Goal: Contribute content: Contribute content

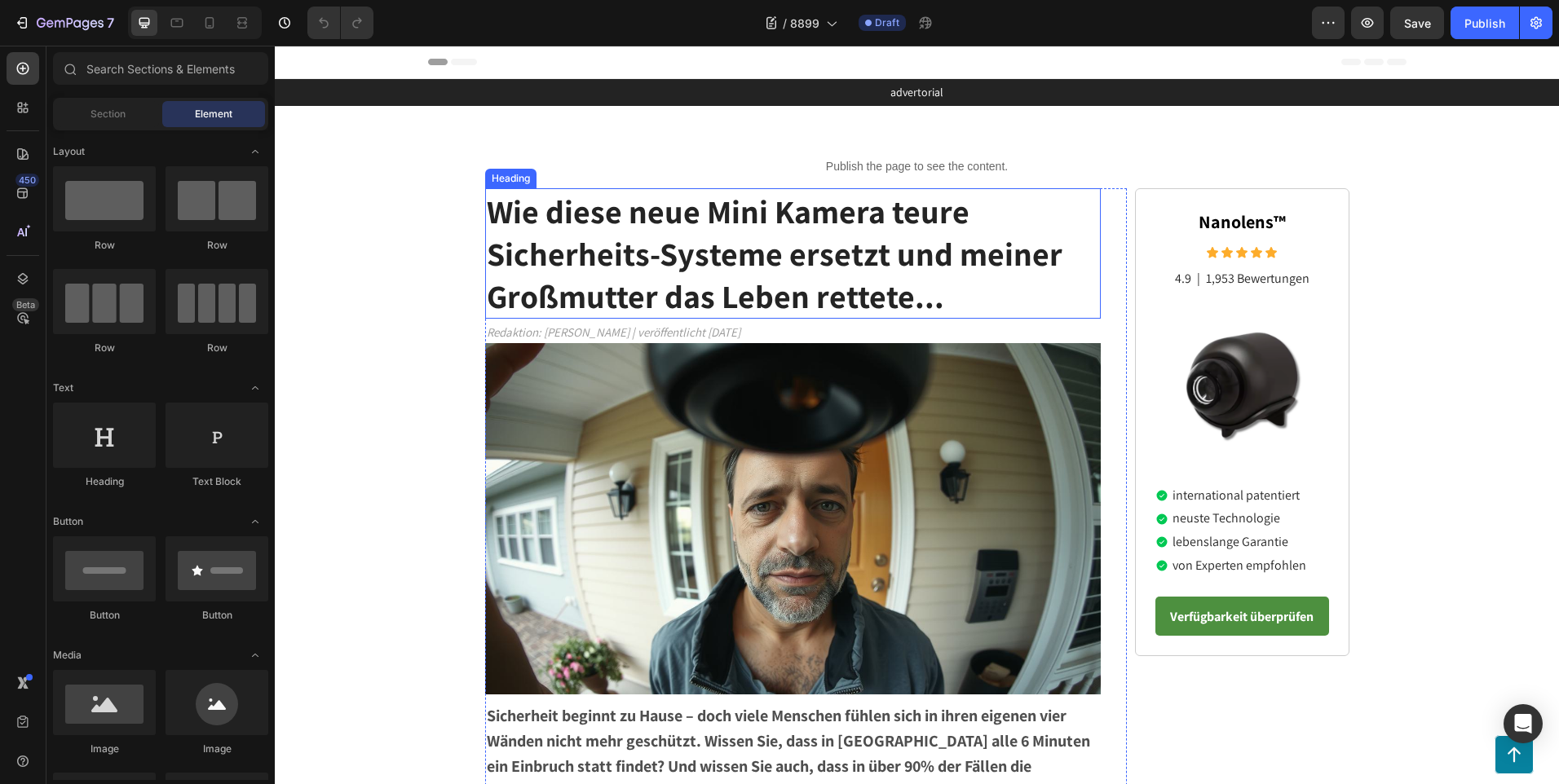
click at [952, 287] on h1 "Wie diese neue Mini Kamera teure Sicherheits-Systeme ersetzt und meiner Großmut…" at bounding box center [793, 253] width 616 height 130
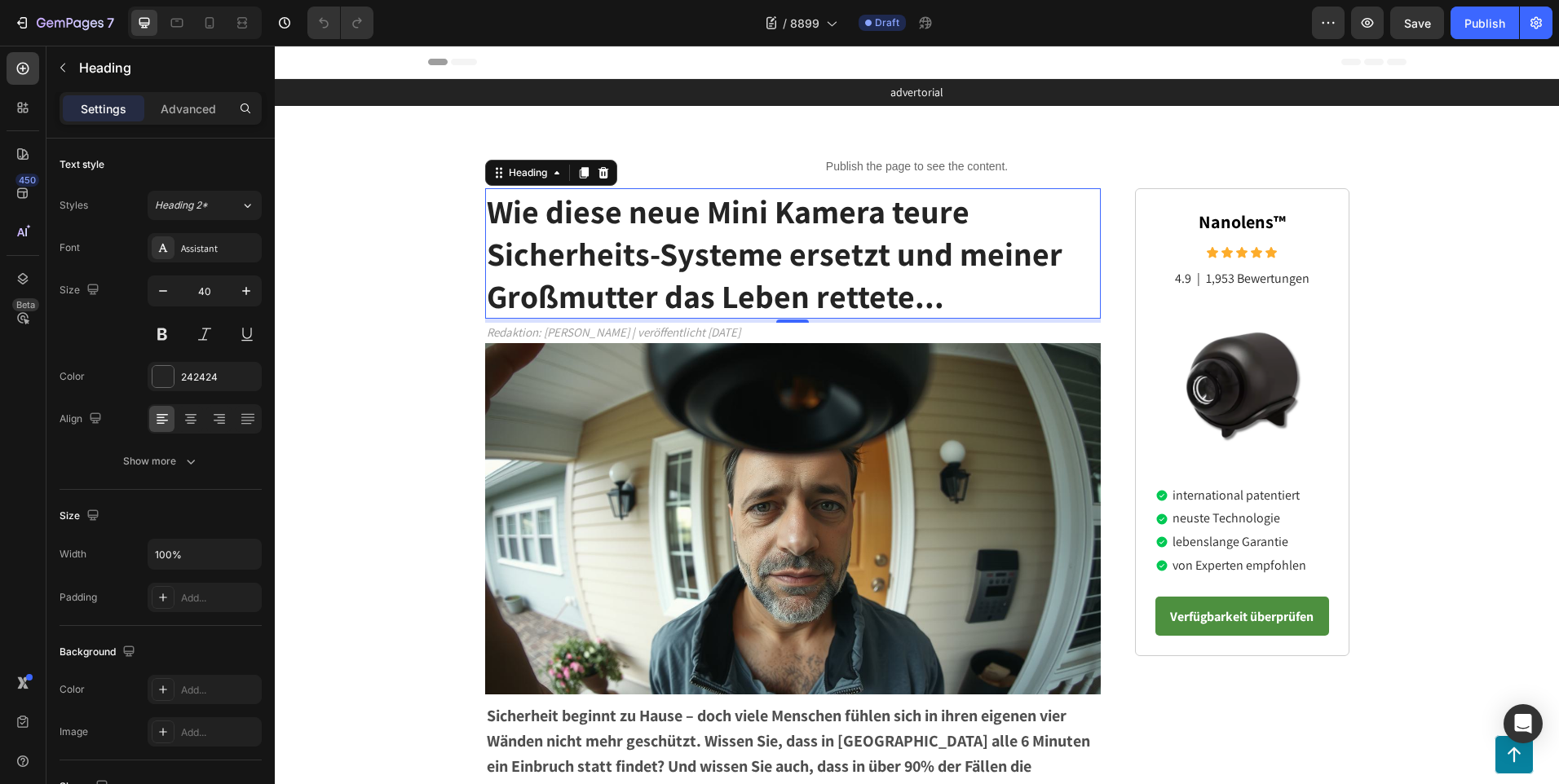
click at [948, 298] on h1 "Wie diese neue Mini Kamera teure Sicherheits-Systeme ersetzt und meiner Großmut…" at bounding box center [793, 253] width 616 height 130
click at [957, 300] on p "Wie diese neue Mini Kamera teure Sicherheits-Systeme ersetzt und meiner Großmut…" at bounding box center [793, 253] width 613 height 127
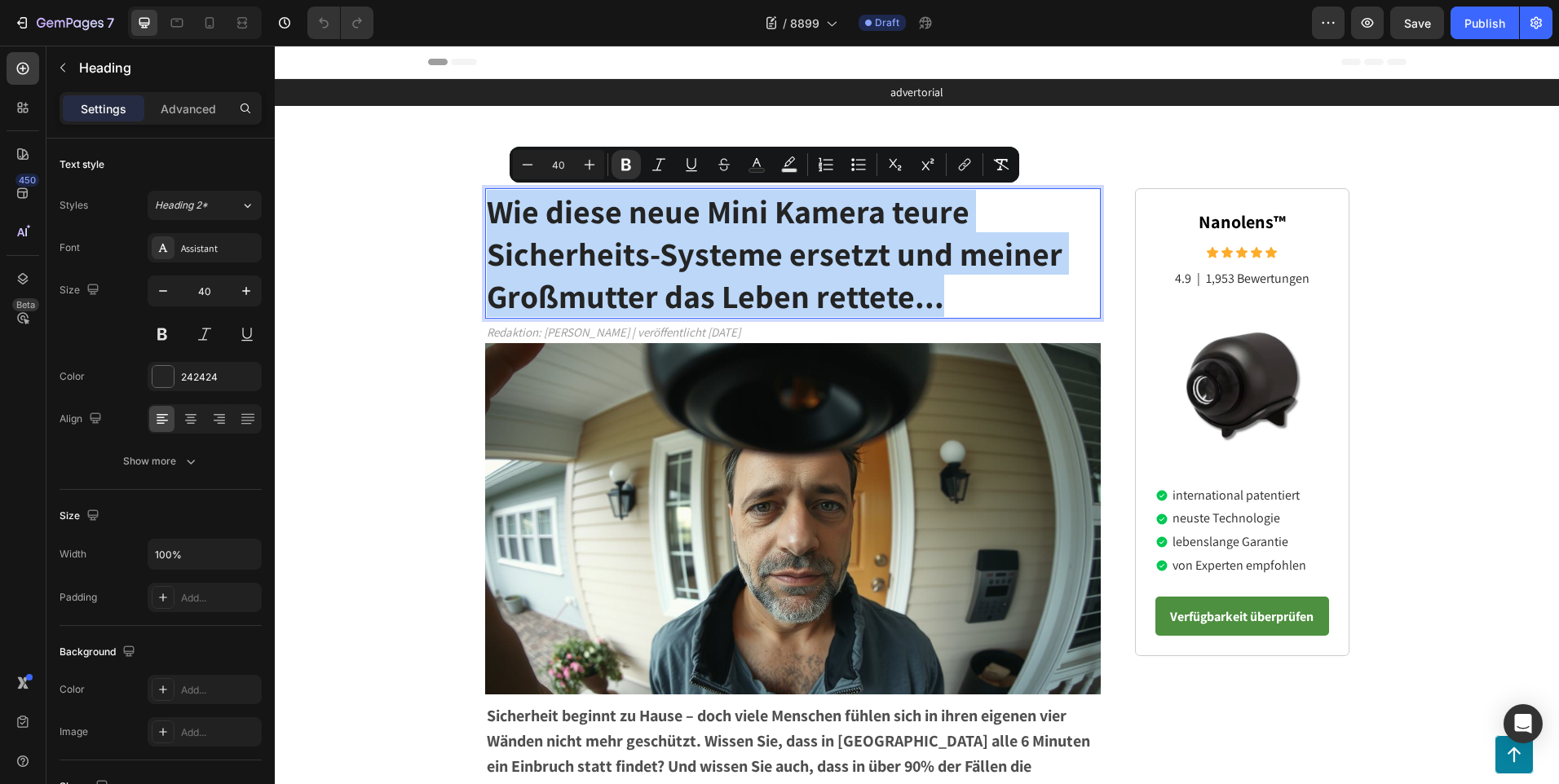
drag, startPoint x: 957, startPoint y: 300, endPoint x: 483, endPoint y: 217, distance: 481.2
click at [487, 217] on p "Wie diese neue Mini Kamera teure Sicherheits-Systeme ersetzt und meiner Großmut…" at bounding box center [793, 253] width 613 height 127
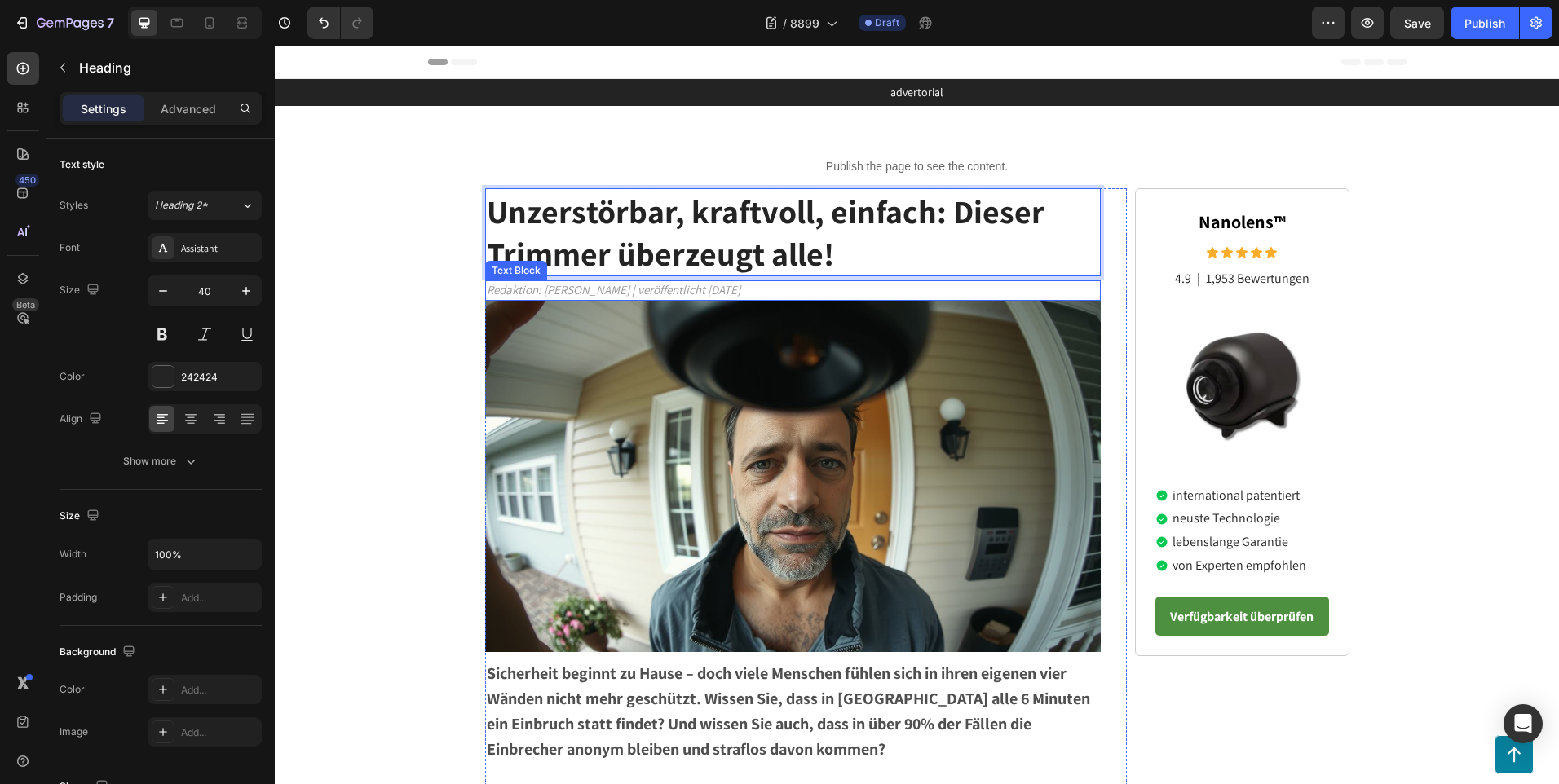
click at [793, 297] on div "Redaktion: [PERSON_NAME] | veröffentlicht [DATE] Text Block" at bounding box center [793, 290] width 616 height 21
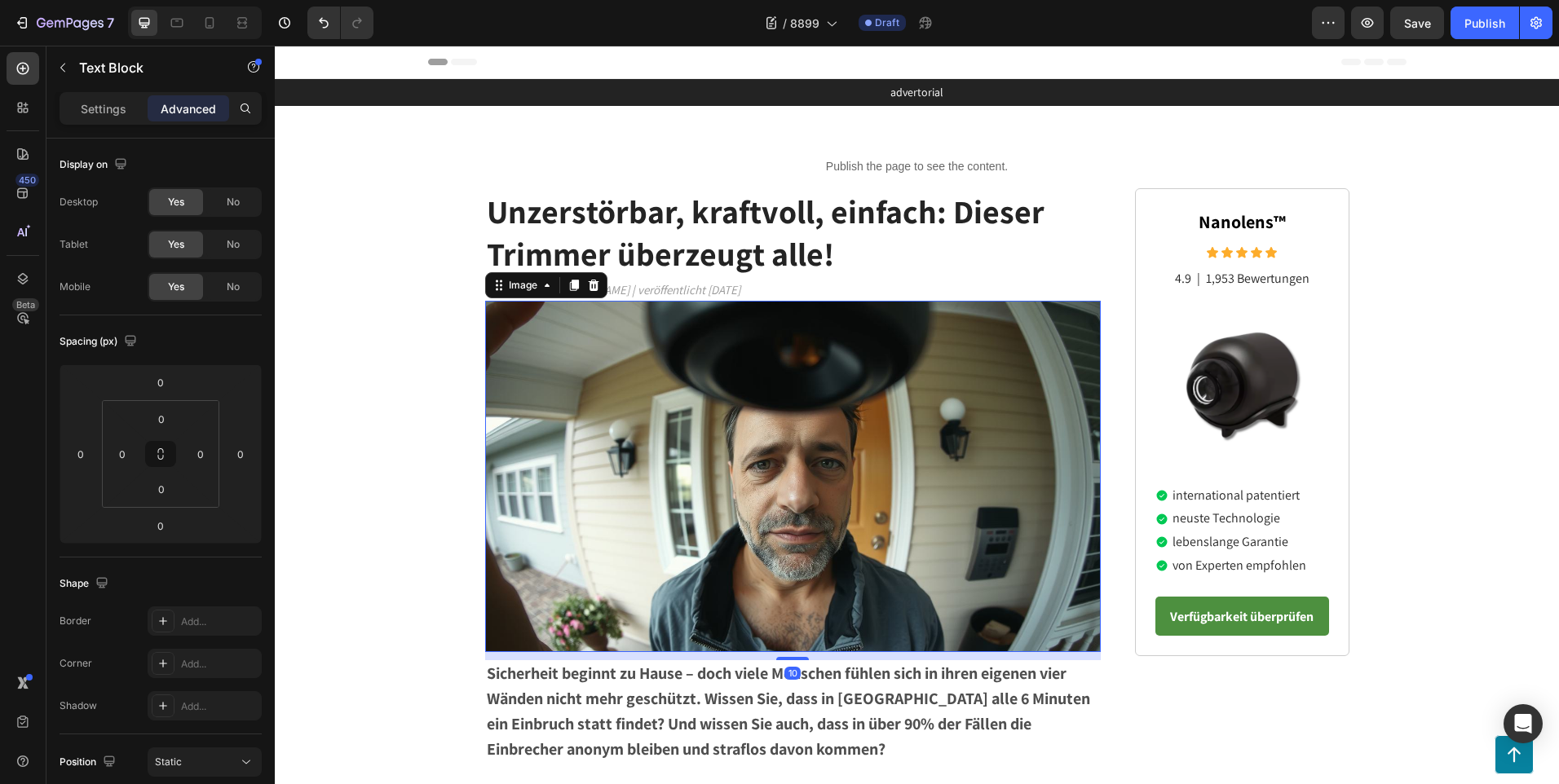
click at [836, 480] on img at bounding box center [793, 477] width 616 height 352
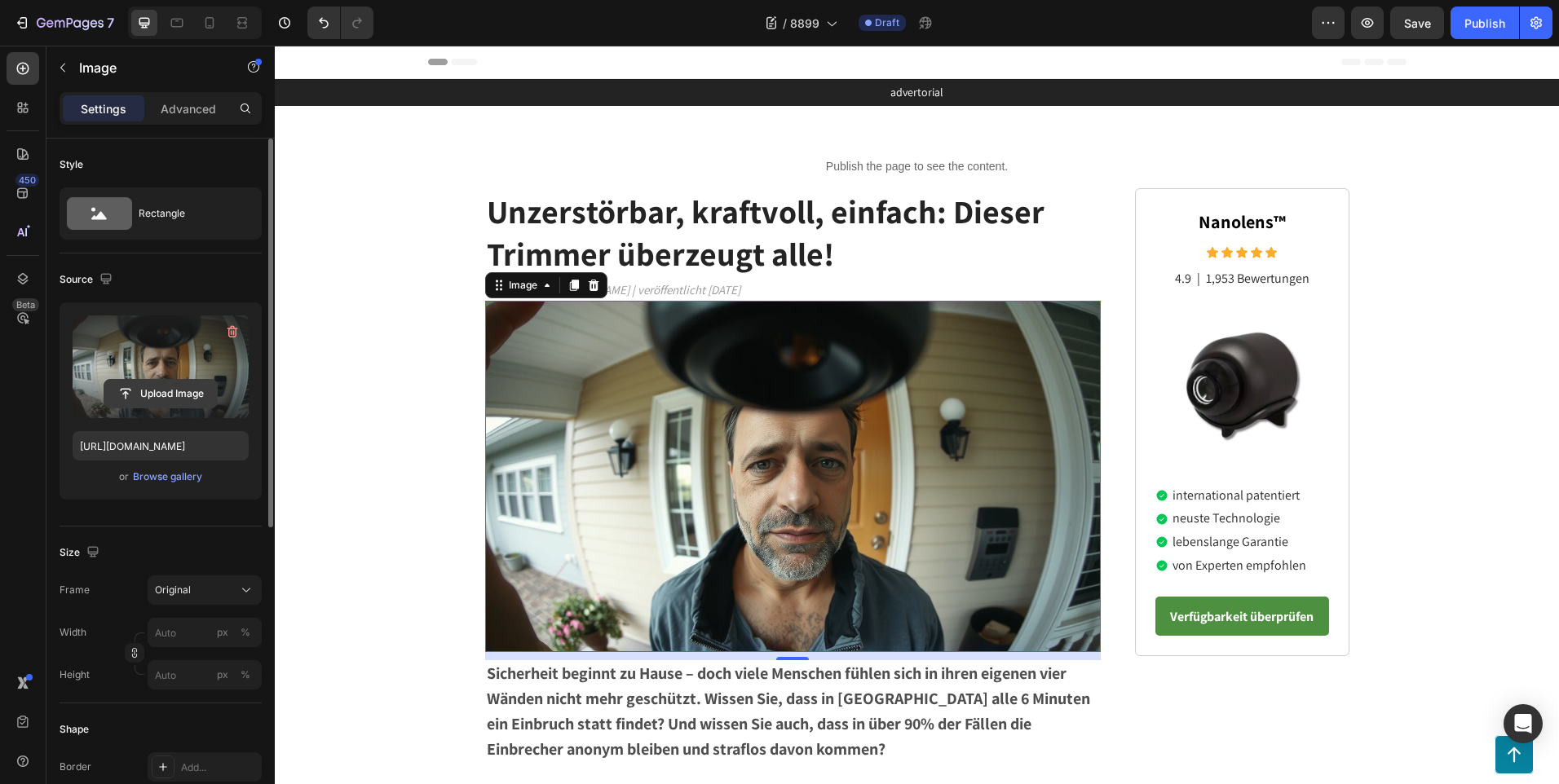
click at [183, 389] on input "file" at bounding box center [161, 393] width 113 height 27
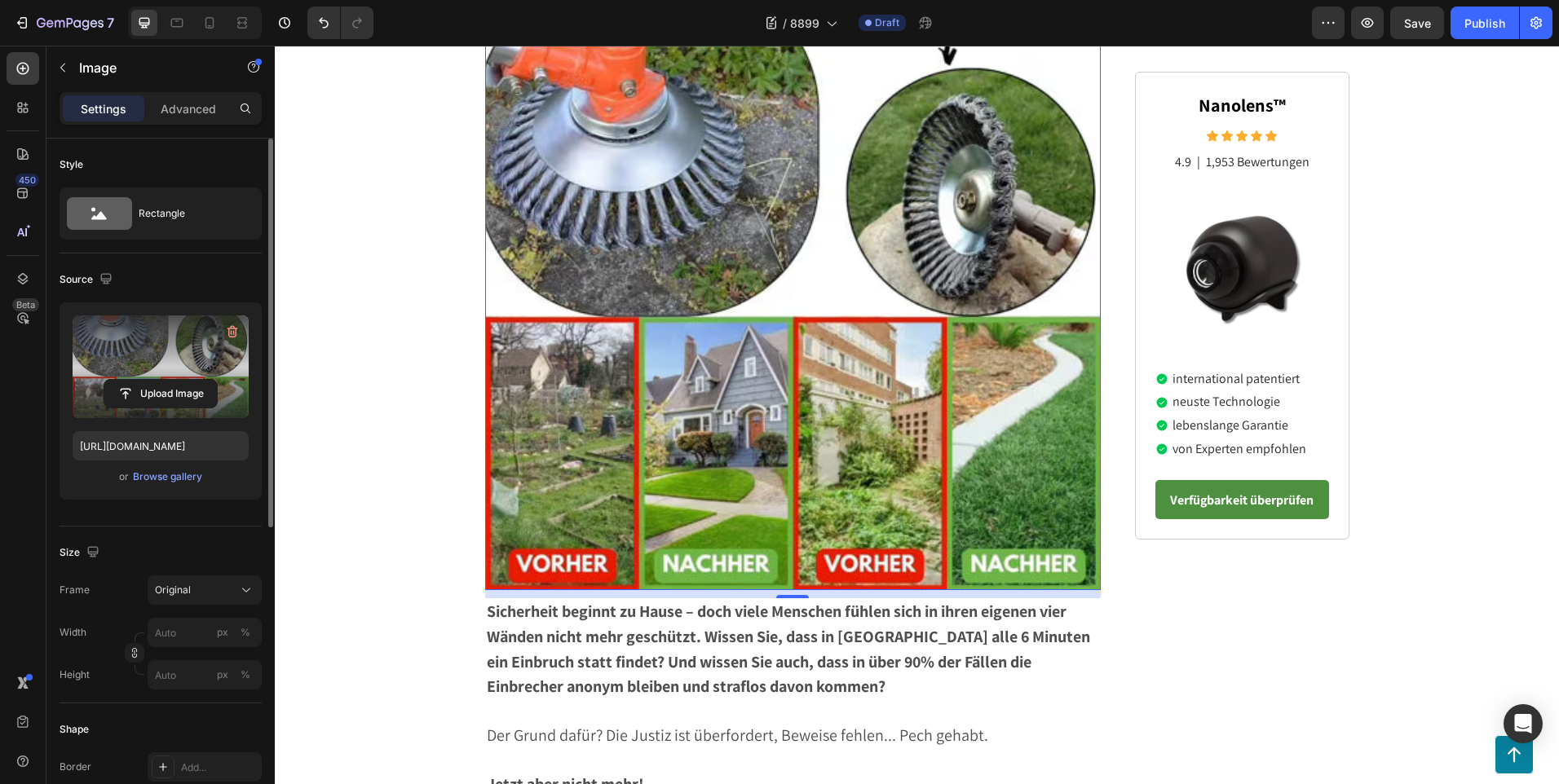
scroll to position [81, 0]
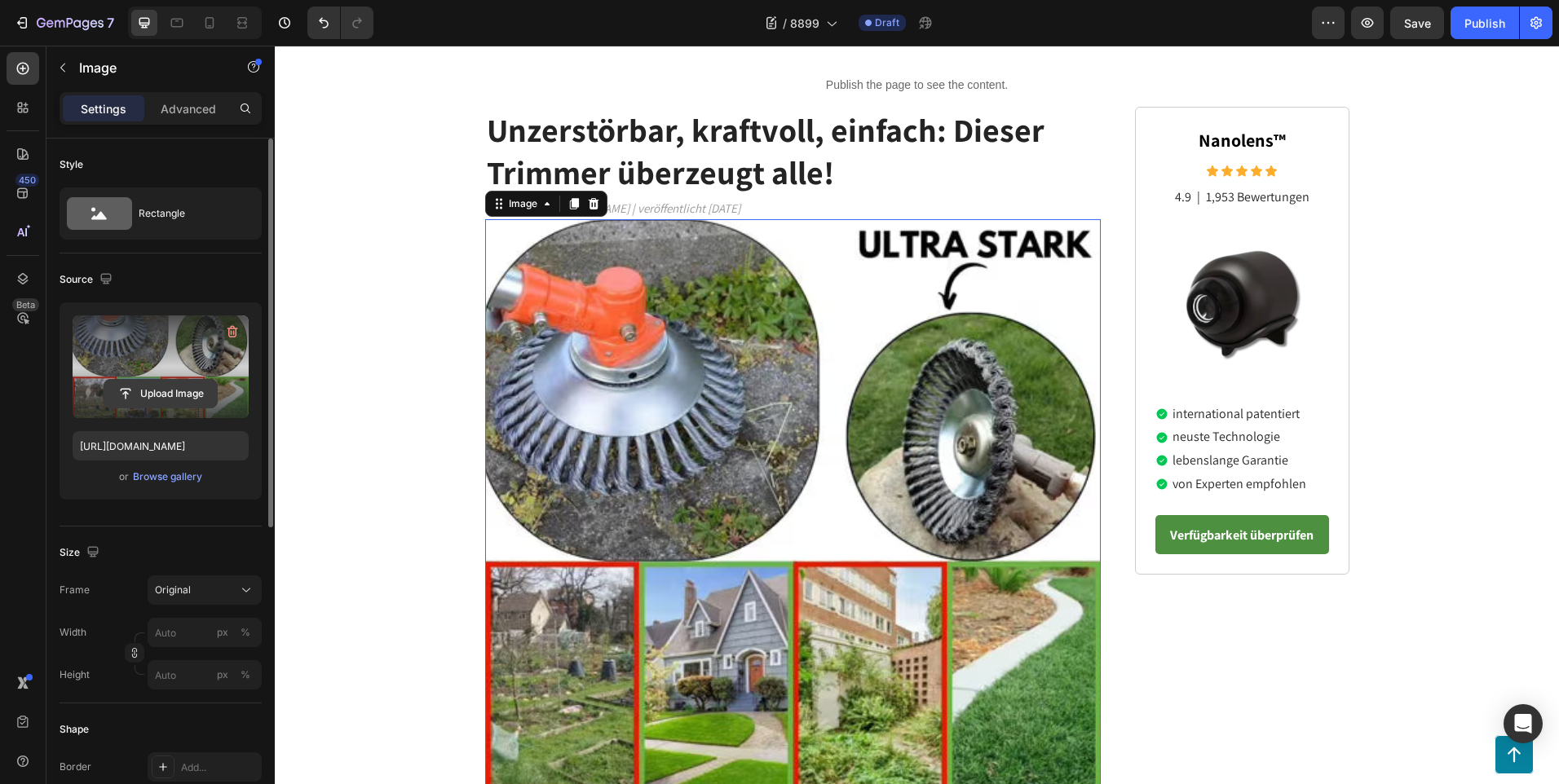
click at [164, 399] on input "file" at bounding box center [161, 393] width 113 height 27
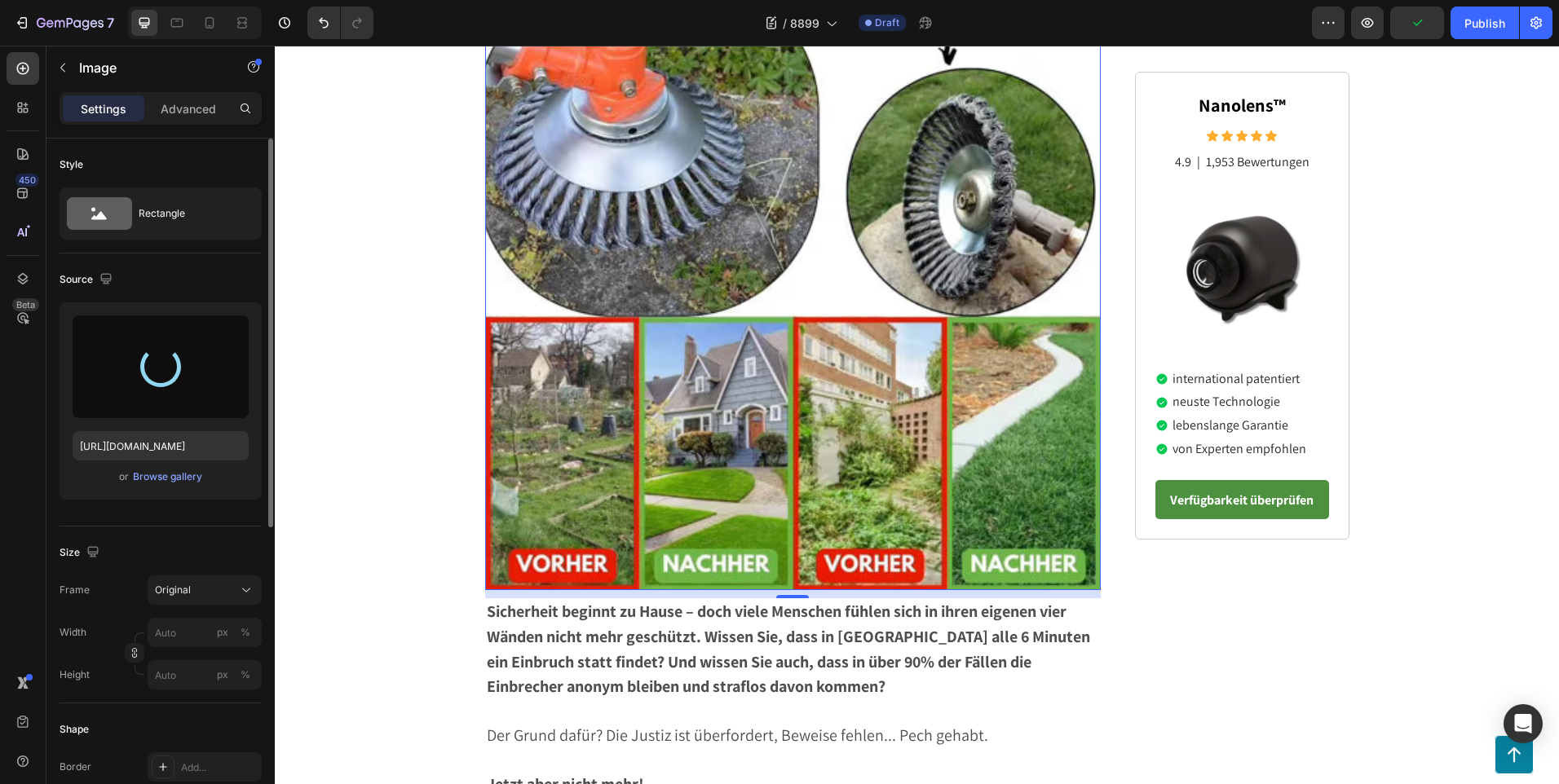
scroll to position [163, 0]
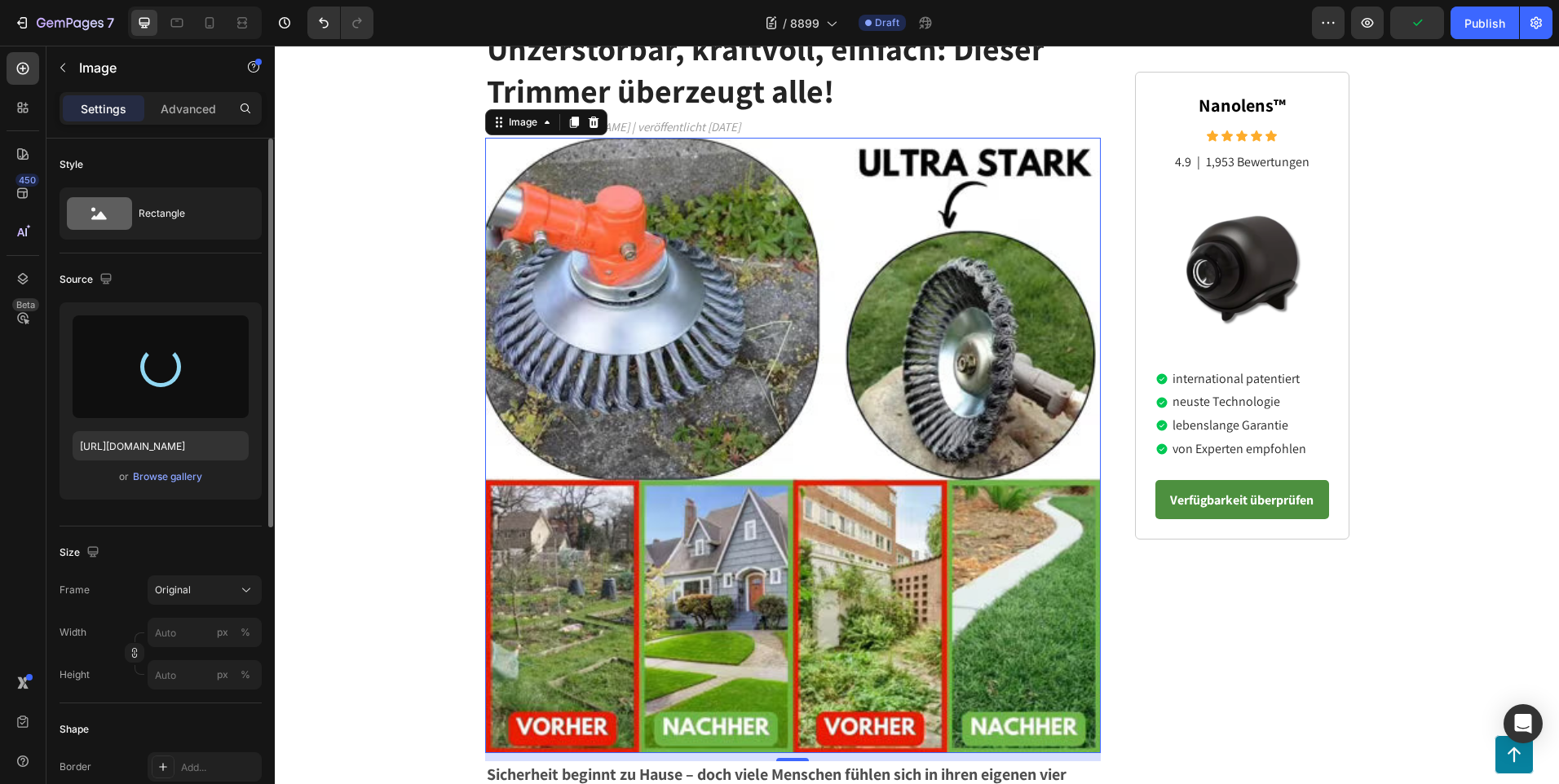
type input "[URL][DOMAIN_NAME]"
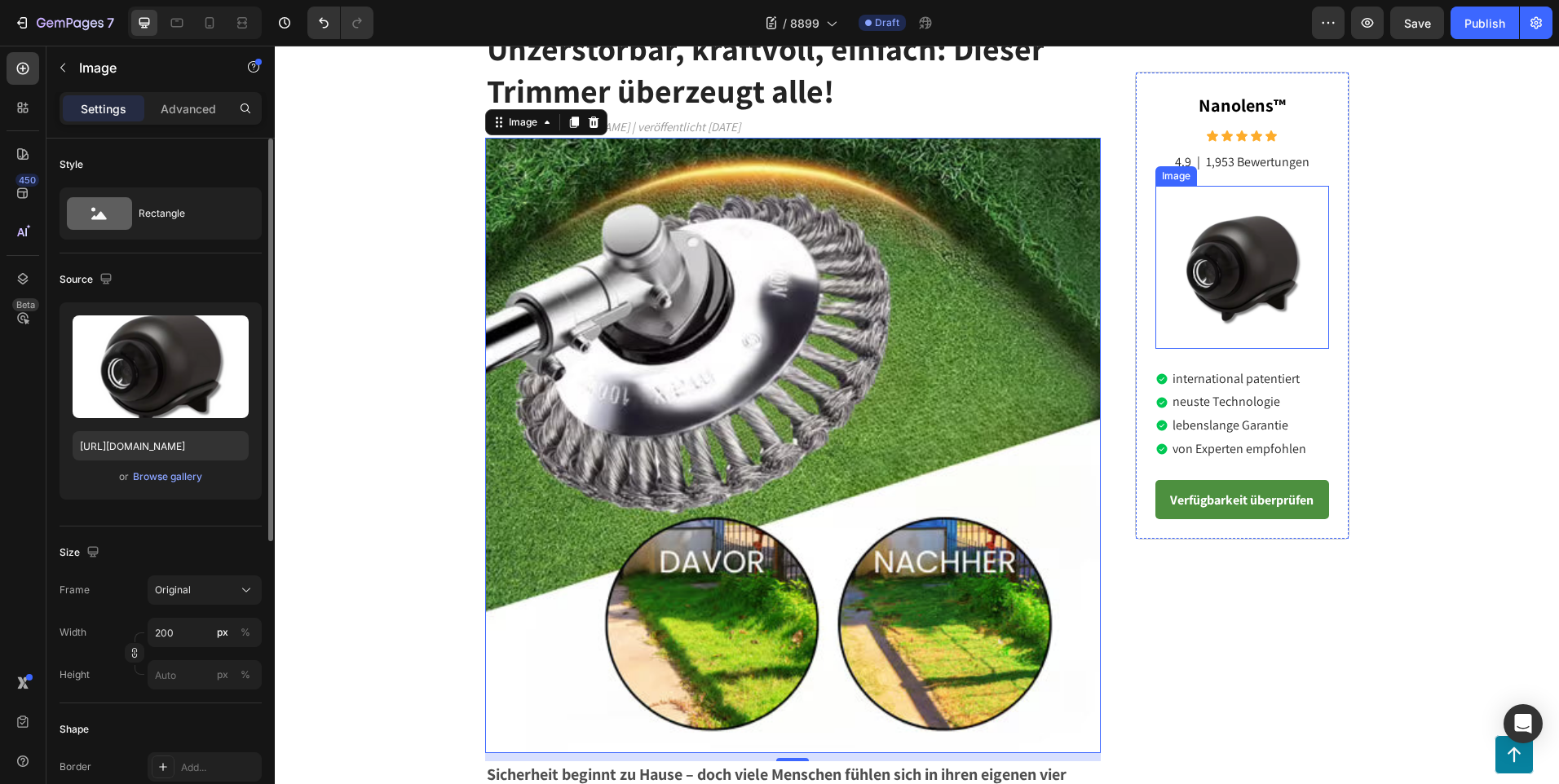
click at [1240, 280] on img at bounding box center [1241, 267] width 163 height 163
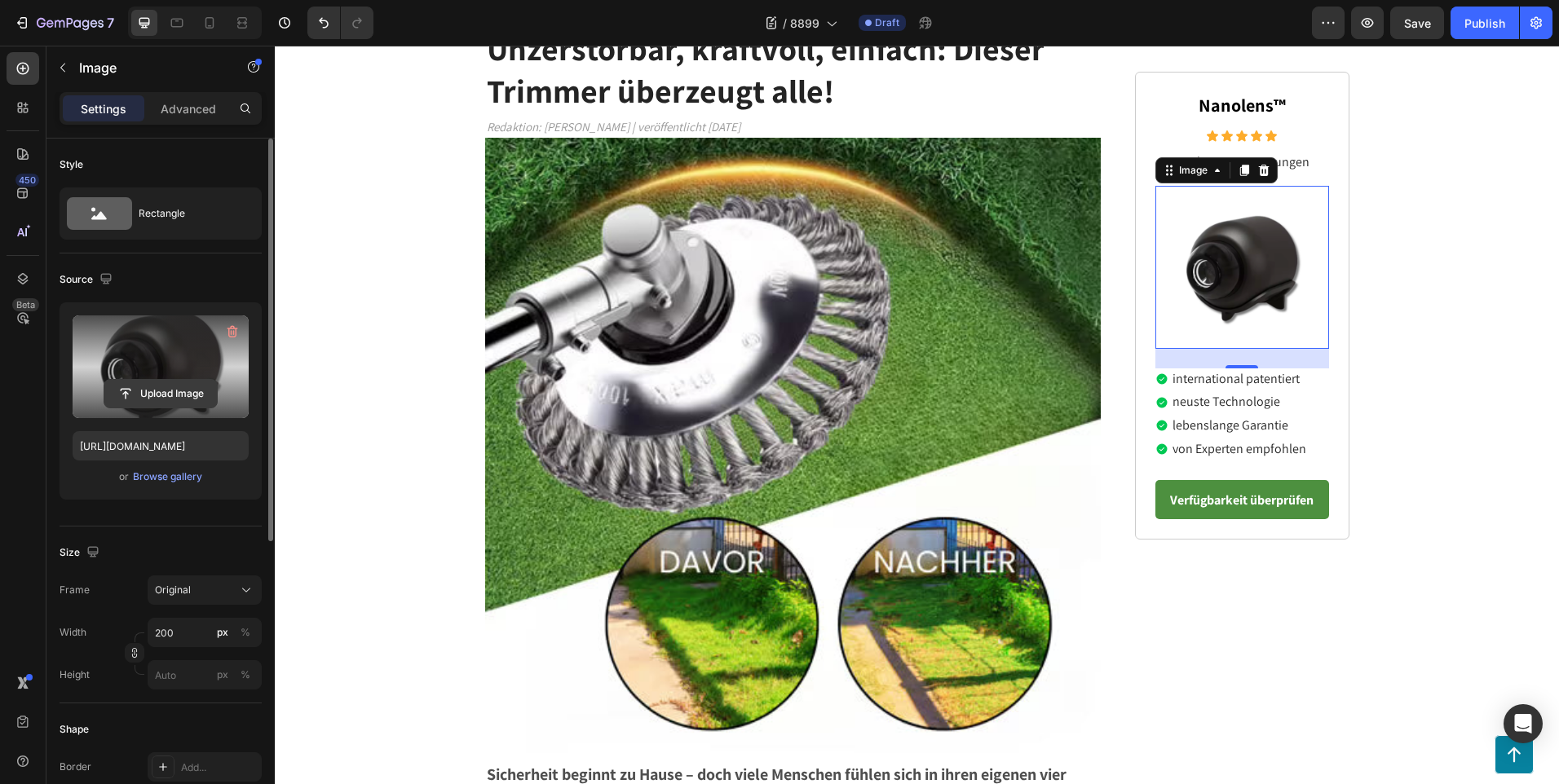
click at [158, 391] on input "file" at bounding box center [161, 393] width 113 height 27
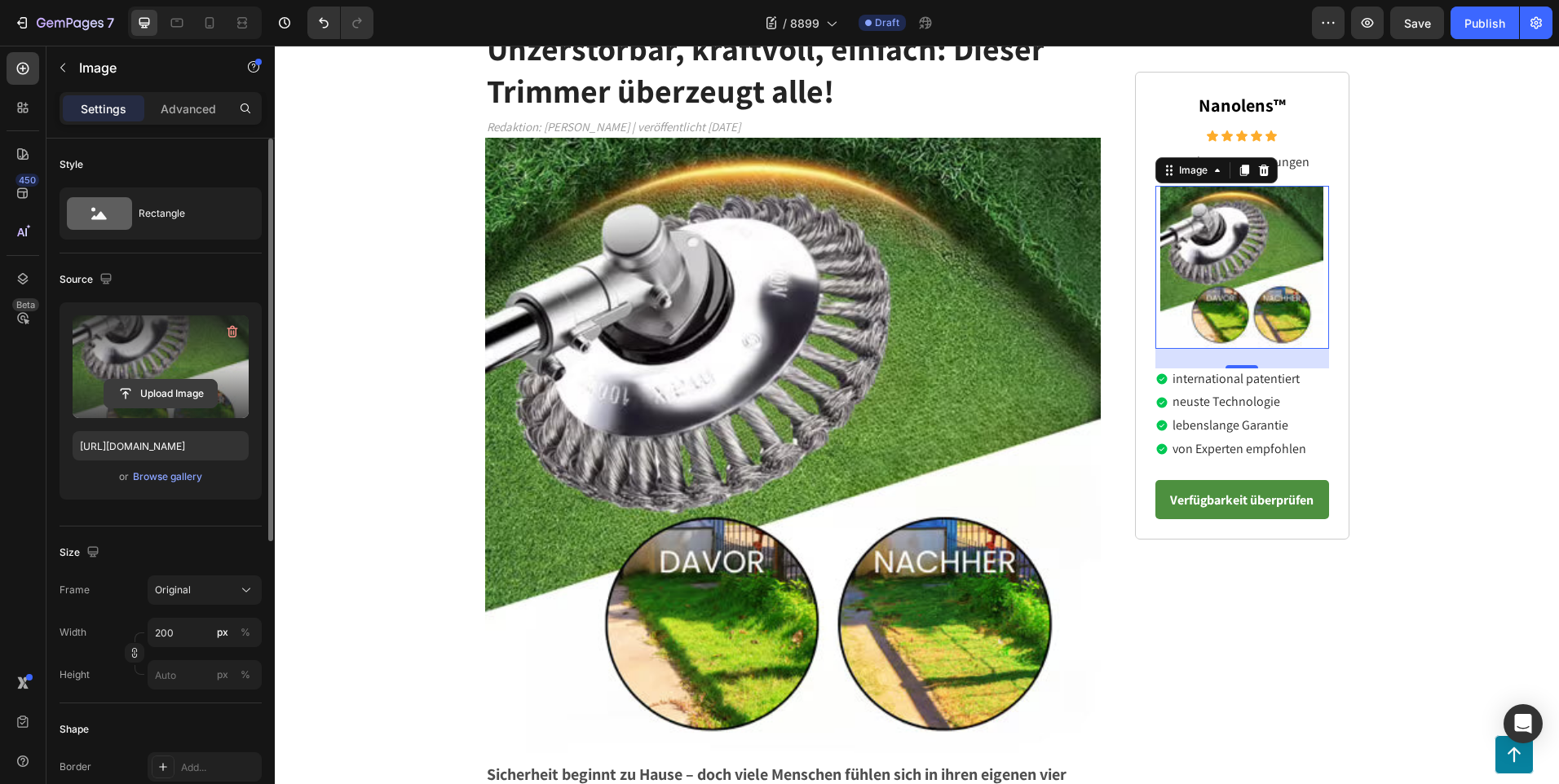
click at [161, 390] on input "file" at bounding box center [161, 393] width 113 height 27
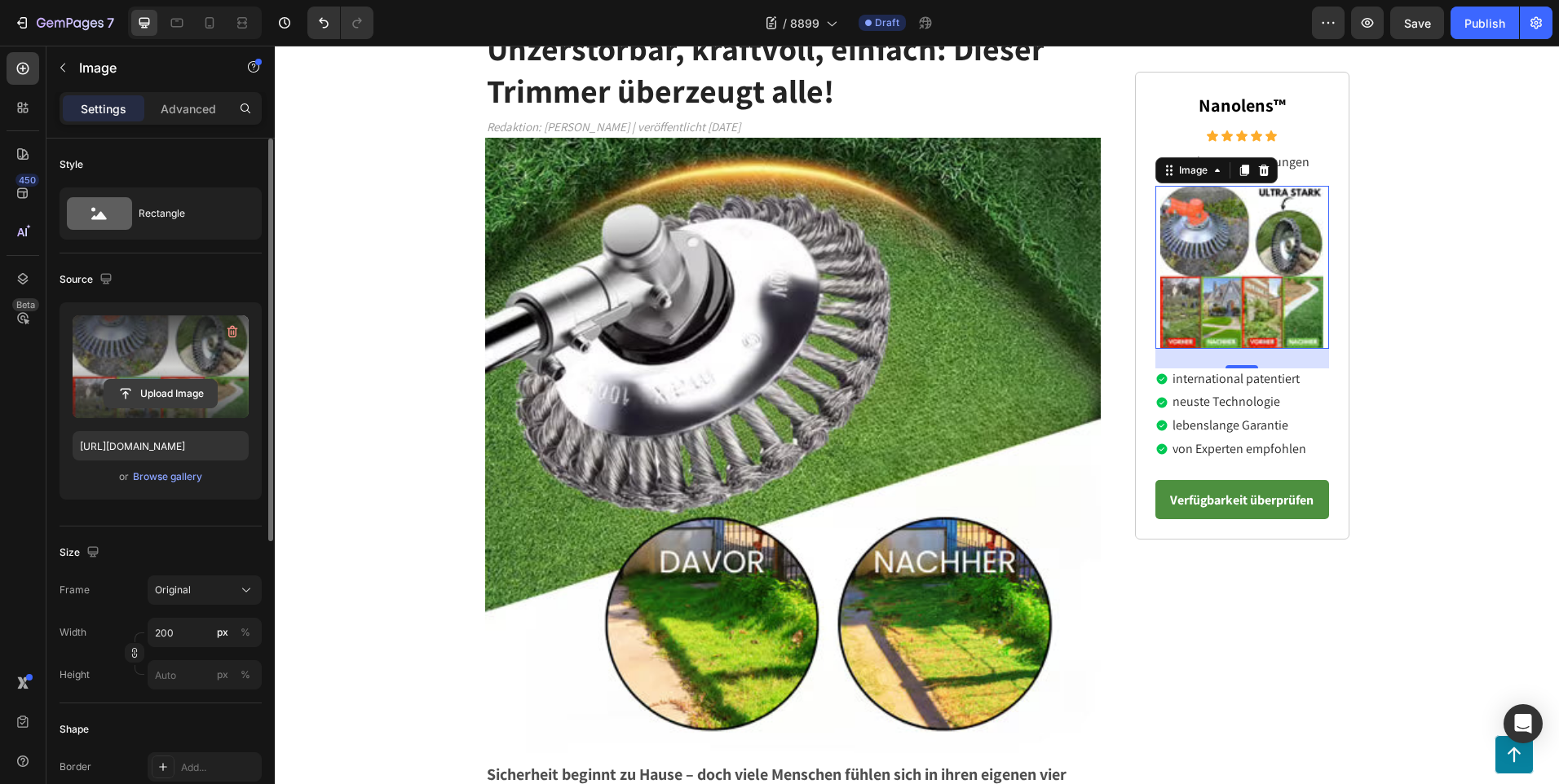
click at [208, 381] on input "file" at bounding box center [161, 393] width 113 height 27
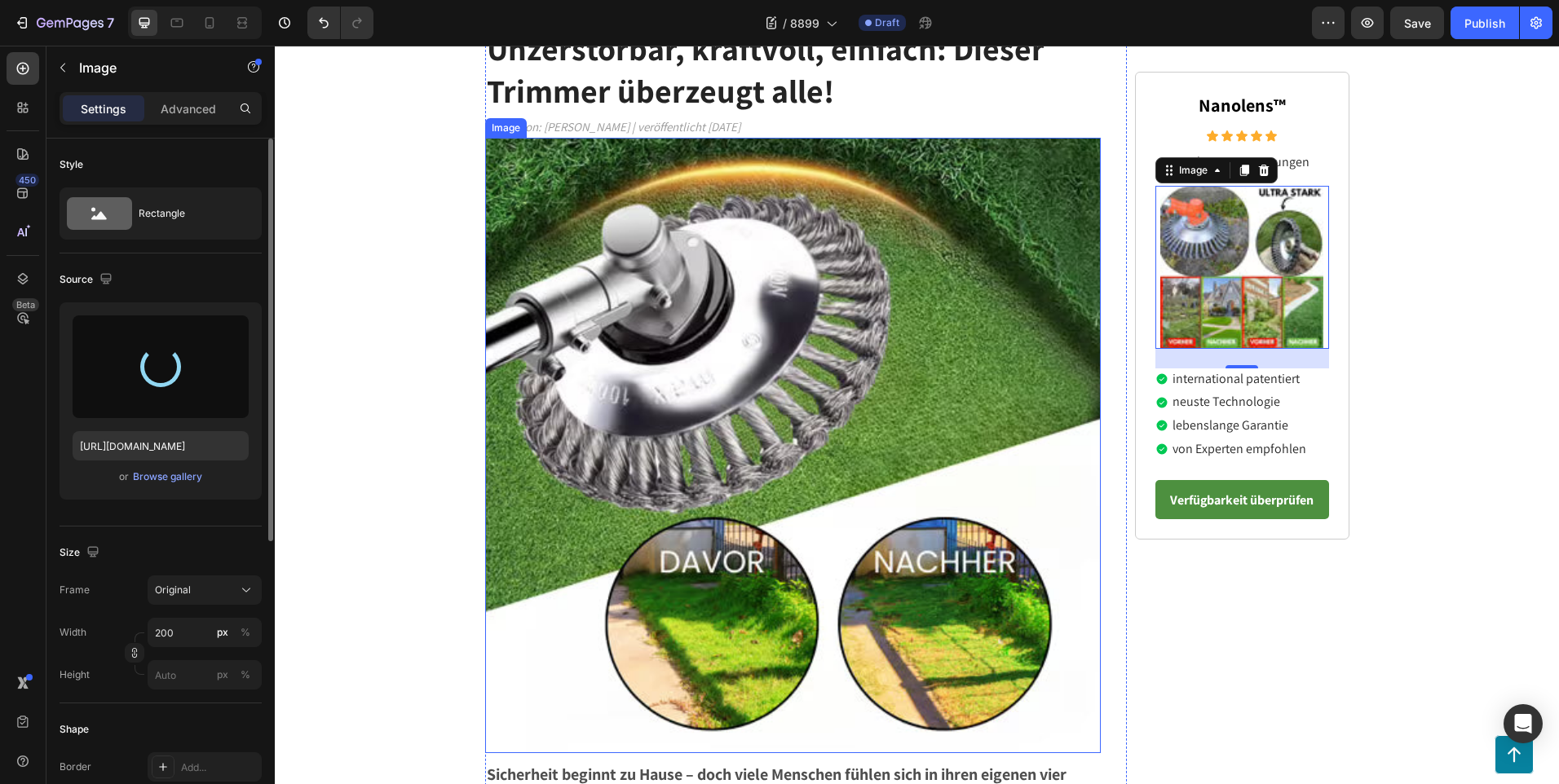
type input "[URL][DOMAIN_NAME]"
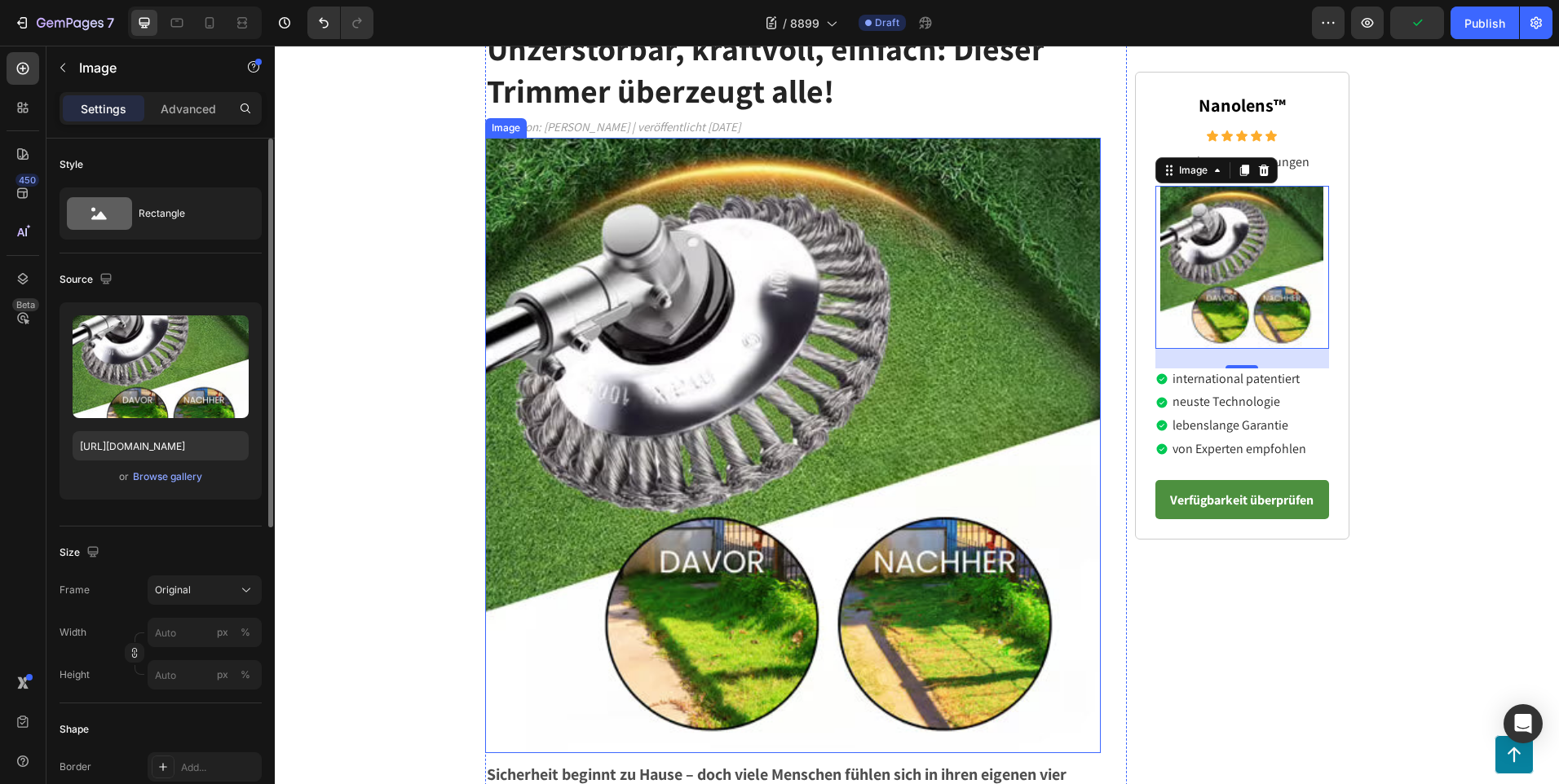
click at [674, 505] on img at bounding box center [793, 446] width 616 height 616
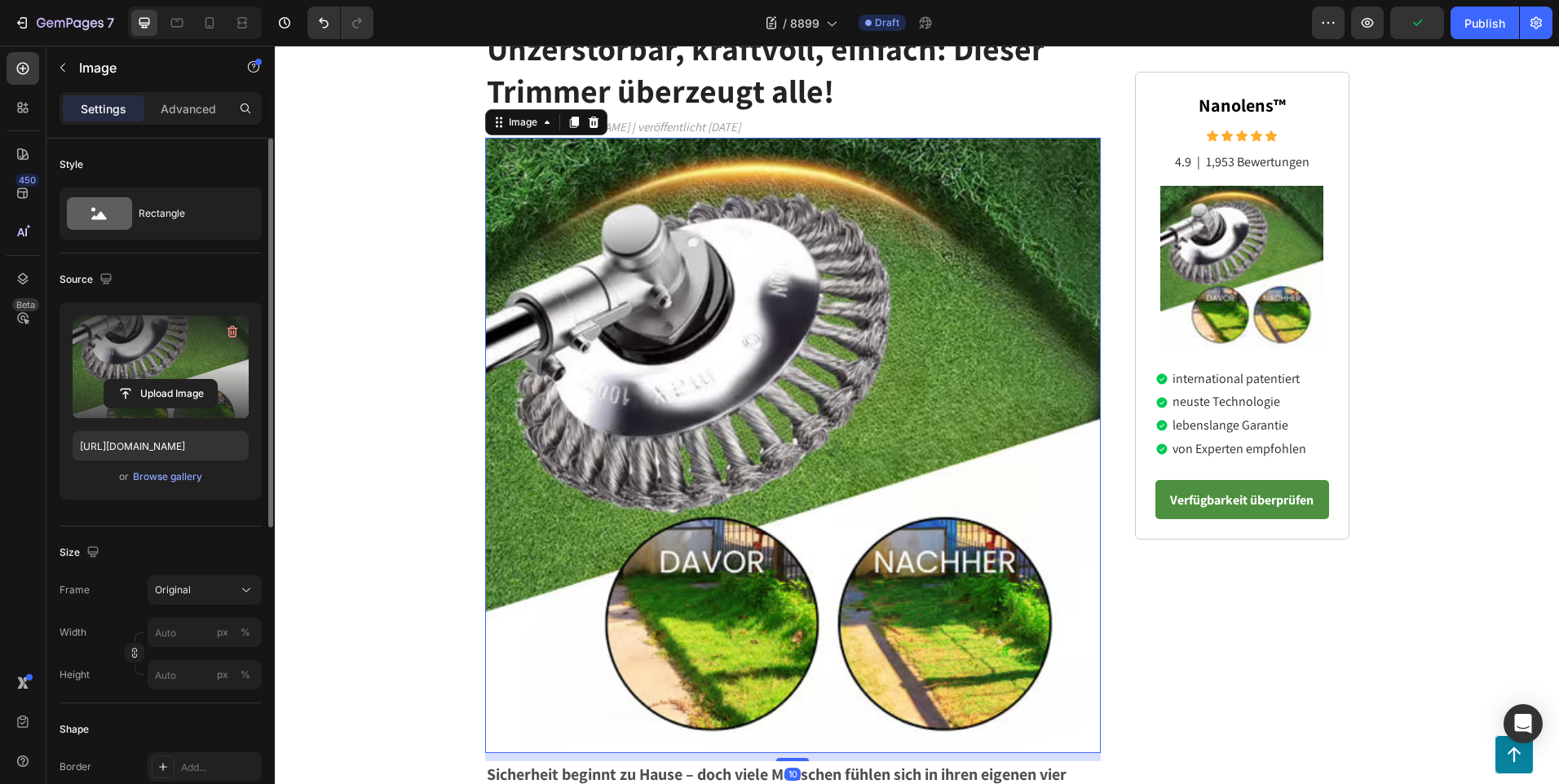
click at [157, 359] on label at bounding box center [160, 367] width 176 height 103
click at [157, 380] on input "file" at bounding box center [161, 393] width 113 height 27
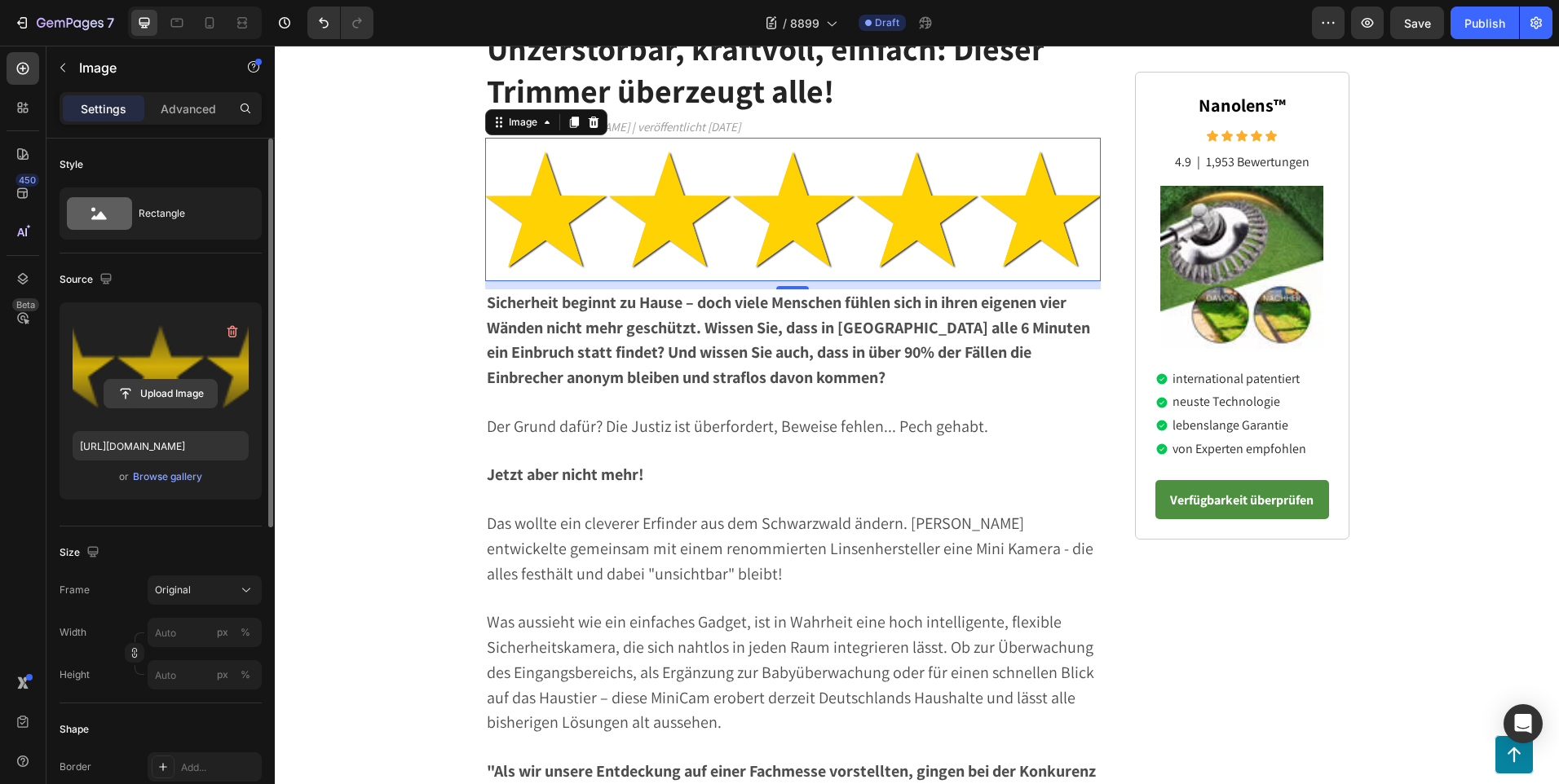
click at [173, 392] on input "file" at bounding box center [161, 393] width 113 height 27
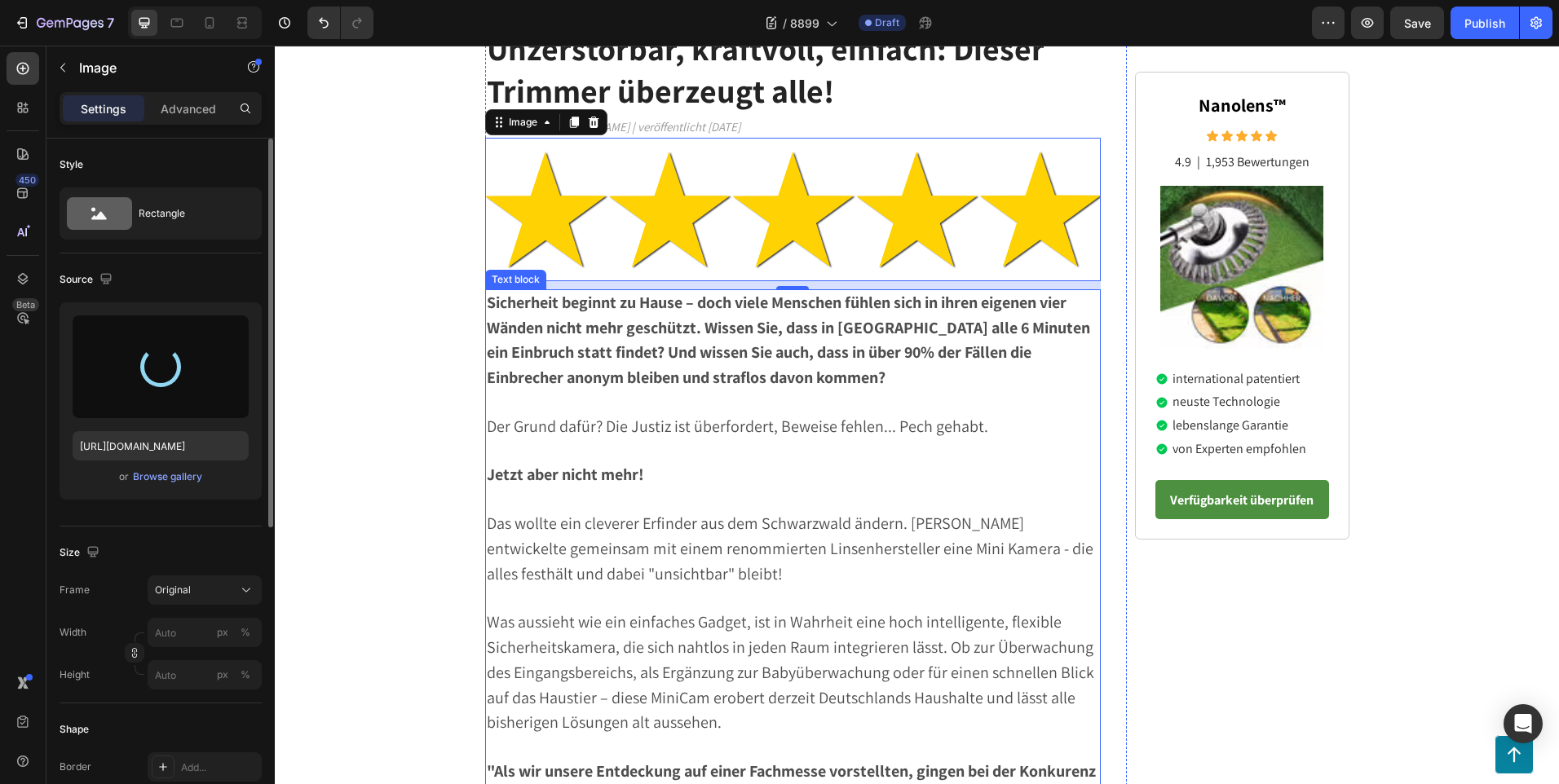
type input "[URL][DOMAIN_NAME]"
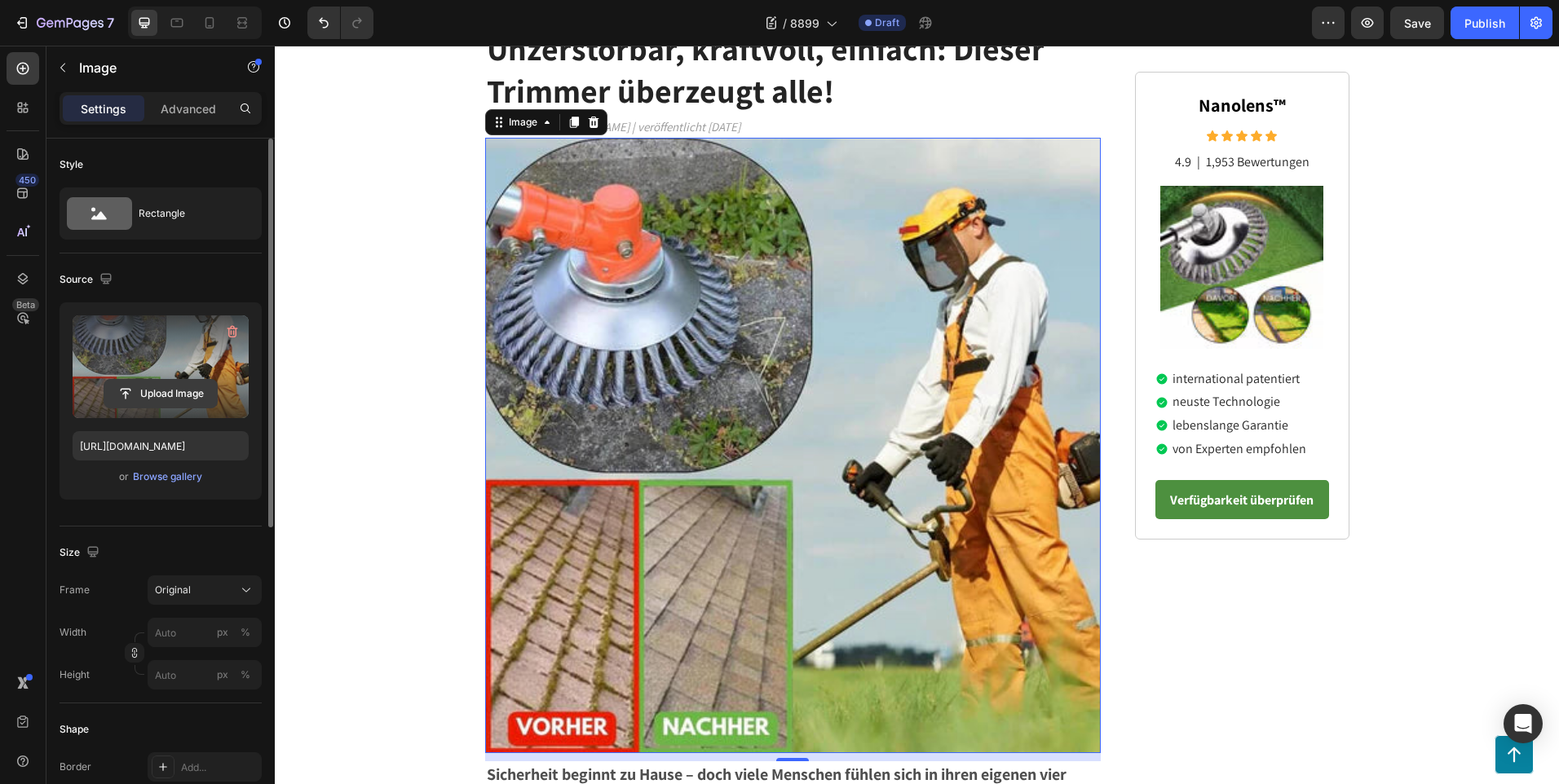
click at [176, 393] on input "file" at bounding box center [161, 393] width 113 height 27
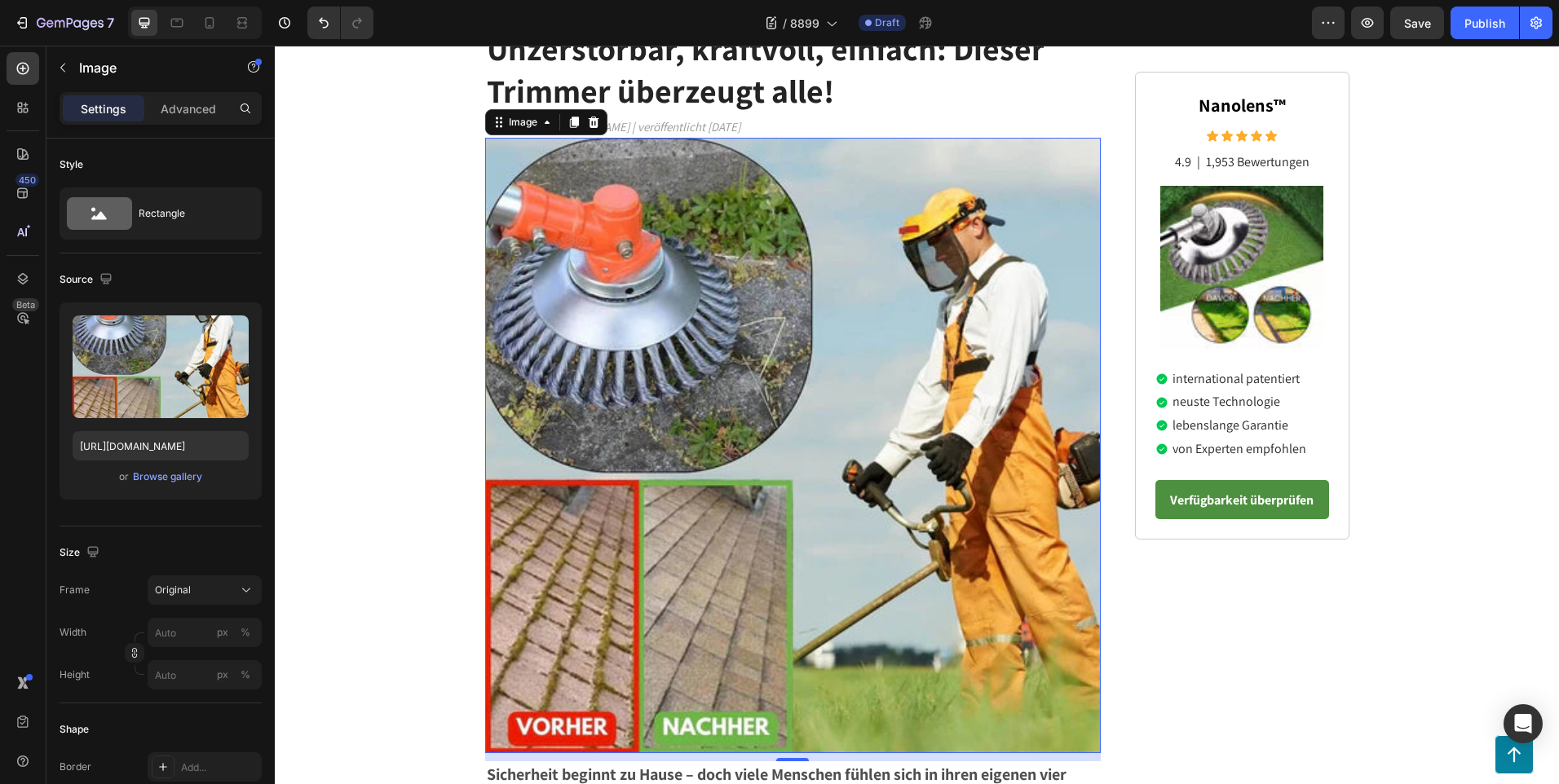
scroll to position [0, 0]
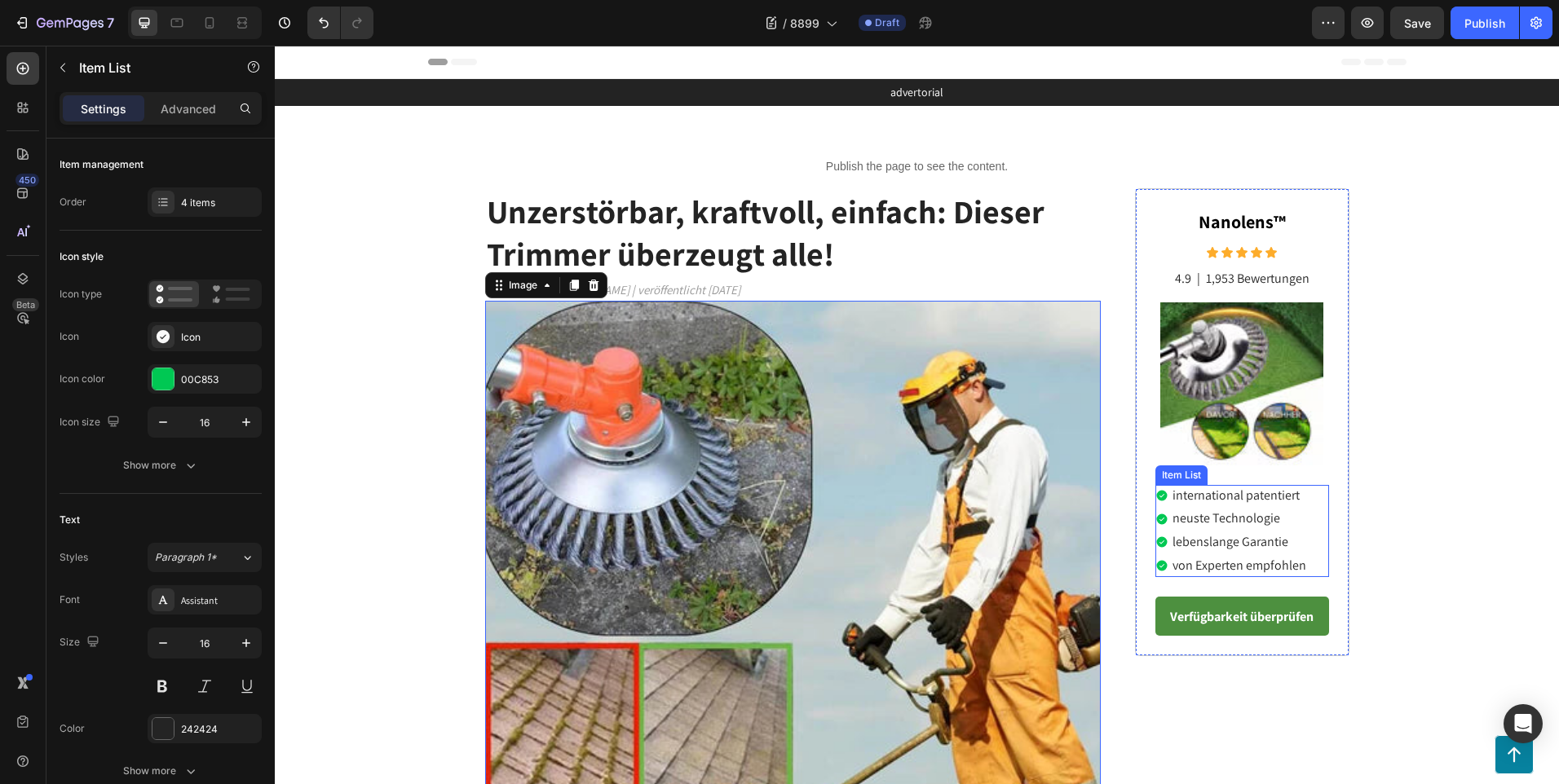
click at [1198, 494] on p "international patentiert" at bounding box center [1239, 496] width 134 height 17
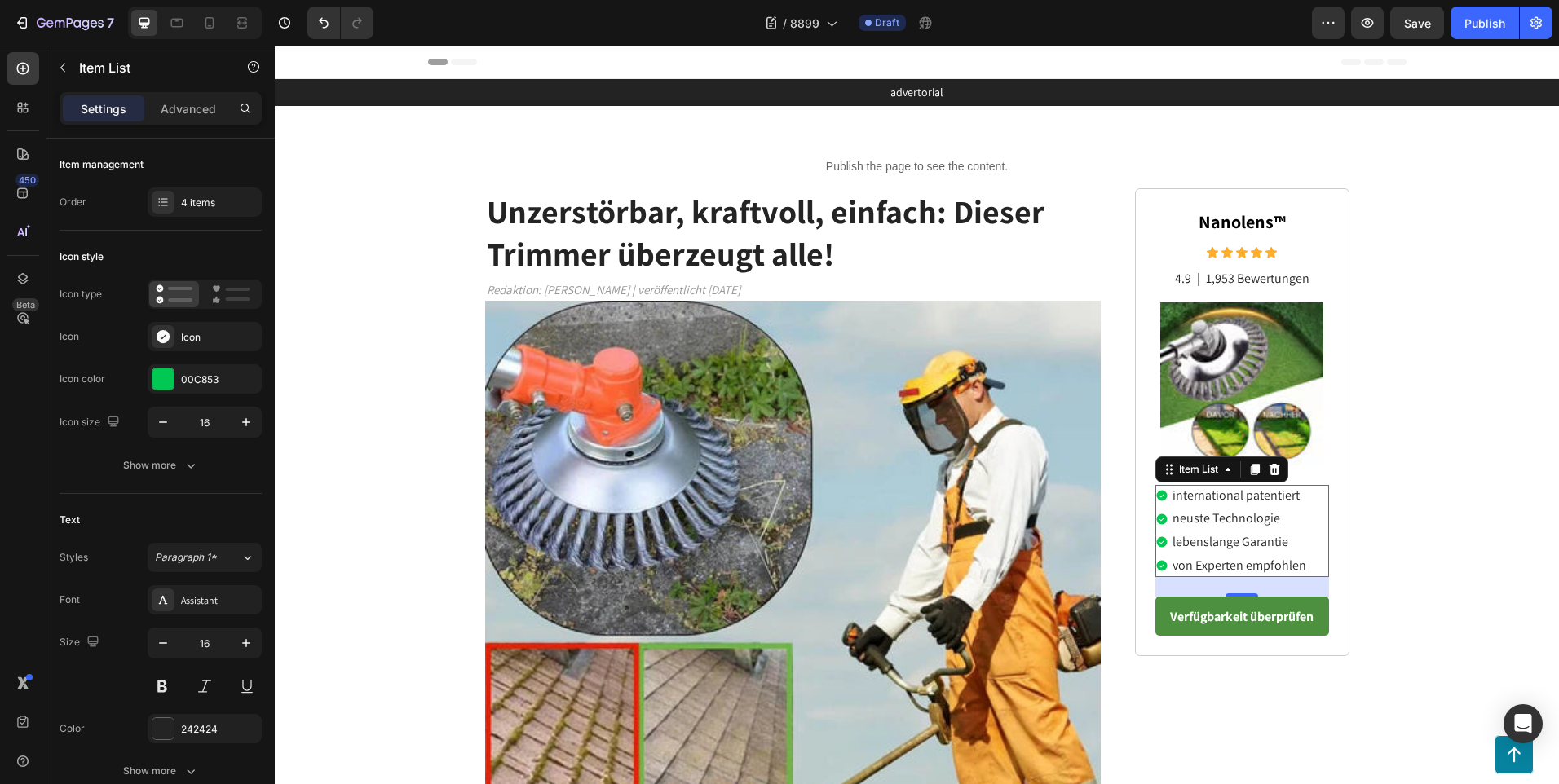
click at [1219, 494] on p "international patentiert" at bounding box center [1239, 496] width 134 height 17
click at [1289, 497] on p "international patentiert" at bounding box center [1239, 496] width 134 height 17
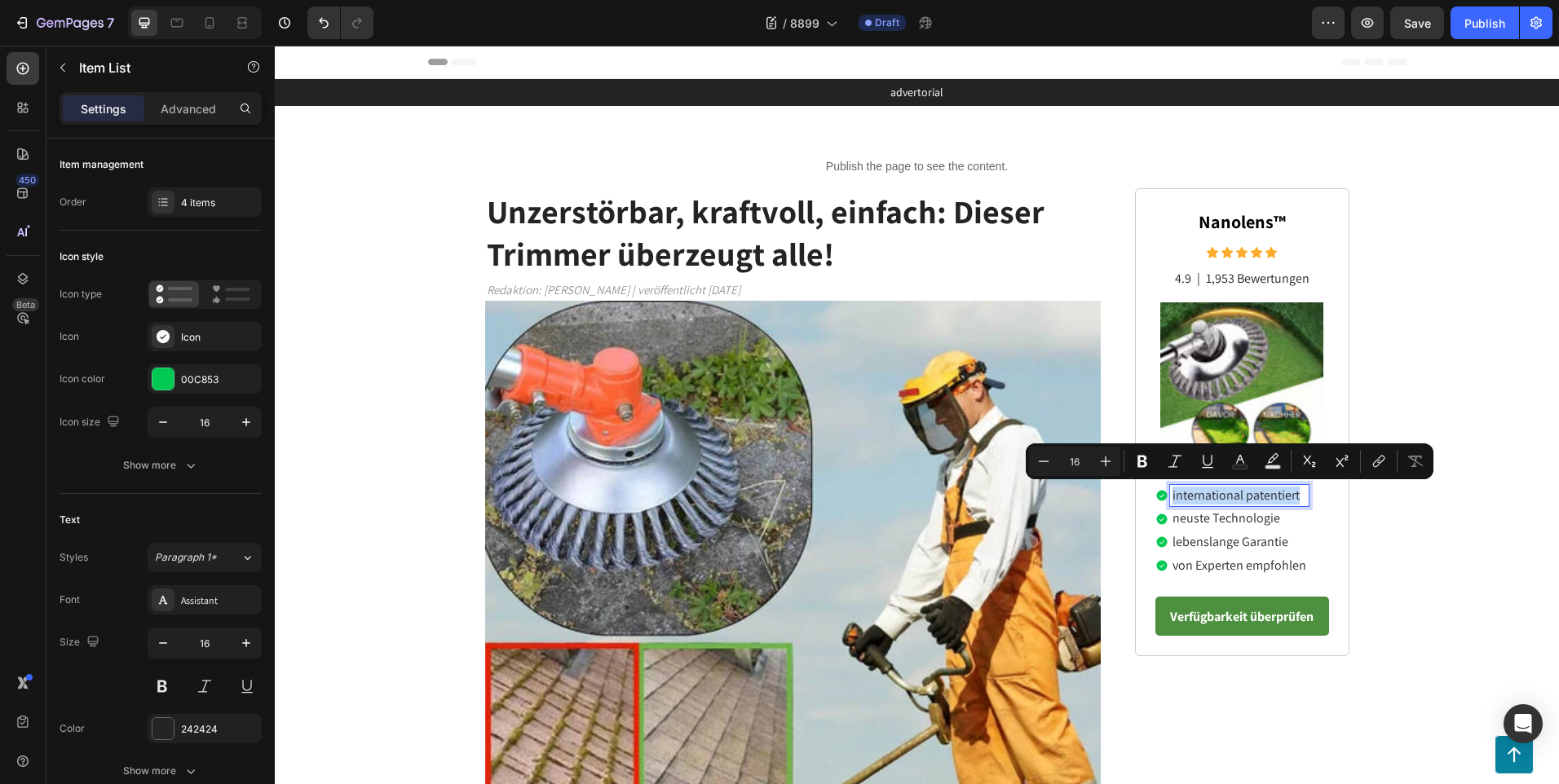
drag, startPoint x: 1293, startPoint y: 497, endPoint x: 1165, endPoint y: 494, distance: 128.0
click at [1170, 494] on div "international patentiert" at bounding box center [1239, 496] width 139 height 22
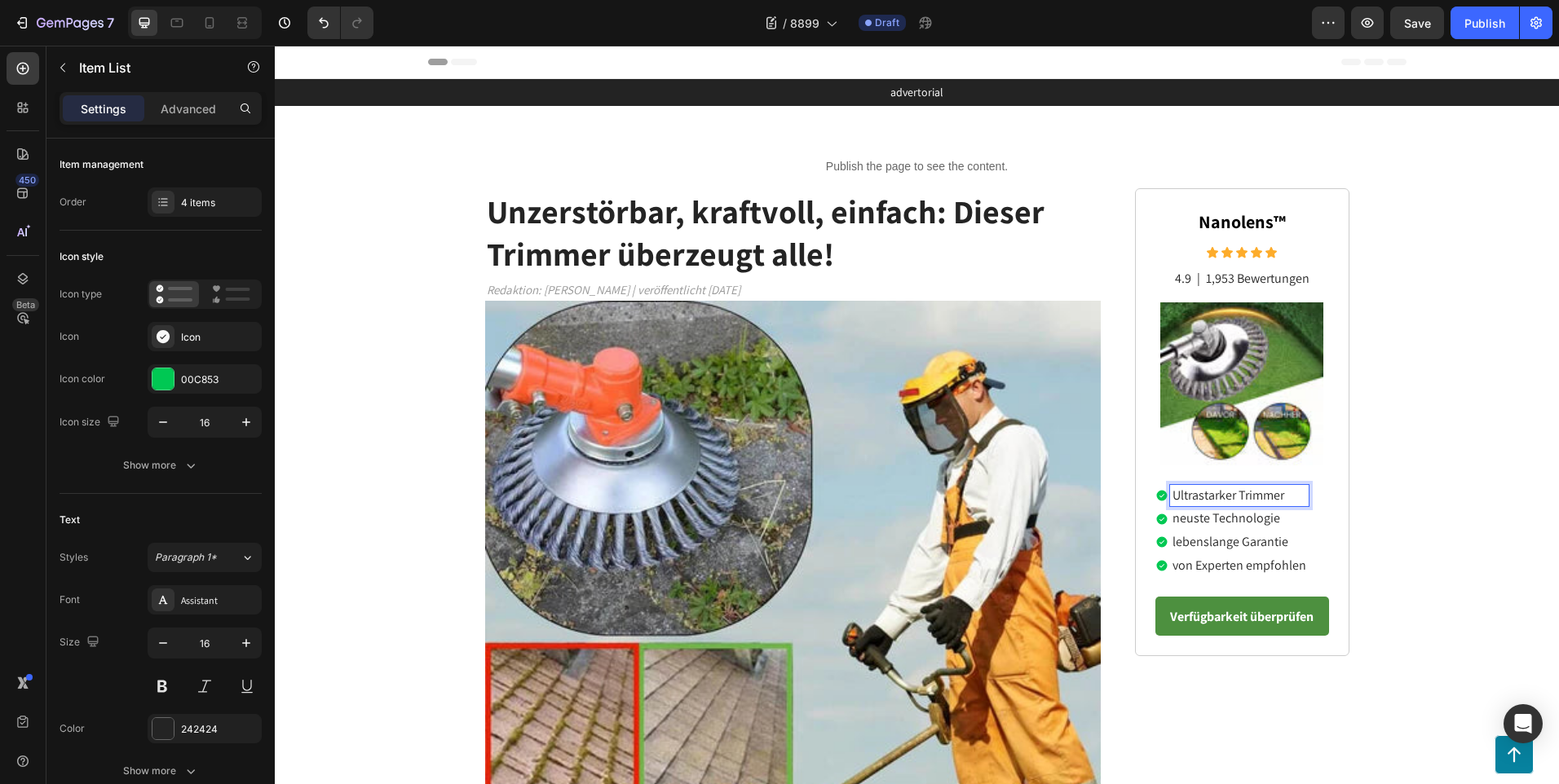
click at [1214, 515] on p "neuste Technologie" at bounding box center [1239, 519] width 134 height 17
click at [1274, 523] on p "neuste Technologie" at bounding box center [1239, 519] width 134 height 17
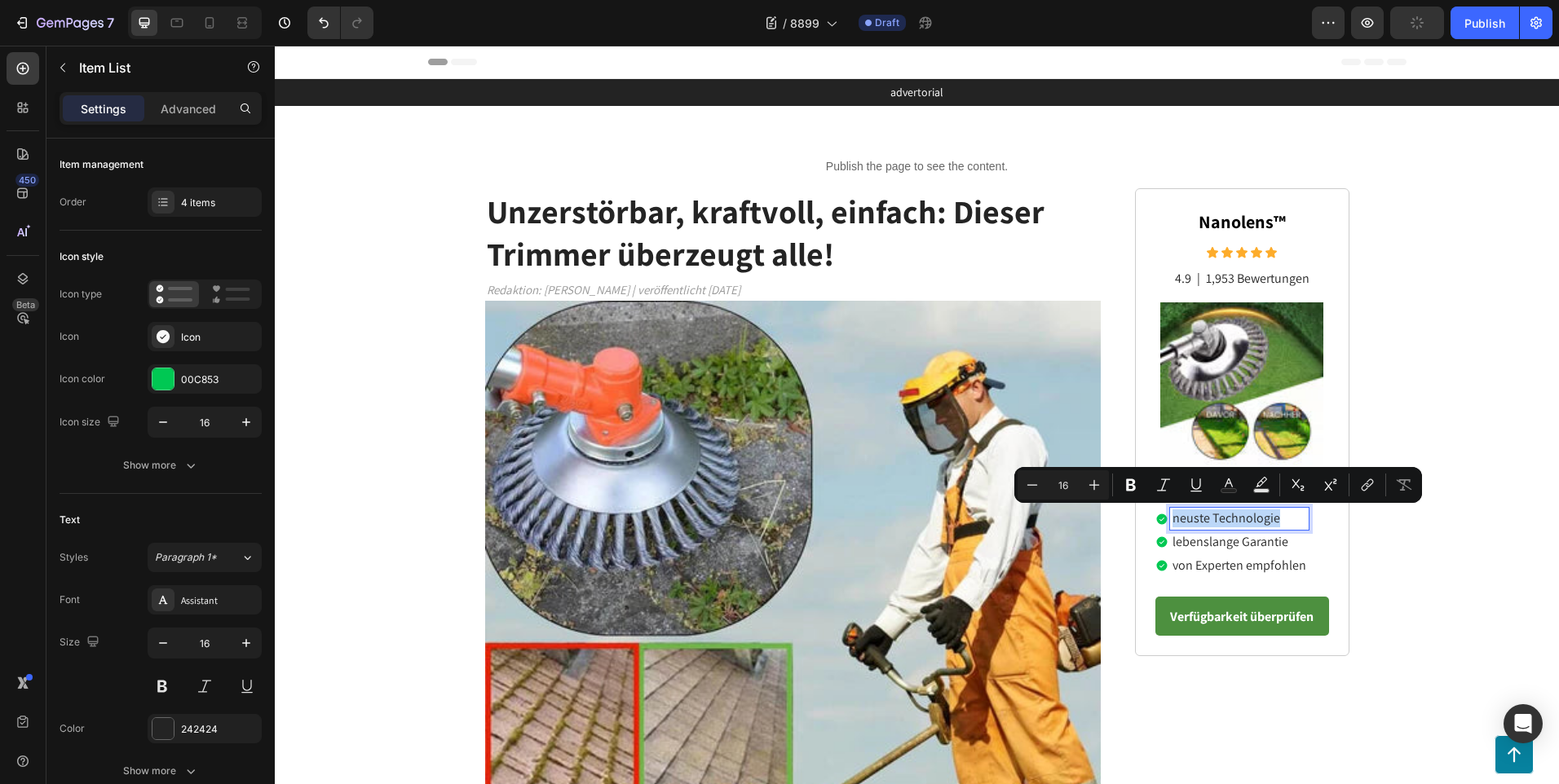
drag, startPoint x: 1277, startPoint y: 521, endPoint x: 1168, endPoint y: 519, distance: 109.0
click at [1172, 519] on p "neuste Technologie" at bounding box center [1239, 519] width 134 height 17
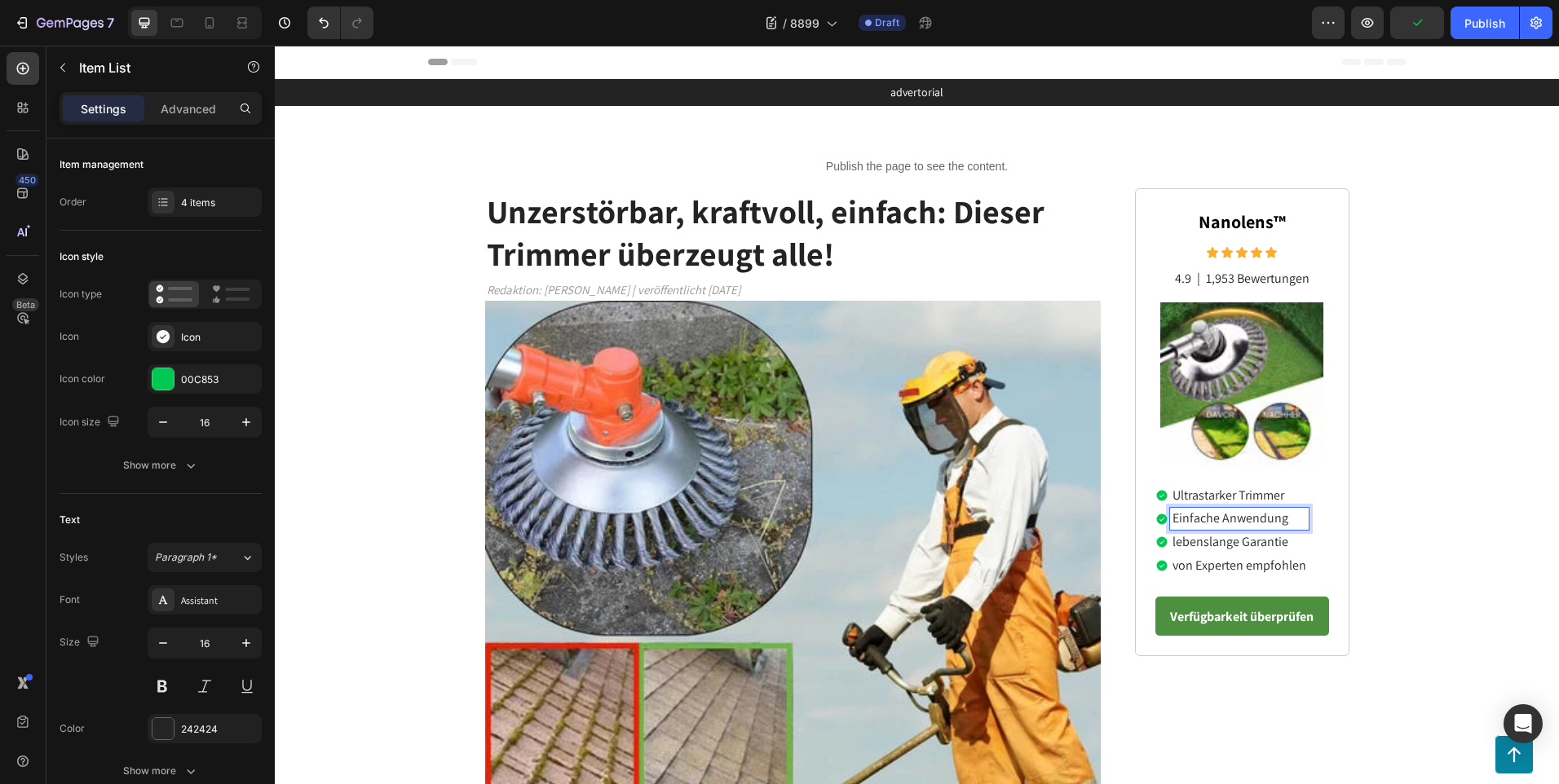
click at [1219, 543] on p "lebenslange Garantie" at bounding box center [1239, 543] width 134 height 17
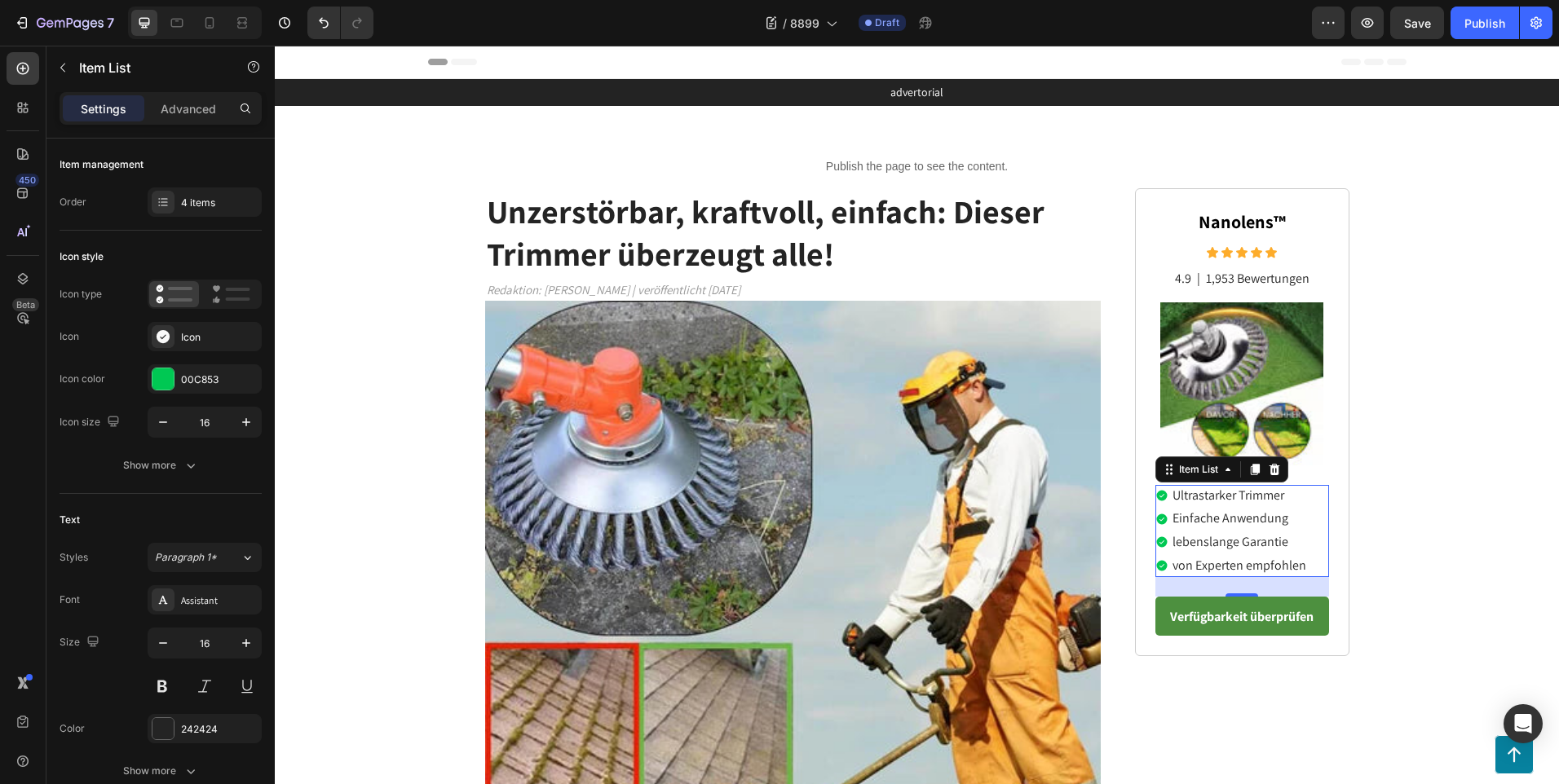
click at [1286, 542] on p "lebenslange Garantie" at bounding box center [1239, 543] width 134 height 17
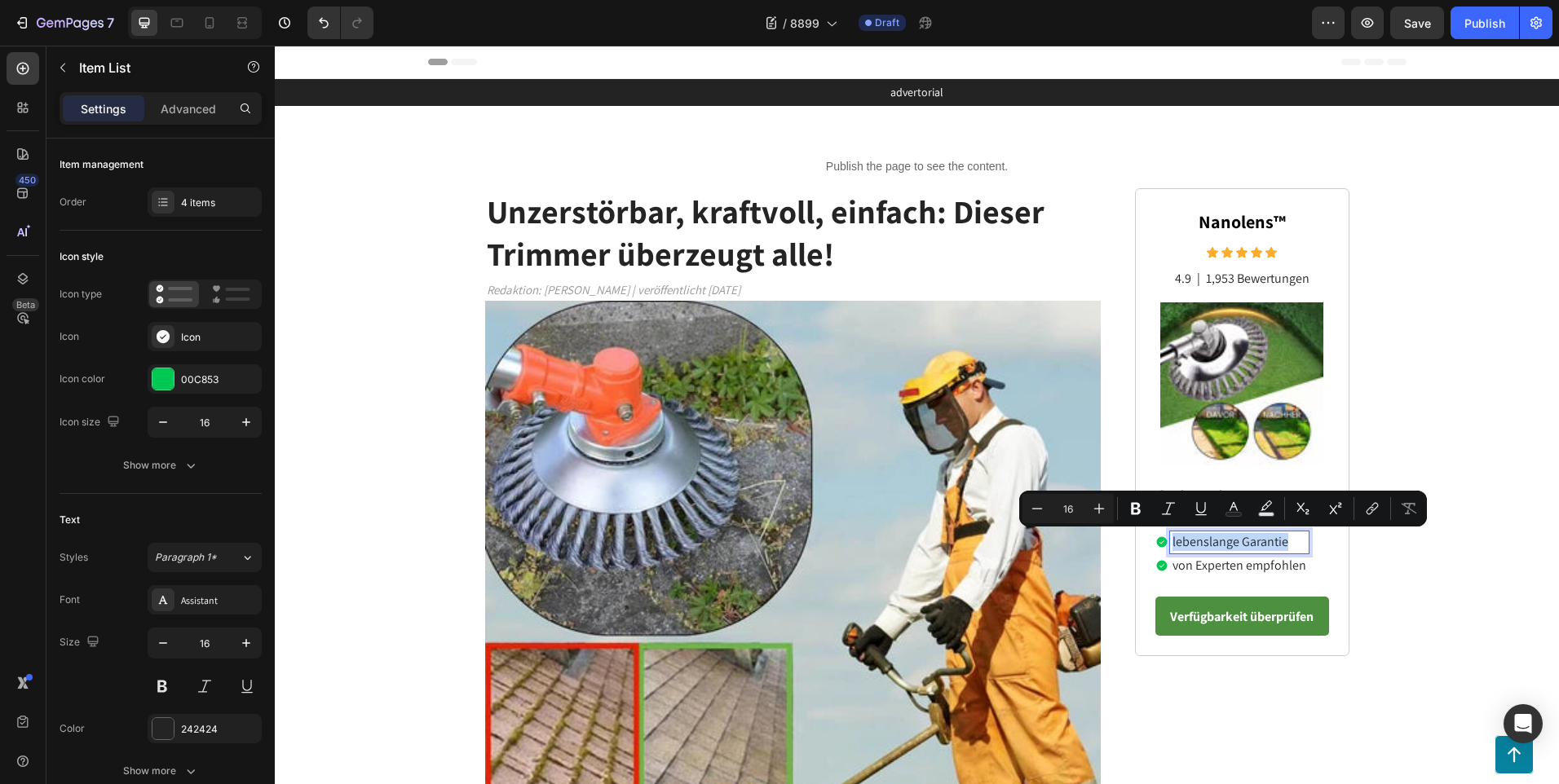
drag, startPoint x: 1288, startPoint y: 542, endPoint x: 1167, endPoint y: 537, distance: 121.1
click at [1172, 537] on p "lebenslange Garantie" at bounding box center [1239, 543] width 134 height 17
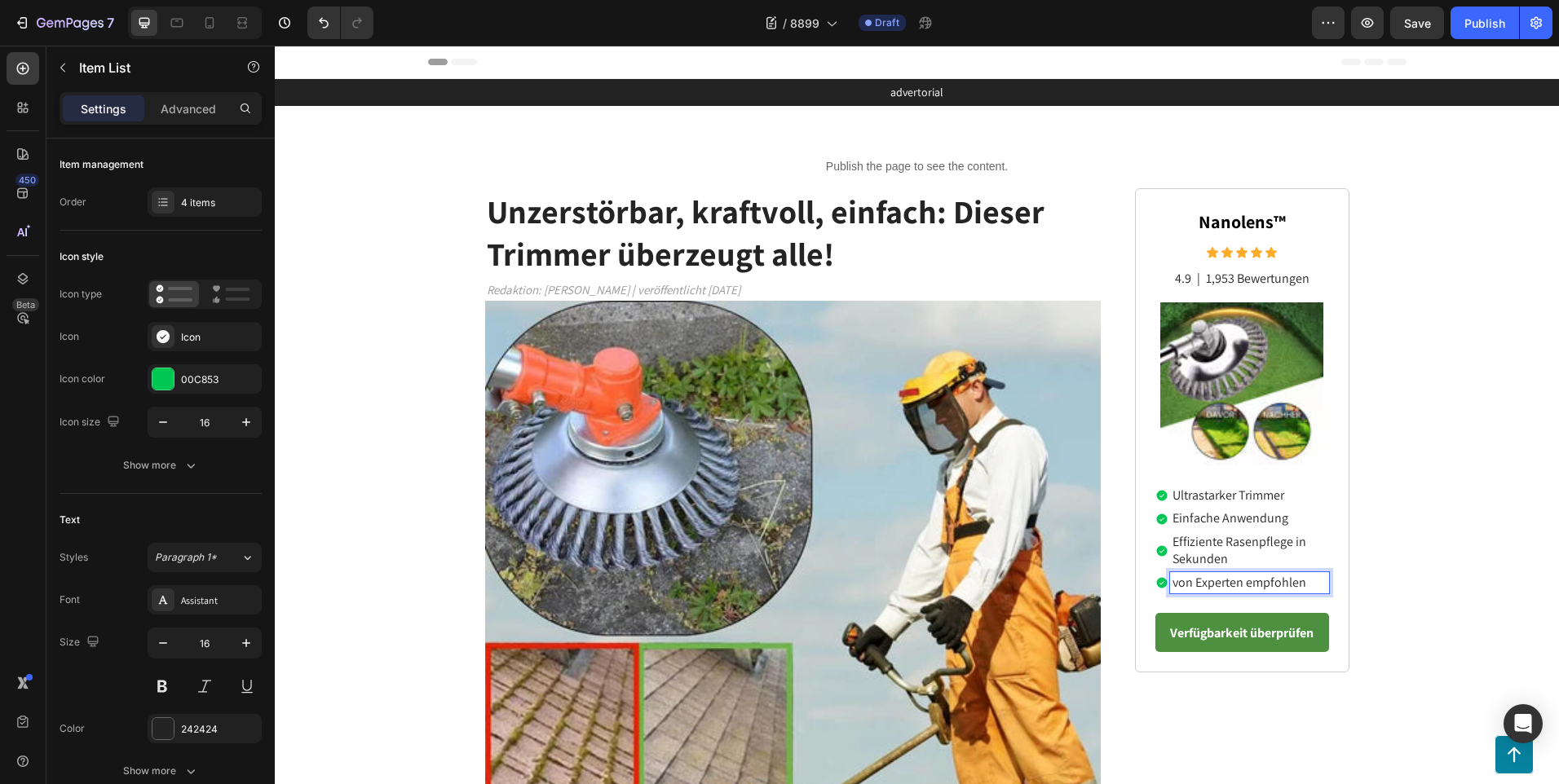
click at [1239, 588] on p "von Experten empfohlen" at bounding box center [1250, 583] width 154 height 17
click at [1248, 561] on p "Effiziente Rasenpflege in Sekunden" at bounding box center [1250, 551] width 154 height 34
click at [1245, 582] on p "von Experten empfohlen" at bounding box center [1250, 583] width 154 height 17
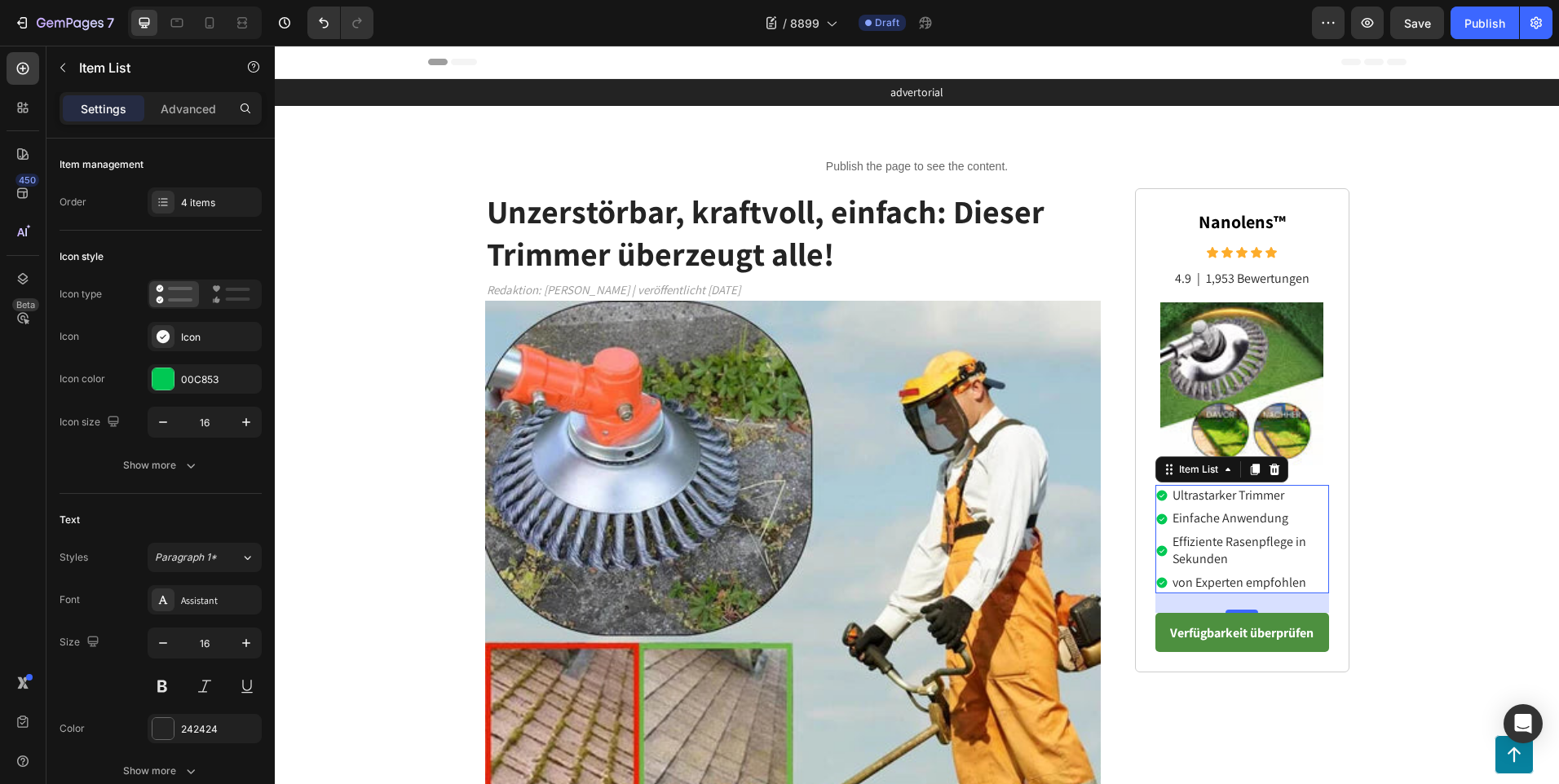
click at [1277, 585] on p "von Experten empfohlen" at bounding box center [1250, 583] width 154 height 17
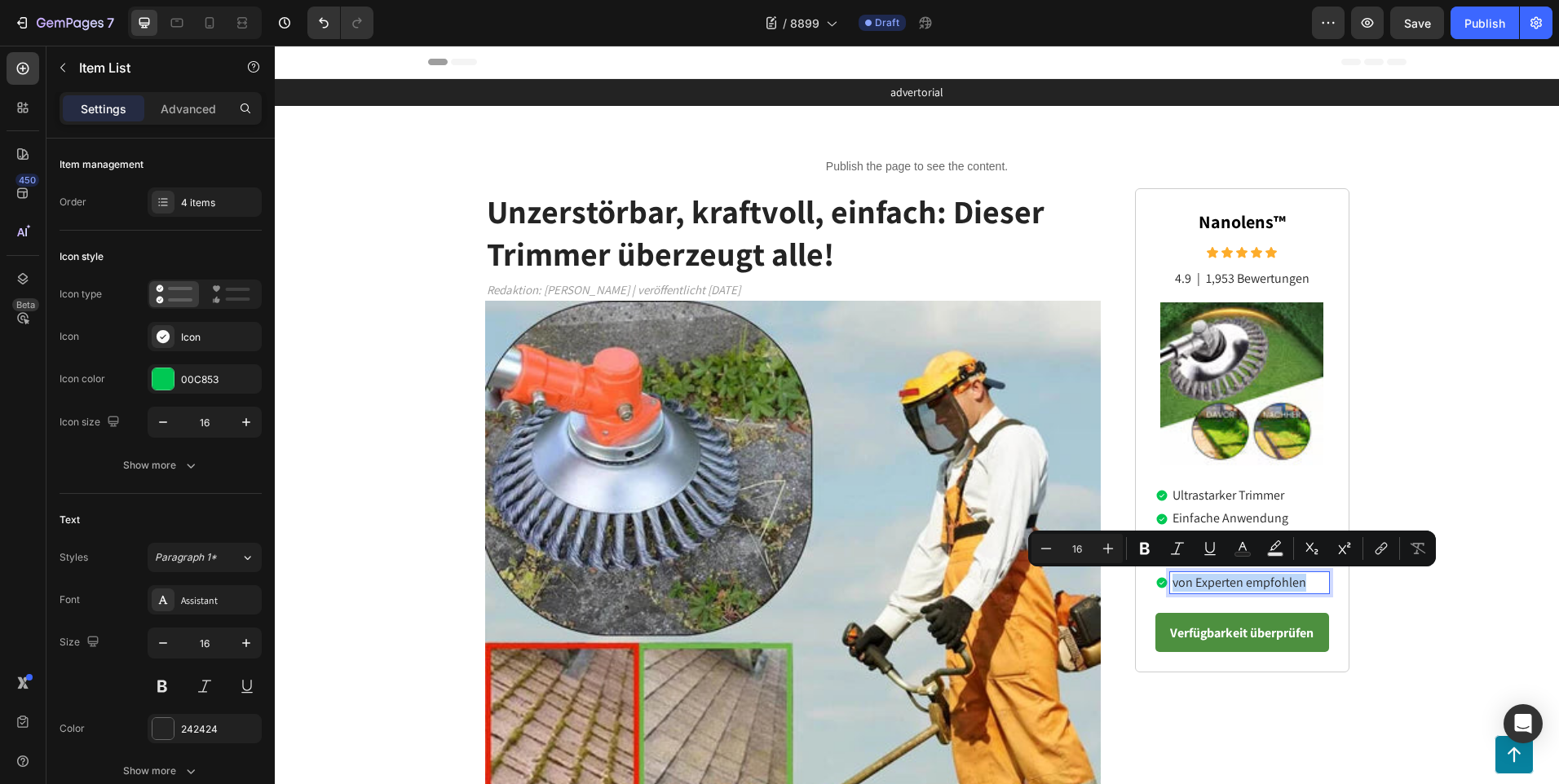
drag, startPoint x: 1301, startPoint y: 583, endPoint x: 1167, endPoint y: 580, distance: 134.0
click at [1172, 580] on p "von Experten empfohlen" at bounding box center [1250, 583] width 154 height 17
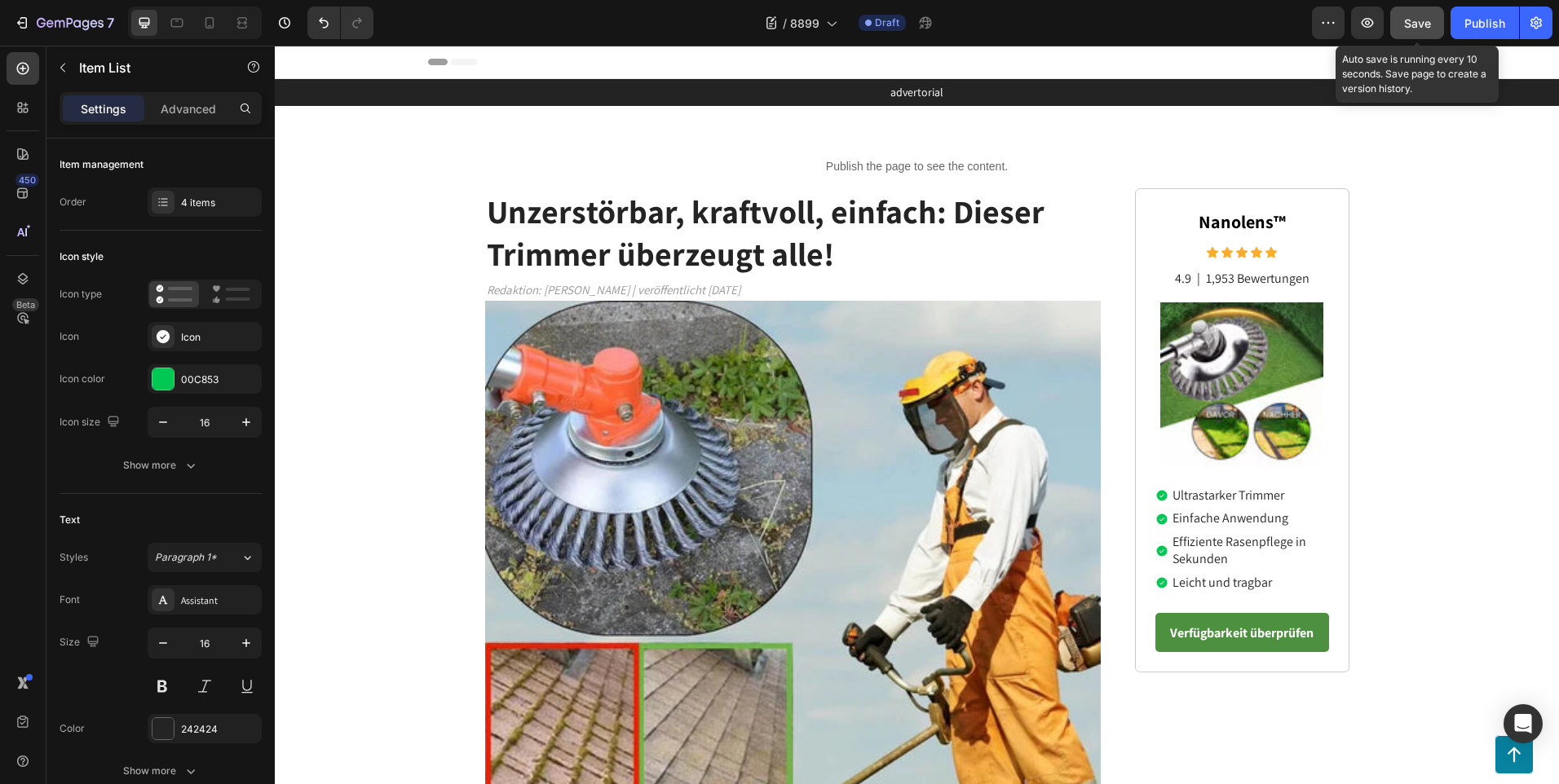
click at [1402, 17] on button "Save" at bounding box center [1416, 22] width 54 height 32
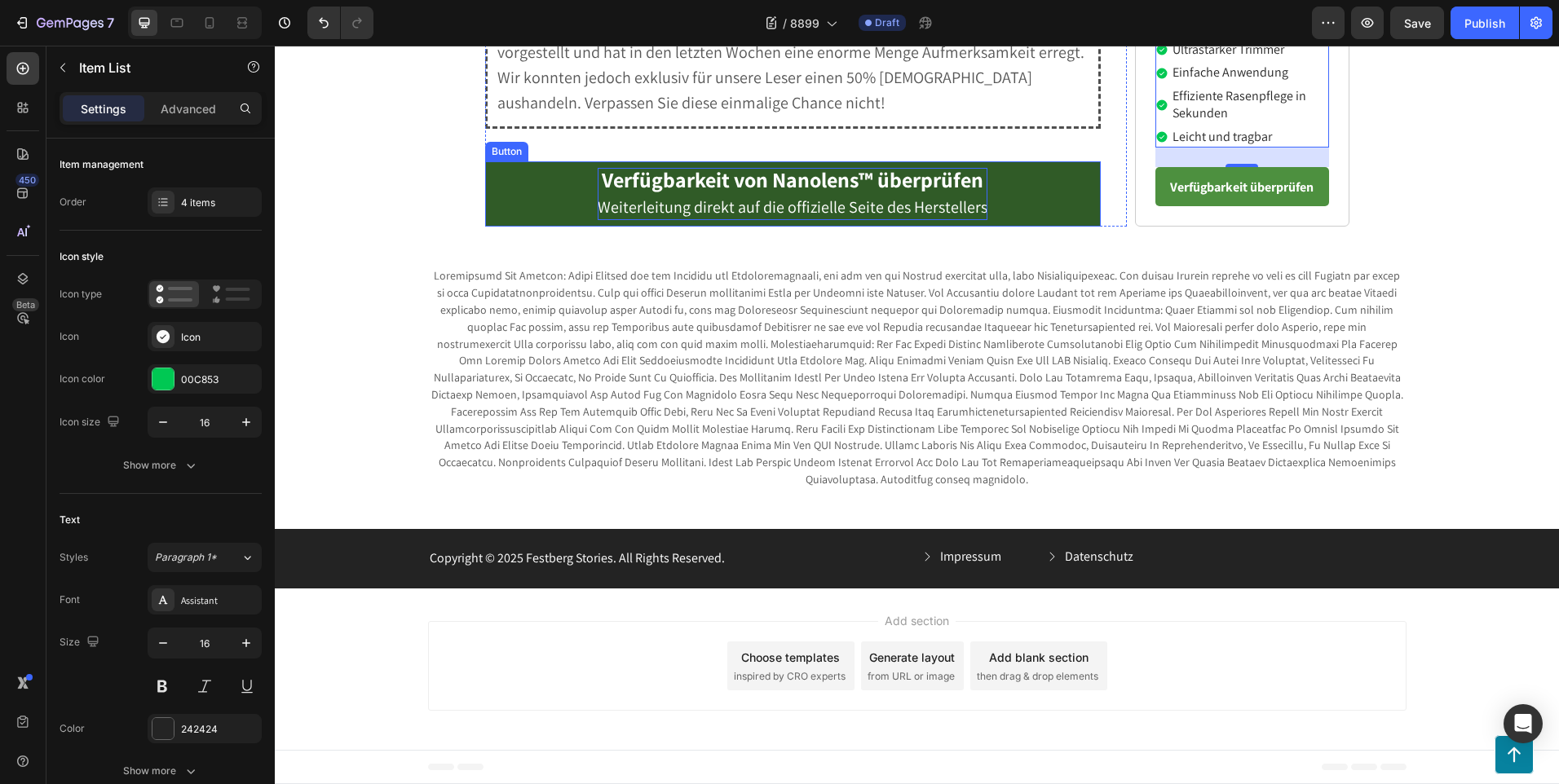
scroll to position [4320, 0]
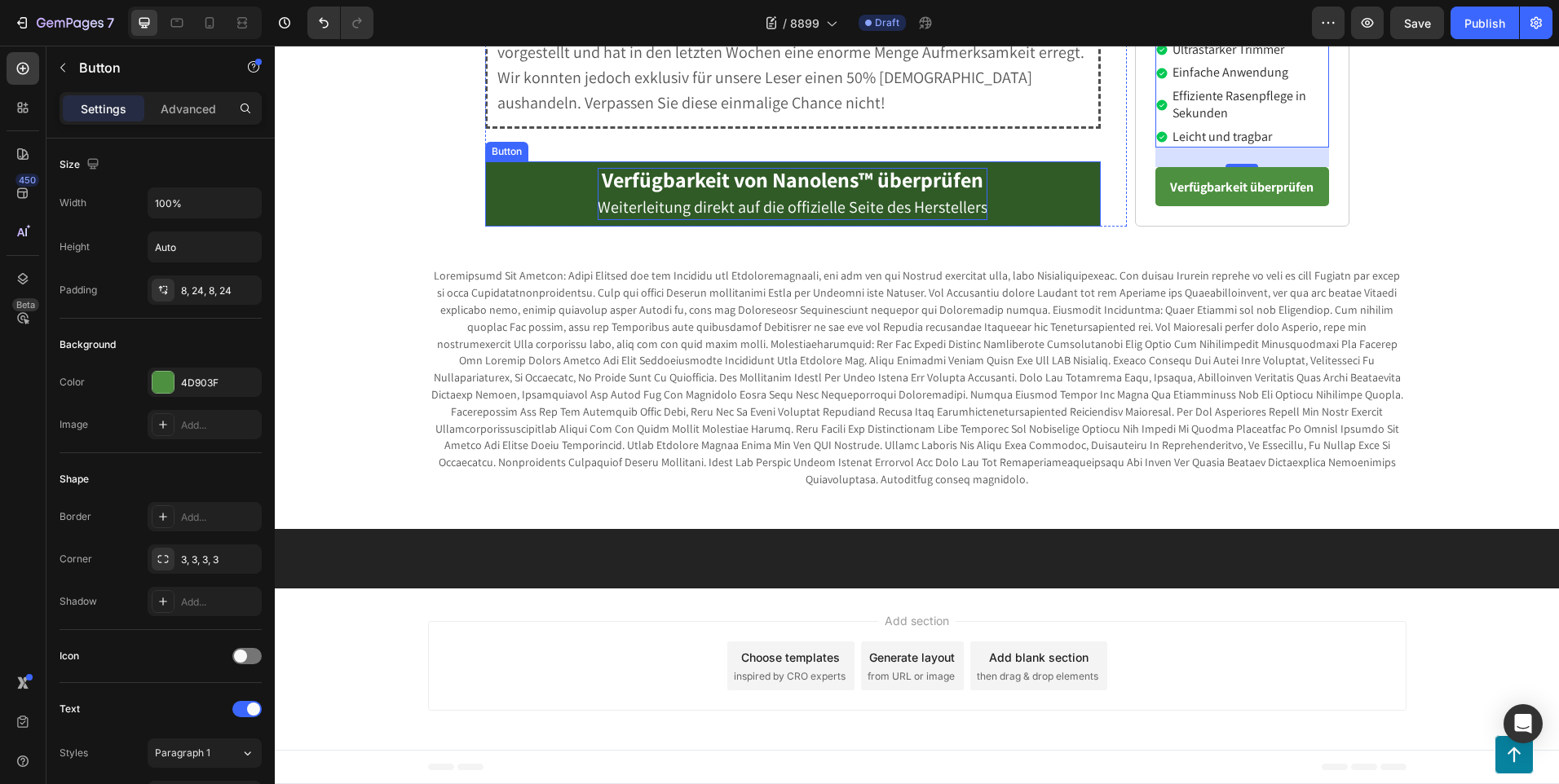
click at [910, 193] on strong "Verfügbarkeit von Nanolens™ überprüfen" at bounding box center [792, 178] width 382 height 27
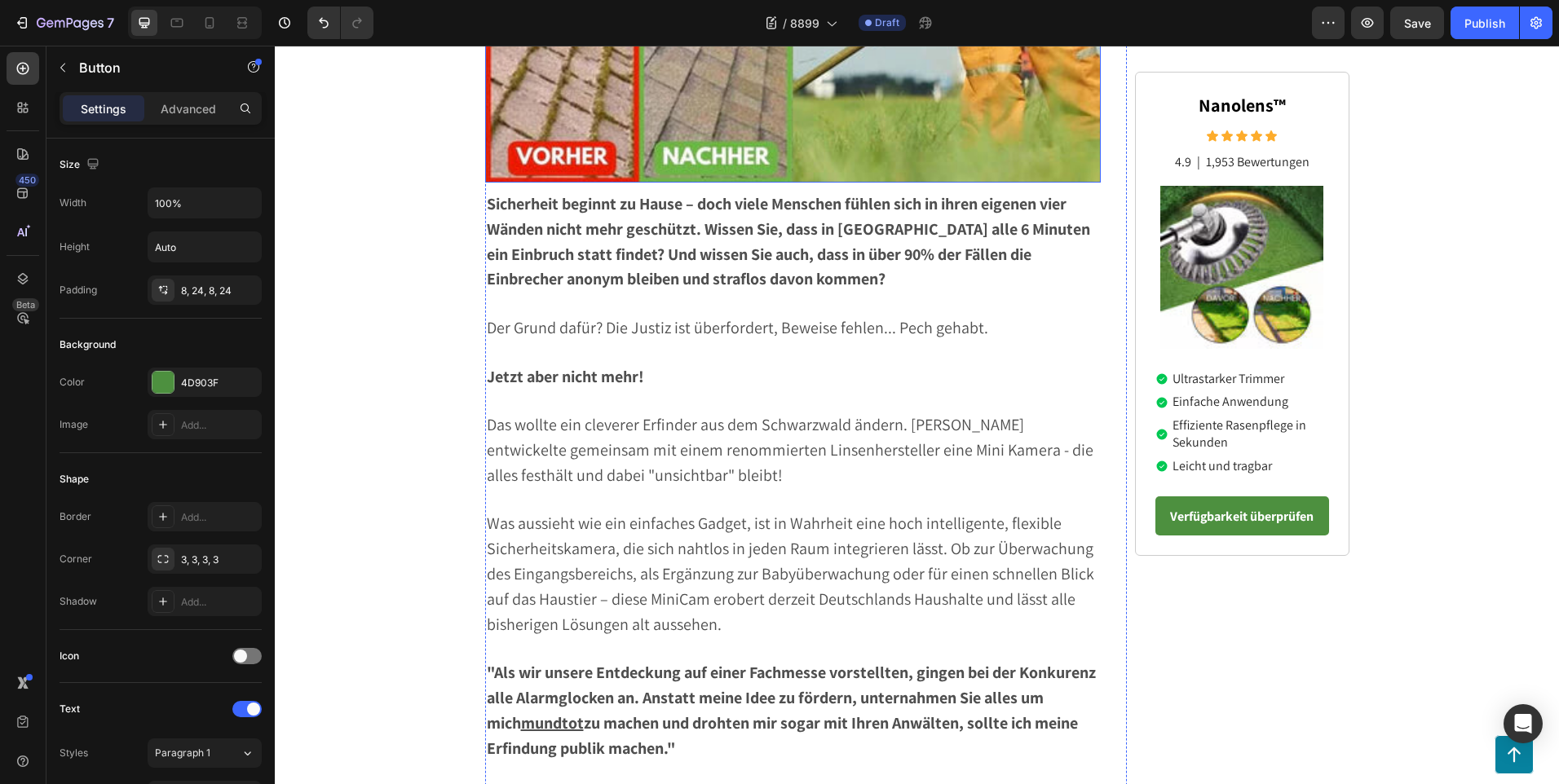
scroll to position [489, 0]
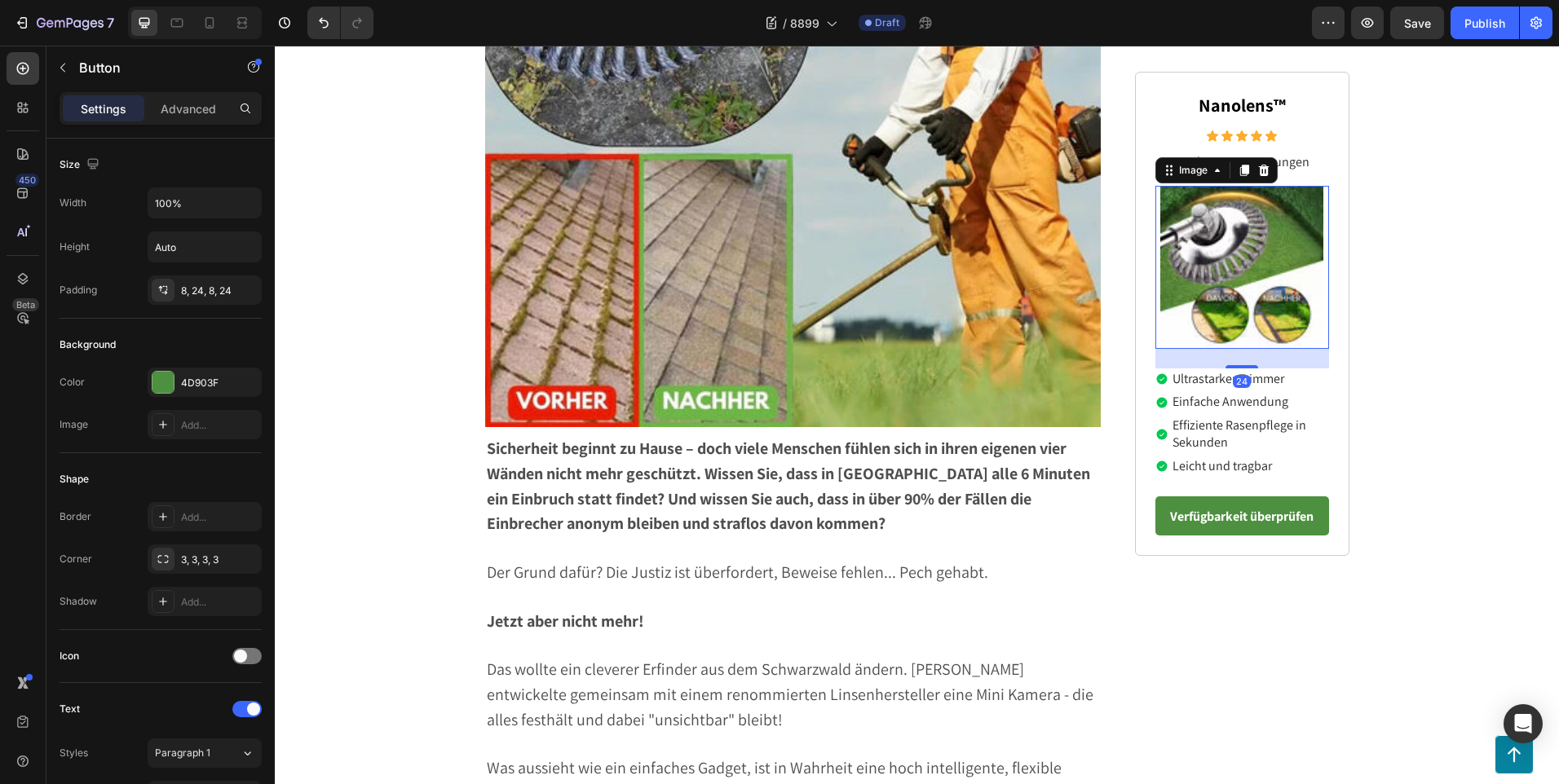
click at [1262, 274] on img at bounding box center [1241, 267] width 163 height 163
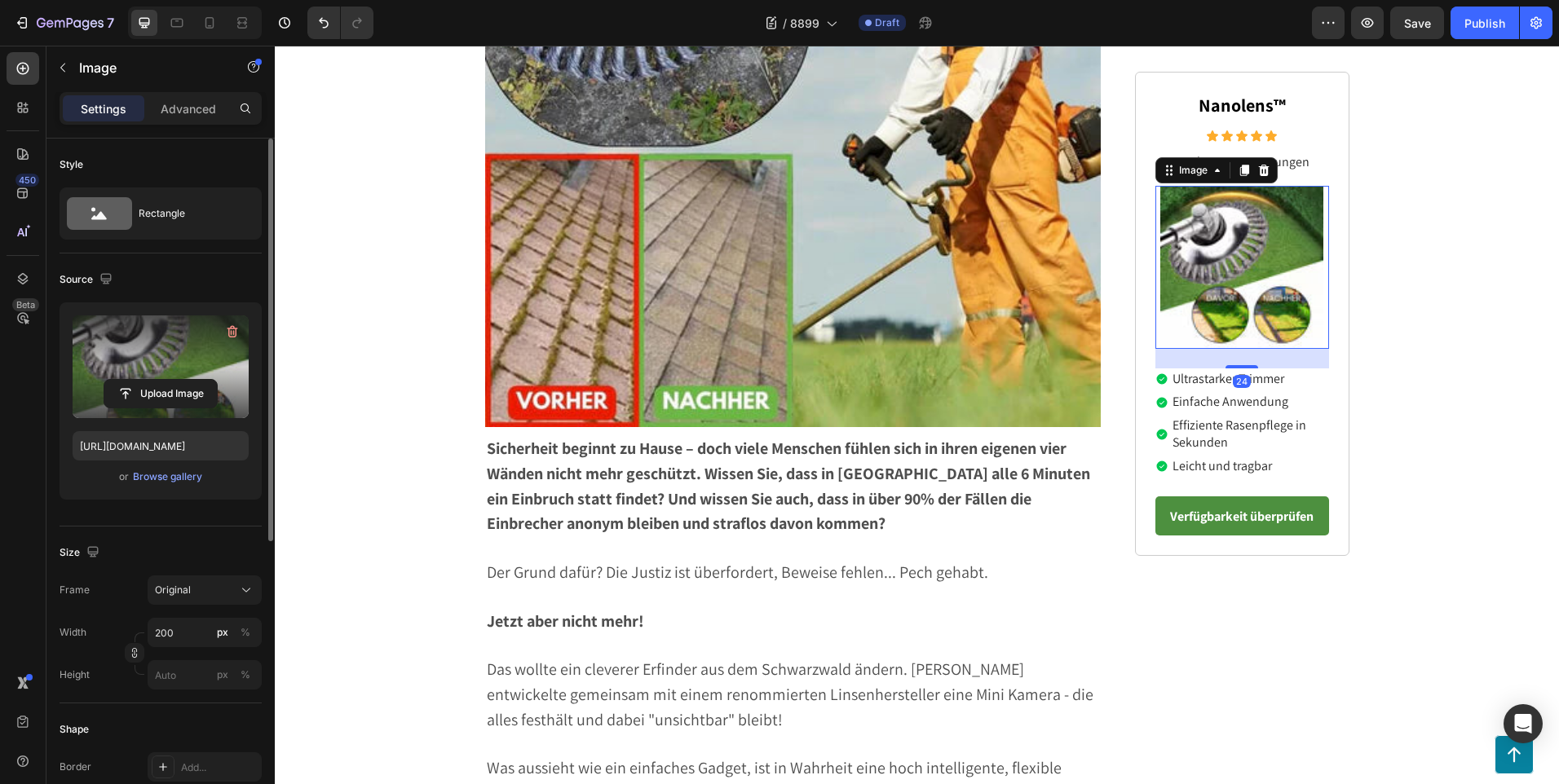
click at [188, 364] on label at bounding box center [160, 367] width 176 height 103
click at [188, 380] on input "file" at bounding box center [161, 393] width 113 height 27
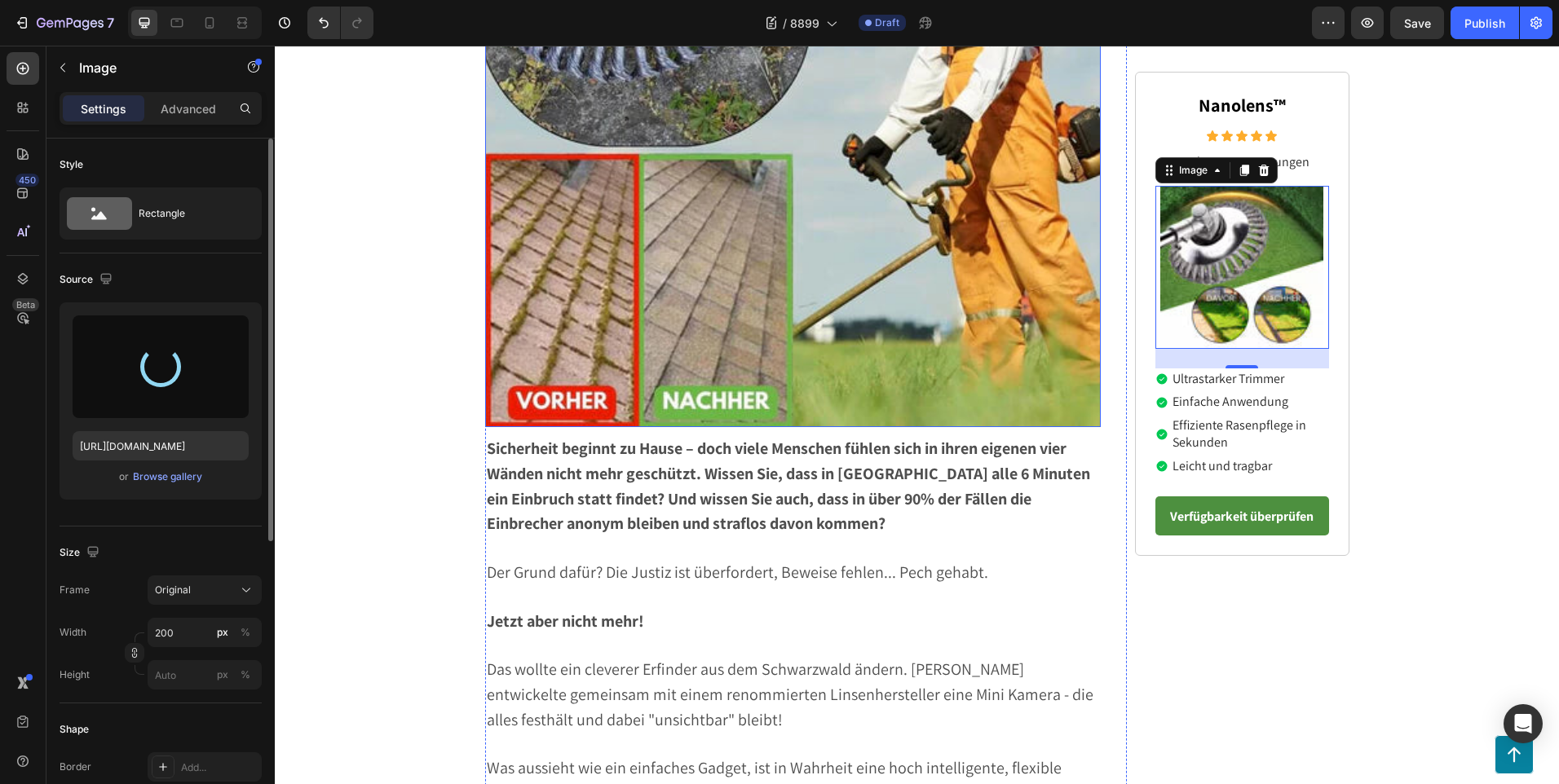
type input "[URL][DOMAIN_NAME]"
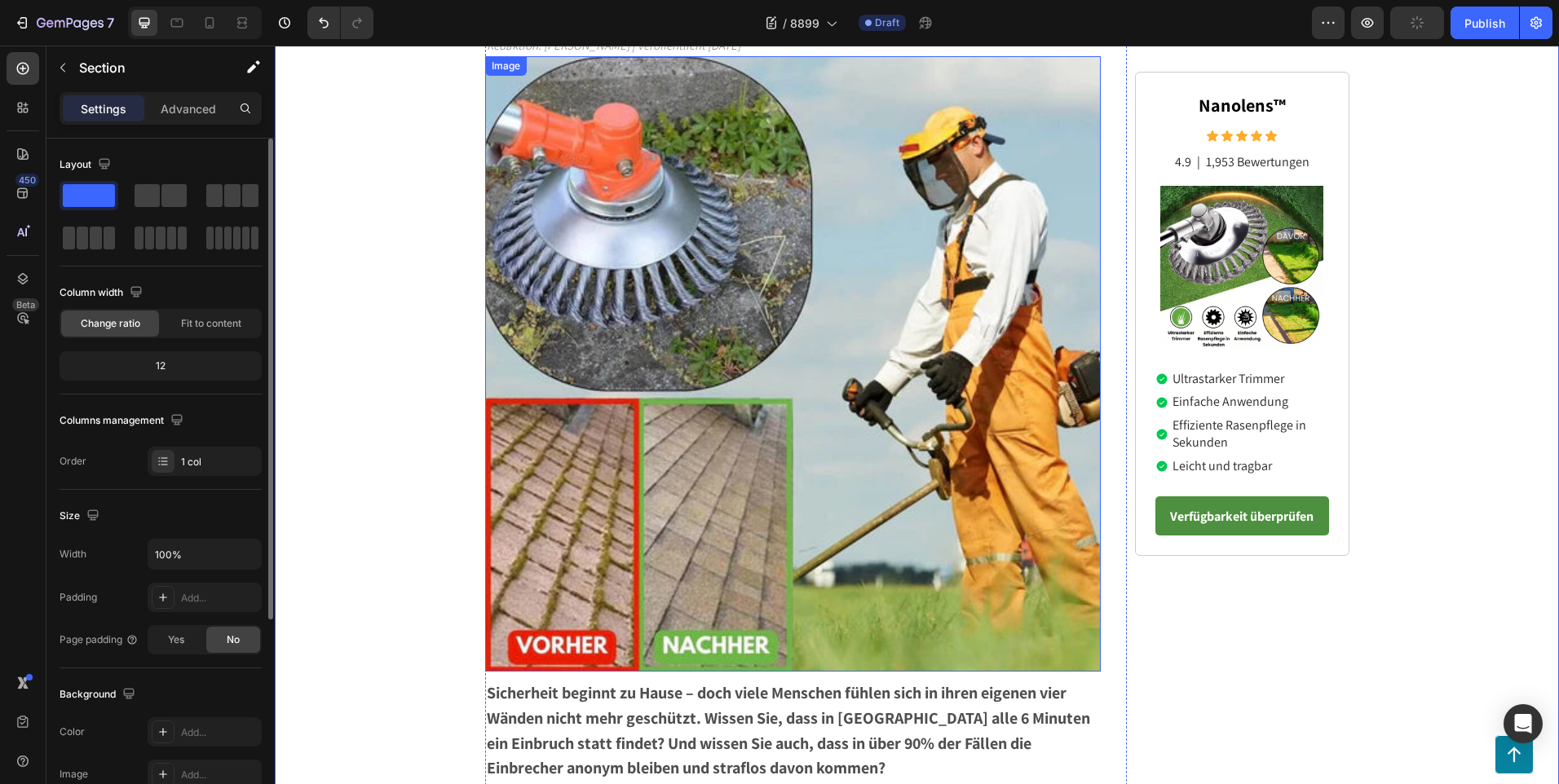
scroll to position [0, 0]
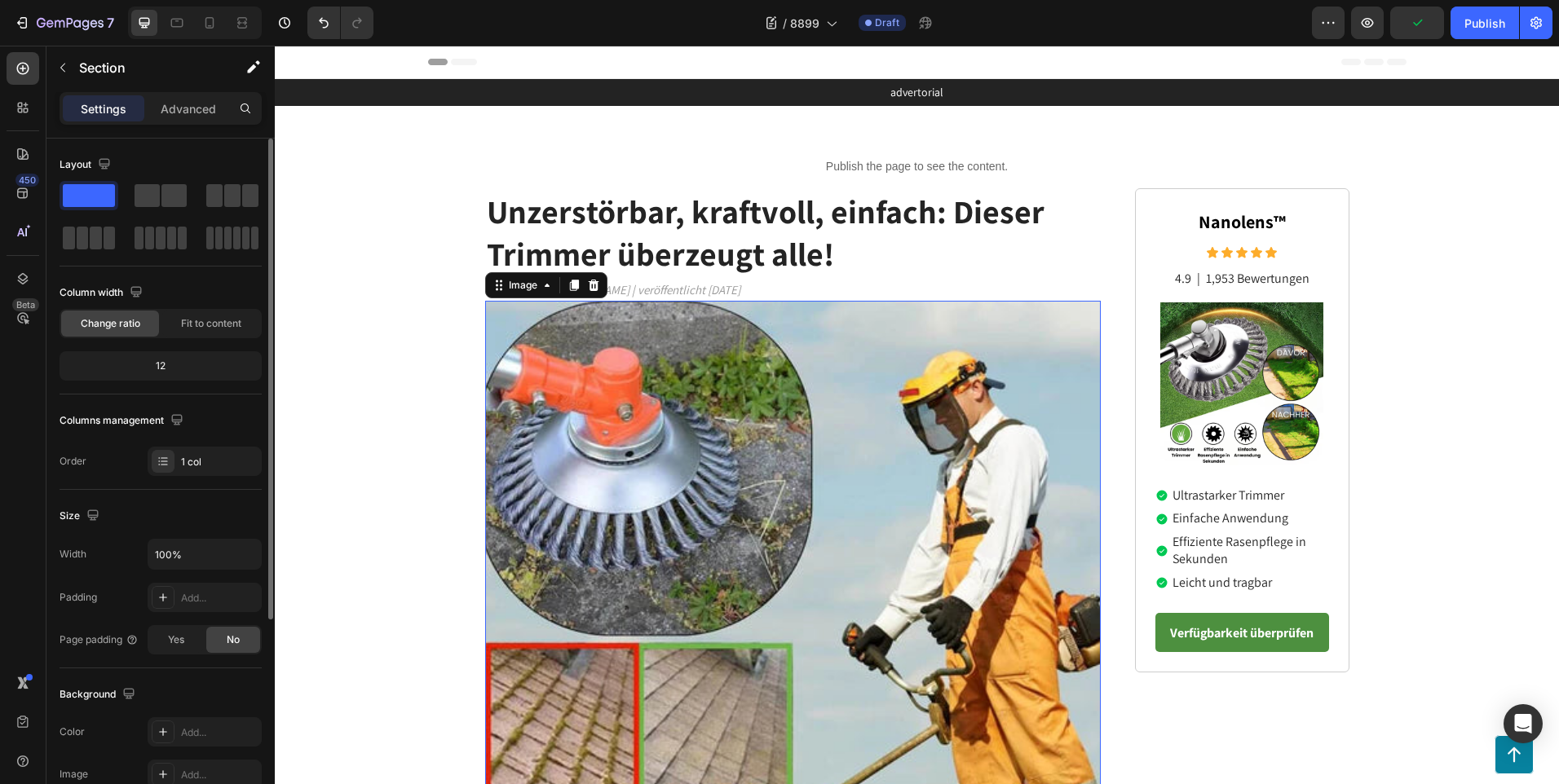
click at [843, 413] on img at bounding box center [793, 609] width 616 height 616
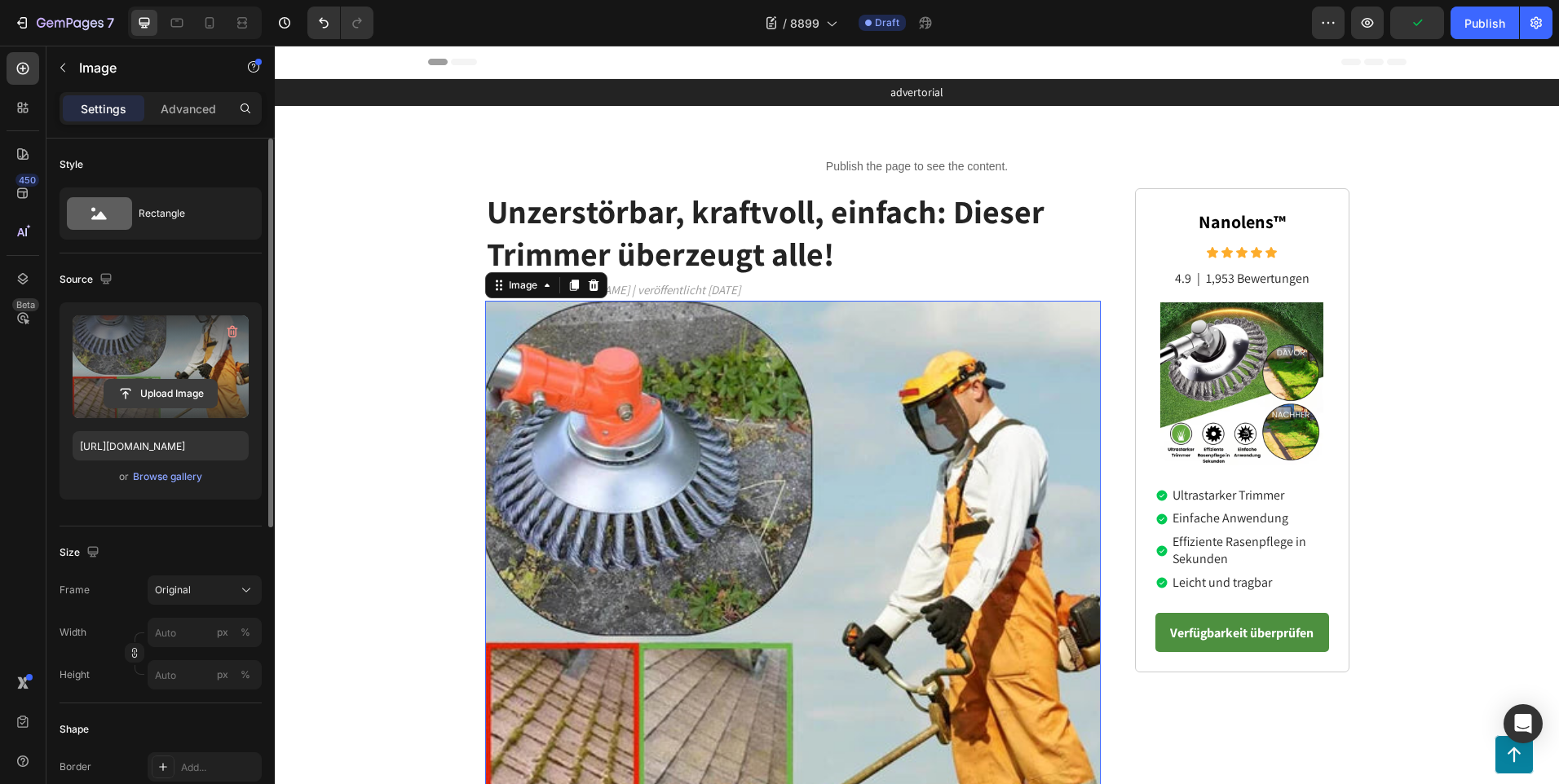
click at [145, 382] on input "file" at bounding box center [161, 393] width 113 height 27
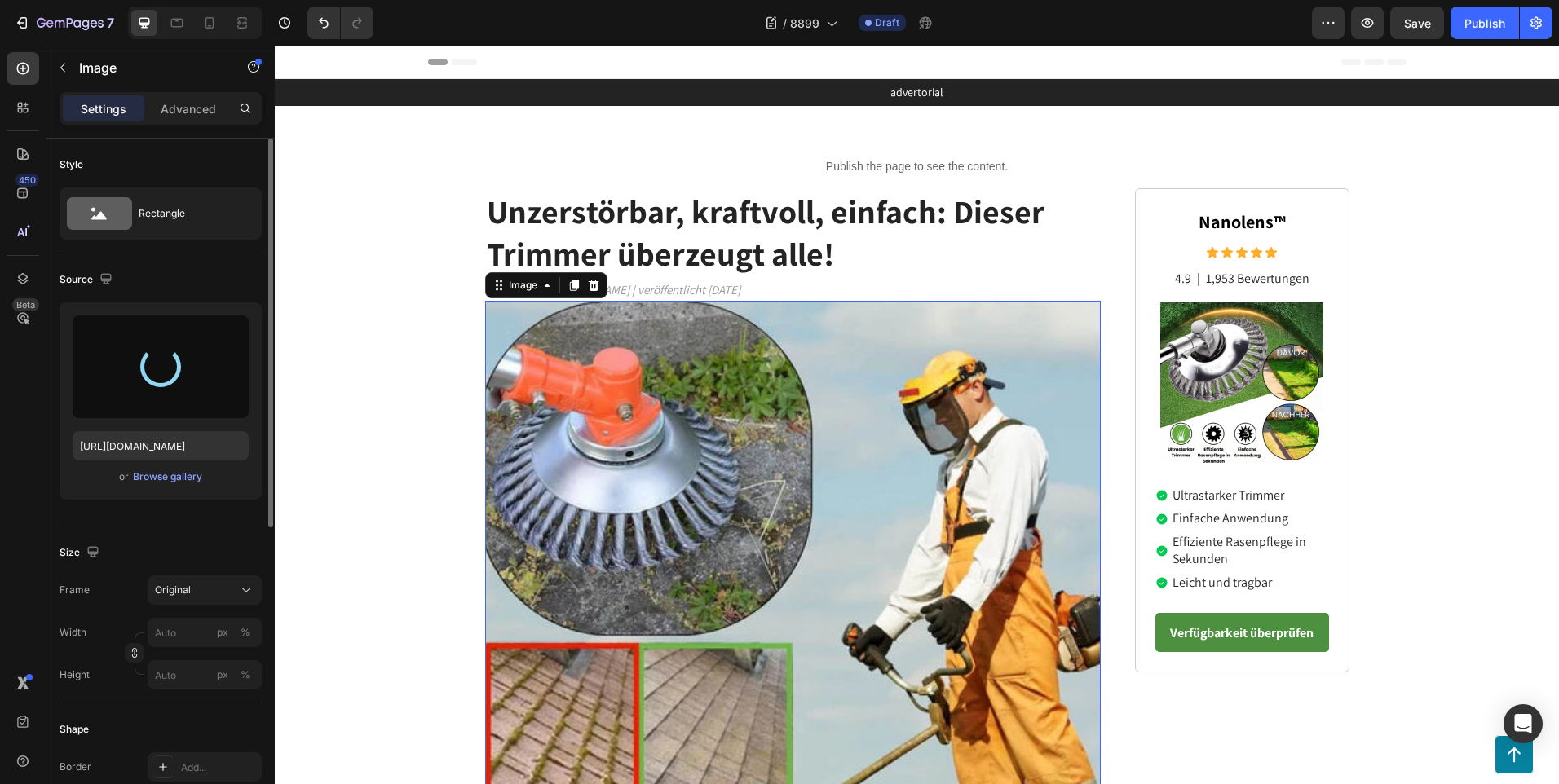
type input "[URL][DOMAIN_NAME]"
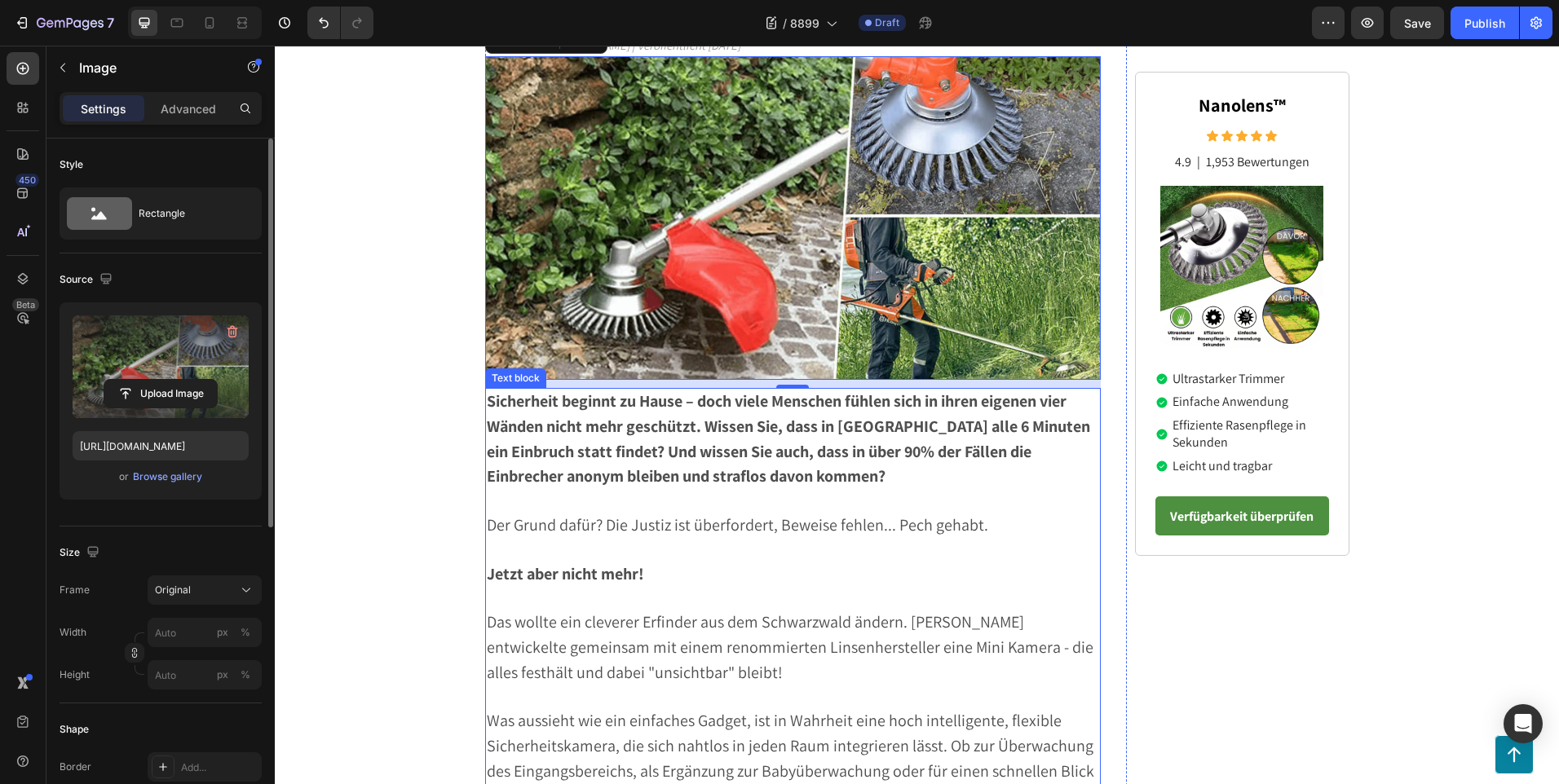
scroll to position [163, 0]
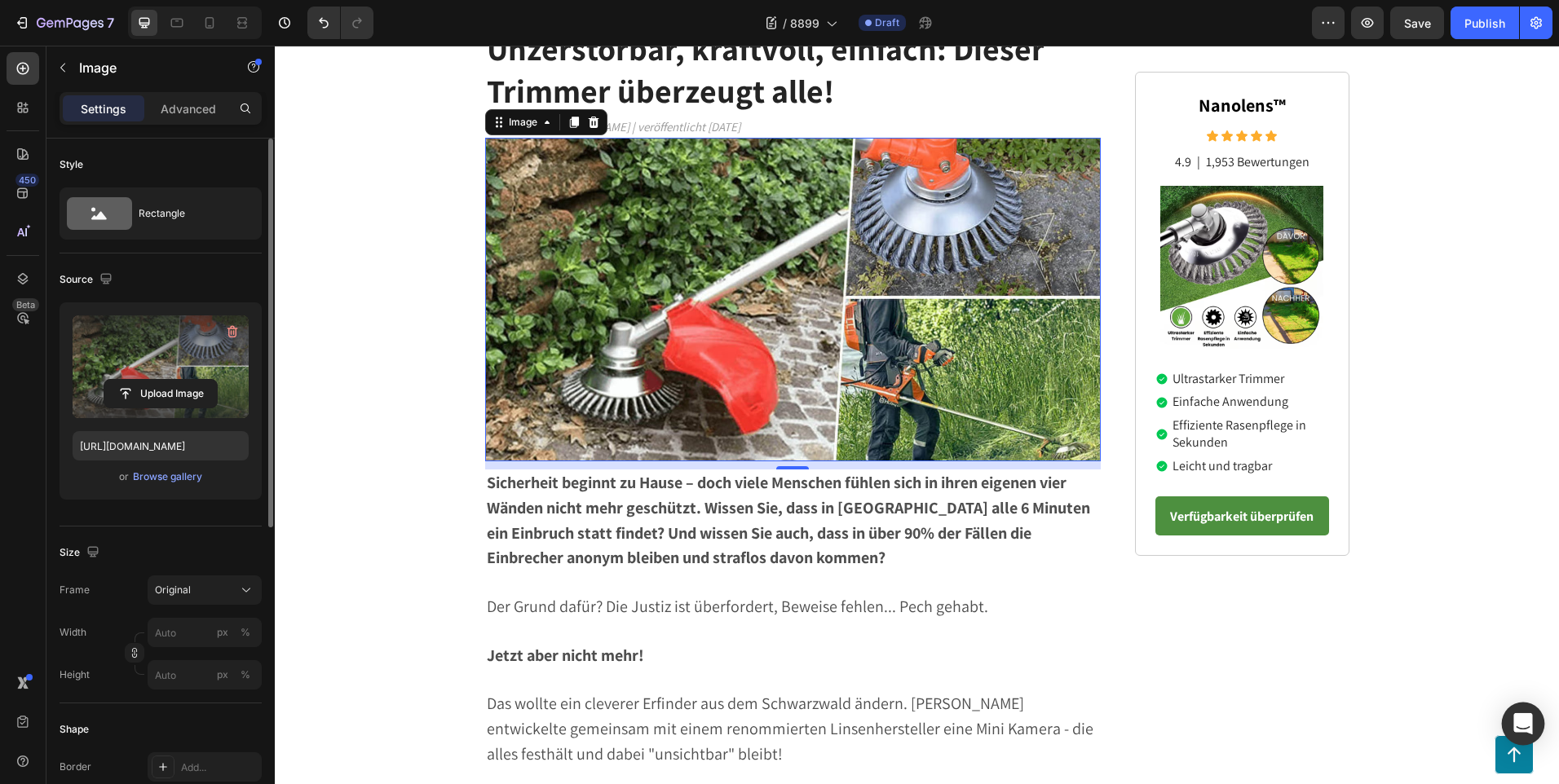
click at [1532, 708] on div "Open Intercom Messenger" at bounding box center [1523, 724] width 43 height 43
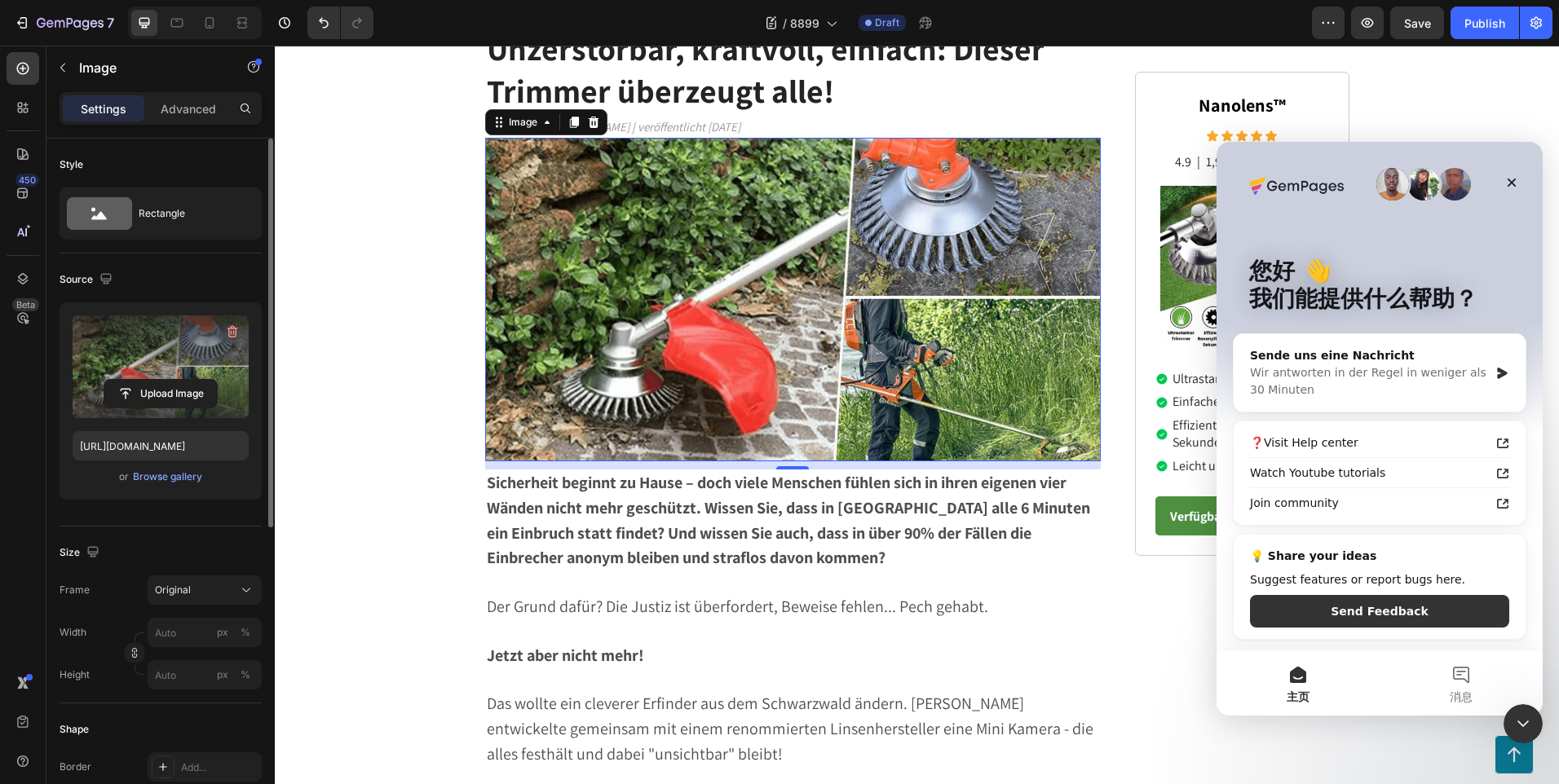
scroll to position [0, 0]
click at [1512, 182] on icon "关闭" at bounding box center [1512, 183] width 9 height 9
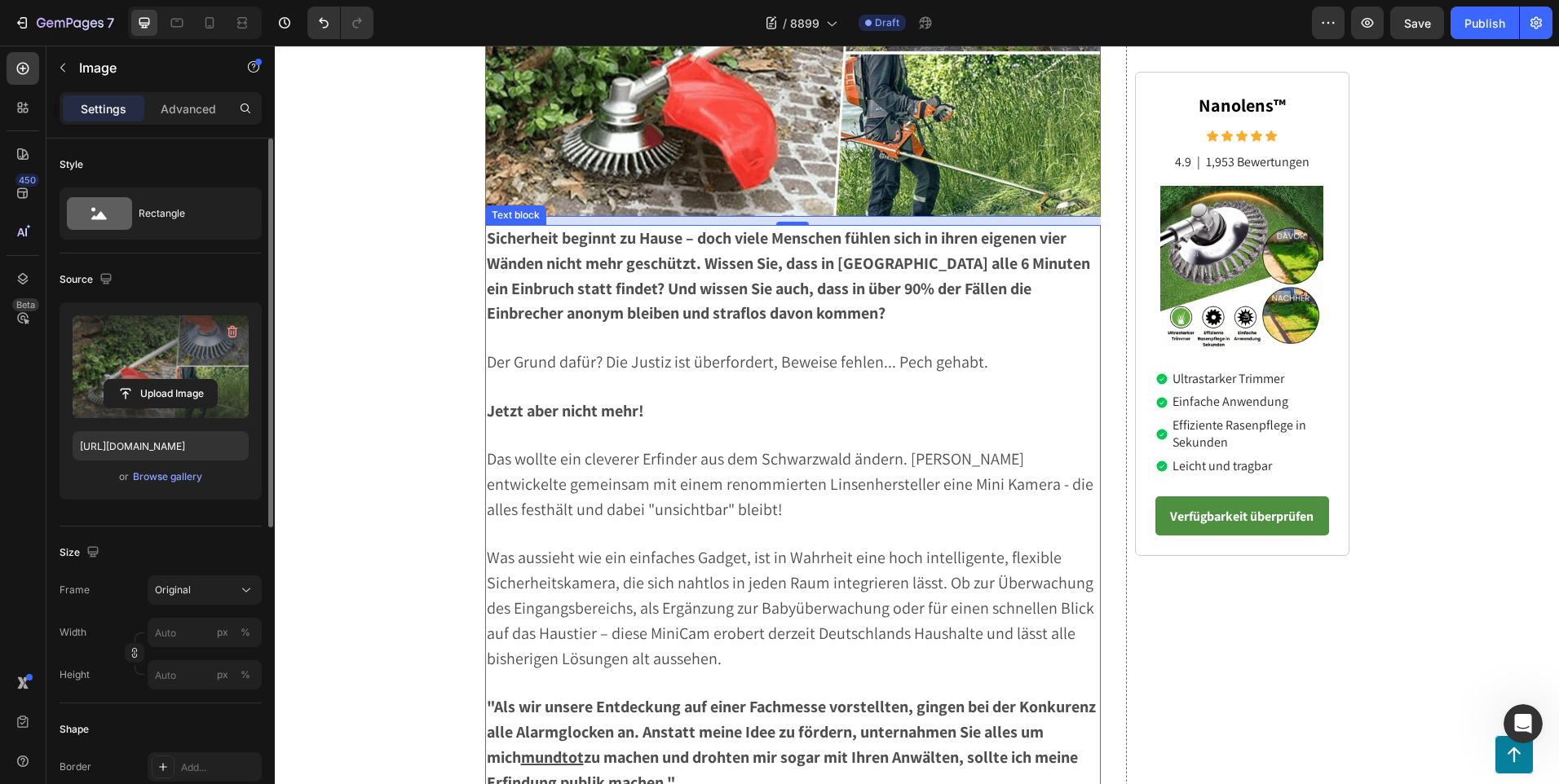
scroll to position [733, 0]
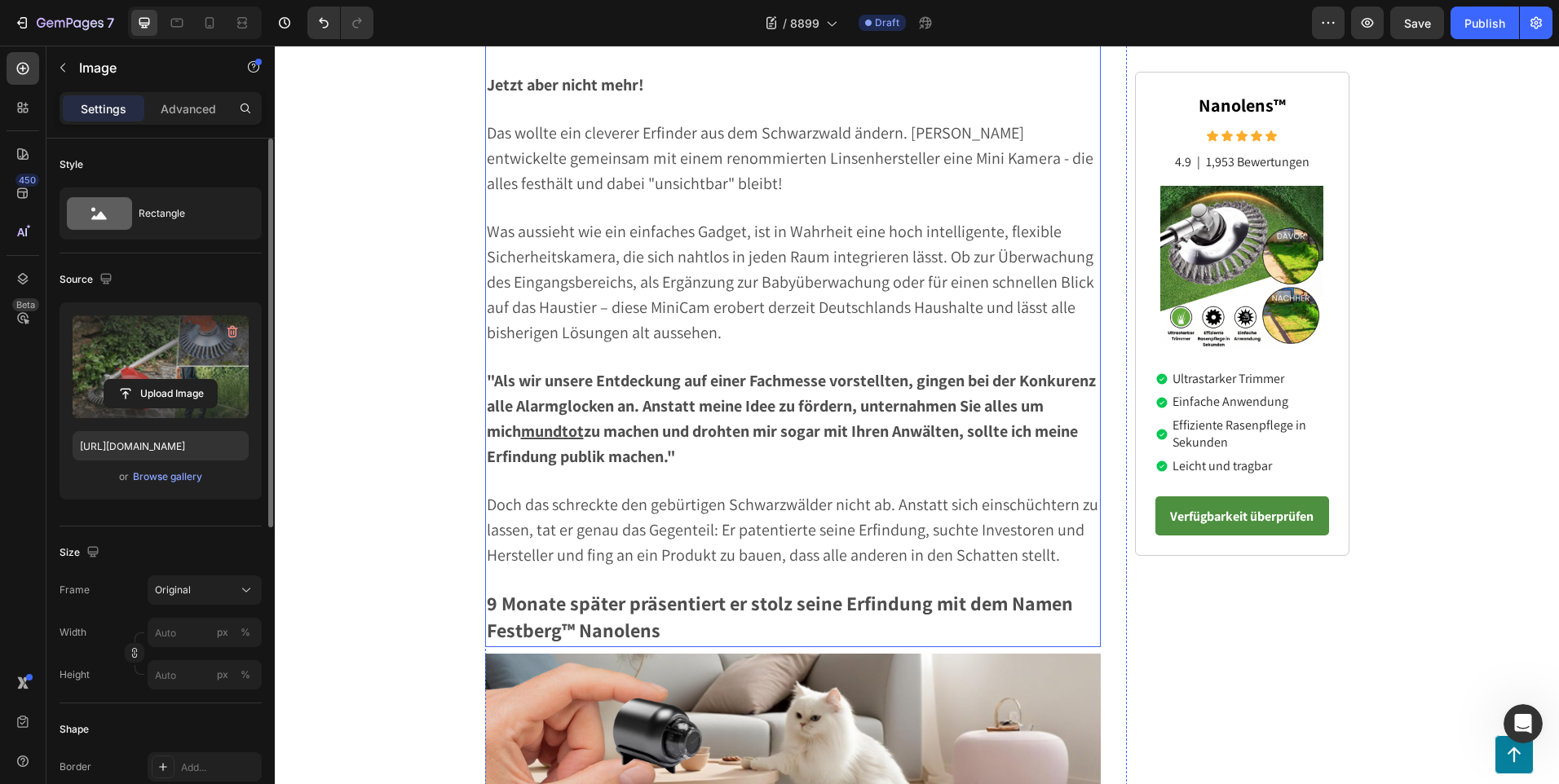
click at [701, 631] on p "9 Monate später präsentiert er stolz seine Erfindung mit dem Namen Festberg™ Na…" at bounding box center [793, 618] width 613 height 54
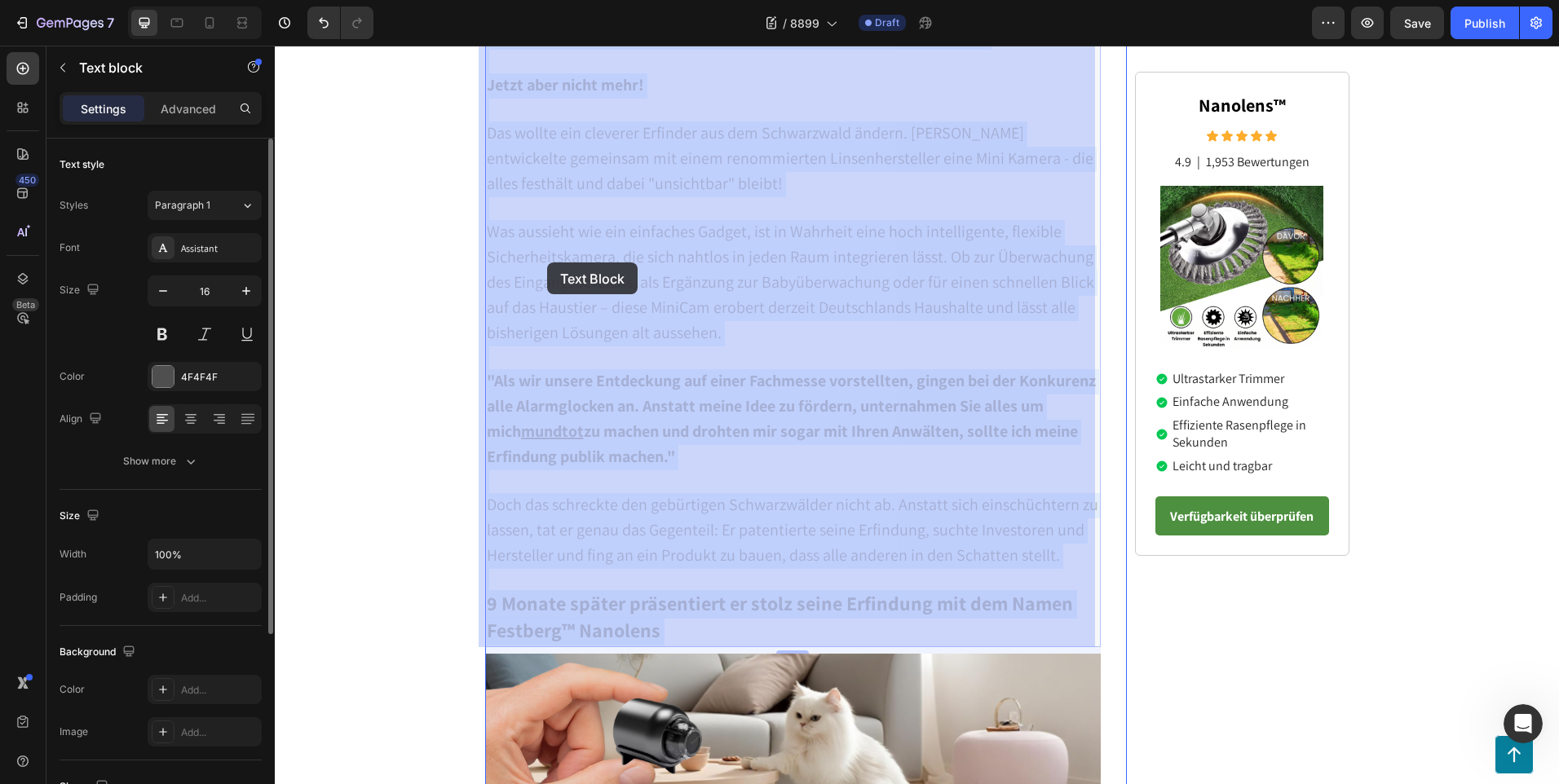
drag, startPoint x: 678, startPoint y: 631, endPoint x: 544, endPoint y: 246, distance: 407.7
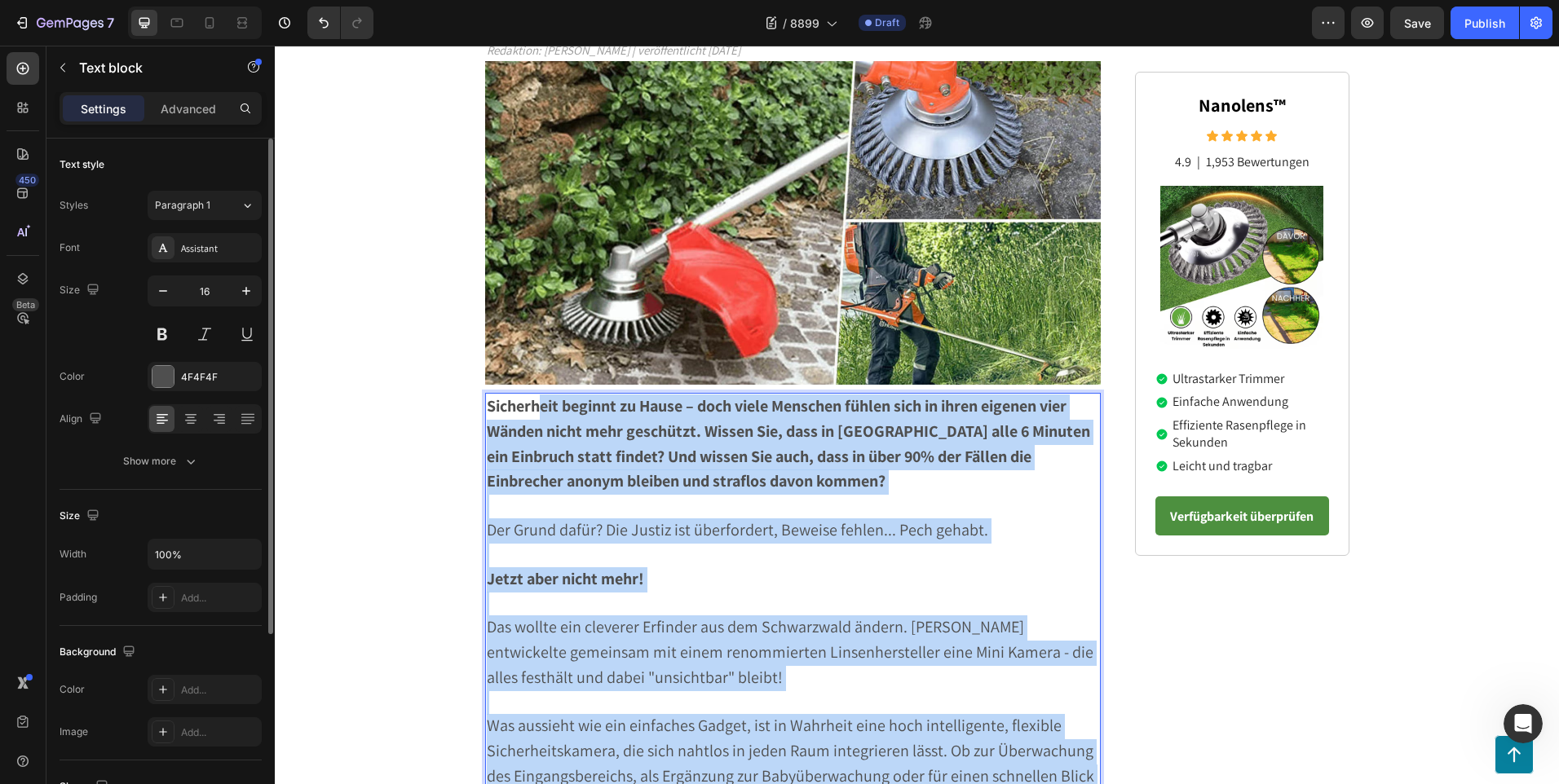
scroll to position [226, 0]
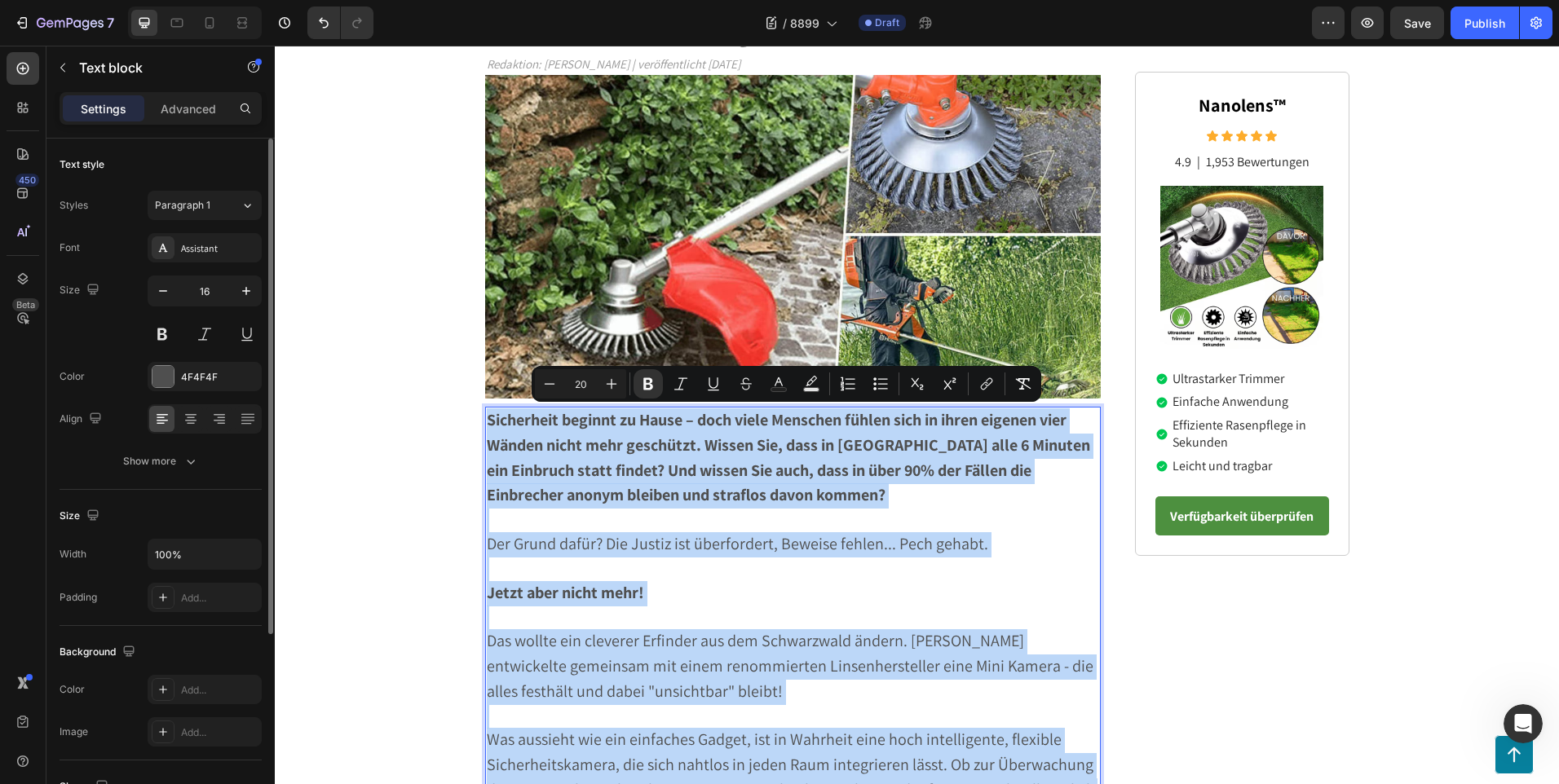
drag, startPoint x: 666, startPoint y: 629, endPoint x: 480, endPoint y: 421, distance: 279.0
click at [485, 421] on div "Sicherheit beginnt zu Hause – doch viele Menschen fühlen sich in ihren eigenen …" at bounding box center [793, 781] width 616 height 748
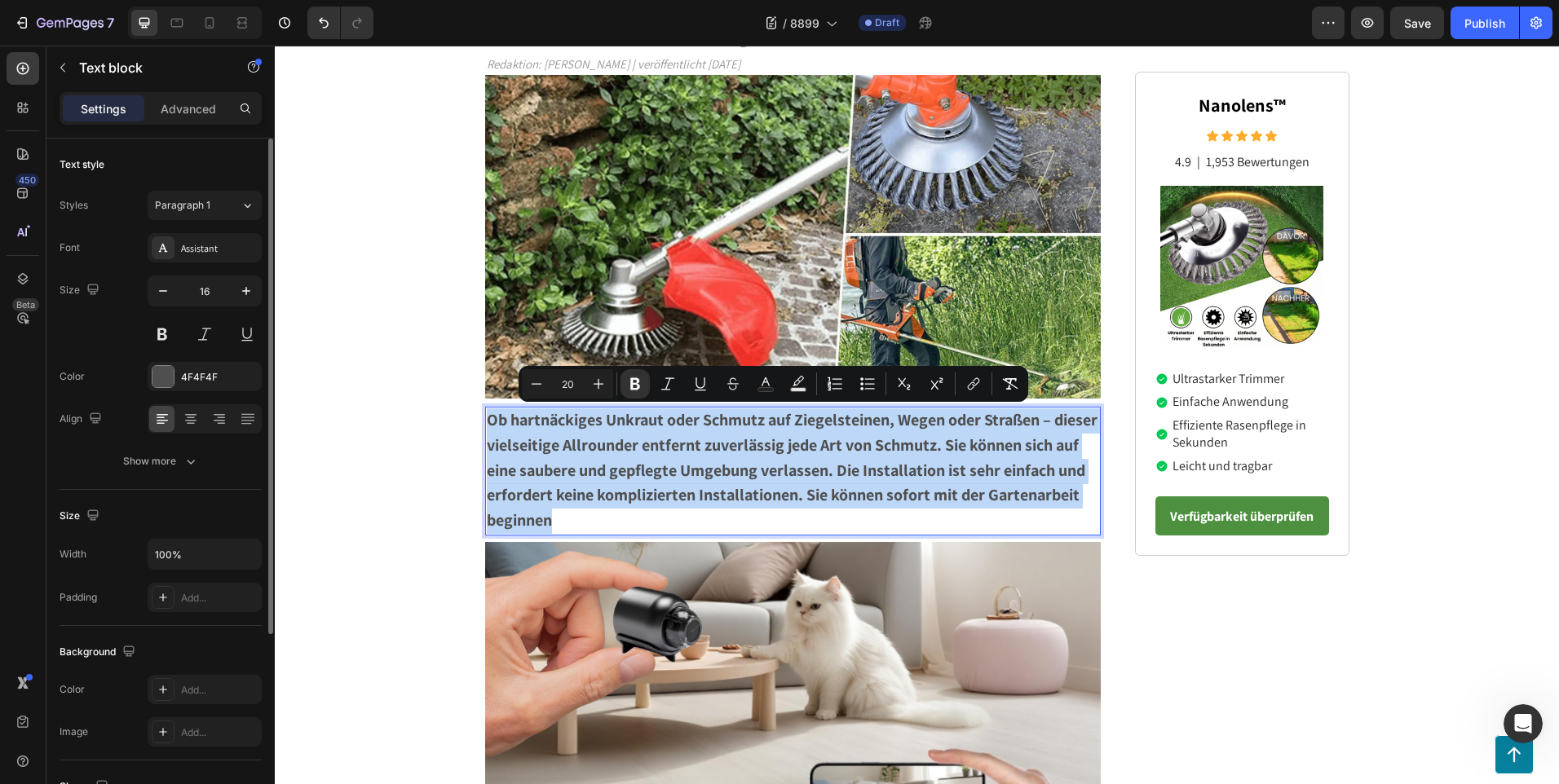
drag, startPoint x: 653, startPoint y: 528, endPoint x: 483, endPoint y: 420, distance: 201.4
click at [487, 420] on p "Ob hartnäckiges Unkraut oder Schmutz auf Ziegelsteinen, Wegen oder Straßen – di…" at bounding box center [793, 470] width 613 height 125
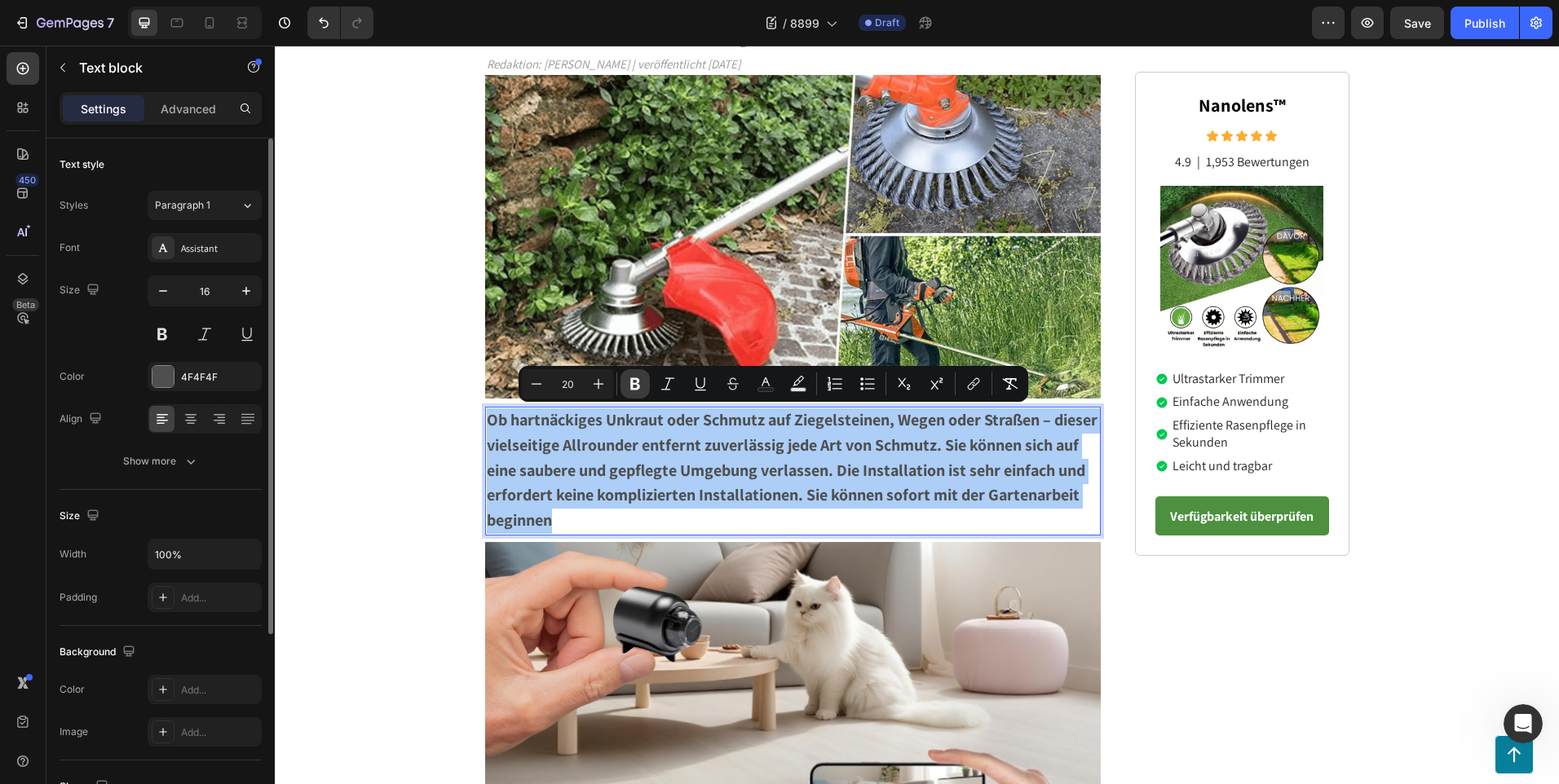
click at [632, 386] on icon "Editor contextual toolbar" at bounding box center [636, 384] width 10 height 12
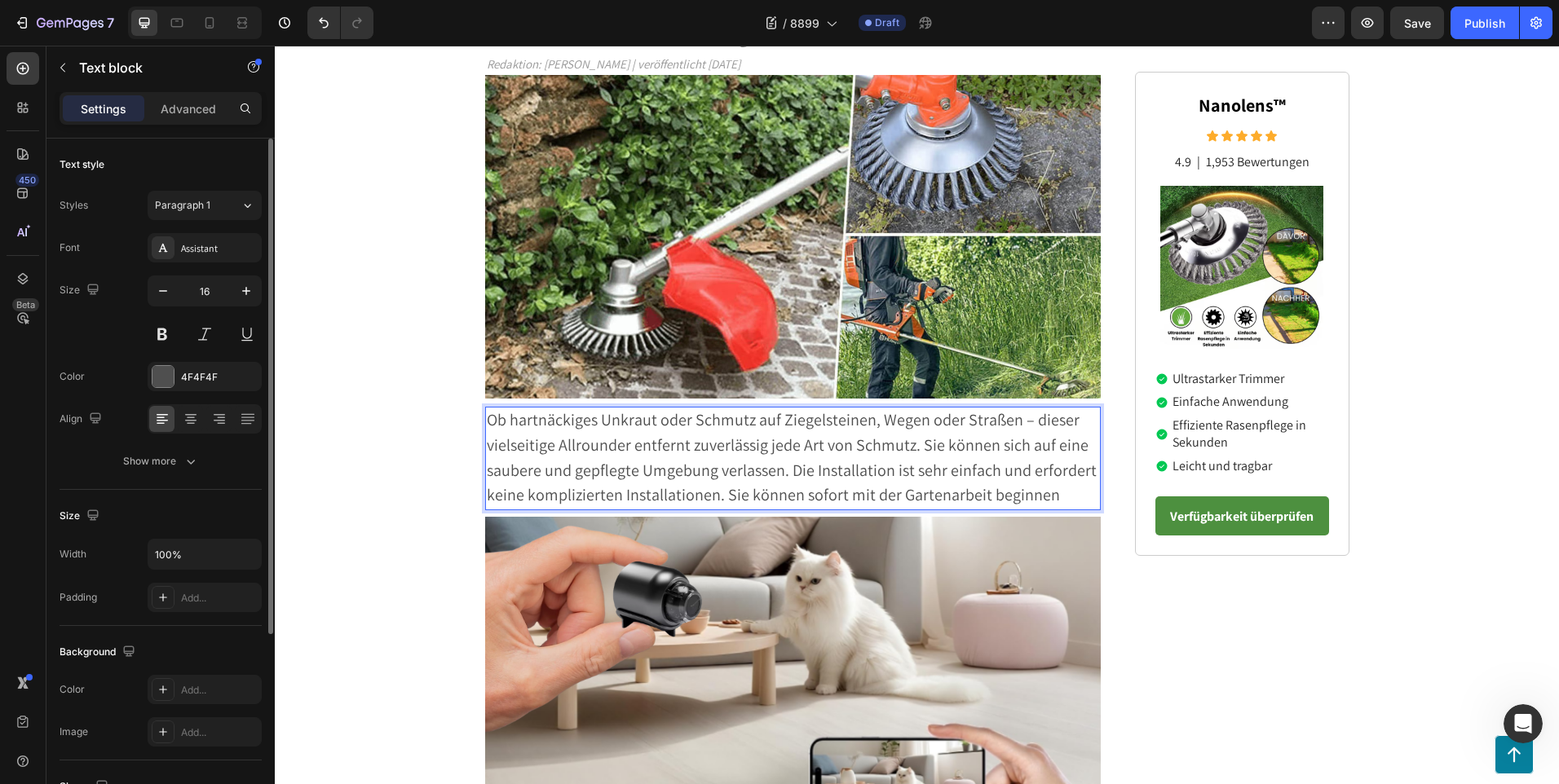
click at [1070, 499] on p "Ob hartnäckiges Unkraut oder Schmutz auf Ziegelsteinen, Wegen oder Straßen – di…" at bounding box center [793, 458] width 613 height 100
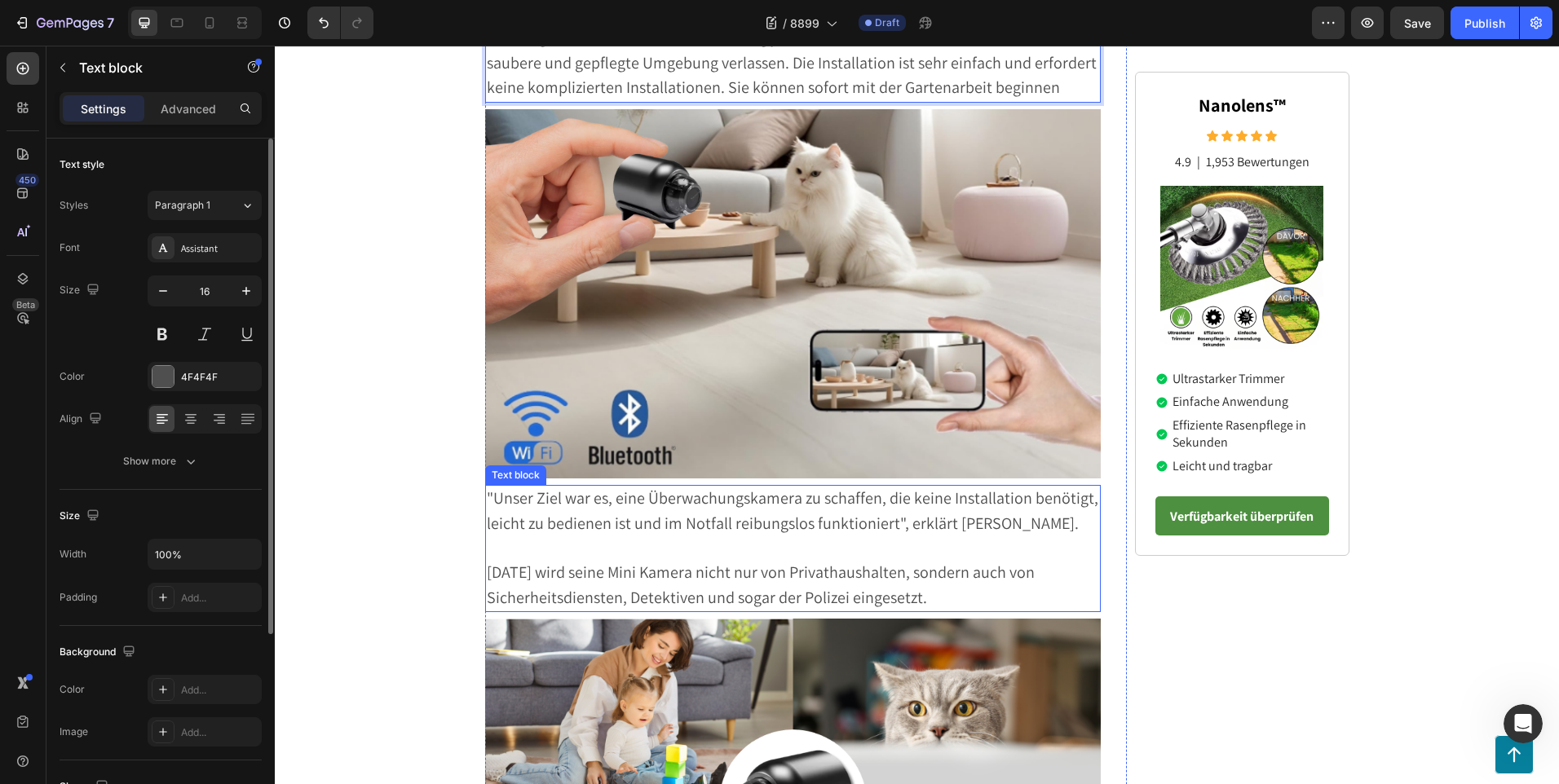
scroll to position [389, 0]
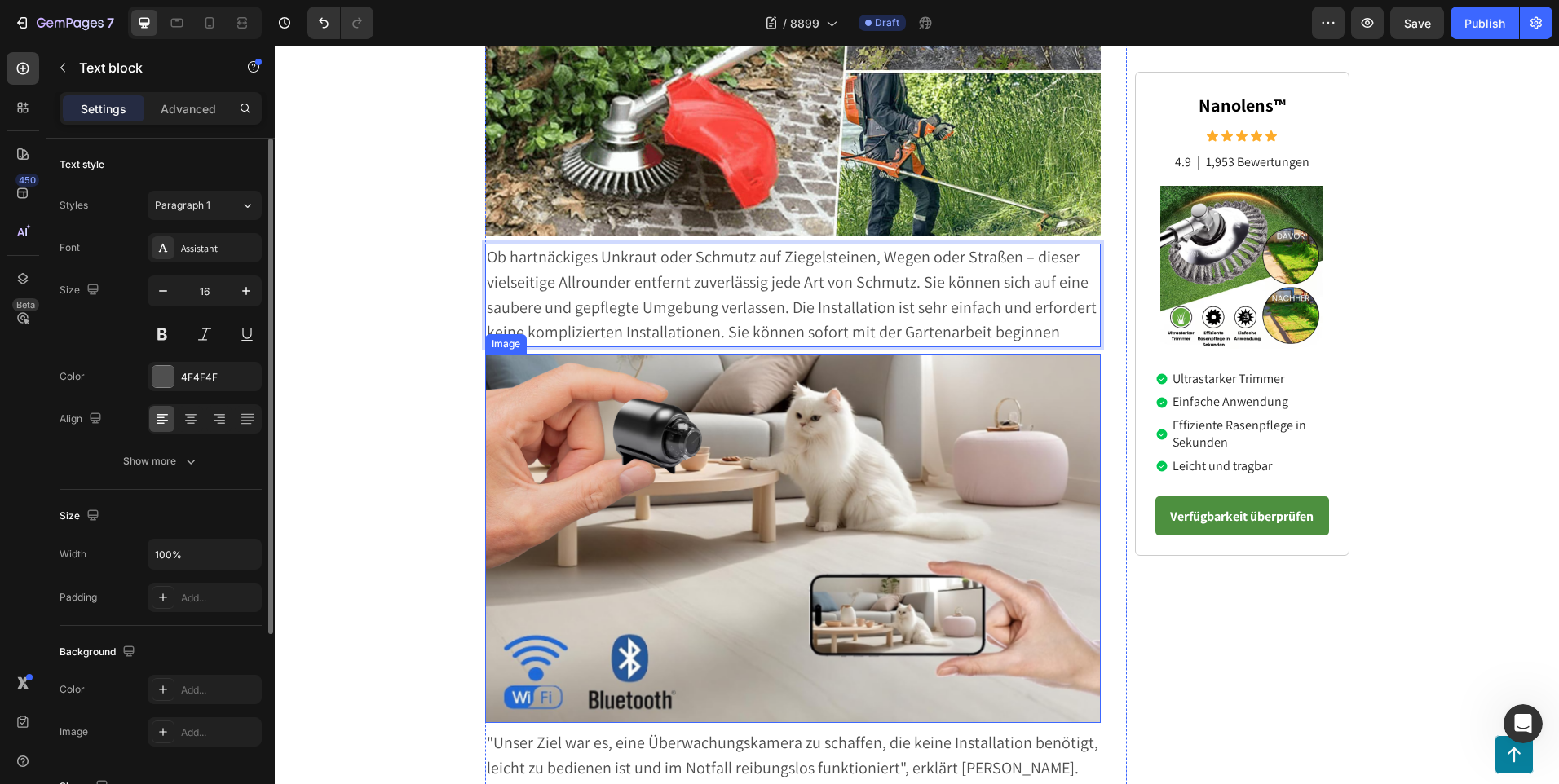
click at [768, 494] on img at bounding box center [793, 538] width 616 height 369
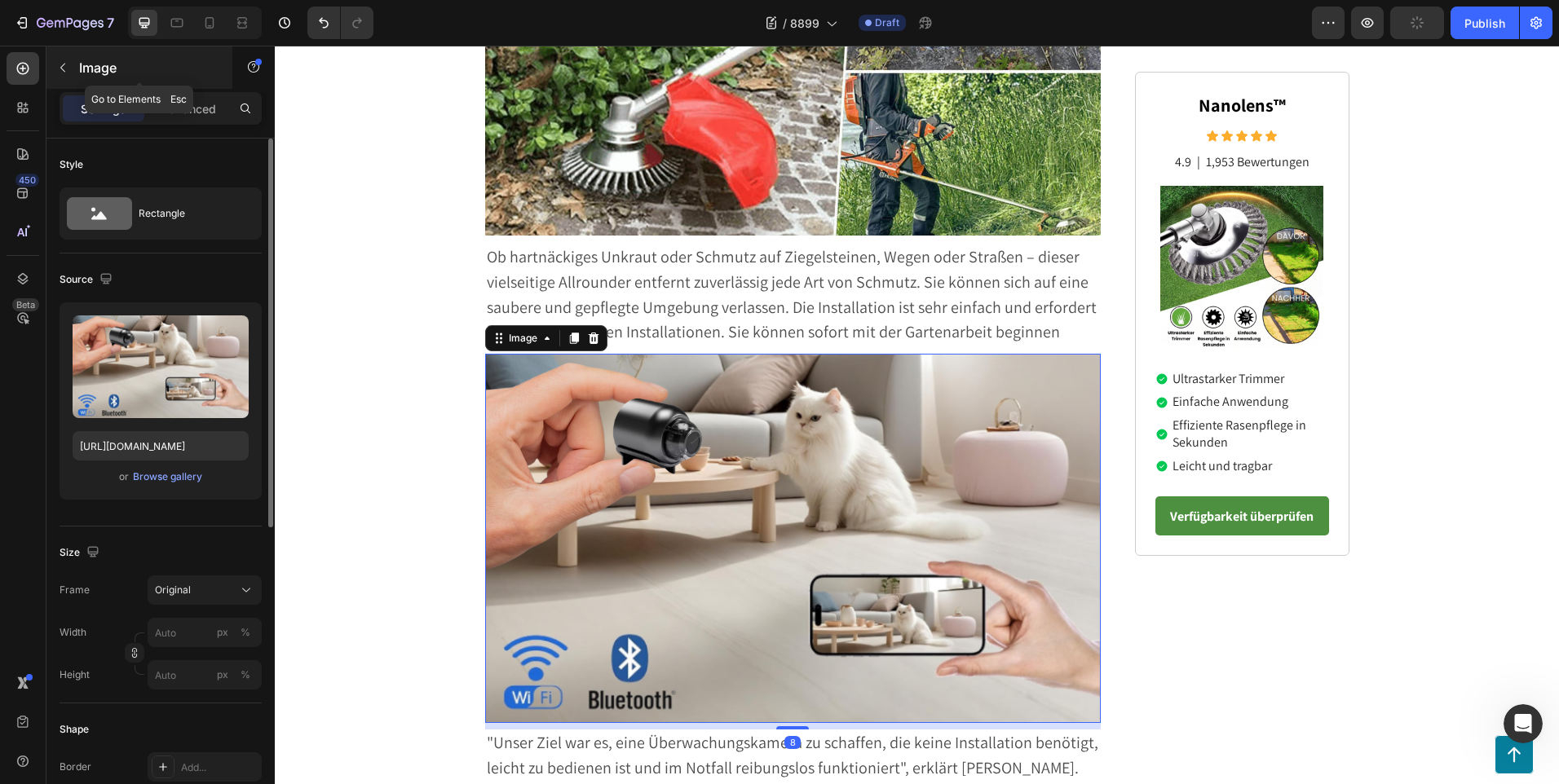
click at [67, 75] on button "button" at bounding box center [62, 67] width 26 height 26
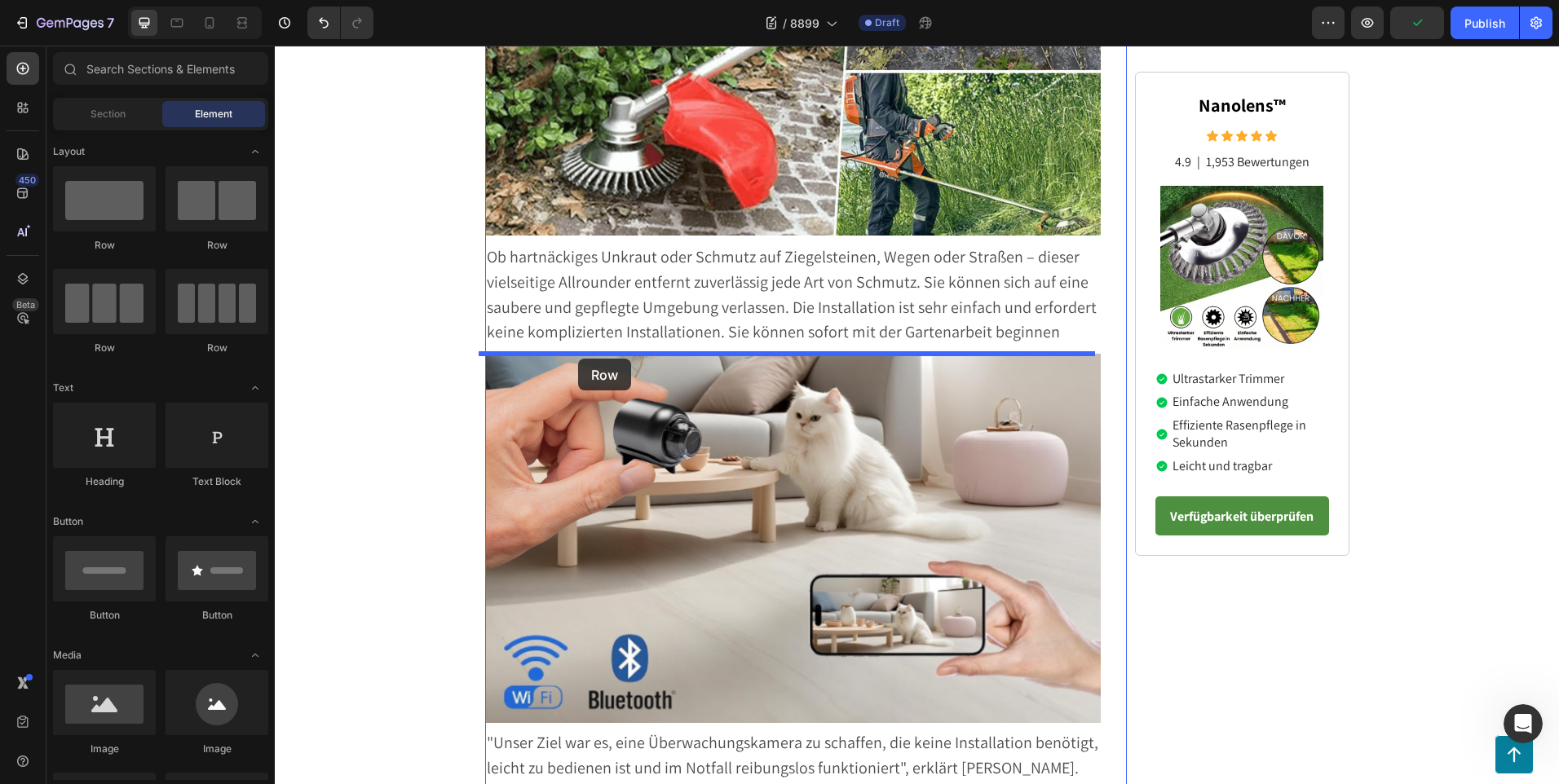
drag, startPoint x: 382, startPoint y: 251, endPoint x: 578, endPoint y: 358, distance: 223.3
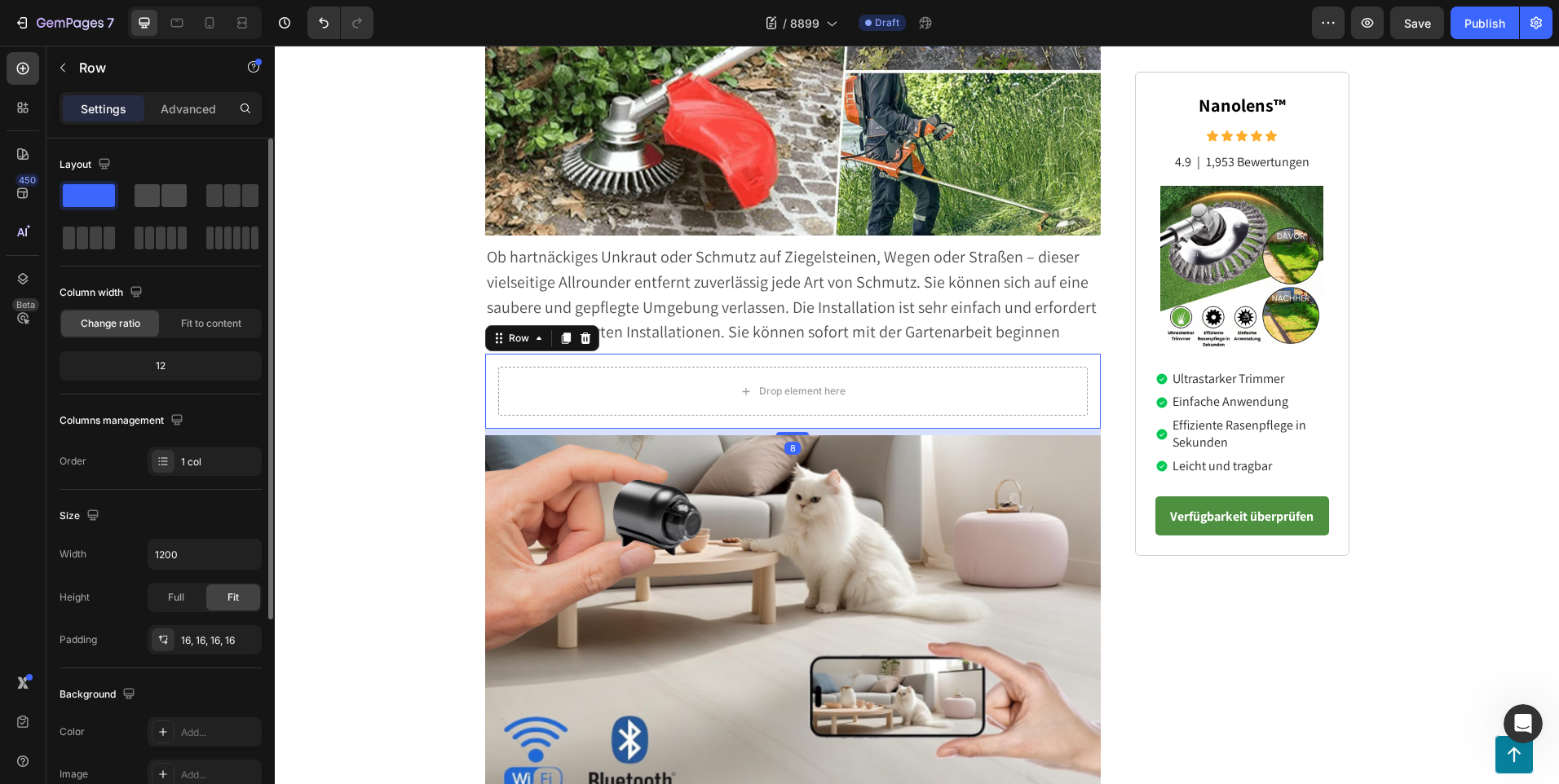
click at [168, 194] on span at bounding box center [174, 196] width 25 height 23
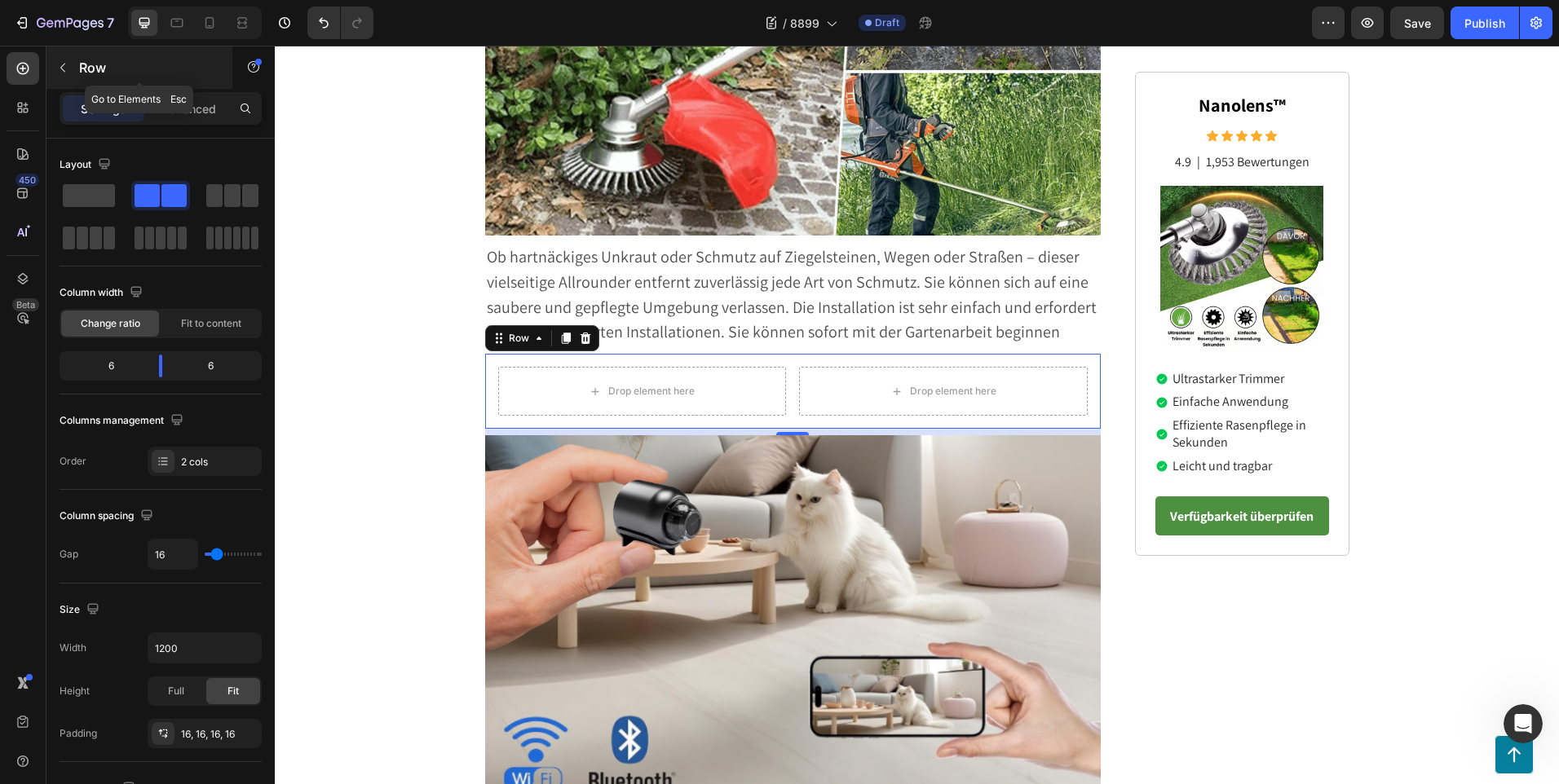
click at [62, 70] on icon "button" at bounding box center [63, 68] width 13 height 13
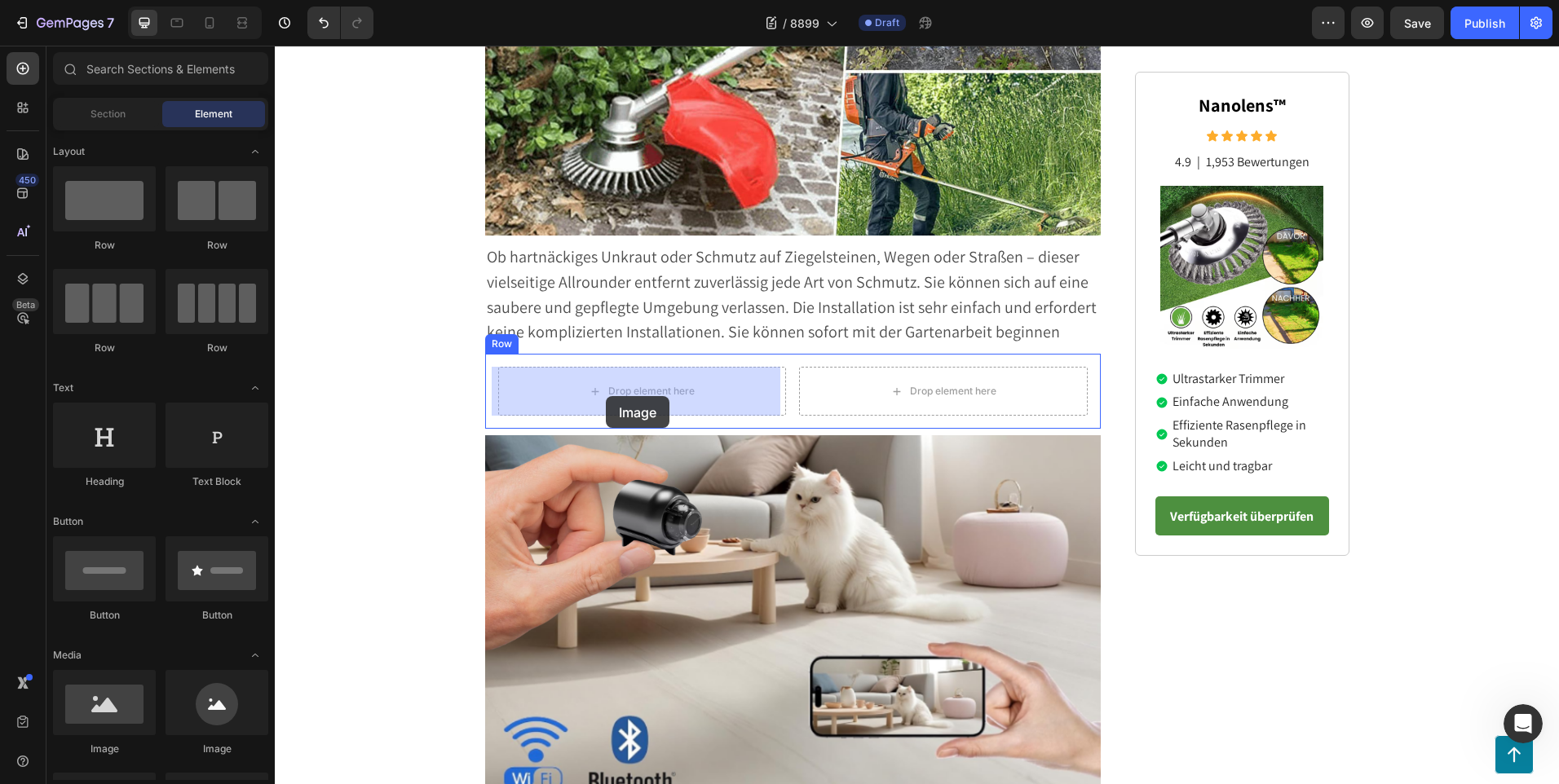
drag, startPoint x: 392, startPoint y: 755, endPoint x: 606, endPoint y: 397, distance: 417.1
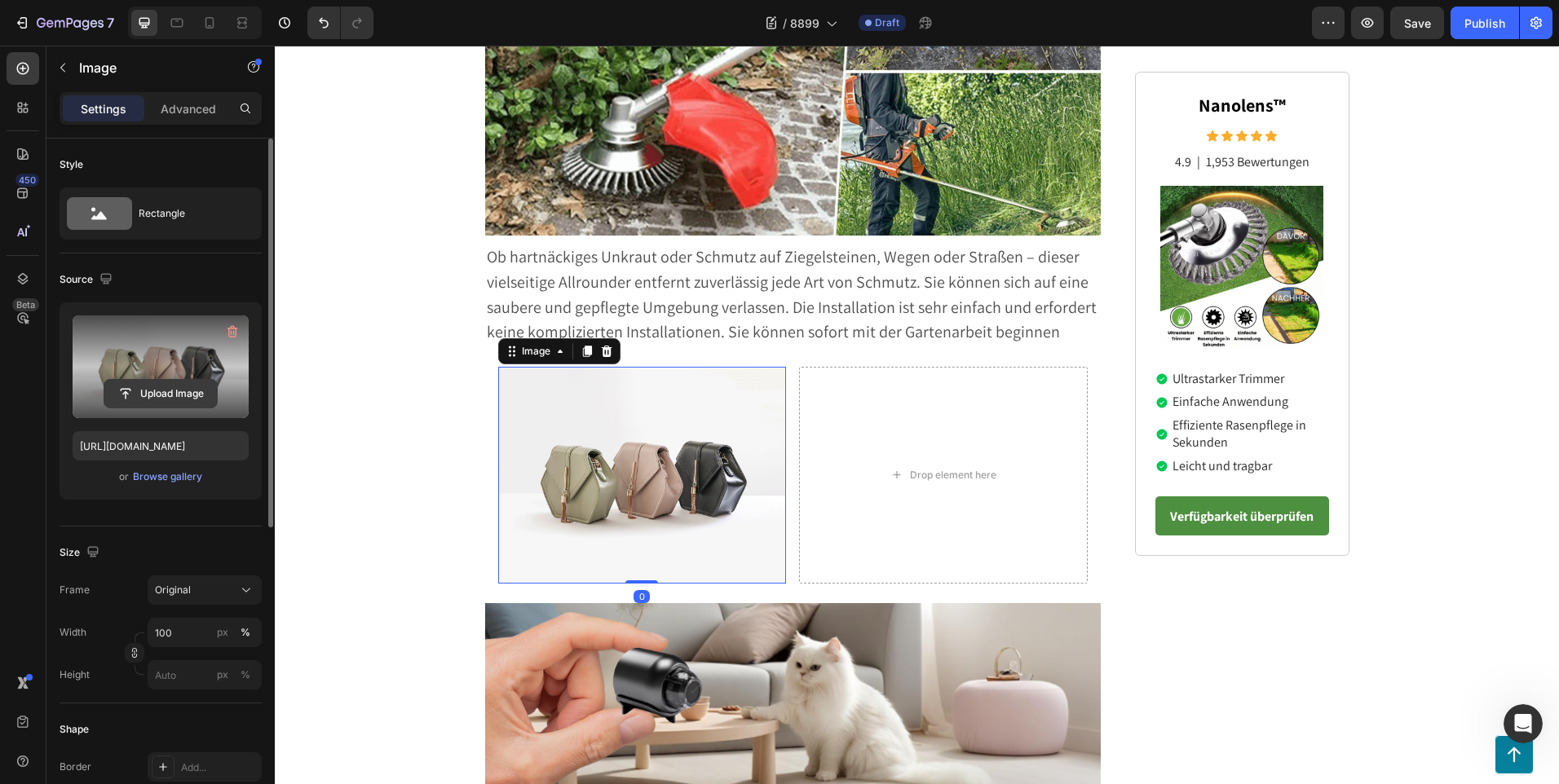
click at [170, 390] on input "file" at bounding box center [161, 393] width 113 height 27
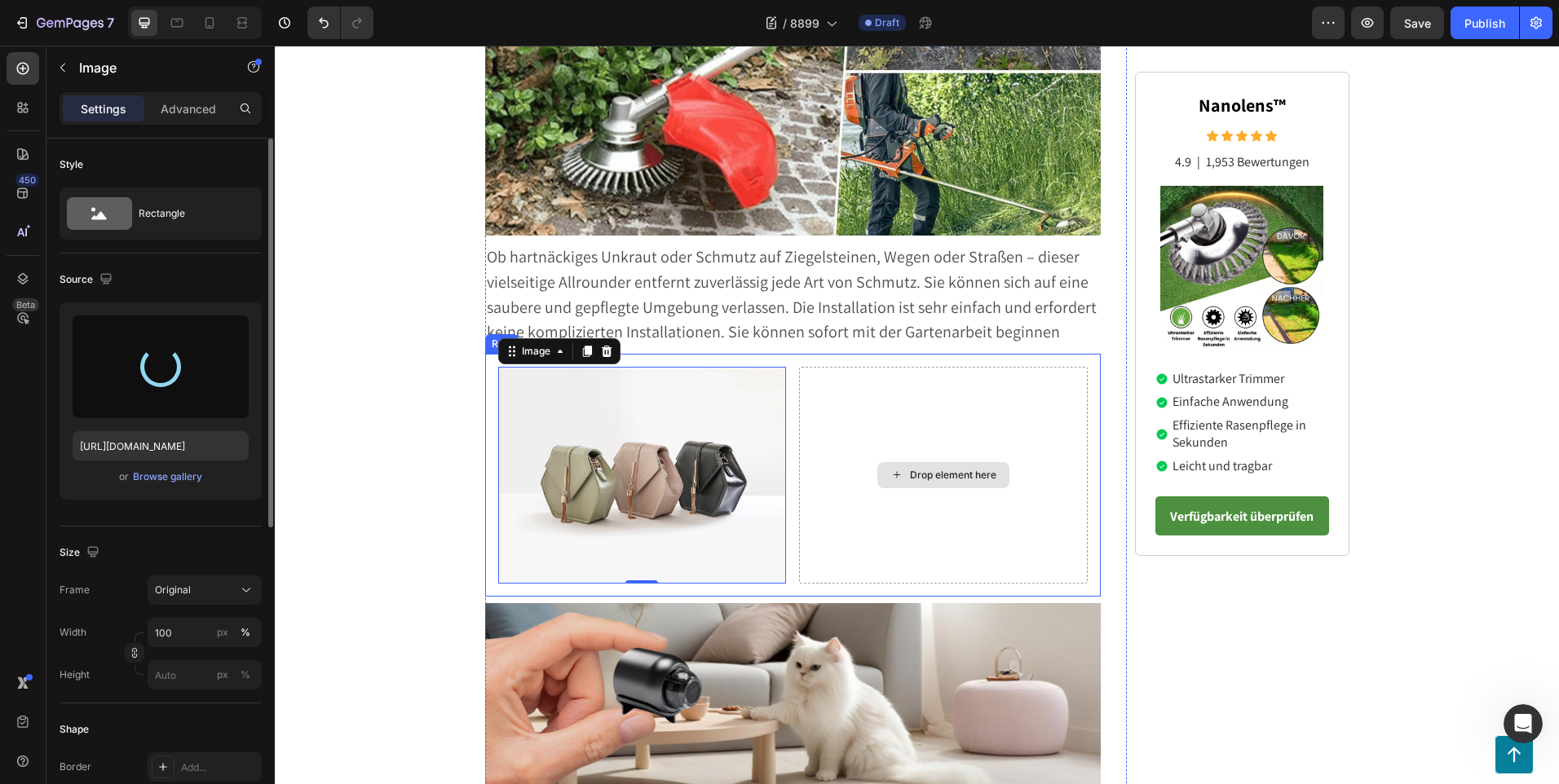
type input "[URL][DOMAIN_NAME]"
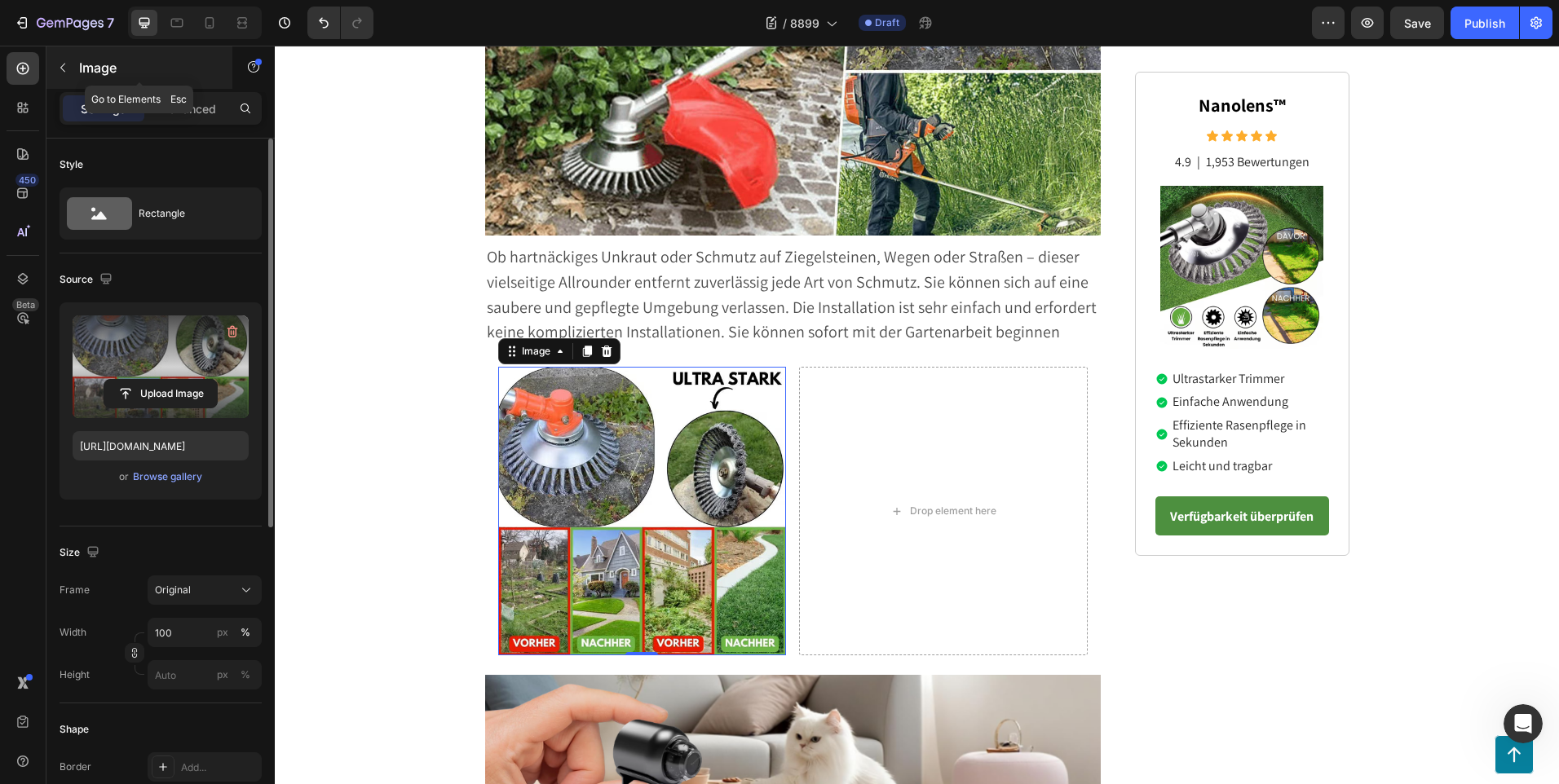
click at [62, 70] on icon "button" at bounding box center [63, 68] width 13 height 13
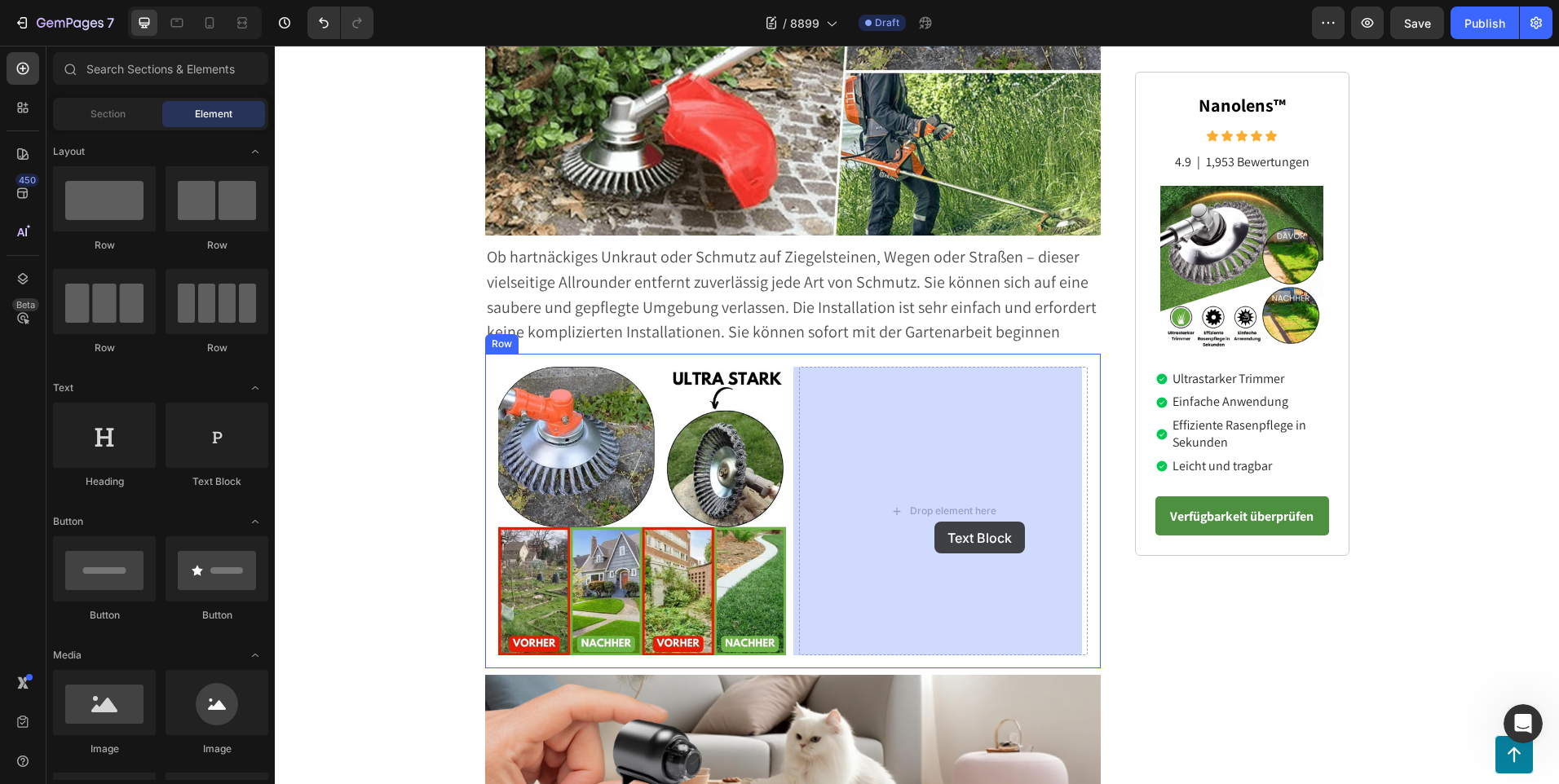
drag, startPoint x: 488, startPoint y: 499, endPoint x: 934, endPoint y: 522, distance: 446.6
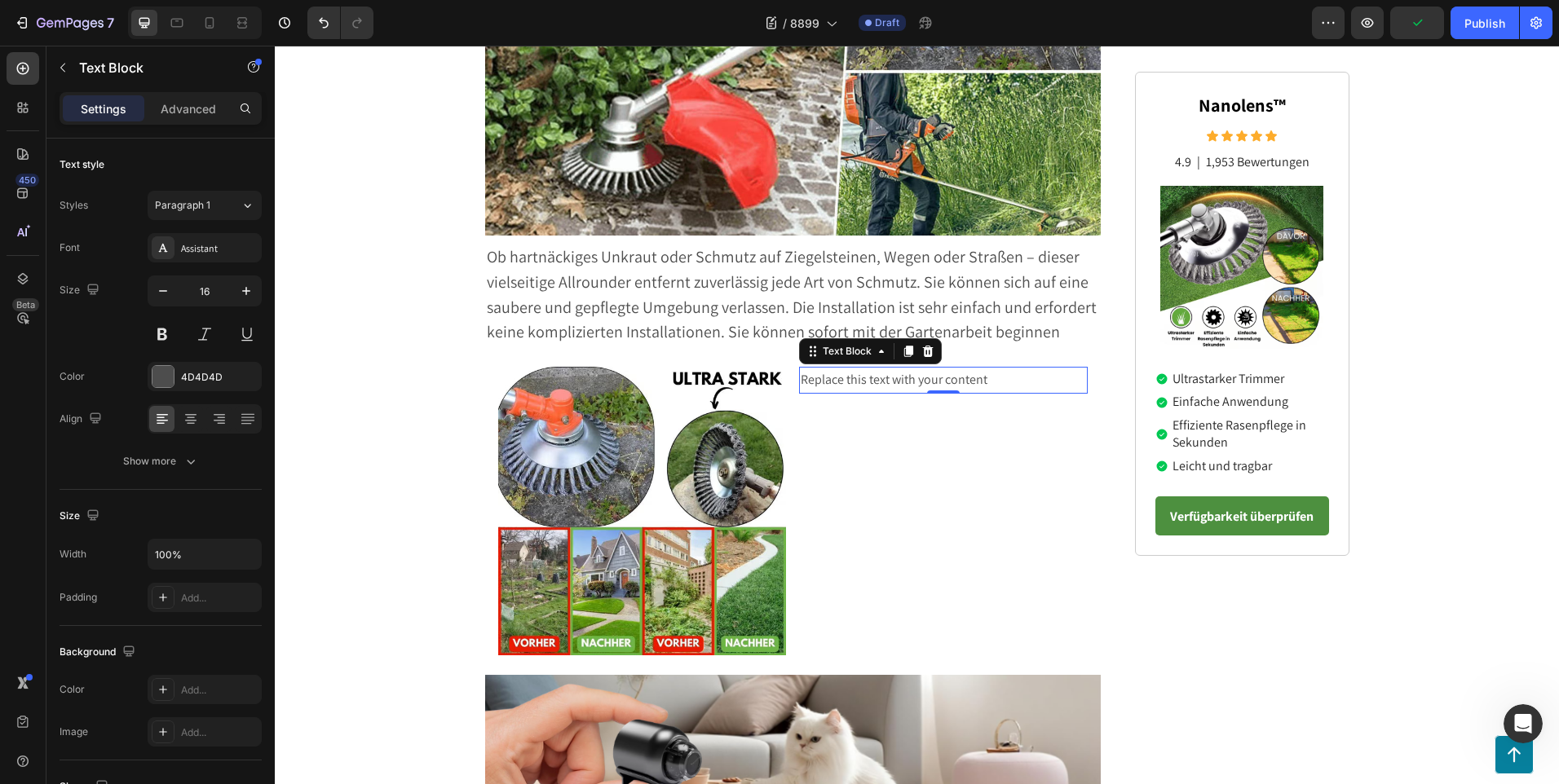
click at [1022, 383] on div "Replace this text with your content" at bounding box center [943, 380] width 289 height 27
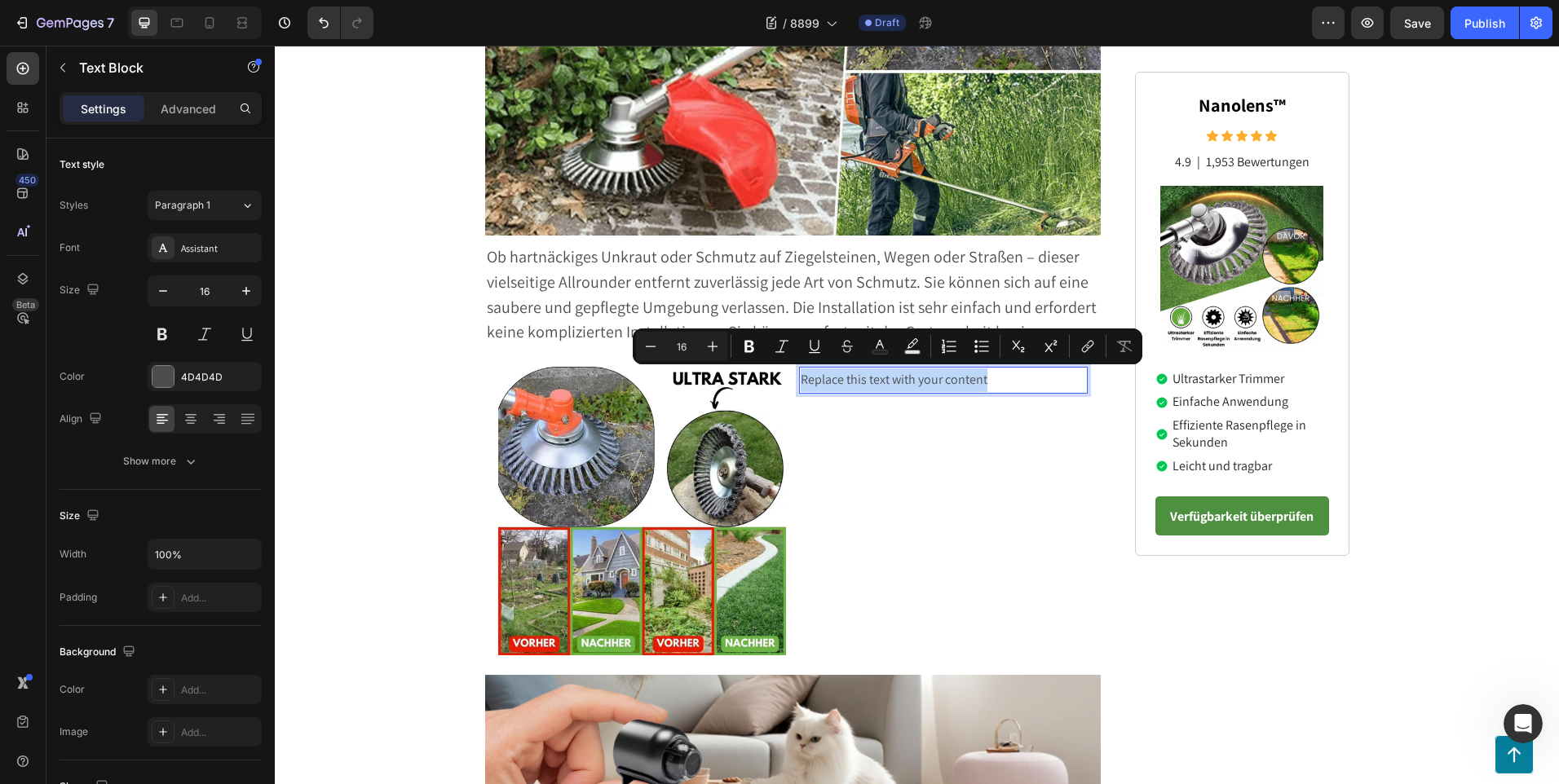
drag, startPoint x: 1022, startPoint y: 383, endPoint x: 794, endPoint y: 383, distance: 228.0
click at [801, 383] on p "Replace this text with your content" at bounding box center [943, 380] width 285 height 23
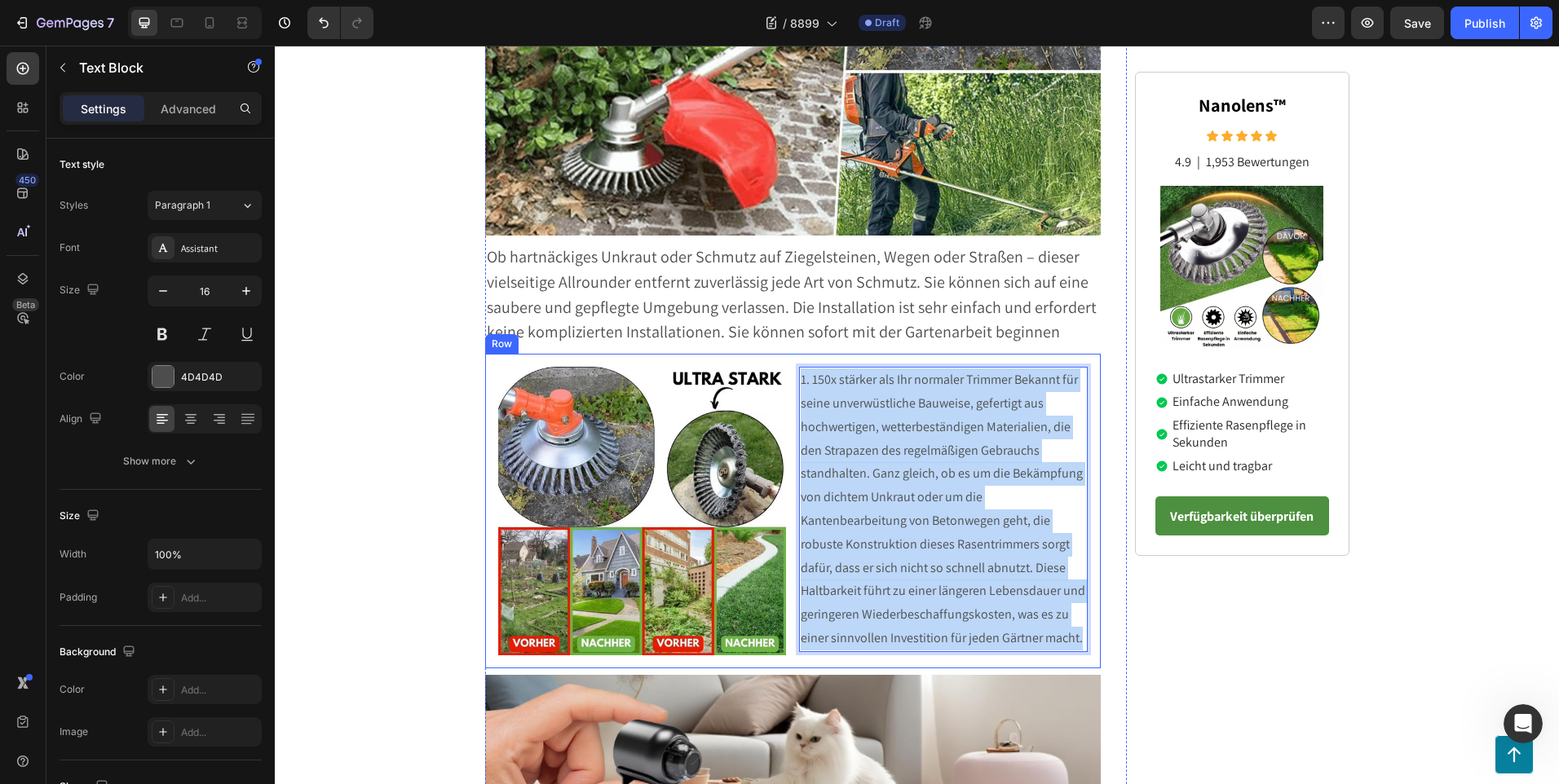
drag, startPoint x: 1076, startPoint y: 643, endPoint x: 790, endPoint y: 381, distance: 387.9
click at [790, 381] on div "Image 1. 150x stärker als Ihr normaler Trimmer Bekannt für seine unverwüstliche…" at bounding box center [793, 510] width 616 height 314
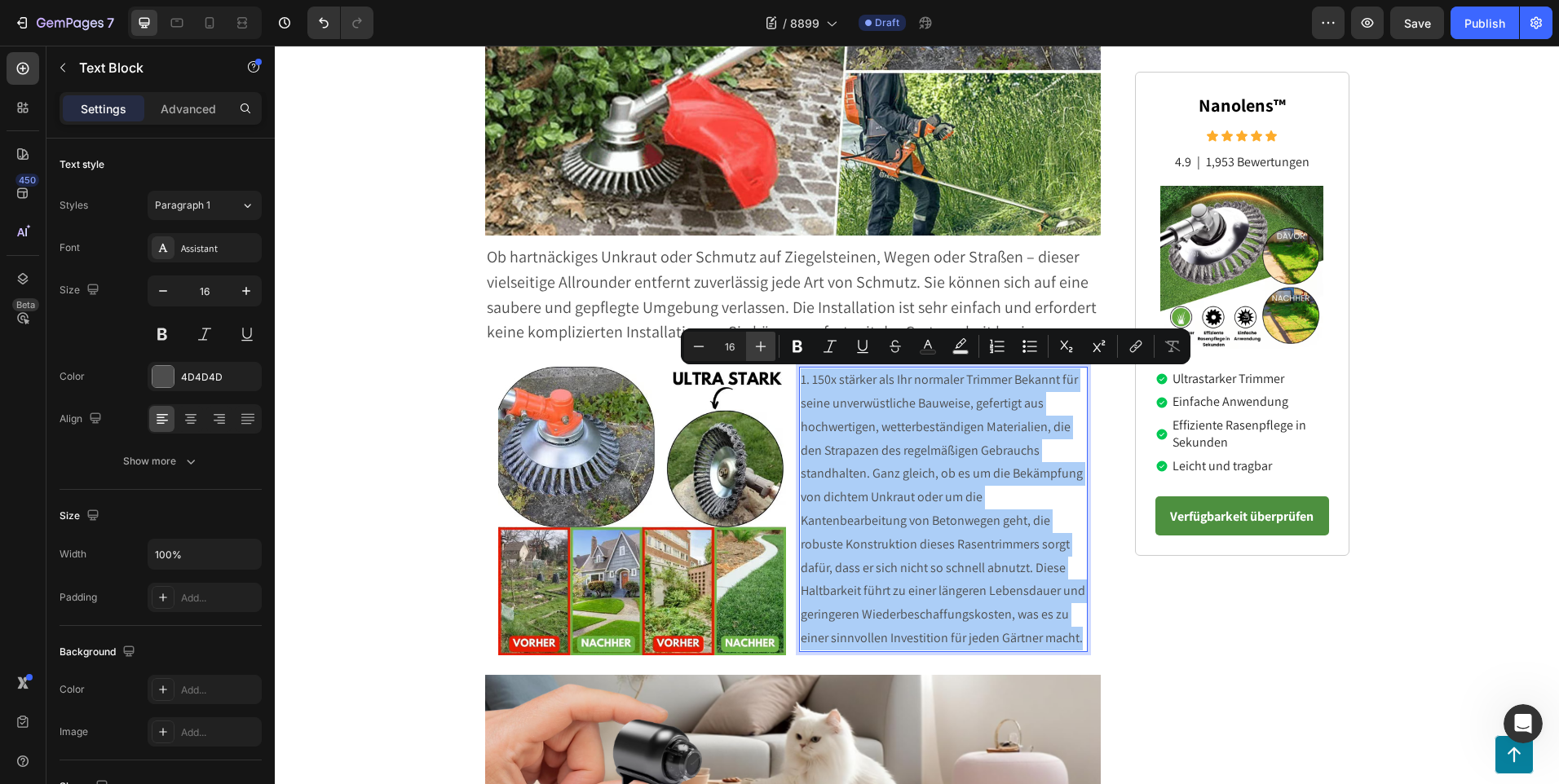
click at [765, 343] on icon "Editor contextual toolbar" at bounding box center [761, 347] width 17 height 17
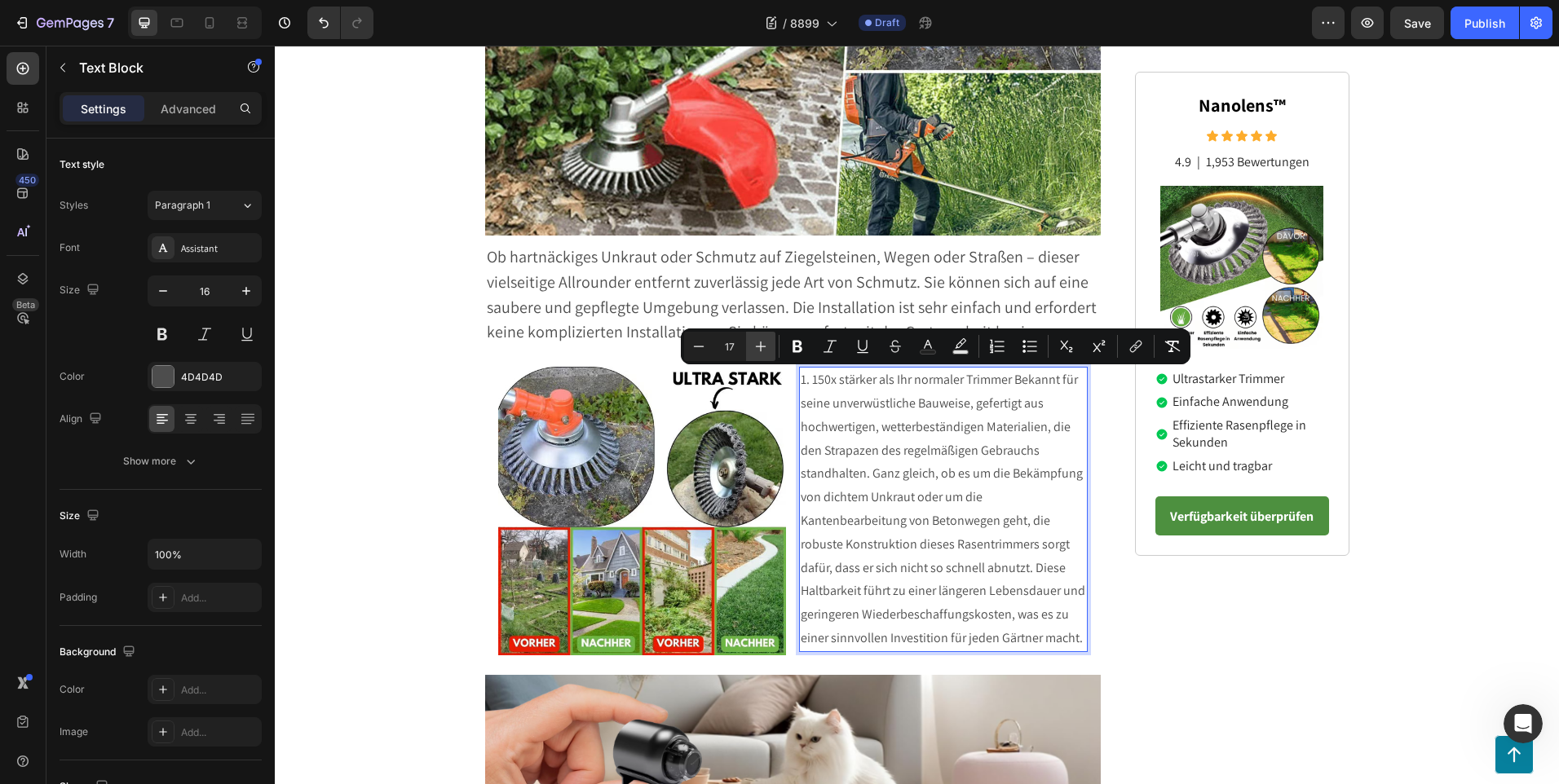
click at [765, 343] on icon "Editor contextual toolbar" at bounding box center [761, 347] width 17 height 17
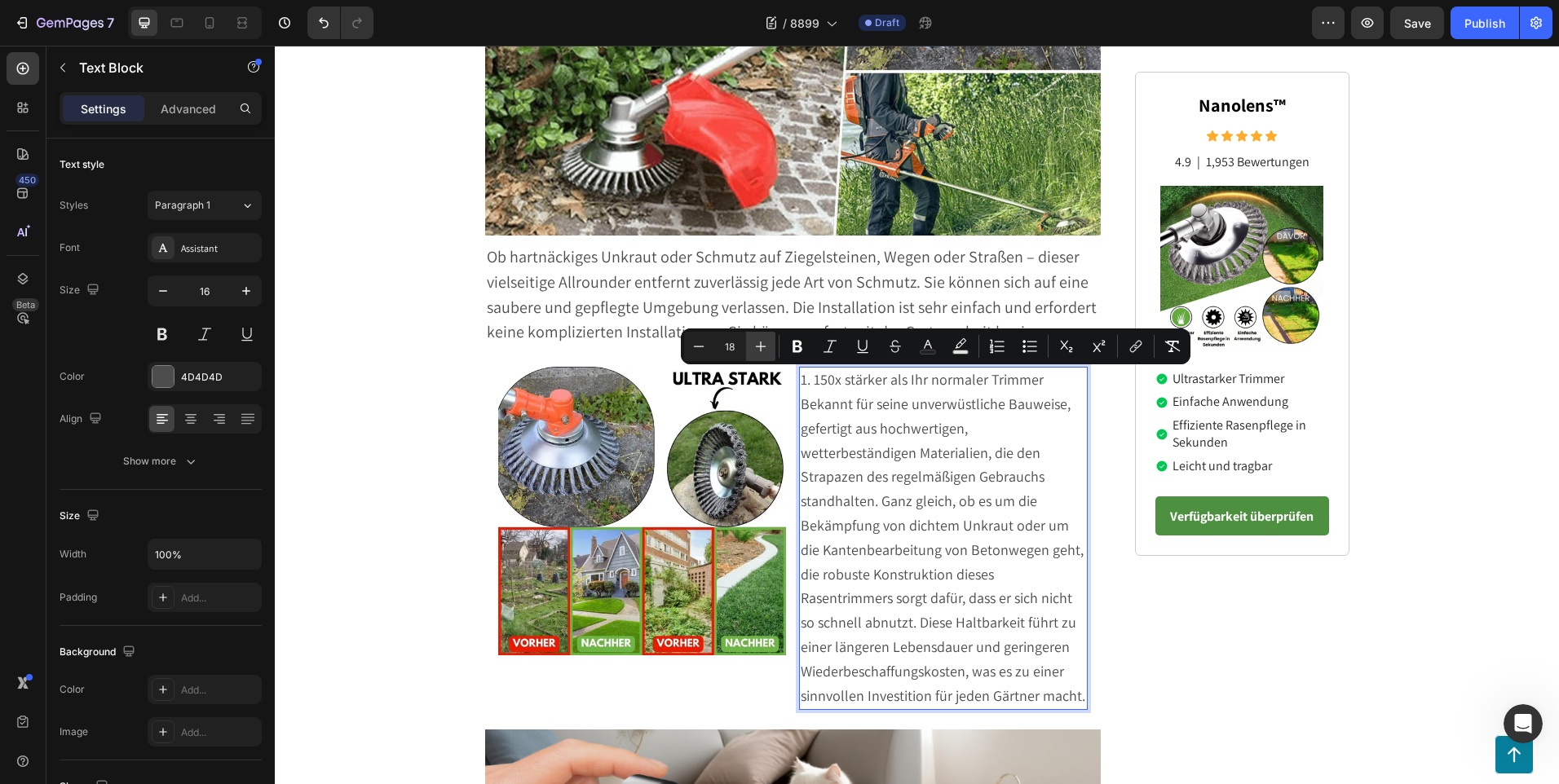
click at [765, 343] on icon "Editor contextual toolbar" at bounding box center [761, 347] width 17 height 17
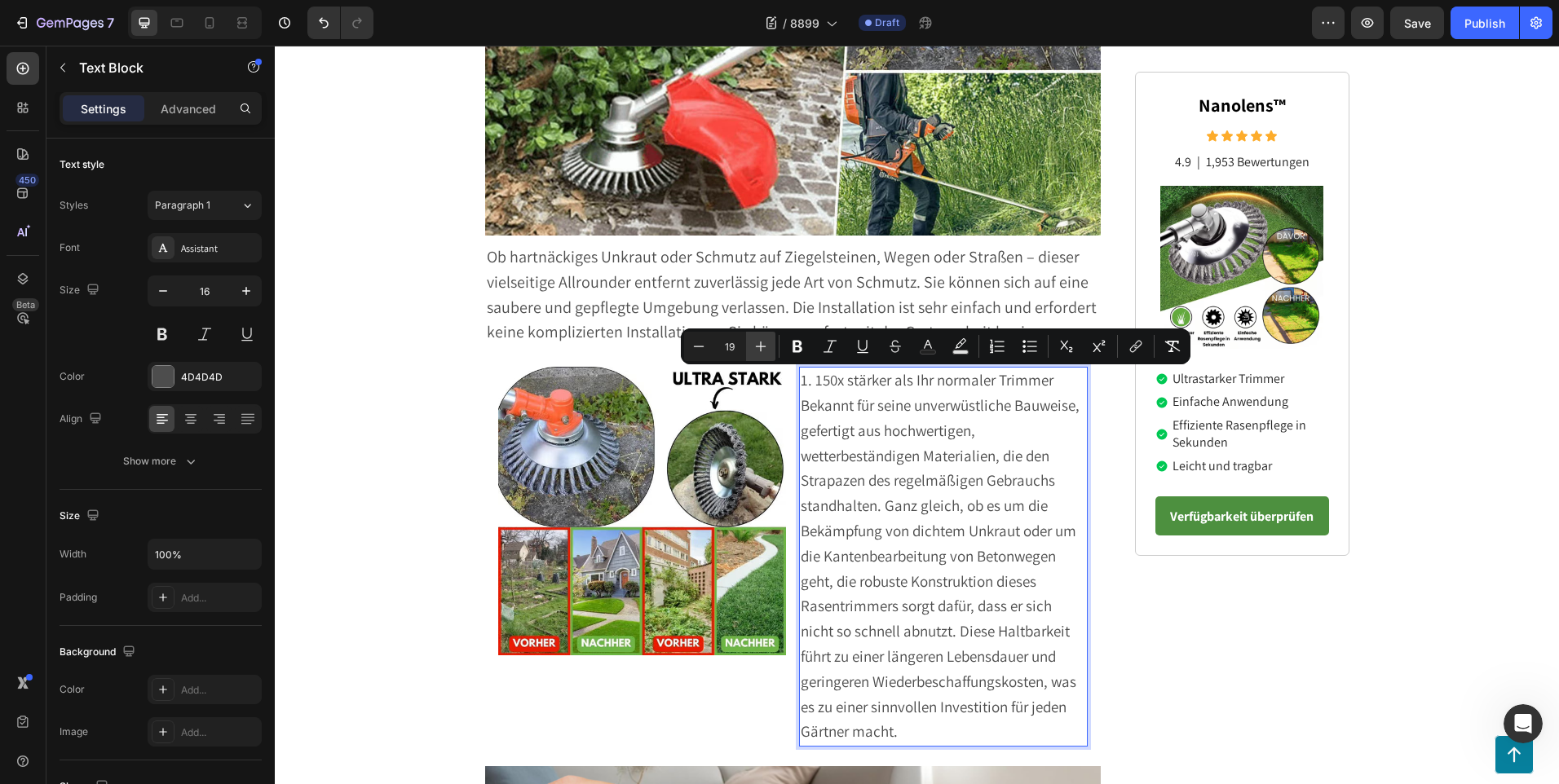
click at [765, 343] on icon "Editor contextual toolbar" at bounding box center [761, 347] width 17 height 17
type input "20"
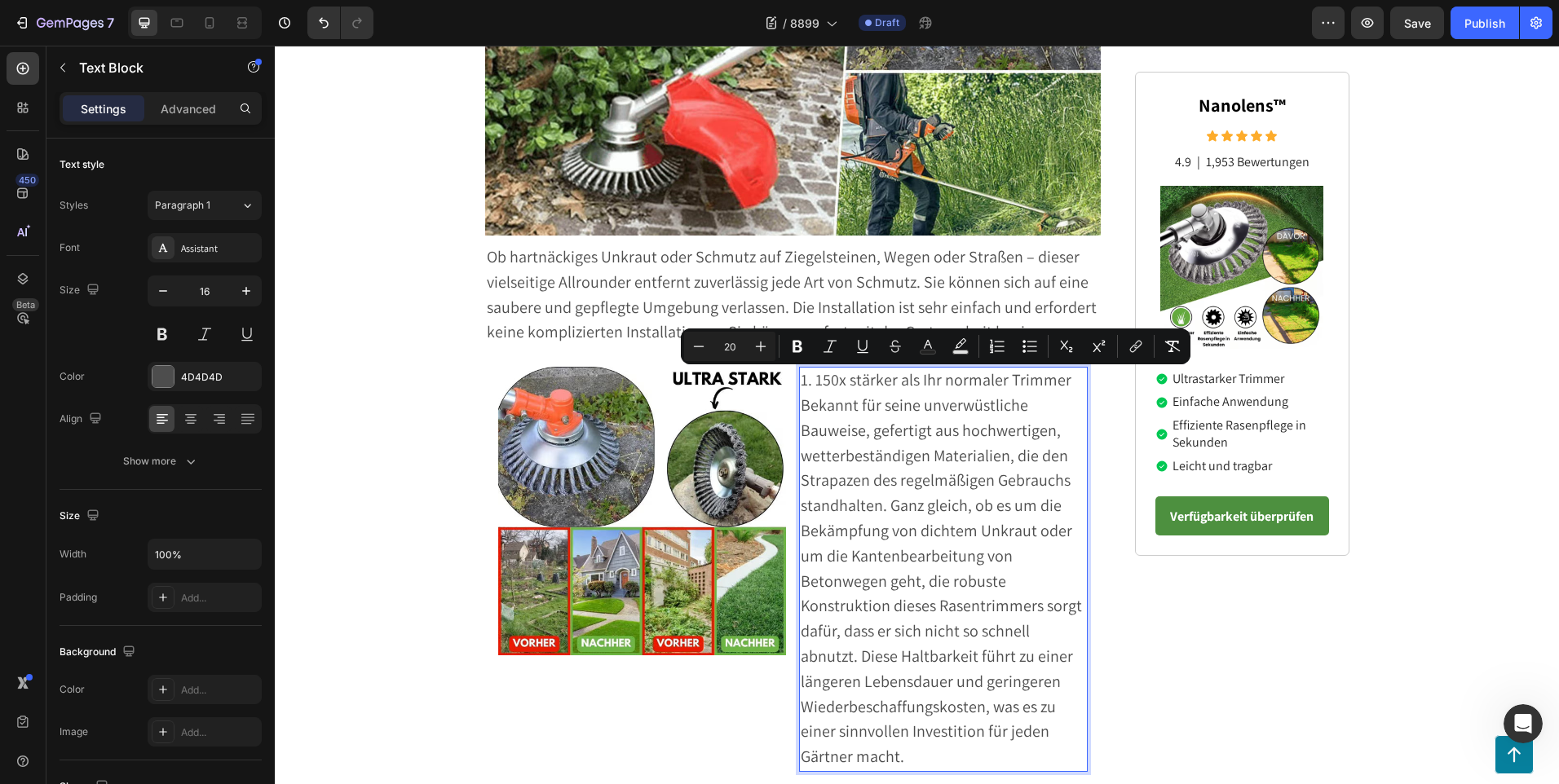
click at [1057, 554] on p "1. 150x stärker als Ihr normaler Trimmer Bekannt für seine unverwüstliche Bauwe…" at bounding box center [943, 569] width 285 height 402
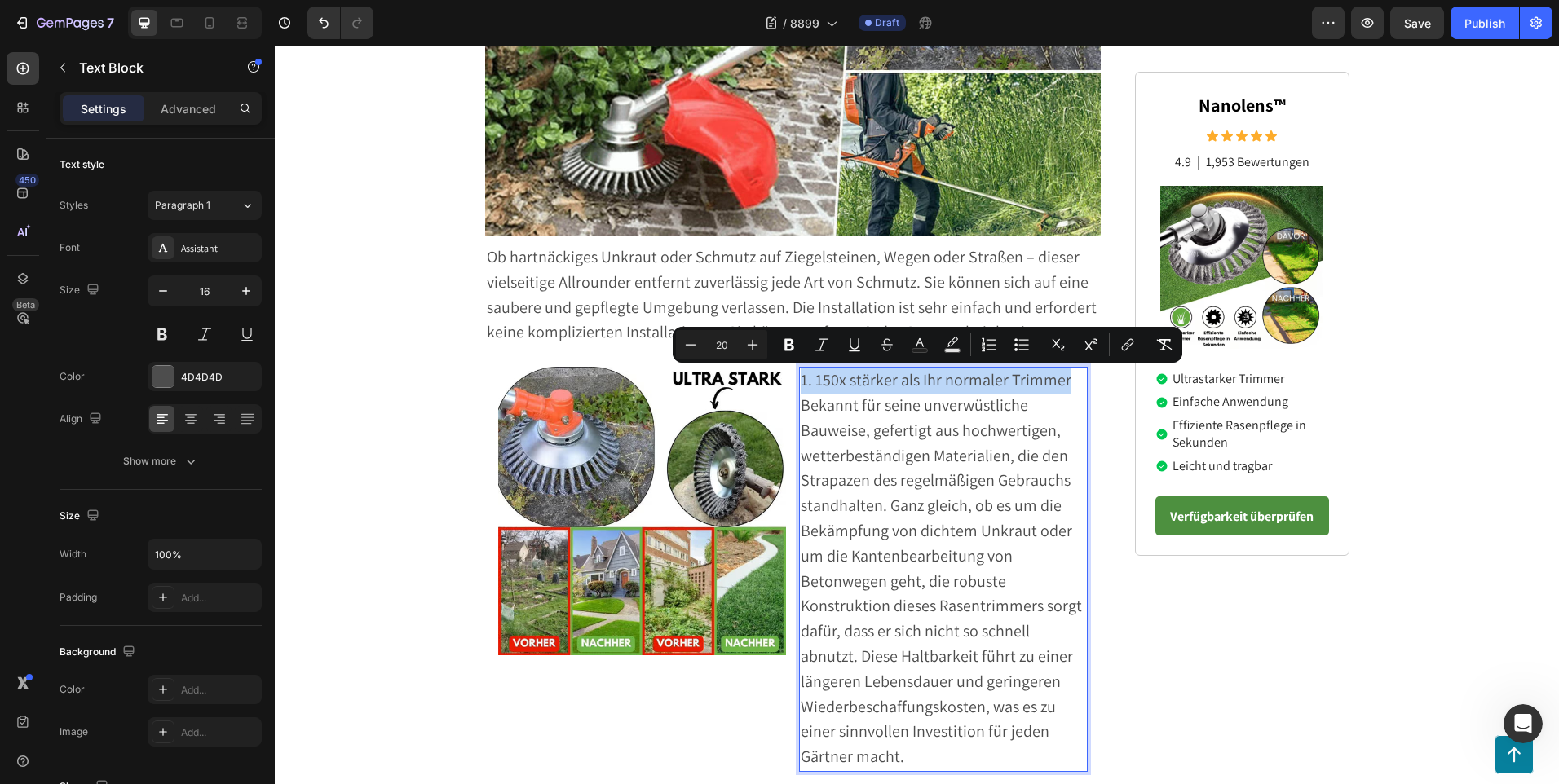
drag, startPoint x: 1064, startPoint y: 381, endPoint x: 793, endPoint y: 380, distance: 271.0
click at [799, 380] on div "1. 150x stärker als Ihr normaler Trimmer Bekannt für seine unverwüstliche Bauwe…" at bounding box center [943, 569] width 289 height 405
click at [753, 350] on icon "Editor contextual toolbar" at bounding box center [753, 345] width 17 height 17
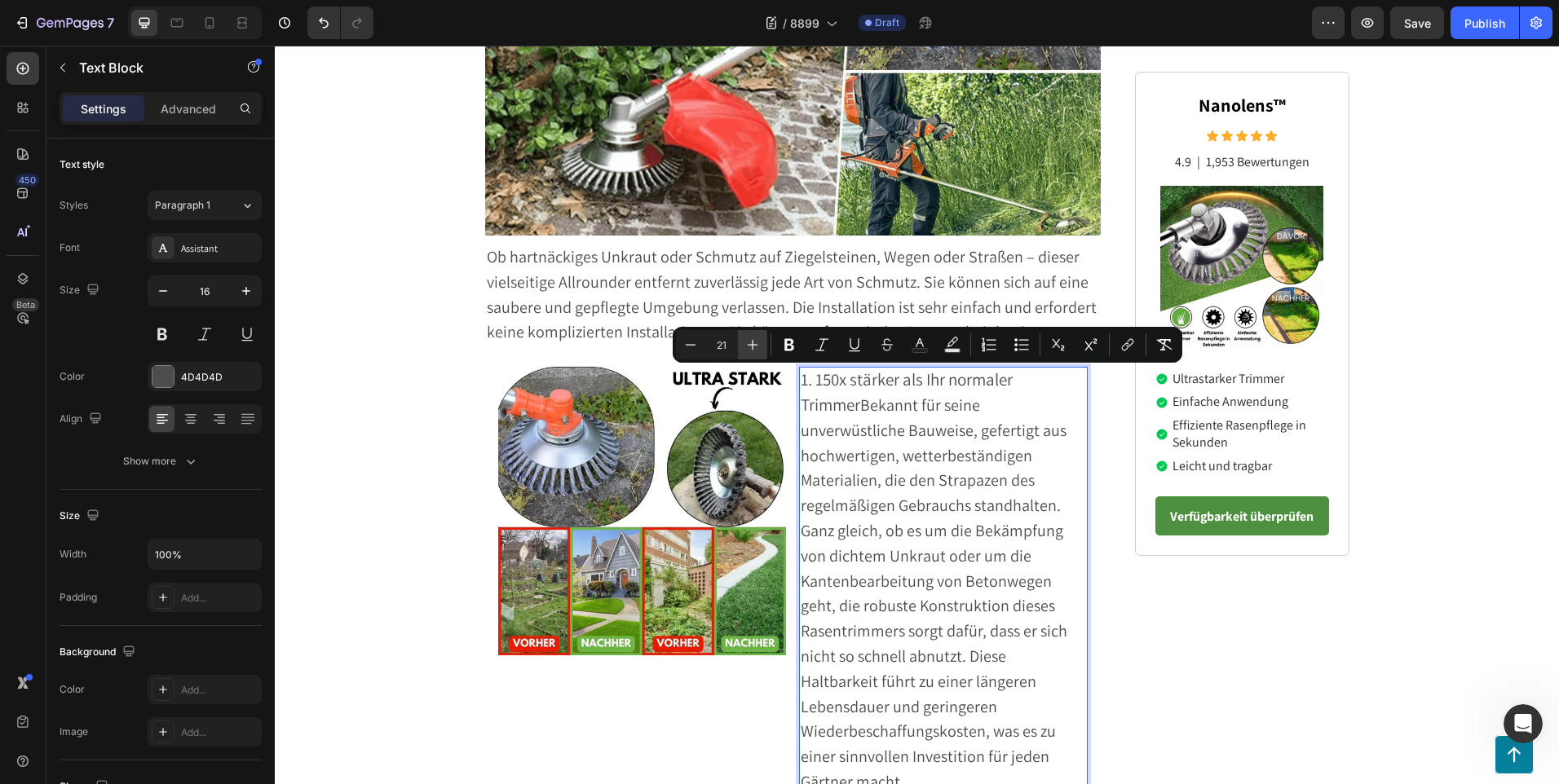
click at [753, 350] on icon "Editor contextual toolbar" at bounding box center [753, 345] width 17 height 17
type input "24"
click at [791, 342] on icon "Editor contextual toolbar" at bounding box center [789, 345] width 10 height 12
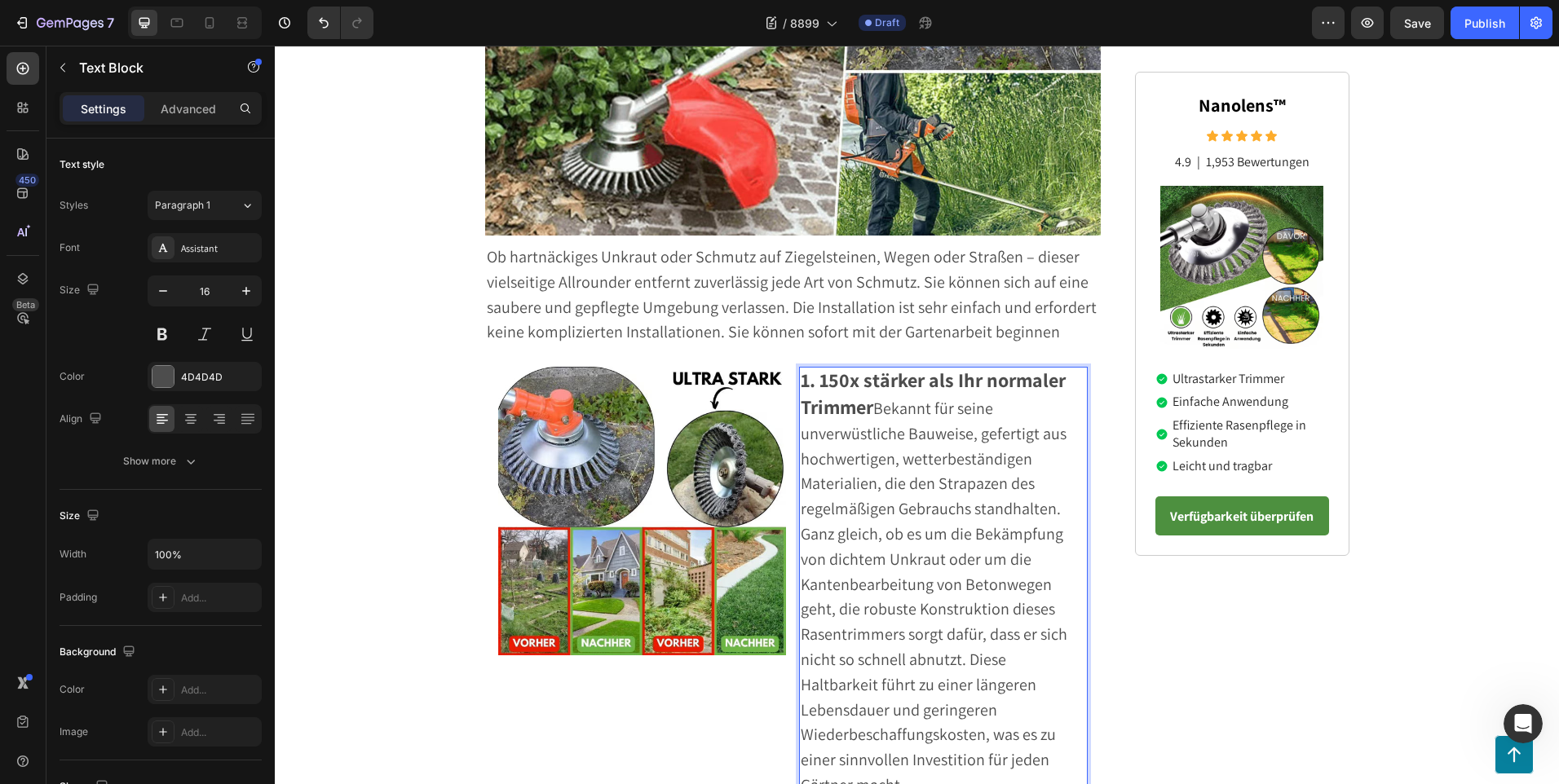
click at [872, 414] on span "Bekannt für seine unverwüstliche Bauweise, gefertigt aus hochwertigen, wetterbe…" at bounding box center [933, 596] width 266 height 397
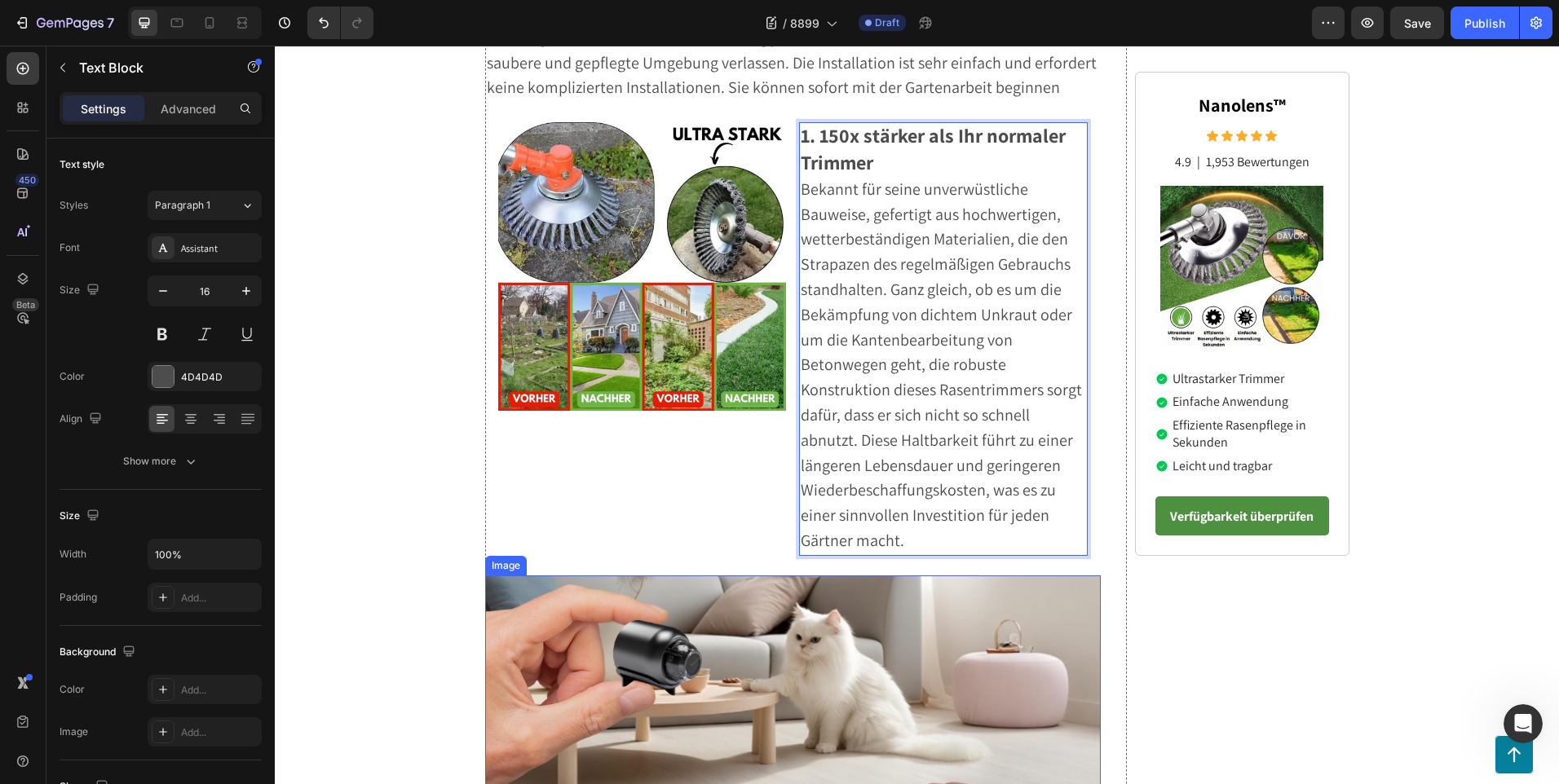
scroll to position [552, 0]
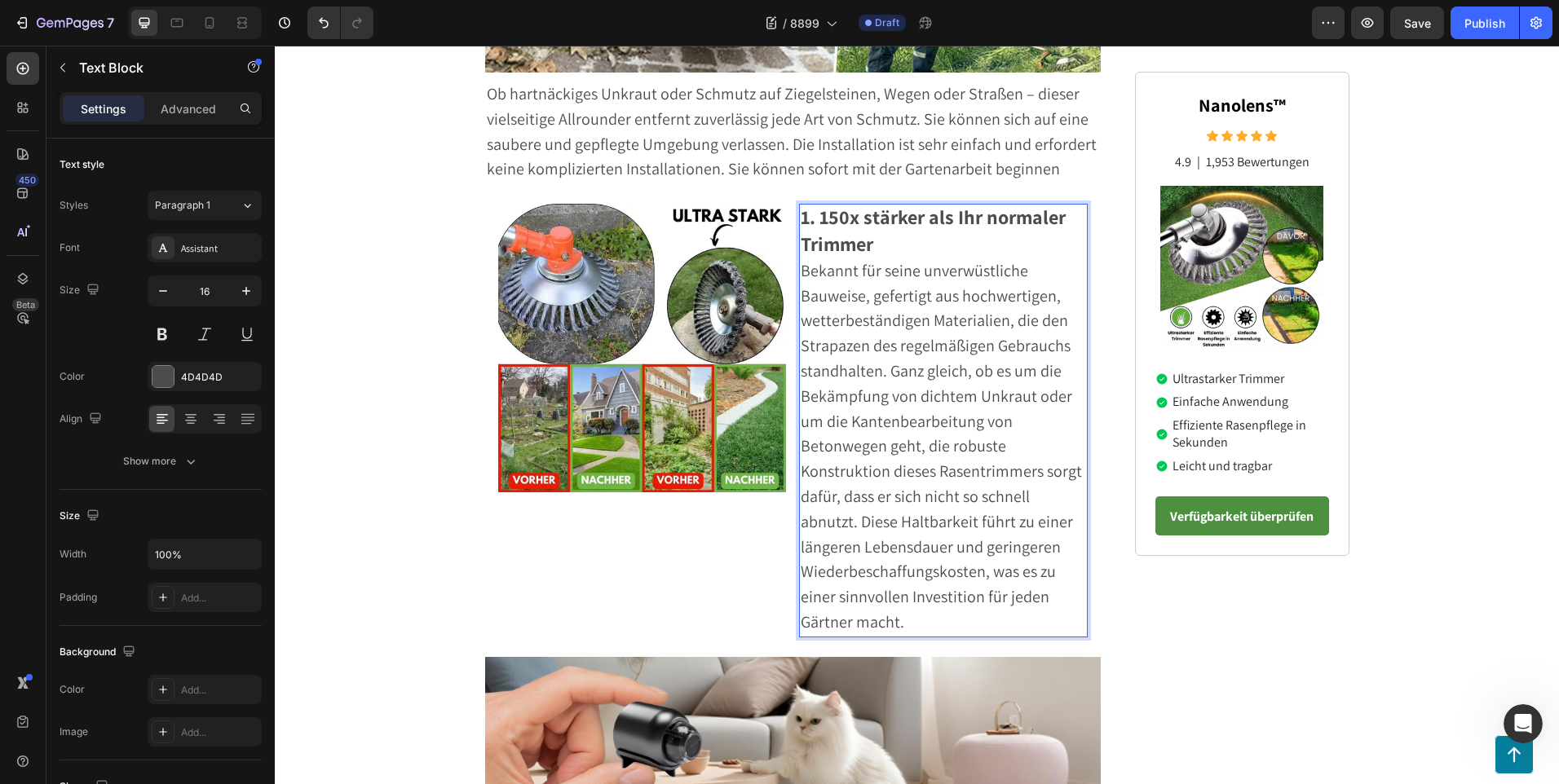
click at [889, 248] on p "1. 150x stärker als Ihr normaler Trimmer" at bounding box center [943, 232] width 285 height 54
click at [883, 377] on span "Bekannt für seine unverwüstliche Bauweise, gefertigt aus hochwertigen, wetterbe…" at bounding box center [941, 446] width 281 height 373
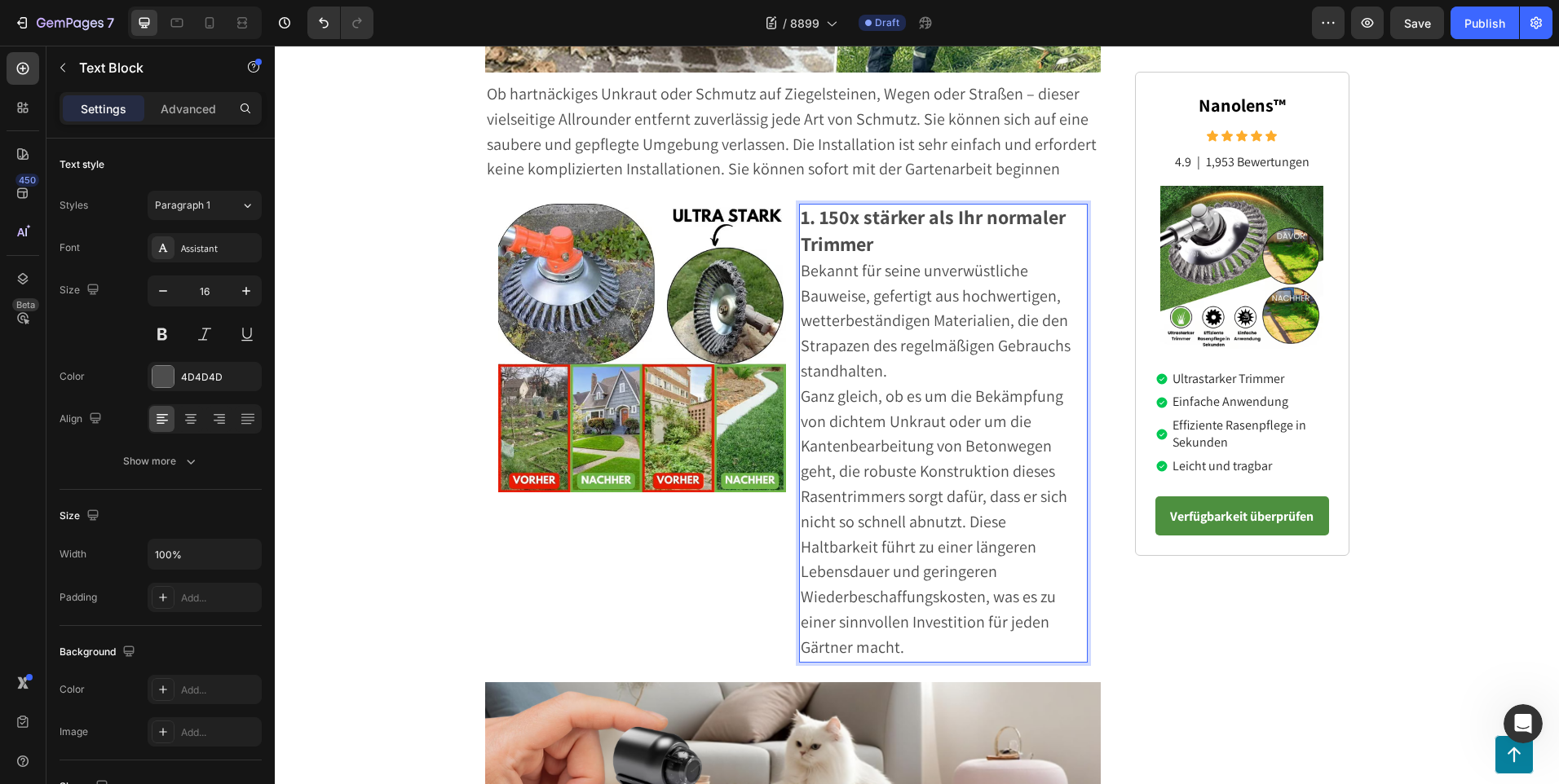
click at [896, 380] on p "Bekannt für seine unverwüstliche Bauweise, gefertigt aus hochwertigen, wetterbe…" at bounding box center [943, 321] width 285 height 125
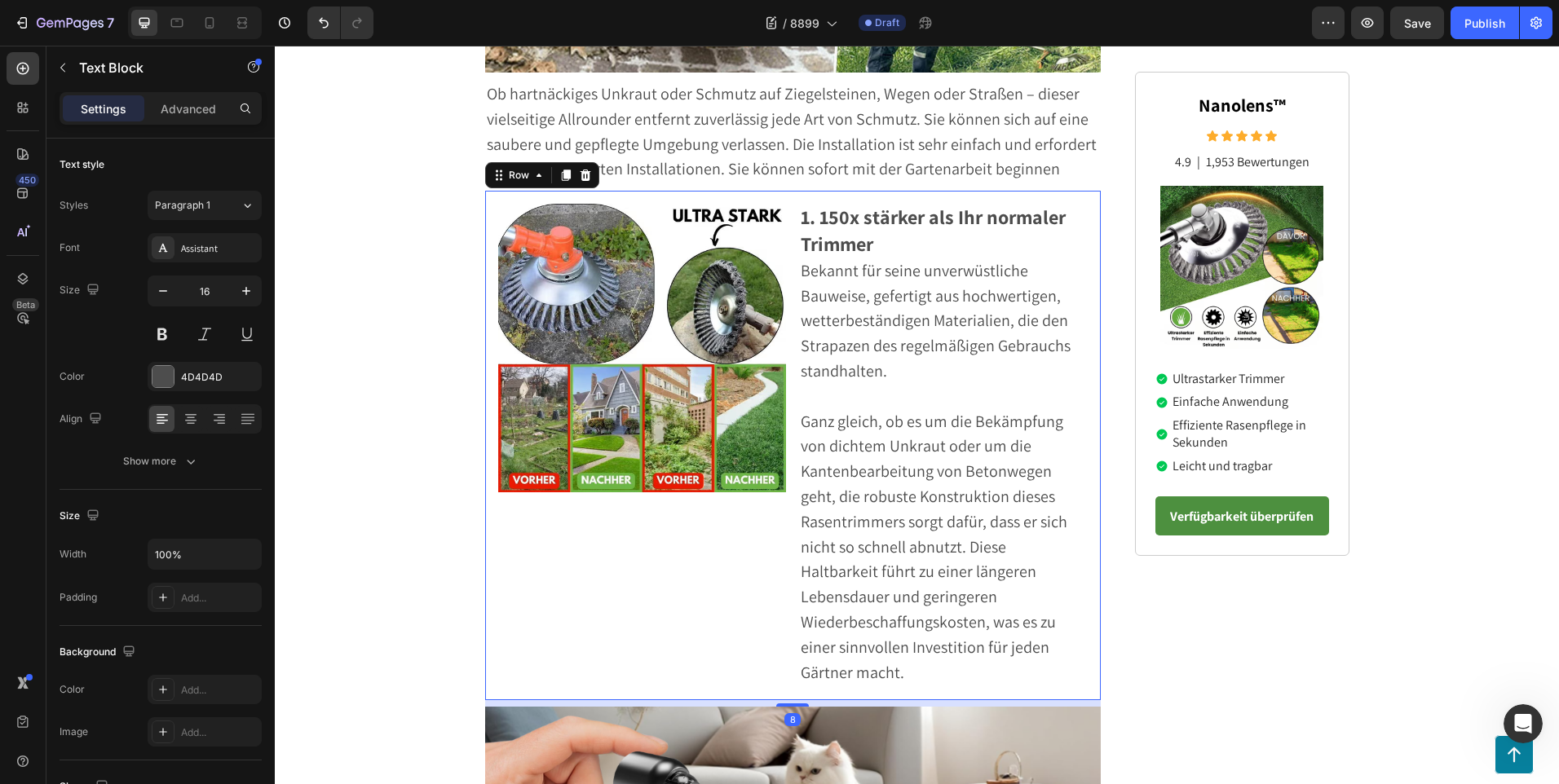
click at [695, 527] on div "Image" at bounding box center [642, 446] width 289 height 484
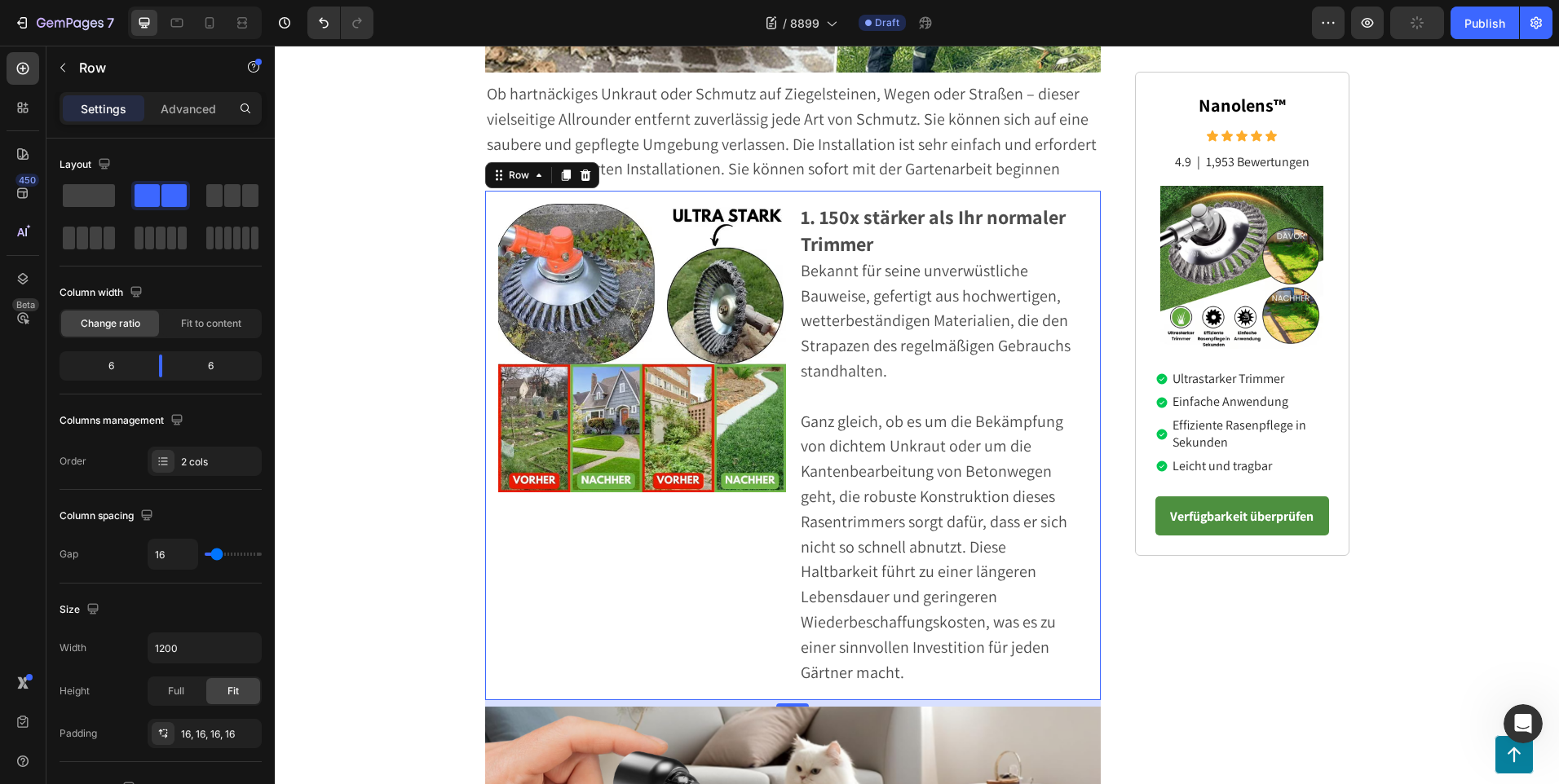
click at [688, 537] on div "Image" at bounding box center [642, 446] width 289 height 484
click at [159, 0] on body "7 Version history / 8899 Draft Preview Save Publish 450 Beta Sections(18) Eleme…" at bounding box center [779, 0] width 1559 height 0
click at [760, 557] on div "Image" at bounding box center [642, 446] width 289 height 484
click at [650, 537] on div "Image" at bounding box center [642, 446] width 289 height 484
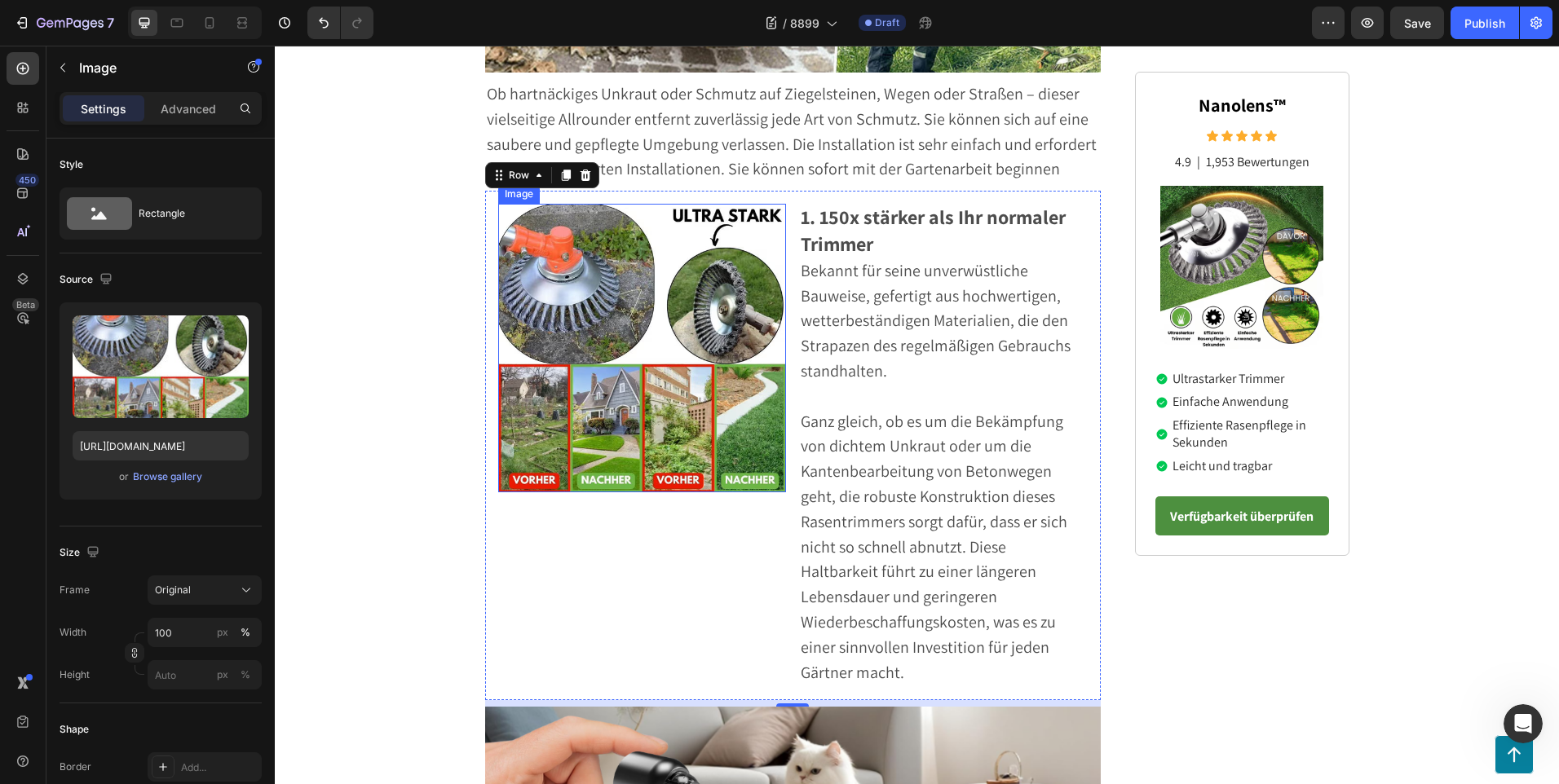
click at [628, 389] on img at bounding box center [642, 348] width 289 height 289
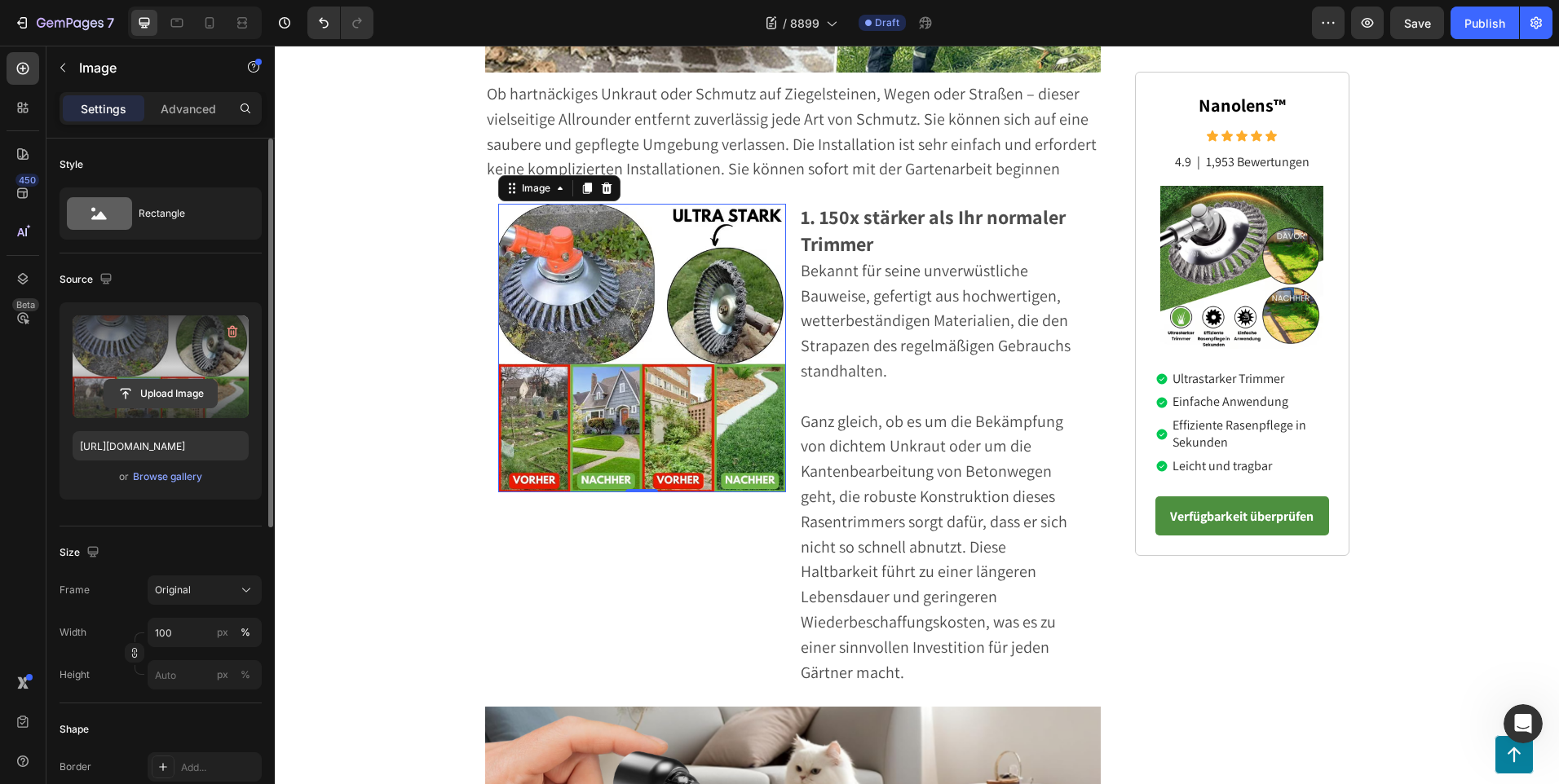
click at [155, 398] on input "file" at bounding box center [161, 393] width 113 height 27
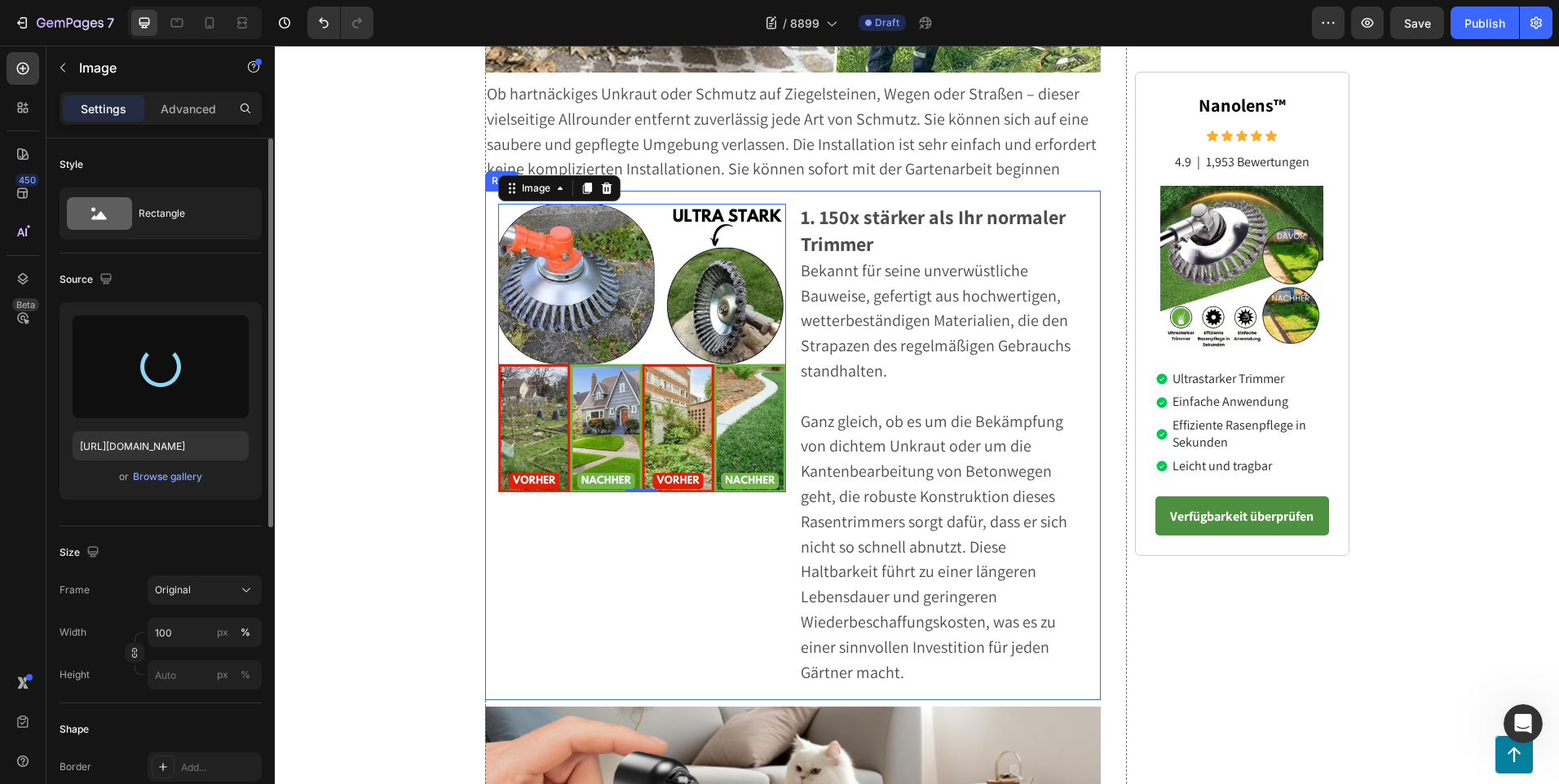
type input "[URL][DOMAIN_NAME]"
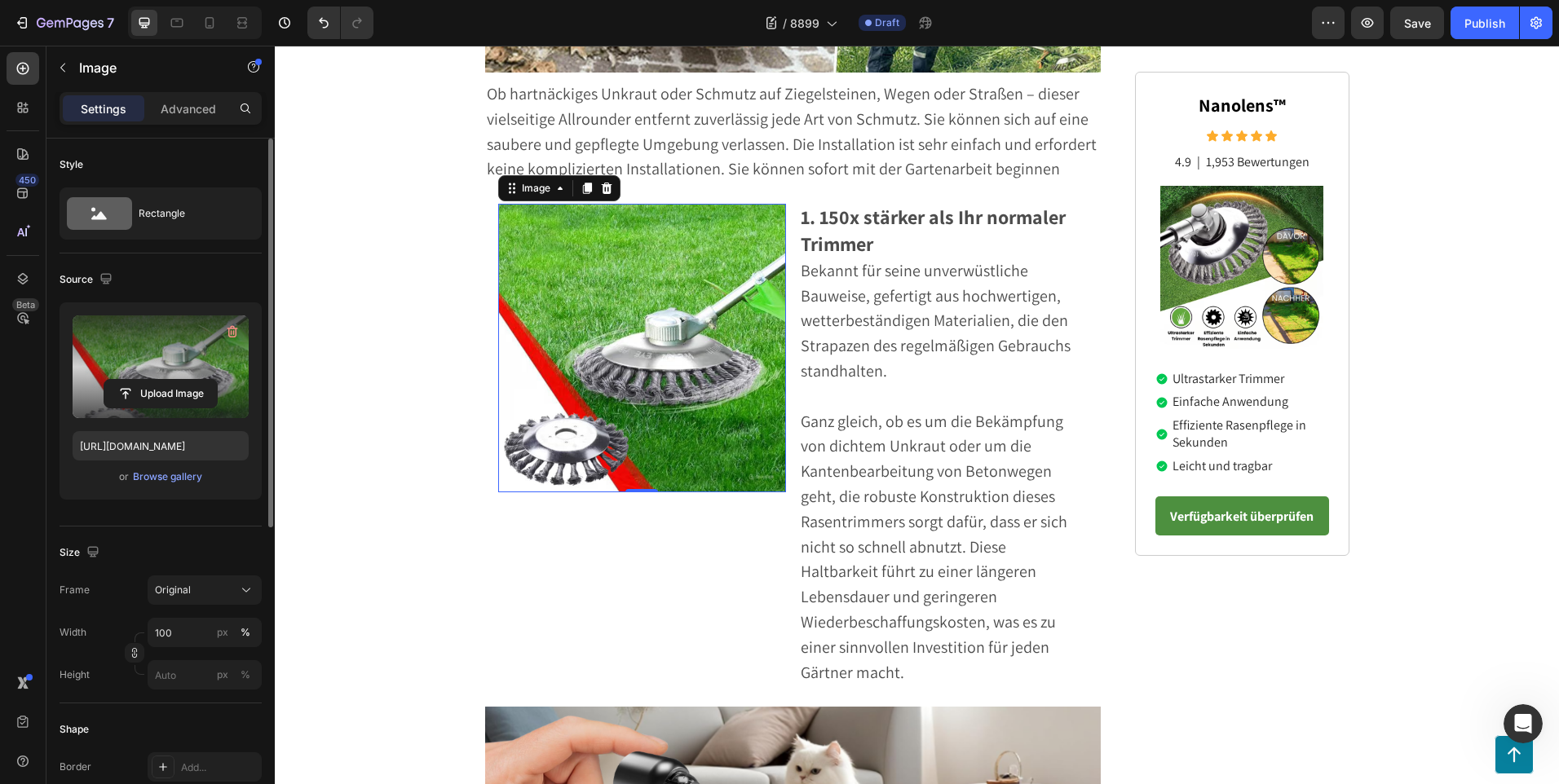
click at [681, 464] on img at bounding box center [642, 348] width 289 height 289
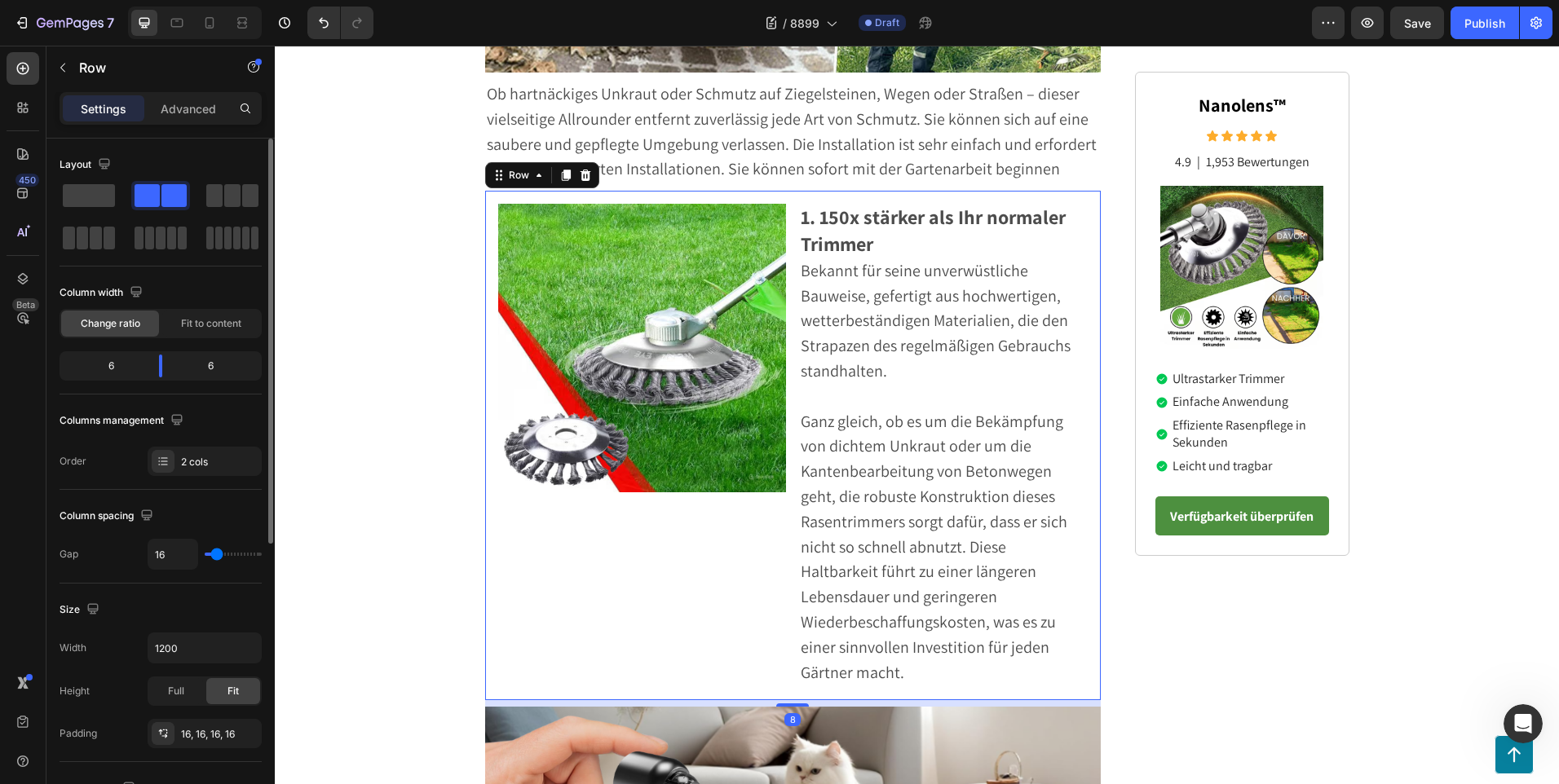
click at [660, 558] on div "Image" at bounding box center [642, 446] width 289 height 484
click at [667, 429] on img at bounding box center [642, 348] width 289 height 289
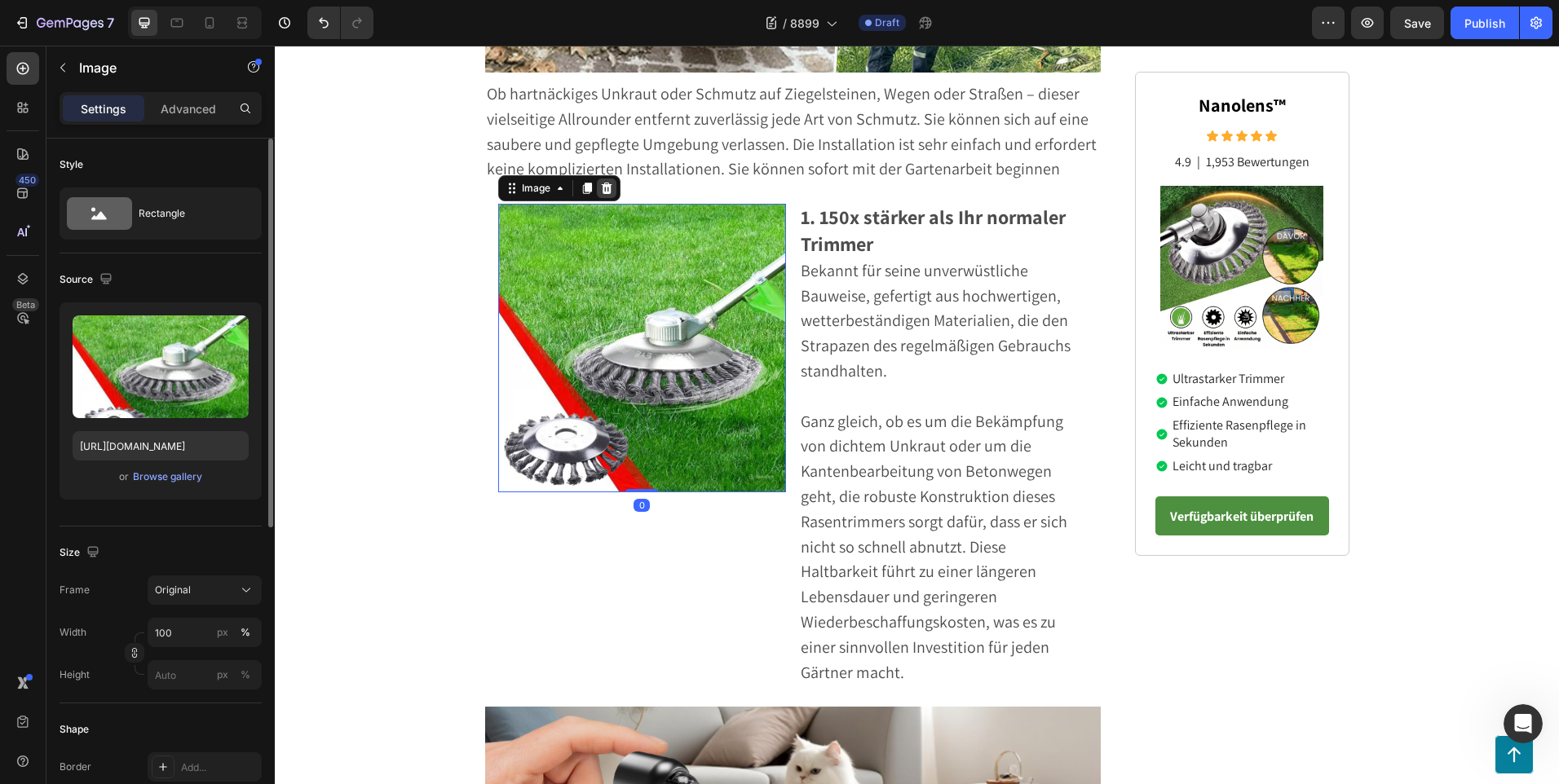
click at [602, 188] on icon at bounding box center [606, 188] width 11 height 12
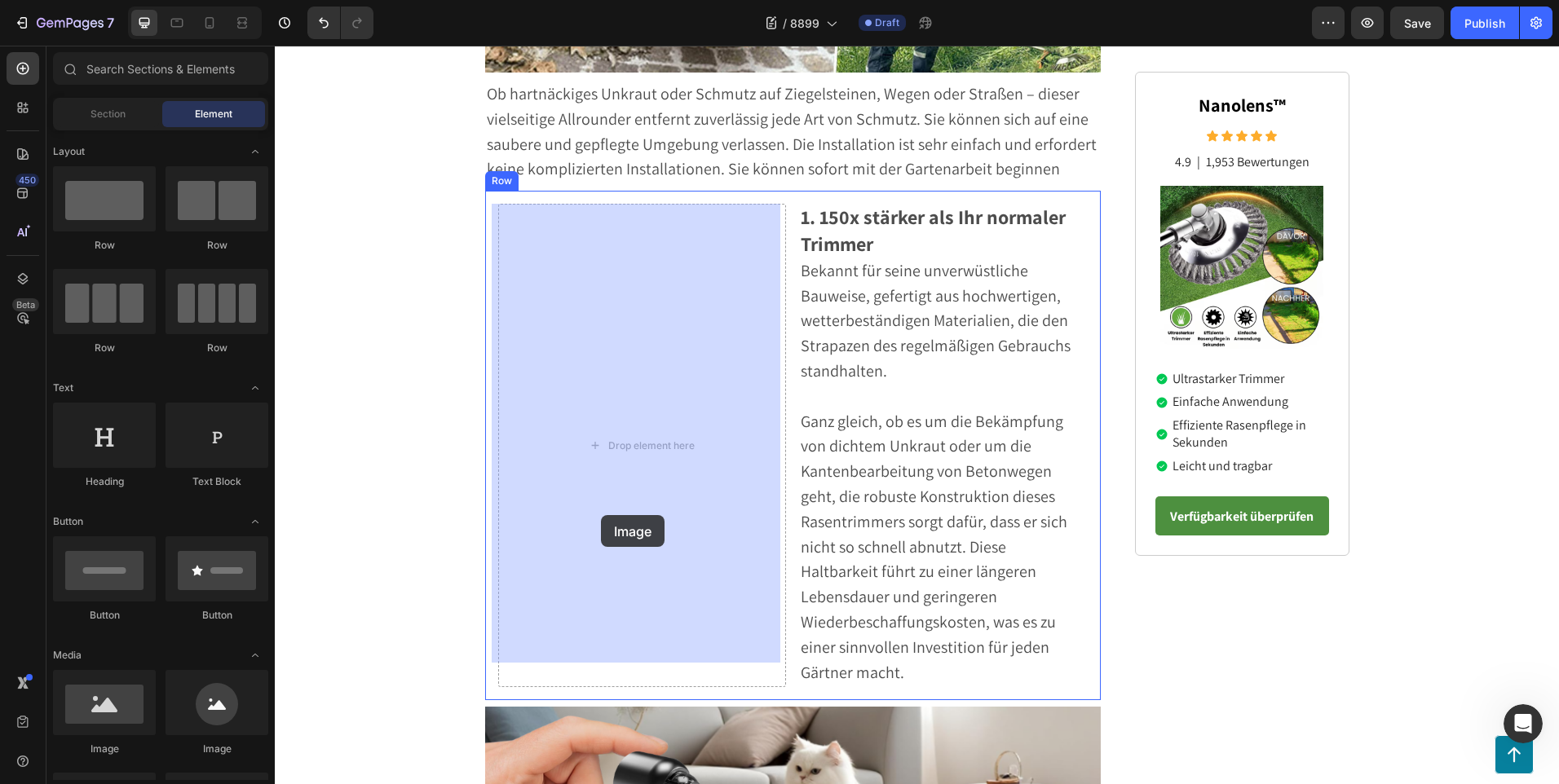
drag, startPoint x: 373, startPoint y: 752, endPoint x: 601, endPoint y: 514, distance: 329.6
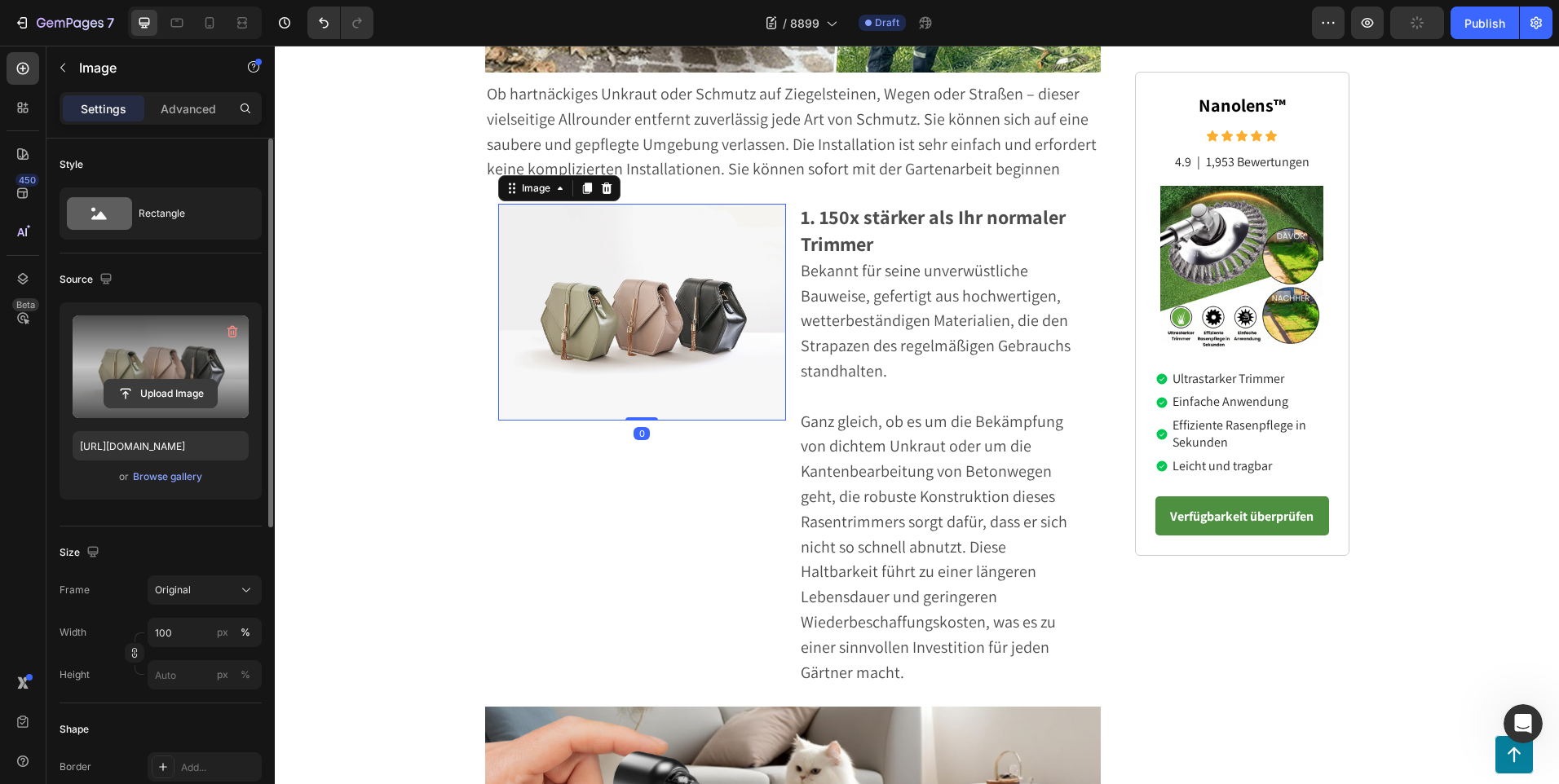
click at [147, 400] on input "file" at bounding box center [161, 393] width 113 height 27
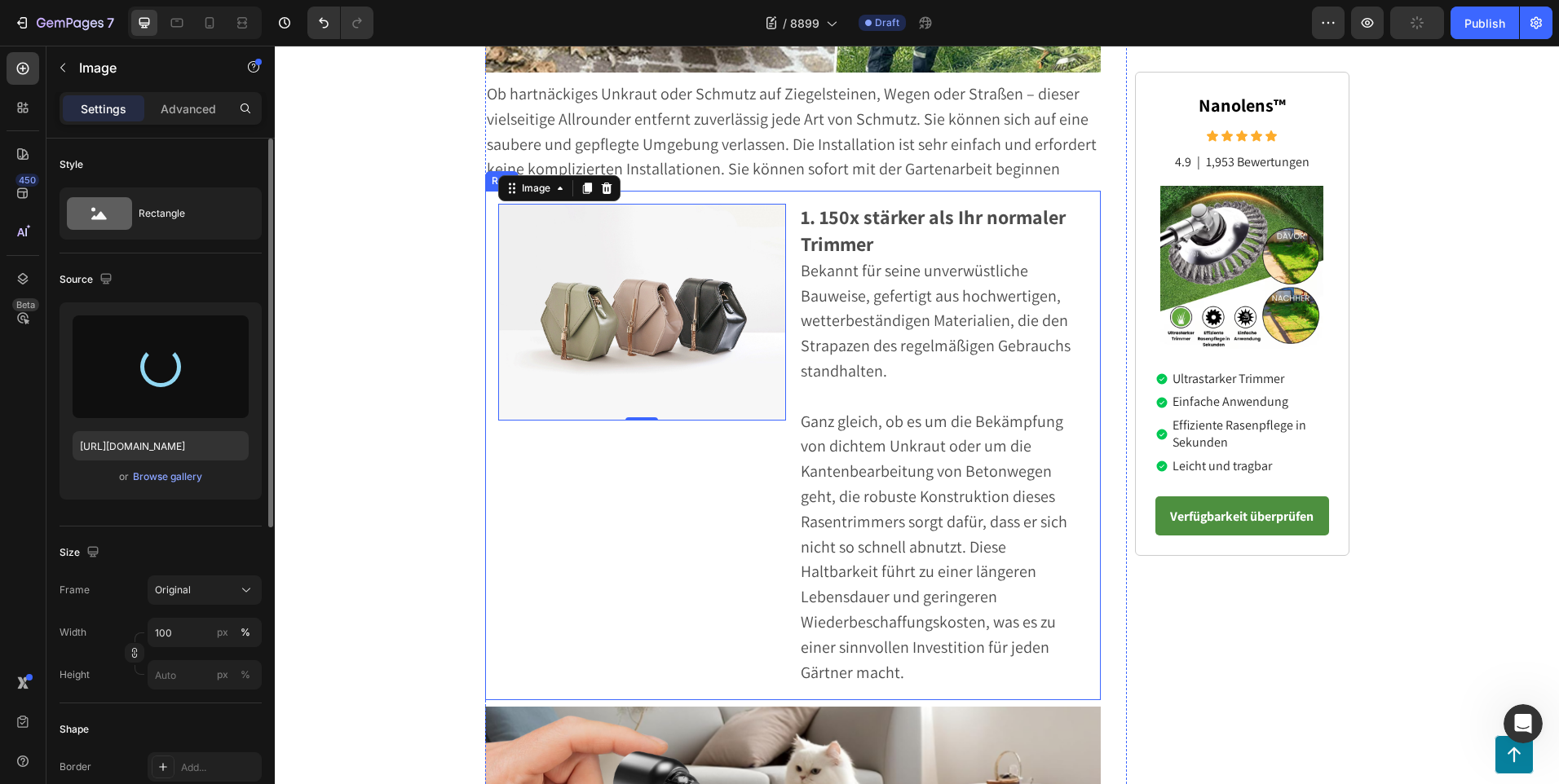
type input "[URL][DOMAIN_NAME]"
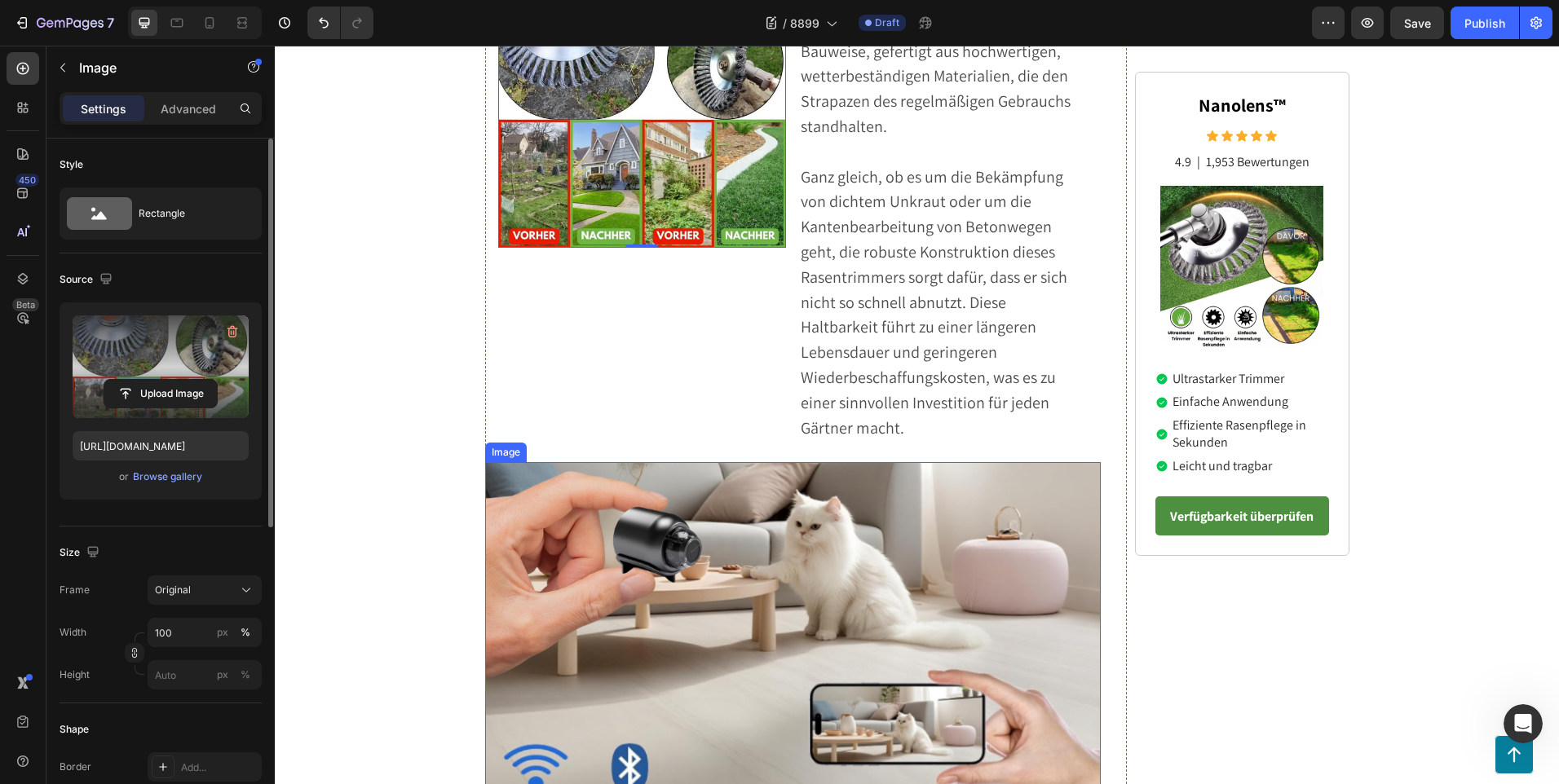
scroll to position [715, 0]
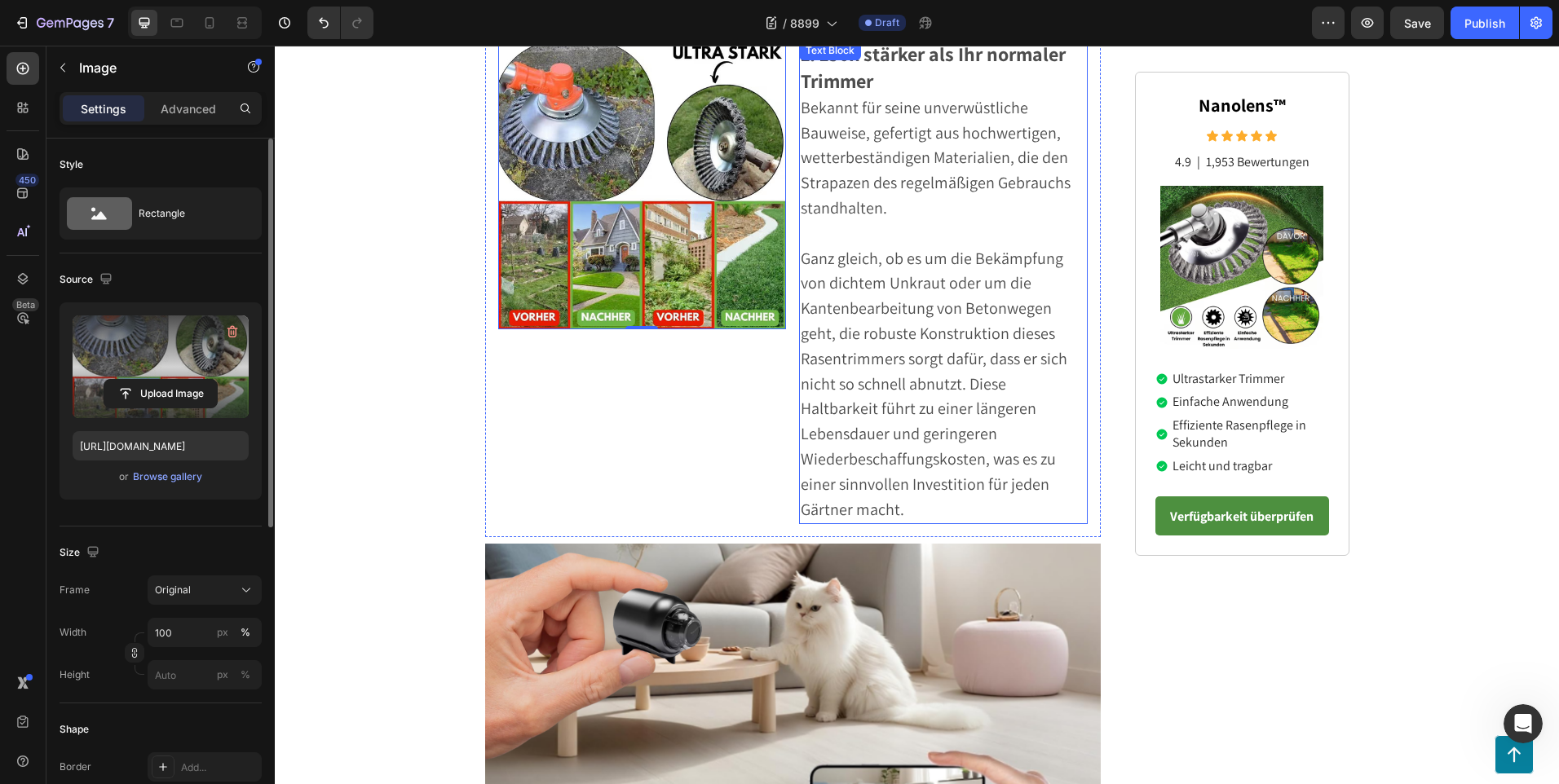
click at [965, 487] on p "Ganz gleich, ob es um die Bekämpfung von dichtem Unkraut oder um die Kantenbear…" at bounding box center [943, 385] width 285 height 276
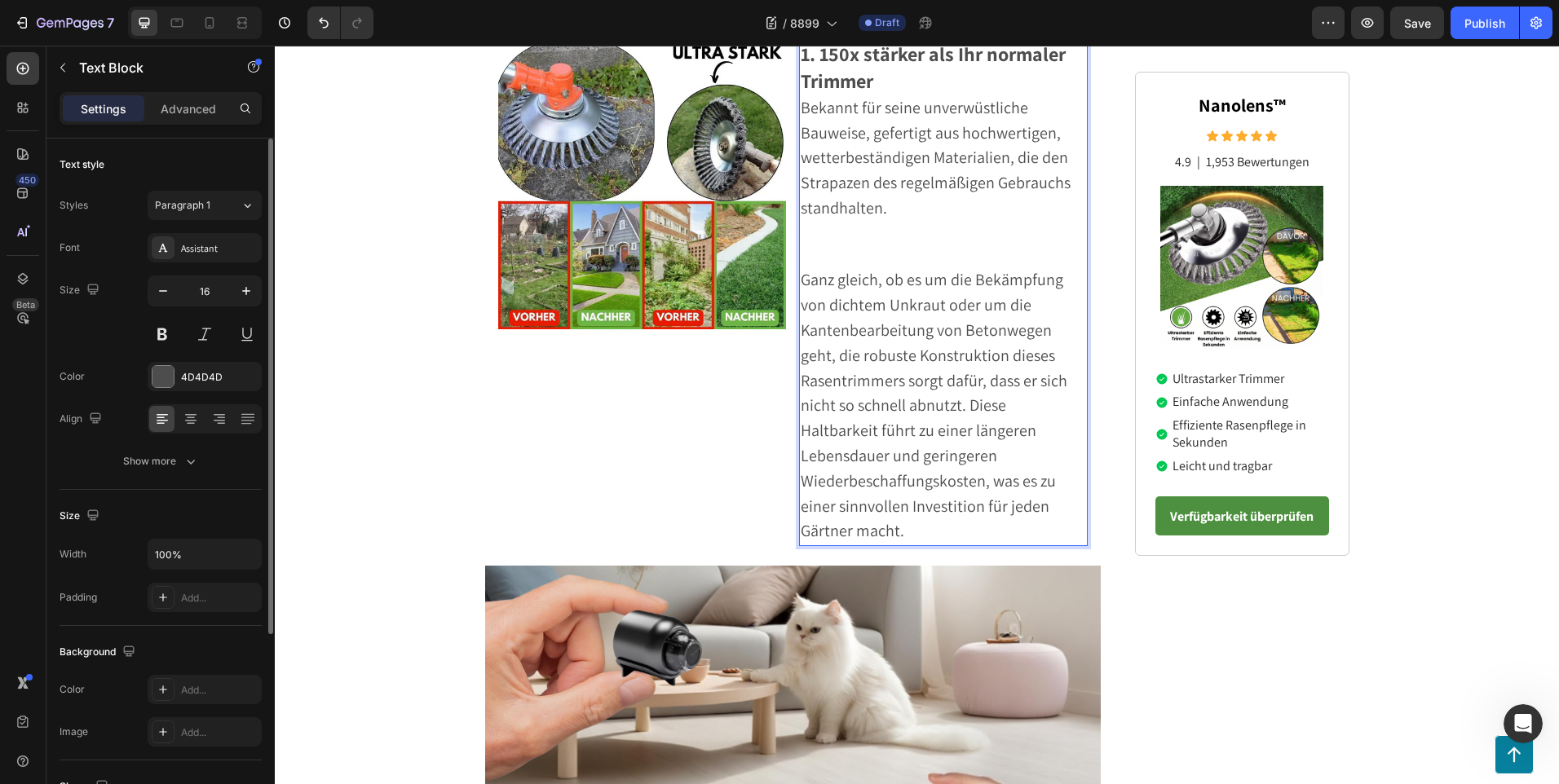
click at [948, 504] on p "Ganz gleich, ob es um die Bekämpfung von dichtem Unkraut oder um die Kantenbear…" at bounding box center [943, 406] width 285 height 276
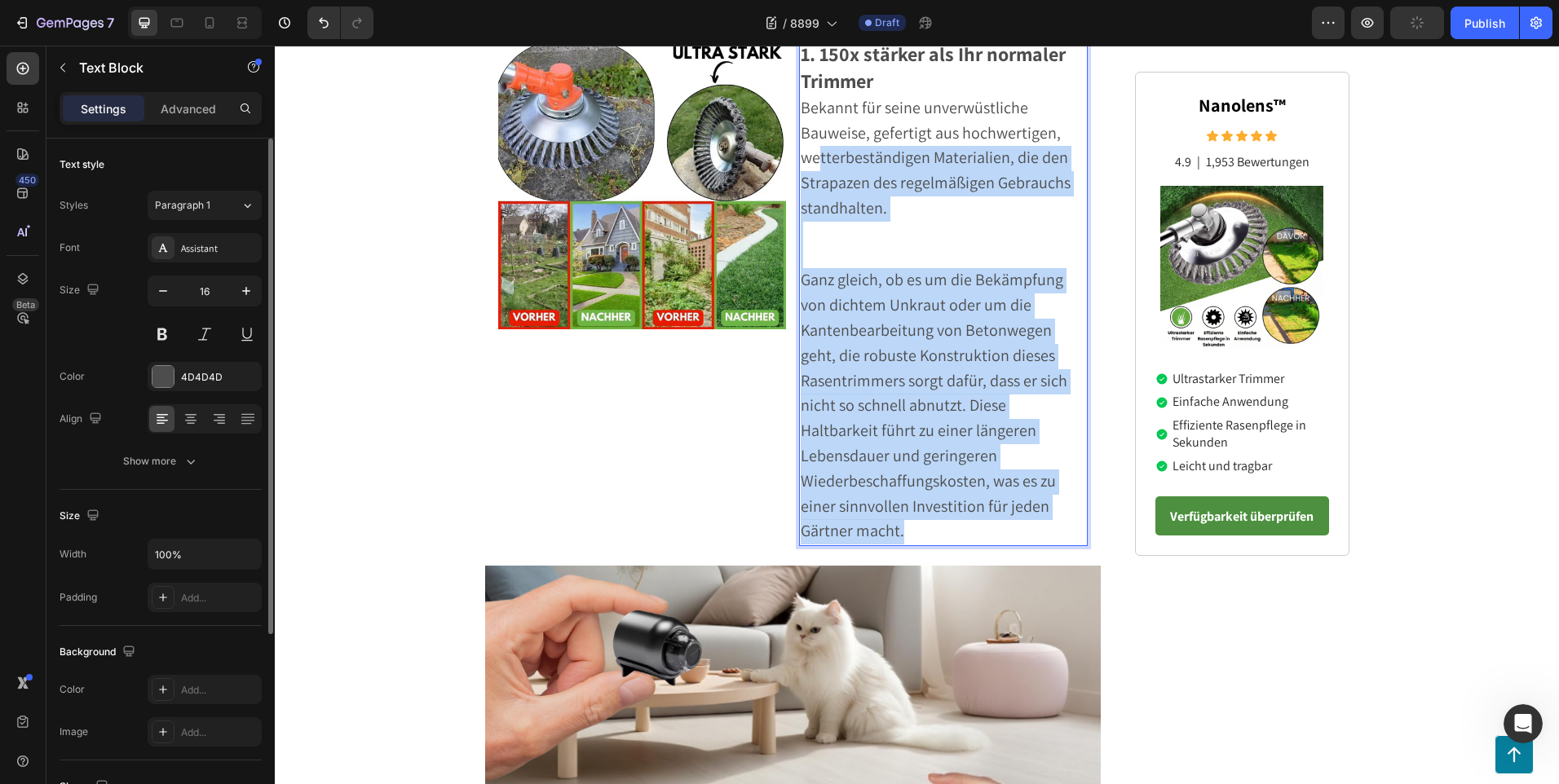
drag, startPoint x: 948, startPoint y: 504, endPoint x: 813, endPoint y: 154, distance: 375.1
click at [813, 154] on div "1. 150x stärker als Ihr normaler Trimmer Bekannt für seine unverwüstliche Bauwe…" at bounding box center [943, 293] width 289 height 505
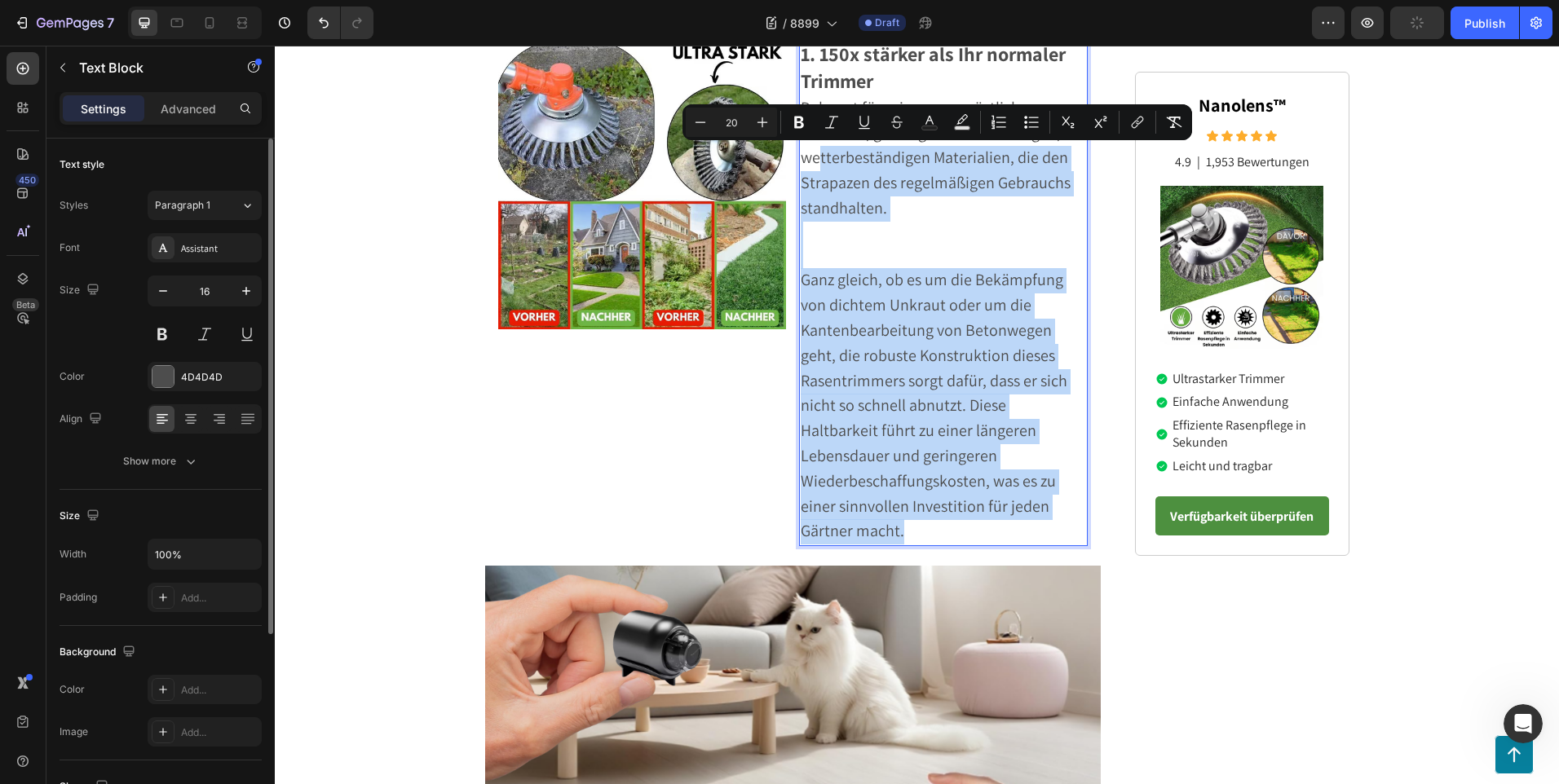
click at [816, 240] on p "Rich Text Editor. Editing area: main" at bounding box center [943, 245] width 285 height 47
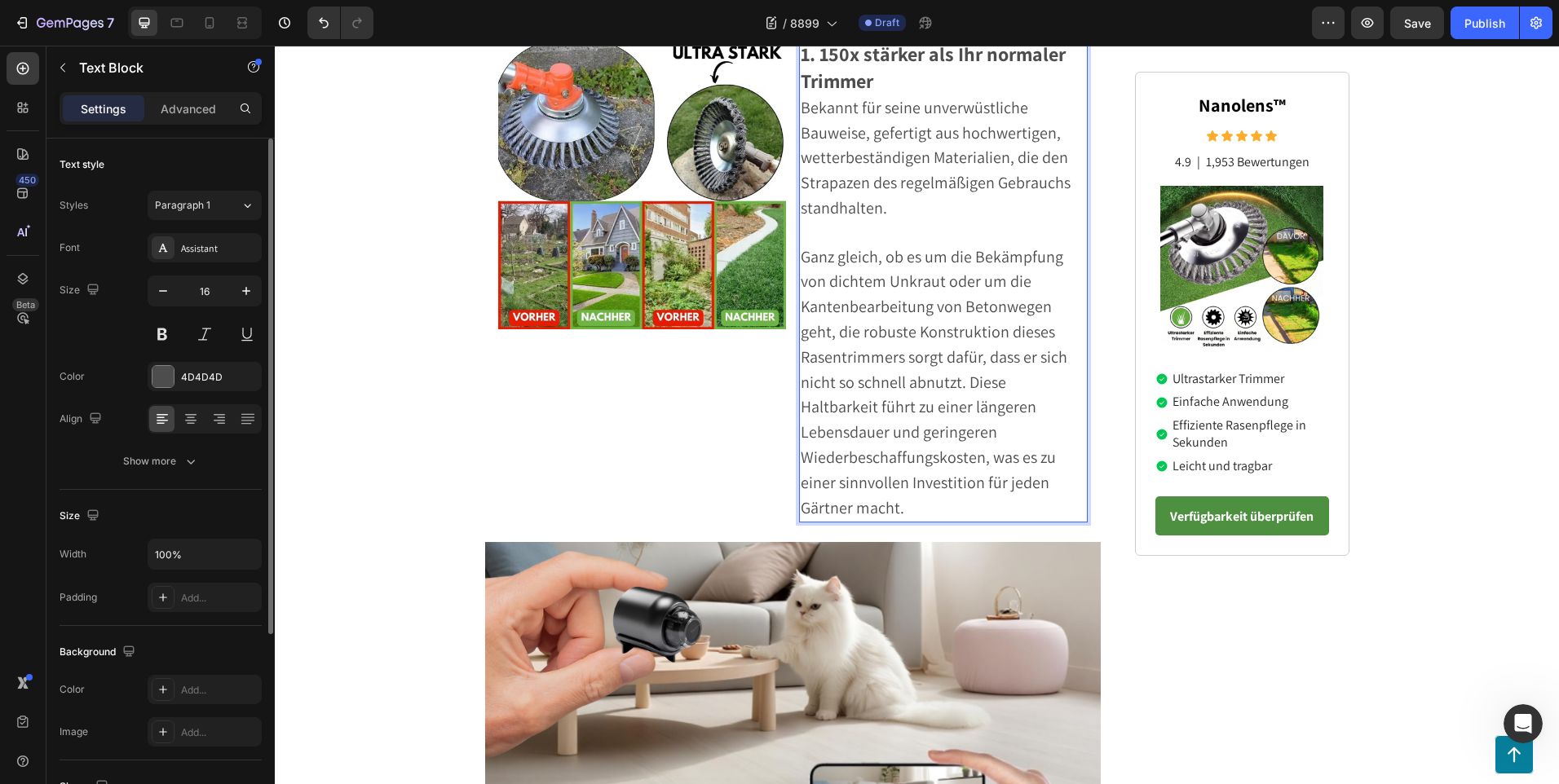
click at [823, 246] on span "Ganz gleich, ob es um die Bekämpfung von dichtem Unkraut oder um die Kantenbear…" at bounding box center [933, 382] width 266 height 272
click at [817, 242] on p "Bekannt für seine unverwüstliche Bauweise, gefertigt aus hochwertigen, wetterbe…" at bounding box center [943, 171] width 285 height 149
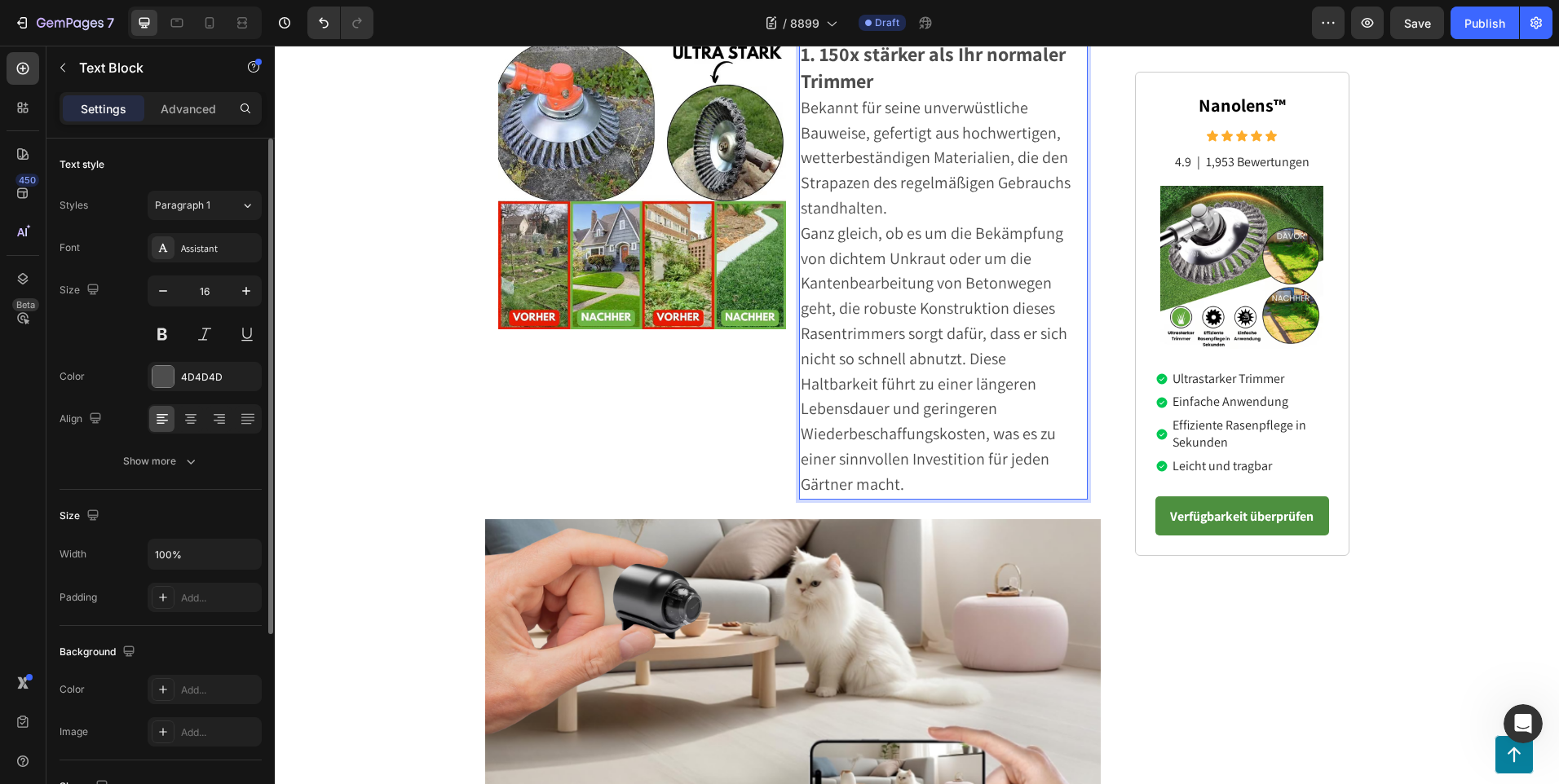
scroll to position [633, 0]
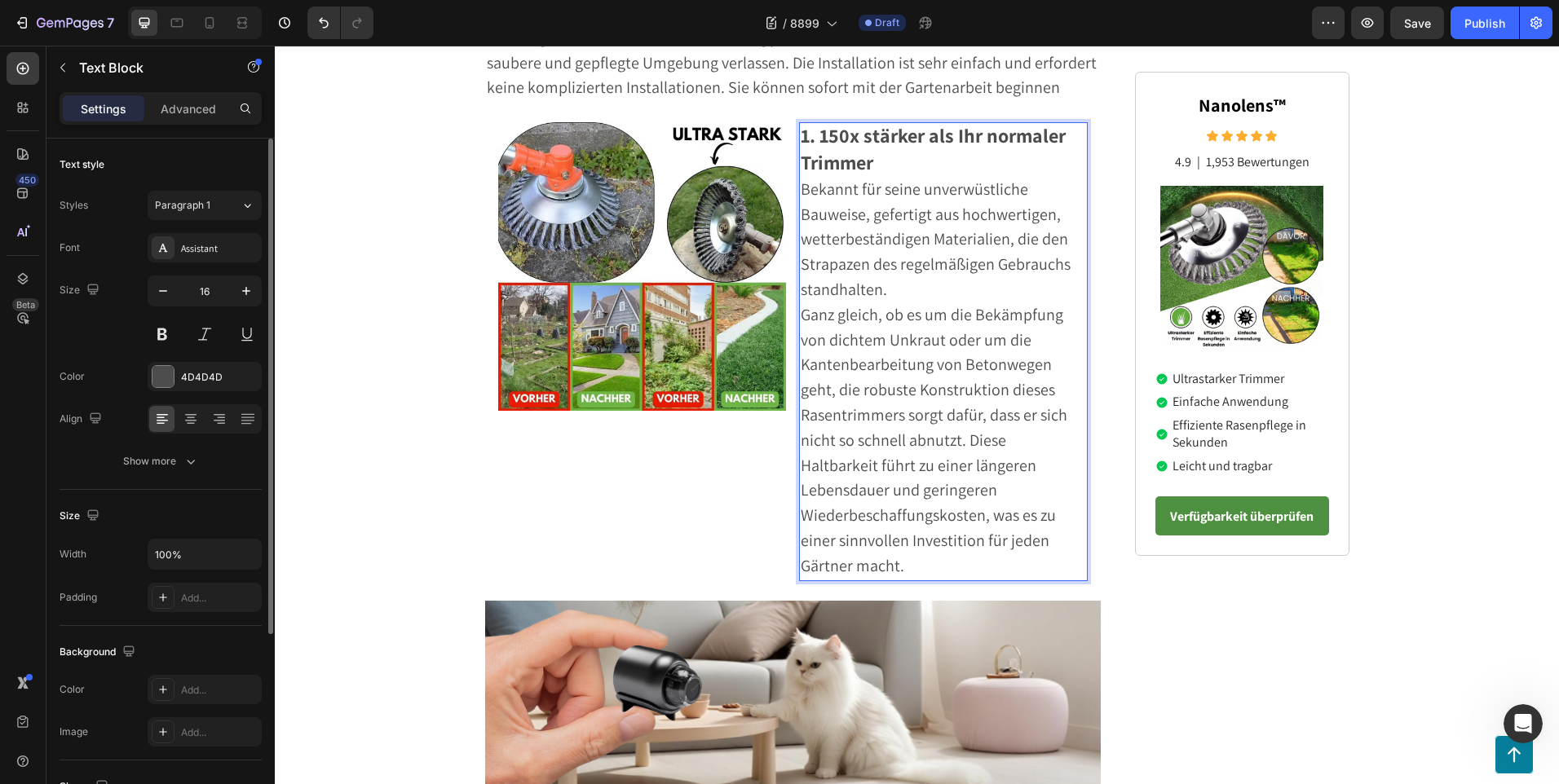
click at [899, 299] on p "Bekannt für seine unverwüstliche Bauweise, gefertigt aus hochwertigen, wetterbe…" at bounding box center [943, 240] width 285 height 125
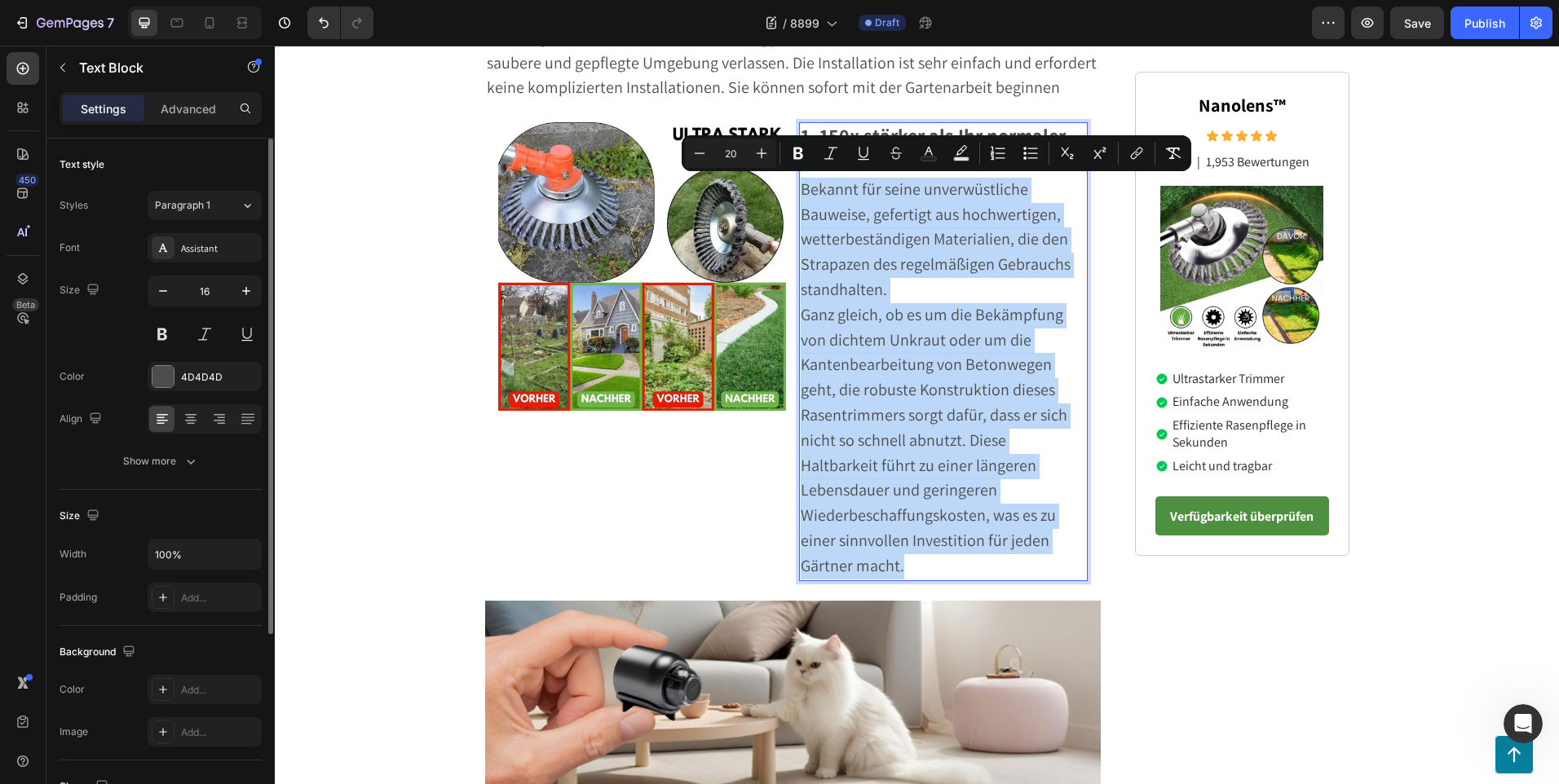
drag, startPoint x: 955, startPoint y: 538, endPoint x: 797, endPoint y: 197, distance: 375.8
click at [799, 197] on div "1. 150x stärker als Ihr normaler Trimmer Bekannt für seine unverwüstliche Bauwe…" at bounding box center [943, 351] width 289 height 458
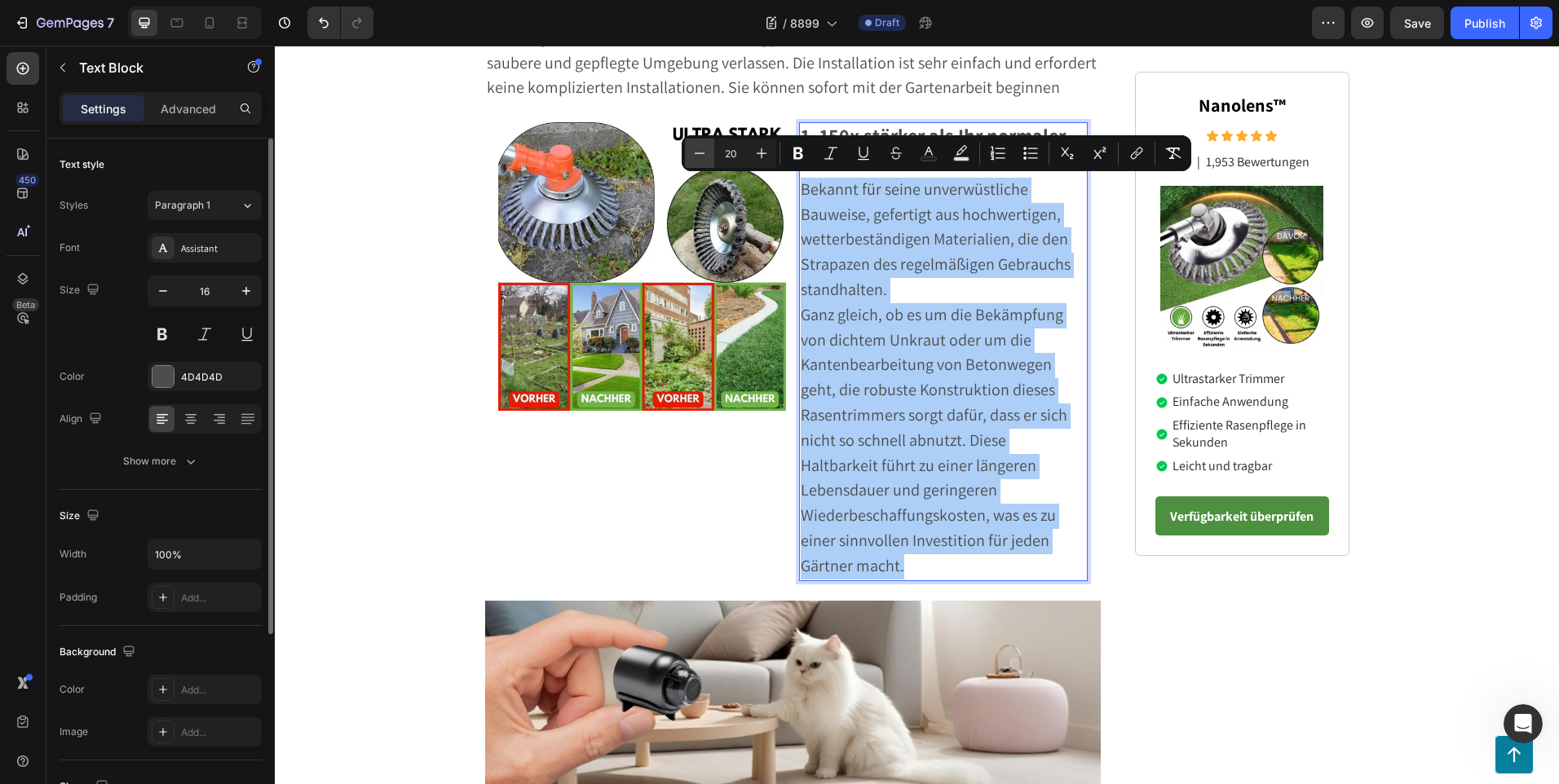
click at [697, 153] on icon "Editor contextual toolbar" at bounding box center [699, 153] width 11 height 1
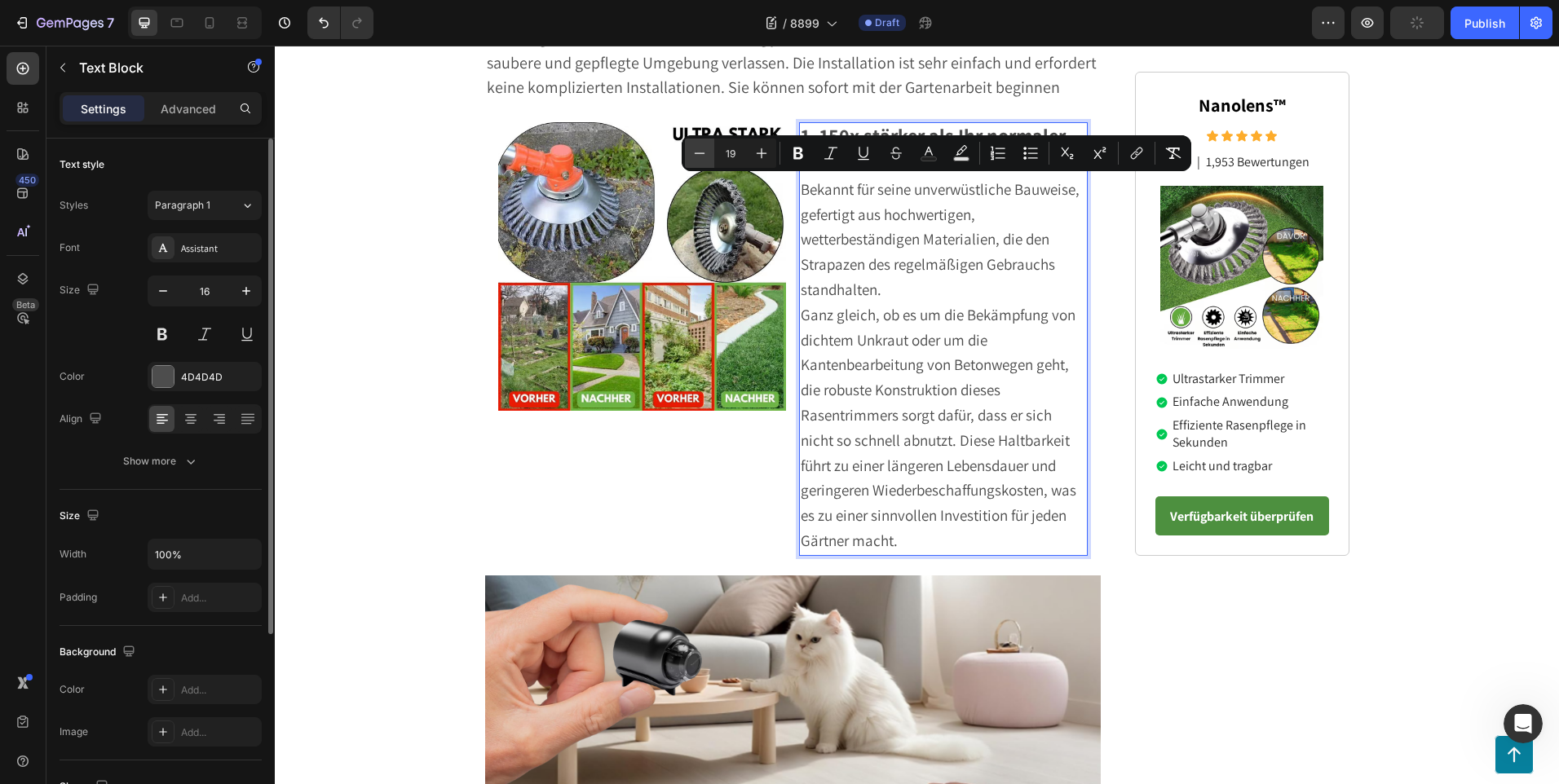
click at [697, 153] on icon "Editor contextual toolbar" at bounding box center [699, 153] width 11 height 1
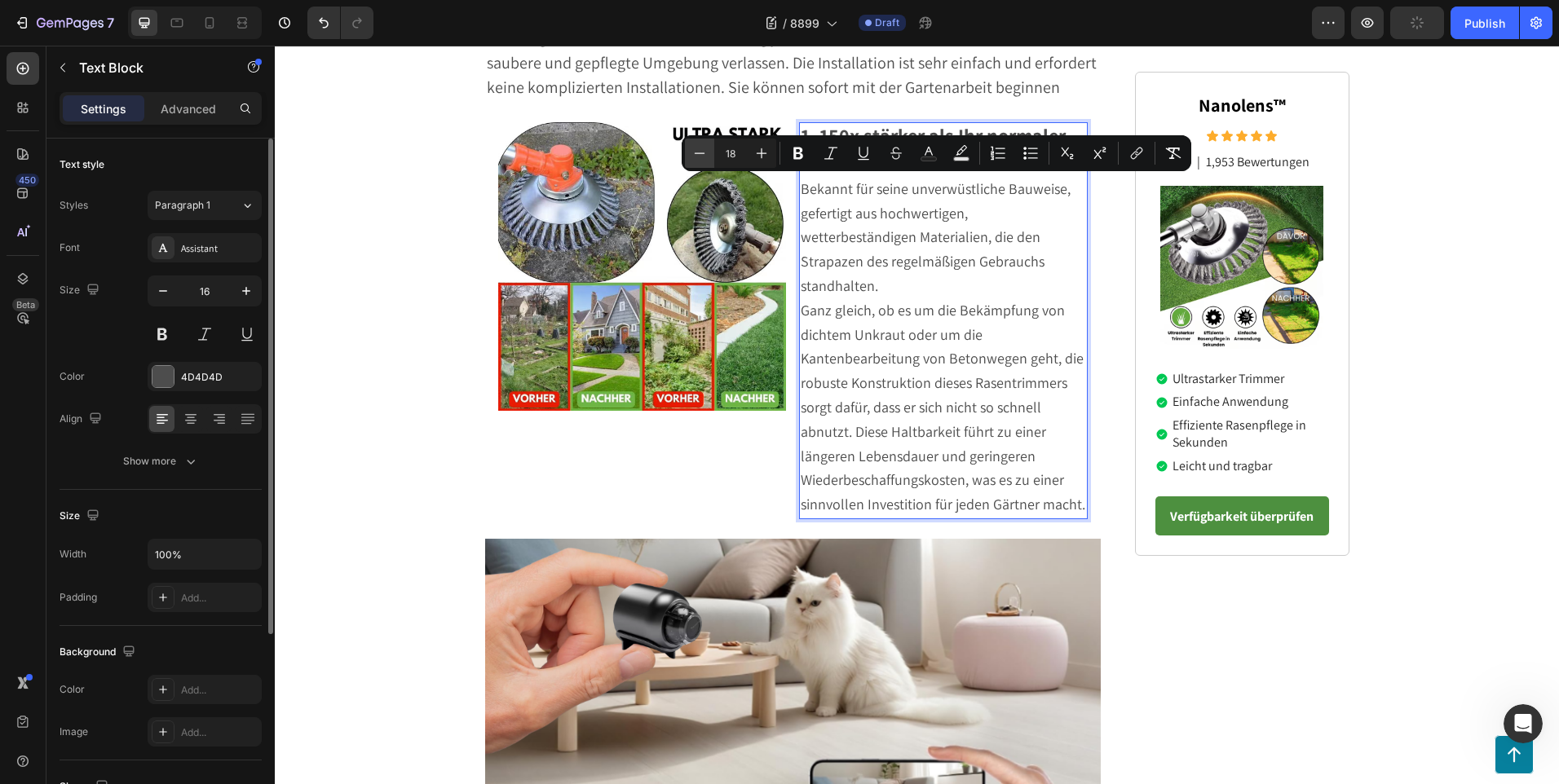
click at [697, 153] on icon "Editor contextual toolbar" at bounding box center [699, 153] width 11 height 1
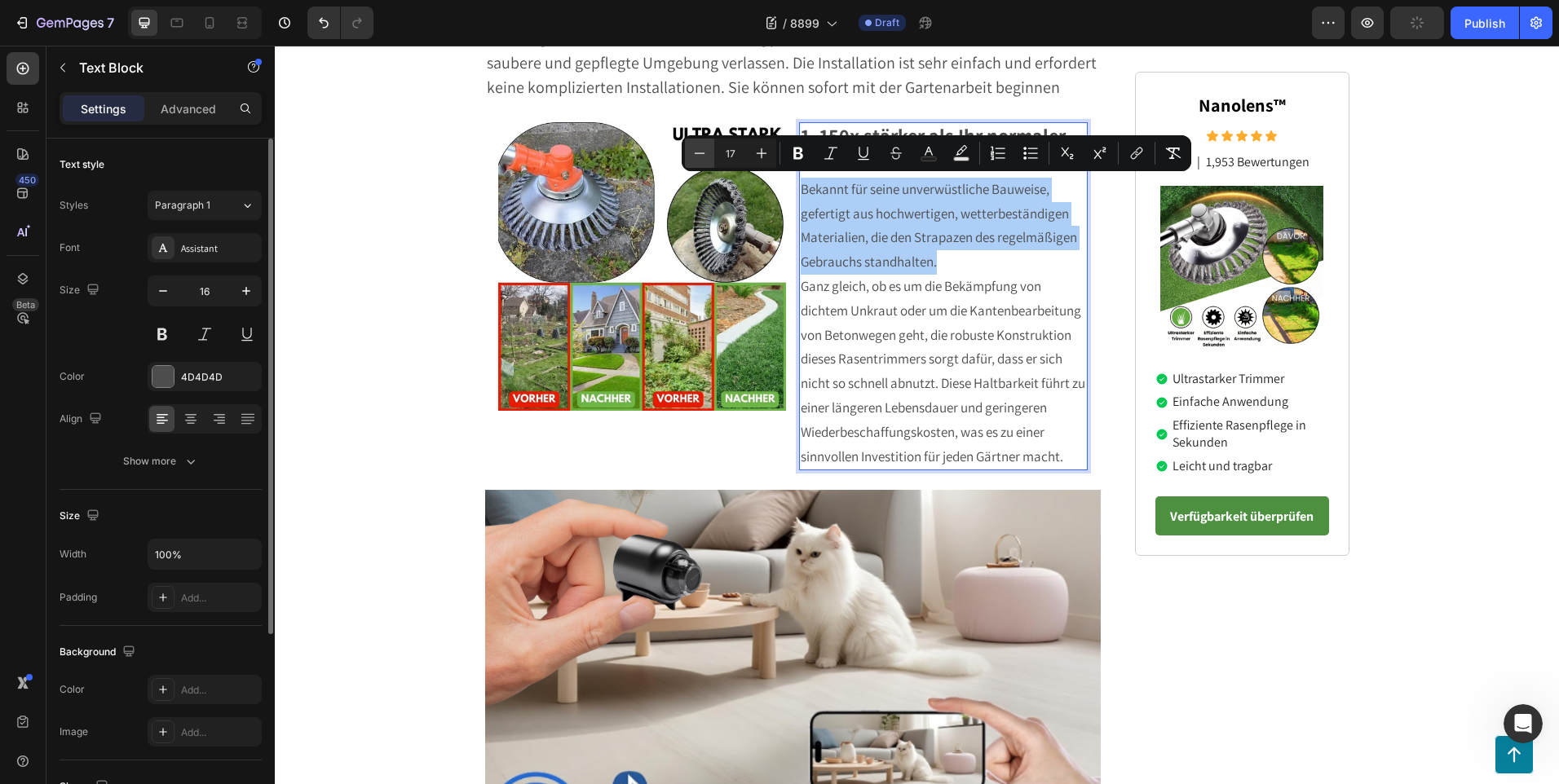
click at [697, 153] on icon "Editor contextual toolbar" at bounding box center [699, 153] width 11 height 1
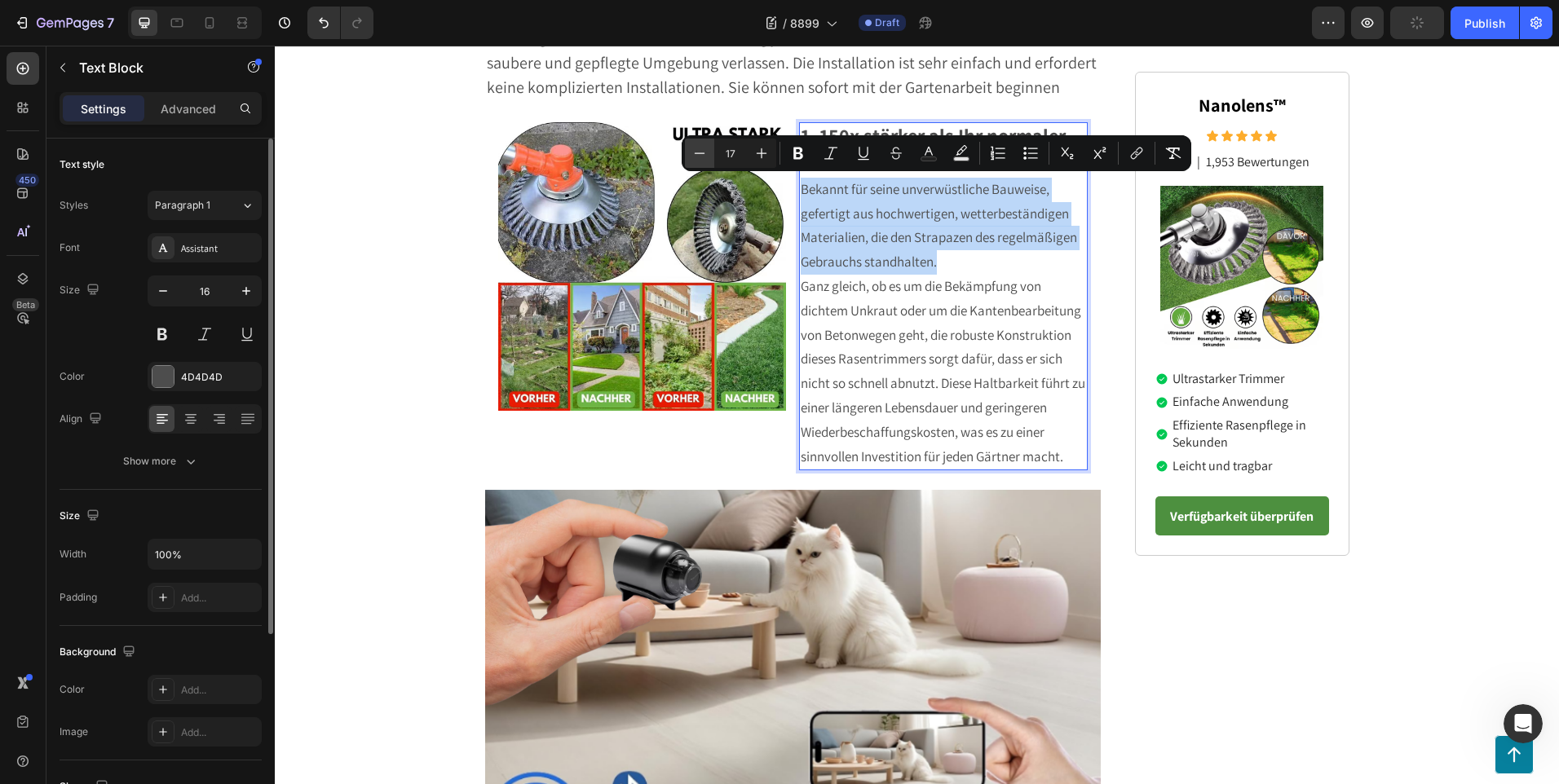
type input "16"
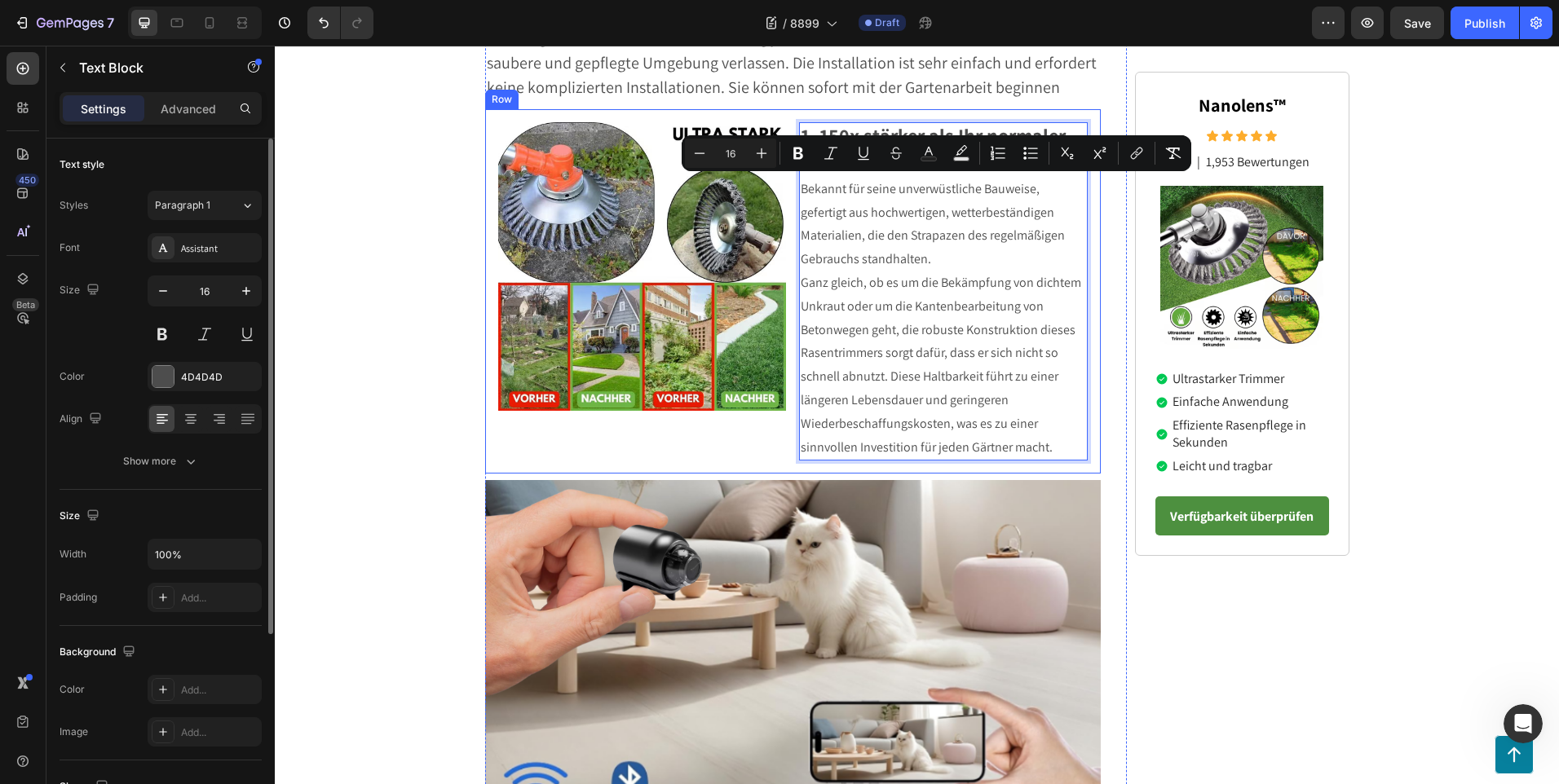
click at [736, 439] on div "Image" at bounding box center [642, 291] width 289 height 338
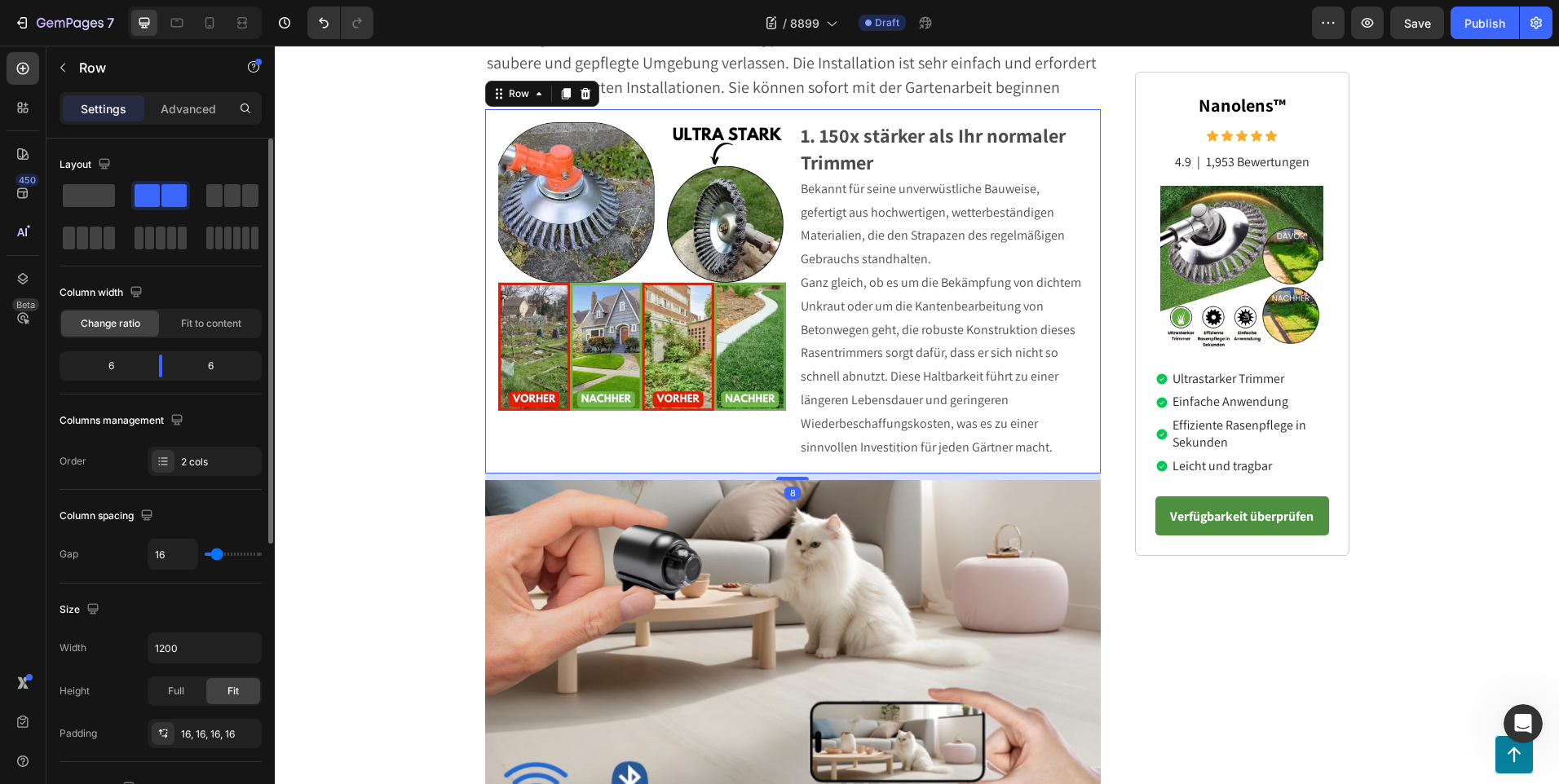
scroll to position [552, 0]
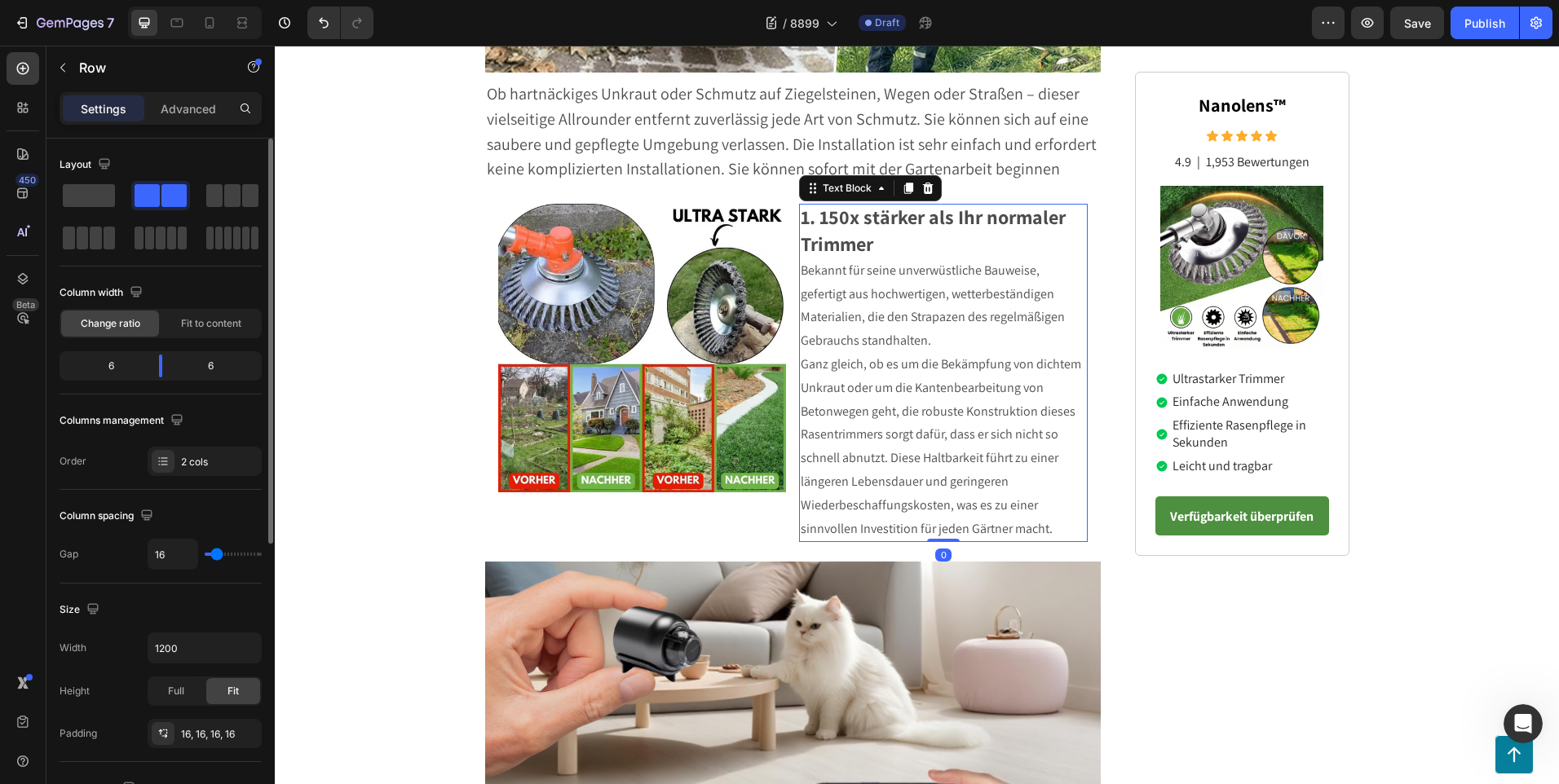
click at [881, 252] on p "1. 150x stärker als Ihr normaler Trimmer" at bounding box center [943, 232] width 285 height 54
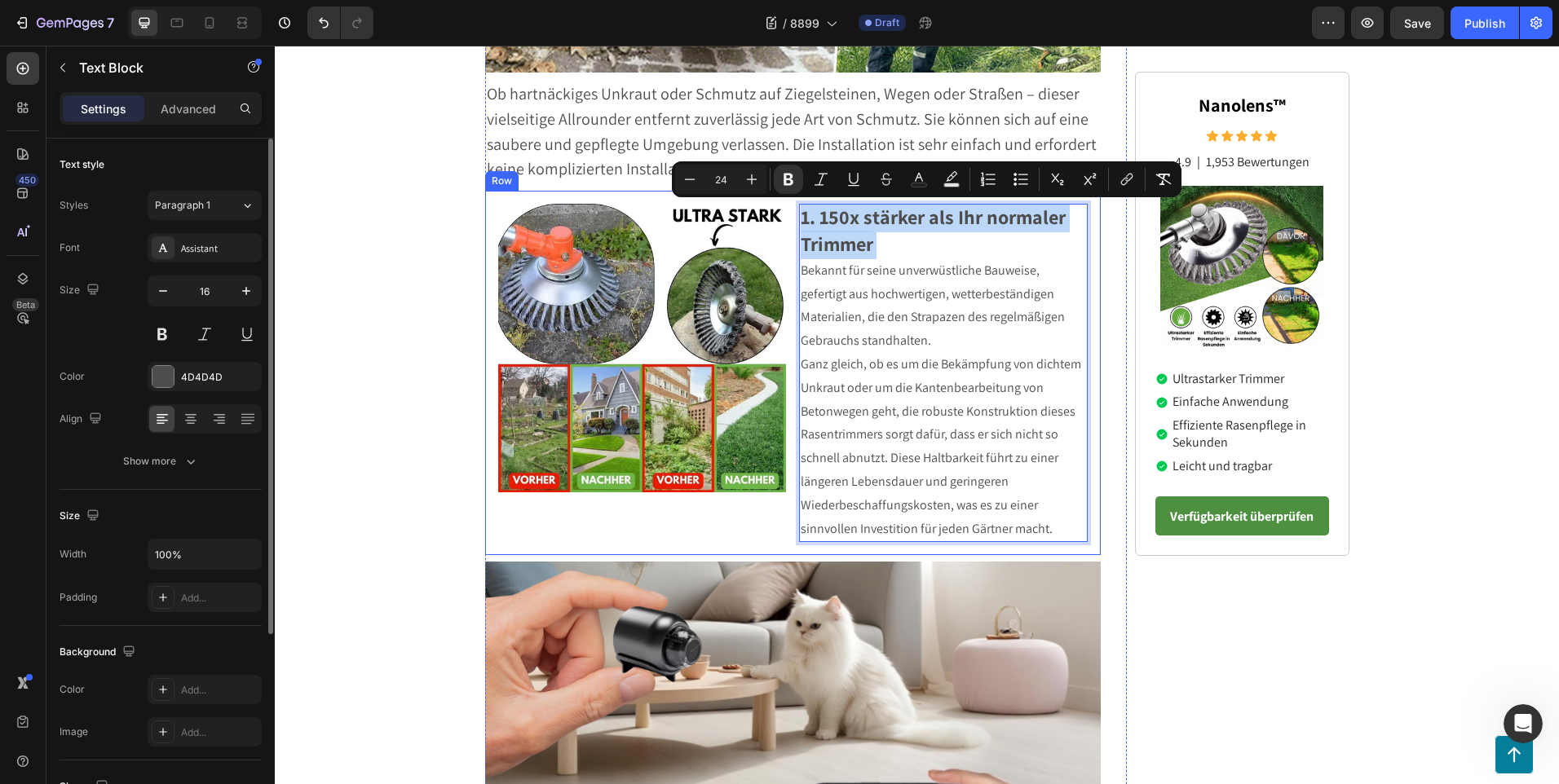
drag, startPoint x: 883, startPoint y: 249, endPoint x: 786, endPoint y: 217, distance: 102.1
click at [786, 217] on div "Image 1. 150x stärker als Ihr normaler Trimmer Bekannt für seine unverwüstliche…" at bounding box center [793, 373] width 616 height 364
click at [678, 181] on button "Minus" at bounding box center [689, 178] width 29 height 29
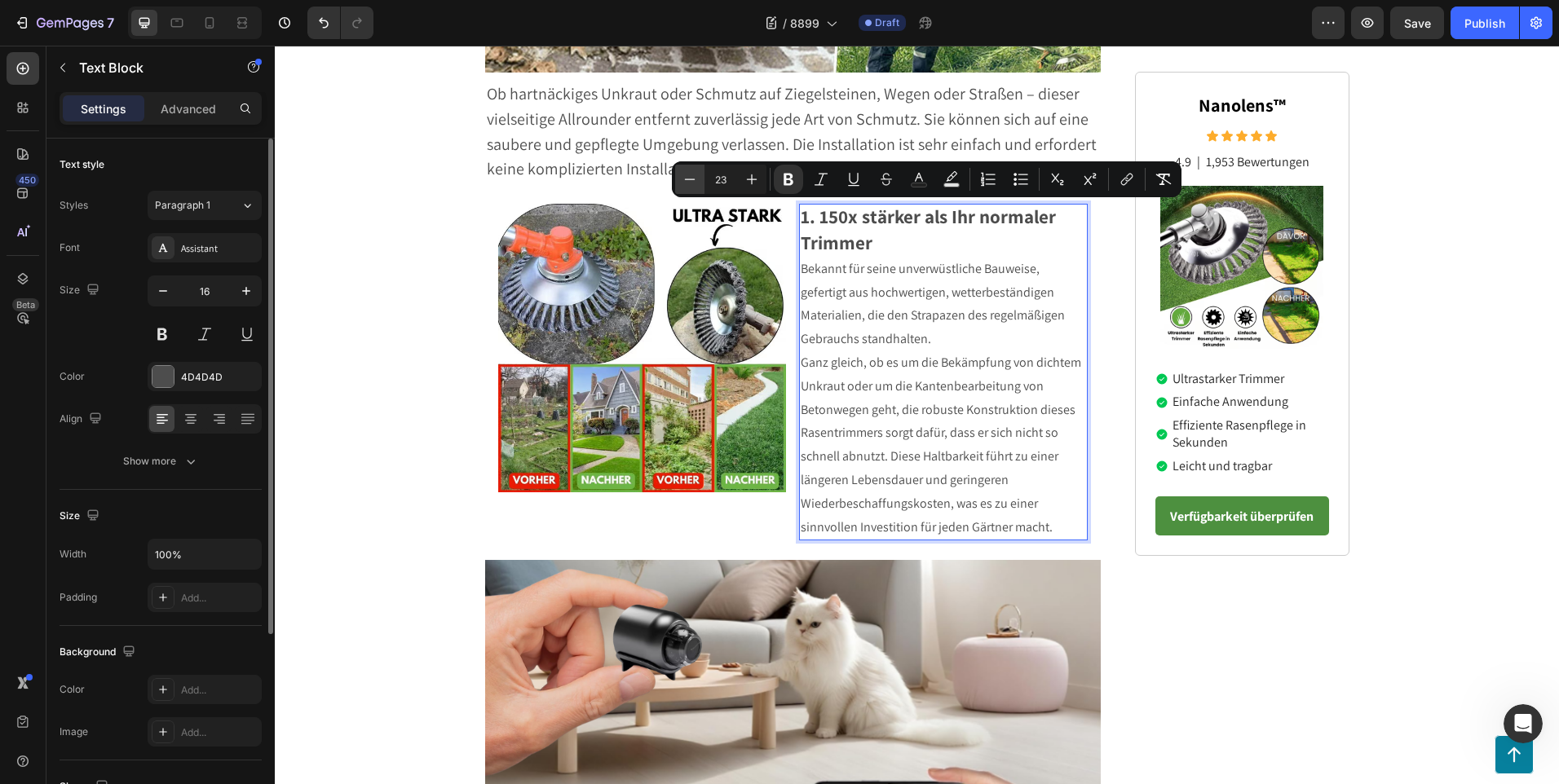
click at [678, 181] on button "Minus" at bounding box center [689, 178] width 29 height 29
click at [687, 181] on icon "Editor contextual toolbar" at bounding box center [689, 179] width 17 height 17
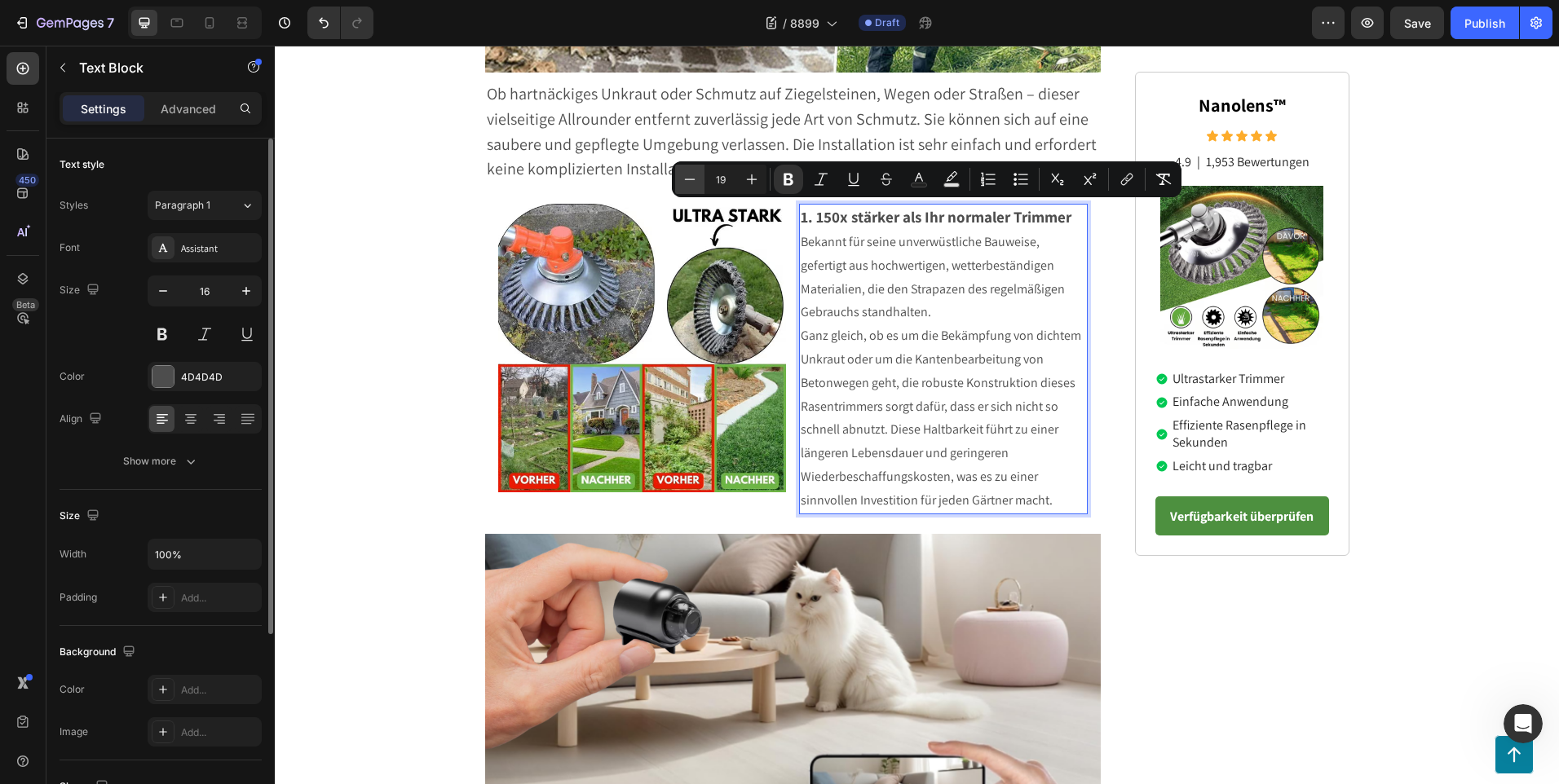
click at [687, 177] on icon "Editor contextual toolbar" at bounding box center [689, 179] width 17 height 17
type input "18"
click at [1048, 450] on p "Ganz gleich, ob es um die Bekämpfung von dichtem Unkraut oder um die Kantenbear…" at bounding box center [943, 417] width 285 height 187
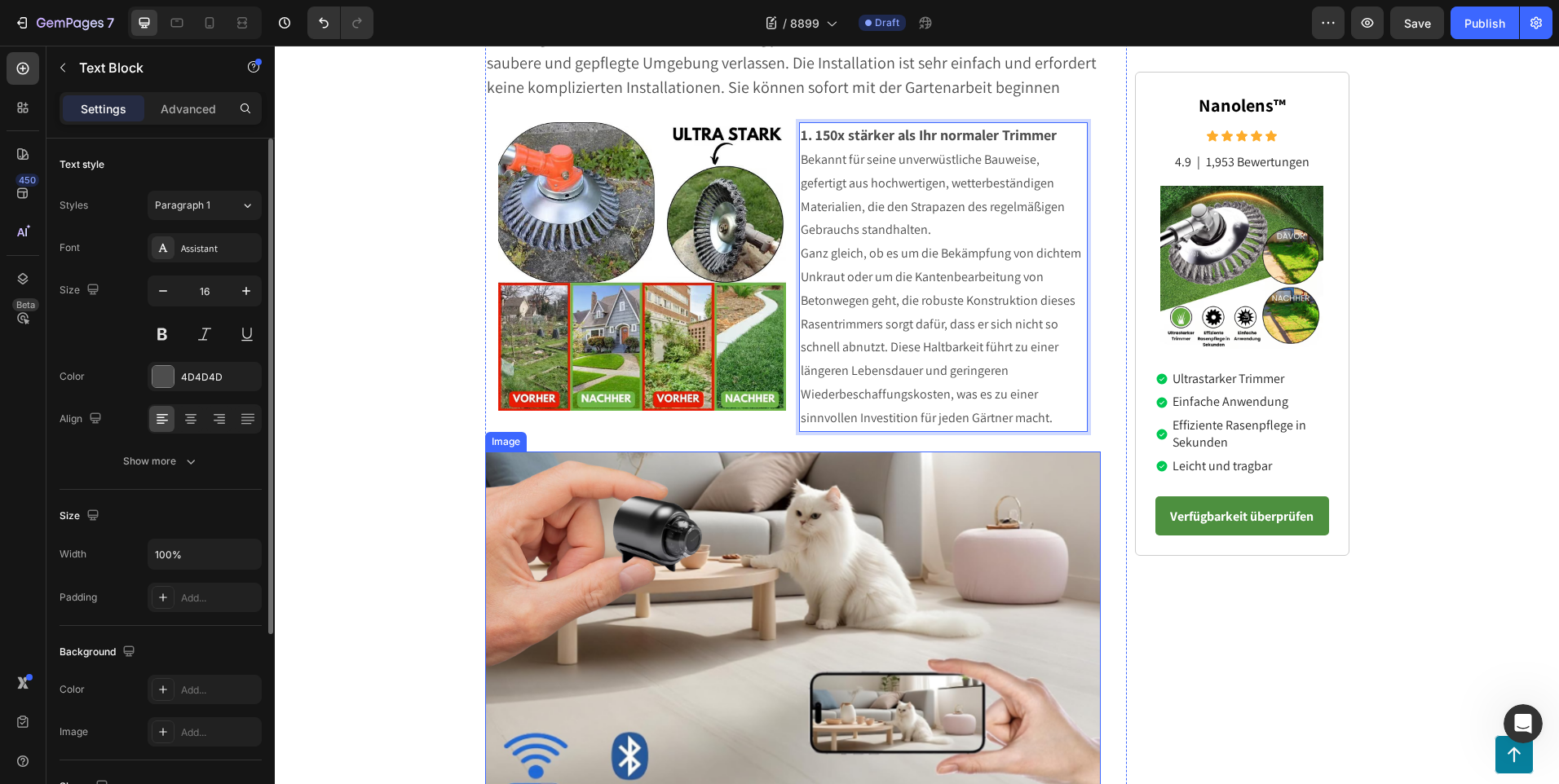
scroll to position [389, 0]
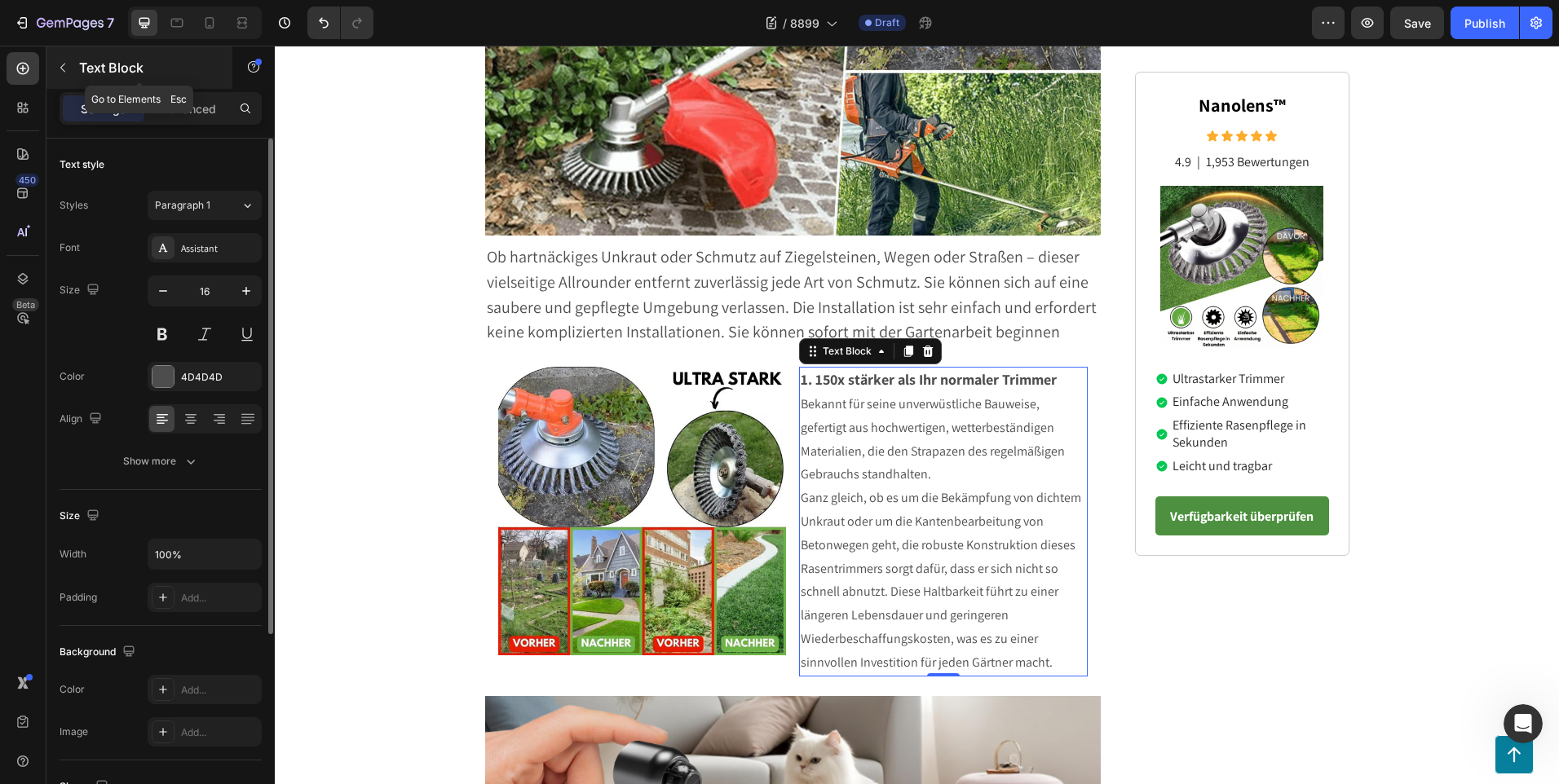
click at [63, 71] on icon "button" at bounding box center [63, 68] width 13 height 13
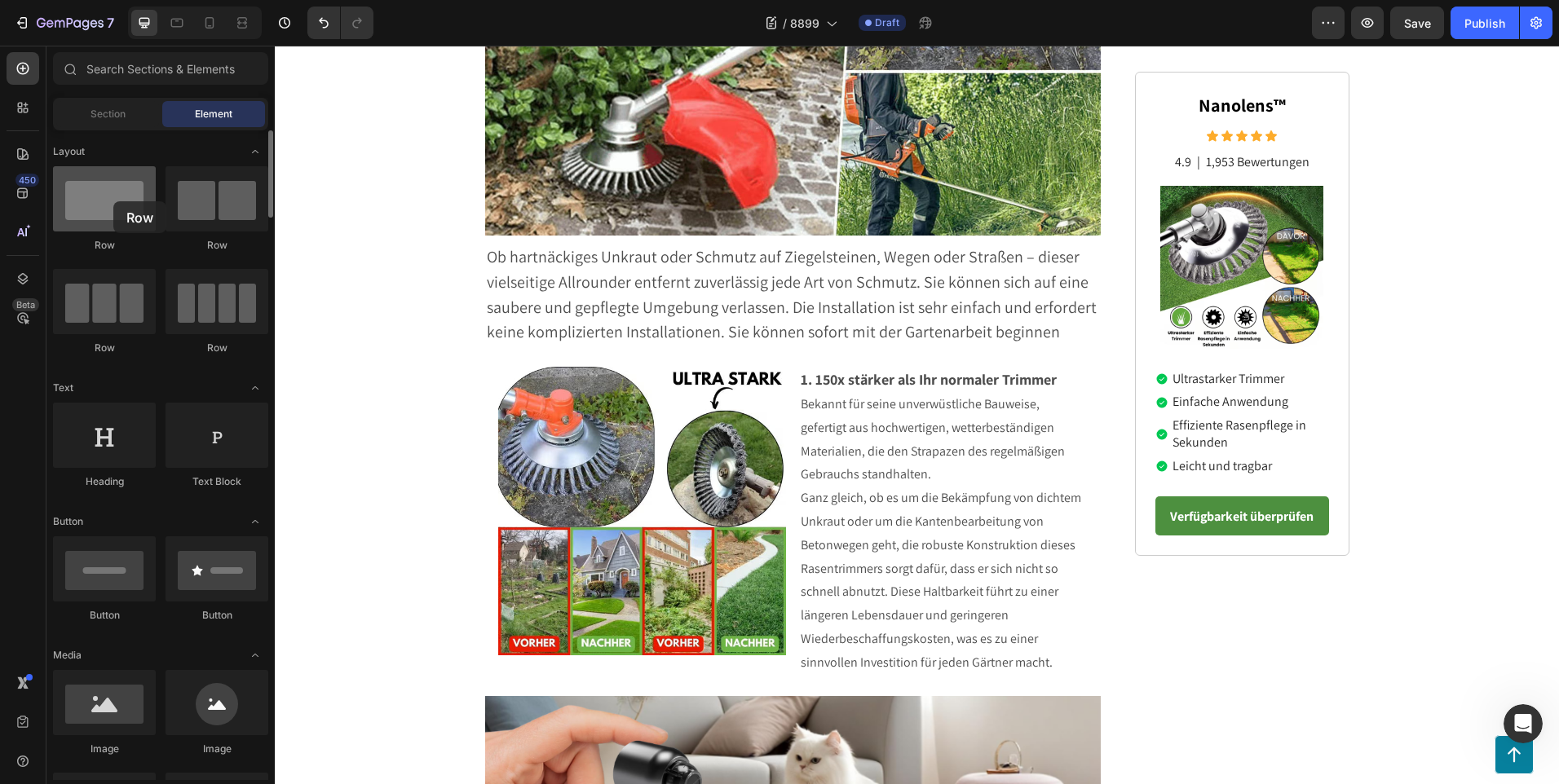
click at [114, 202] on div at bounding box center [105, 198] width 103 height 66
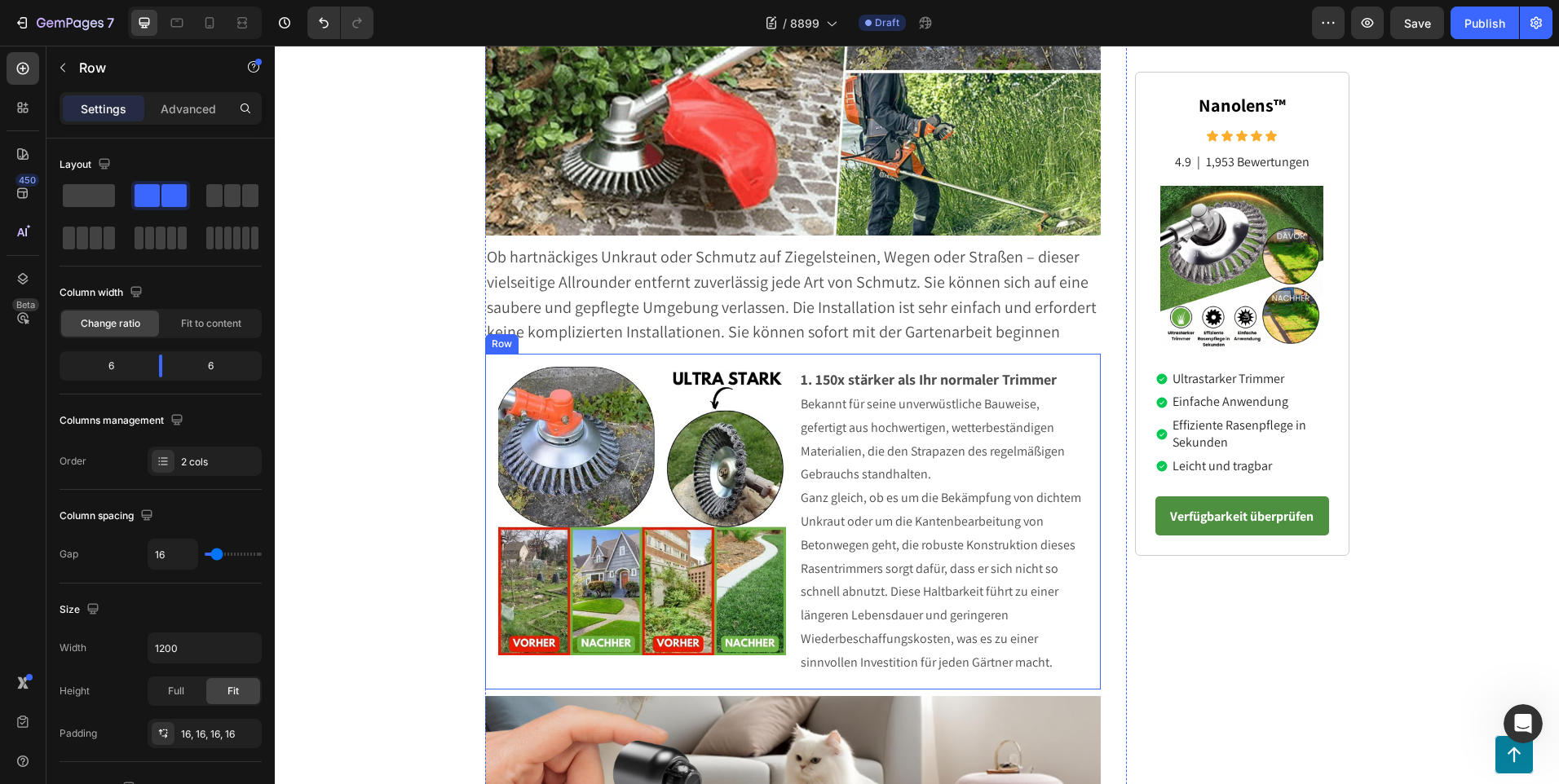
click at [488, 494] on div "Image 1. 150x stärker als Ihr normaler Trimmer Bekannt für seine unverwüstliche…" at bounding box center [793, 521] width 616 height 335
click at [559, 337] on icon at bounding box center [566, 338] width 13 height 13
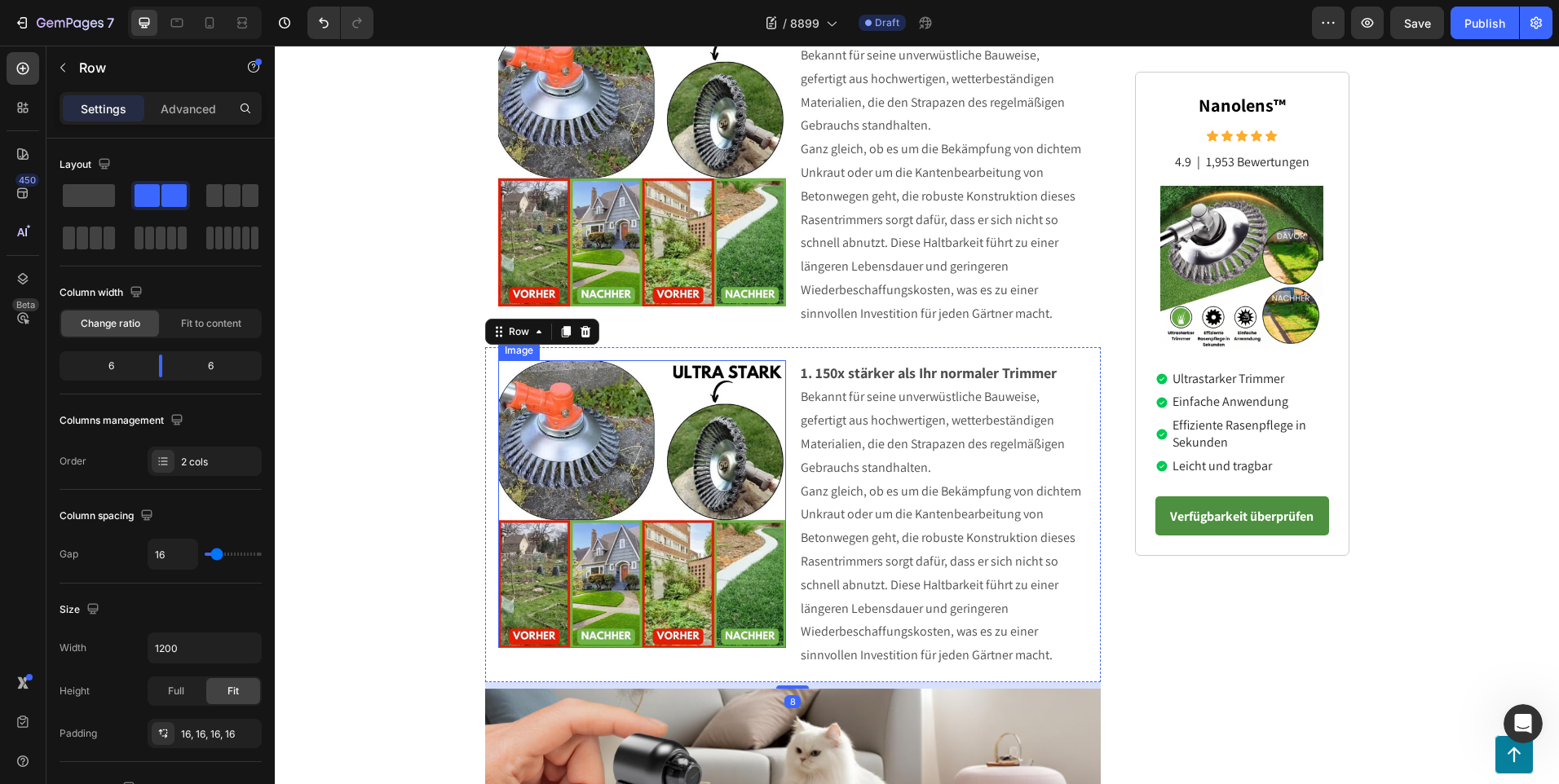
scroll to position [575, 0]
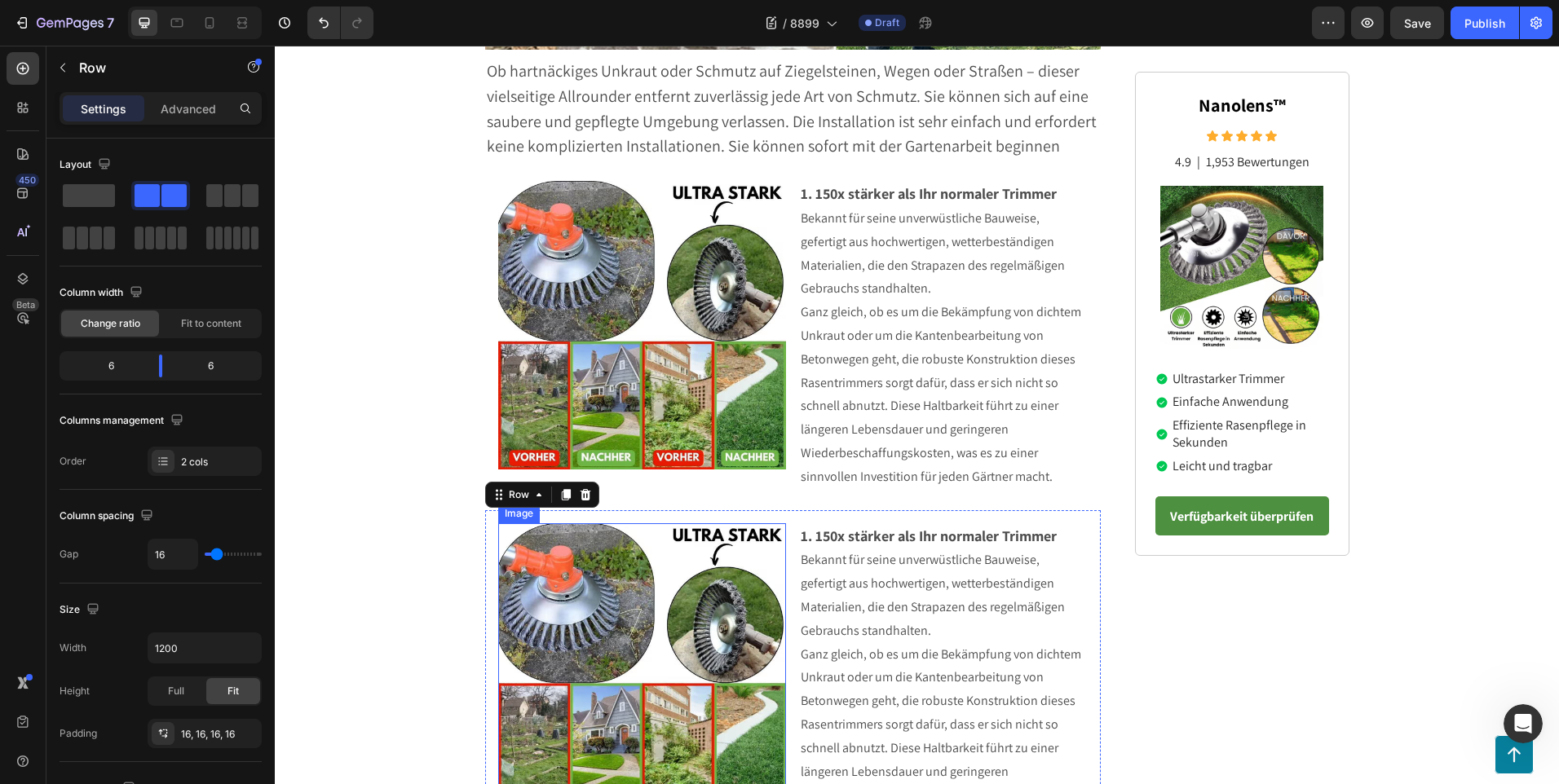
click at [622, 607] on img at bounding box center [642, 668] width 289 height 289
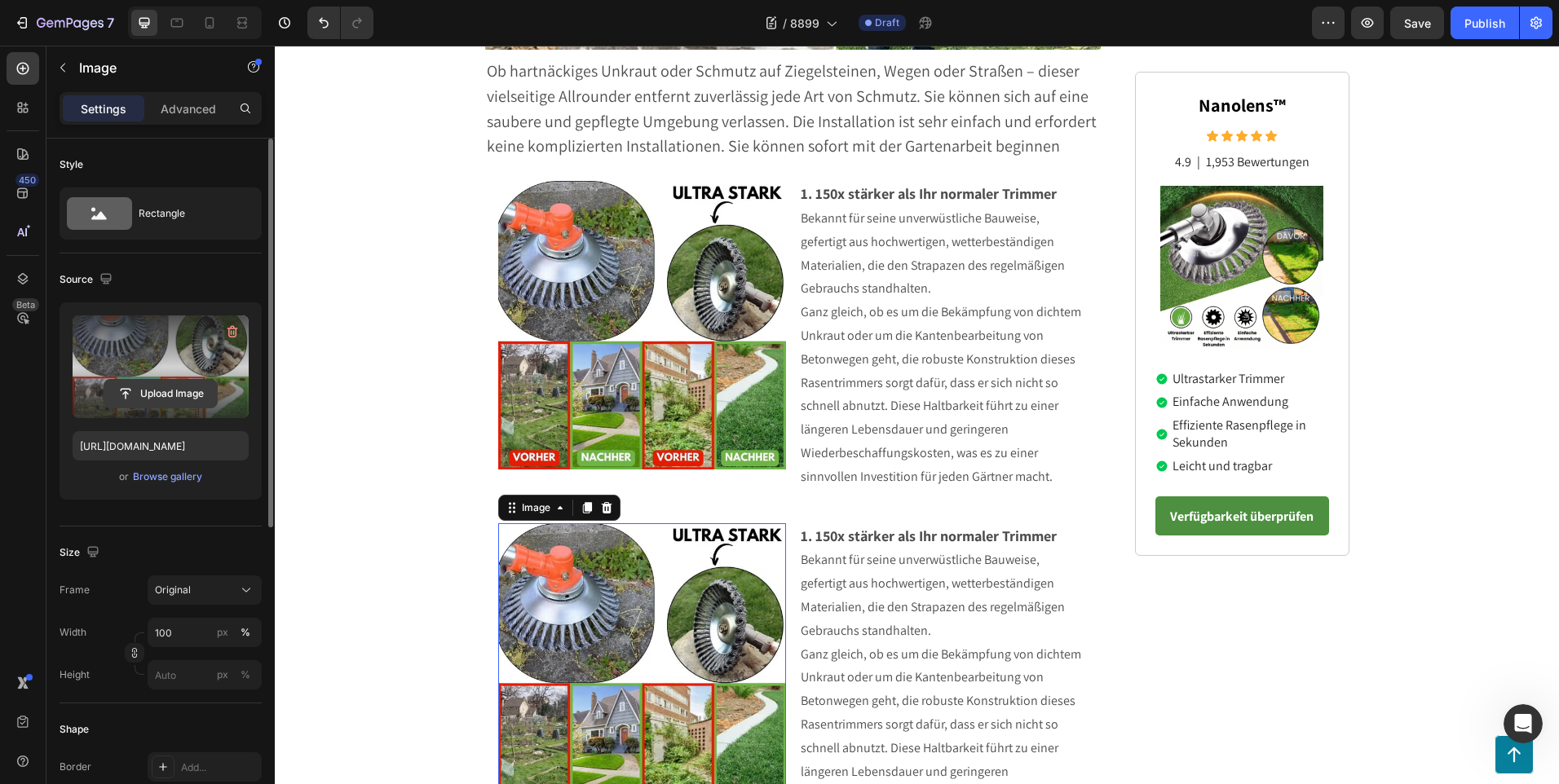
click at [179, 388] on input "file" at bounding box center [161, 393] width 113 height 27
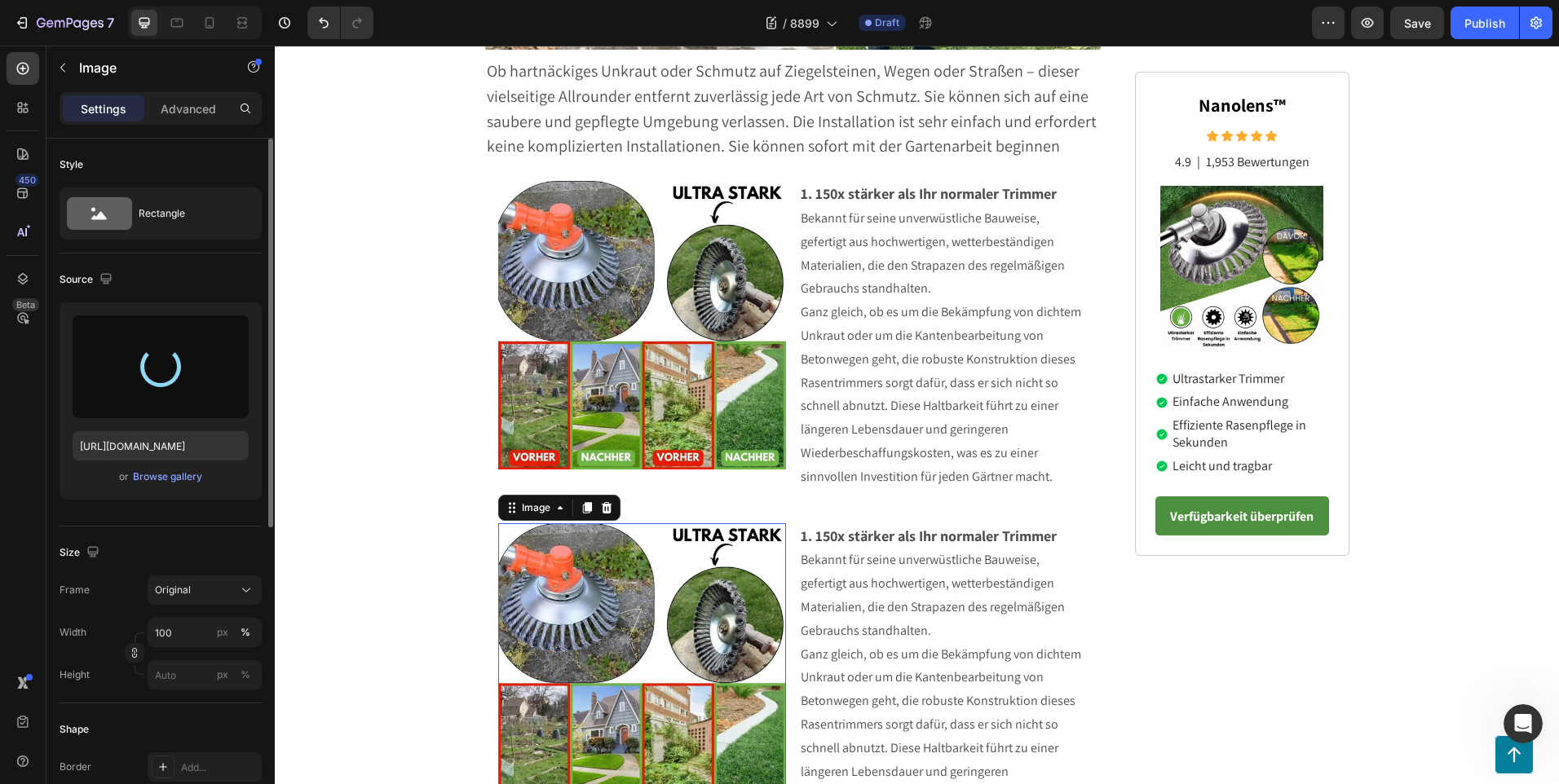
type input "[URL][DOMAIN_NAME]"
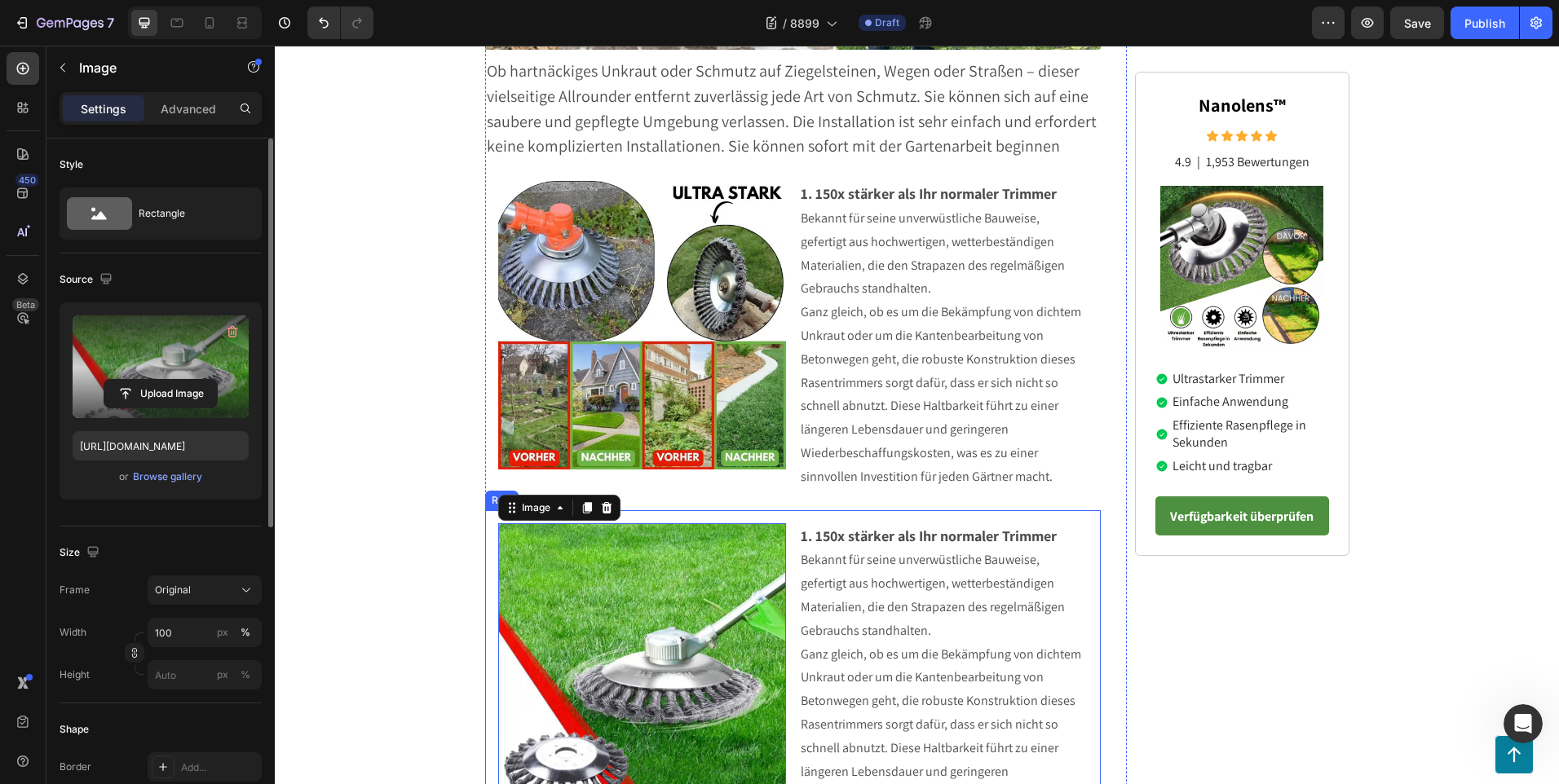
scroll to position [901, 0]
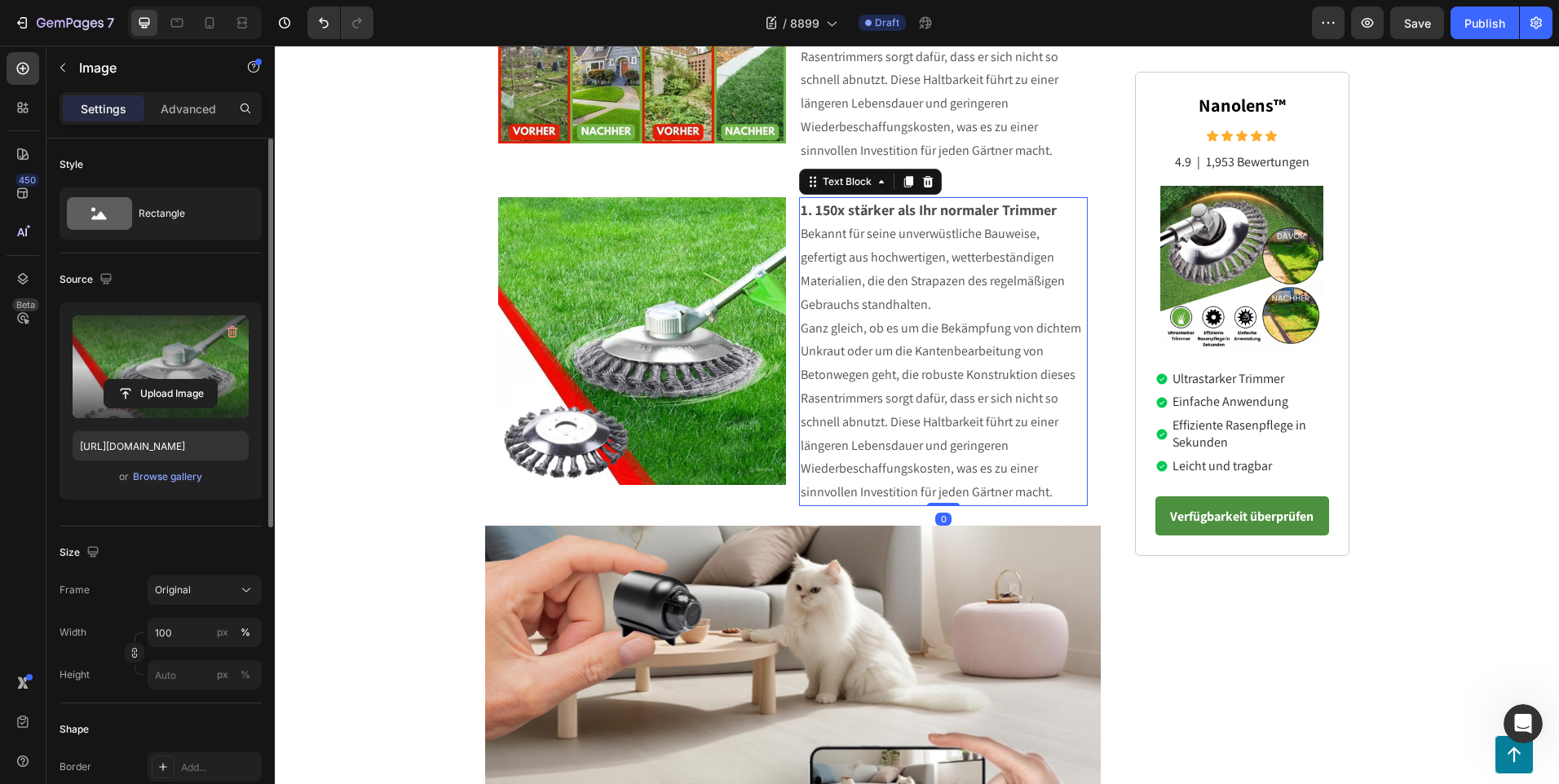
click at [1060, 492] on p "Ganz gleich, ob es um die Bekämpfung von dichtem Unkraut oder um die Kantenbear…" at bounding box center [943, 411] width 285 height 187
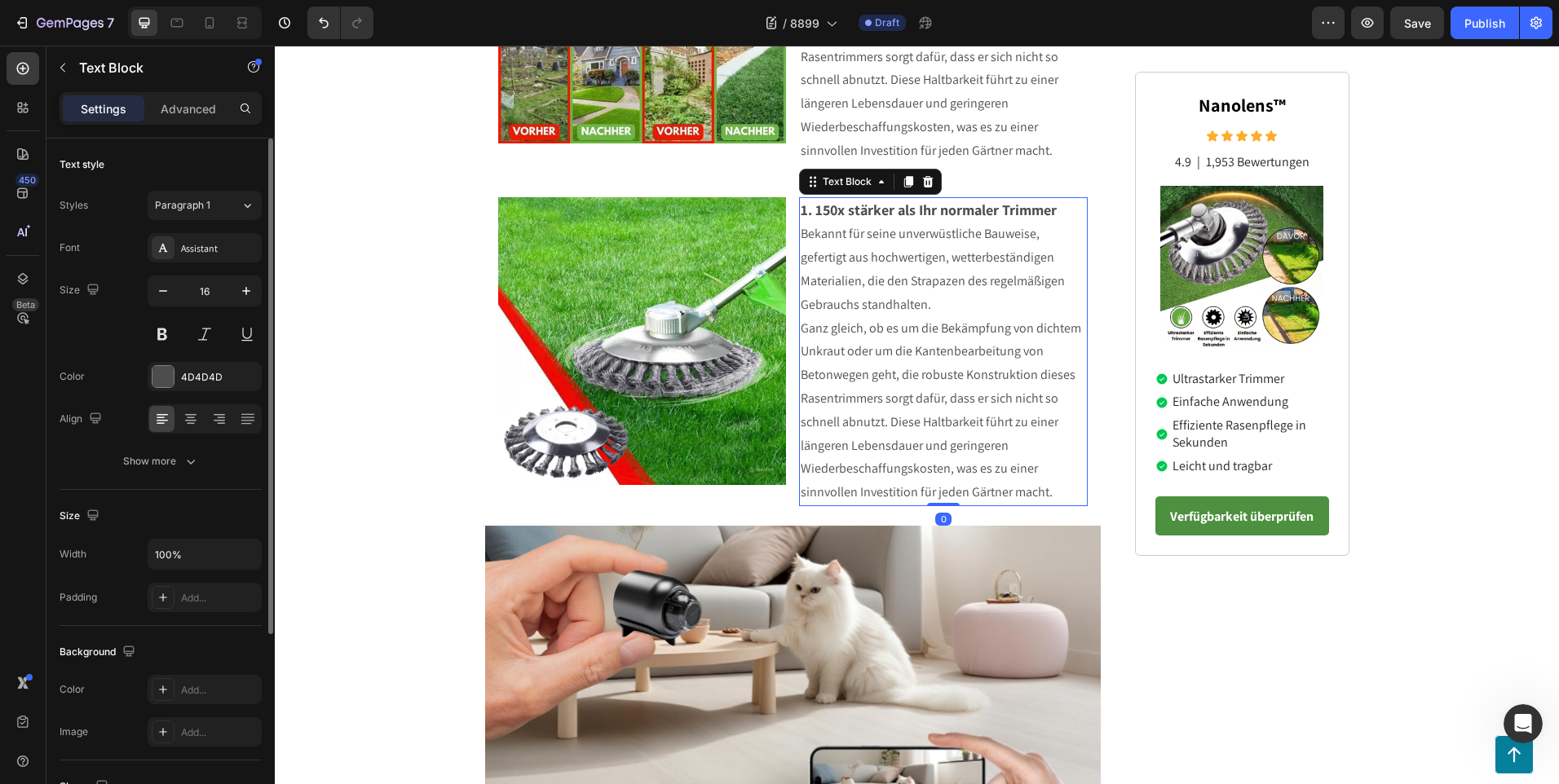
click at [1060, 494] on p "Ganz gleich, ob es um die Bekämpfung von dichtem Unkraut oder um die Kantenbear…" at bounding box center [943, 411] width 285 height 187
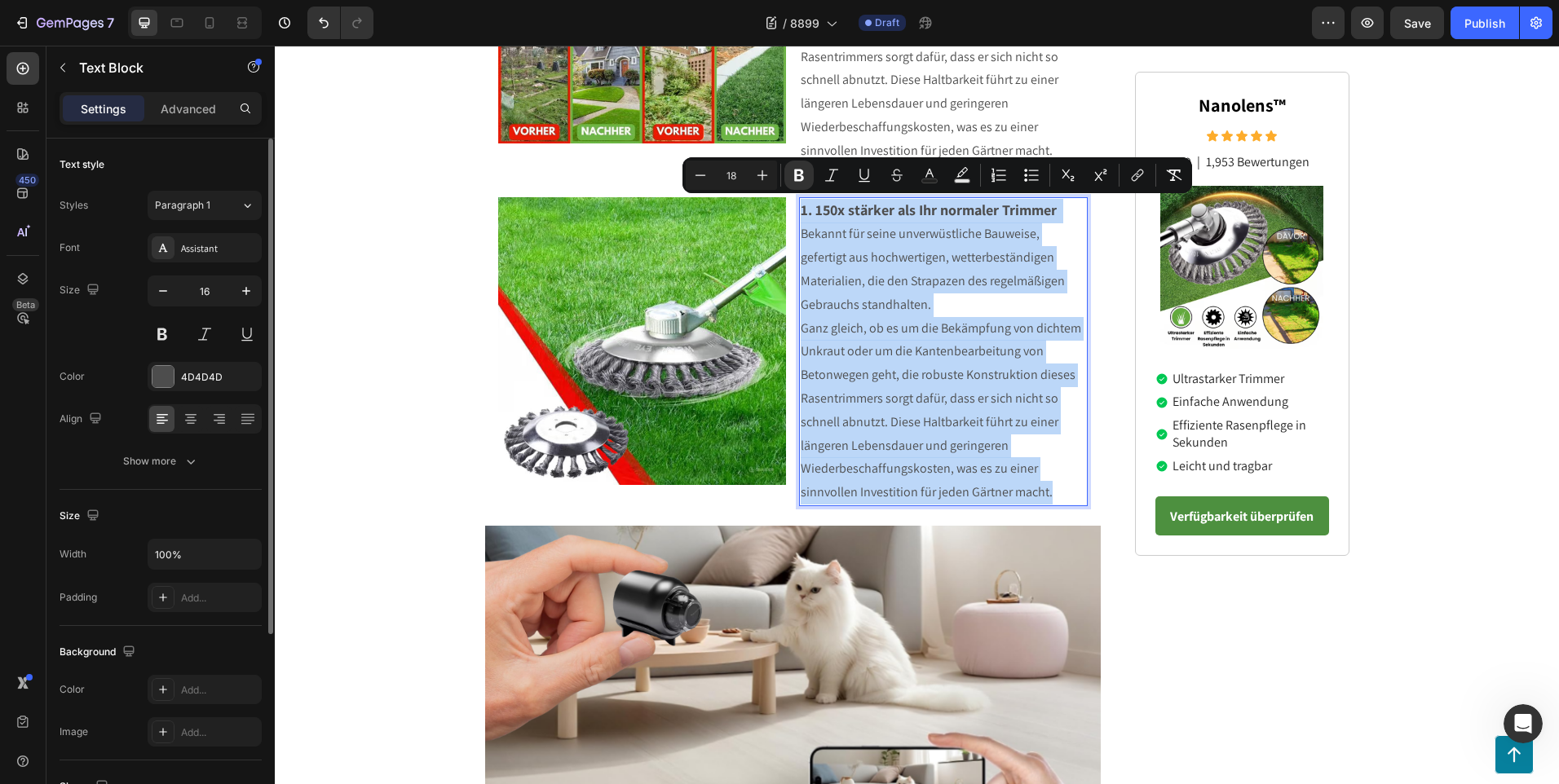
drag, startPoint x: 1060, startPoint y: 494, endPoint x: 798, endPoint y: 211, distance: 385.7
click at [799, 211] on div "1. 150x stärker als Ihr normaler Trimmer Bekannt für seine unverwüstliche Bauwe…" at bounding box center [943, 352] width 289 height 309
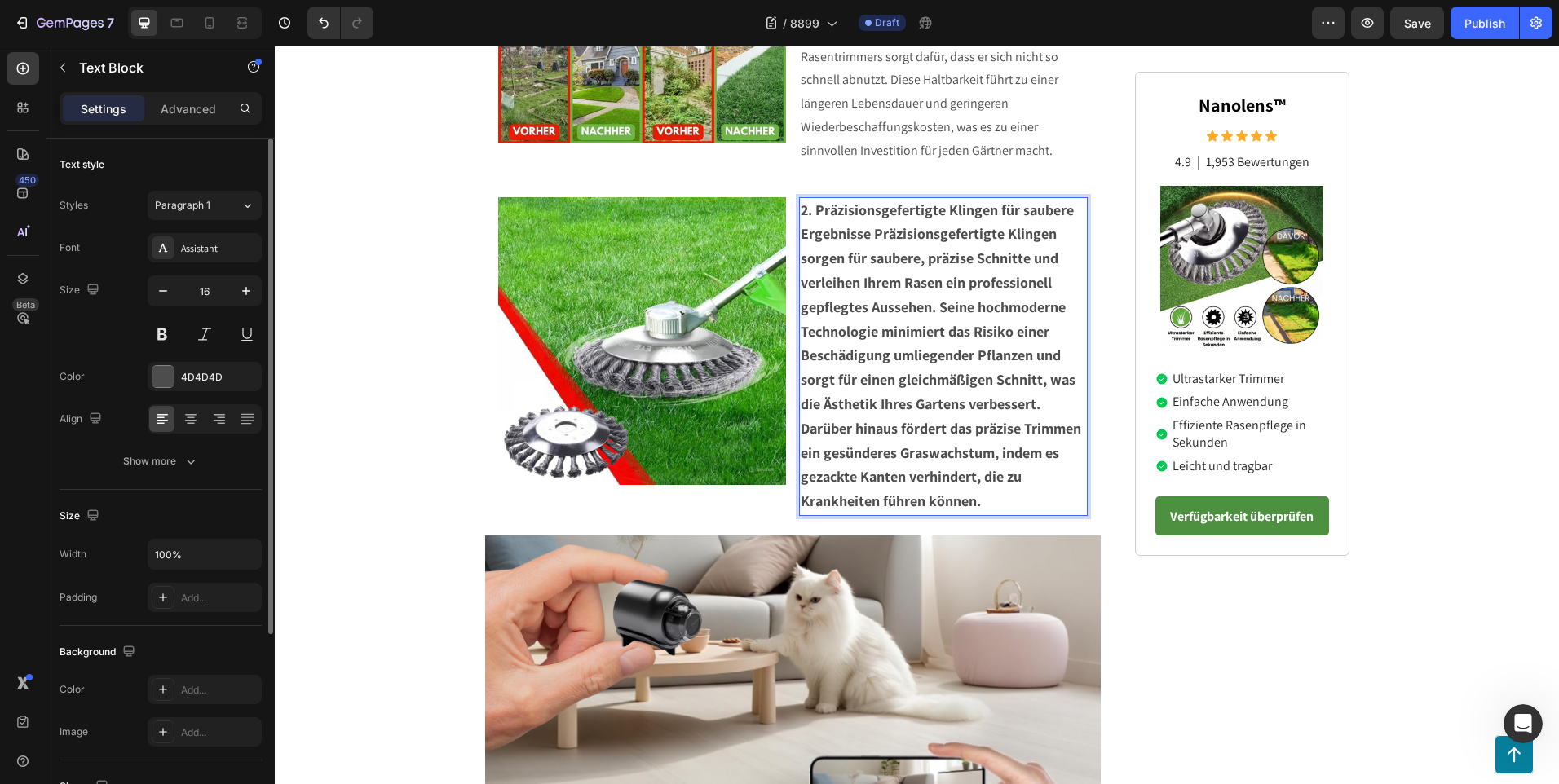
click at [868, 235] on strong "2. Präzisionsgefertigte Klingen für saubere Ergebnisse Präzisionsgefertigte Kli…" at bounding box center [941, 356] width 280 height 310
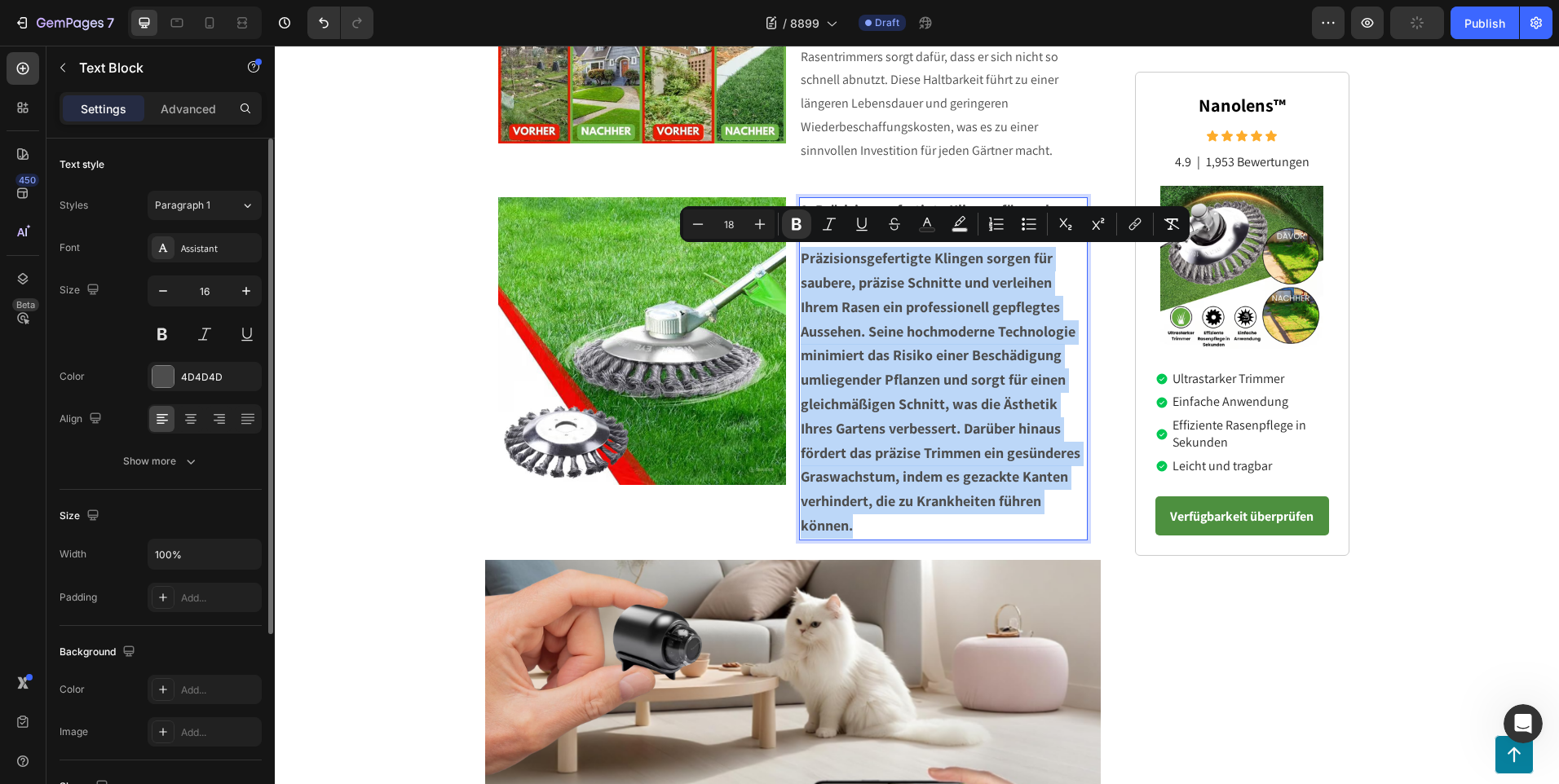
drag, startPoint x: 850, startPoint y: 524, endPoint x: 797, endPoint y: 261, distance: 268.3
click at [801, 261] on p "Präzisionsgefertigte Klingen sorgen für saubere, präzise Schnitte und verleihen…" at bounding box center [943, 393] width 285 height 292
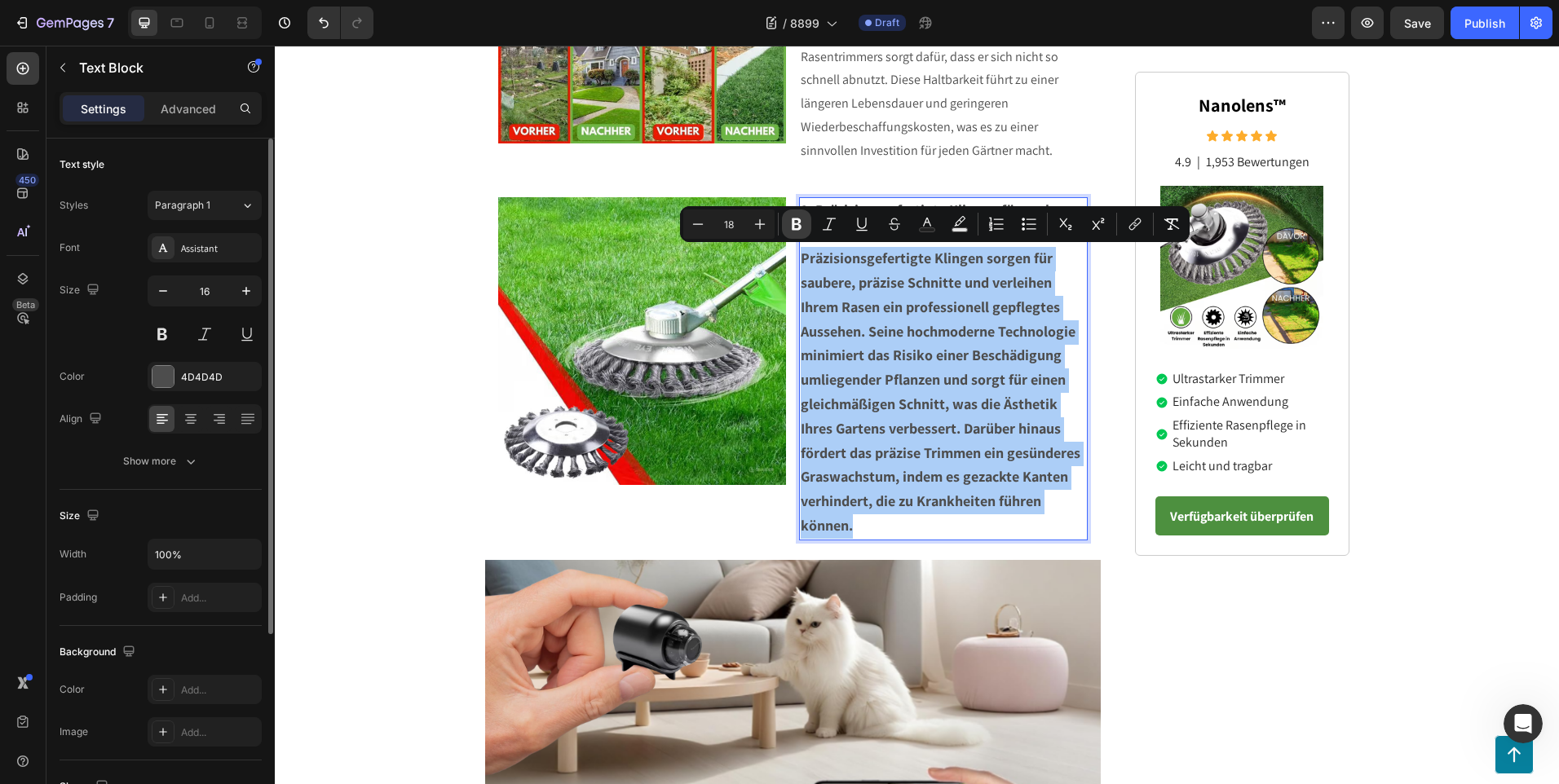
click at [793, 229] on icon "Editor contextual toolbar" at bounding box center [797, 224] width 10 height 12
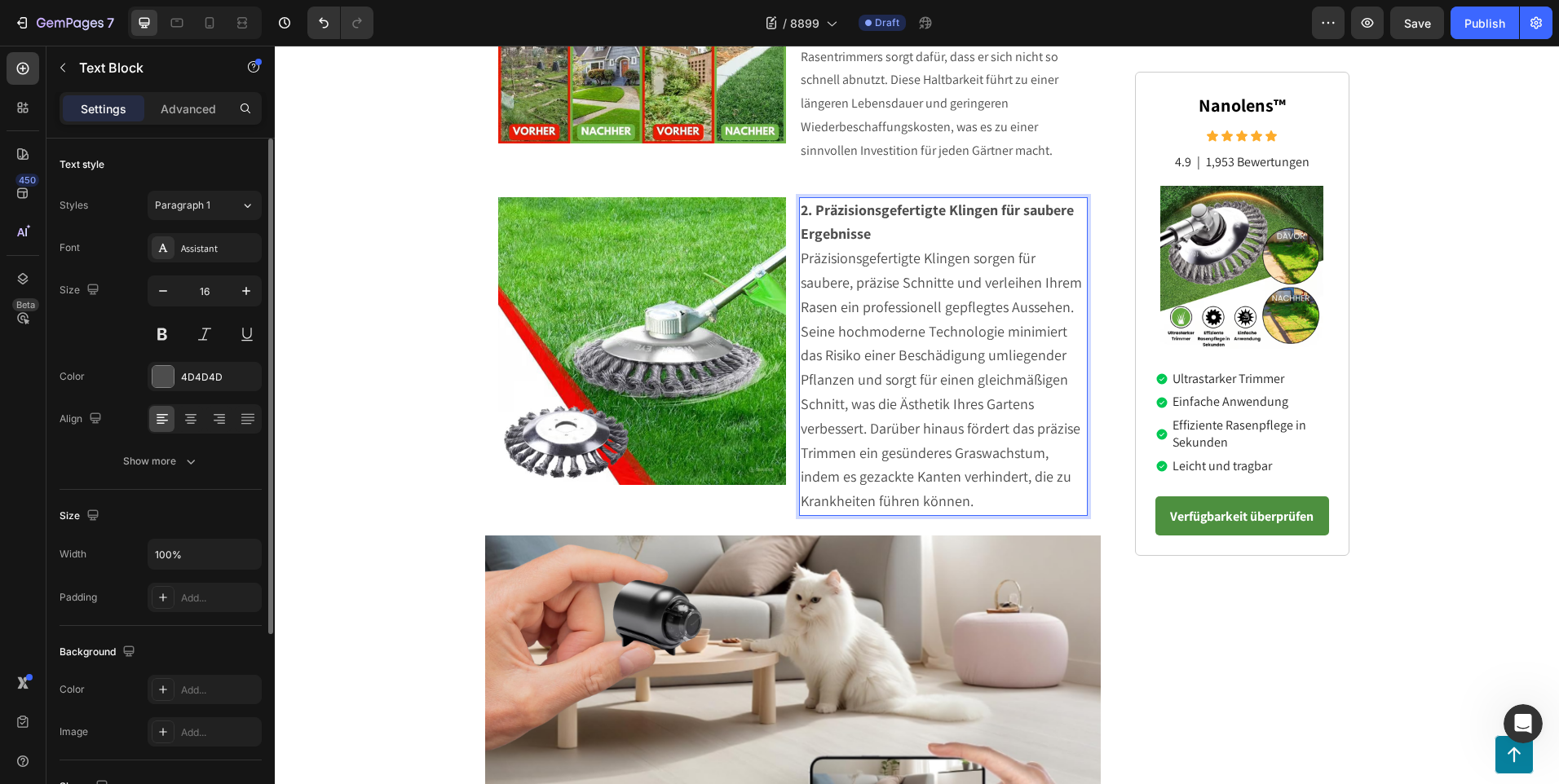
click at [962, 493] on span "Präzisionsgefertigte Klingen sorgen für saubere, präzise Schnitte und verleihen…" at bounding box center [941, 379] width 281 height 261
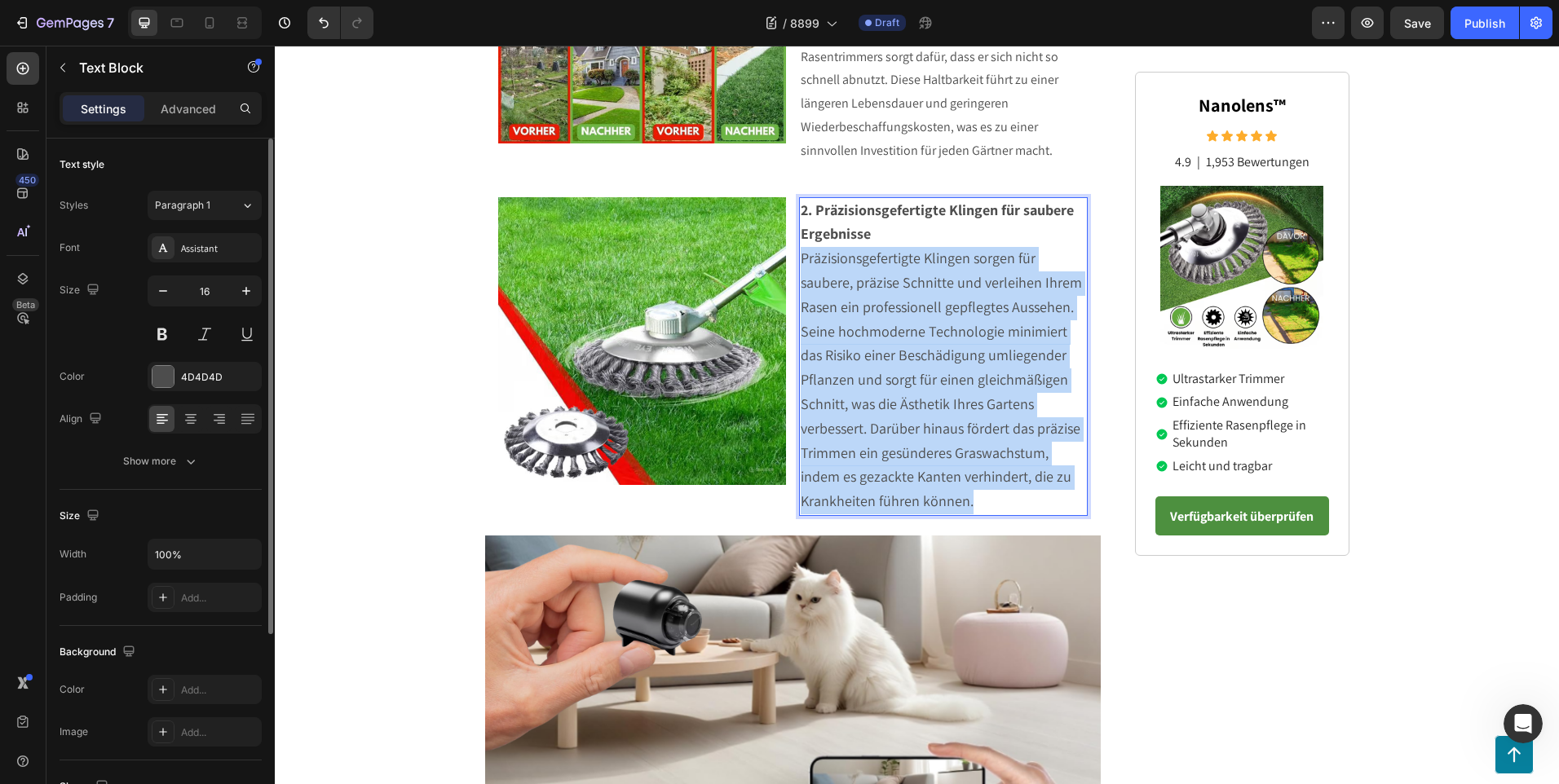
drag, startPoint x: 979, startPoint y: 503, endPoint x: 797, endPoint y: 256, distance: 306.8
click at [801, 256] on p "Präzisionsgefertigte Klingen sorgen für saubere, präzise Schnitte und verleihen…" at bounding box center [943, 381] width 285 height 267
click at [986, 504] on p "Präzisionsgefertigte Klingen sorgen für saubere, präzise Schnitte und verleihen…" at bounding box center [943, 381] width 285 height 267
drag, startPoint x: 983, startPoint y: 505, endPoint x: 797, endPoint y: 260, distance: 307.6
click at [801, 260] on p "Präzisionsgefertigte Klingen sorgen für saubere, präzise Schnitte und verleihen…" at bounding box center [943, 381] width 285 height 267
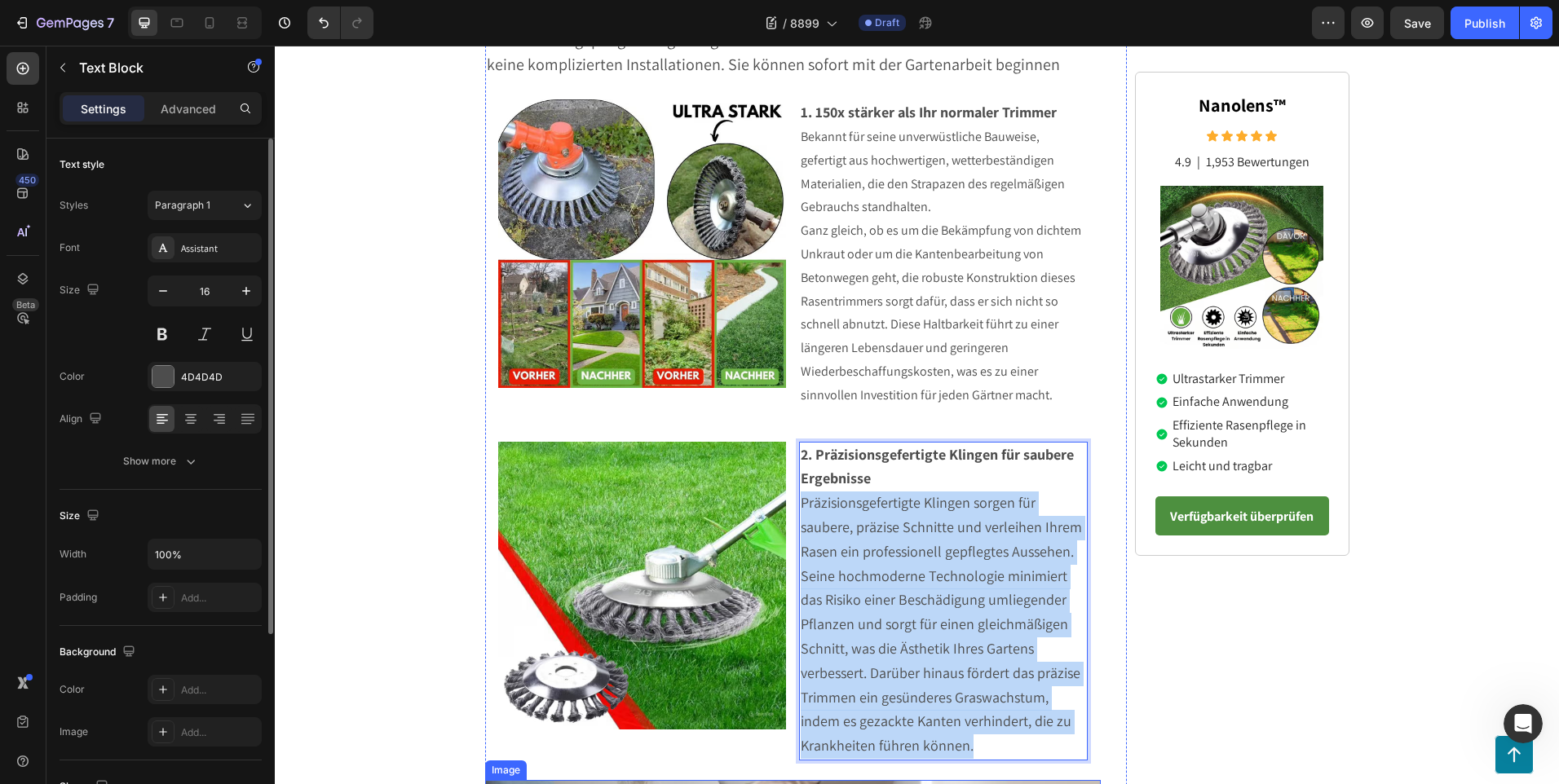
scroll to position [738, 0]
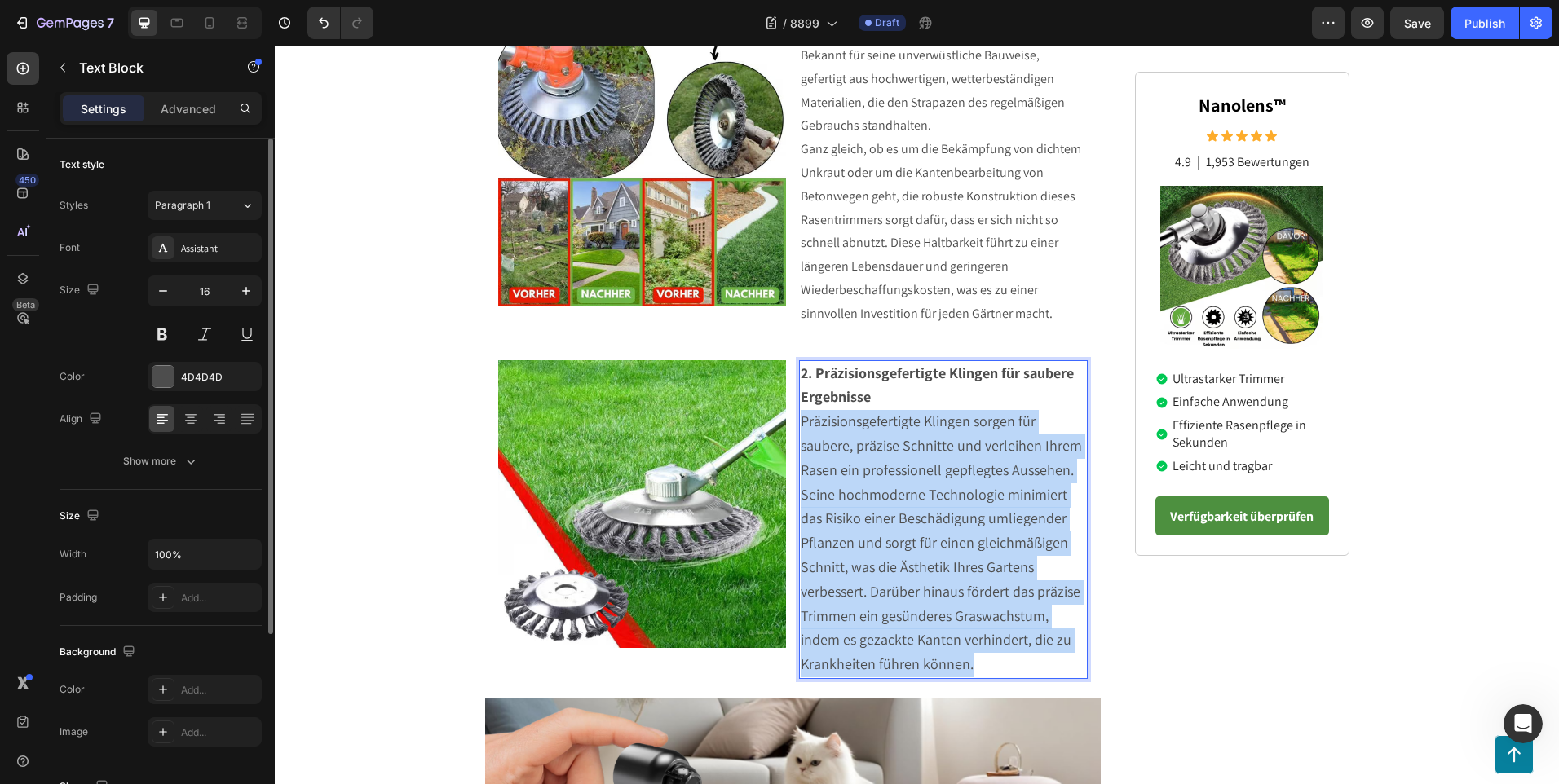
click at [977, 664] on p "Präzisionsgefertigte Klingen sorgen für saubere, präzise Schnitte und verleihen…" at bounding box center [943, 543] width 285 height 267
drag, startPoint x: 977, startPoint y: 665, endPoint x: 798, endPoint y: 421, distance: 302.6
click at [801, 421] on p "Präzisionsgefertigte Klingen sorgen für saubere, präzise Schnitte und verleihen…" at bounding box center [943, 543] width 285 height 267
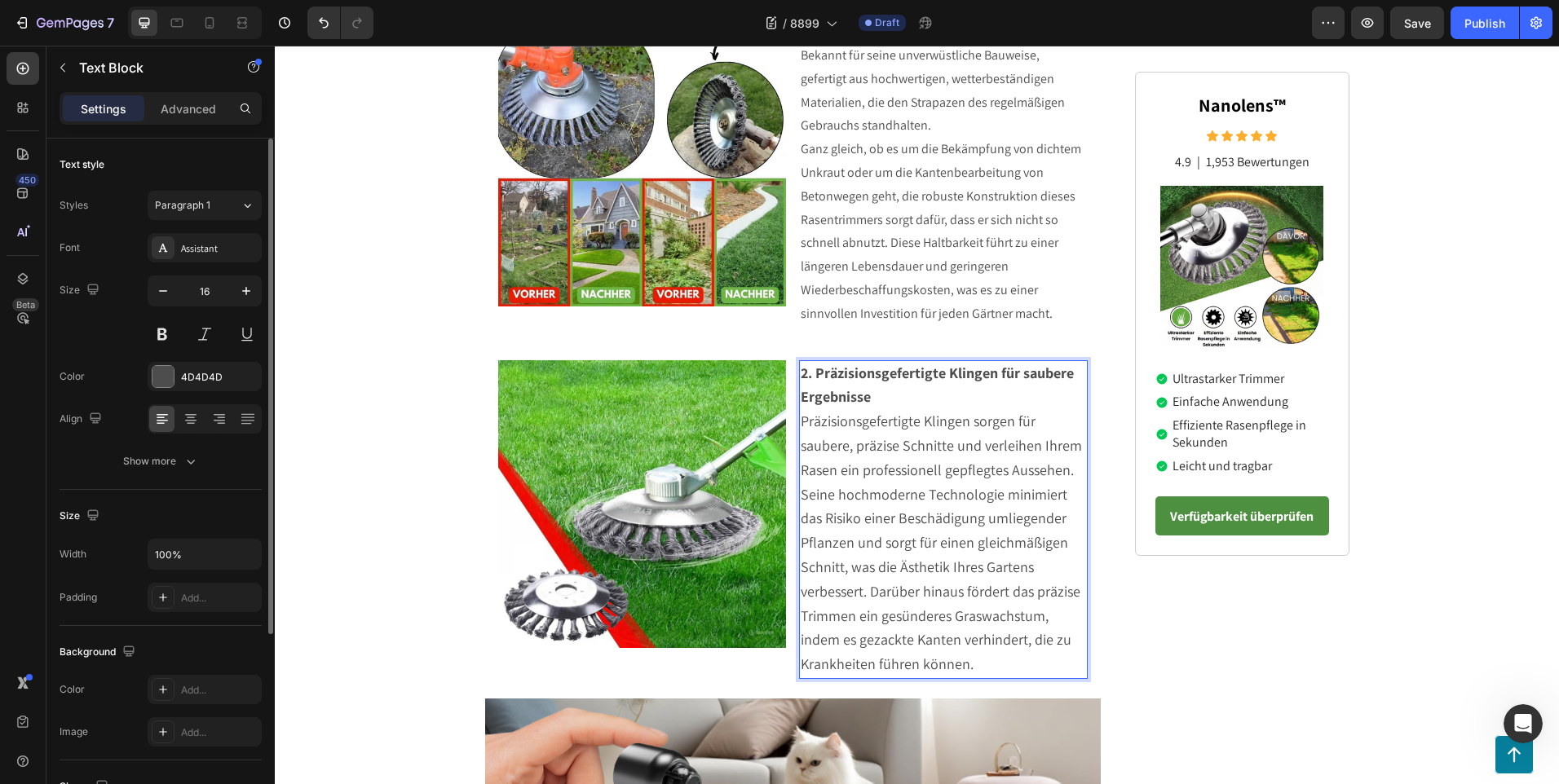
click at [907, 392] on p "2. Präzisionsgefertigte Klingen für saubere Ergebnisse" at bounding box center [943, 386] width 285 height 49
drag, startPoint x: 889, startPoint y: 394, endPoint x: 794, endPoint y: 363, distance: 99.9
click at [801, 363] on p "2. Präzisionsgefertigte Klingen für saubere Ergebnisse" at bounding box center [943, 386] width 285 height 49
click at [991, 663] on p "Präzisionsgefertigte Klingen sorgen für saubere, präzise Schnitte und verleihen…" at bounding box center [943, 543] width 285 height 267
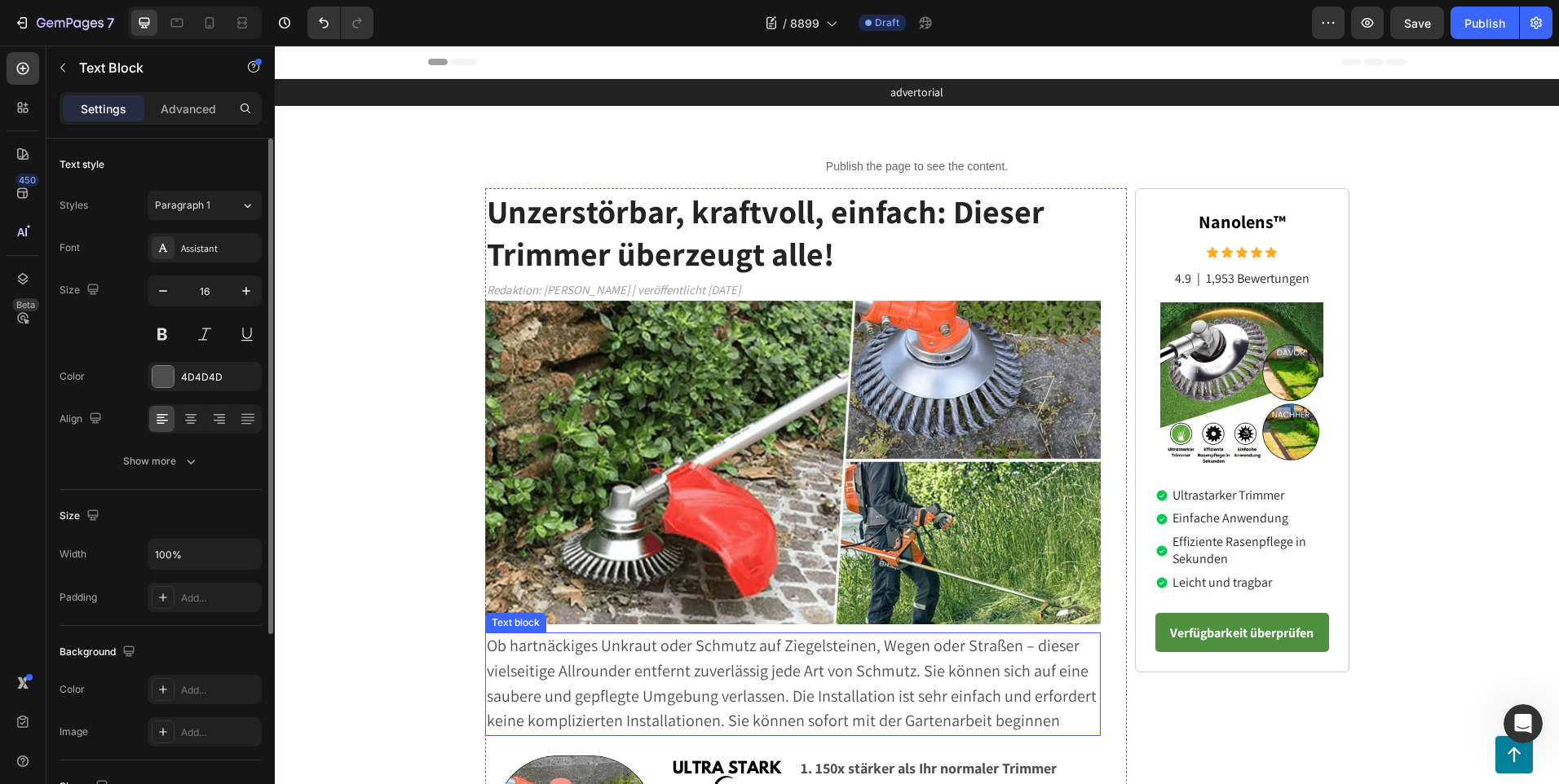
scroll to position [326, 0]
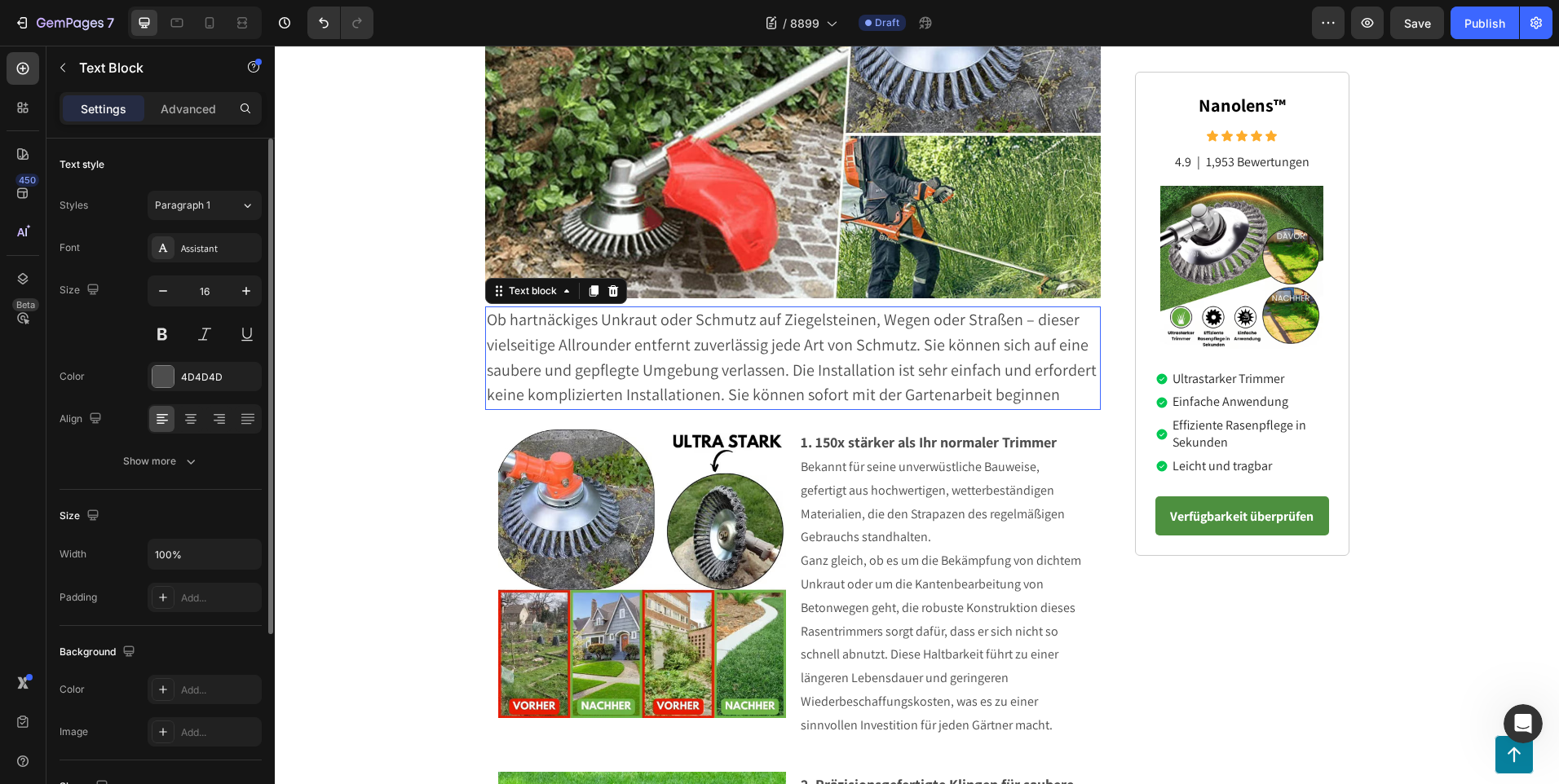
click at [1050, 402] on p "Ob hartnäckiges Unkraut oder Schmutz auf Ziegelsteinen, Wegen oder Straßen – di…" at bounding box center [793, 358] width 613 height 100
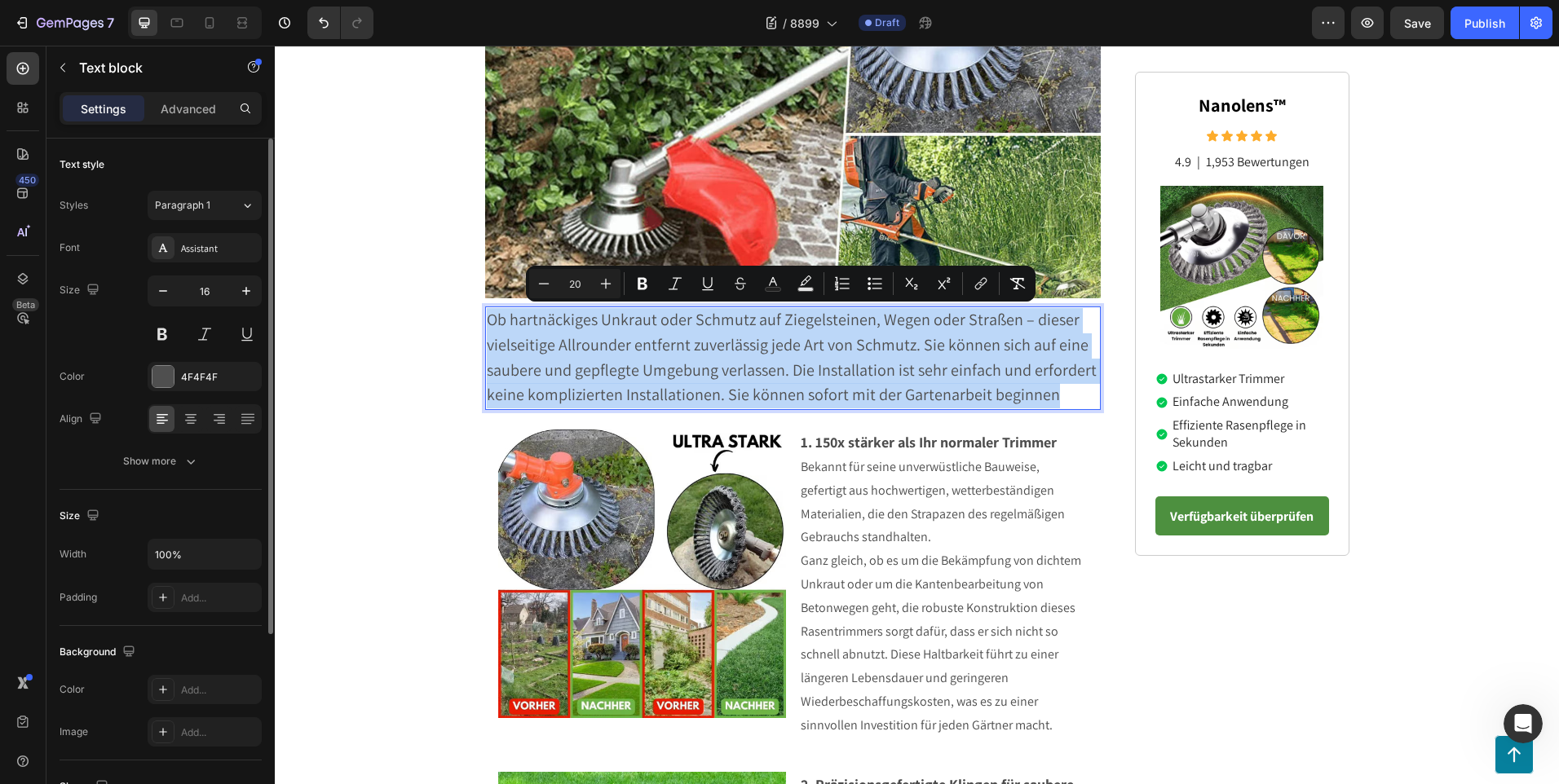
drag, startPoint x: 1055, startPoint y: 397, endPoint x: 480, endPoint y: 319, distance: 580.3
click at [487, 319] on p "Ob hartnäckiges Unkraut oder Schmutz auf Ziegelsteinen, Wegen oder Straßen – di…" at bounding box center [793, 358] width 613 height 100
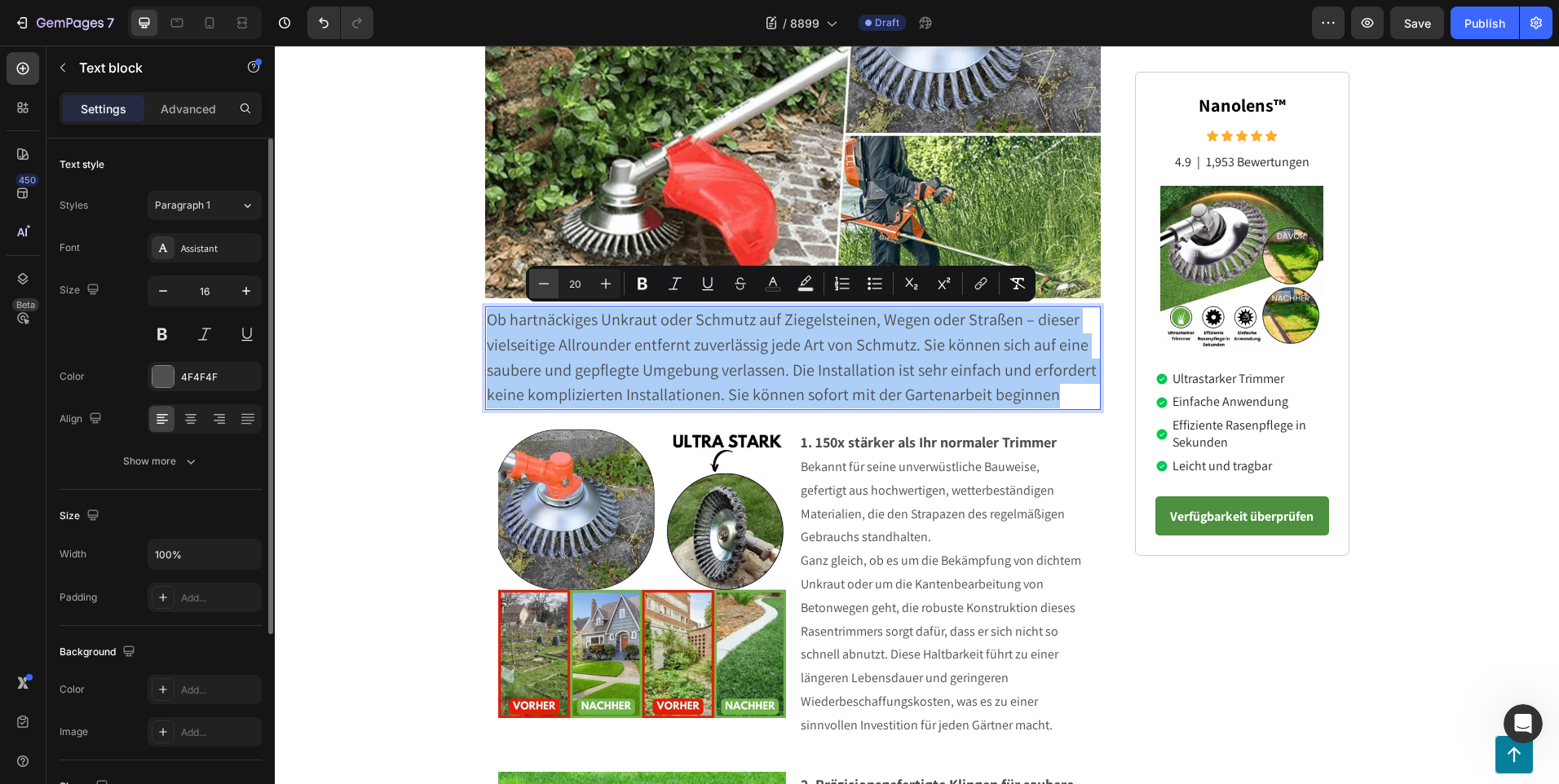
click at [542, 286] on icon "Editor contextual toolbar" at bounding box center [544, 284] width 17 height 17
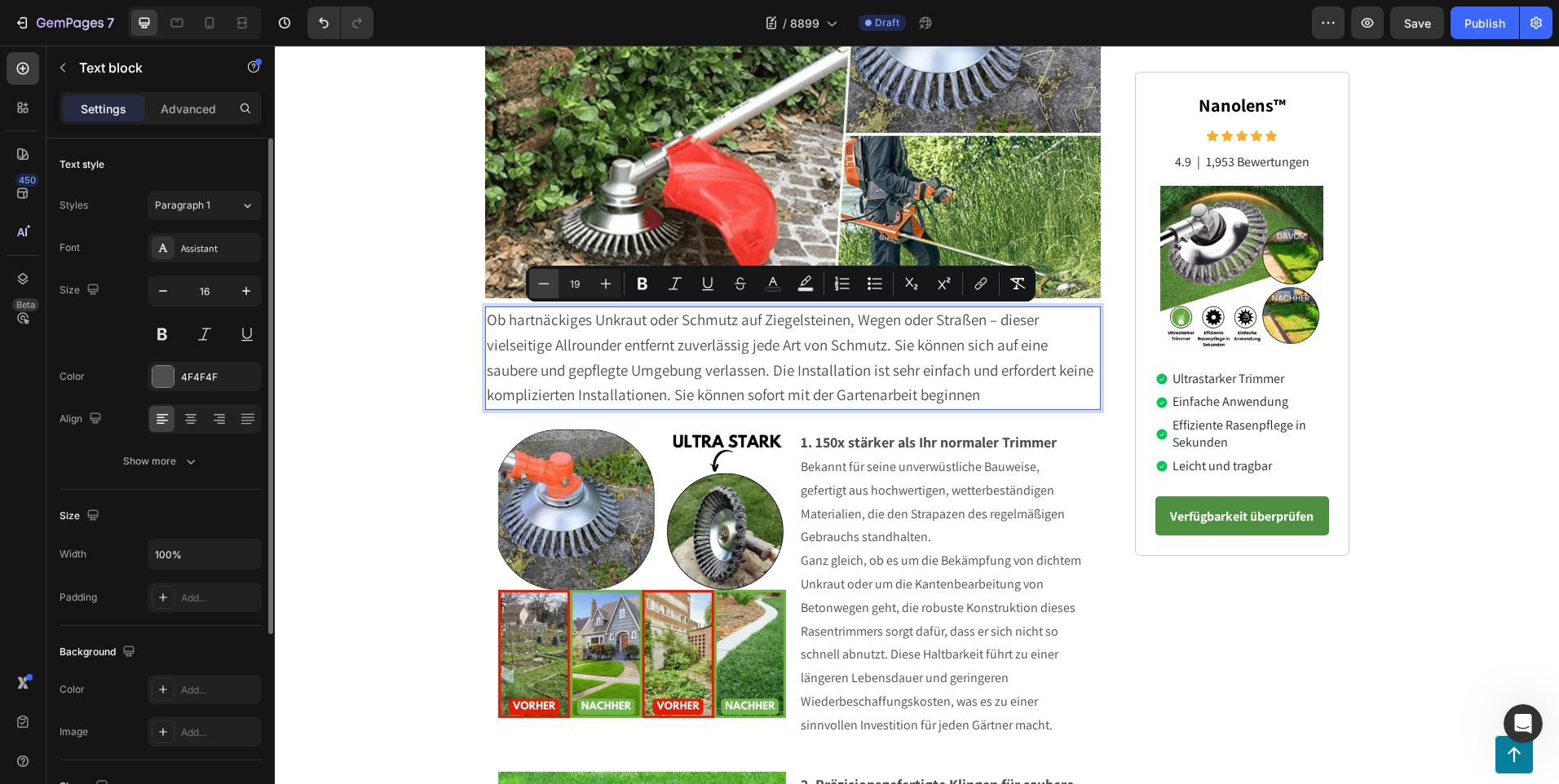
click at [542, 286] on icon "Editor contextual toolbar" at bounding box center [544, 284] width 17 height 17
type input "18"
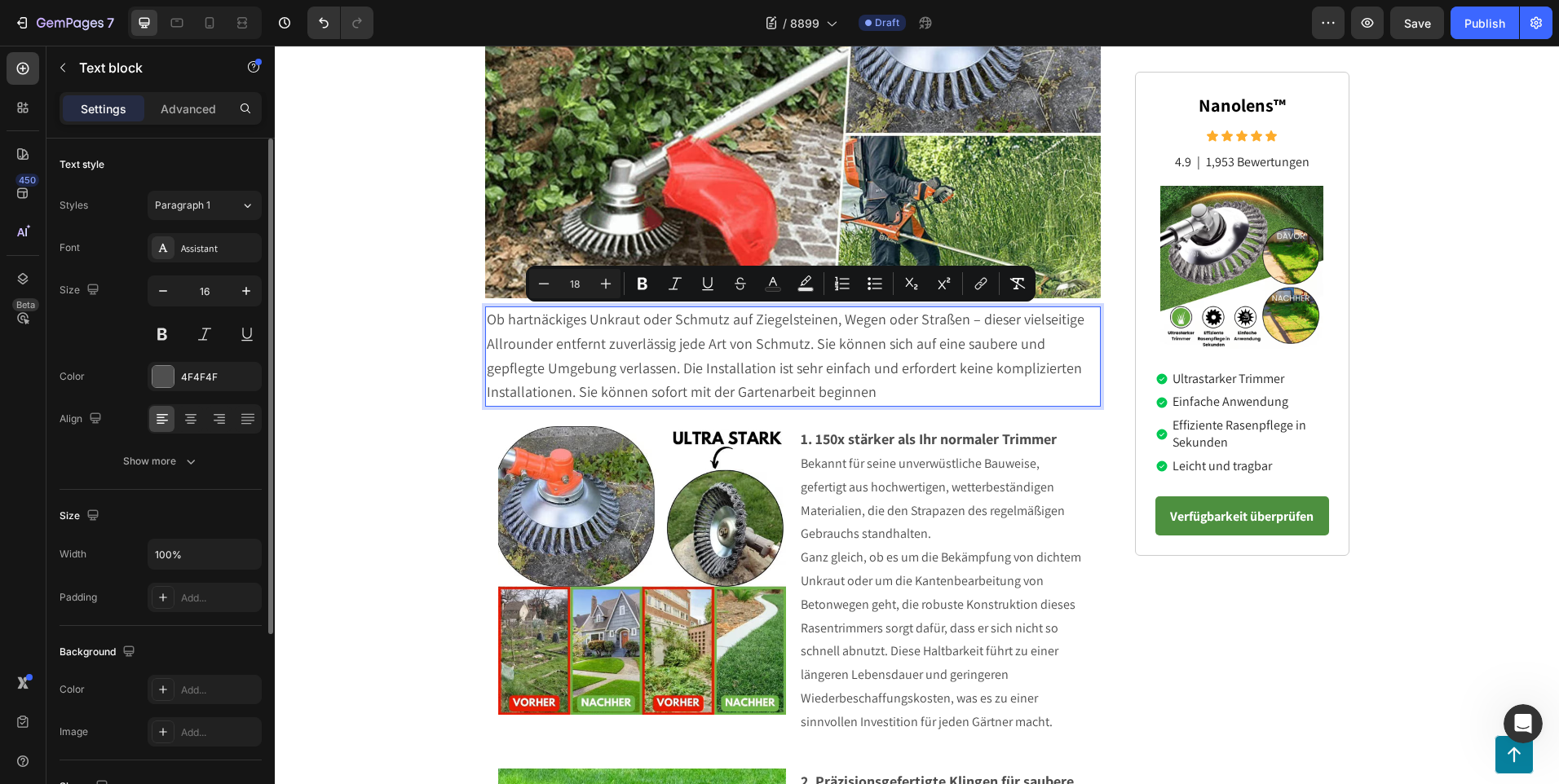
click at [880, 397] on p "Ob hartnäckiges Unkraut oder Schmutz auf Ziegelsteinen, Wegen oder Straßen – di…" at bounding box center [793, 356] width 613 height 97
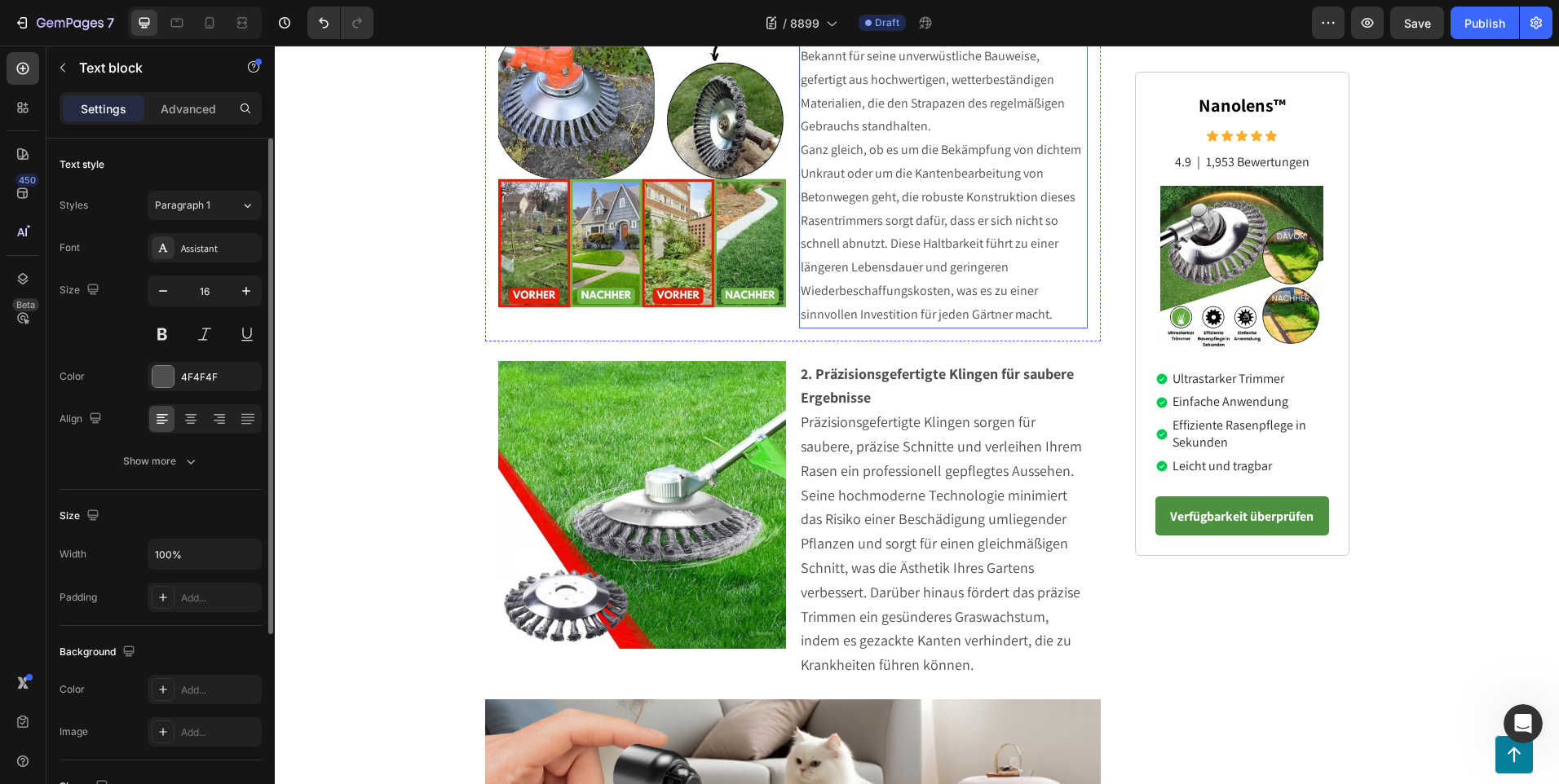
scroll to position [816, 0]
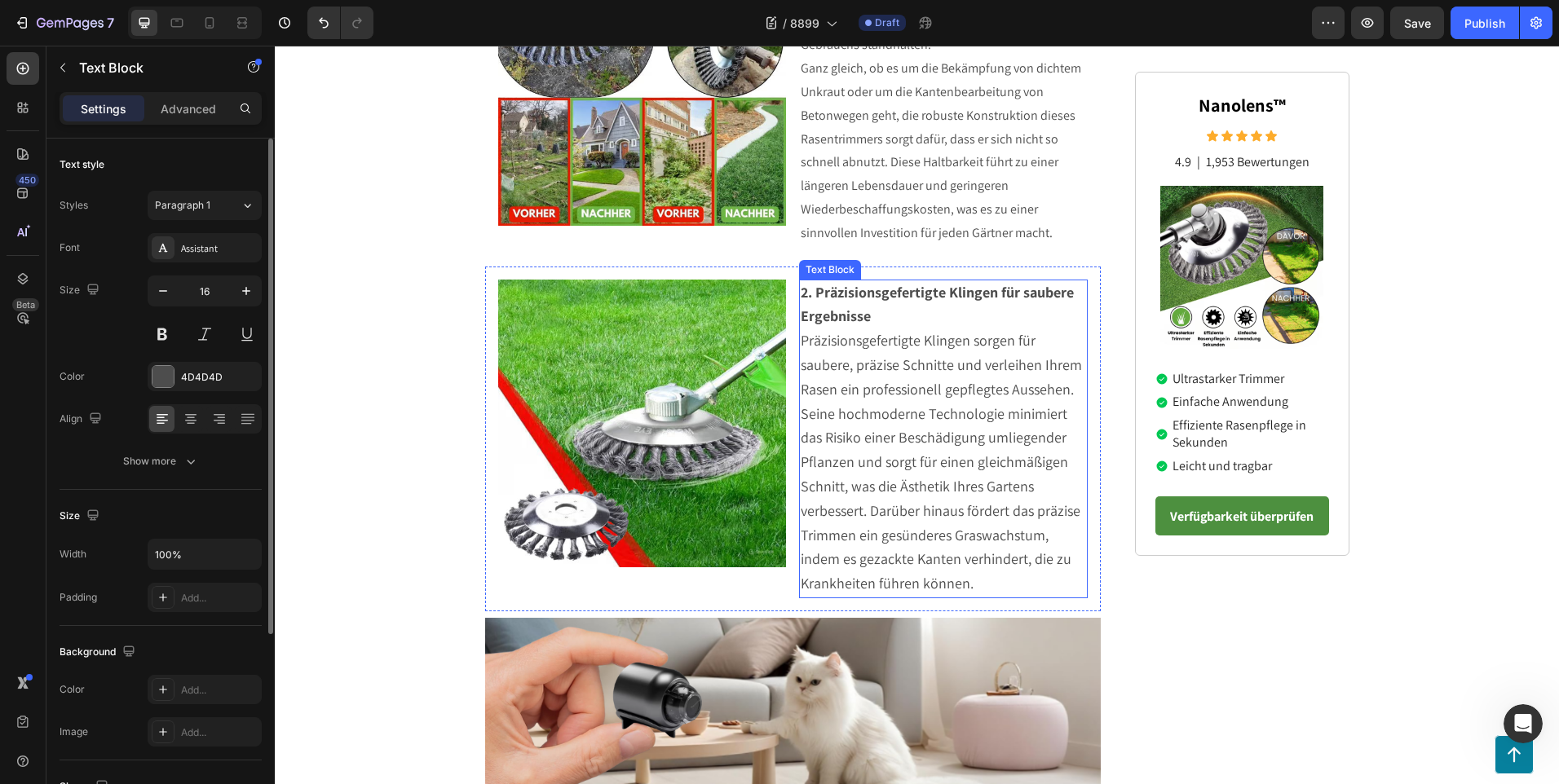
click at [971, 582] on p "Präzisionsgefertigte Klingen sorgen für saubere, präzise Schnitte und verleihen…" at bounding box center [943, 463] width 285 height 267
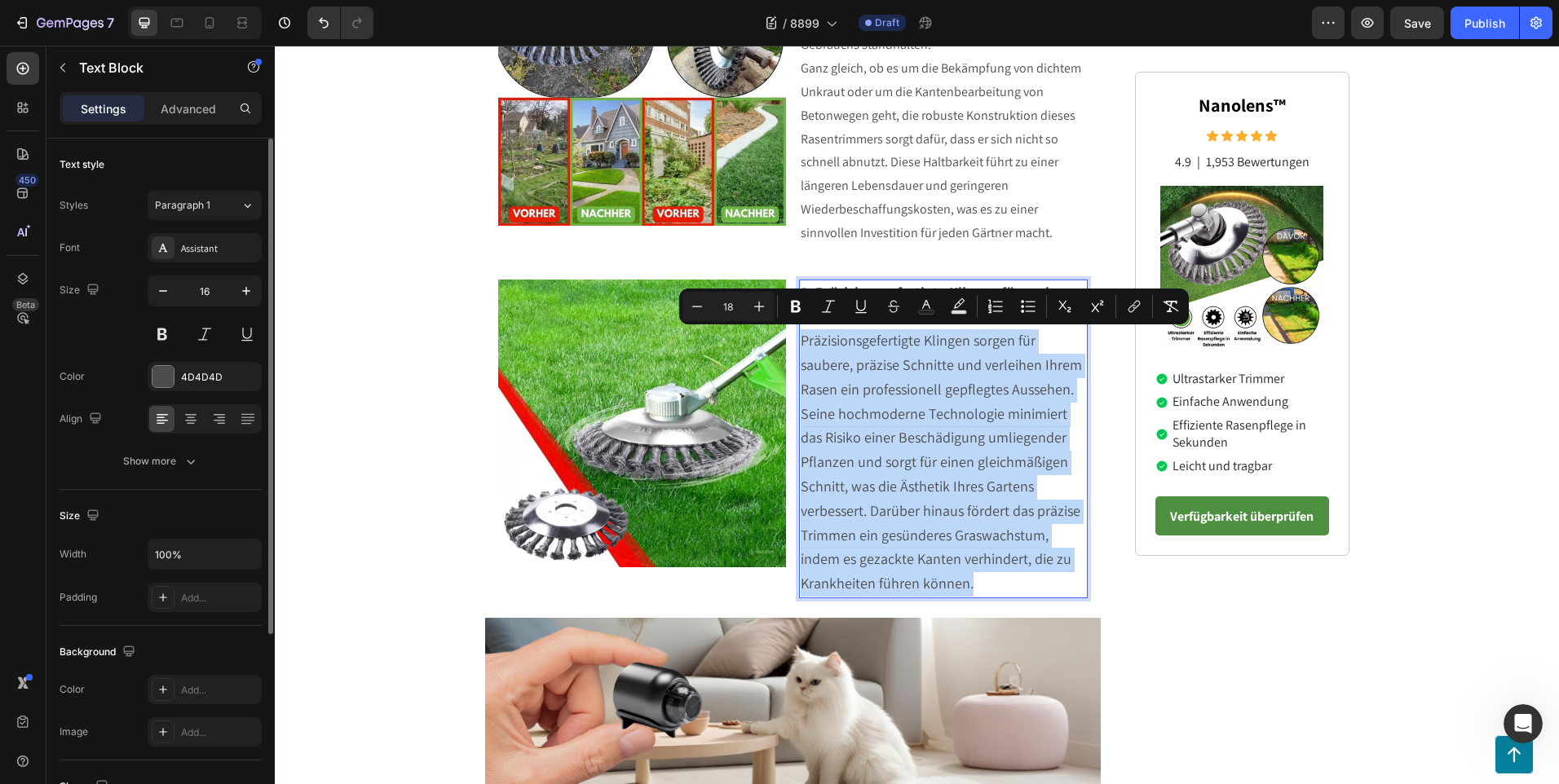
drag, startPoint x: 996, startPoint y: 587, endPoint x: 797, endPoint y: 341, distance: 316.4
click at [801, 341] on p "Präzisionsgefertigte Klingen sorgen für saubere, präzise Schnitte und verleihen…" at bounding box center [943, 463] width 285 height 267
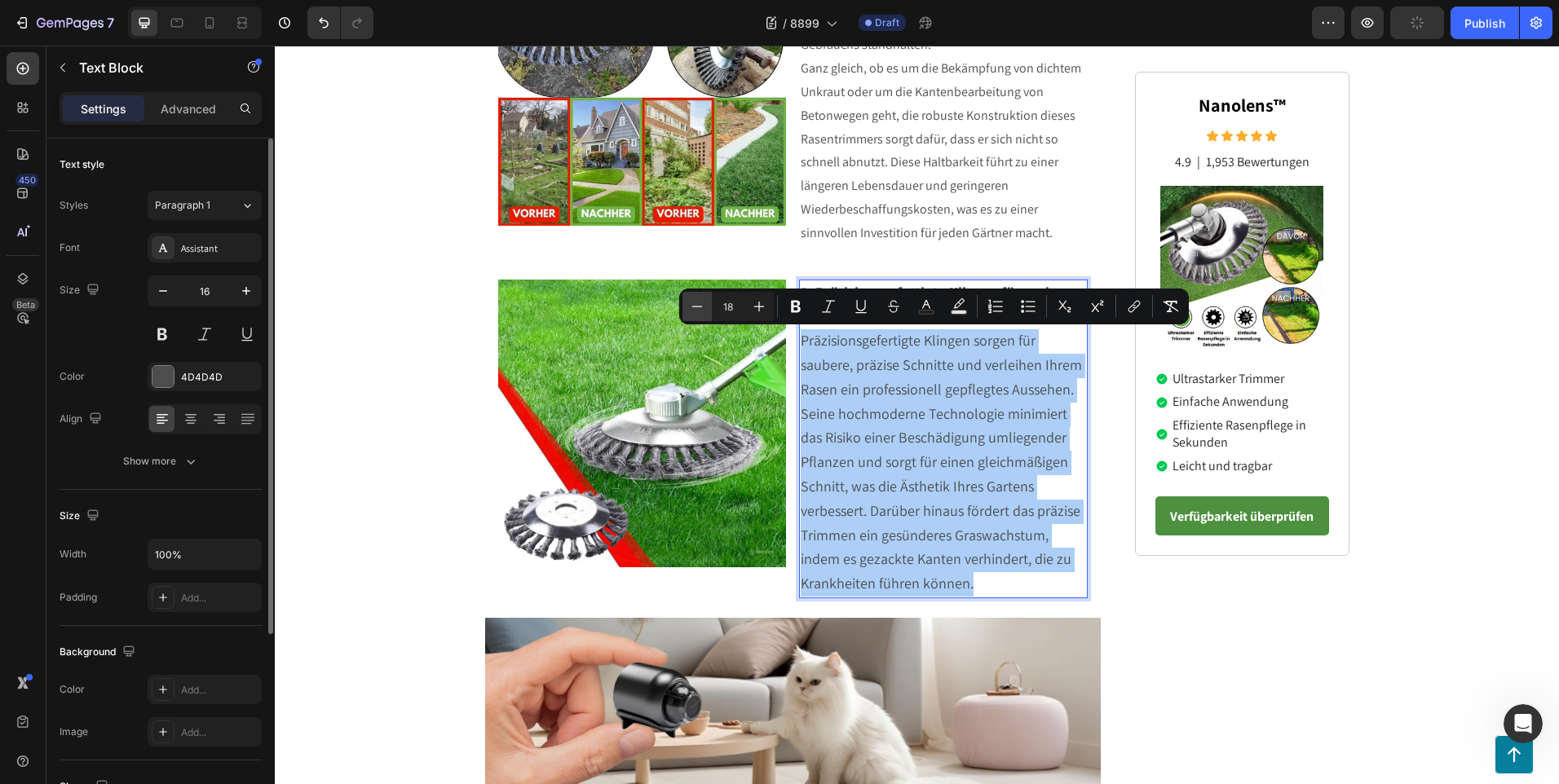
click at [703, 309] on icon "Editor contextual toolbar" at bounding box center [697, 307] width 17 height 17
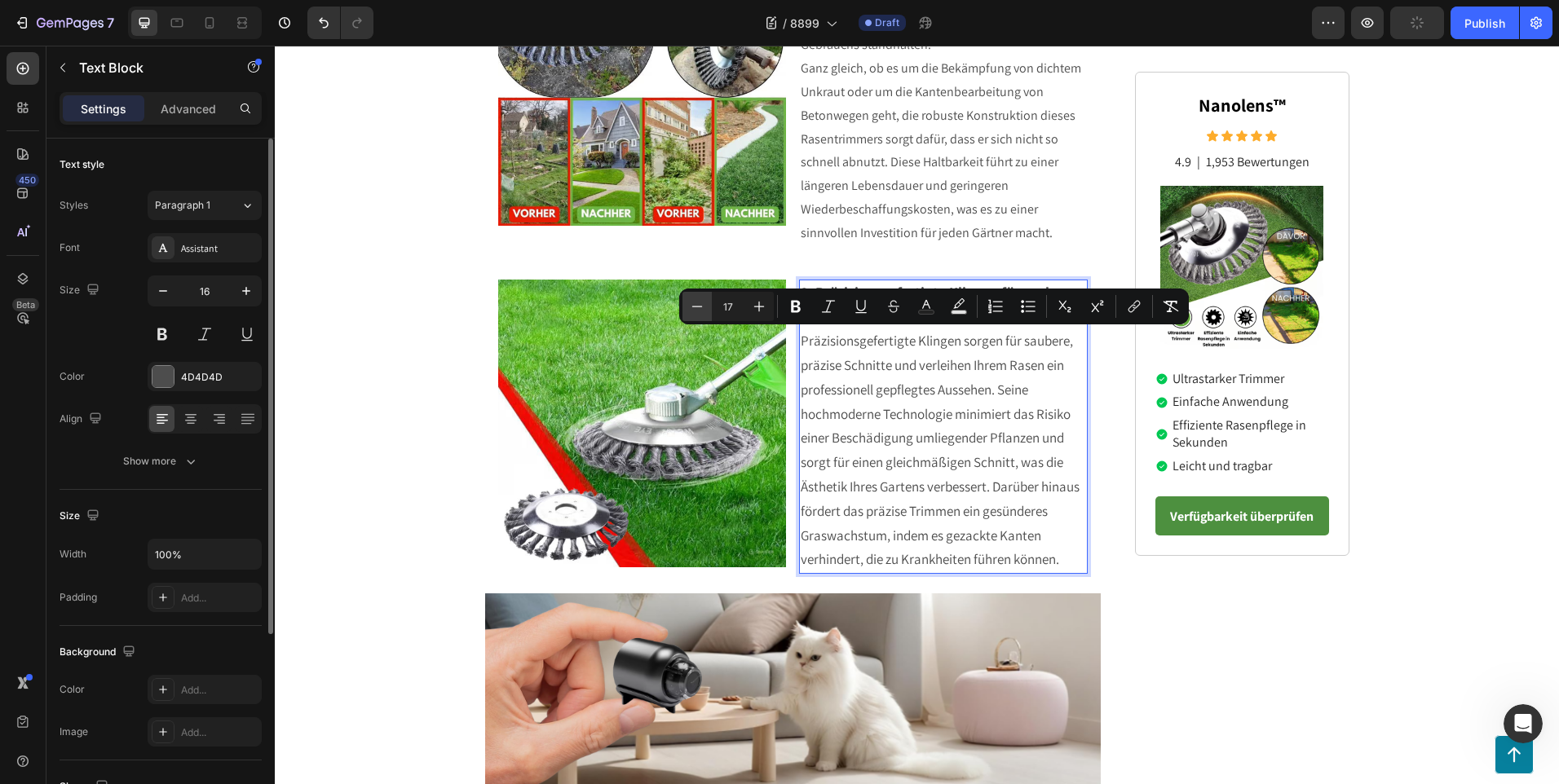
click at [703, 309] on icon "Editor contextual toolbar" at bounding box center [697, 307] width 17 height 17
type input "16"
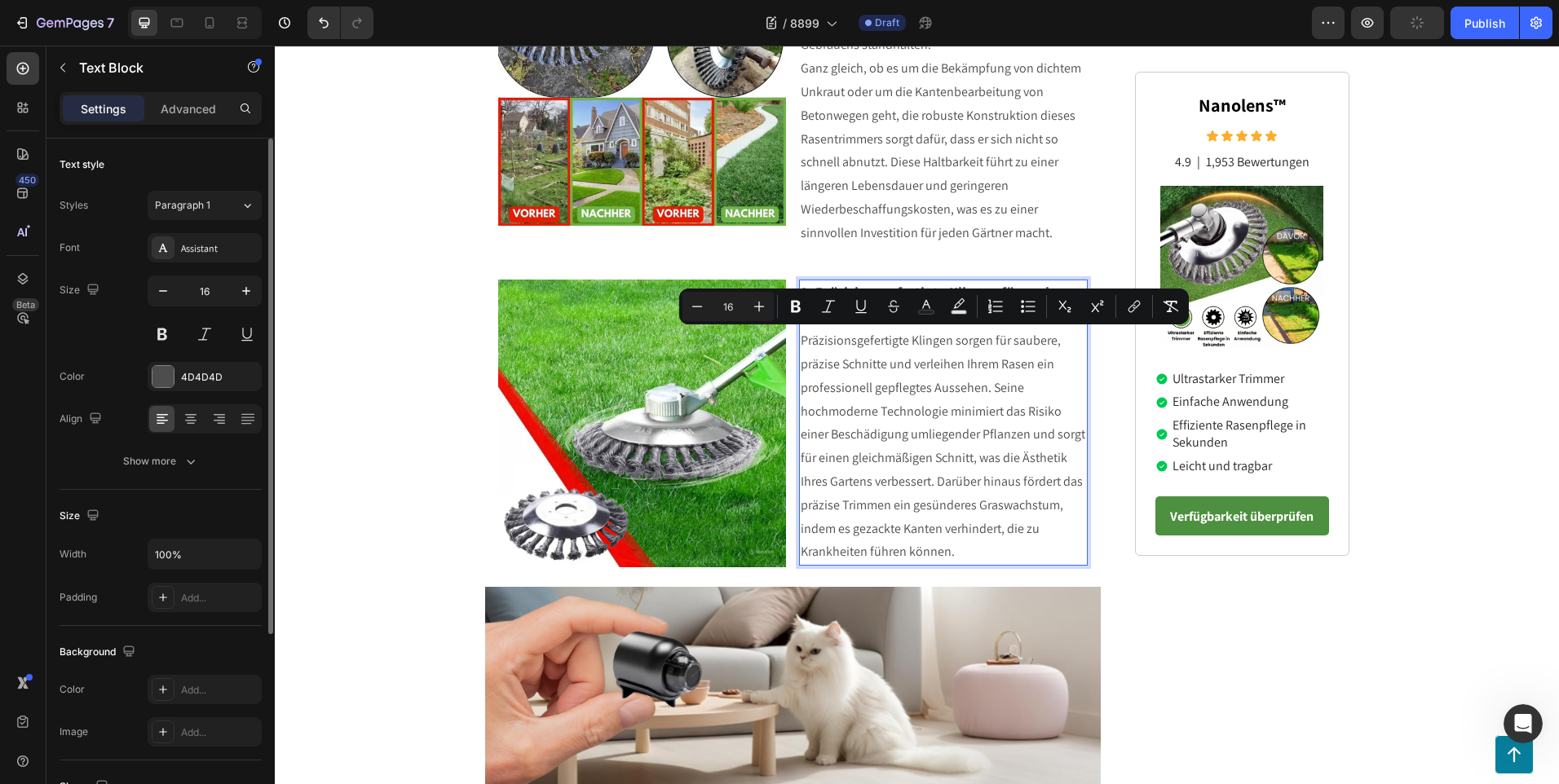
click at [993, 544] on p "Präzisionsgefertigte Klingen sorgen für saubere, präzise Schnitte und verleihen…" at bounding box center [943, 446] width 285 height 235
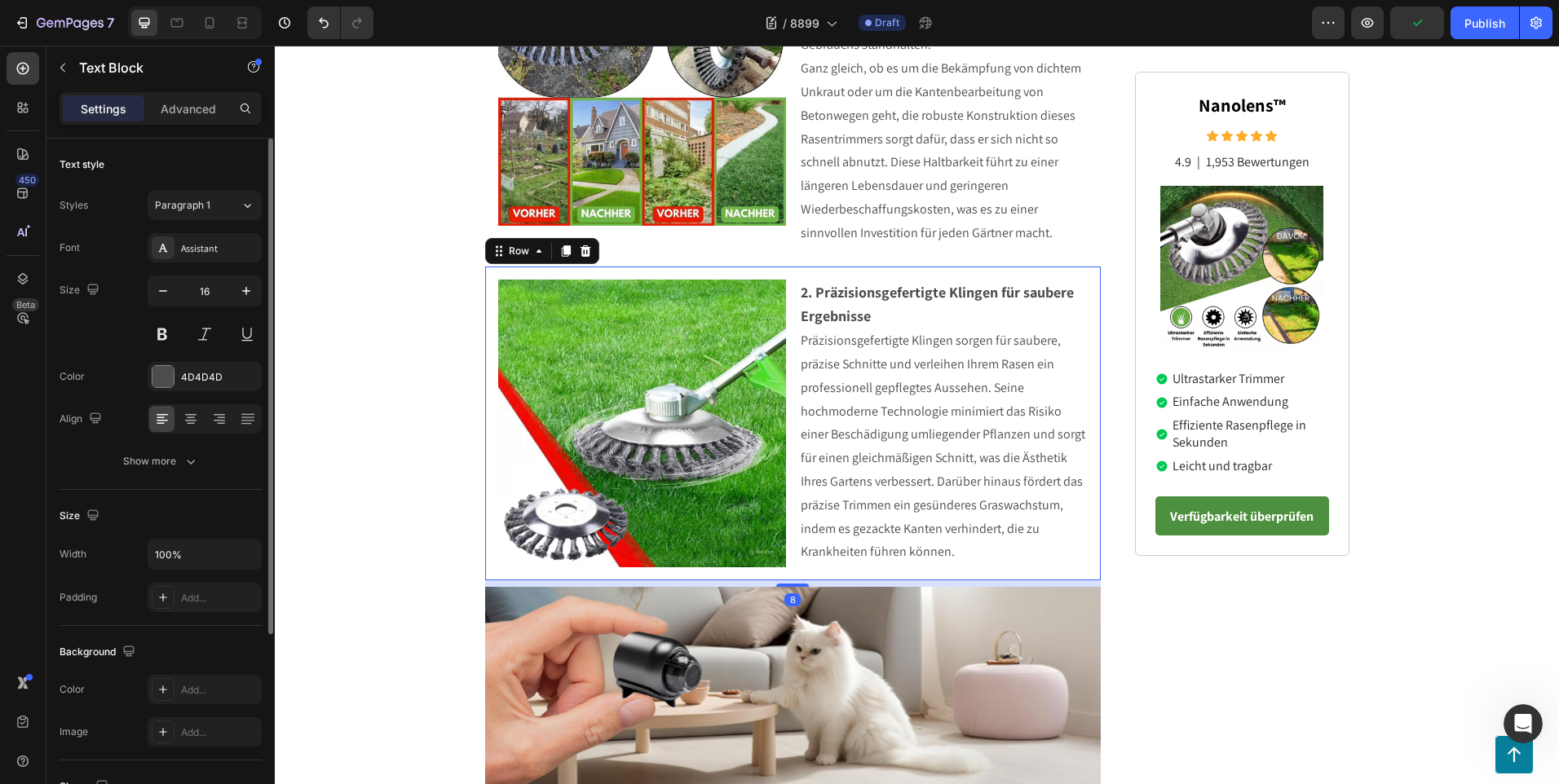
click at [485, 361] on div "Image 2. Präzisionsgefertigte Klingen für saubere Ergebnisse Präzisionsgefertig…" at bounding box center [793, 423] width 616 height 314
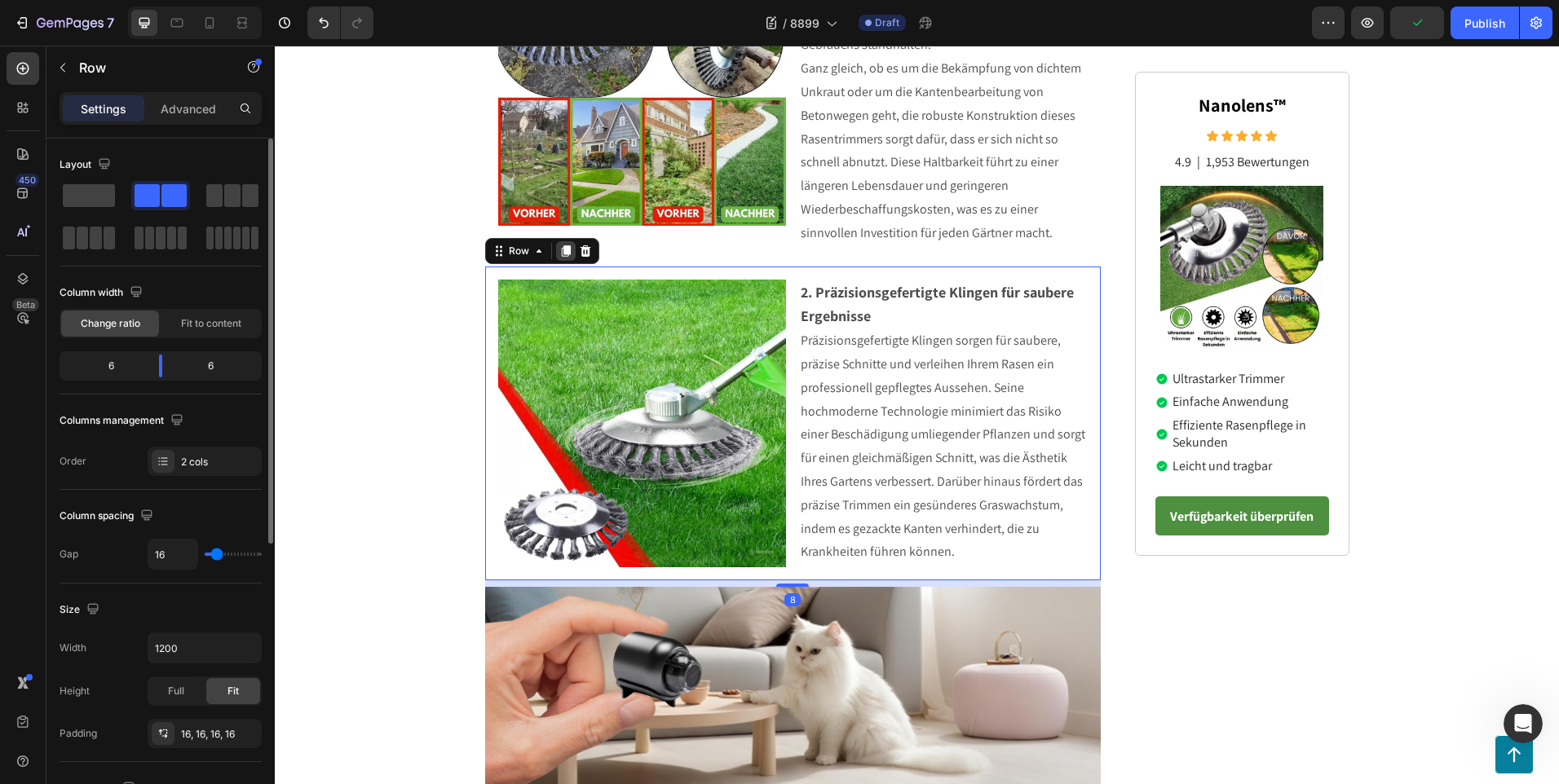
click at [561, 246] on icon at bounding box center [565, 251] width 9 height 12
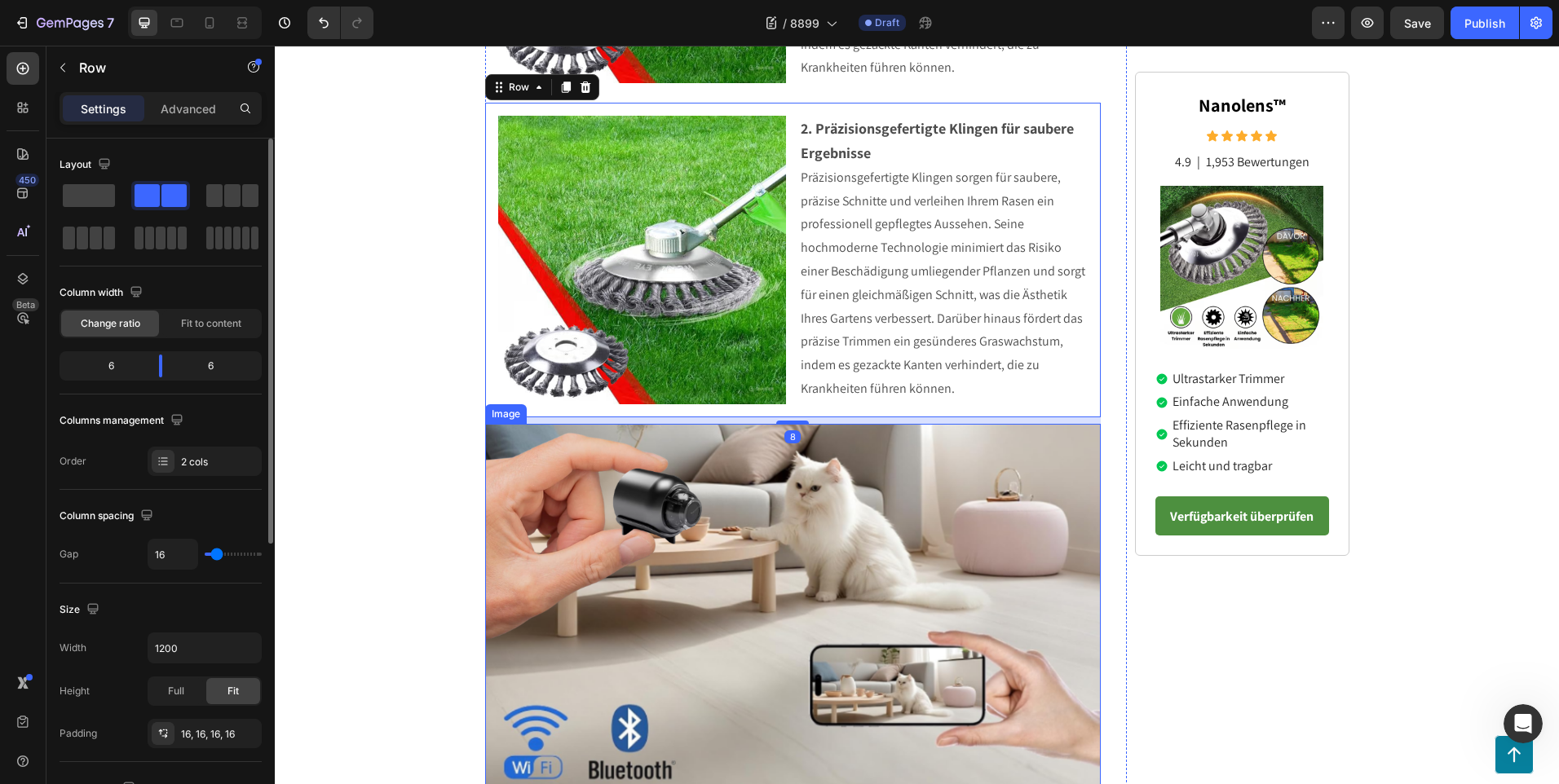
scroll to position [1137, 0]
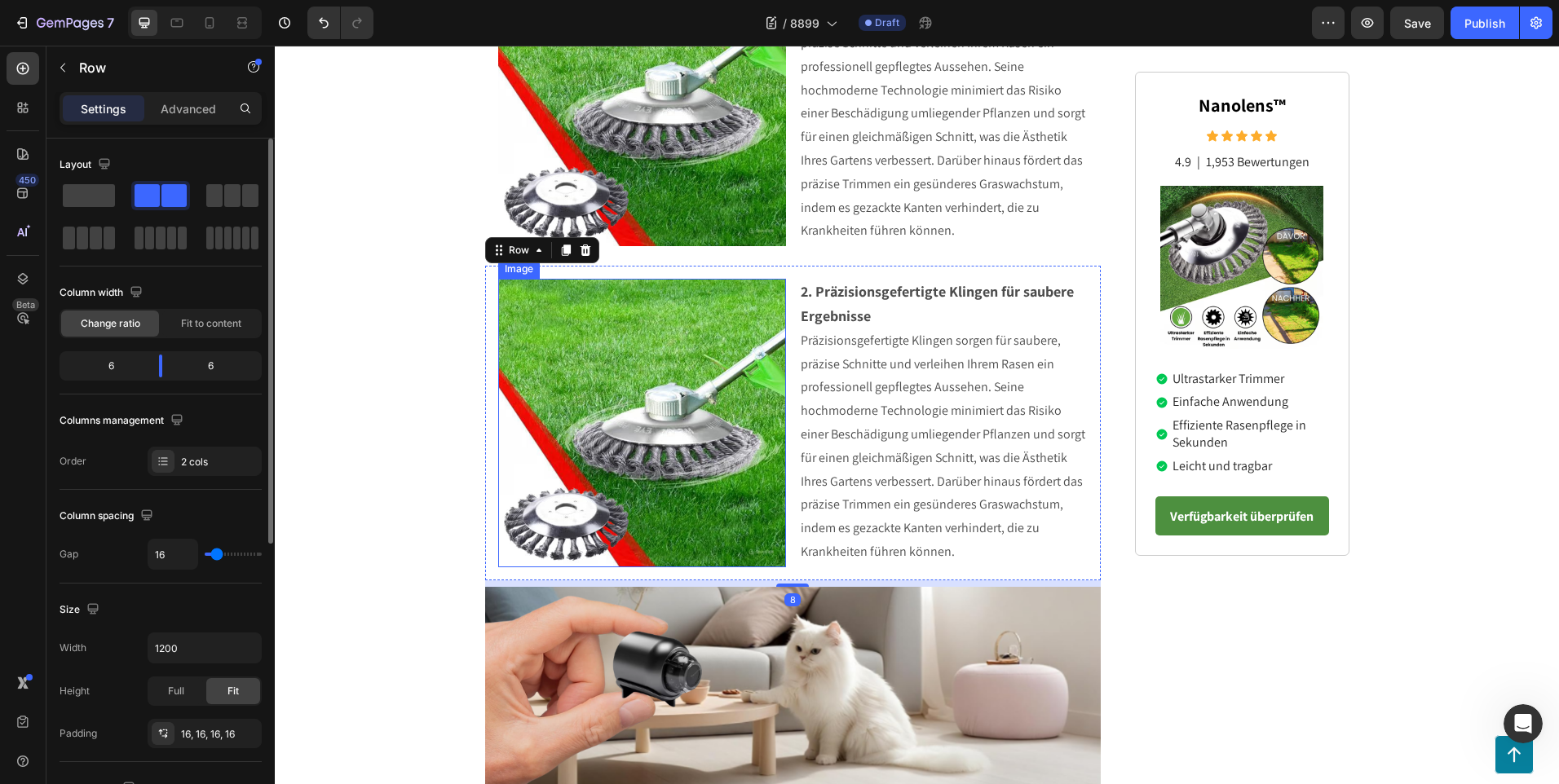
click at [642, 458] on img at bounding box center [642, 423] width 289 height 289
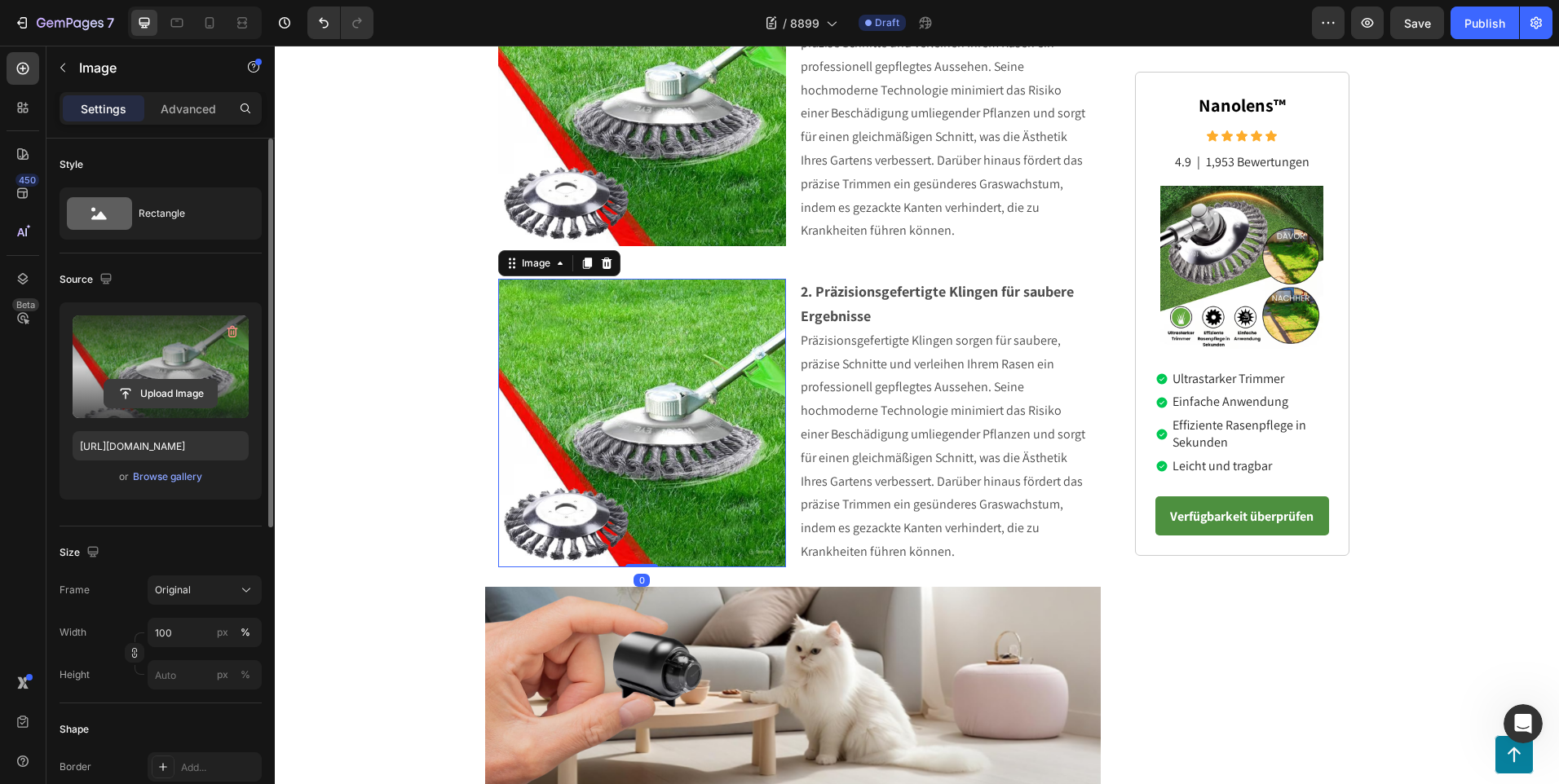
click at [178, 389] on input "file" at bounding box center [161, 393] width 113 height 27
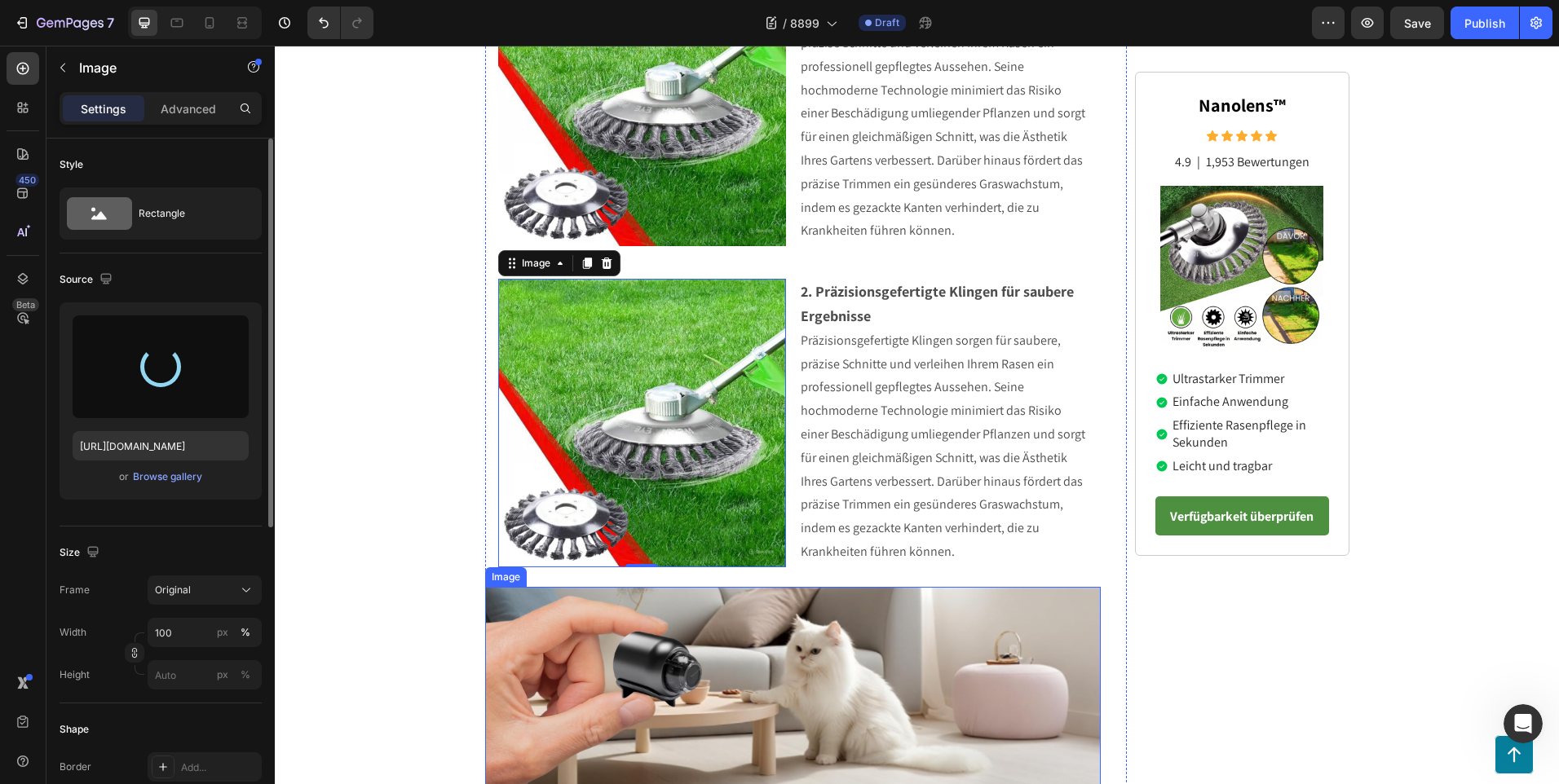
type input "[URL][DOMAIN_NAME]"
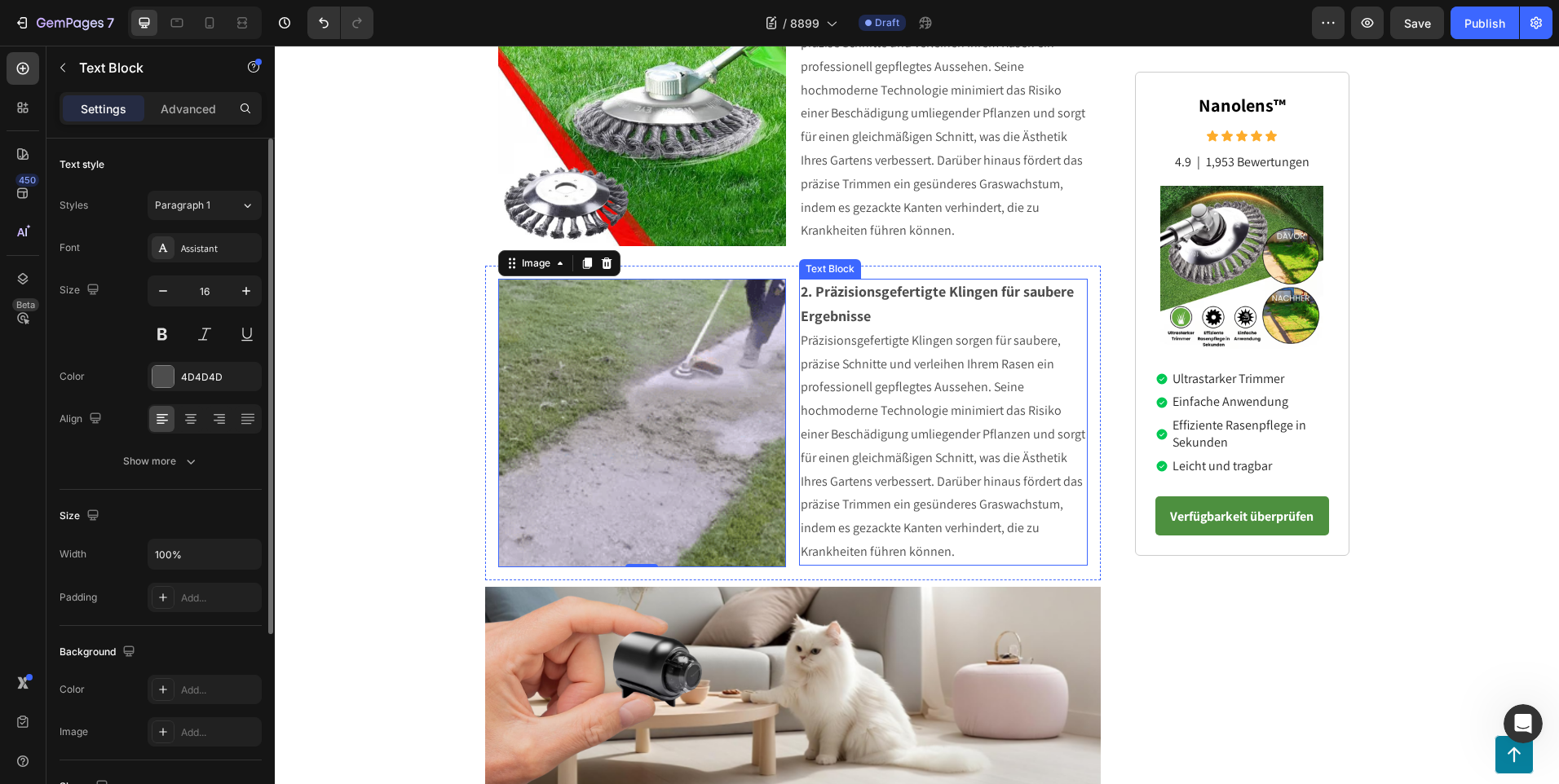
click at [957, 542] on p "Präzisionsgefertigte Klingen sorgen für saubere, präzise Schnitte und verleihen…" at bounding box center [943, 446] width 285 height 235
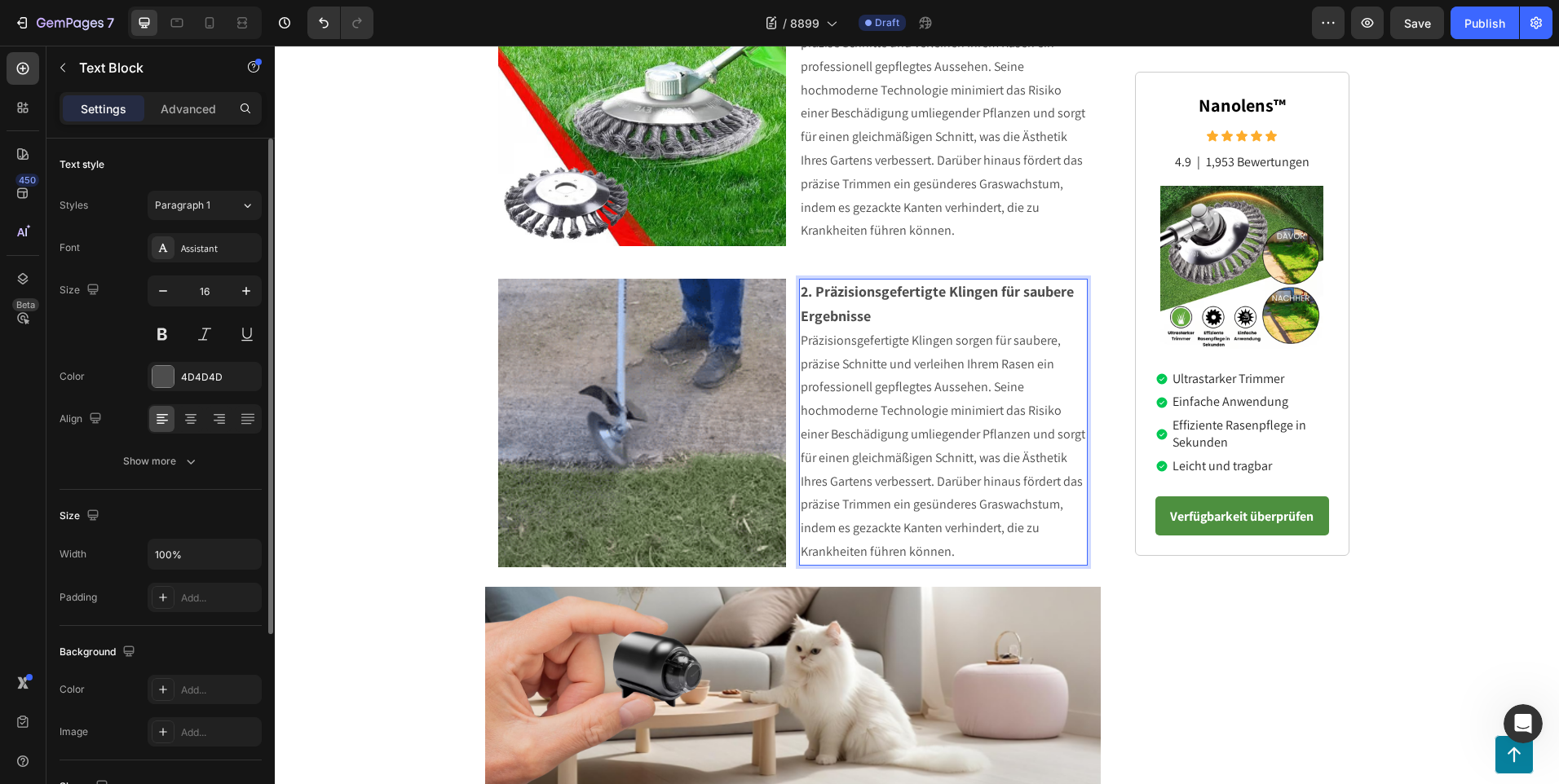
click at [960, 548] on p "Präzisionsgefertigte Klingen sorgen für saubere, präzise Schnitte und verleihen…" at bounding box center [943, 446] width 285 height 235
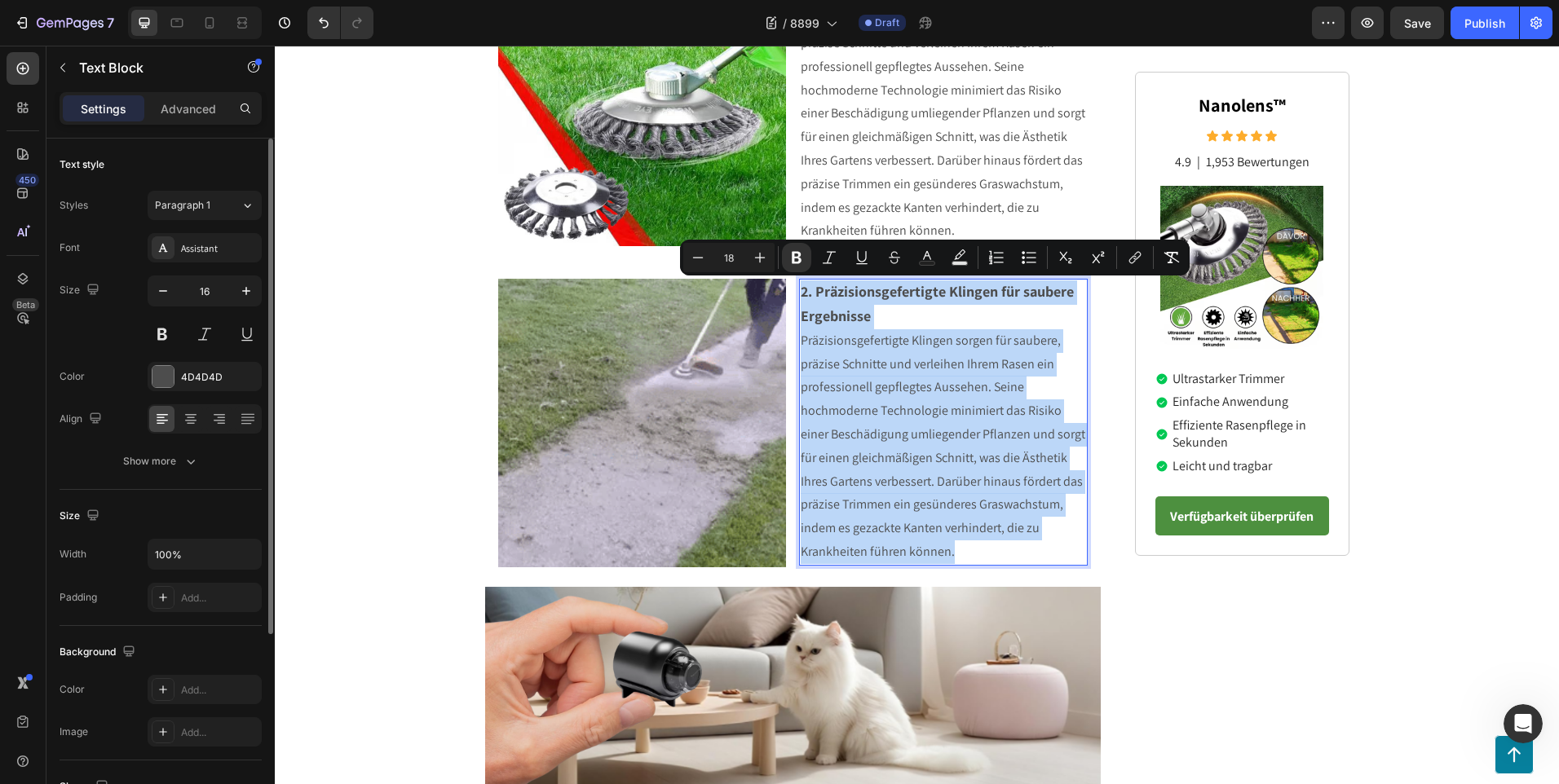
drag, startPoint x: 961, startPoint y: 549, endPoint x: 795, endPoint y: 295, distance: 303.4
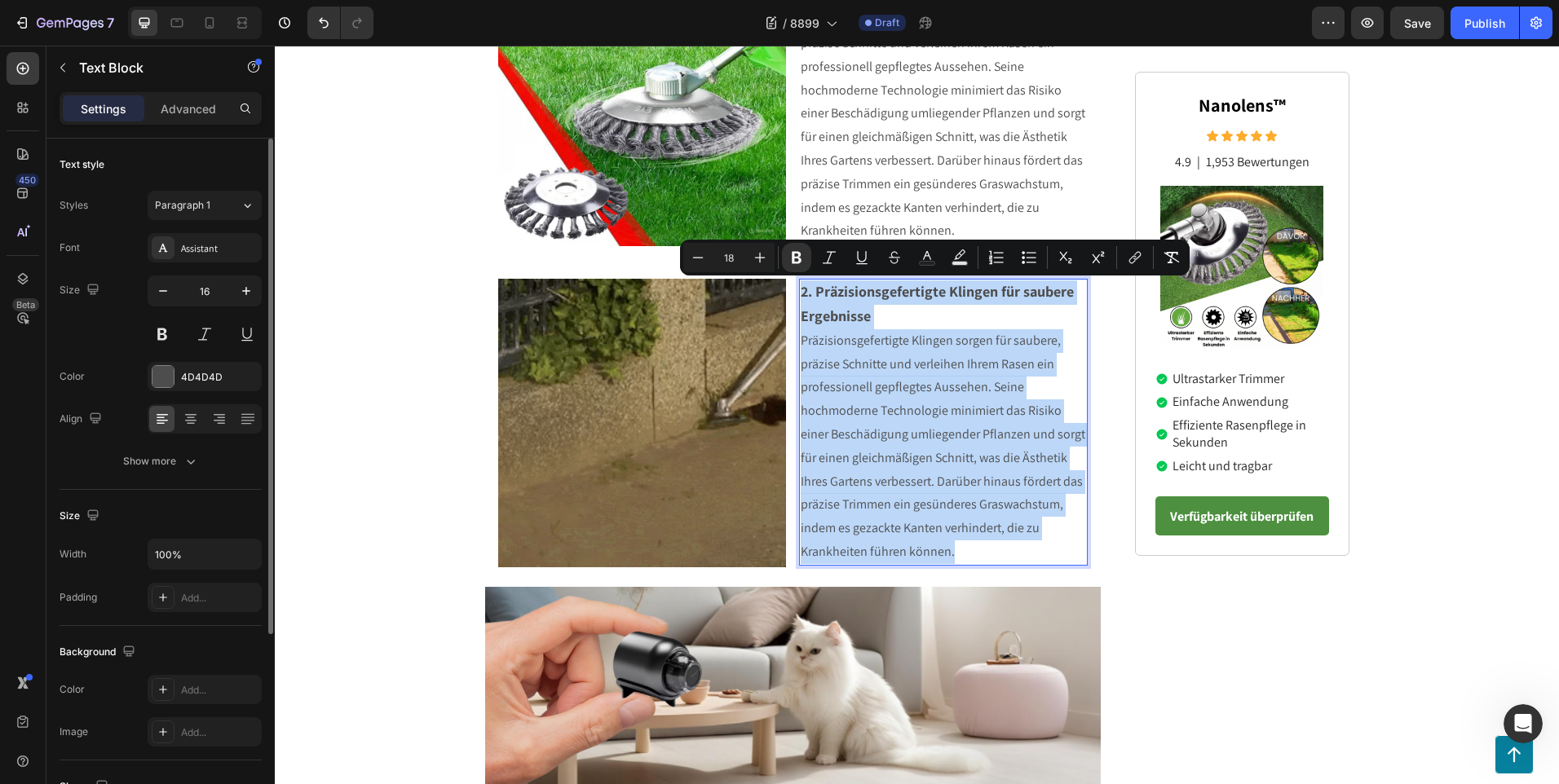
click at [799, 295] on div "2. Präzisionsgefertigte Klingen für saubere Ergebnisse Präzisionsgefertigte Kli…" at bounding box center [943, 422] width 289 height 287
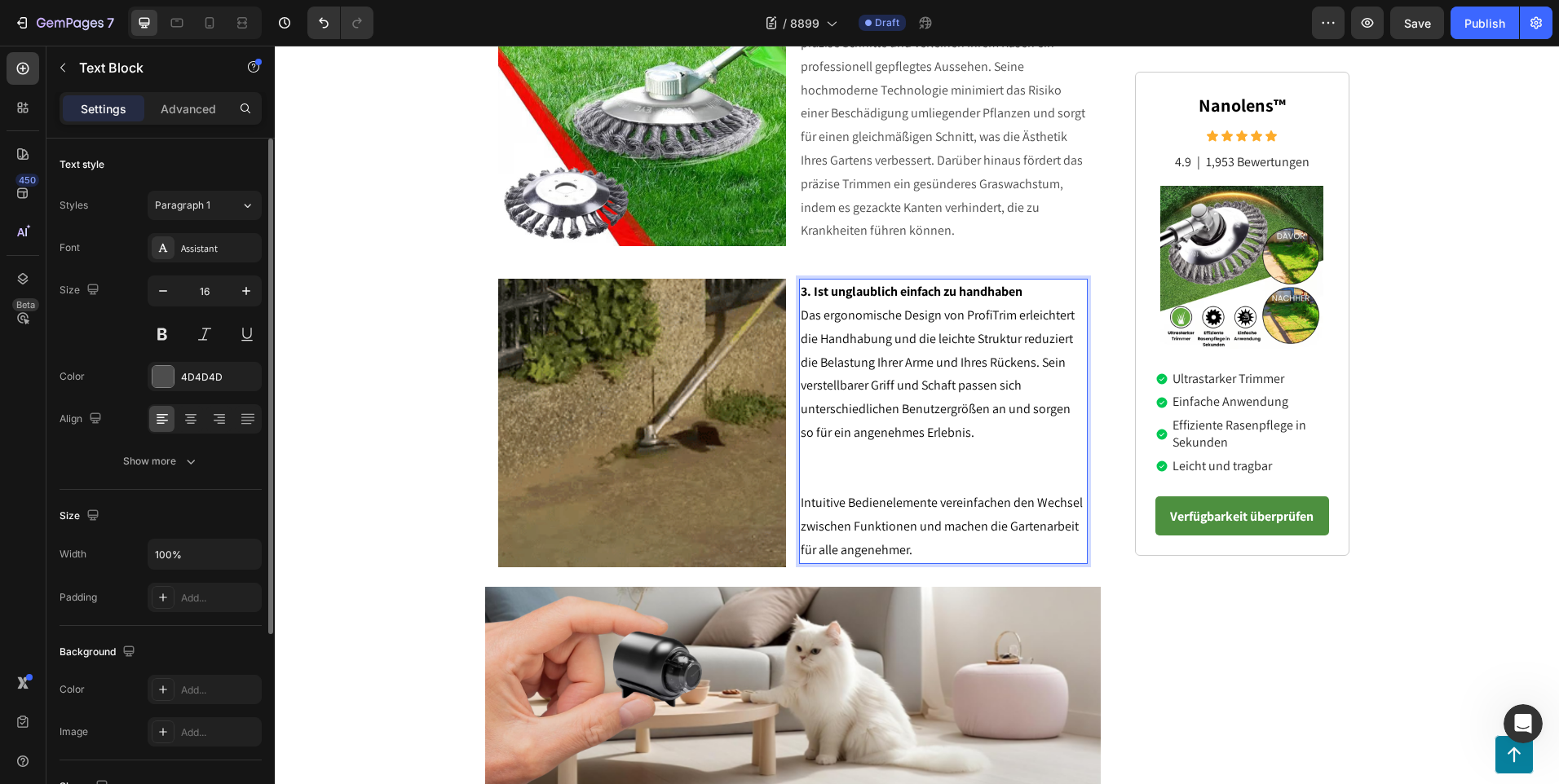
click at [872, 473] on p "Rich Text Editor. Editing area: main" at bounding box center [943, 468] width 285 height 47
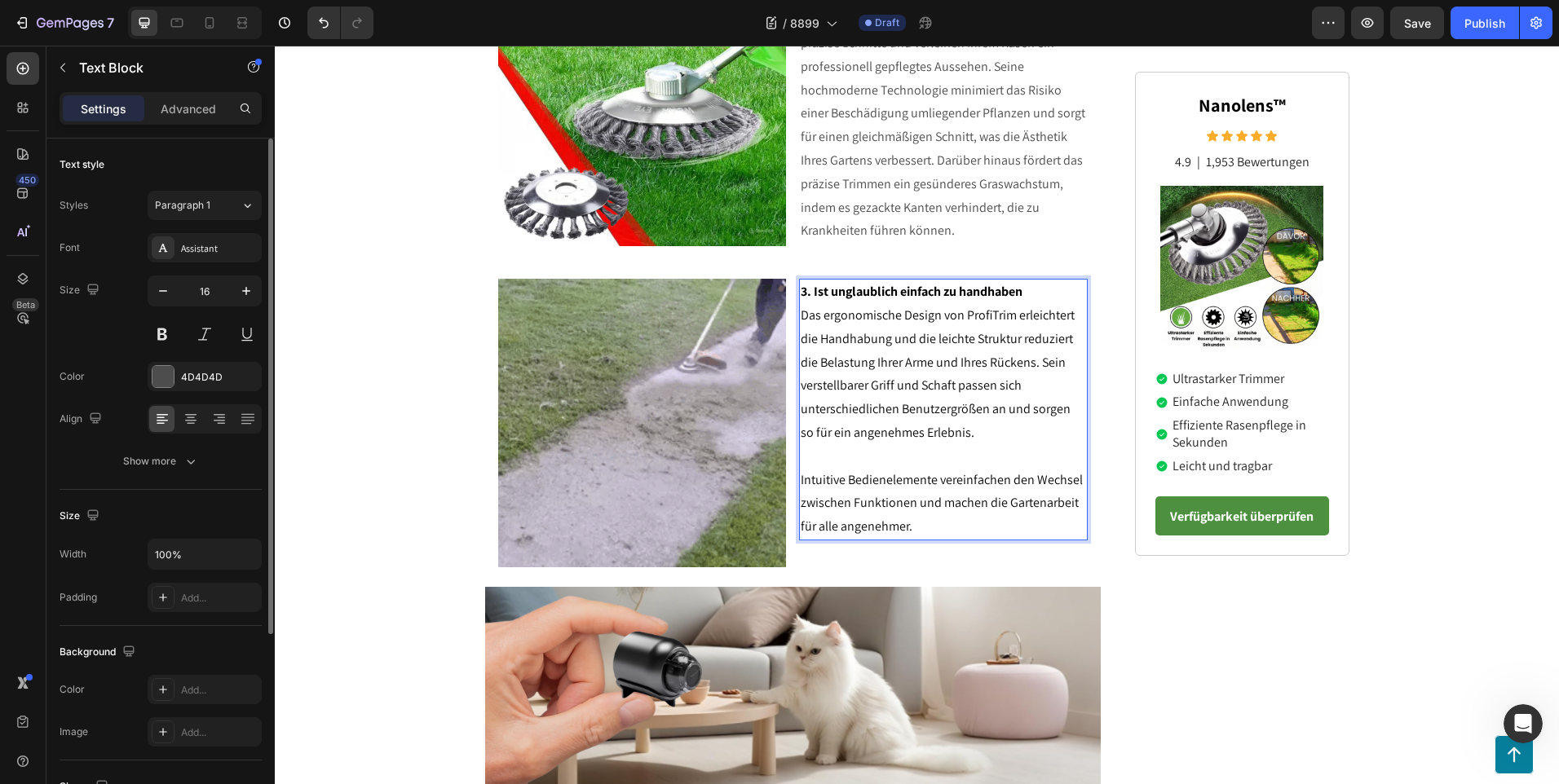
click at [1034, 301] on p "3. Ist unglaublich einfach zu handhaben" at bounding box center [943, 292] width 285 height 23
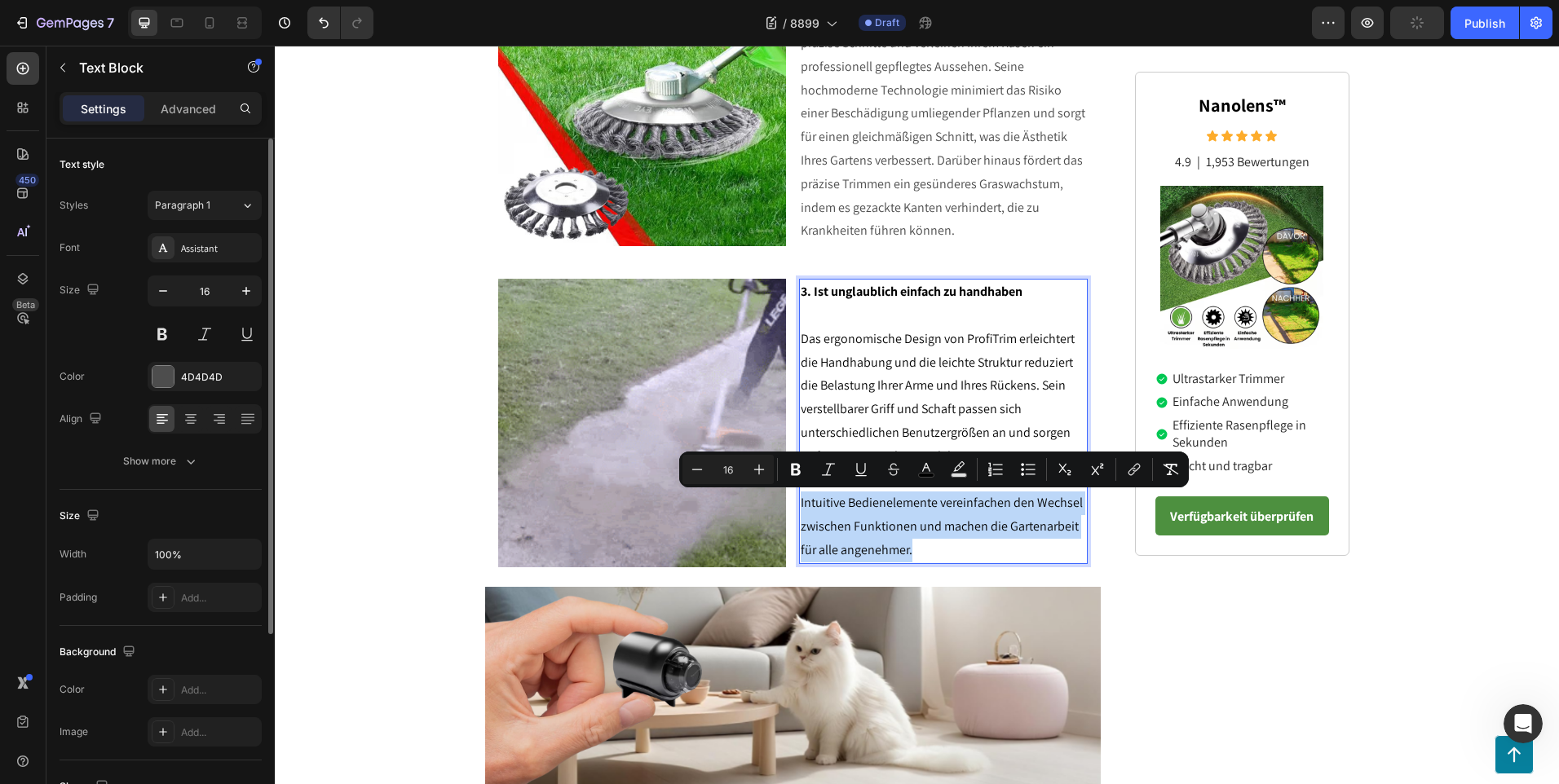
drag, startPoint x: 923, startPoint y: 553, endPoint x: 796, endPoint y: 494, distance: 140.0
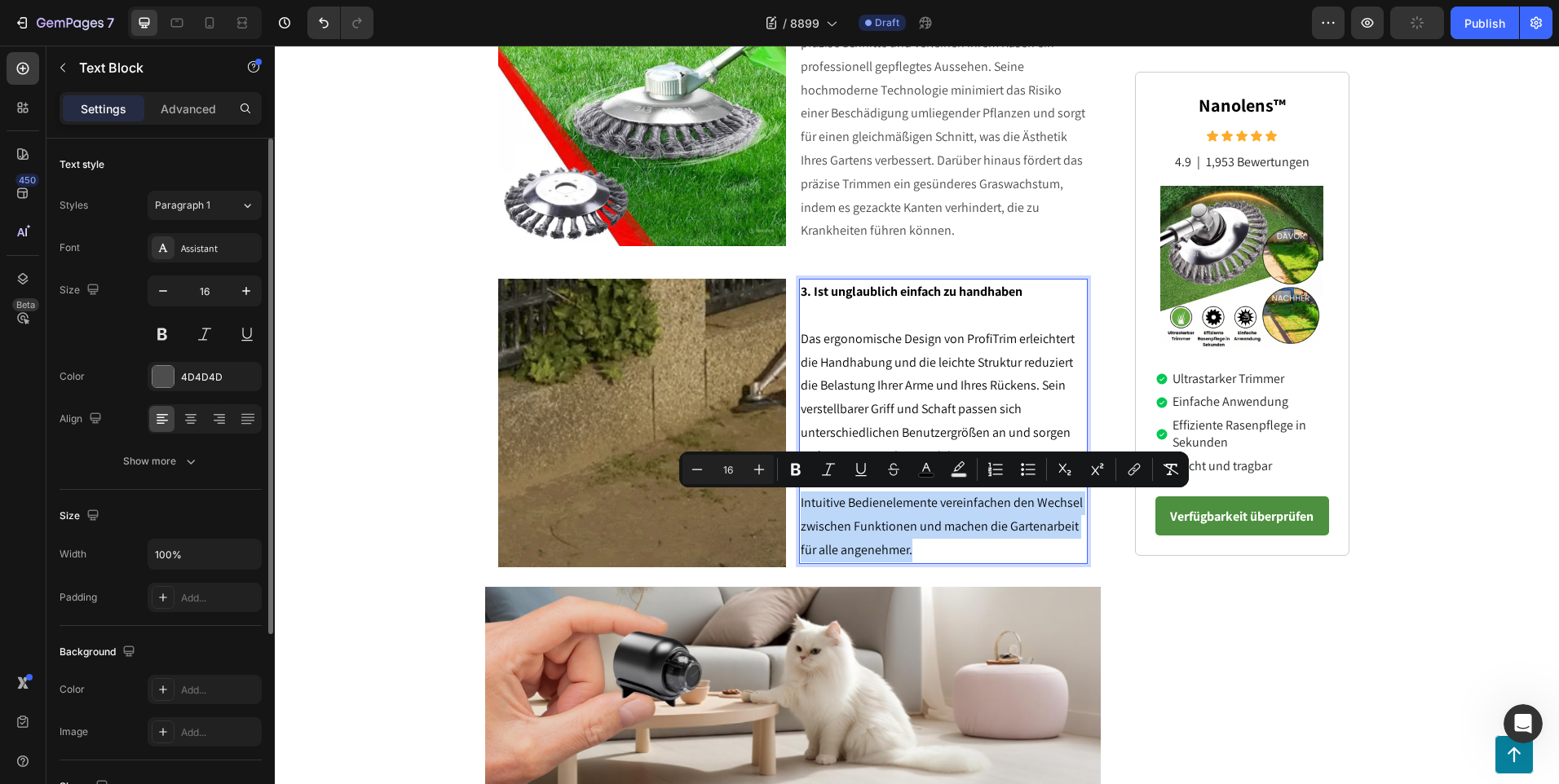
click at [801, 494] on p "Intuitive Bedienelemente vereinfachen den Wechsel zwischen Funktionen und mache…" at bounding box center [943, 526] width 285 height 70
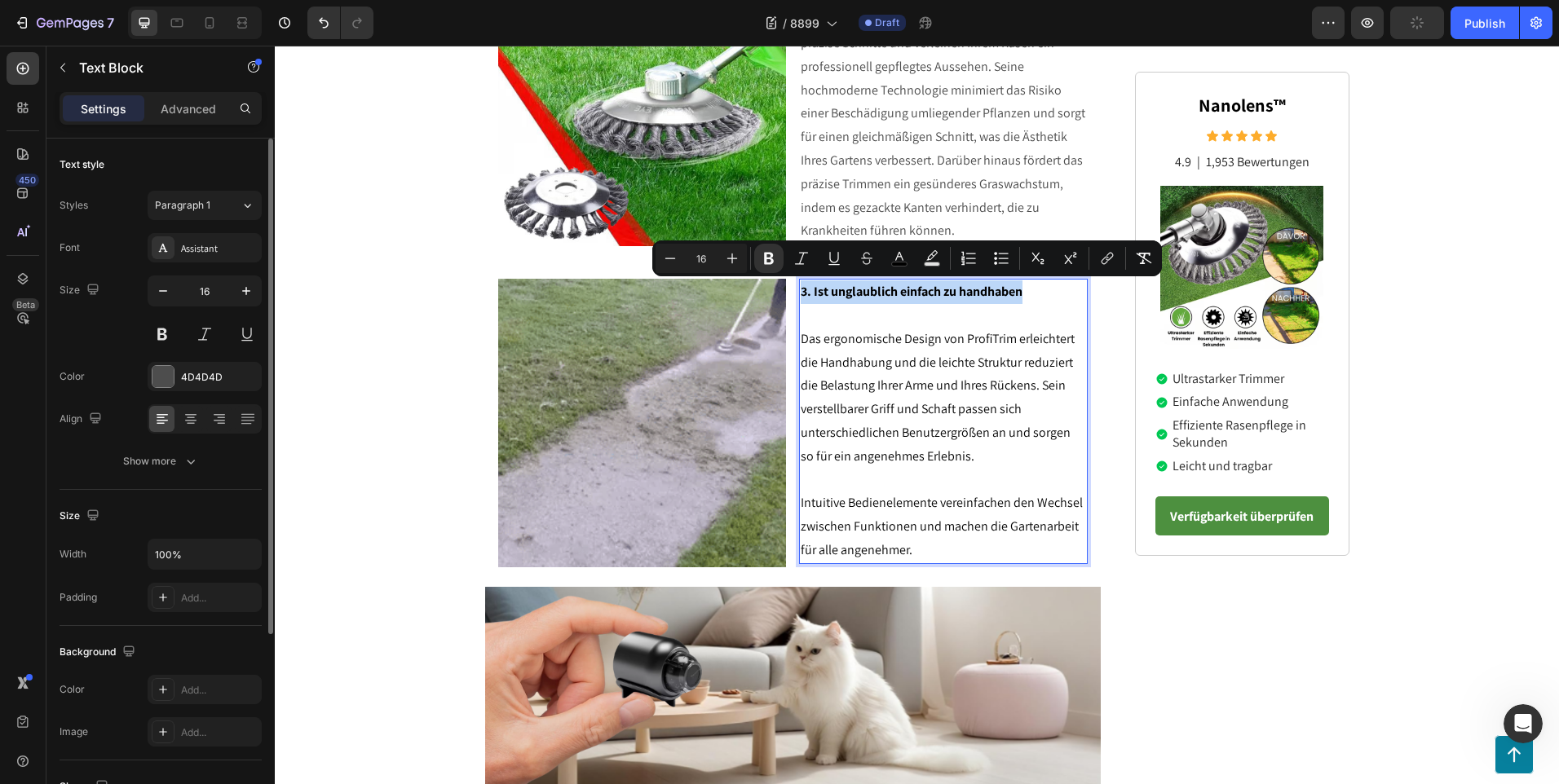
drag, startPoint x: 1025, startPoint y: 292, endPoint x: 795, endPoint y: 289, distance: 230.0
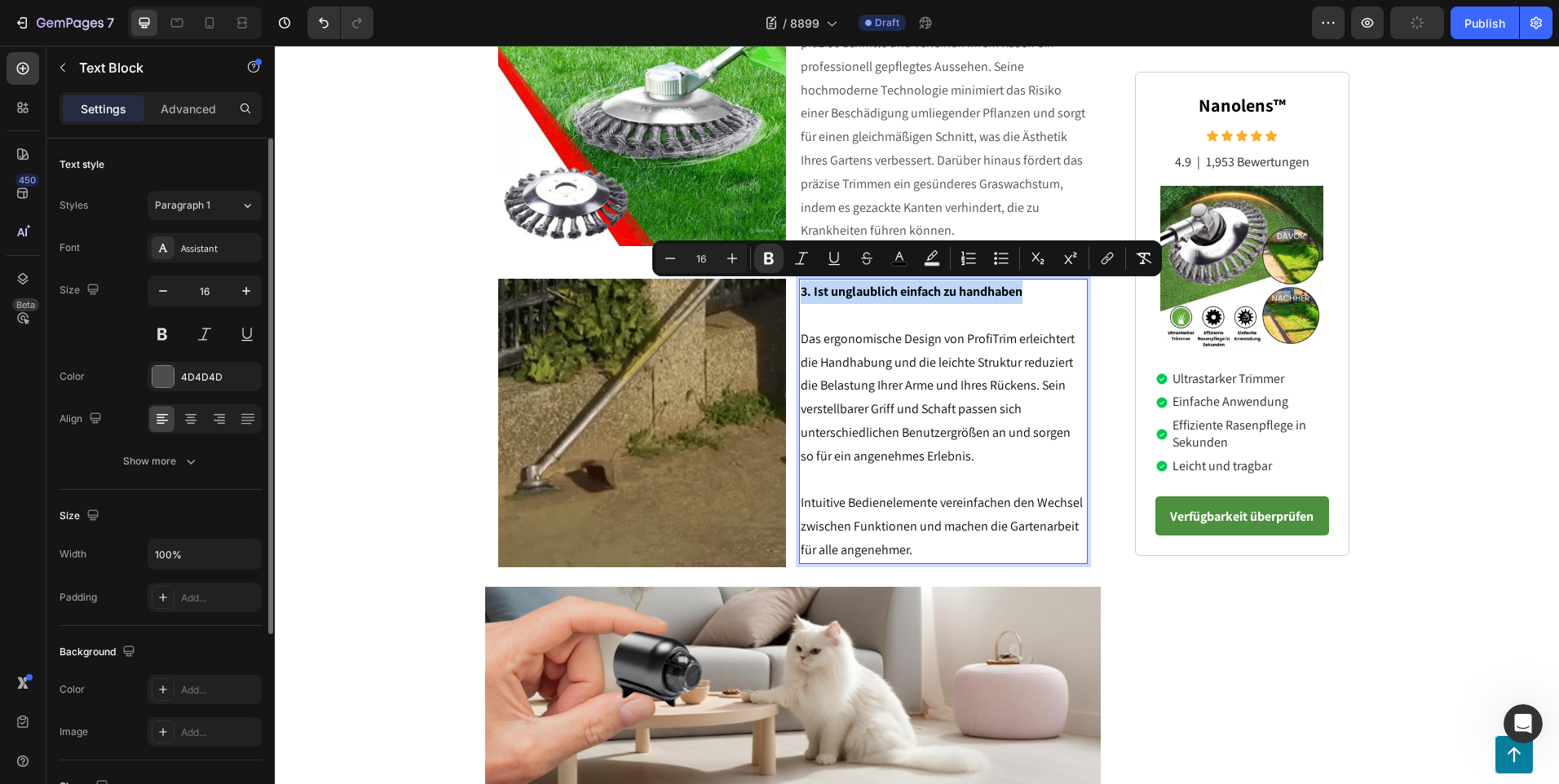
click at [801, 289] on p "3. Ist unglaublich einfach zu handhaben" at bounding box center [943, 292] width 285 height 23
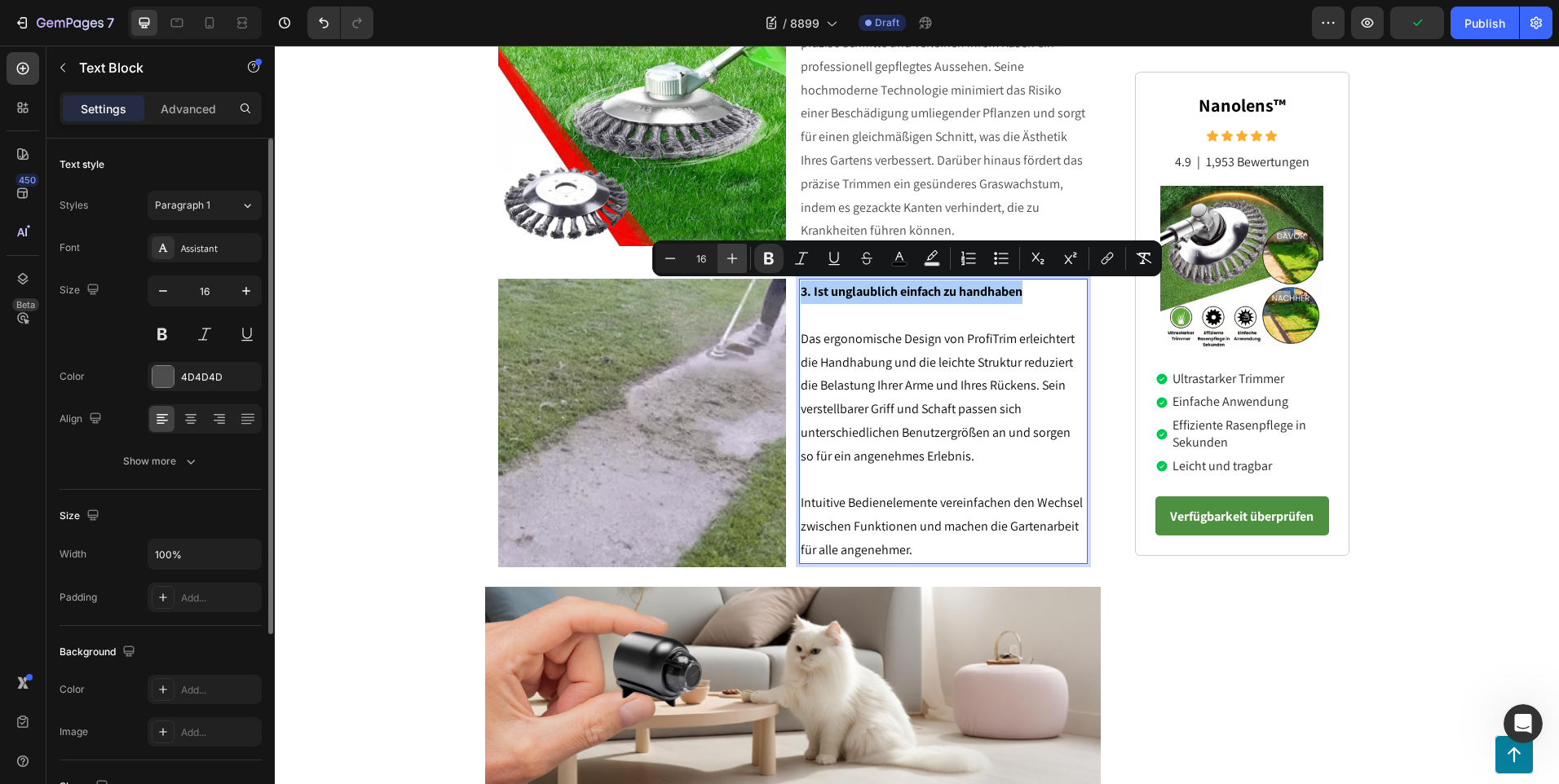
click at [731, 258] on icon "Editor contextual toolbar" at bounding box center [732, 259] width 11 height 11
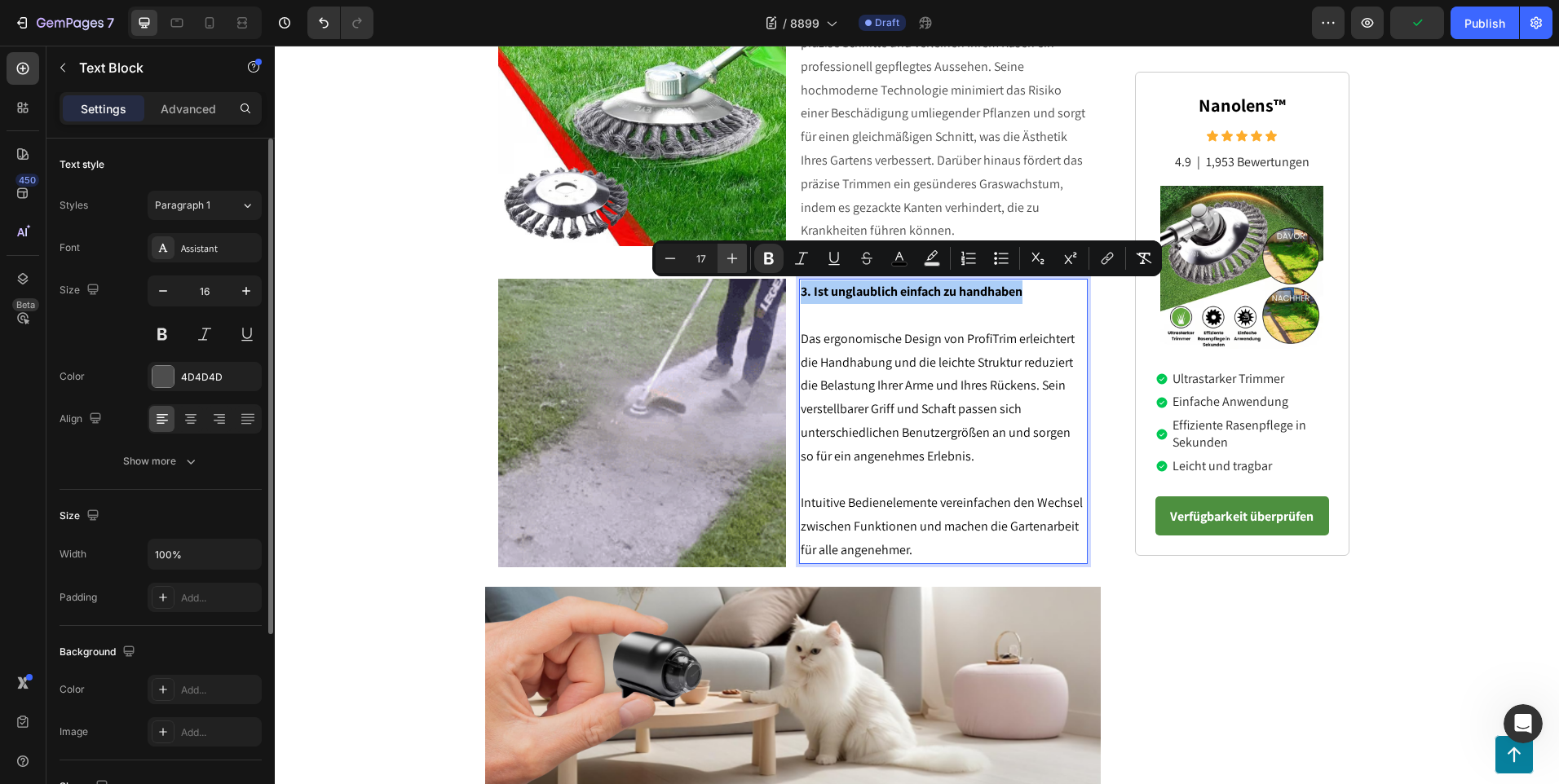
click at [731, 258] on icon "Editor contextual toolbar" at bounding box center [732, 259] width 11 height 11
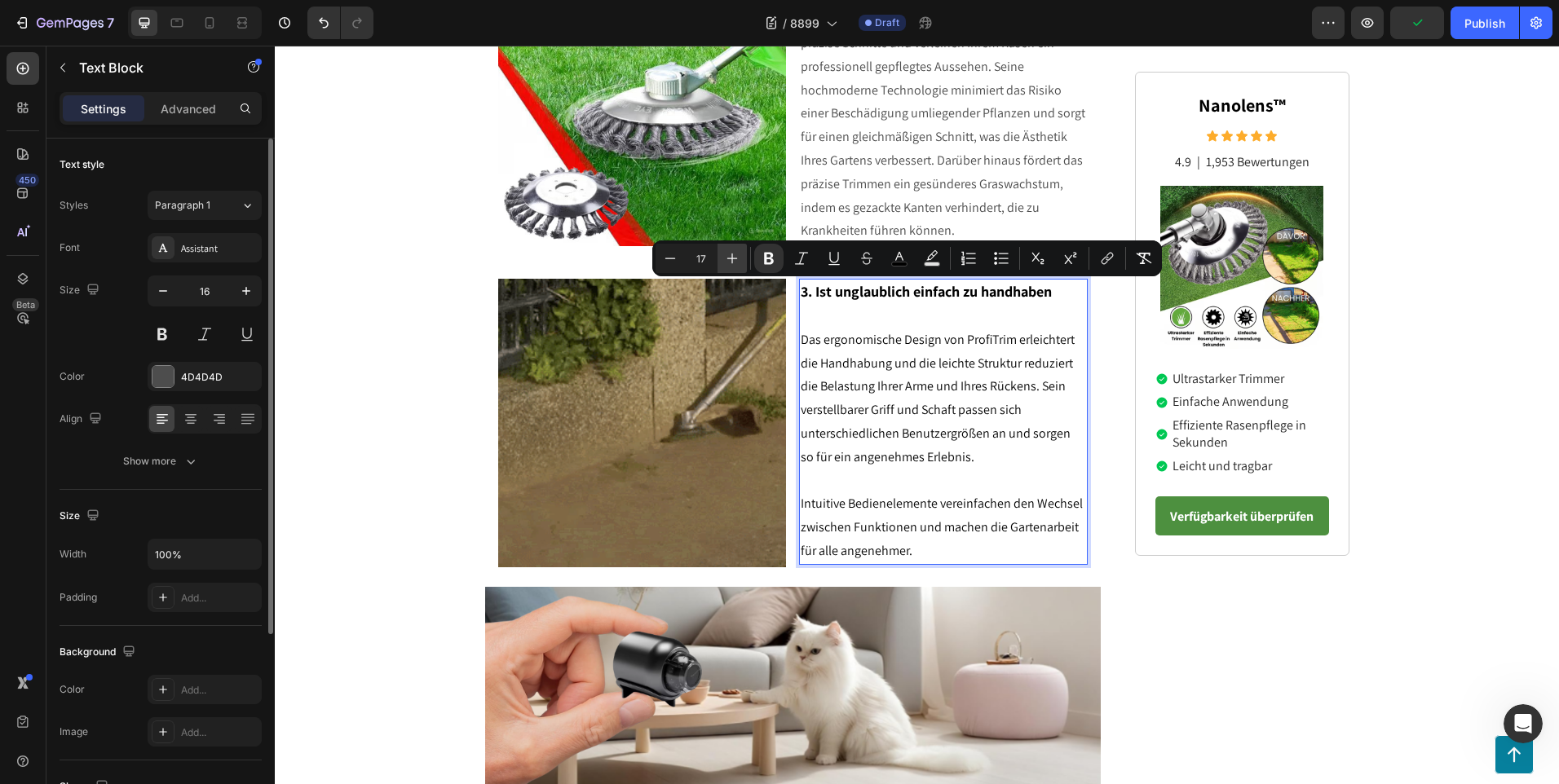
type input "18"
click at [977, 454] on p "Das ergonomische Design von ProfiTrim erleichtert die Handhabung und die leicht…" at bounding box center [943, 399] width 285 height 141
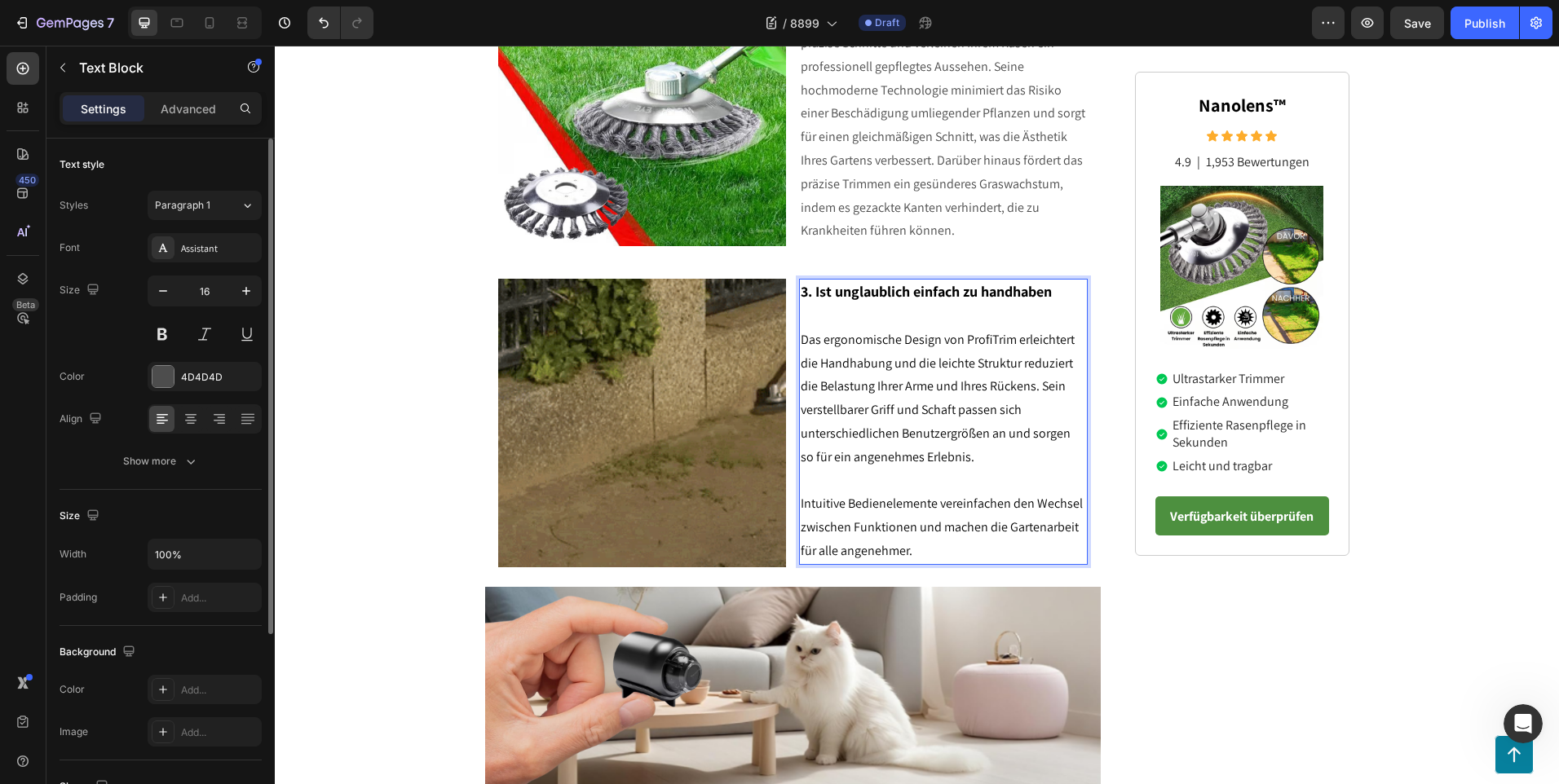
click at [861, 323] on p "Rich Text Editor. Editing area: main" at bounding box center [943, 316] width 285 height 23
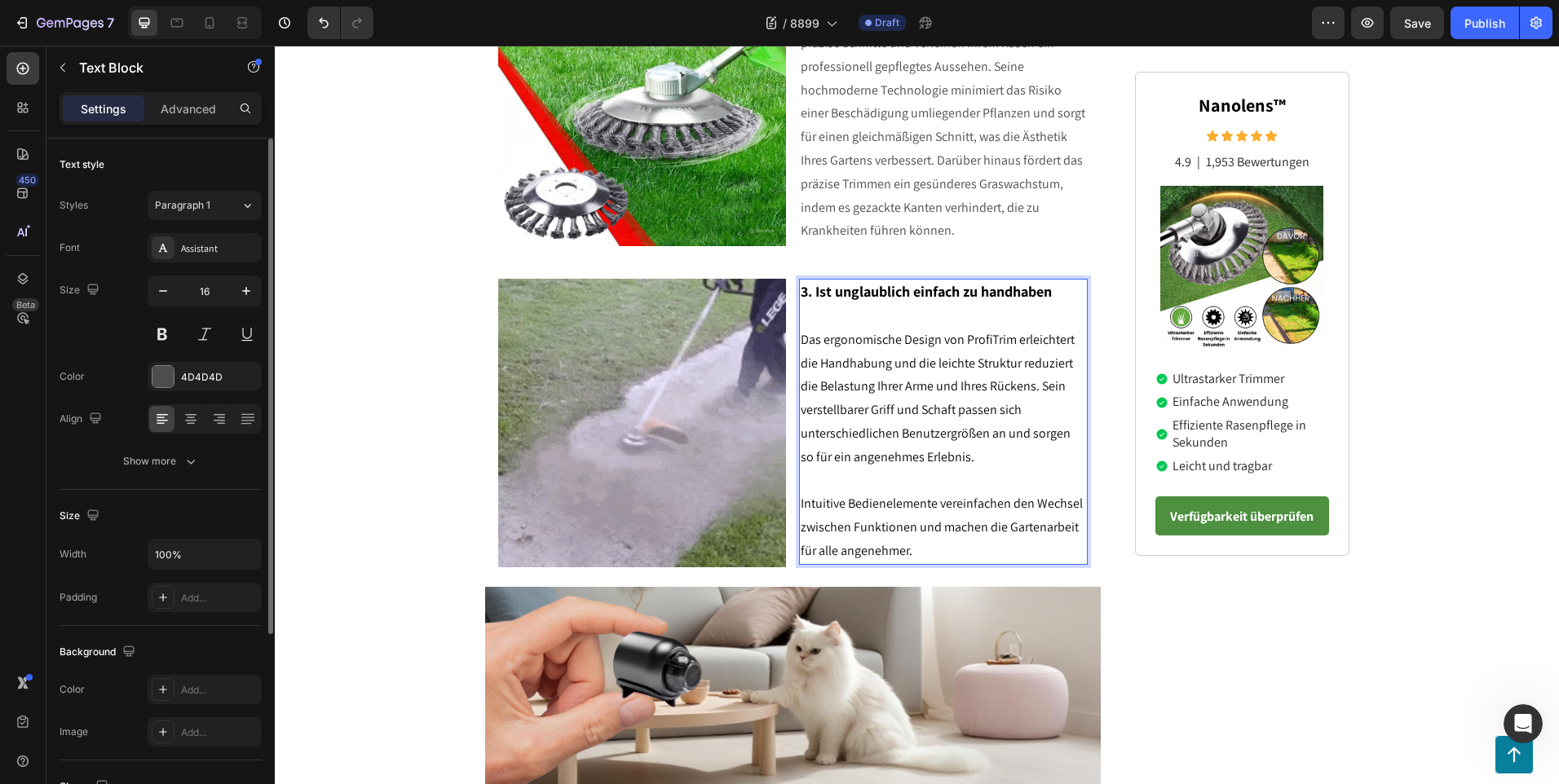
click at [838, 329] on p "Das ergonomische Design von ProfiTrim erleichtert die Handhabung und die leicht…" at bounding box center [943, 399] width 285 height 141
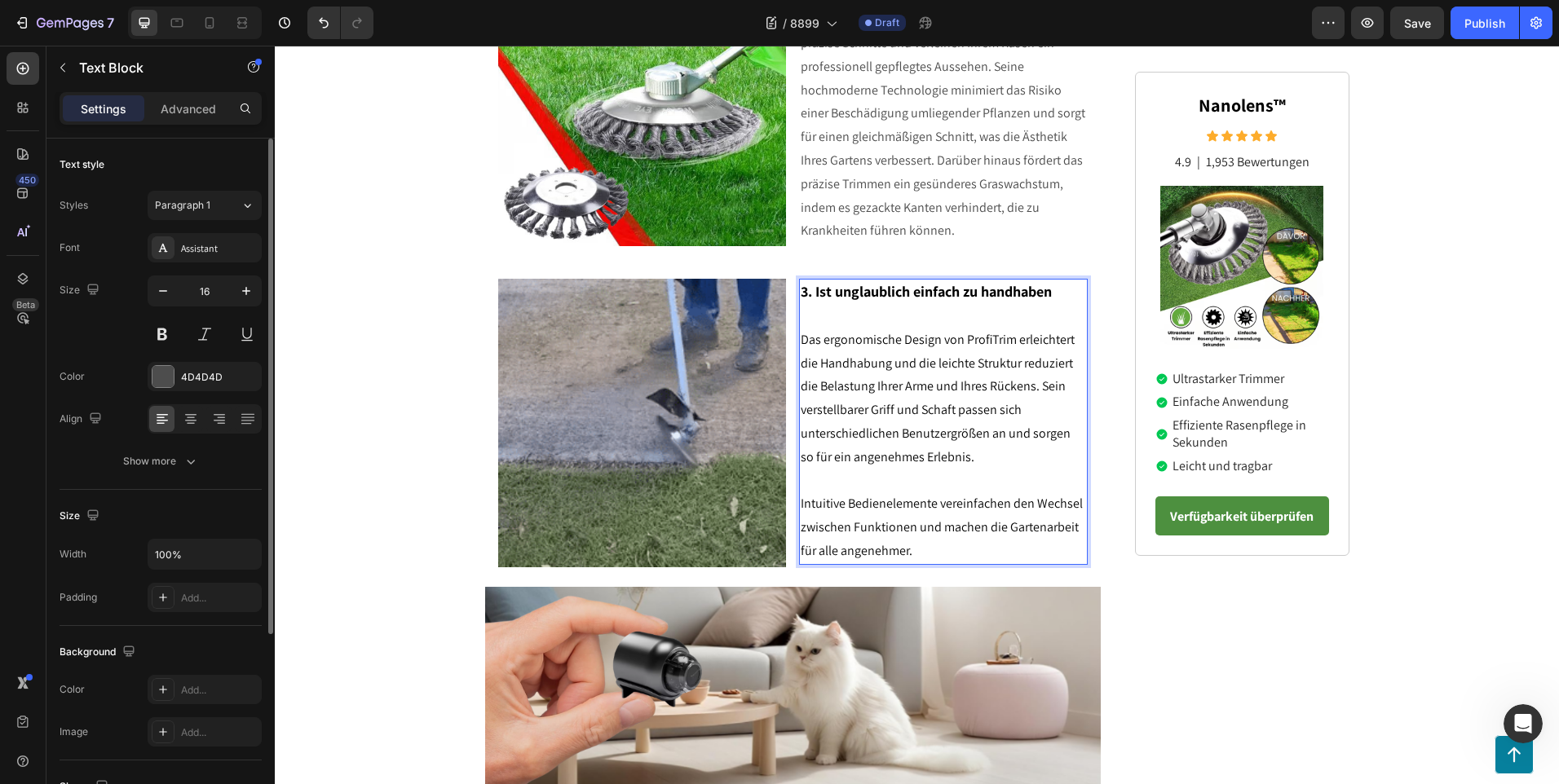
click at [831, 474] on p "Rich Text Editor. Editing area: main" at bounding box center [943, 481] width 285 height 23
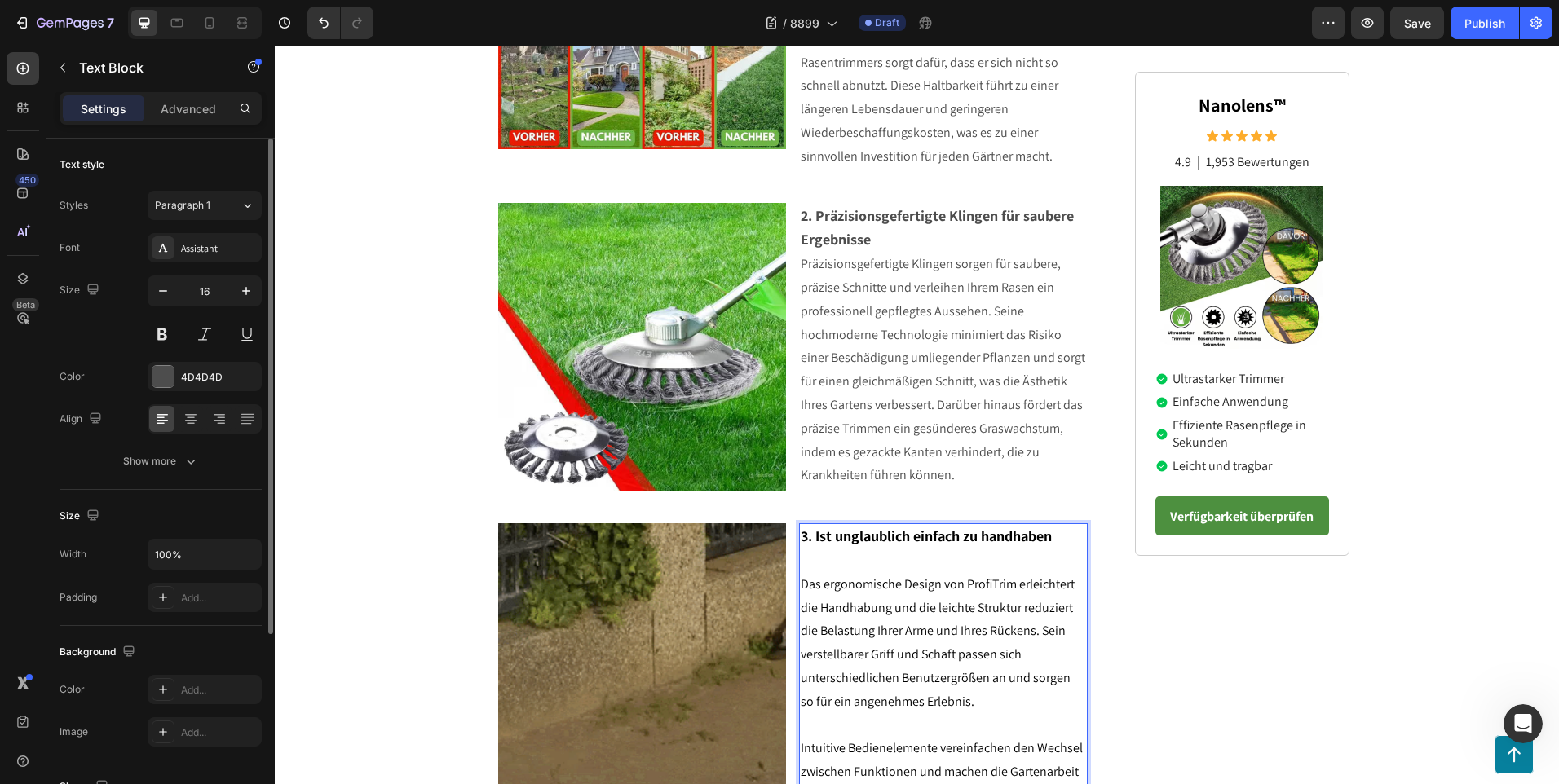
scroll to position [1054, 0]
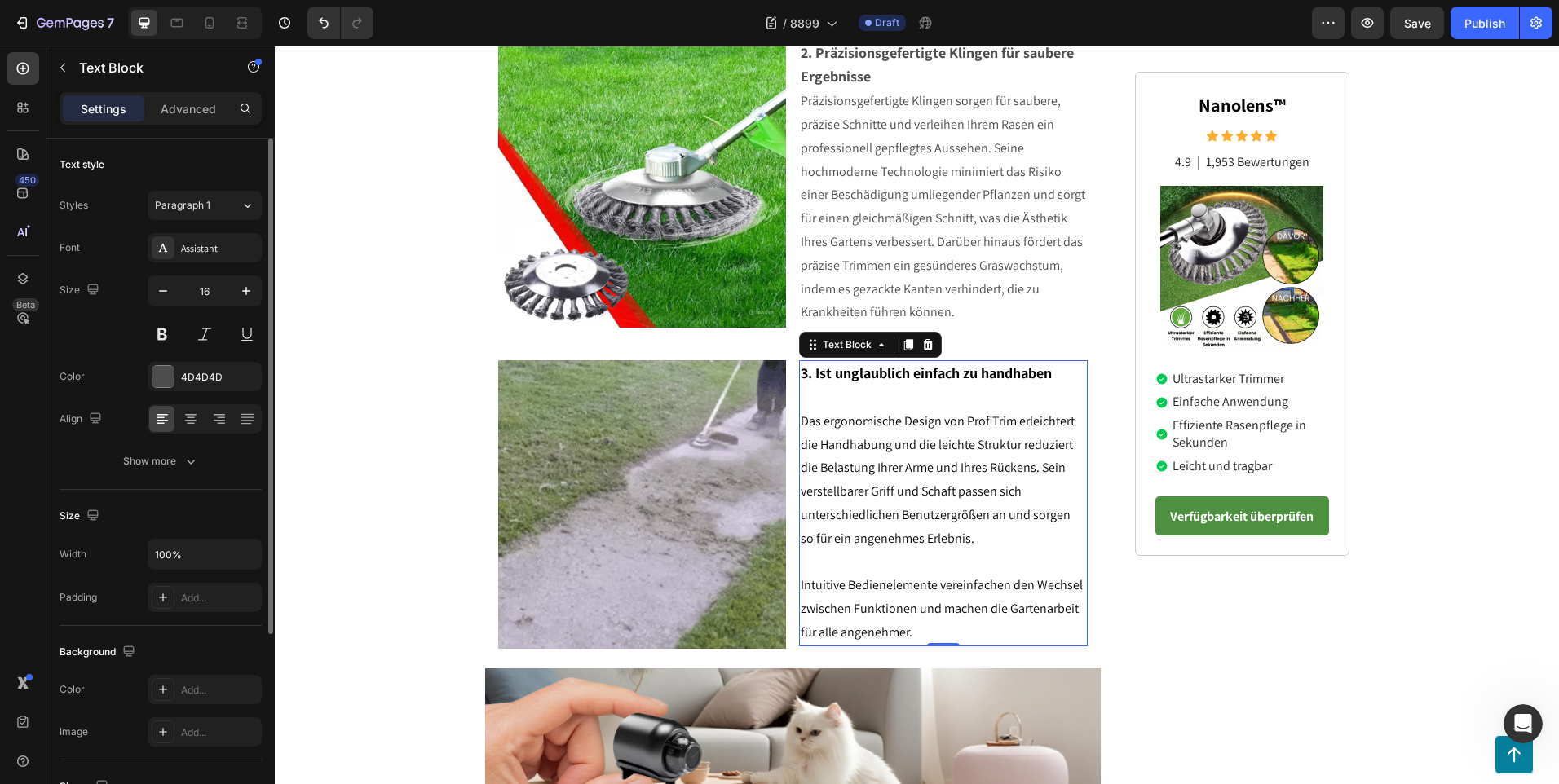
click at [918, 644] on p "Intuitive Bedienelemente vereinfachen den Wechsel zwischen Funktionen und mache…" at bounding box center [943, 609] width 285 height 70
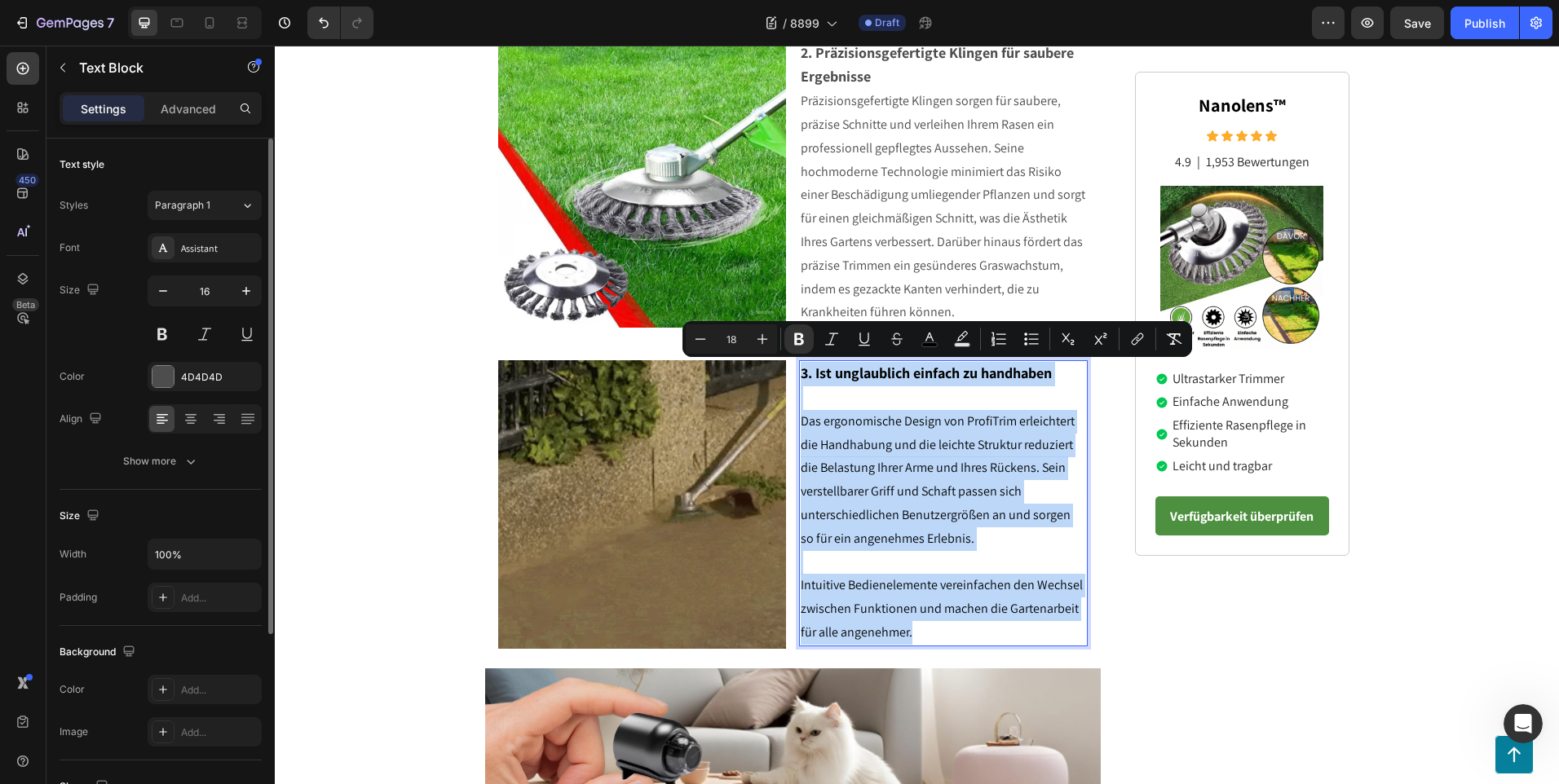
drag, startPoint x: 918, startPoint y: 636, endPoint x: 793, endPoint y: 360, distance: 303.0
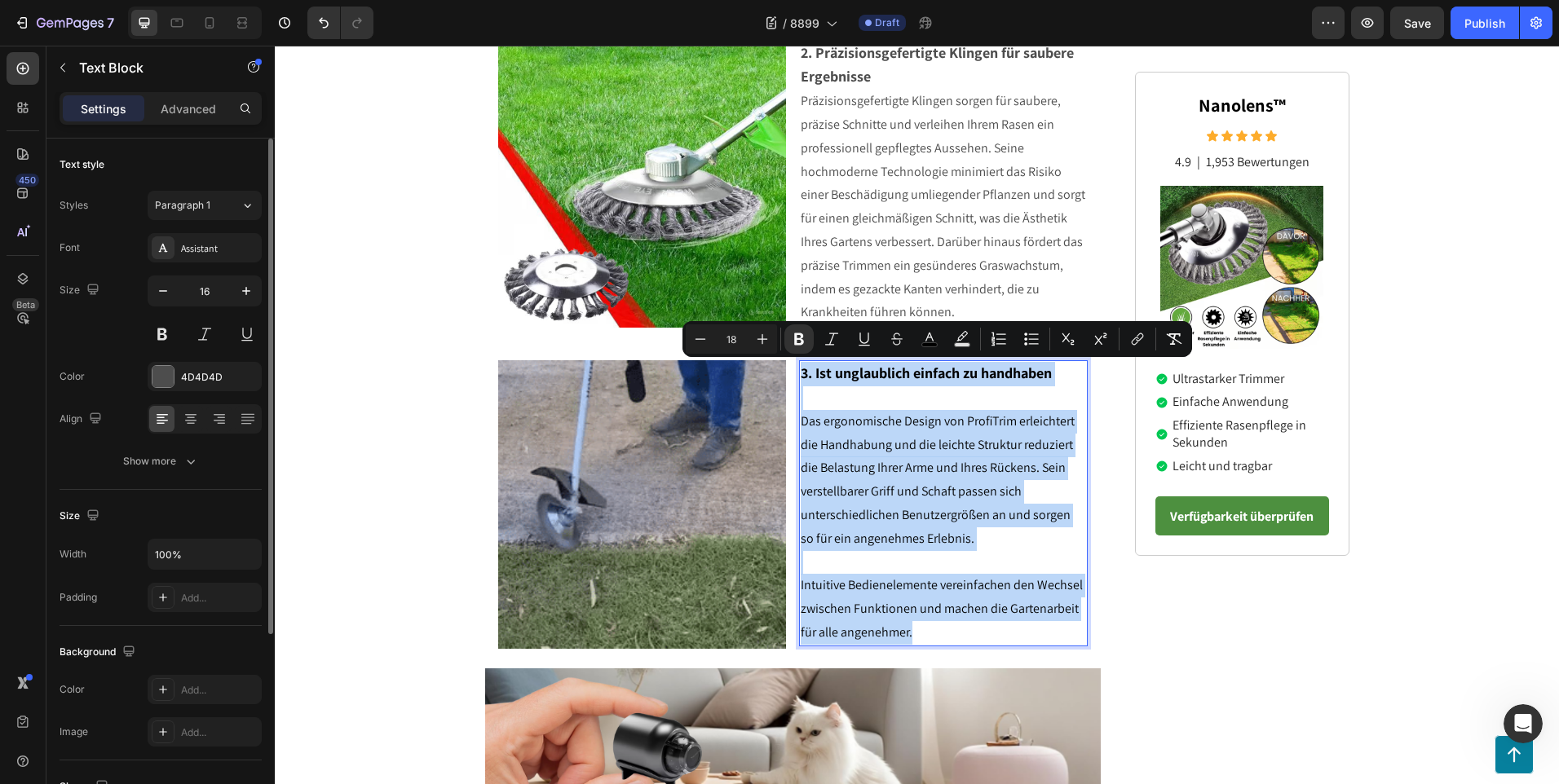
click at [799, 360] on div "3. Ist unglaublich einfach zu handhaben Das ergonomische Design von ProfiTrim e…" at bounding box center [943, 503] width 289 height 286
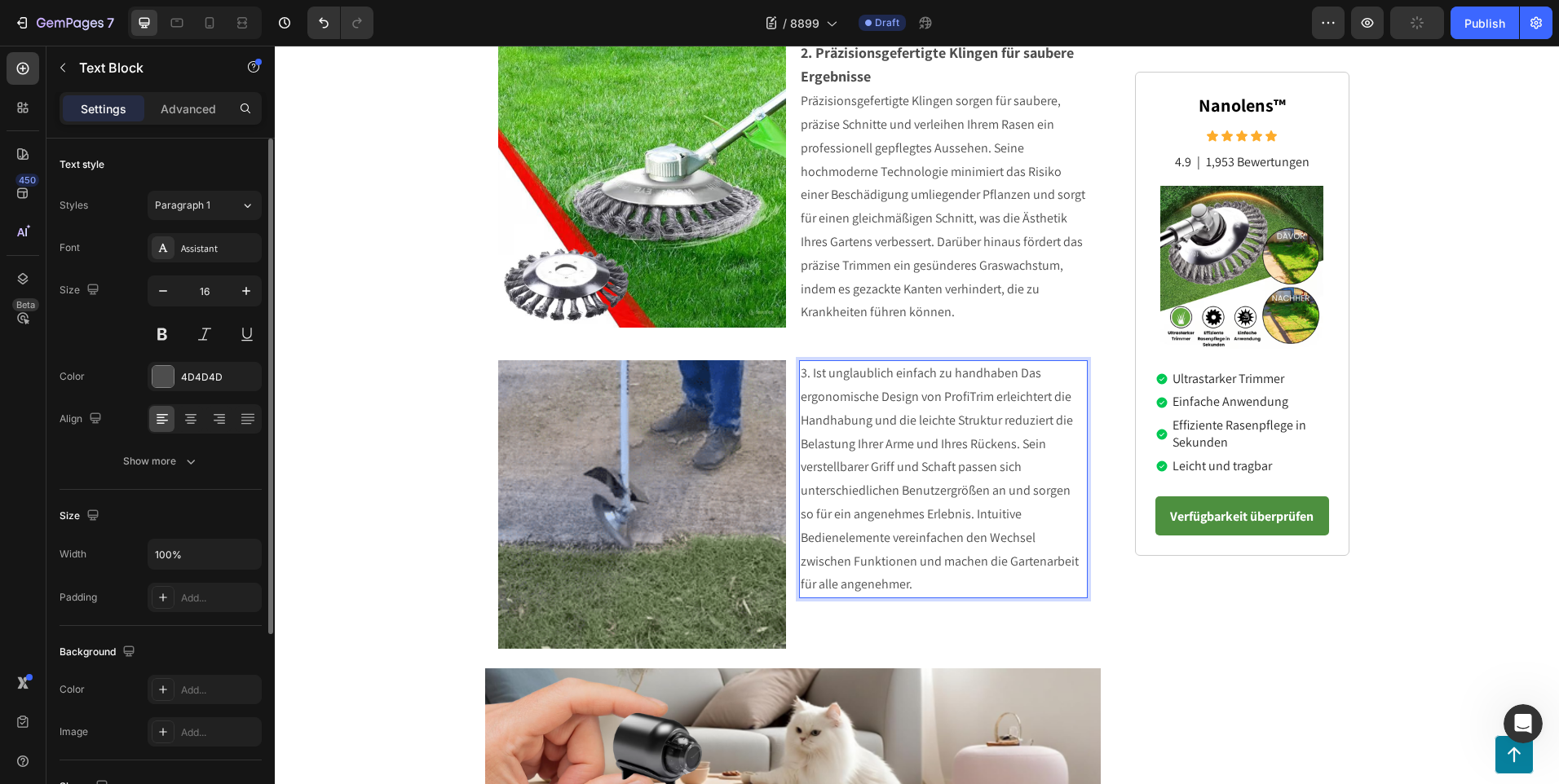
click at [1011, 370] on p "3. Ist unglaublich einfach zu handhaben Das ergonomische Design von ProfiTrim e…" at bounding box center [943, 479] width 285 height 235
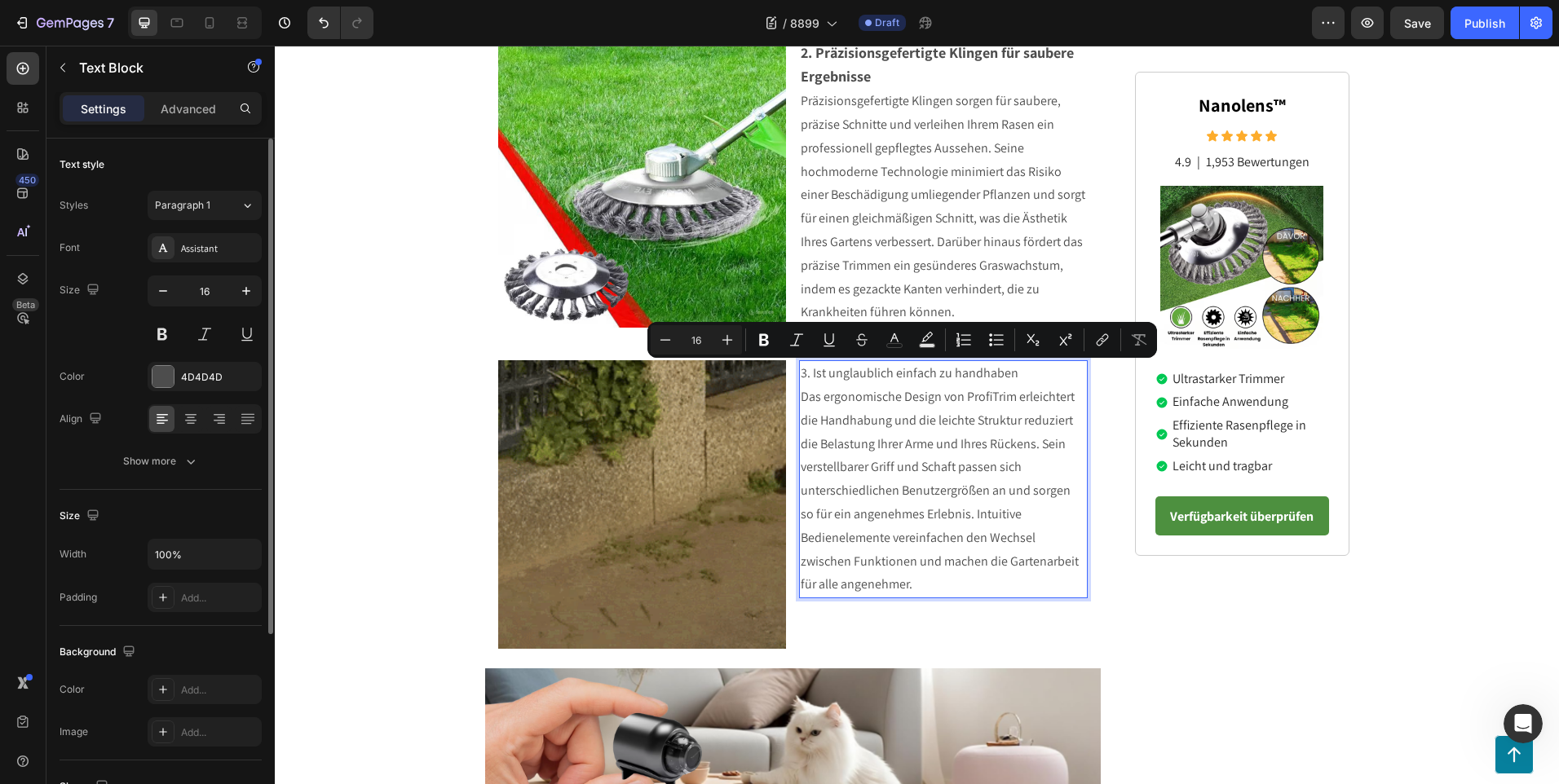
drag, startPoint x: 1022, startPoint y: 378, endPoint x: 794, endPoint y: 374, distance: 228.0
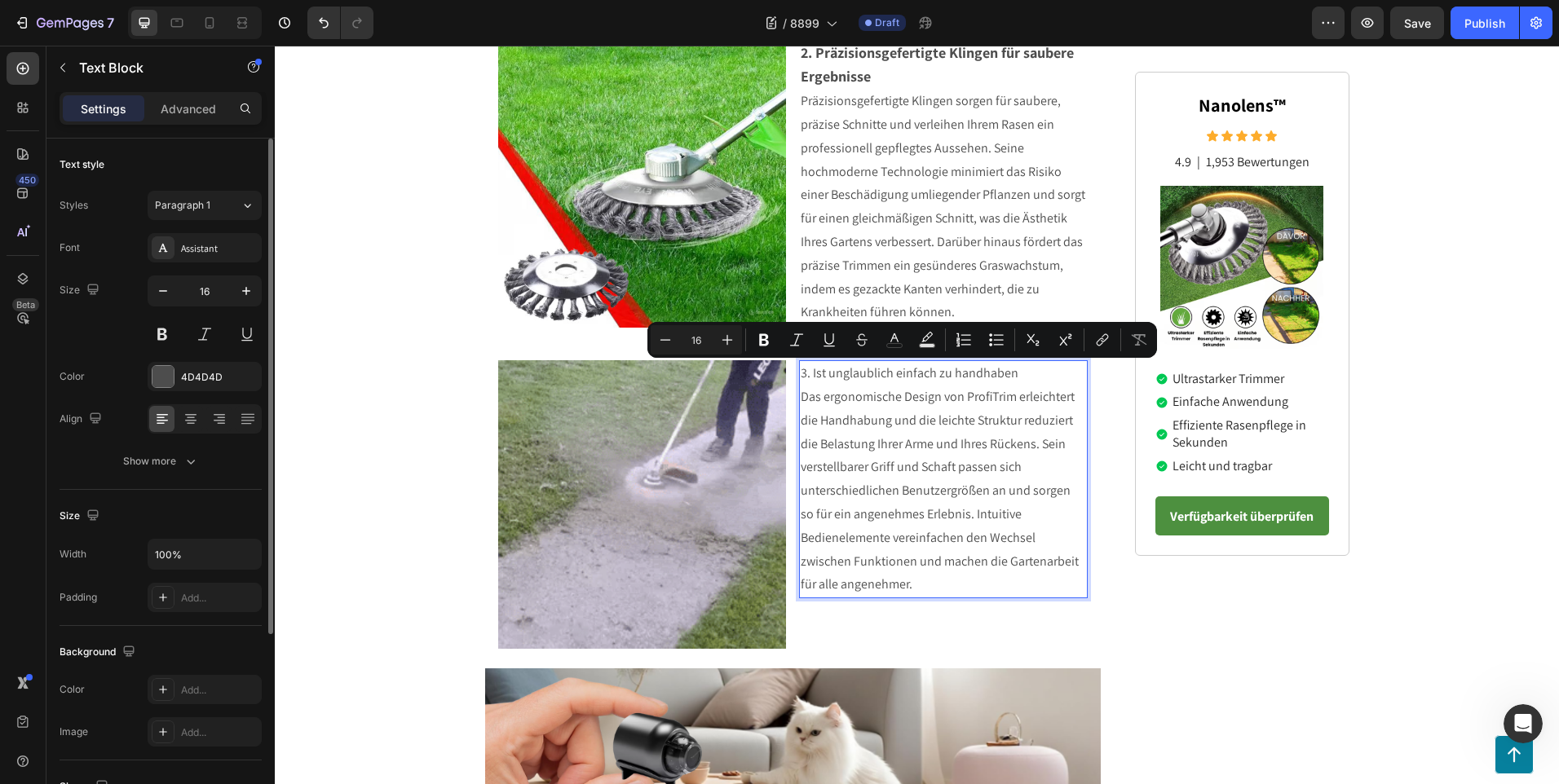
click at [801, 374] on p "3. Ist unglaublich einfach zu handhaben" at bounding box center [943, 373] width 285 height 23
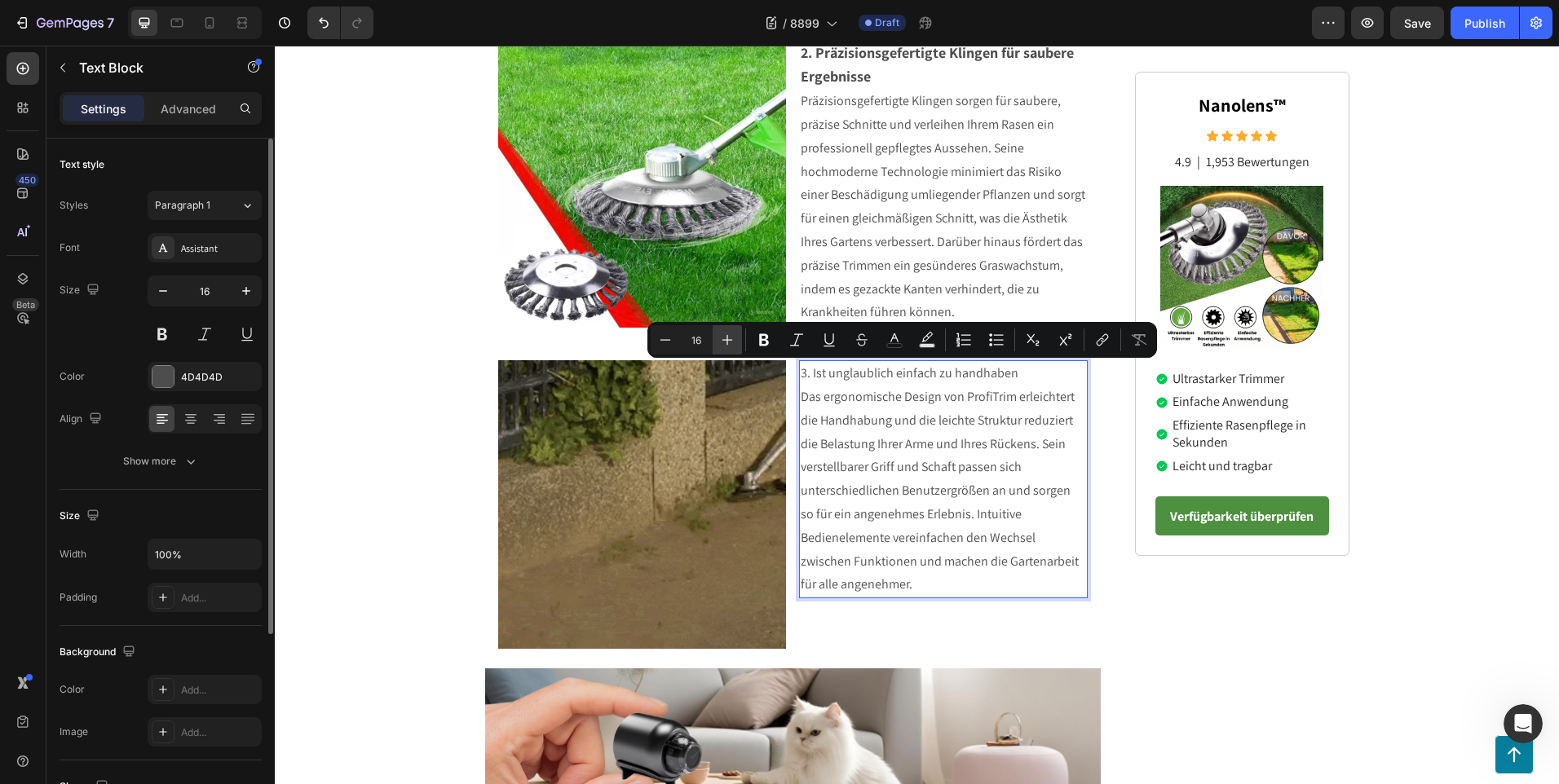
click at [727, 344] on icon "Editor contextual toolbar" at bounding box center [728, 340] width 11 height 11
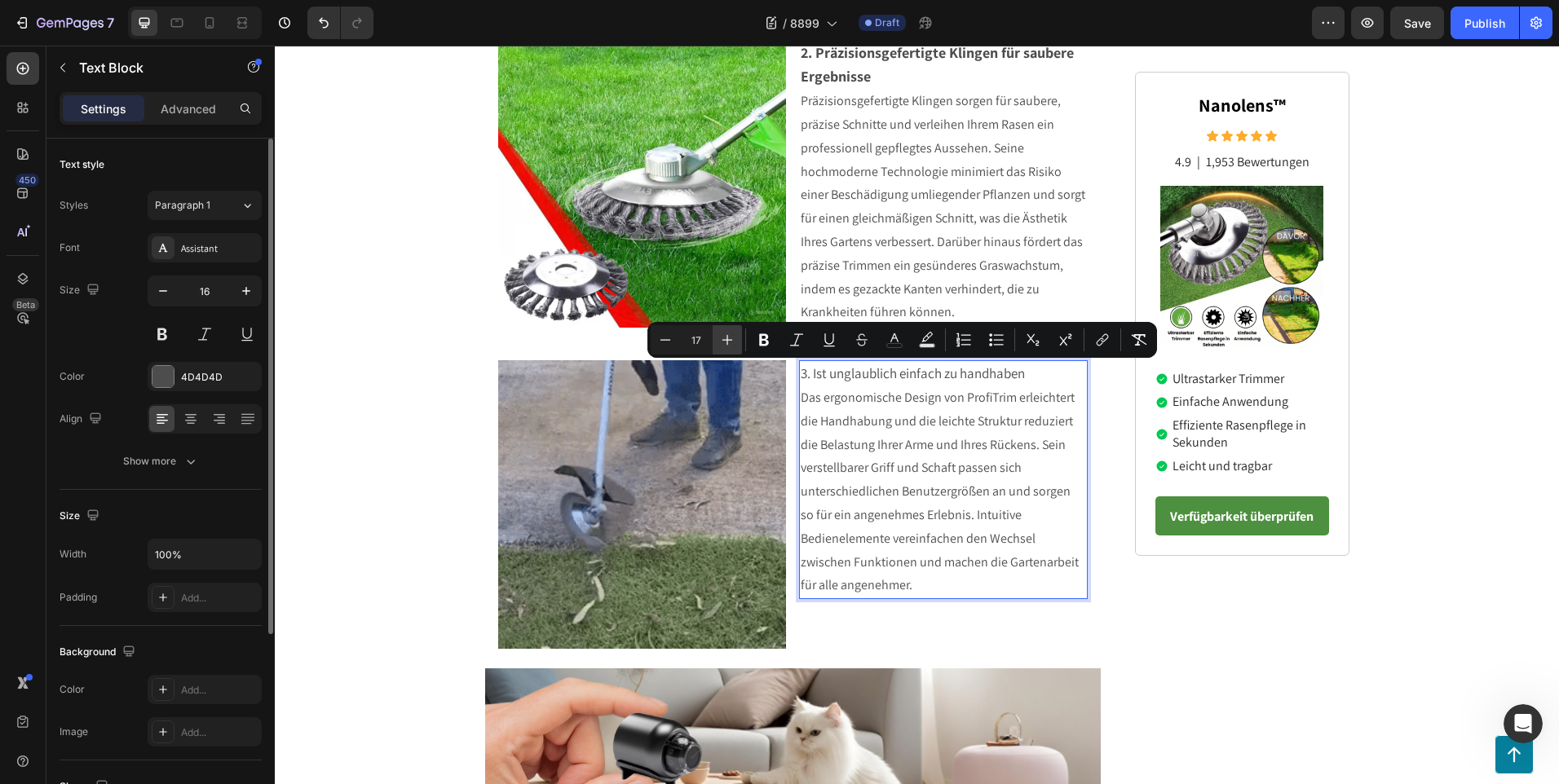
type input "18"
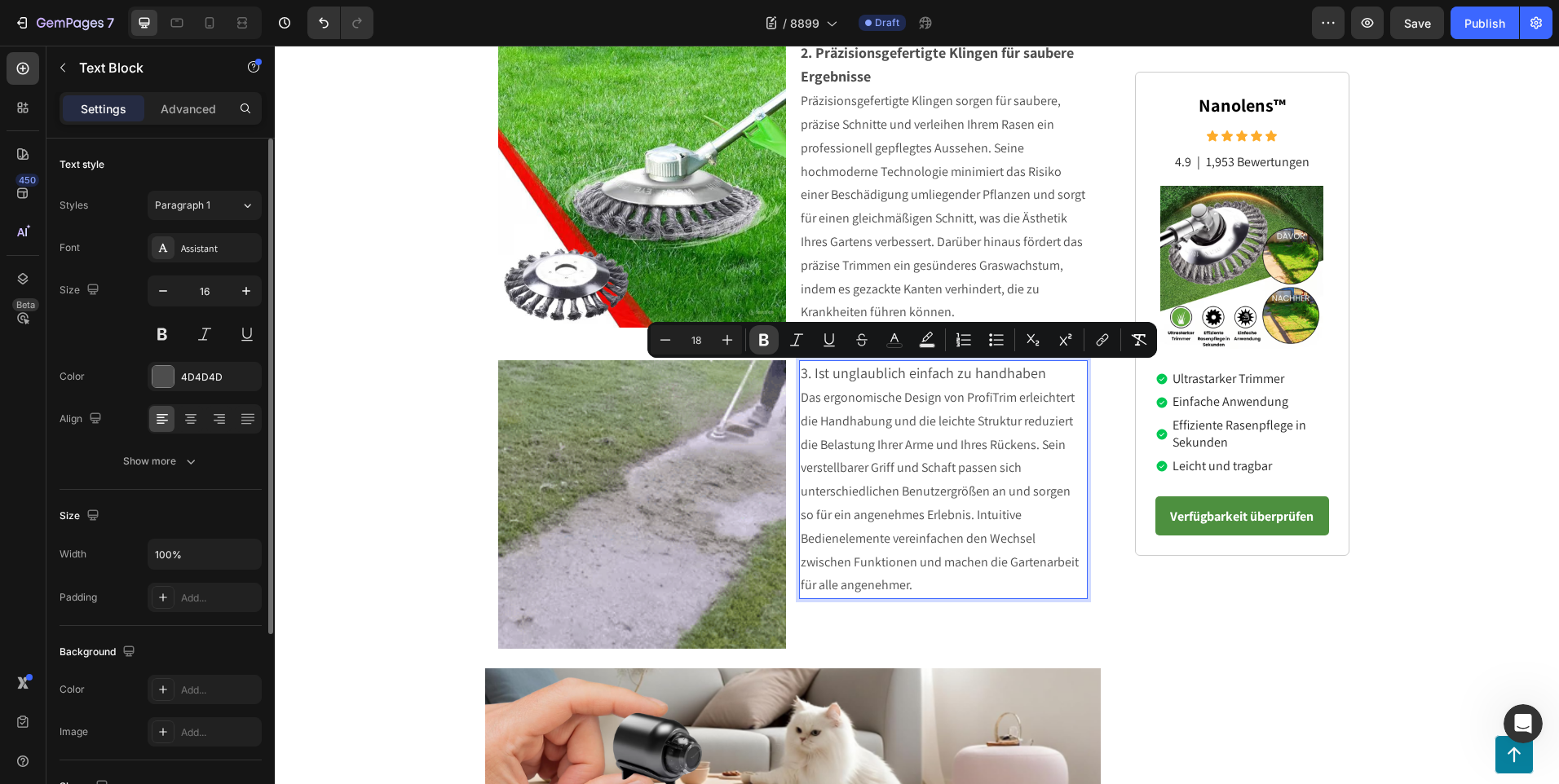
click at [757, 340] on icon "Editor contextual toolbar" at bounding box center [764, 340] width 17 height 17
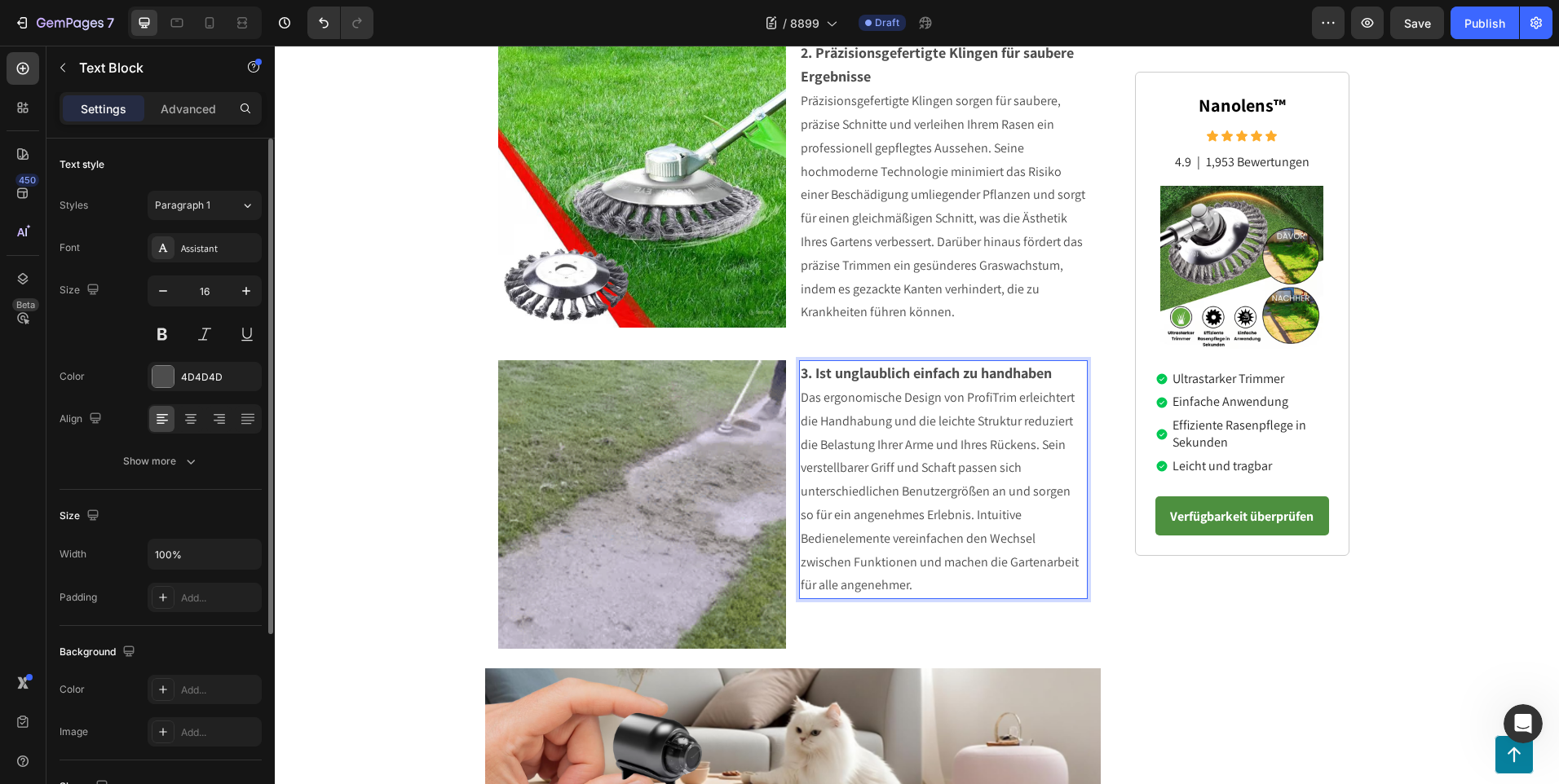
click at [1034, 447] on p "Das ergonomische Design von ProfiTrim erleichtert die Handhabung und die leicht…" at bounding box center [943, 492] width 285 height 211
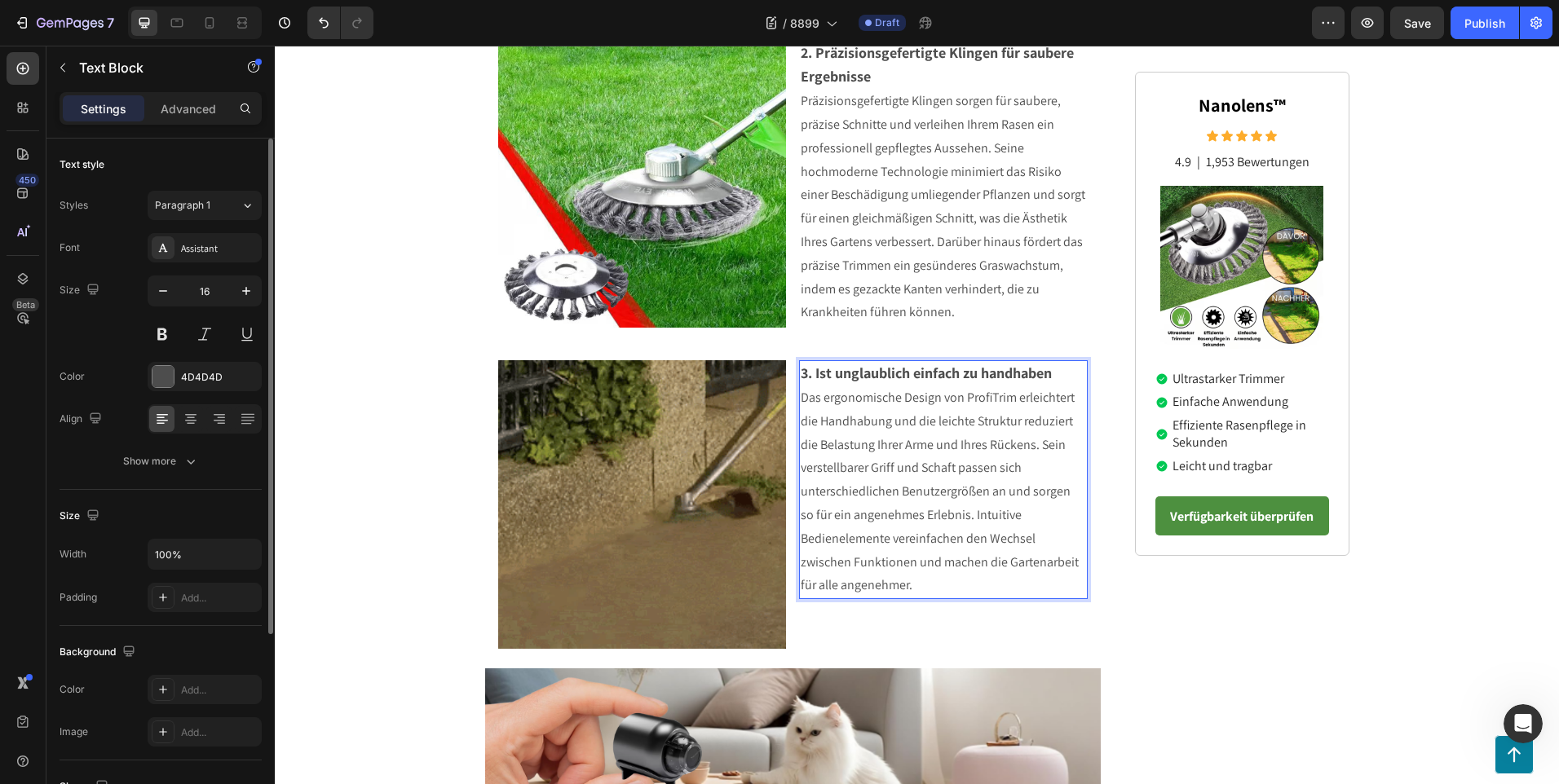
click at [952, 518] on p "Das ergonomische Design von ProfiTrim erleichtert die Handhabung und die leicht…" at bounding box center [943, 492] width 285 height 211
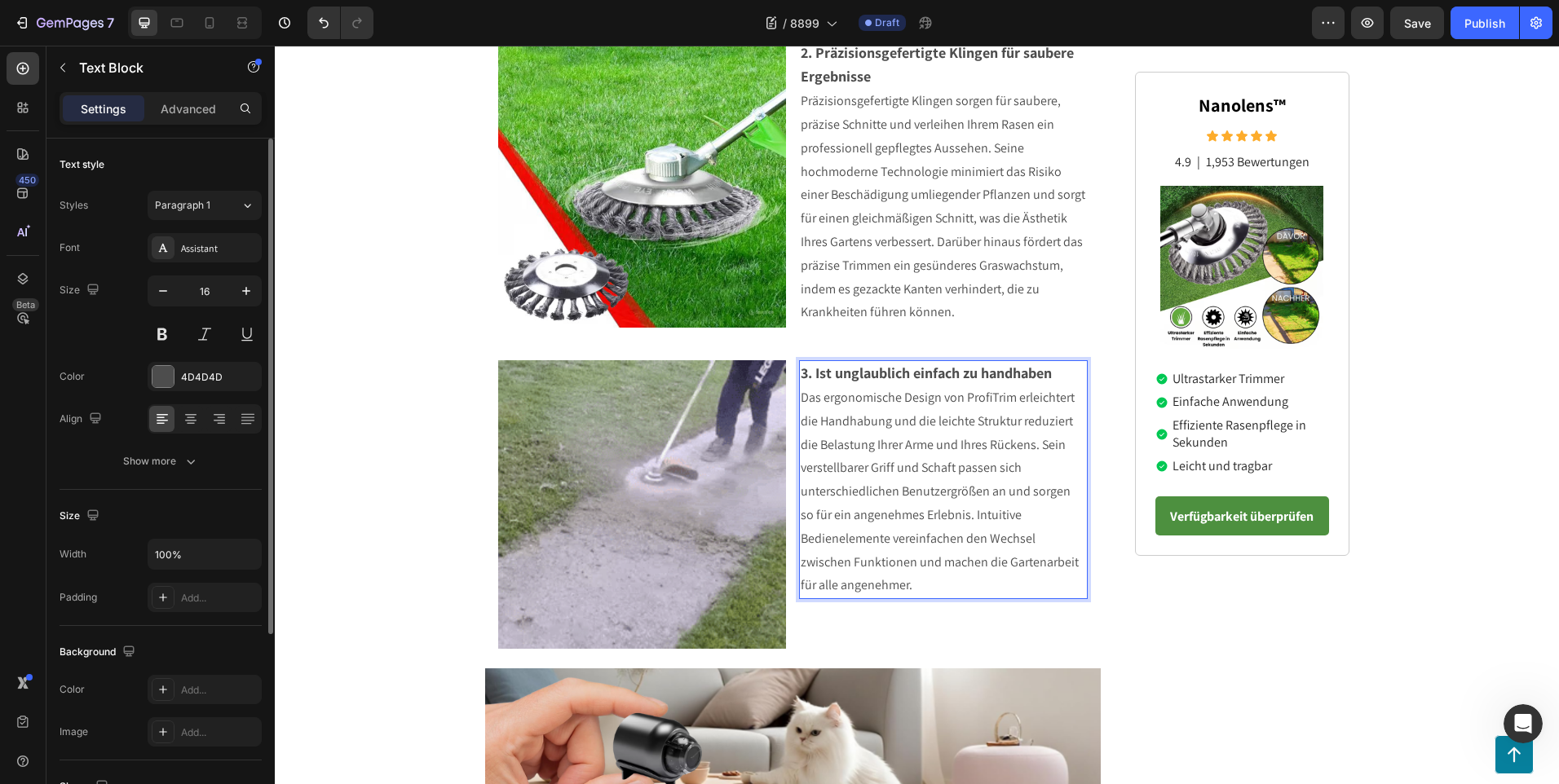
click at [957, 519] on p "Das ergonomische Design von ProfiTrim erleichtert die Handhabung und die leicht…" at bounding box center [943, 492] width 285 height 211
click at [953, 518] on p "Das ergonomische Design von ProfiTrim erleichtert die Handhabung und die leicht…" at bounding box center [943, 492] width 285 height 211
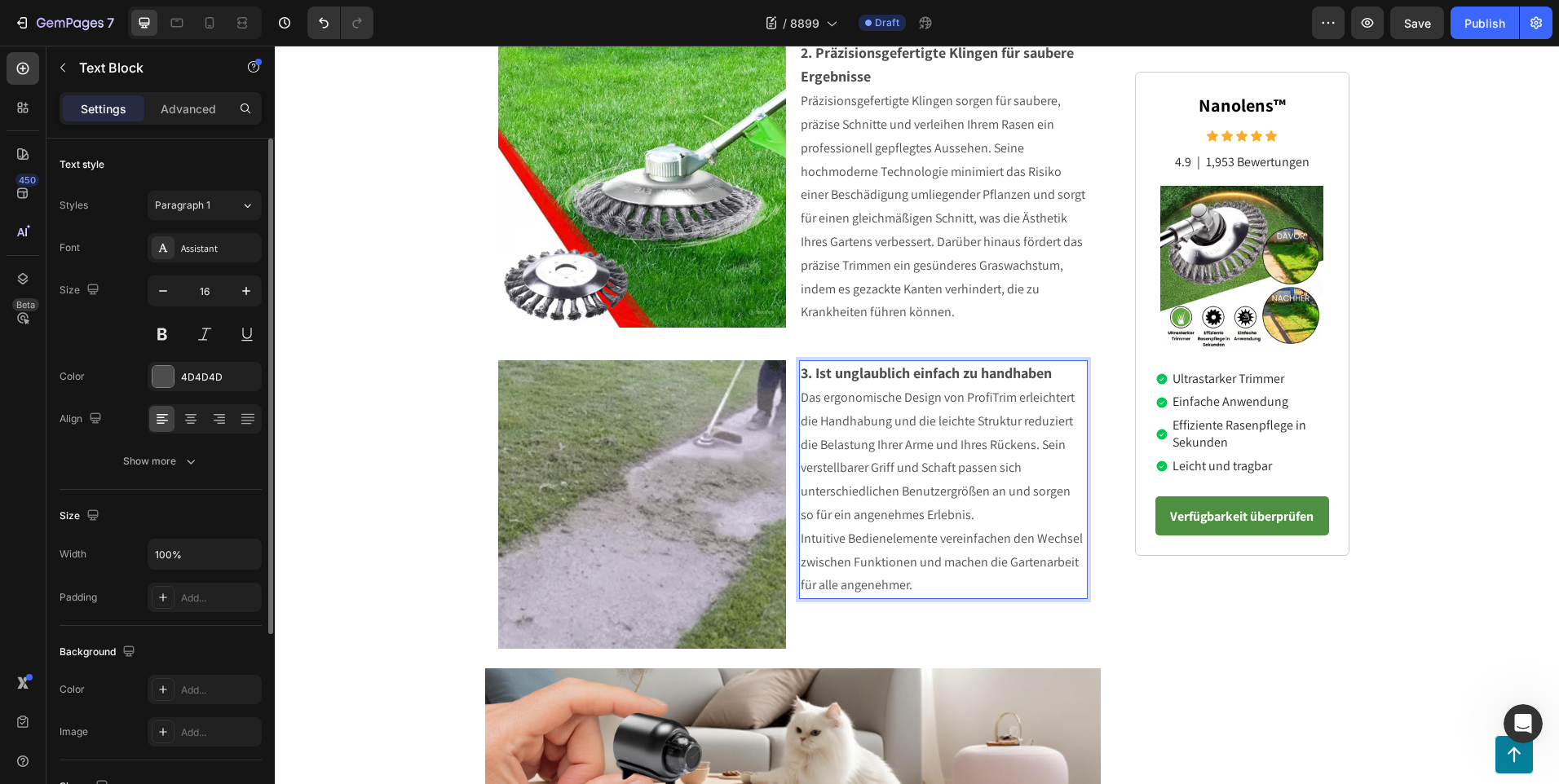
click at [966, 520] on p "Das ergonomische Design von ProfiTrim erleichtert die Handhabung und die leicht…" at bounding box center [943, 457] width 285 height 141
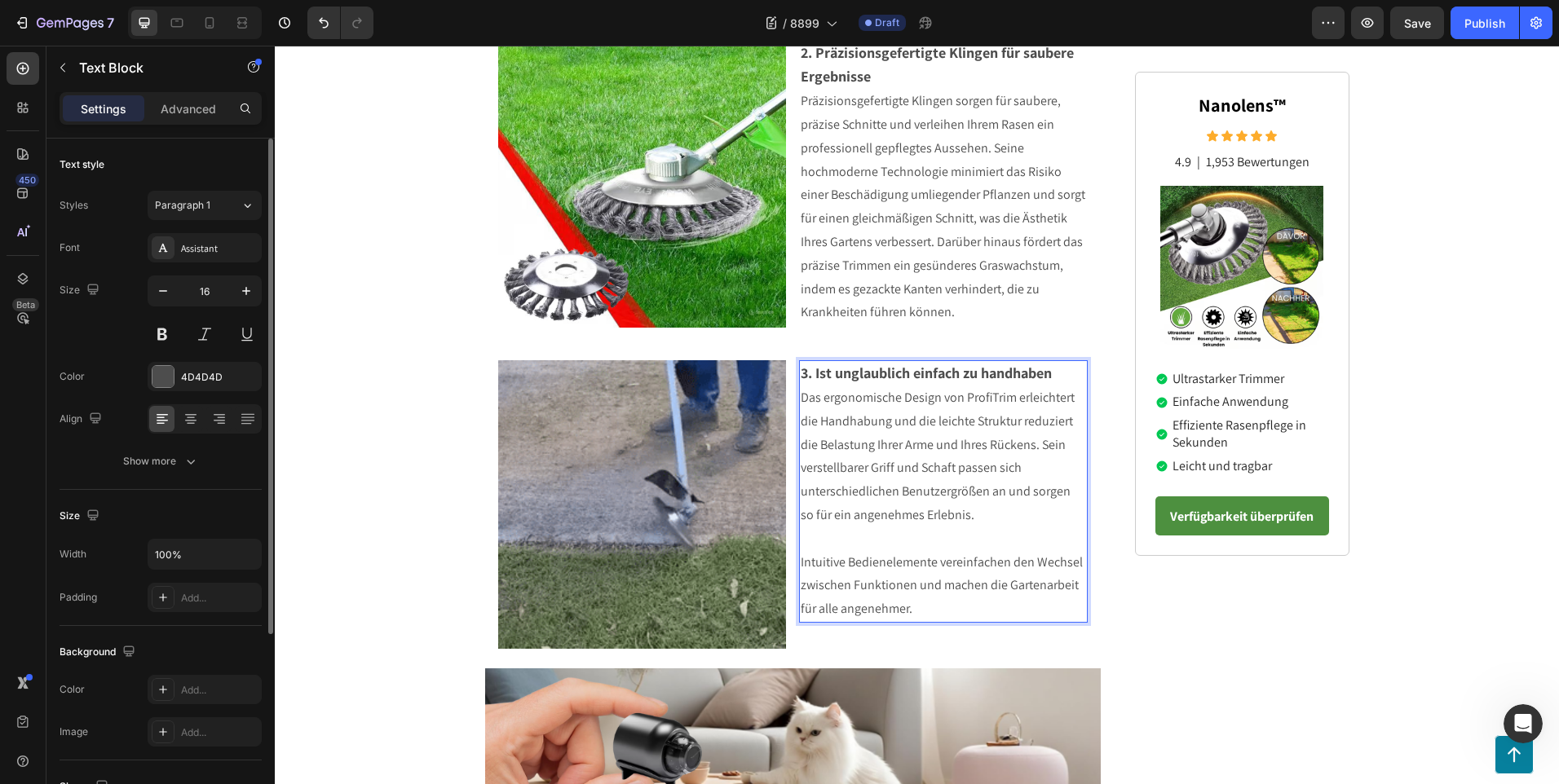
click at [978, 519] on p "Das ergonomische Design von ProfiTrim erleichtert die Handhabung und die leicht…" at bounding box center [943, 457] width 285 height 141
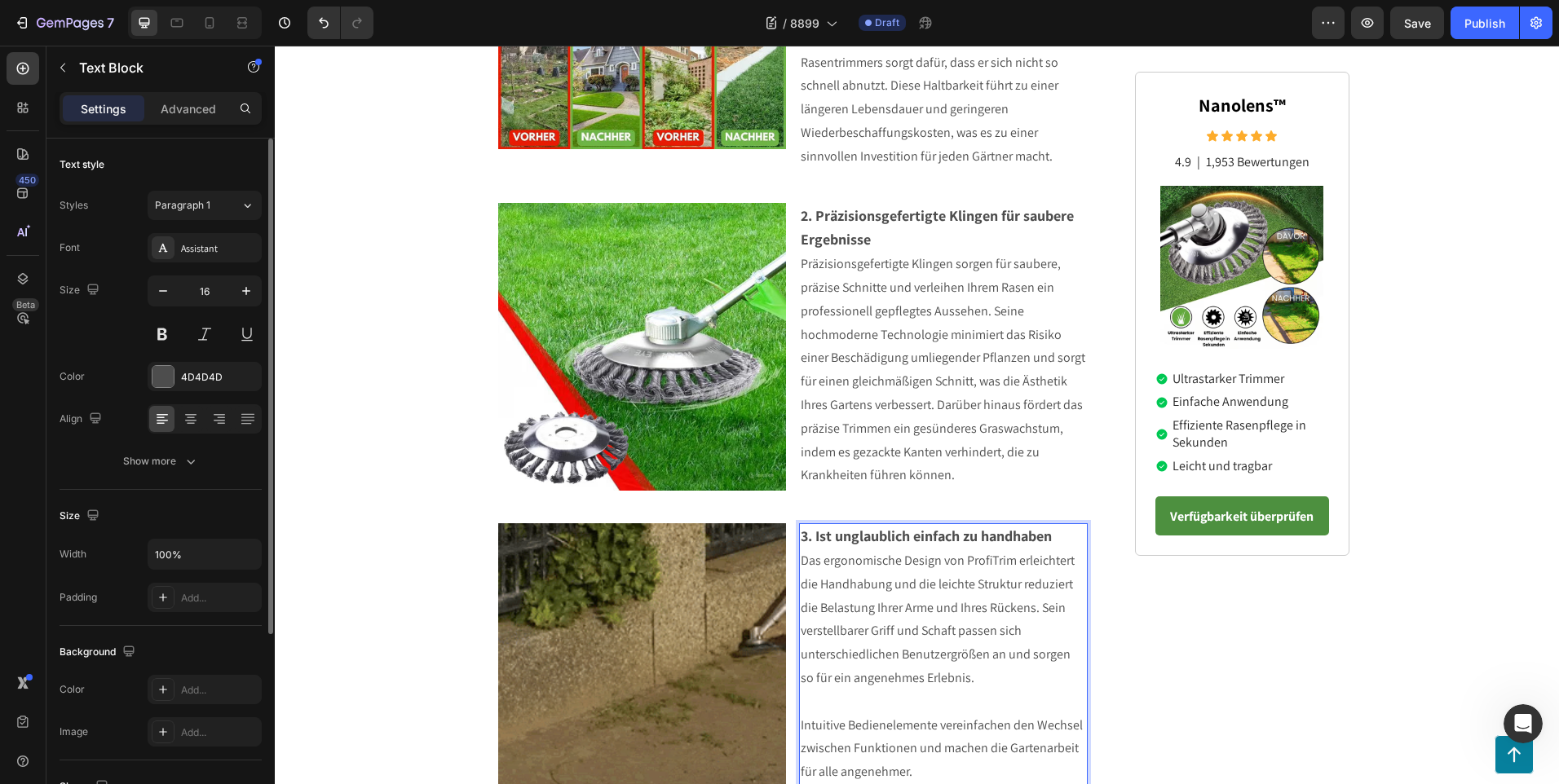
scroll to position [973, 0]
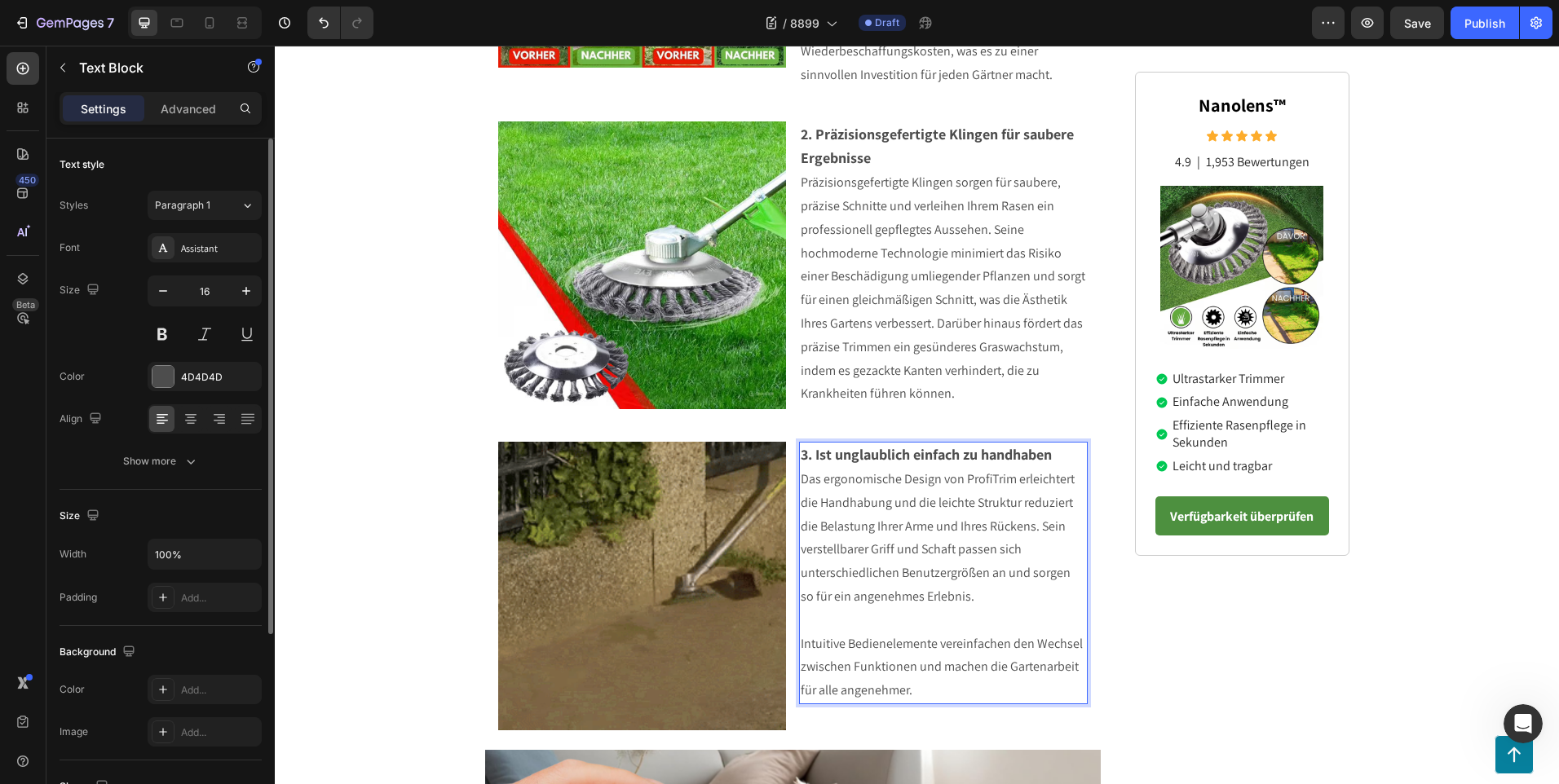
click at [844, 616] on p "Rich Text Editor. Editing area: main" at bounding box center [943, 621] width 285 height 23
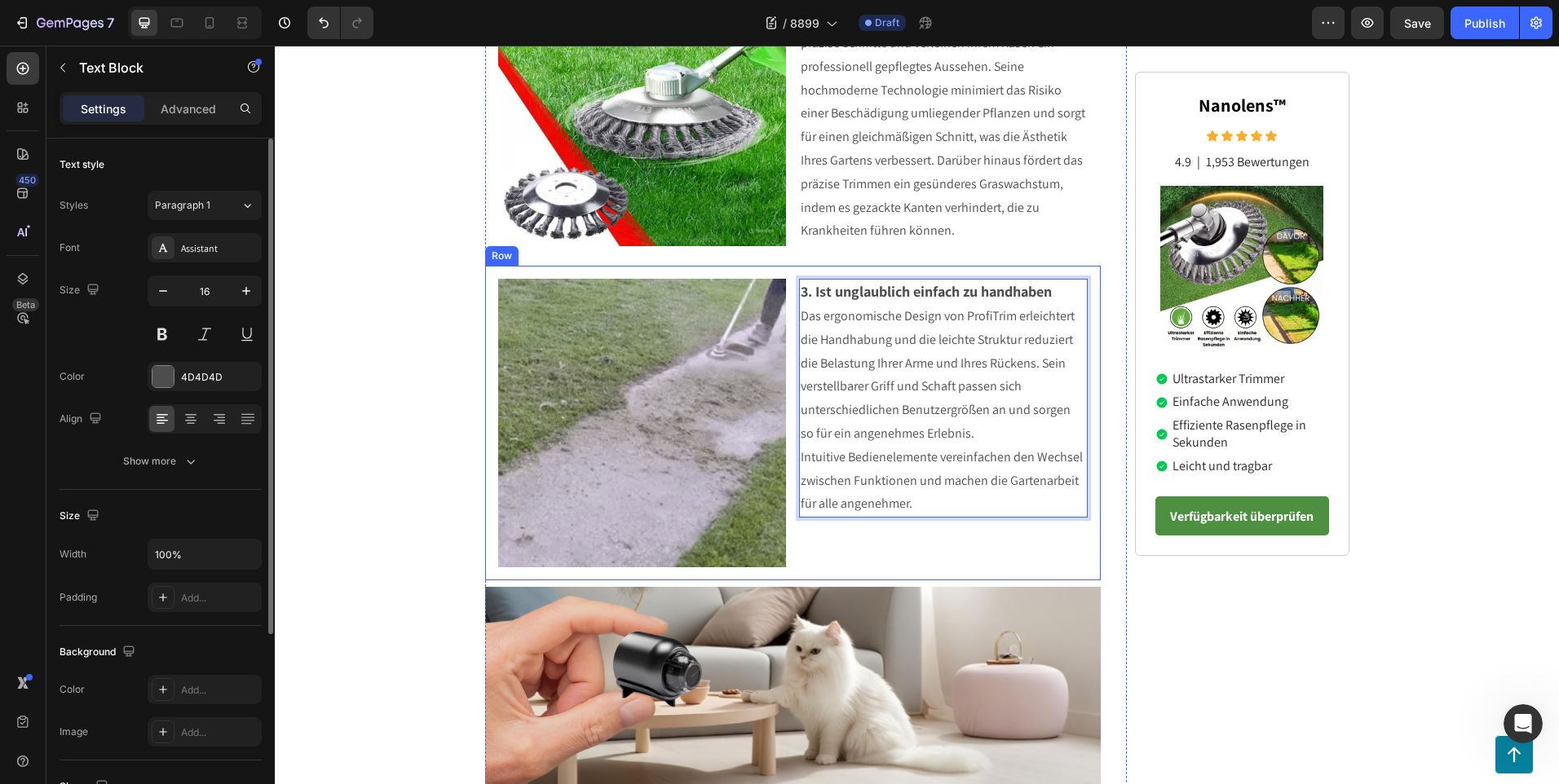
scroll to position [1218, 0]
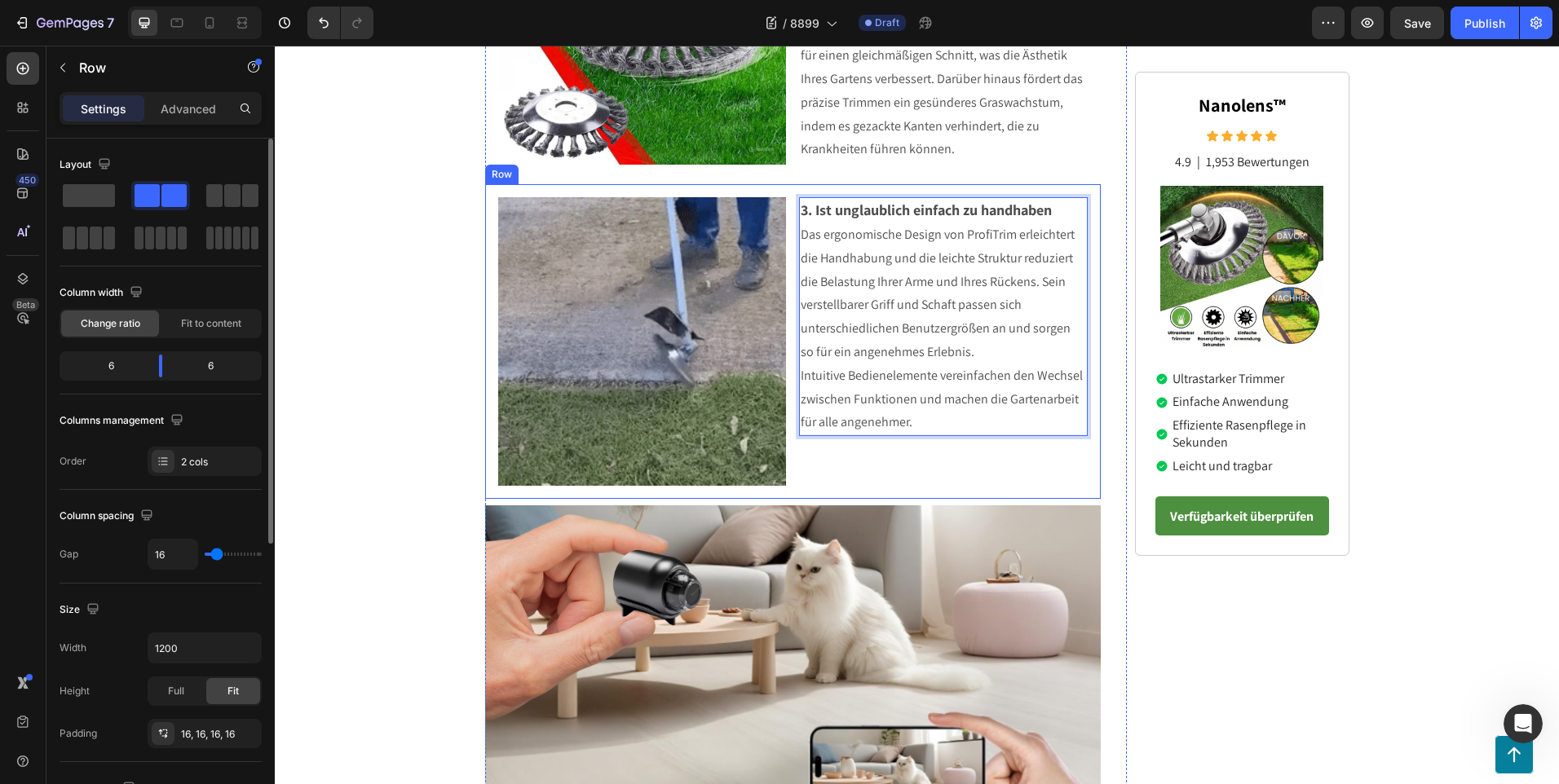
click at [846, 471] on div "3. Ist unglaublich einfach zu handhaben Das ergonomische Design von ProfiTrim e…" at bounding box center [943, 342] width 289 height 289
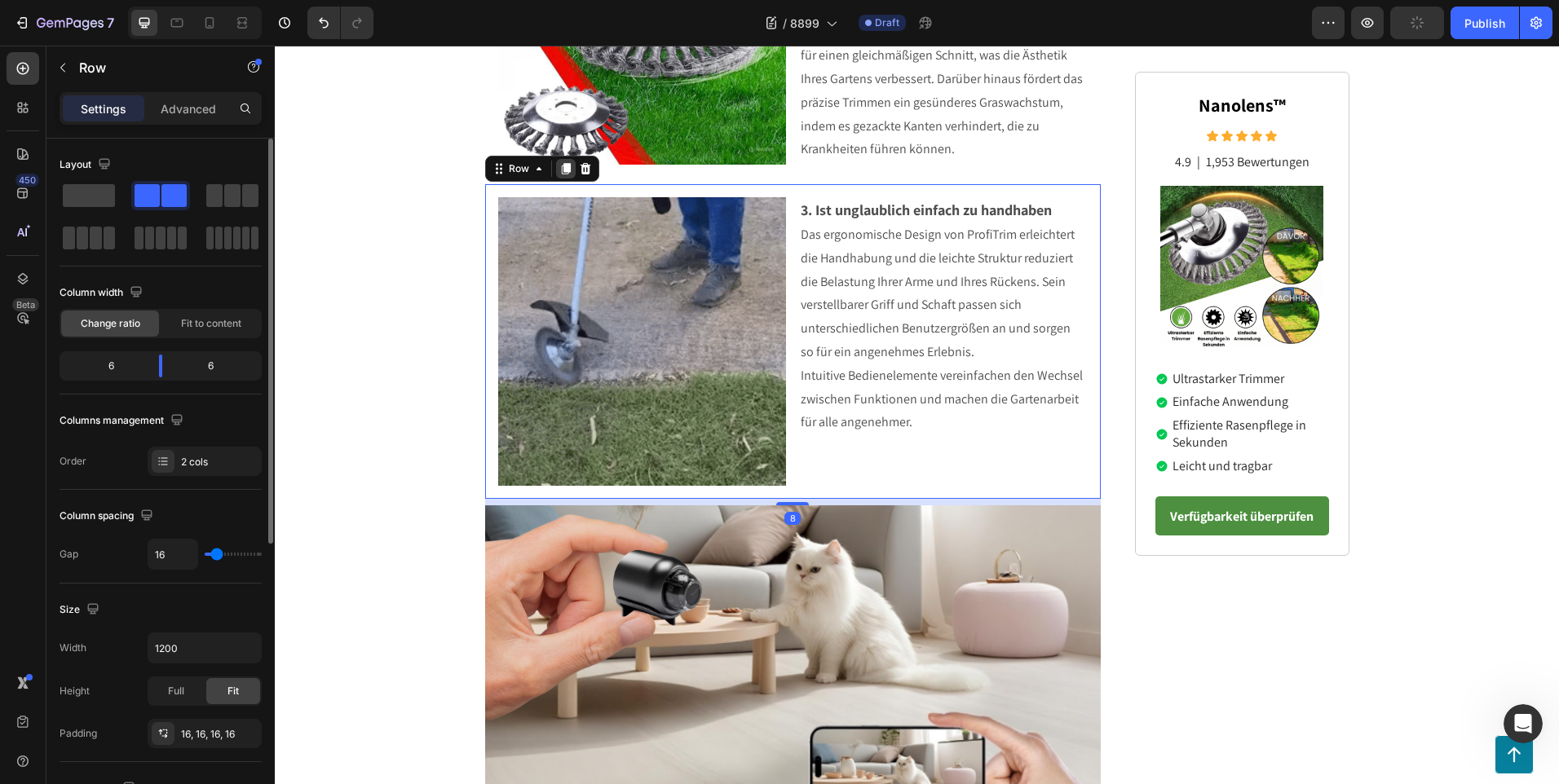
click at [561, 168] on icon at bounding box center [565, 169] width 9 height 12
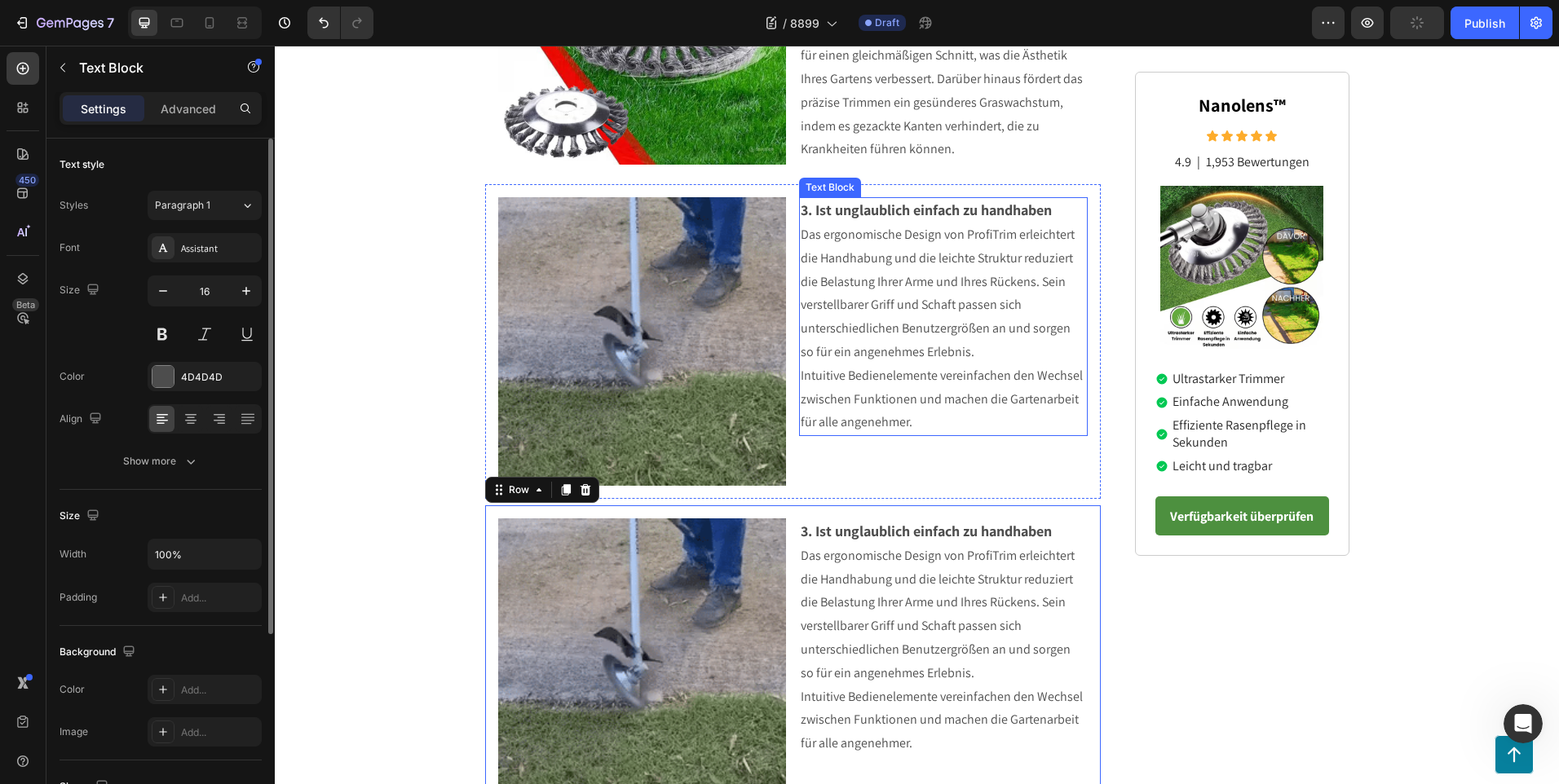
click at [1064, 219] on p "3. Ist unglaublich einfach zu handhaben" at bounding box center [943, 211] width 285 height 24
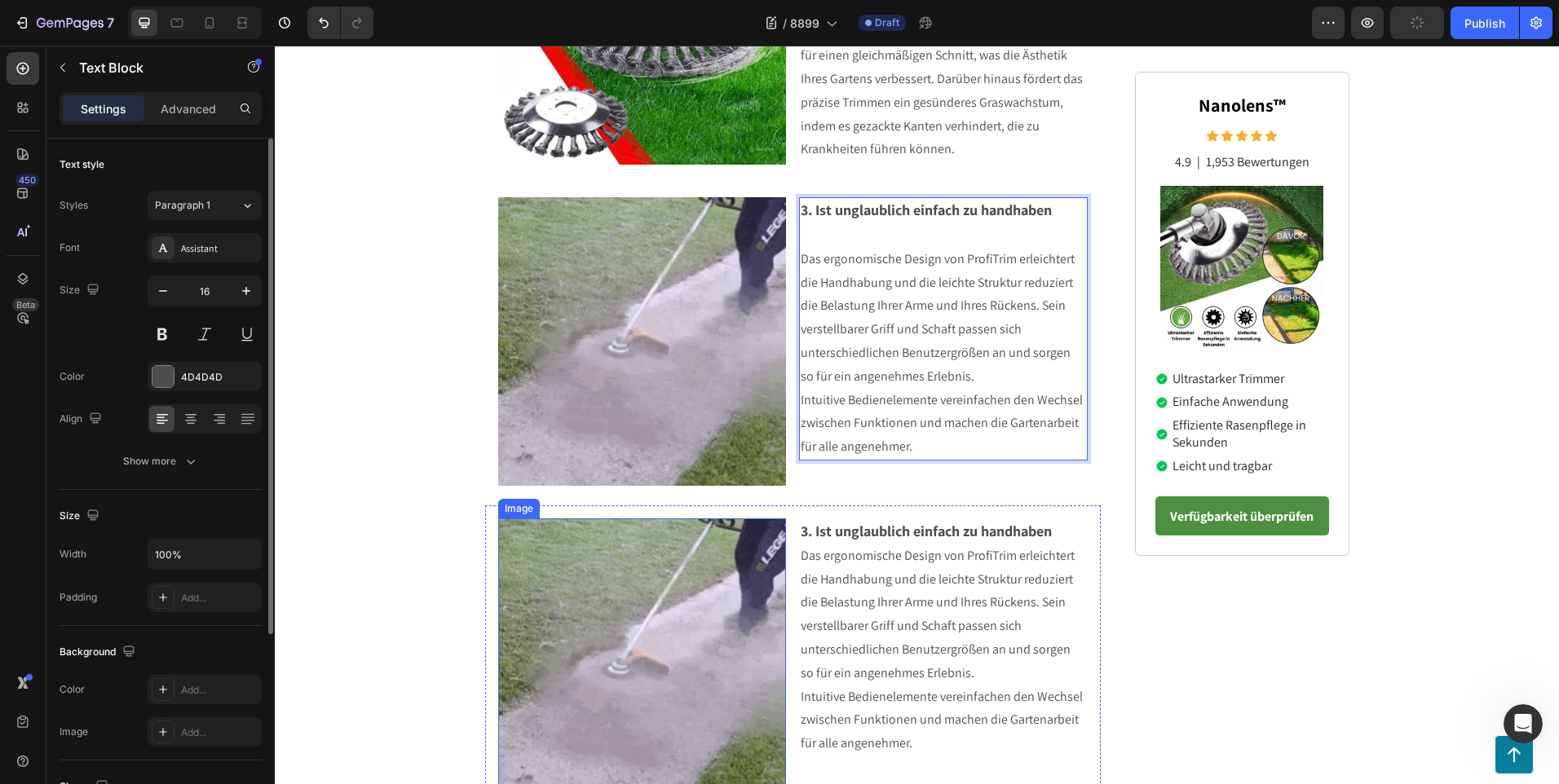
scroll to position [1299, 0]
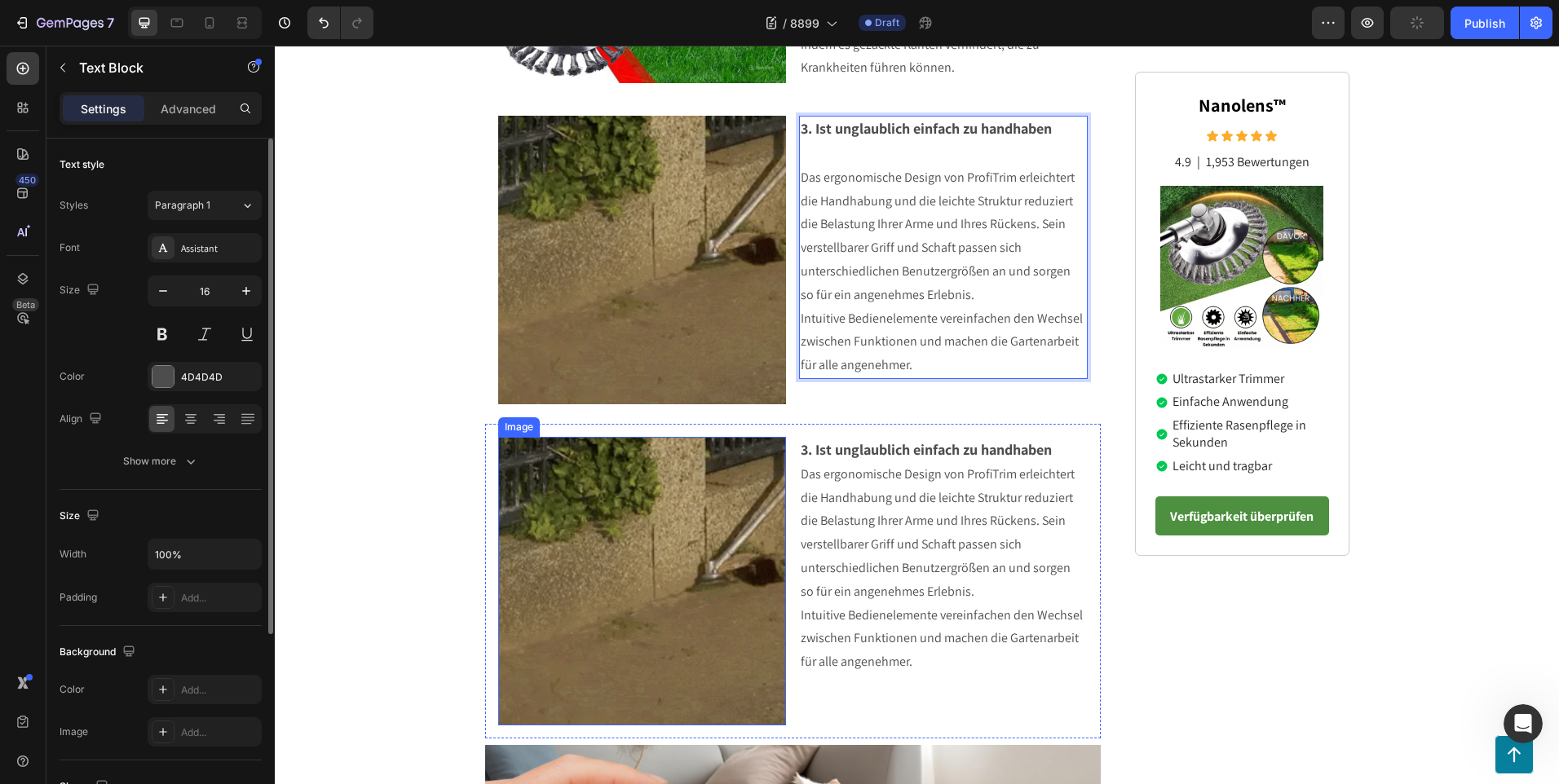
click at [651, 626] on img at bounding box center [642, 582] width 289 height 289
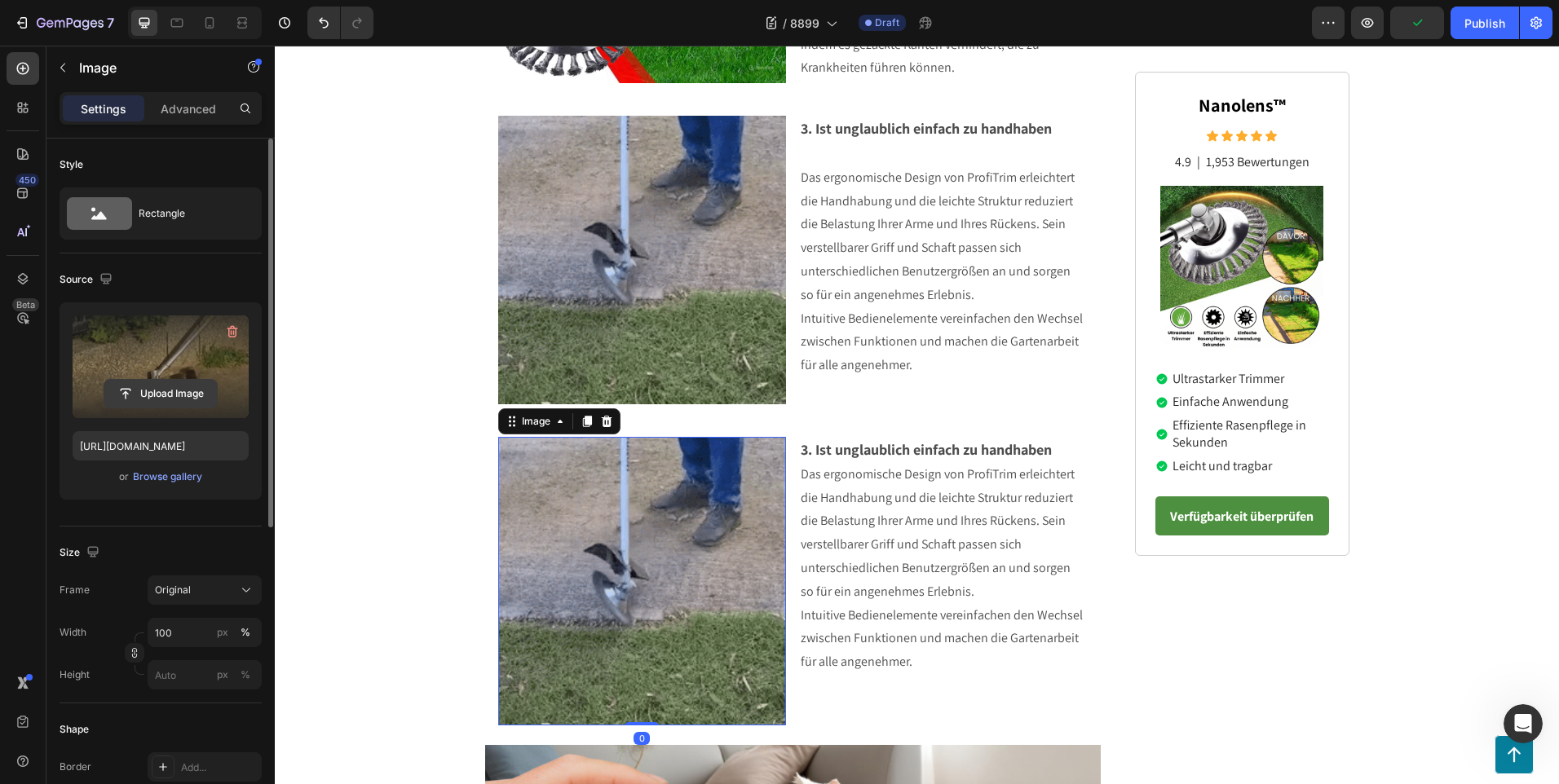
click at [168, 389] on input "file" at bounding box center [161, 393] width 113 height 27
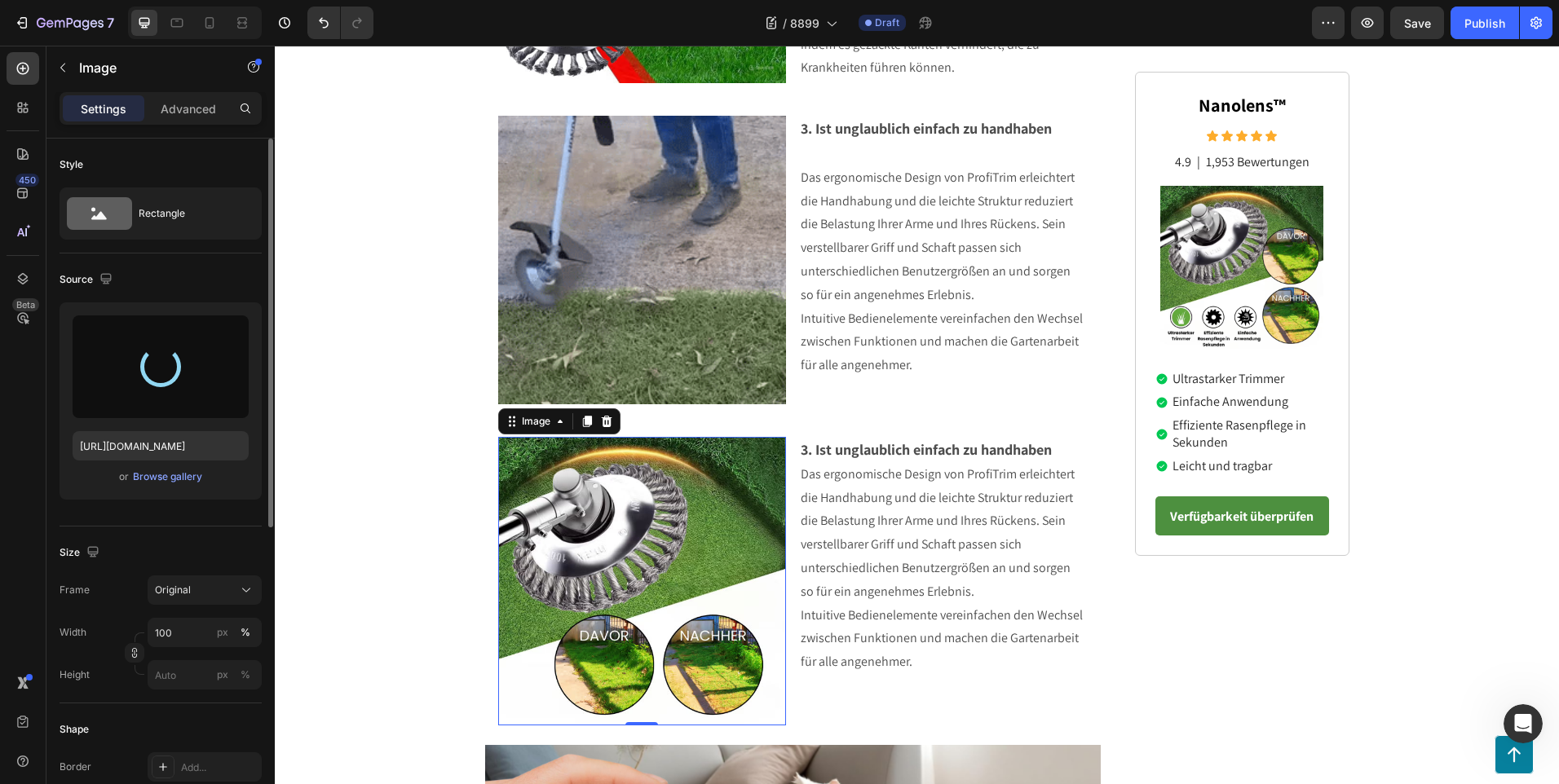
type input "[URL][DOMAIN_NAME]"
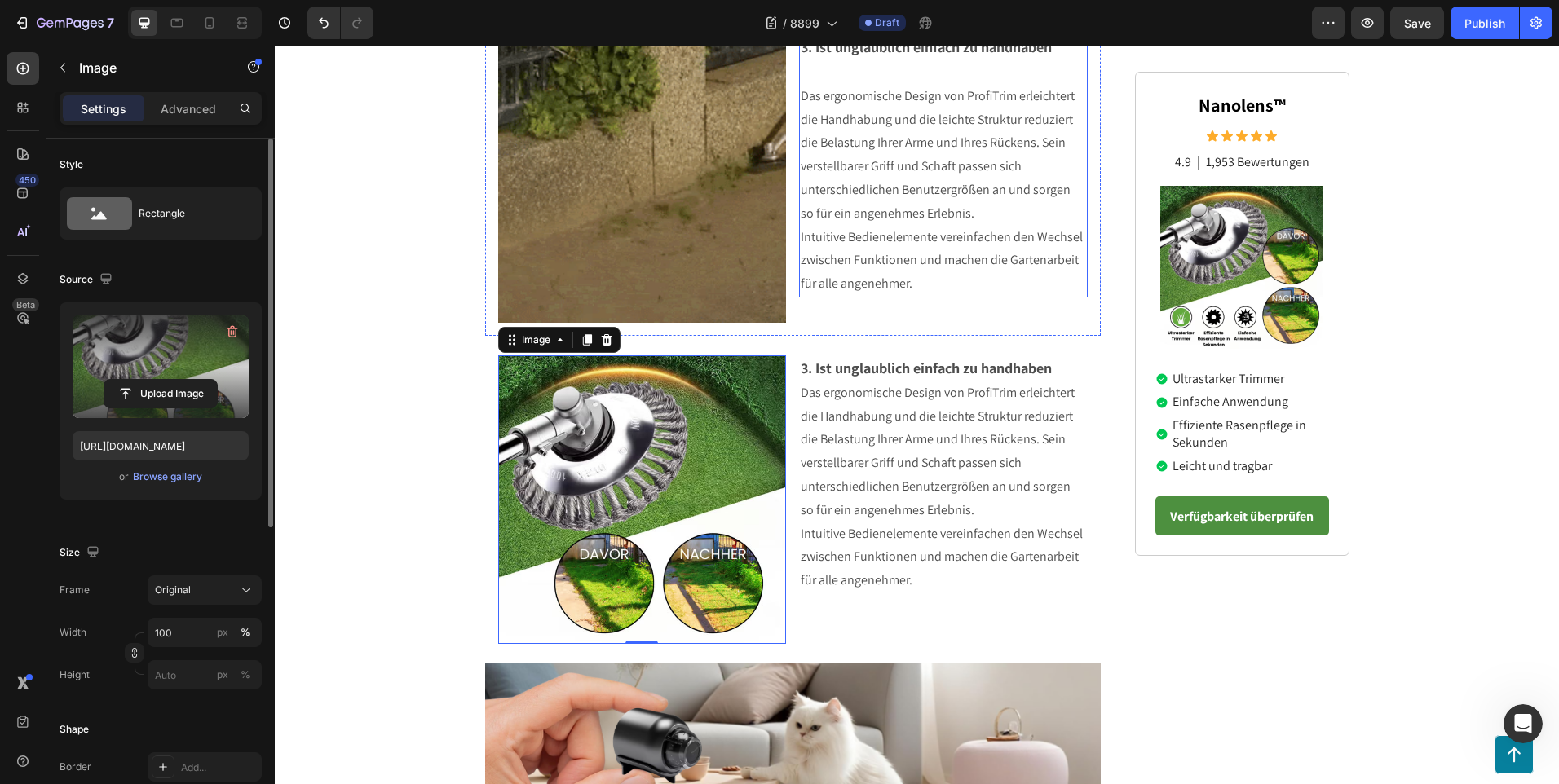
scroll to position [1544, 0]
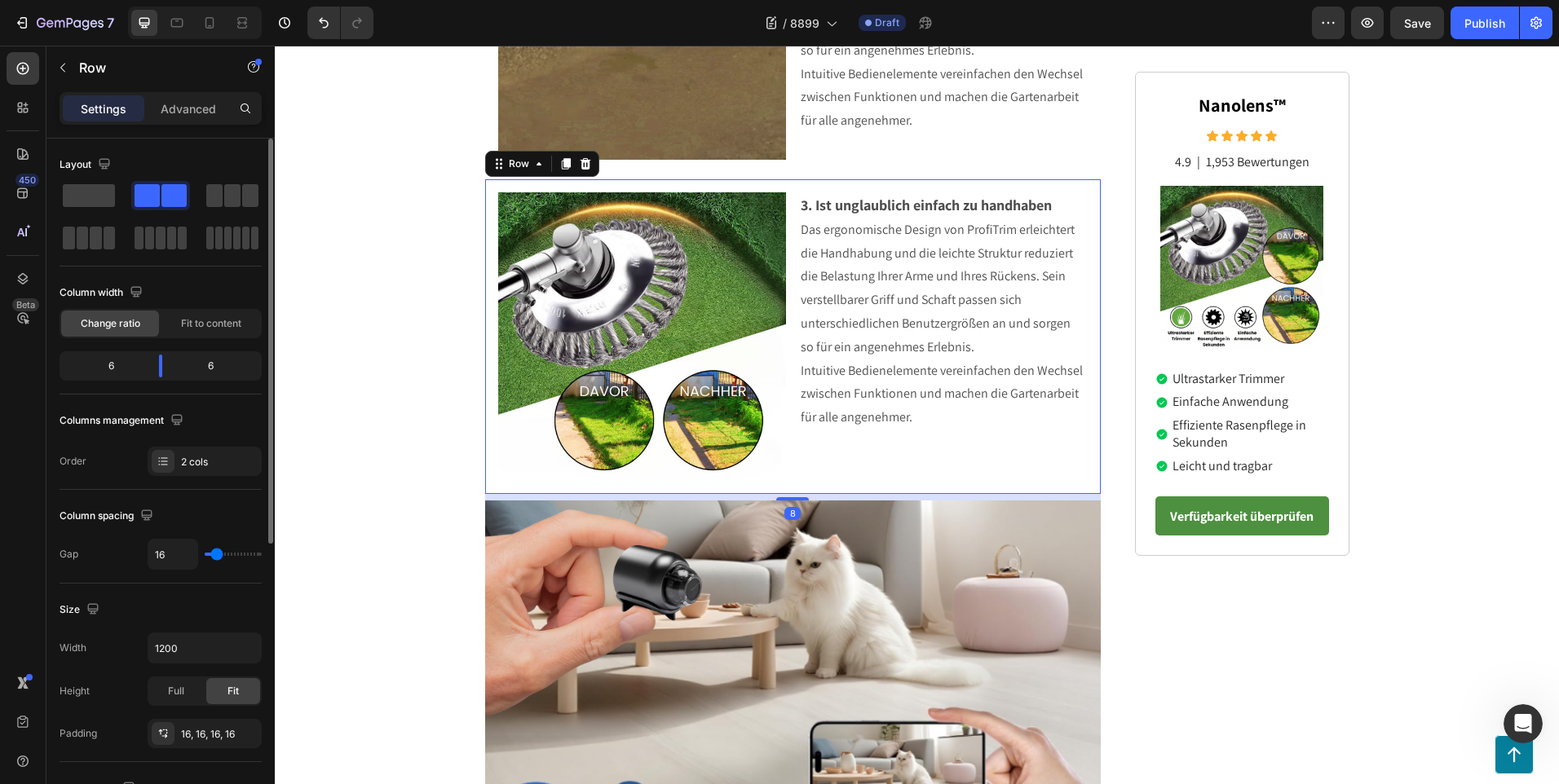
click at [992, 456] on div "3. Ist unglaublich einfach zu handhaben Das ergonomische Design von ProfiTrim e…" at bounding box center [943, 337] width 289 height 289
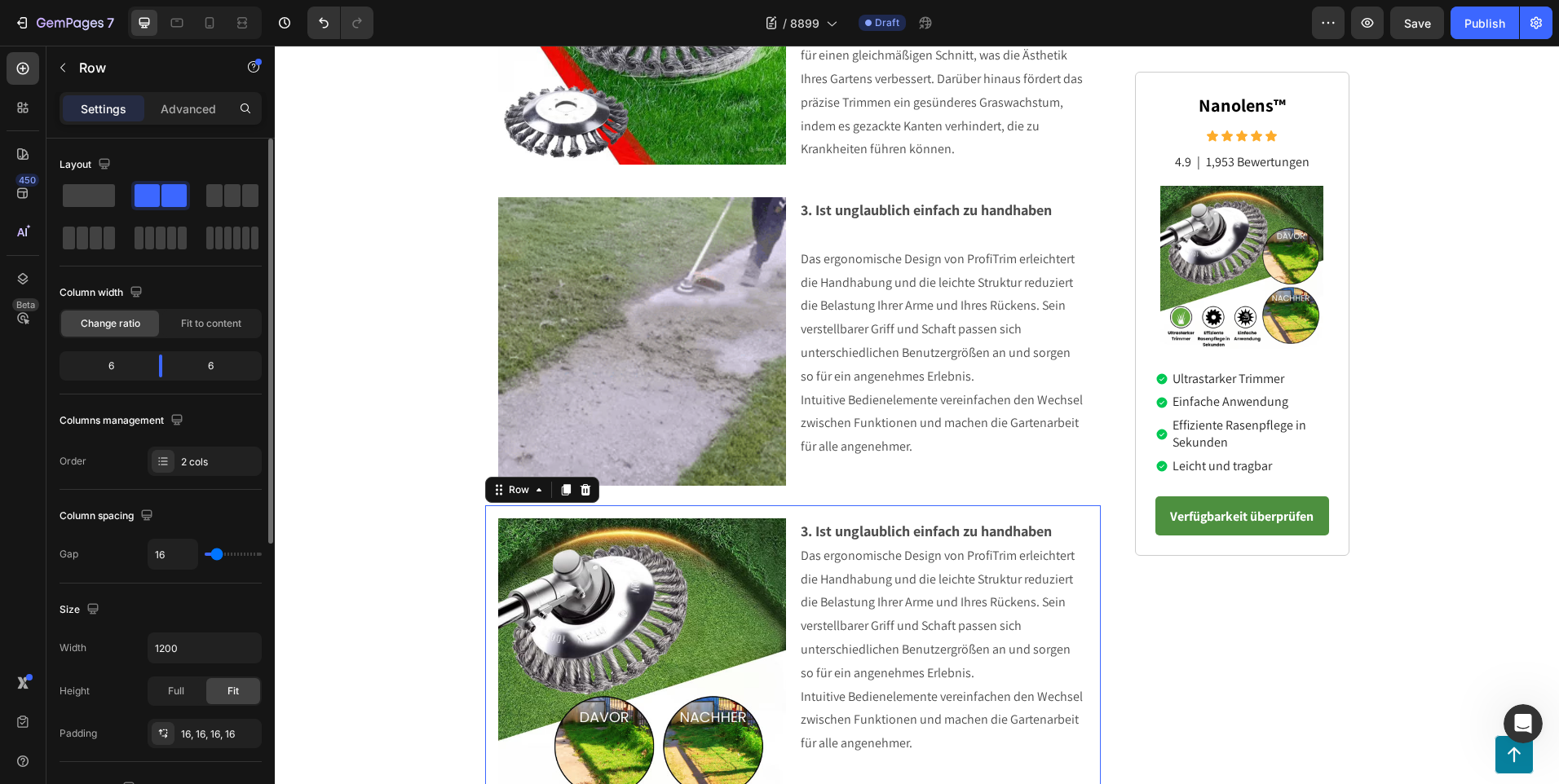
scroll to position [1381, 0]
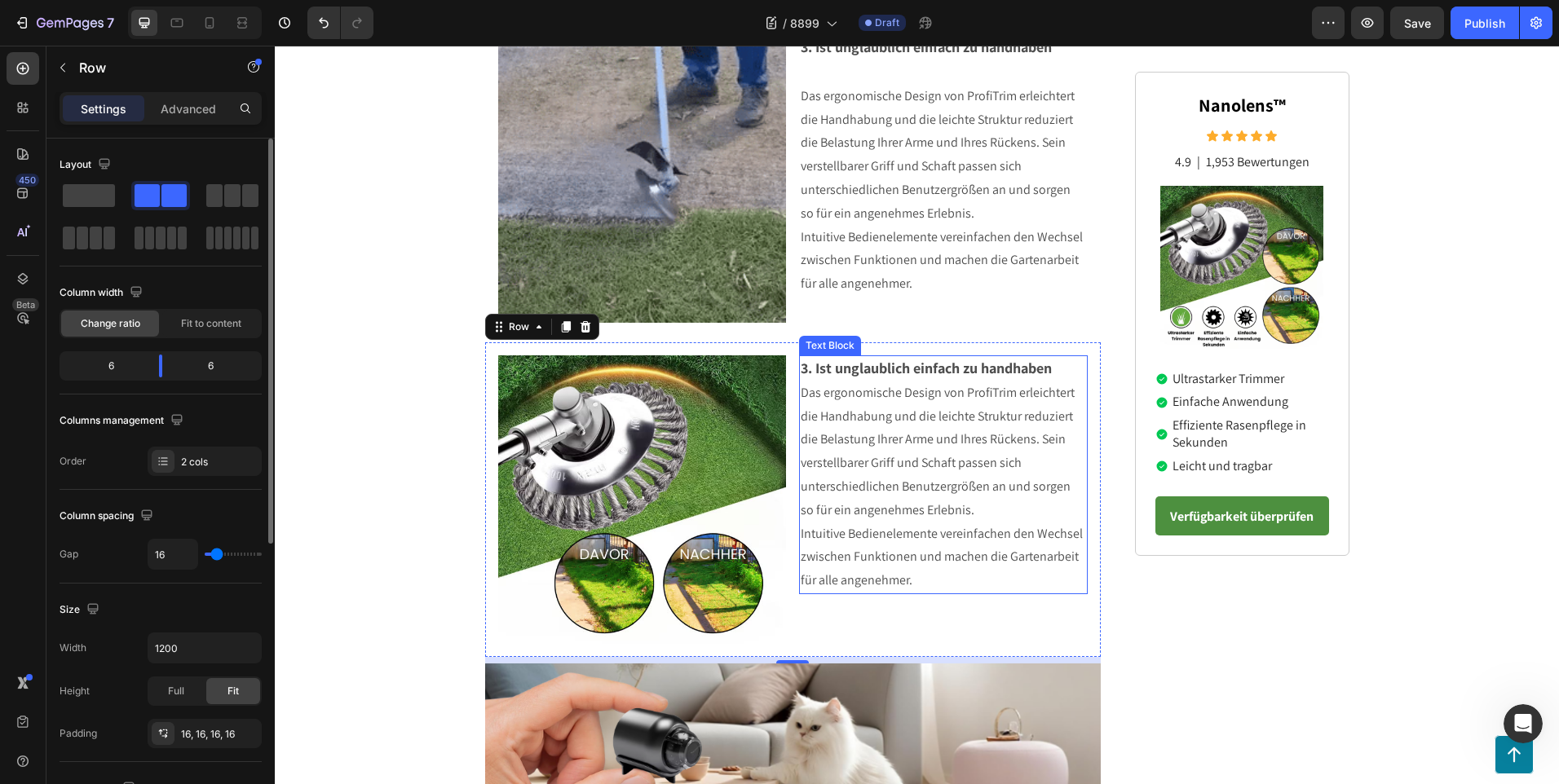
click at [913, 575] on p "Intuitive Bedienelemente vereinfachen den Wechsel zwischen Funktionen und mache…" at bounding box center [943, 558] width 285 height 70
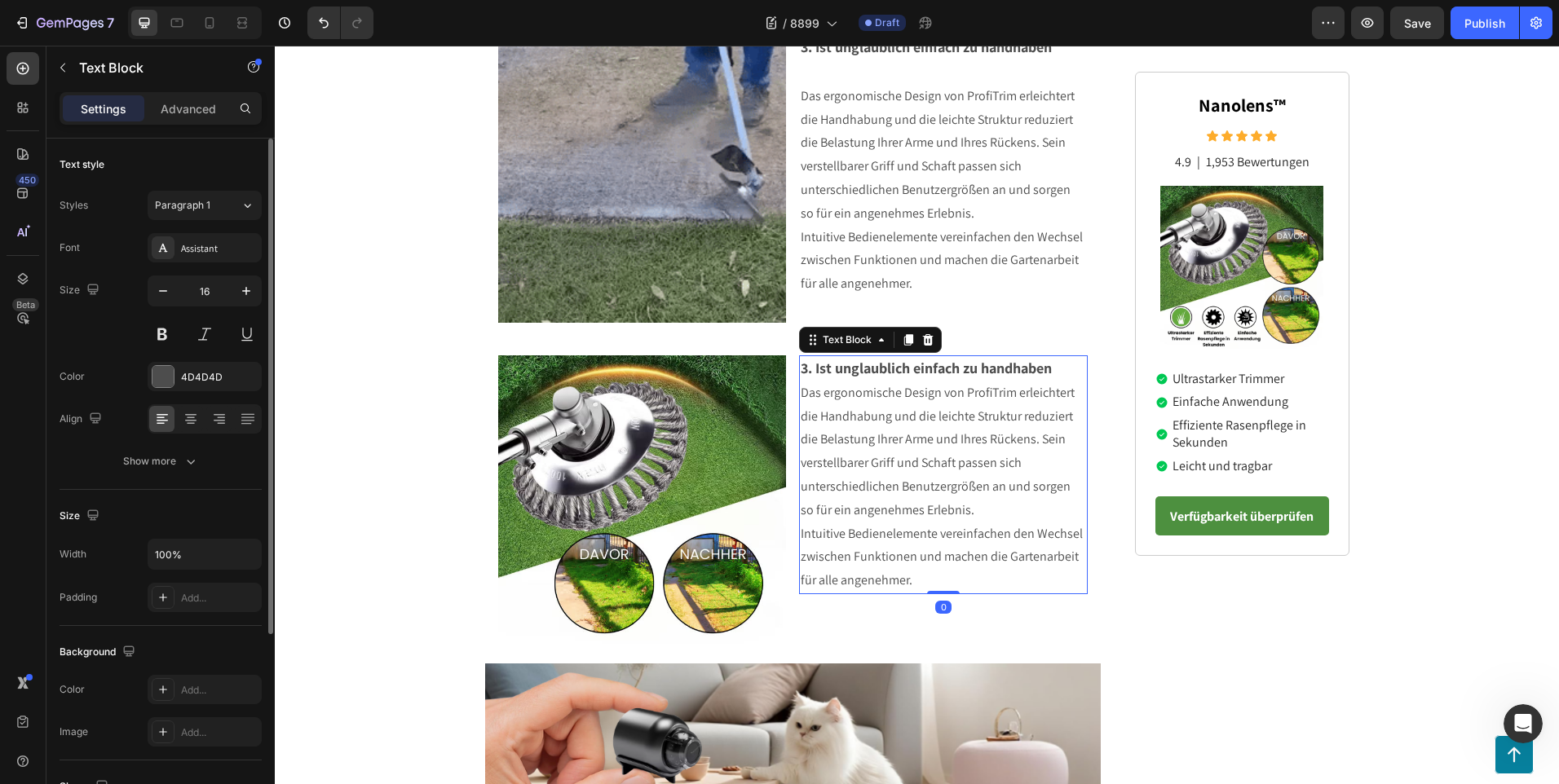
click at [915, 577] on p "Intuitive Bedienelemente vereinfachen den Wechsel zwischen Funktionen und mache…" at bounding box center [943, 558] width 285 height 70
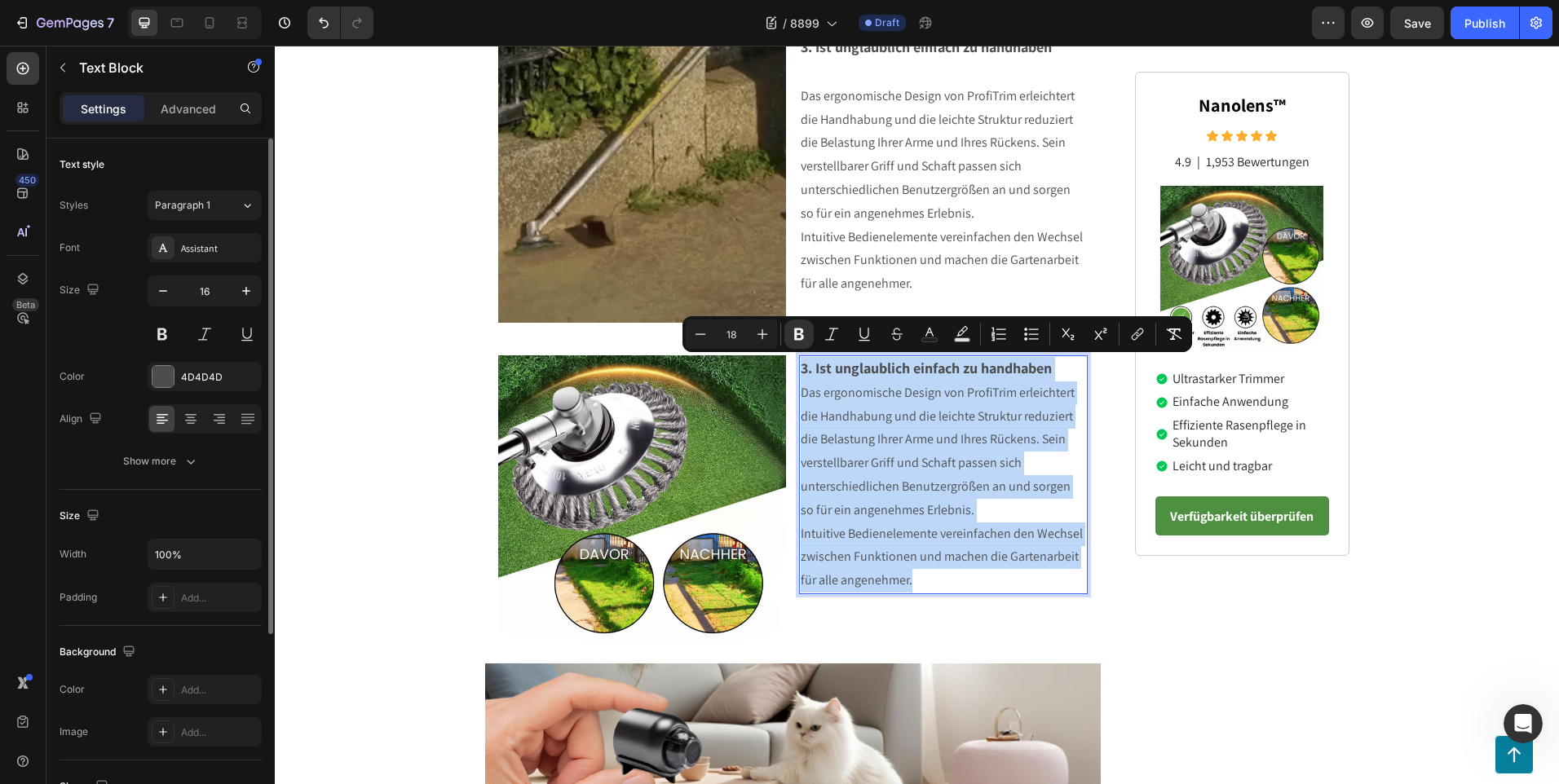
drag, startPoint x: 923, startPoint y: 581, endPoint x: 797, endPoint y: 370, distance: 245.8
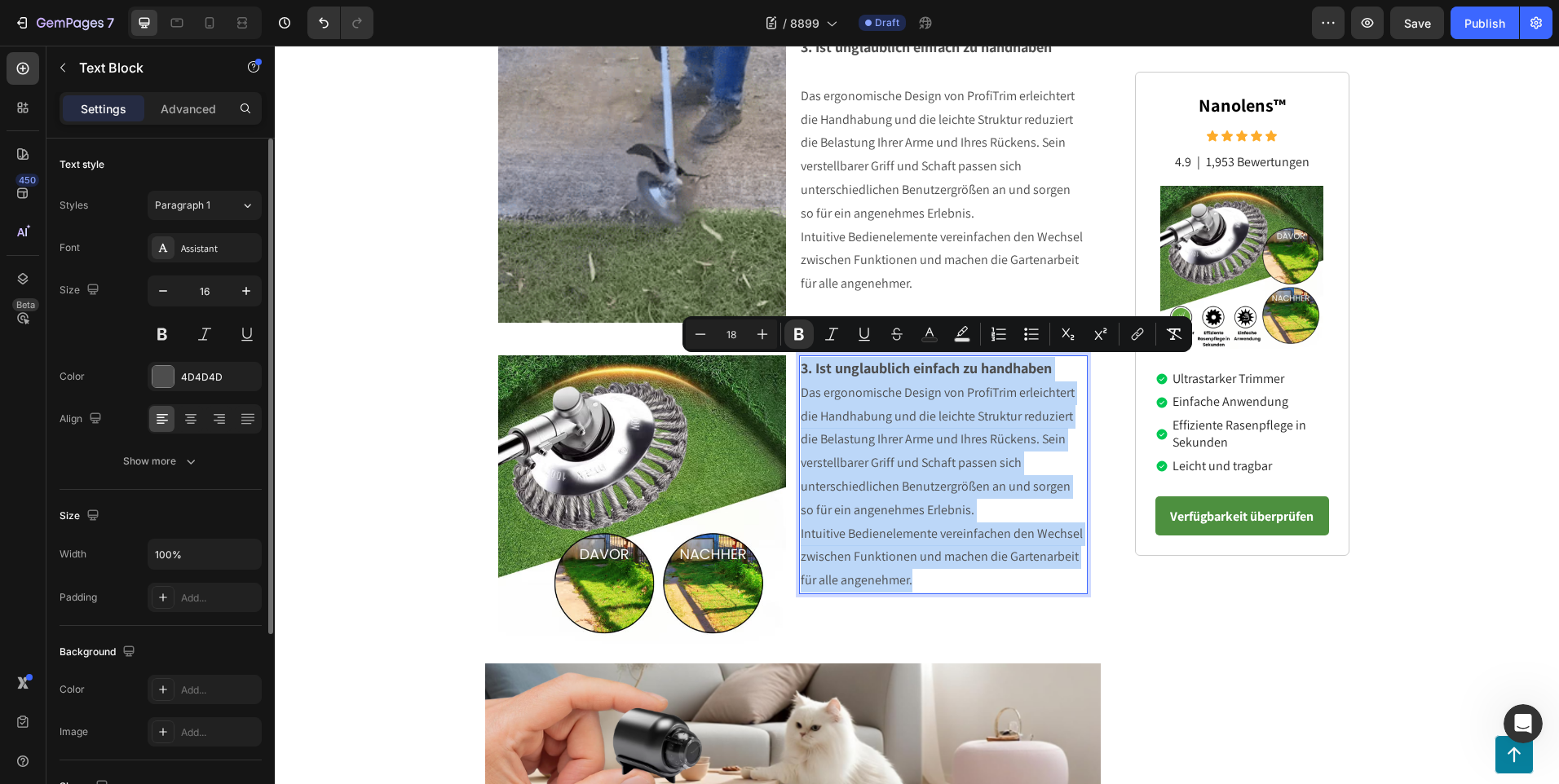
click at [799, 370] on div "3. Ist unglaublich einfach zu handhaben Das ergonomische Design von ProfiTrim e…" at bounding box center [943, 475] width 289 height 239
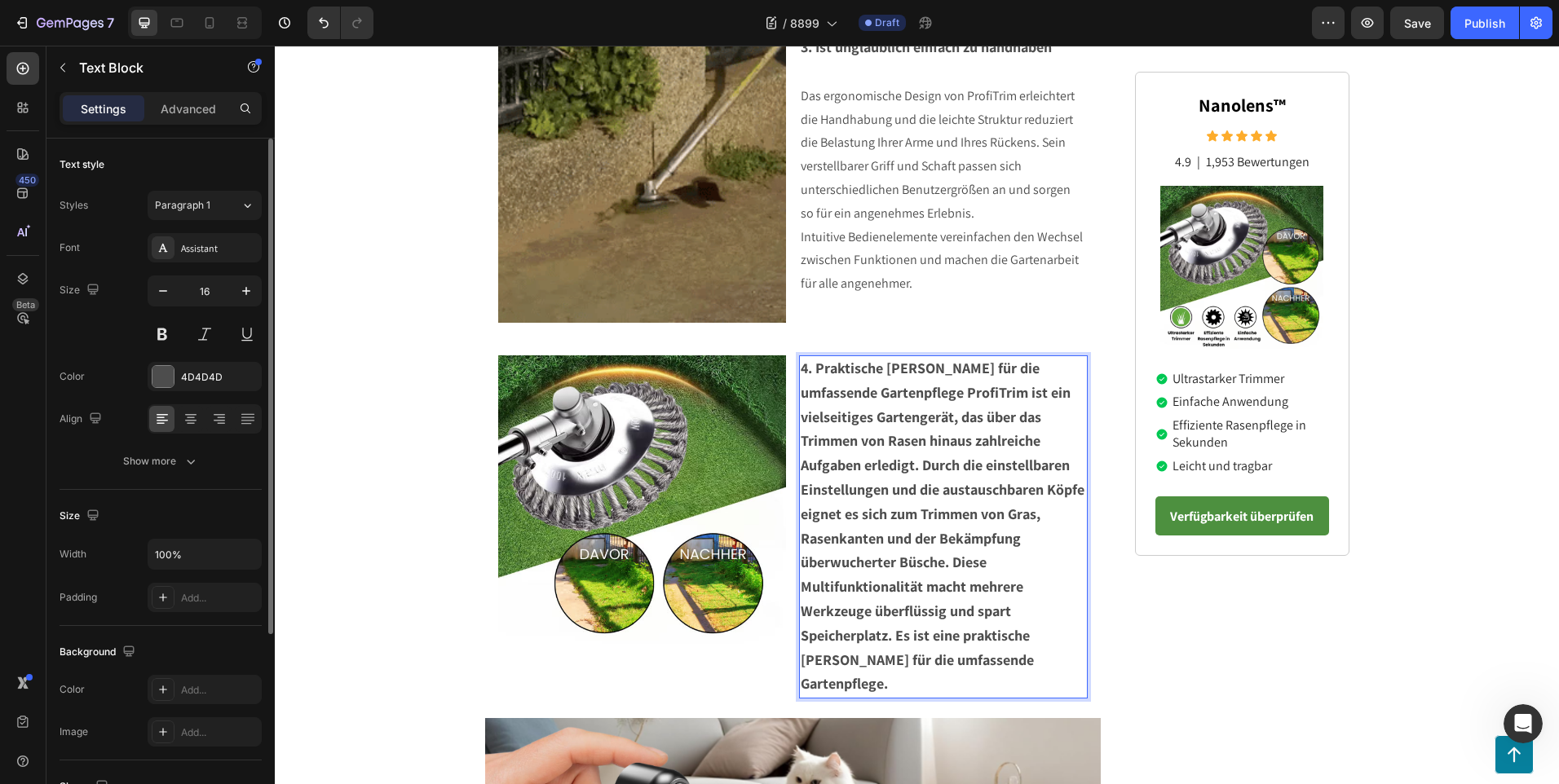
click at [881, 396] on strong "4. Praktische [PERSON_NAME] für die umfassende Gartenpflege ProfiTrim ist ein v…" at bounding box center [943, 525] width 284 height 334
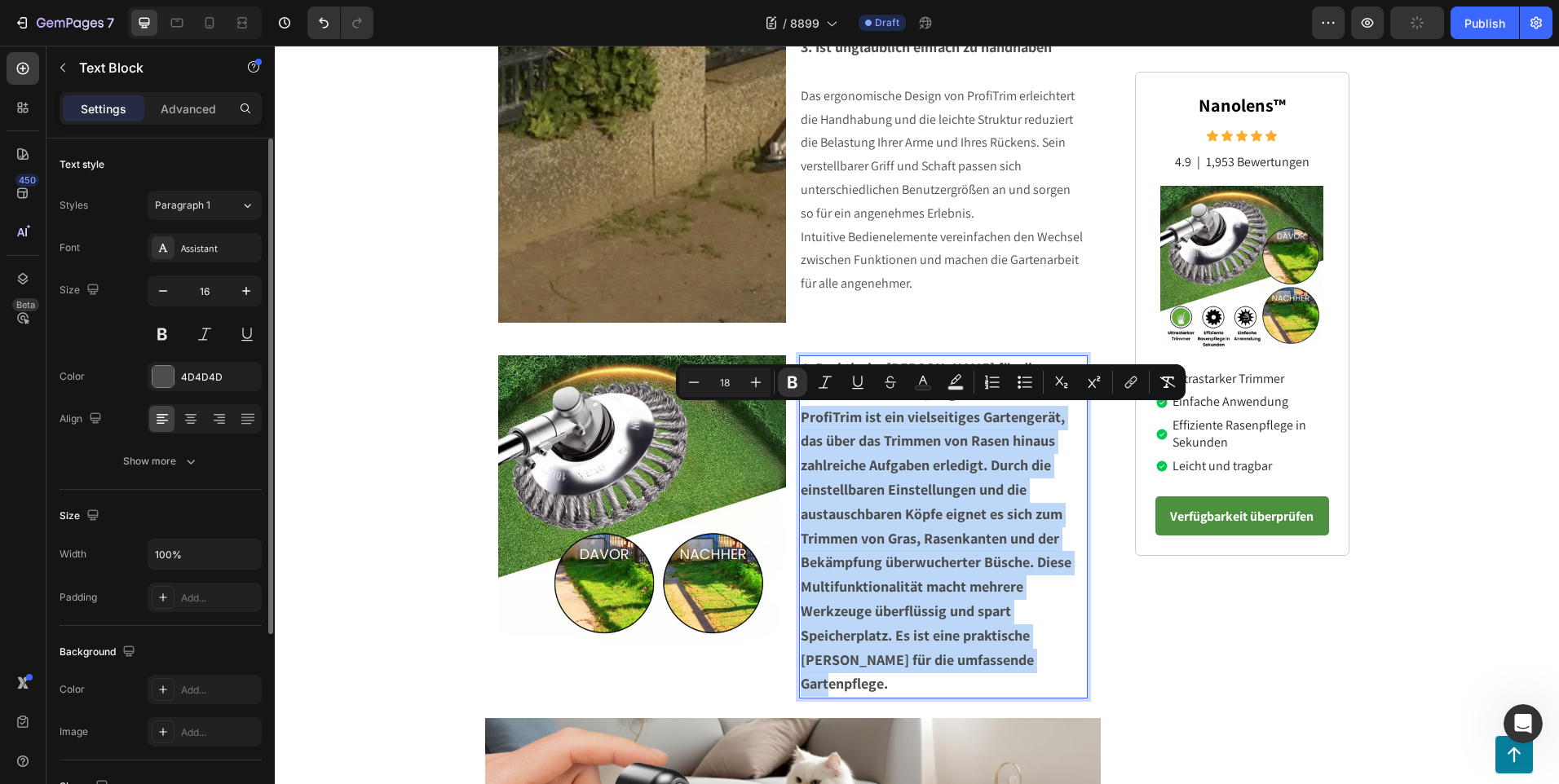
drag, startPoint x: 1015, startPoint y: 659, endPoint x: 798, endPoint y: 416, distance: 325.8
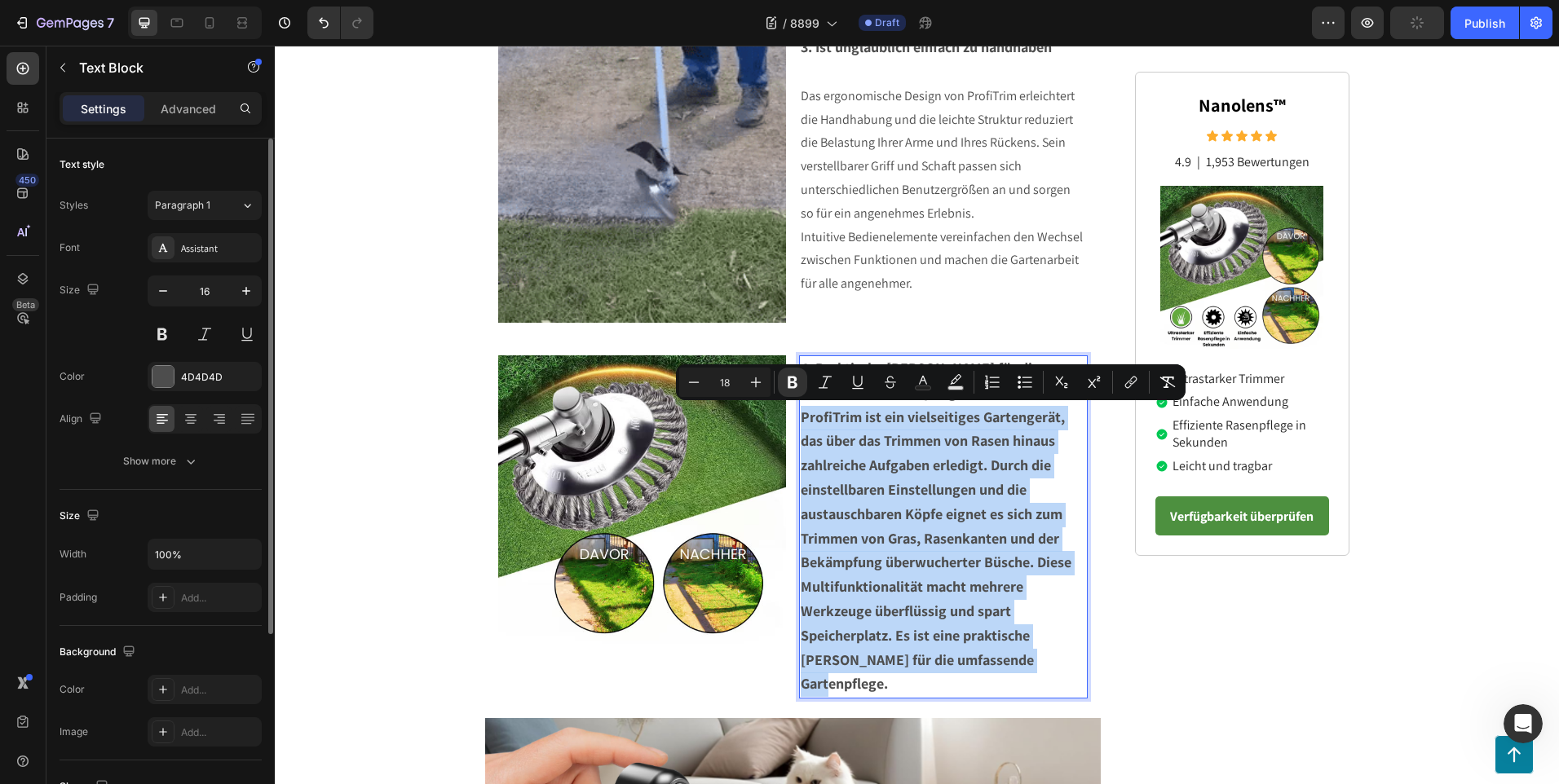
click at [801, 416] on p "ProfiTrim ist ein vielseitiges Gartengerät, das über das Trimmen von Rasen hina…" at bounding box center [943, 552] width 285 height 292
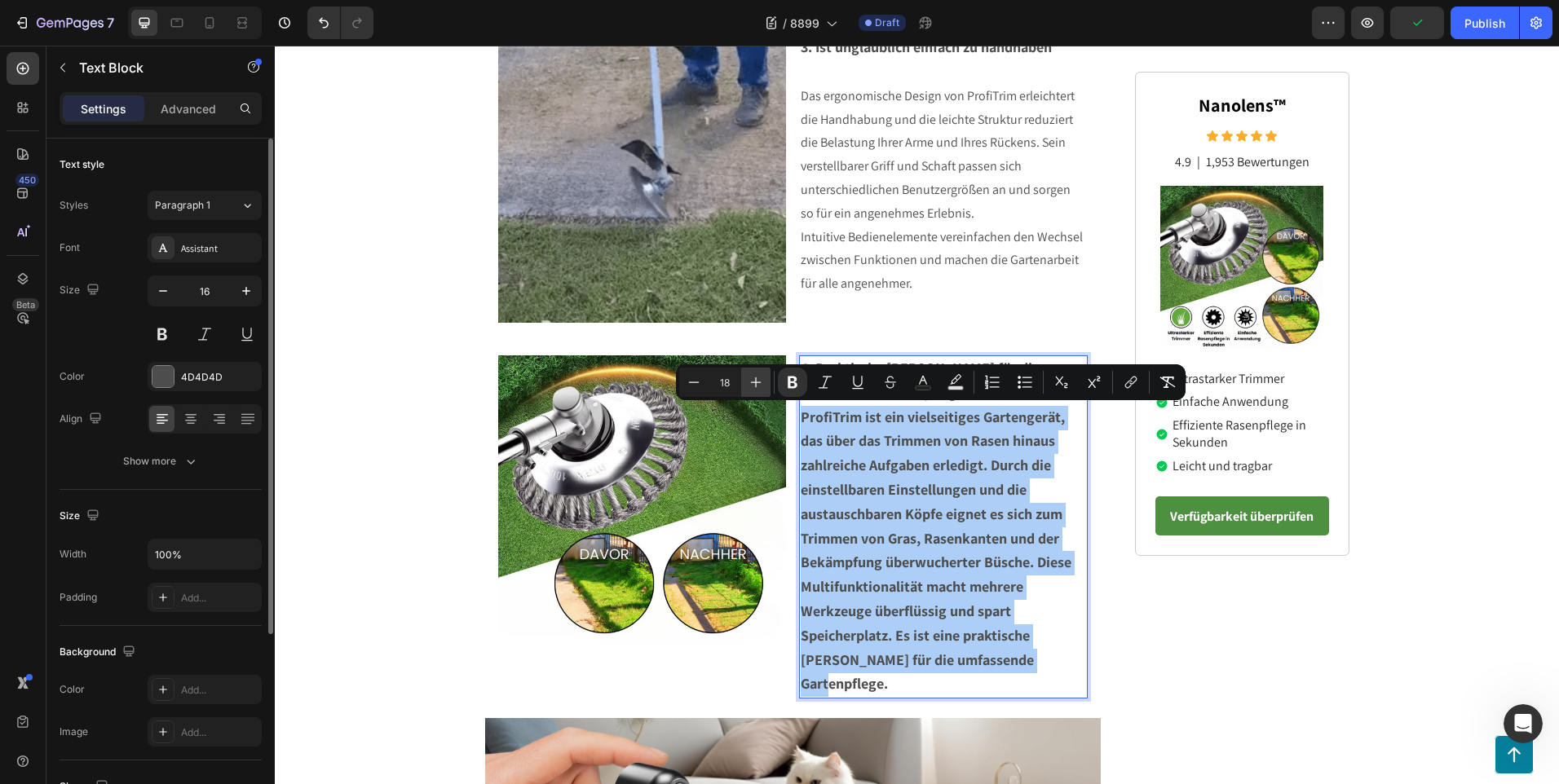
drag, startPoint x: 787, startPoint y: 382, endPoint x: 762, endPoint y: 386, distance: 25.3
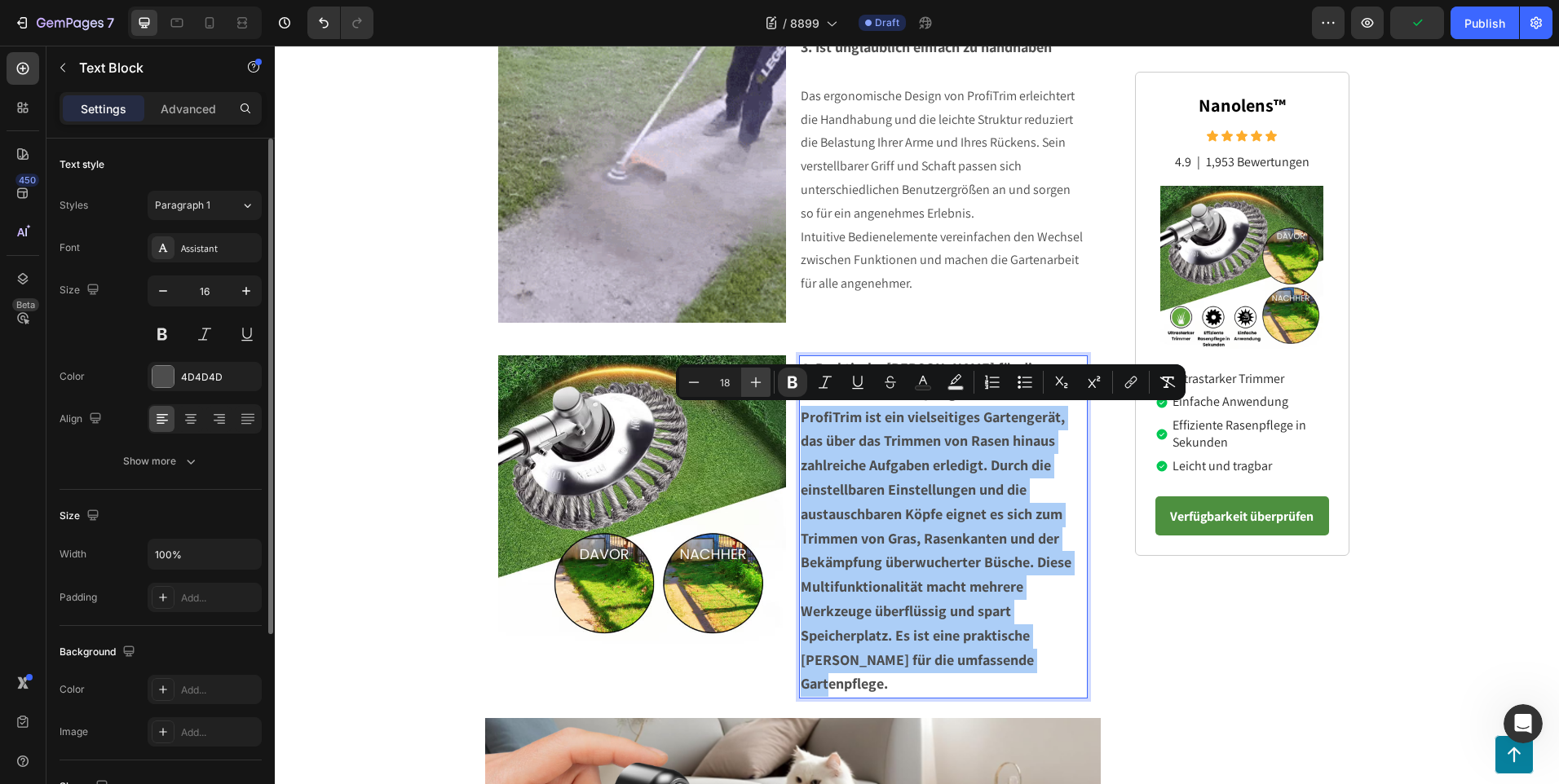
click at [787, 382] on icon "Editor contextual toolbar" at bounding box center [792, 382] width 17 height 17
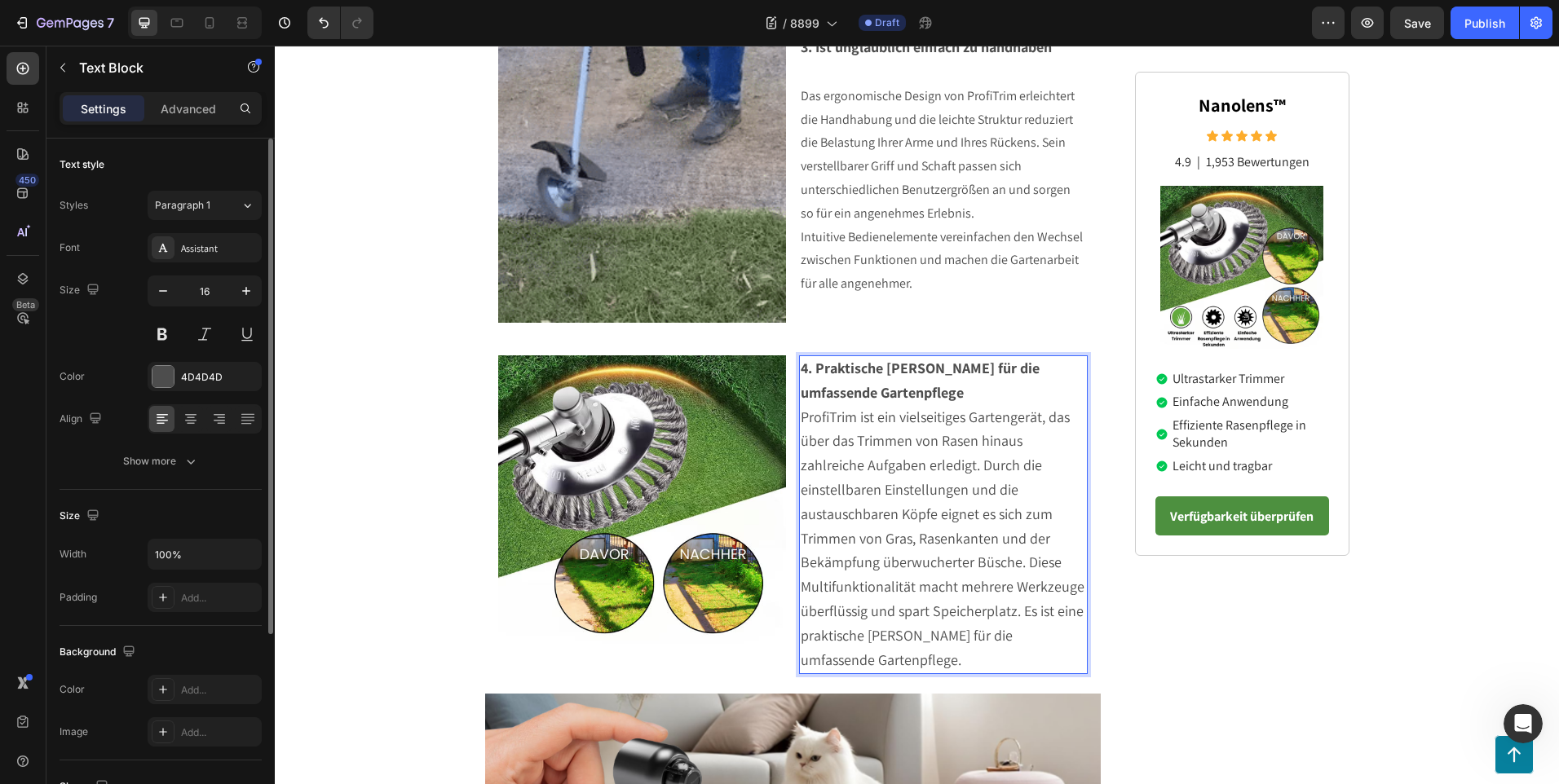
click at [902, 662] on p "ProfiTrim ist ein vielseitiges Gartengerät, das über das Trimmen von Rasen hina…" at bounding box center [943, 539] width 285 height 267
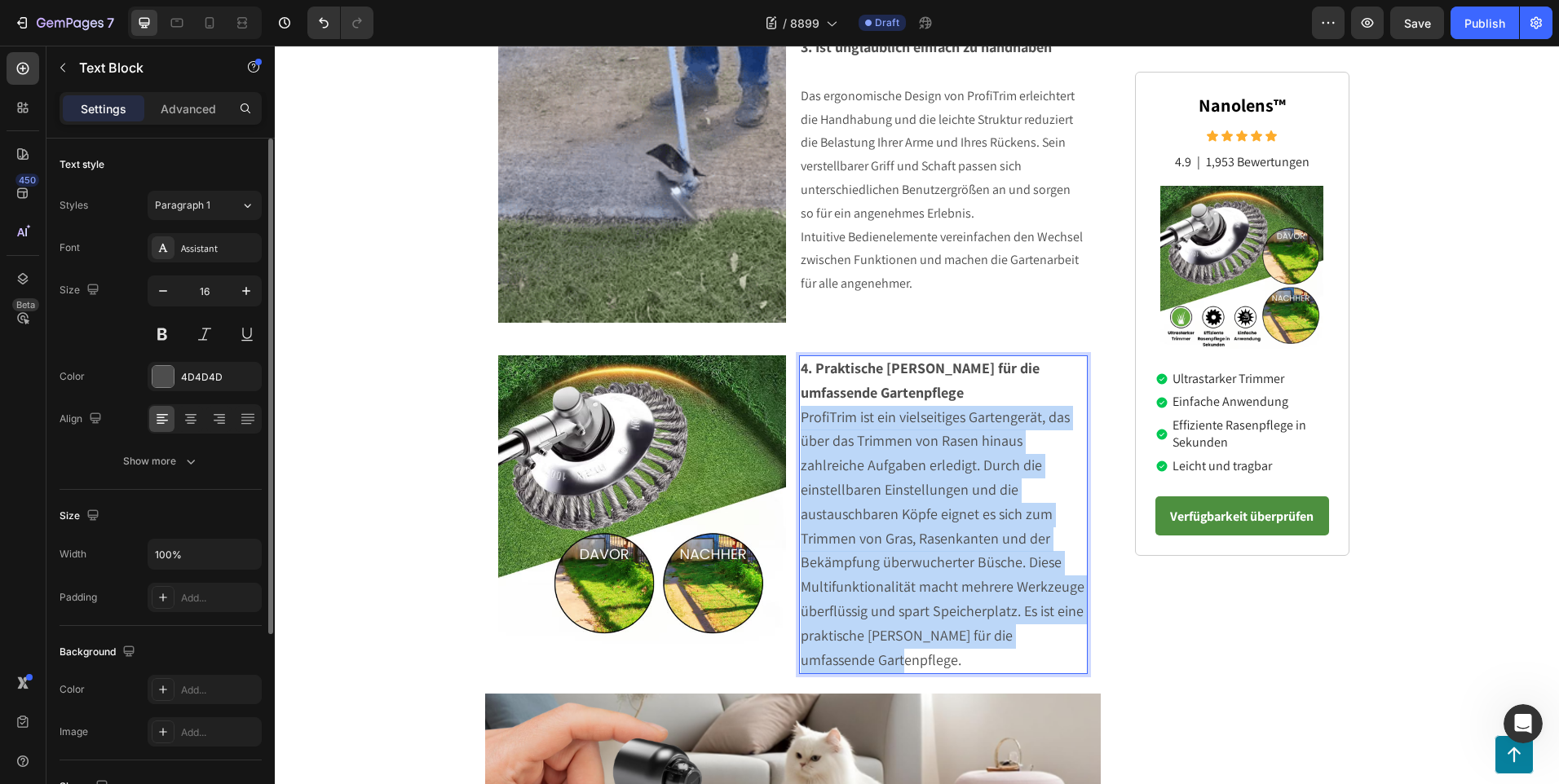
drag, startPoint x: 900, startPoint y: 662, endPoint x: 797, endPoint y: 415, distance: 267.6
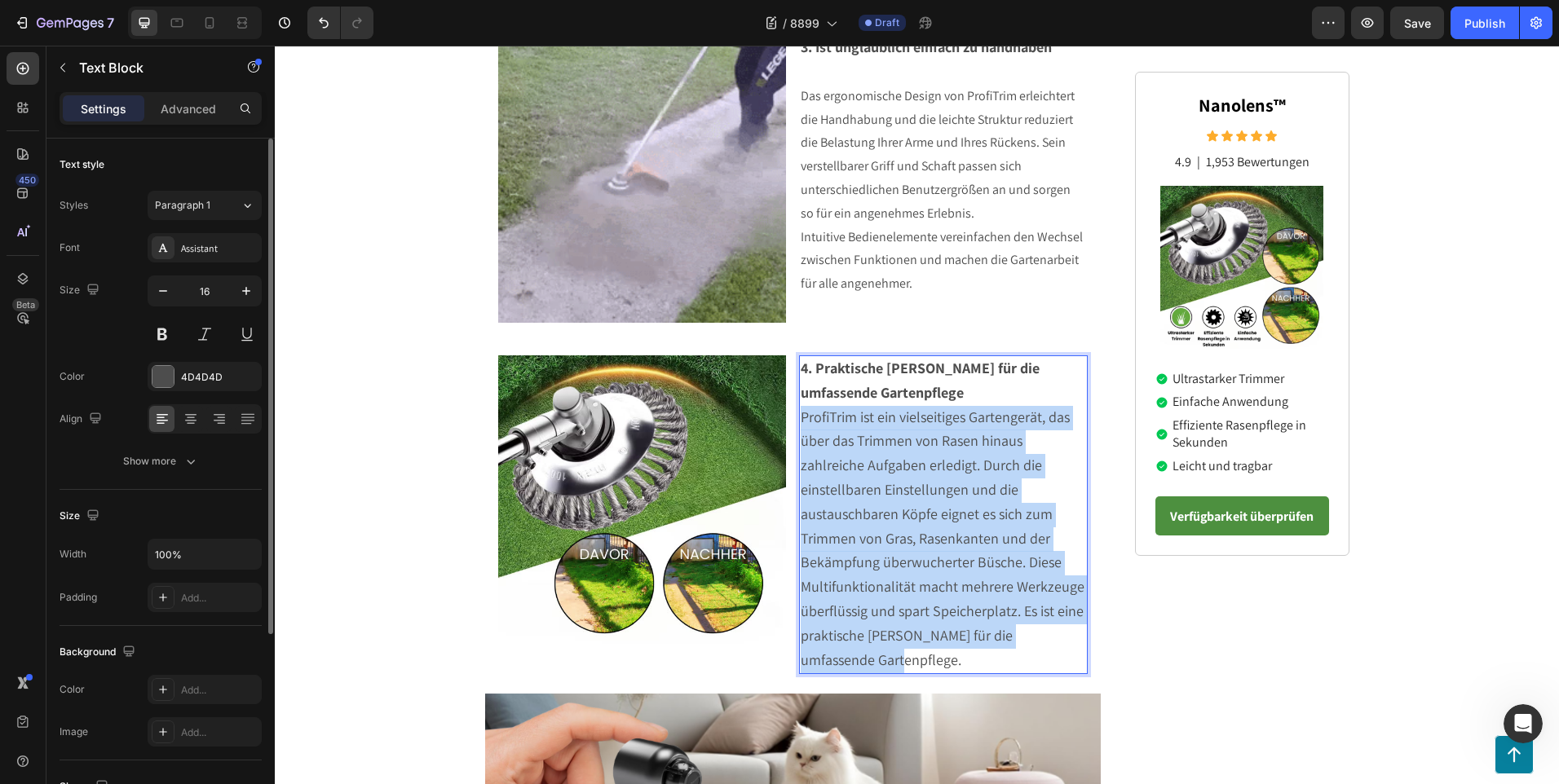
click at [801, 415] on p "ProfiTrim ist ein vielseitiges Gartengerät, das über das Trimmen von Rasen hina…" at bounding box center [943, 539] width 285 height 267
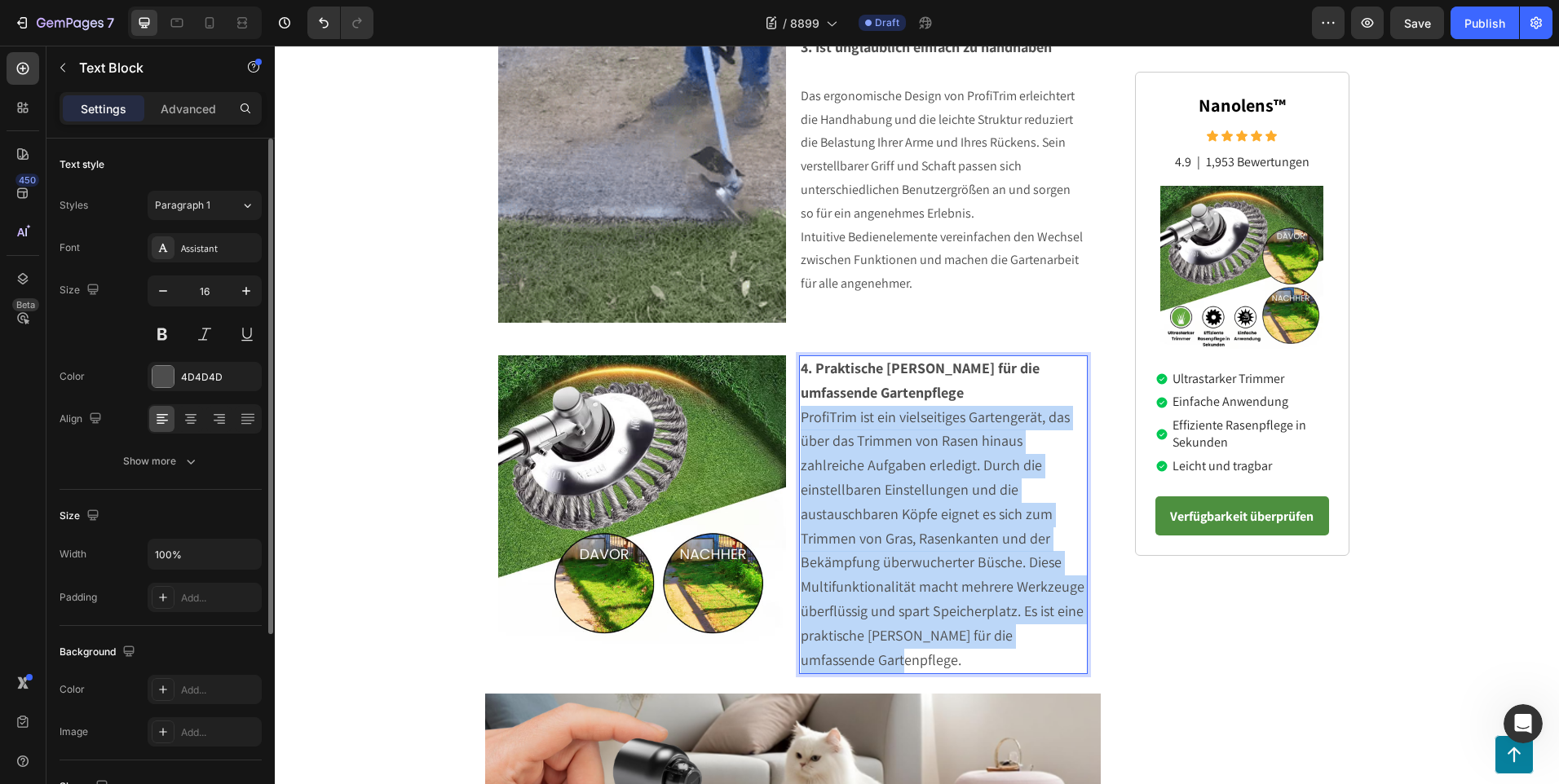
click at [920, 660] on p "ProfiTrim ist ein vielseitiges Gartengerät, das über das Trimmen von Rasen hina…" at bounding box center [943, 539] width 285 height 267
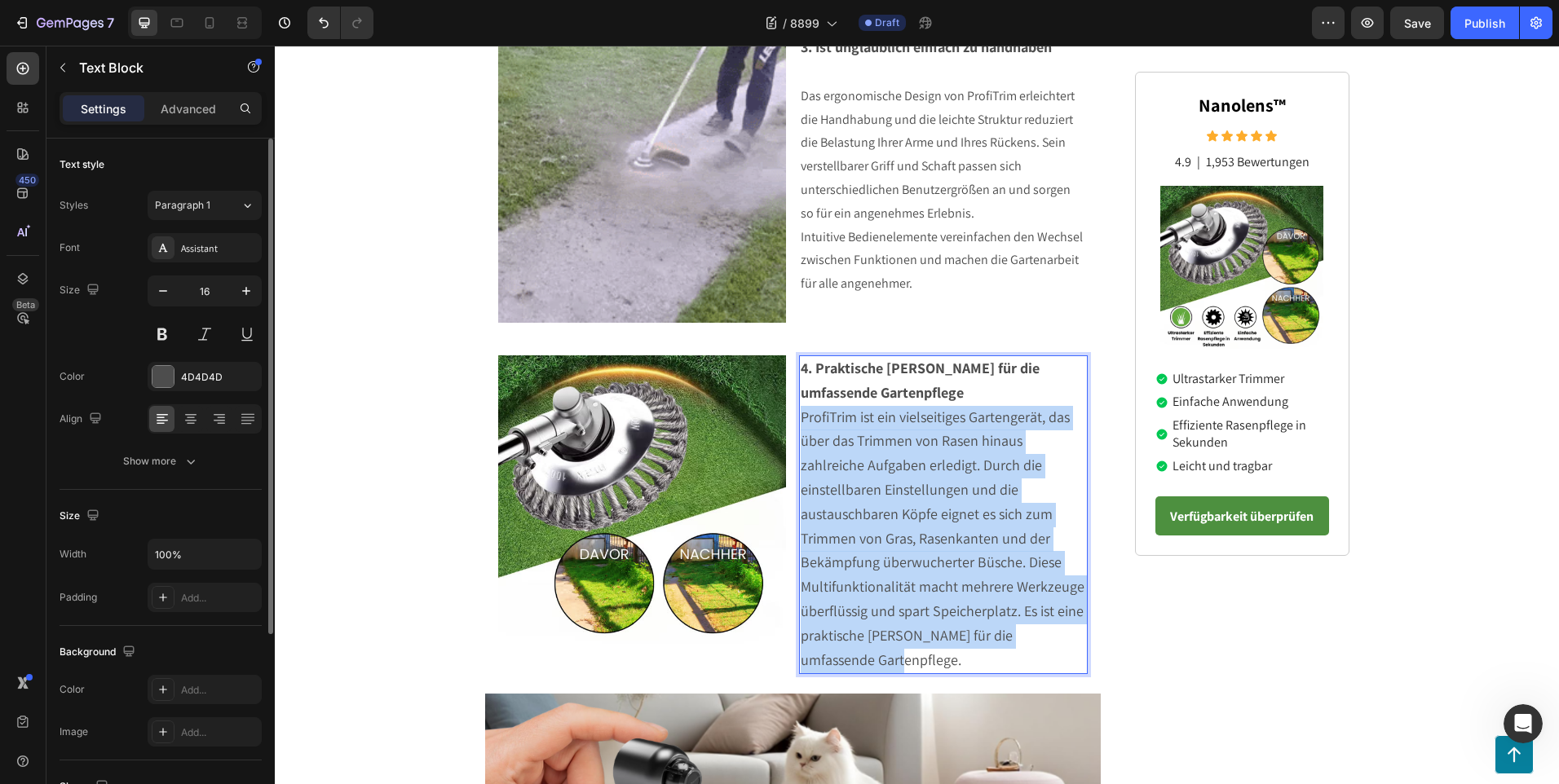
drag, startPoint x: 903, startPoint y: 663, endPoint x: 796, endPoint y: 418, distance: 267.3
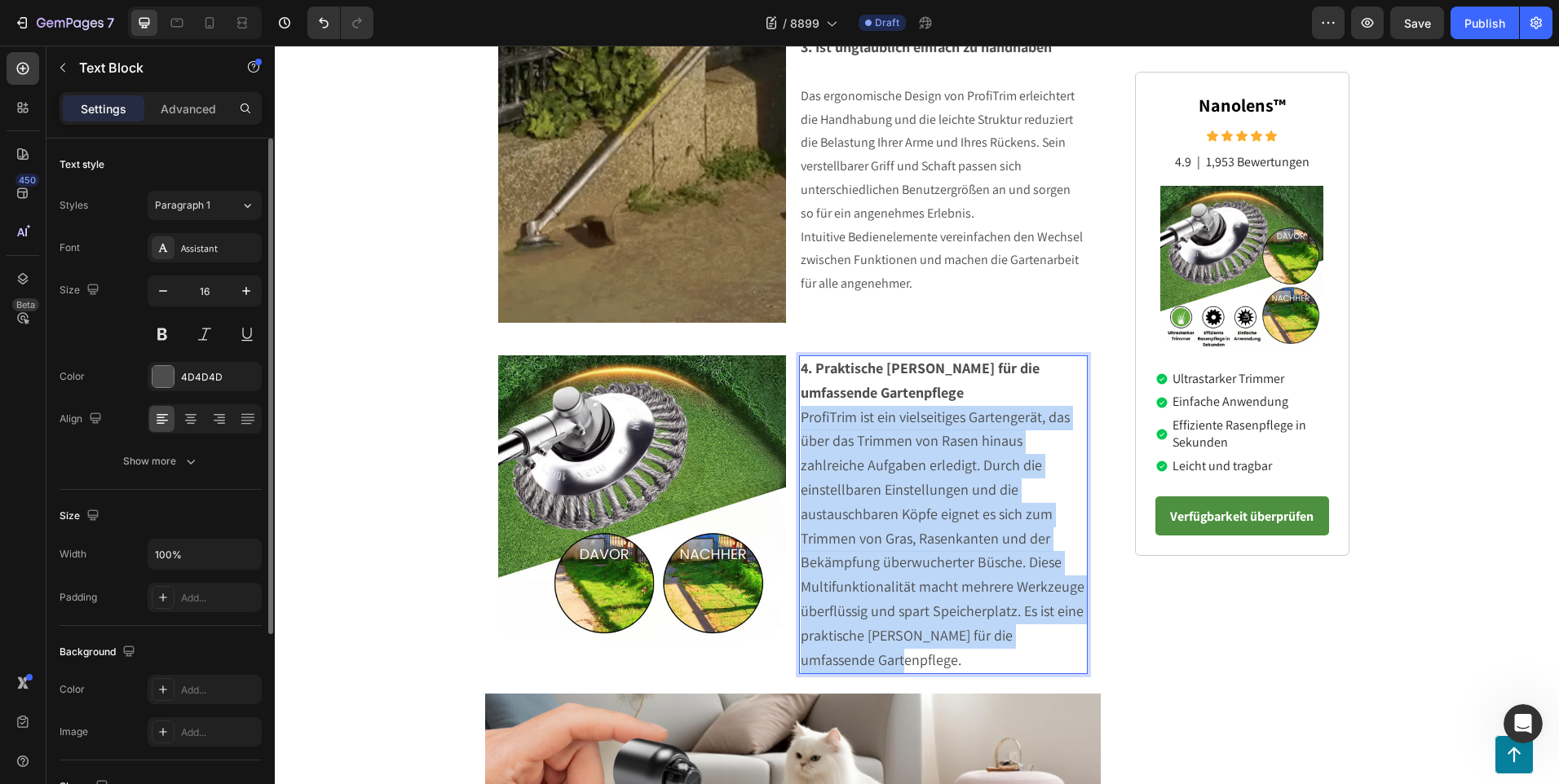
click at [801, 418] on p "ProfiTrim ist ein vielseitiges Gartengerät, das über das Trimmen von Rasen hina…" at bounding box center [943, 539] width 285 height 267
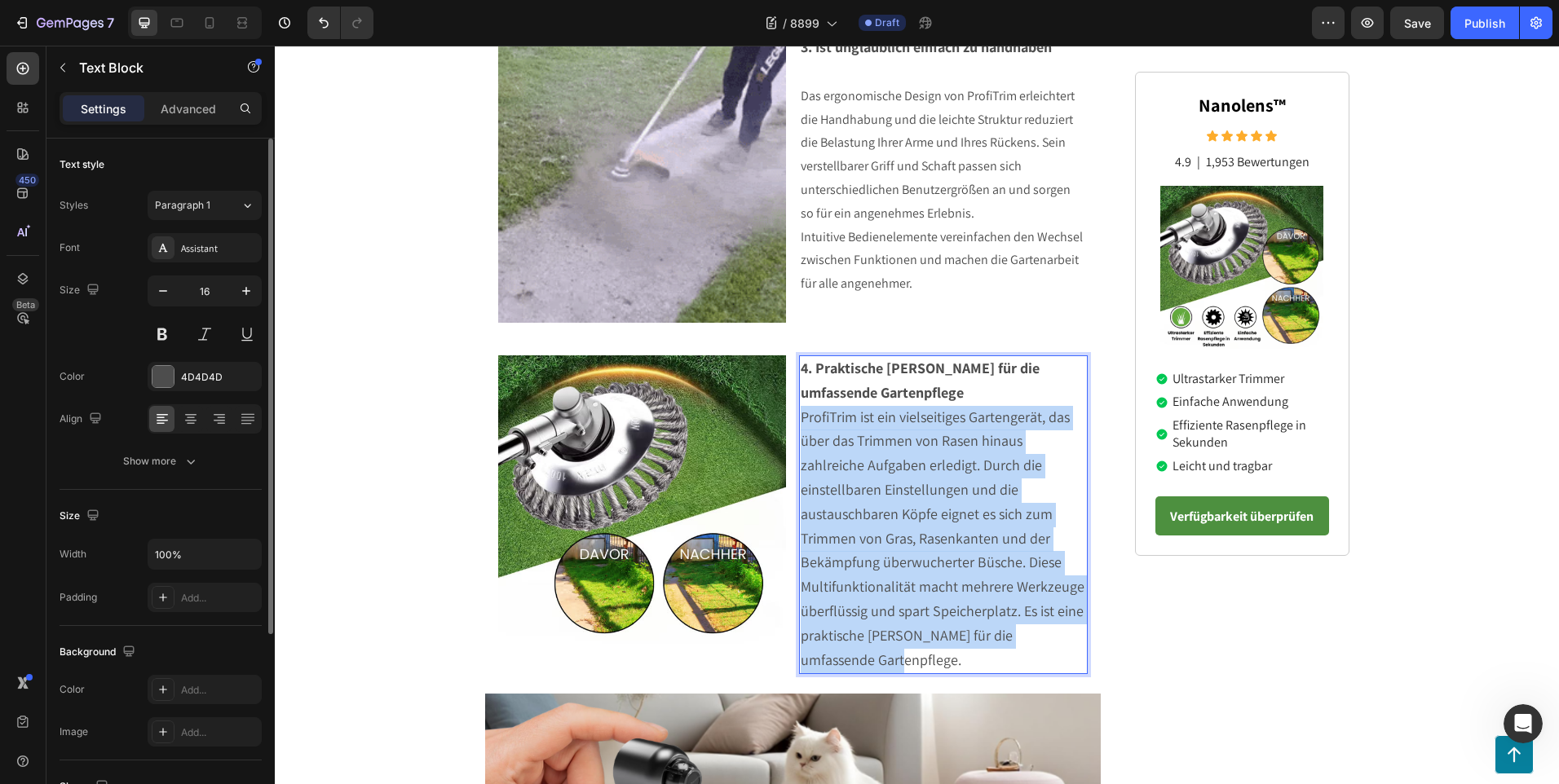
click at [948, 448] on span "ProfiTrim ist ein vielseitiges Gartengerät, das über das Trimmen von Rasen hina…" at bounding box center [943, 538] width 284 height 261
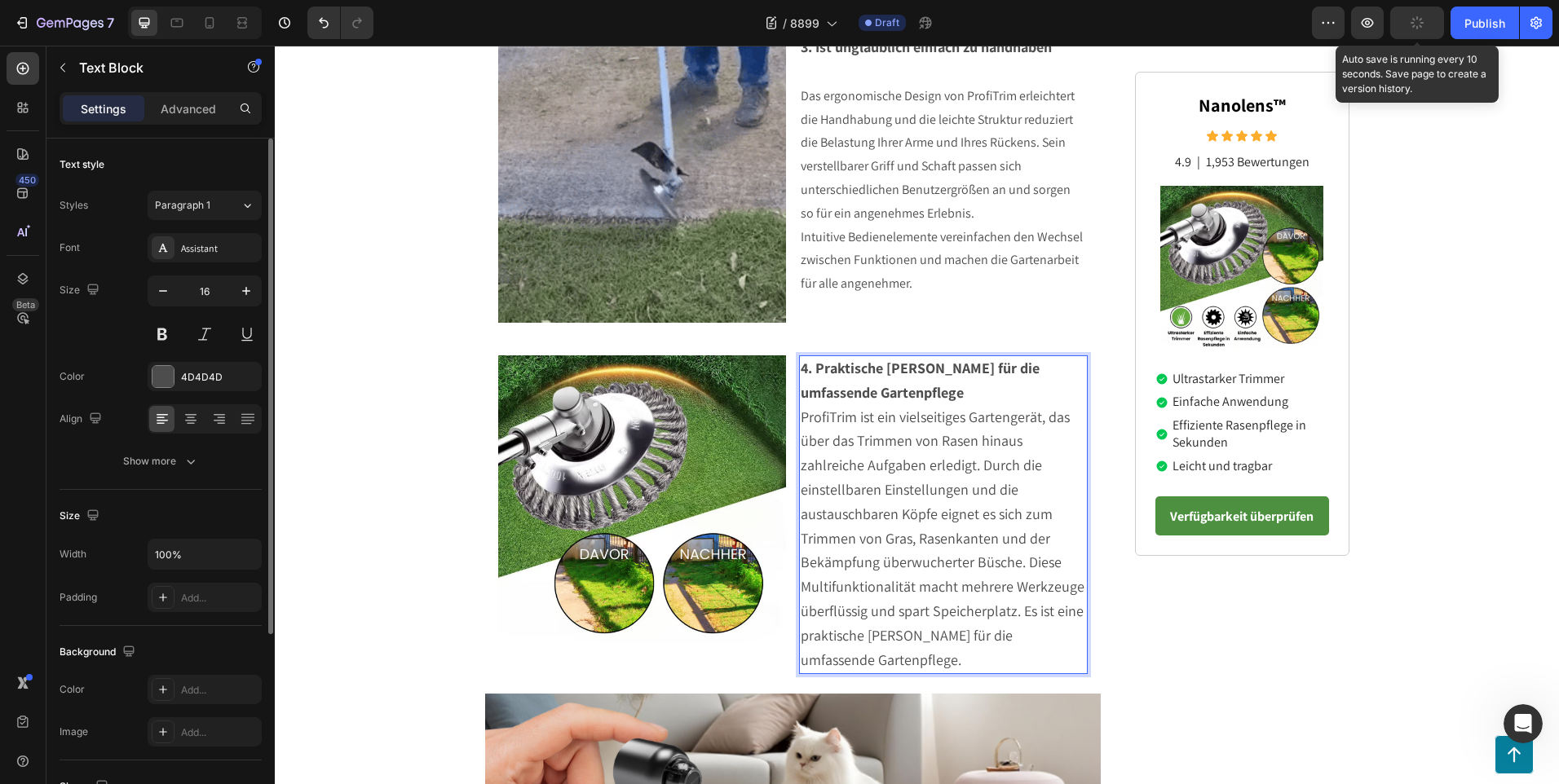
click at [1411, 27] on div "button" at bounding box center [1417, 23] width 13 height 13
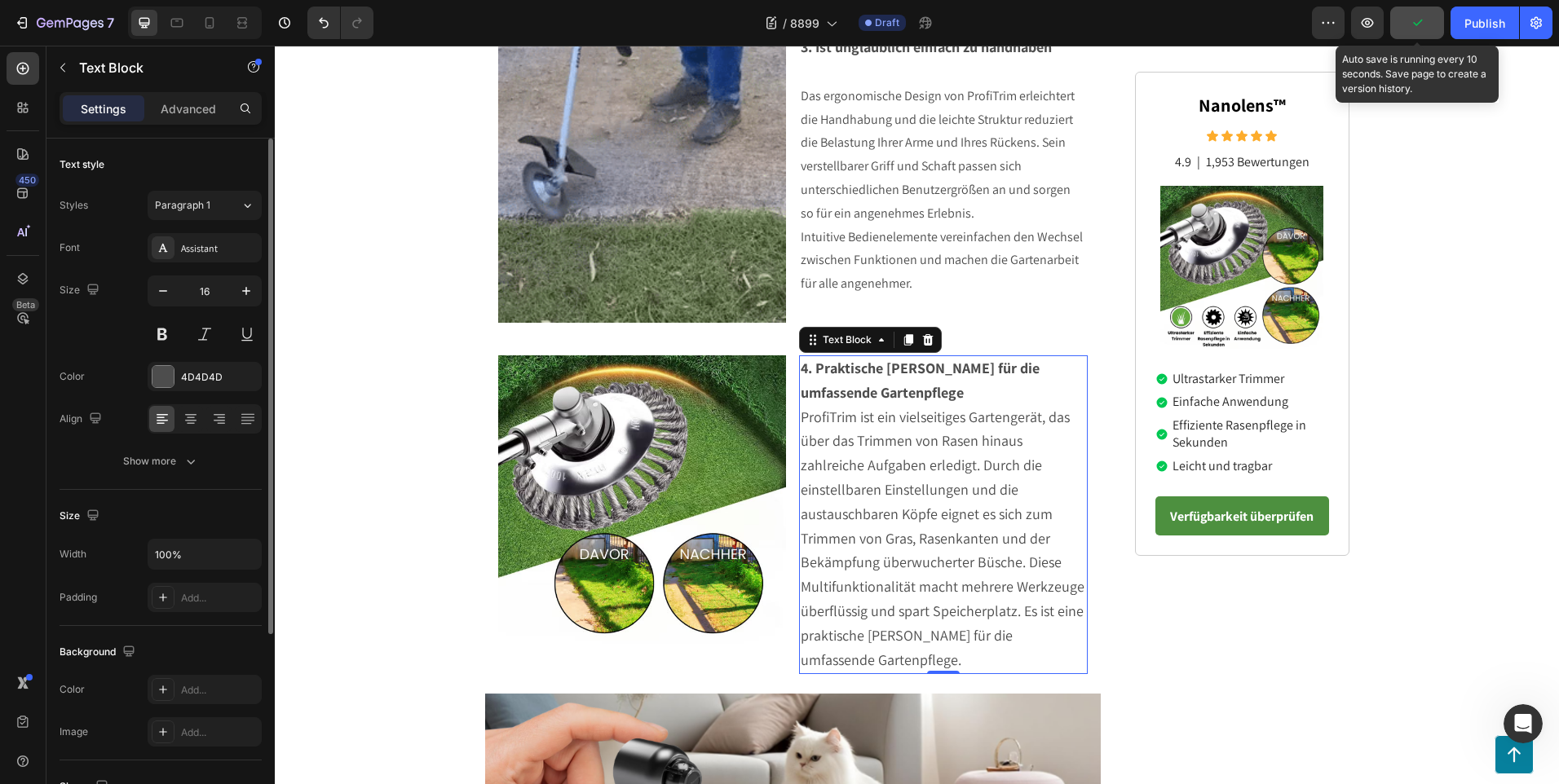
click at [1424, 19] on icon "button" at bounding box center [1417, 23] width 17 height 17
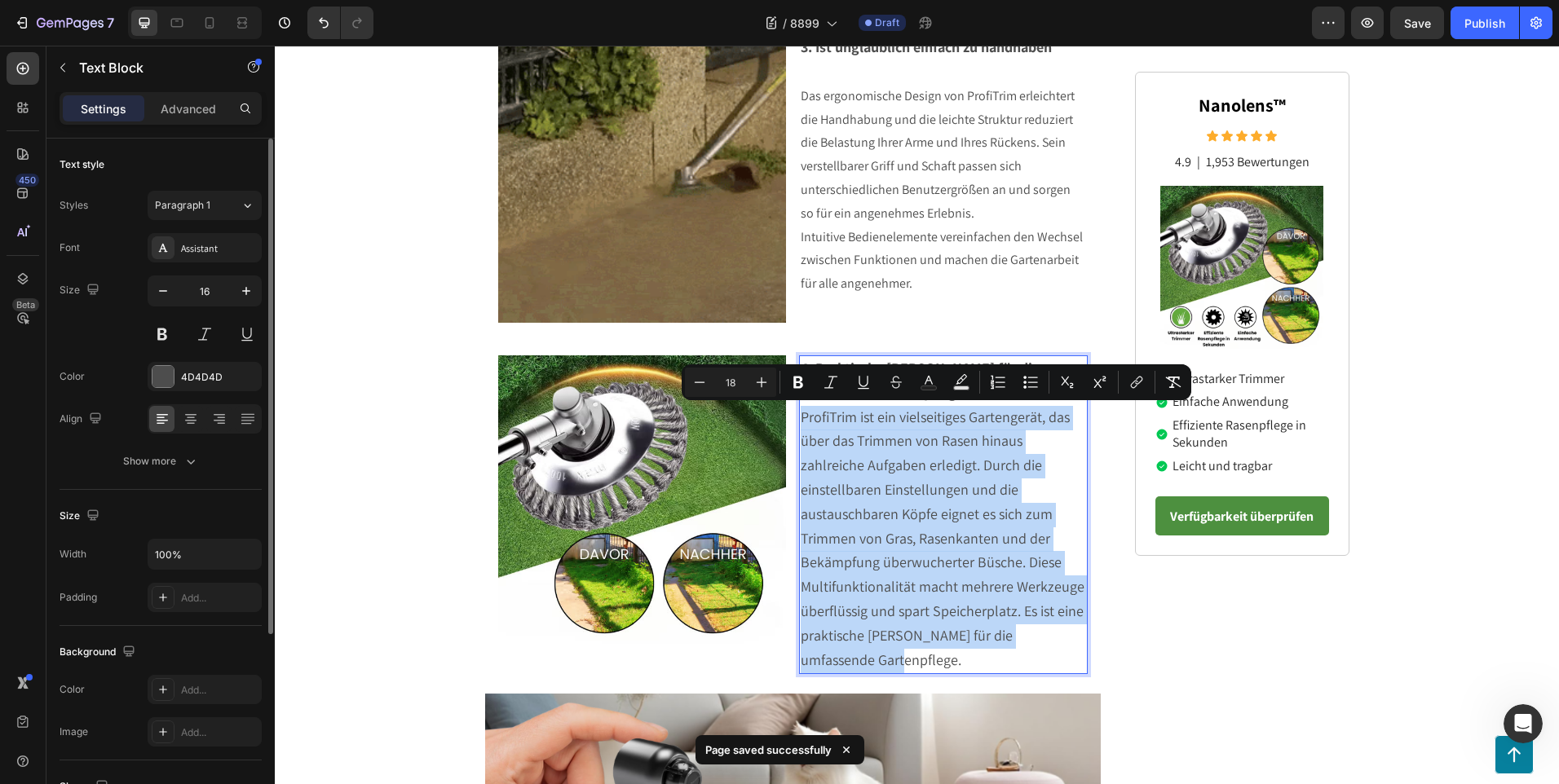
drag, startPoint x: 896, startPoint y: 656, endPoint x: 797, endPoint y: 417, distance: 258.7
click at [801, 417] on p "ProfiTrim ist ein vielseitiges Gartengerät, das über das Trimmen von Rasen hina…" at bounding box center [943, 539] width 285 height 267
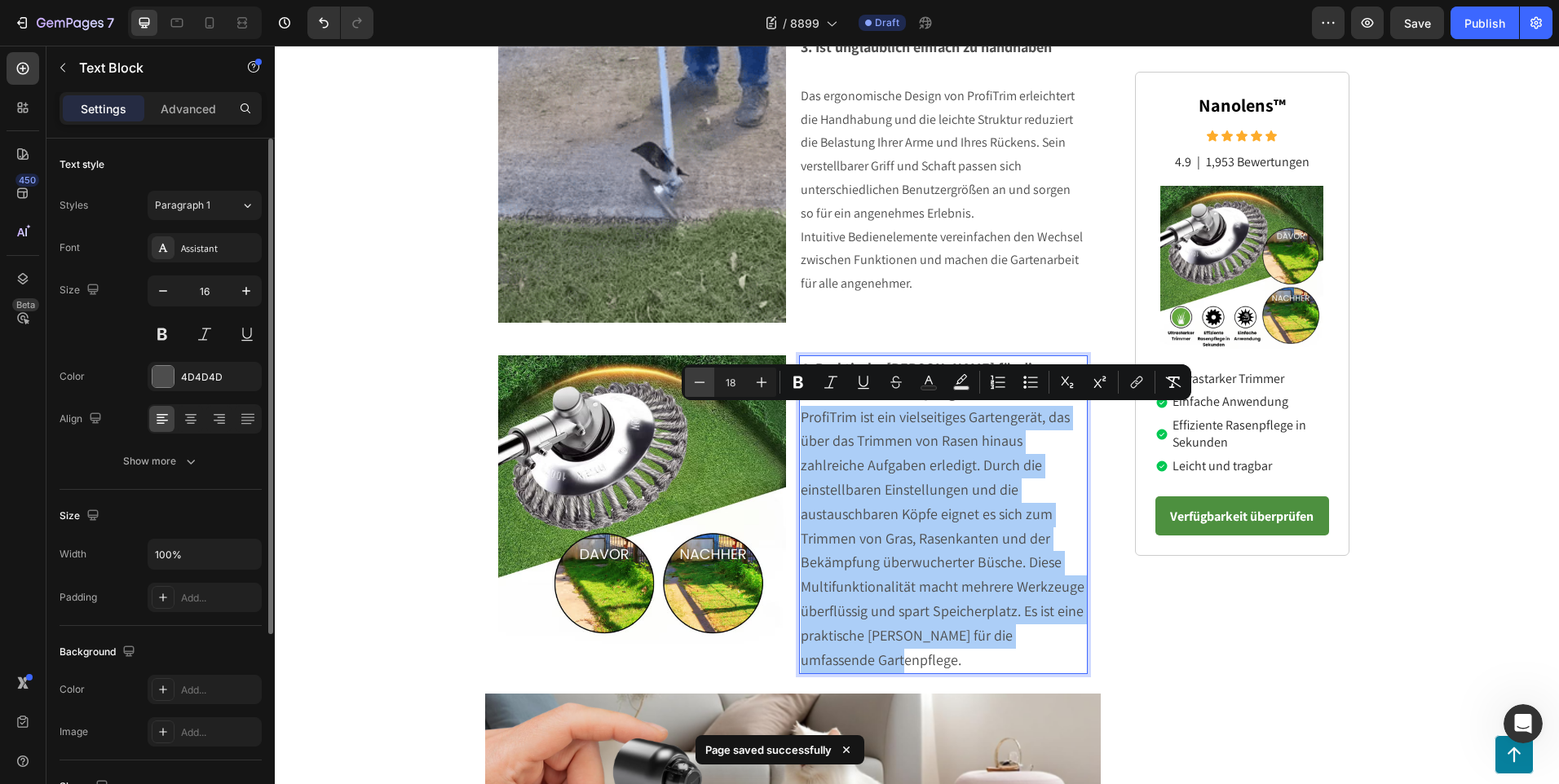
click at [708, 382] on button "Minus" at bounding box center [699, 382] width 29 height 29
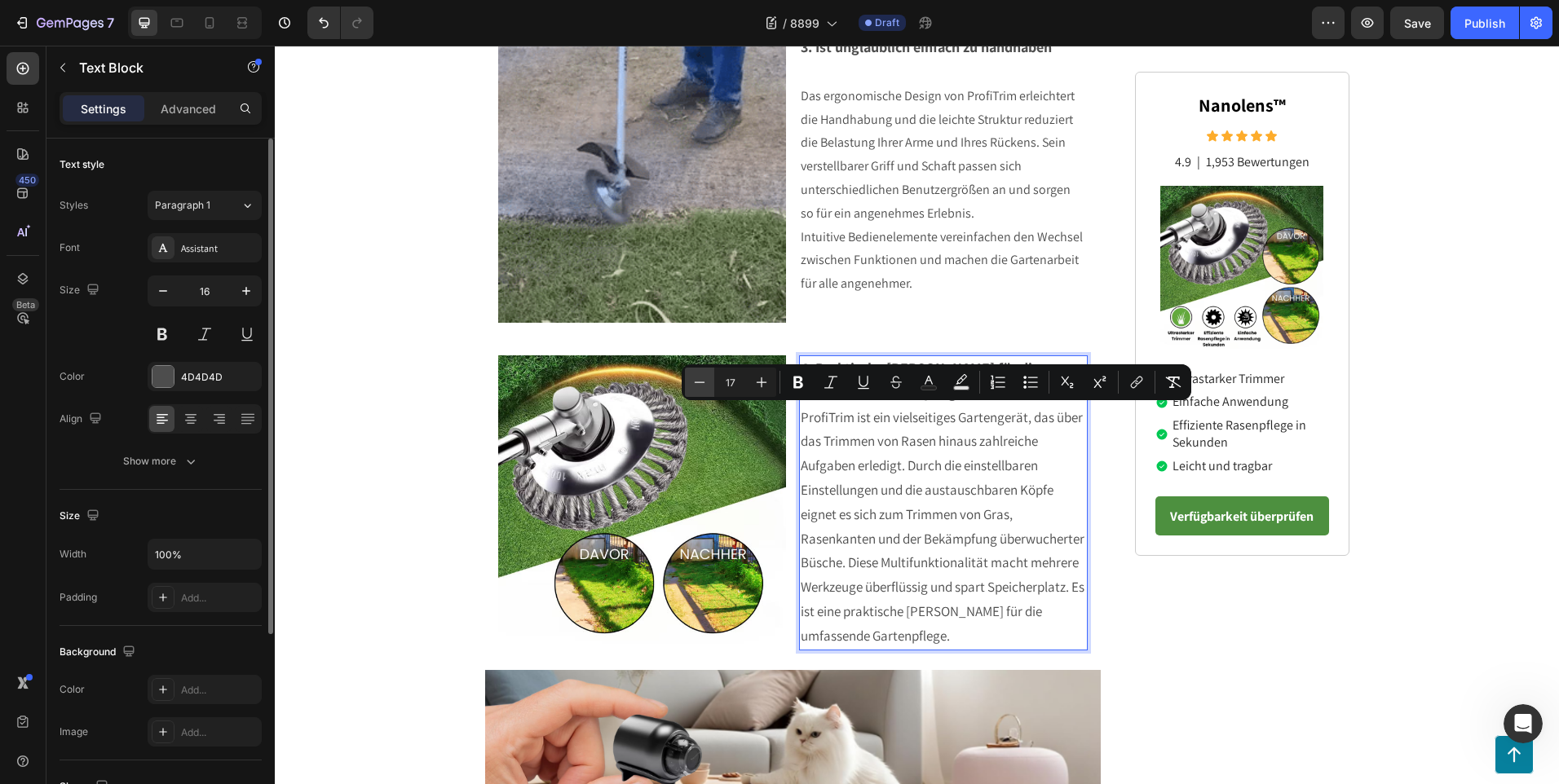
click at [708, 382] on button "Minus" at bounding box center [699, 382] width 29 height 29
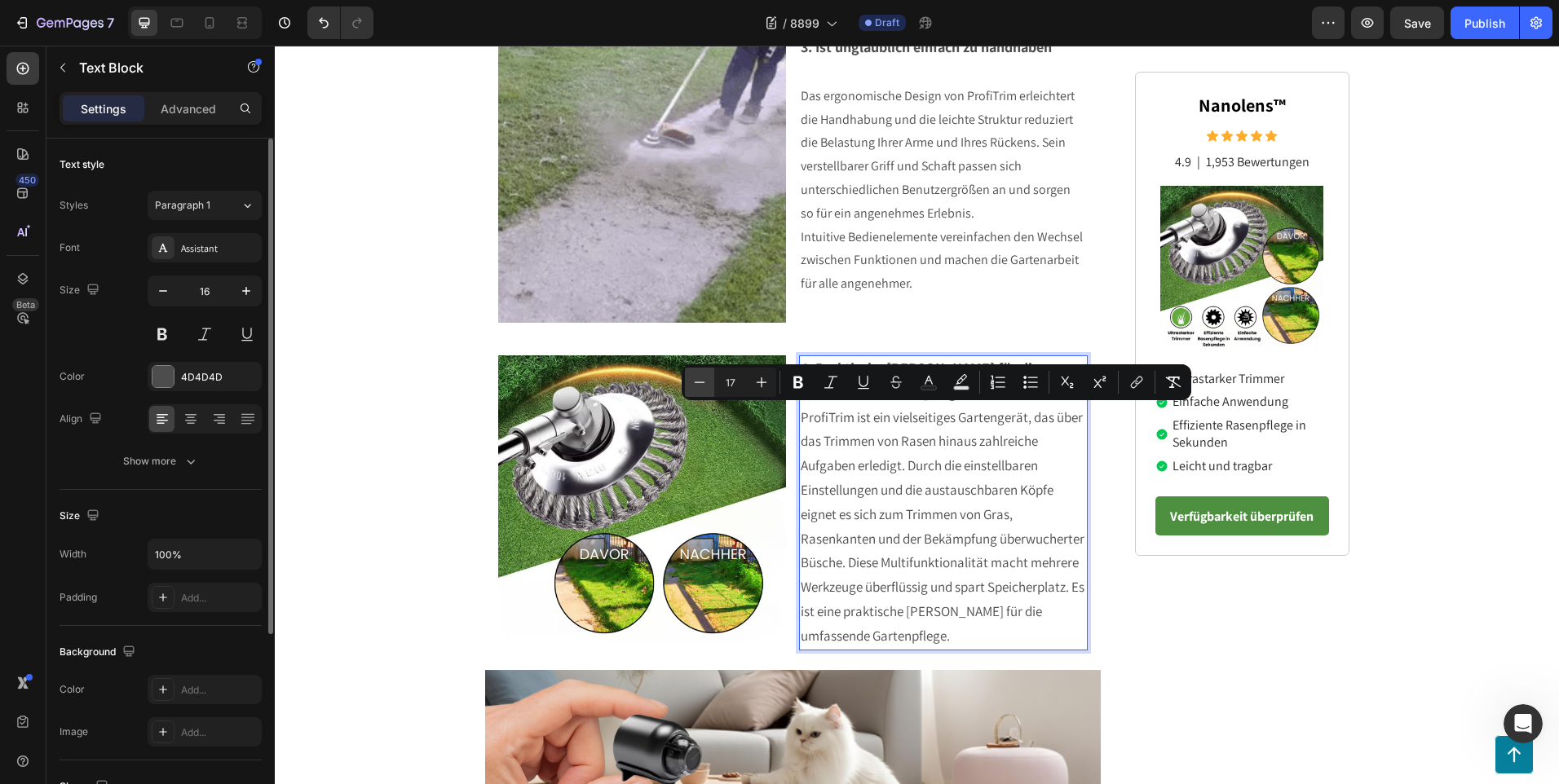
type input "16"
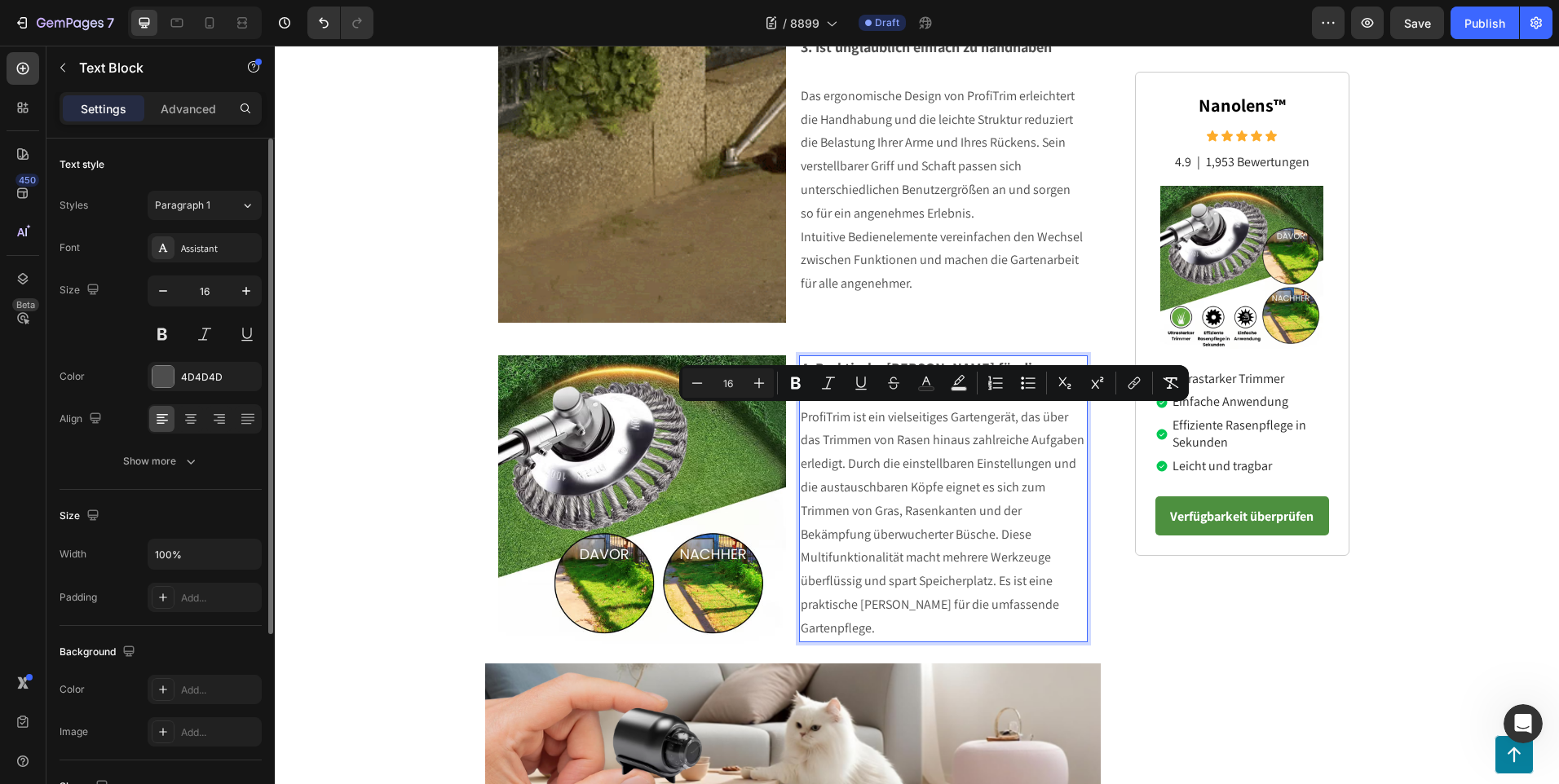
click at [995, 536] on span "ProfiTrim ist ein vielseitiges Gartengerät, das über das Trimmen von Rasen hina…" at bounding box center [943, 522] width 284 height 228
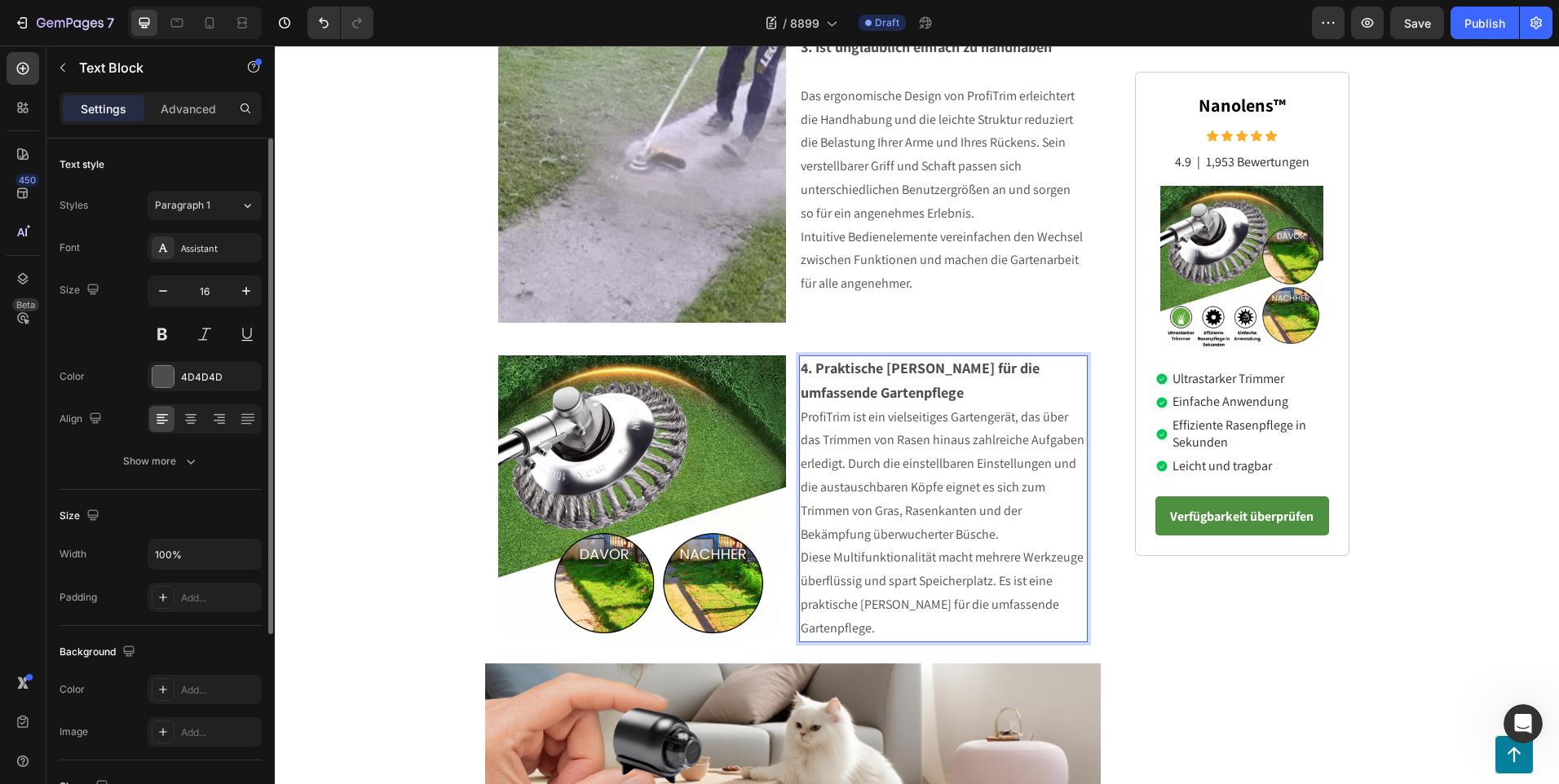
click at [907, 400] on p "4. Praktische [PERSON_NAME] für die umfassende Gartenpflege" at bounding box center [943, 381] width 285 height 49
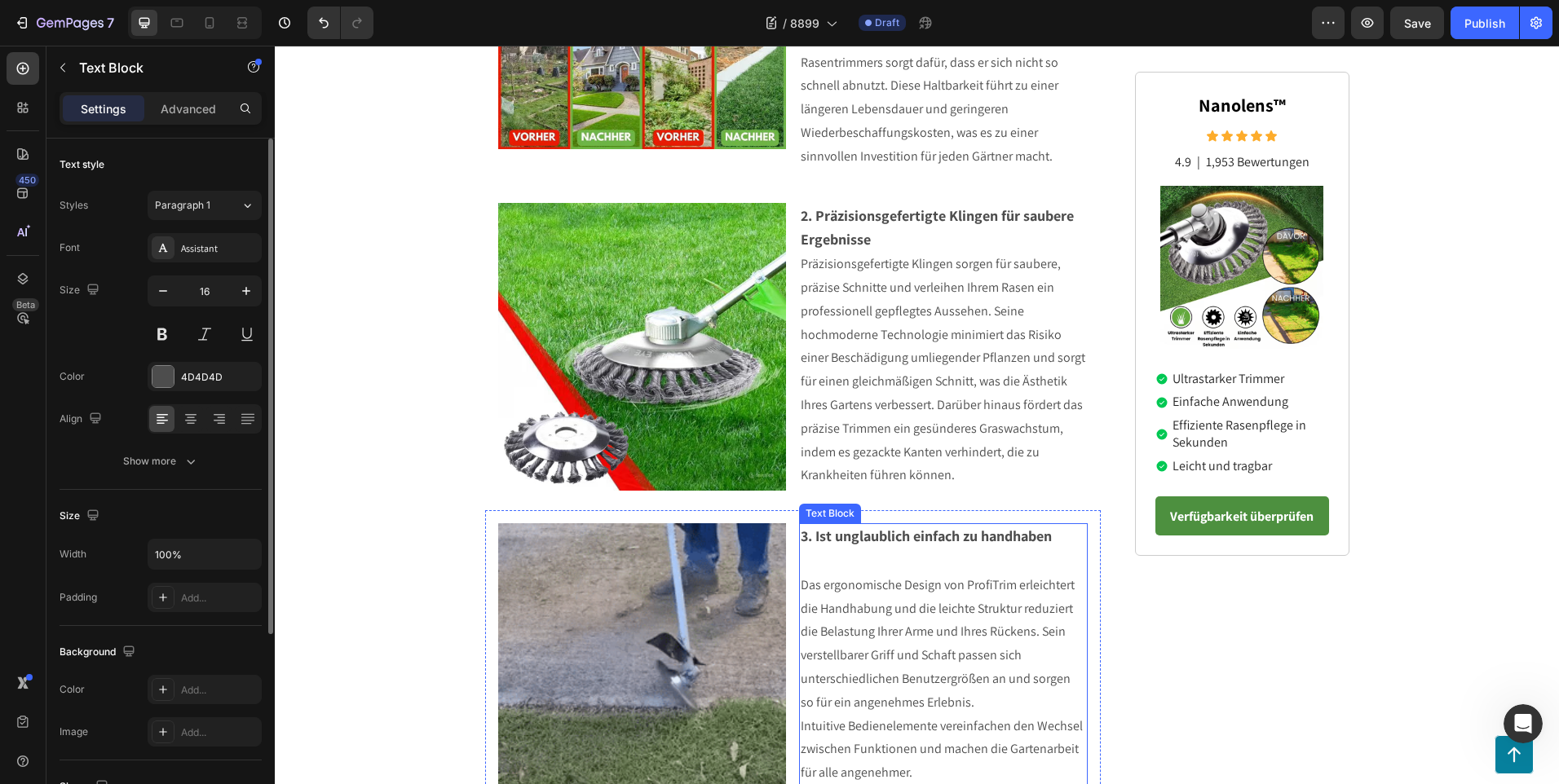
scroll to position [811, 0]
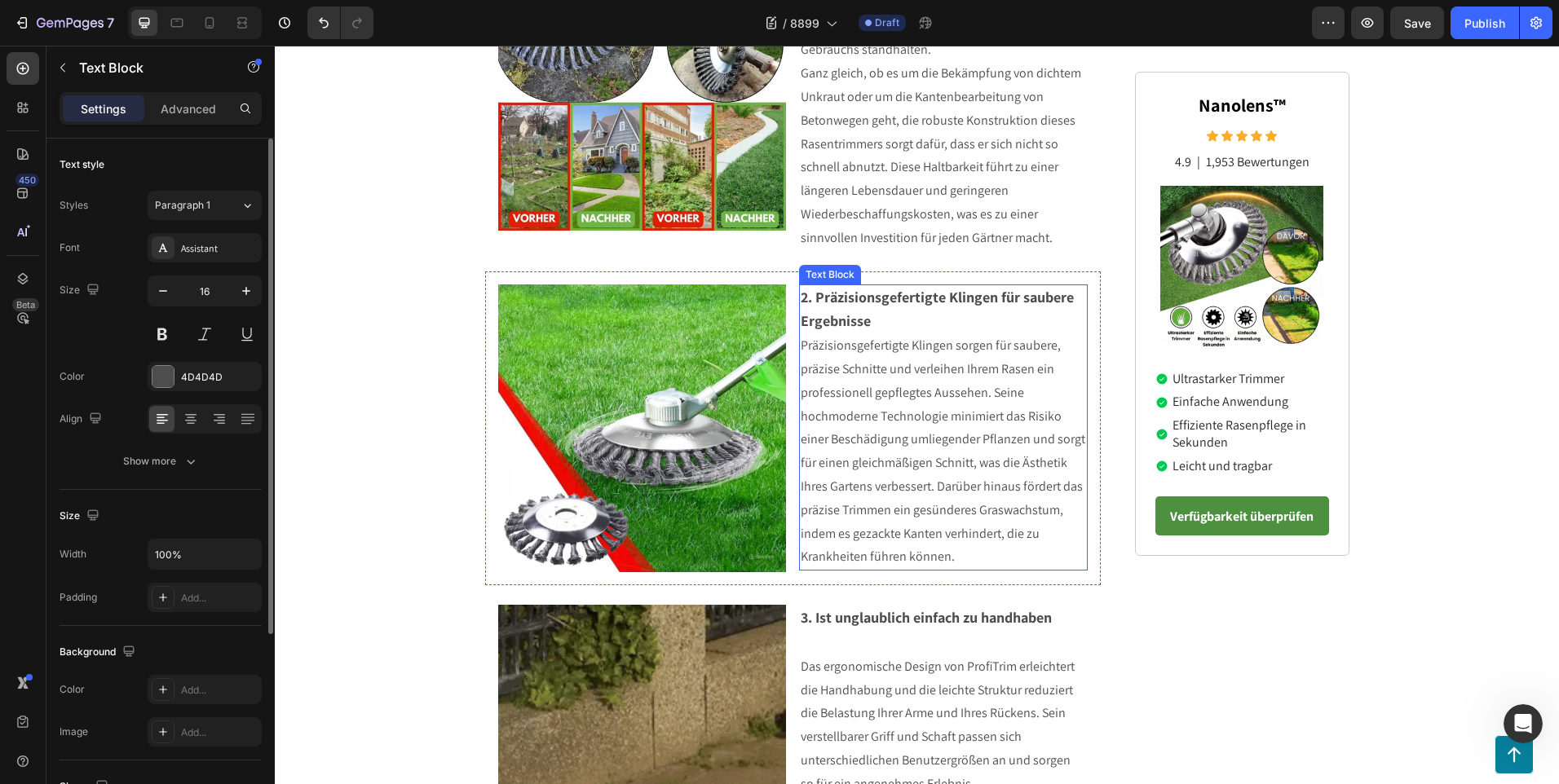
click at [883, 324] on p "2. Präzisionsgefertigte Klingen für saubere Ergebnisse" at bounding box center [943, 310] width 285 height 49
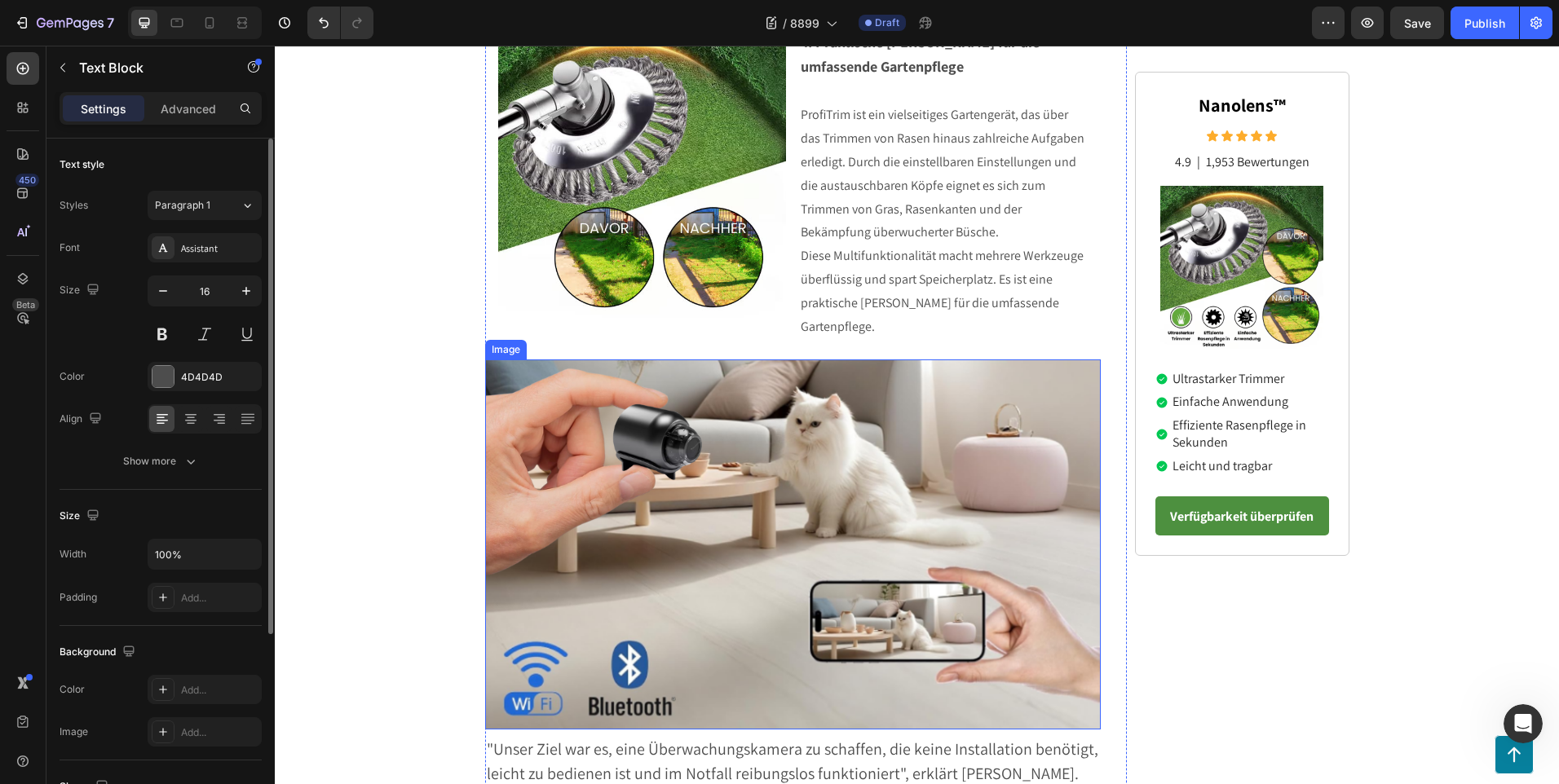
scroll to position [1544, 0]
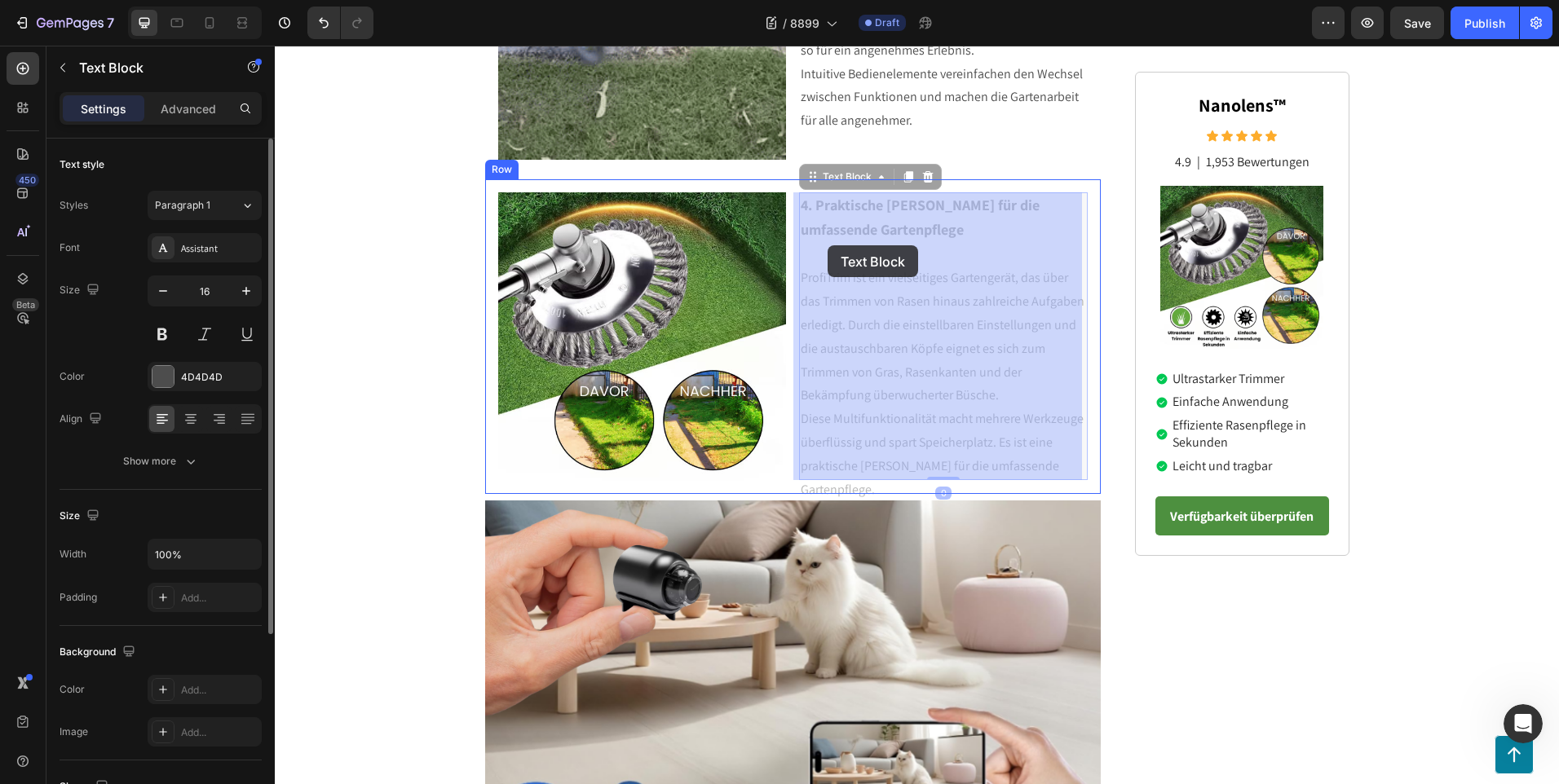
drag, startPoint x: 1073, startPoint y: 469, endPoint x: 904, endPoint y: 327, distance: 220.7
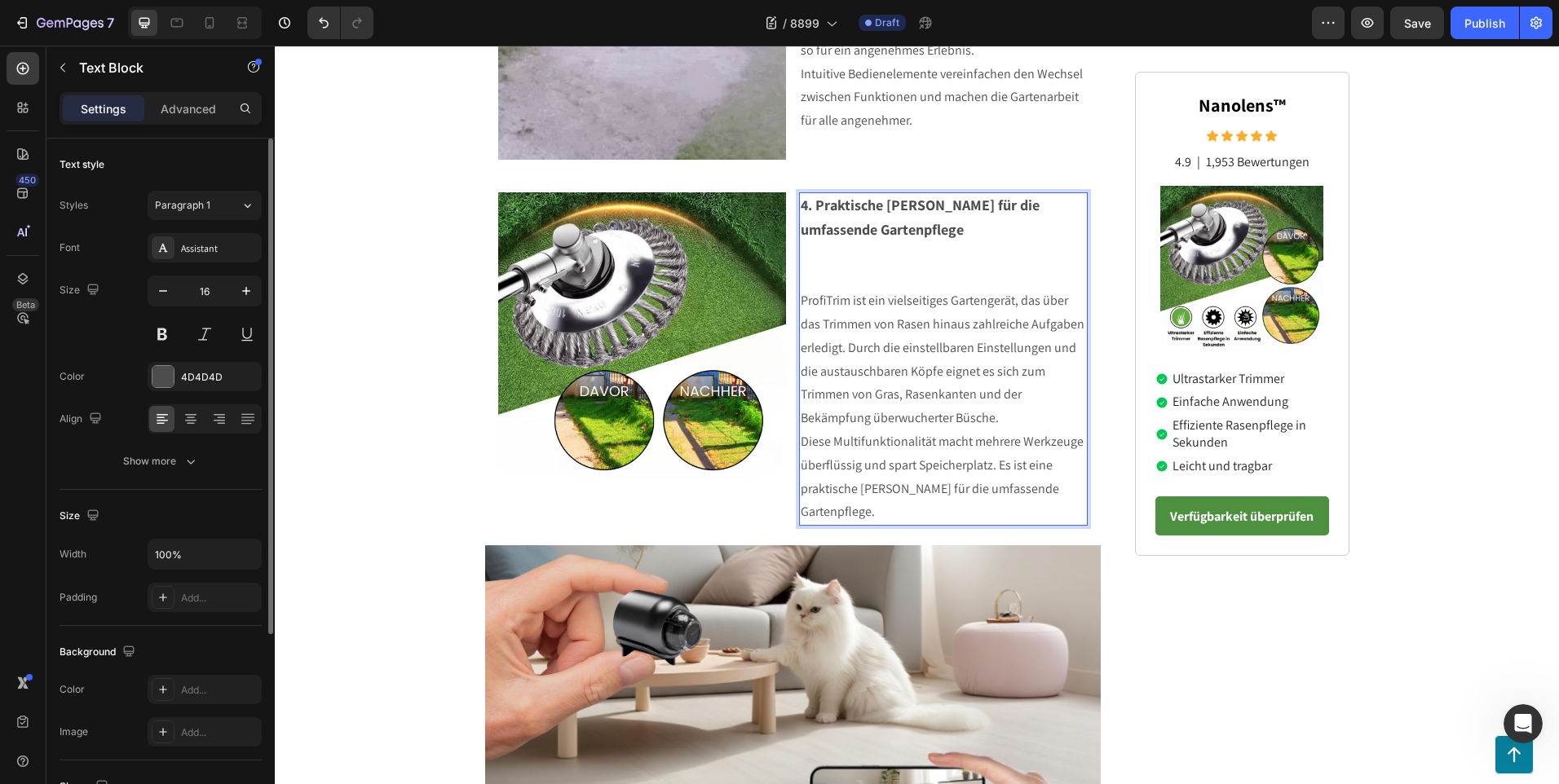
click at [1060, 486] on span "Diese Multifunktionalität macht mehrere Werkzeuge überflüssig und spart Speiche…" at bounding box center [942, 476] width 283 height 87
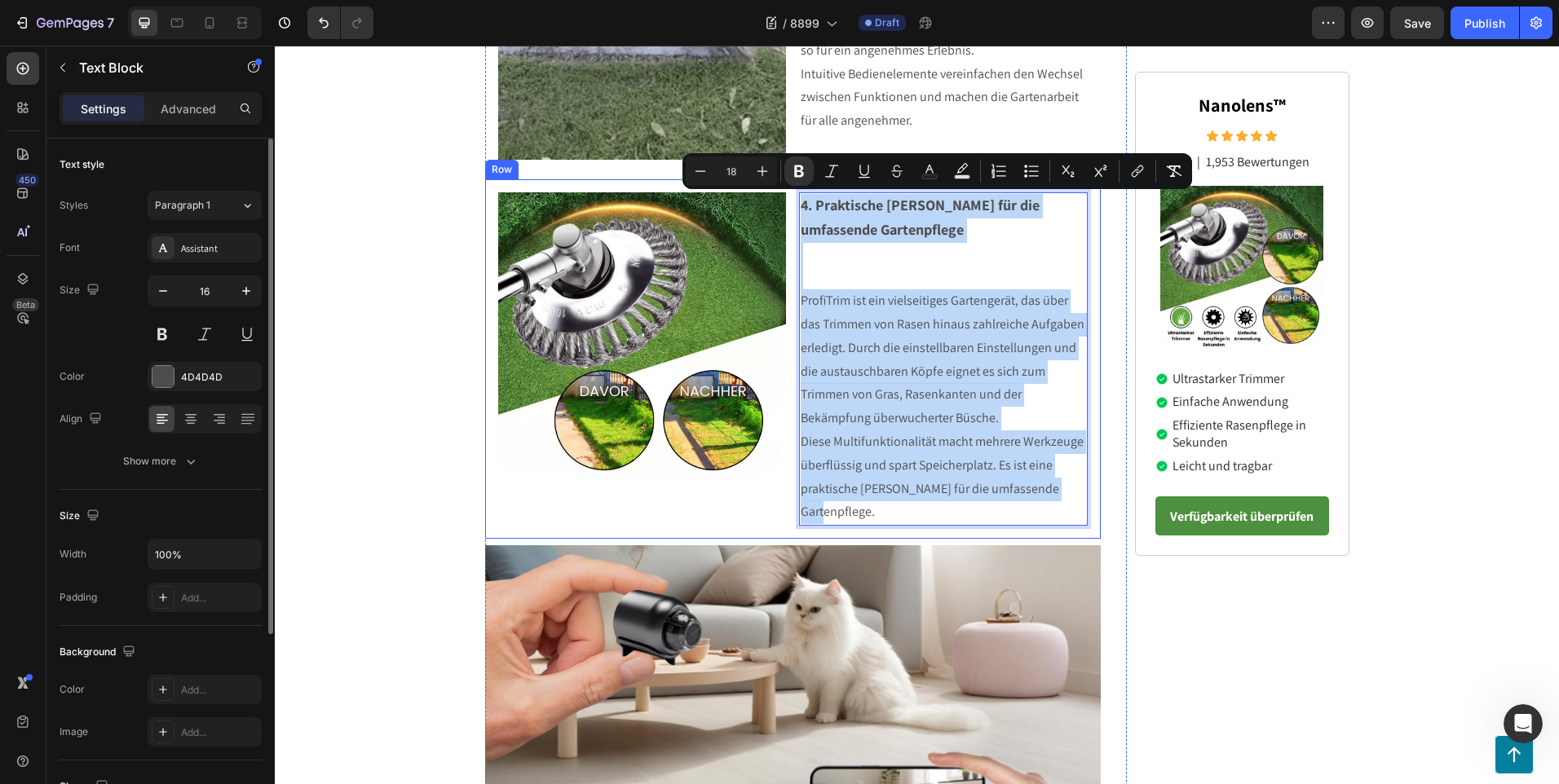
drag, startPoint x: 1066, startPoint y: 491, endPoint x: 787, endPoint y: 212, distance: 394.6
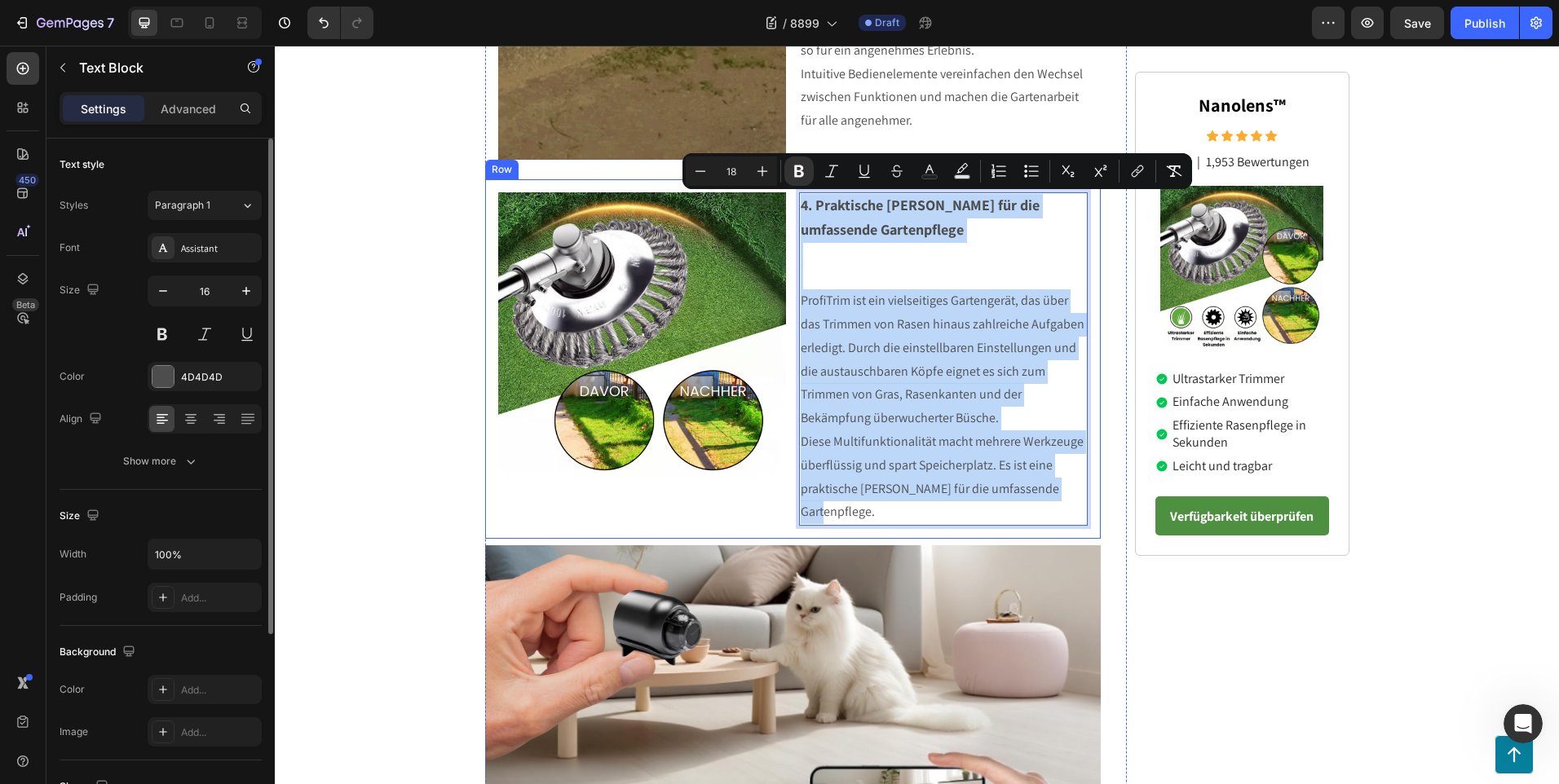
click at [787, 212] on div "Image 4. Praktische [PERSON_NAME] für die umfassende Gartenpflege ProfiTrim ist…" at bounding box center [793, 358] width 616 height 359
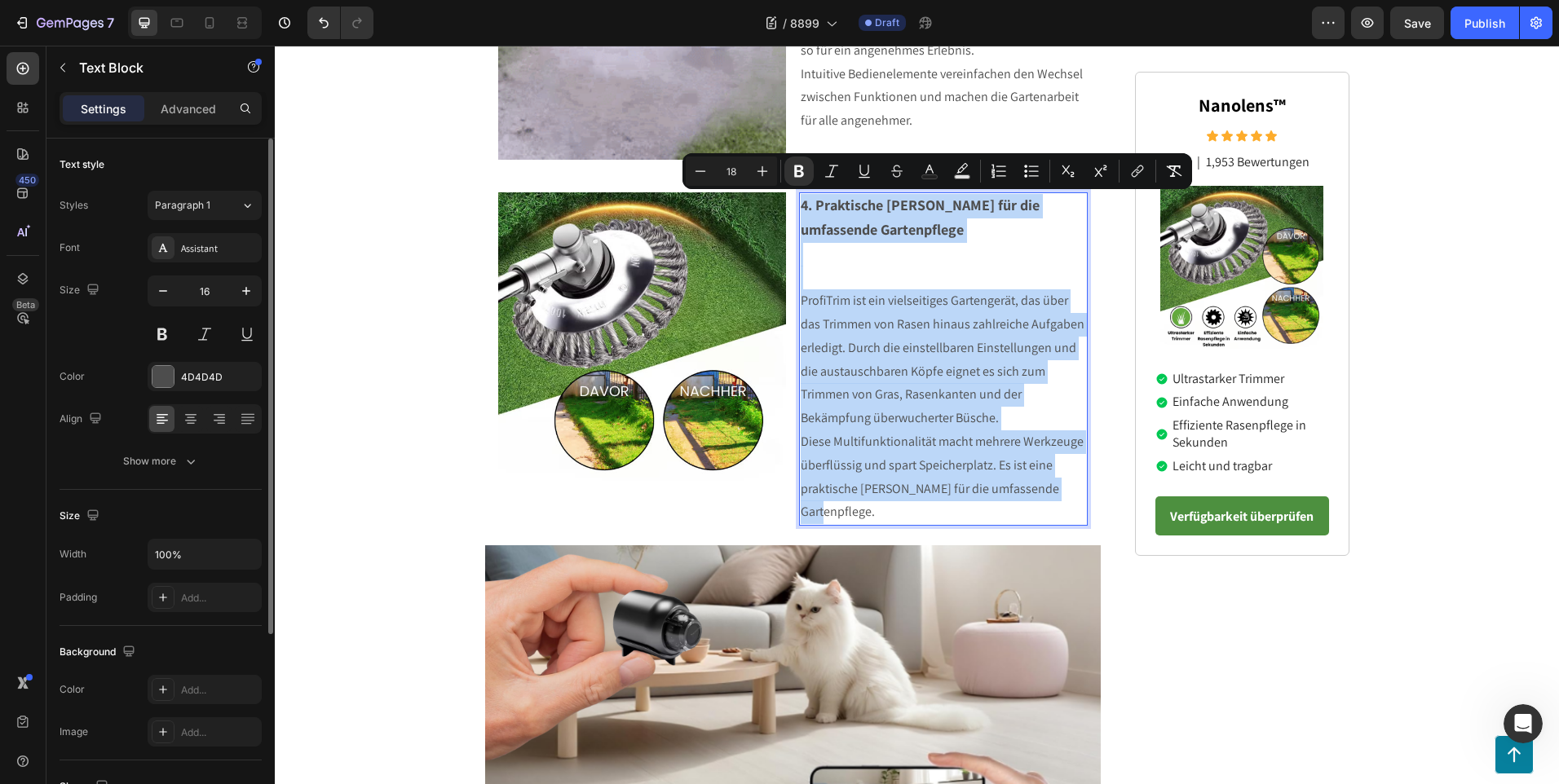
click at [839, 265] on p "Rich Text Editor. Editing area: main" at bounding box center [943, 266] width 285 height 47
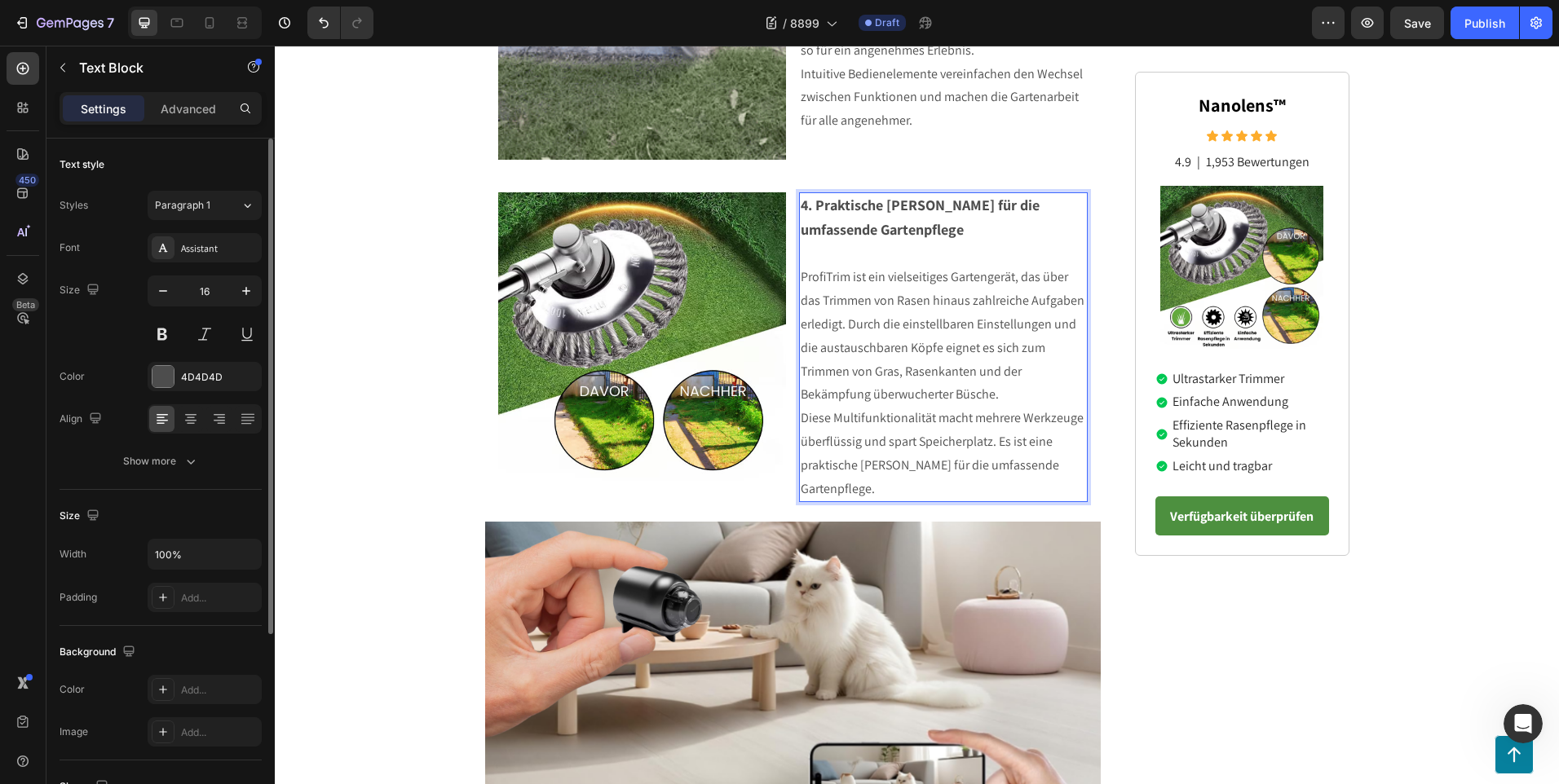
click at [832, 262] on p "4. Praktische [PERSON_NAME] für die umfassende Gartenpflege" at bounding box center [943, 230] width 285 height 71
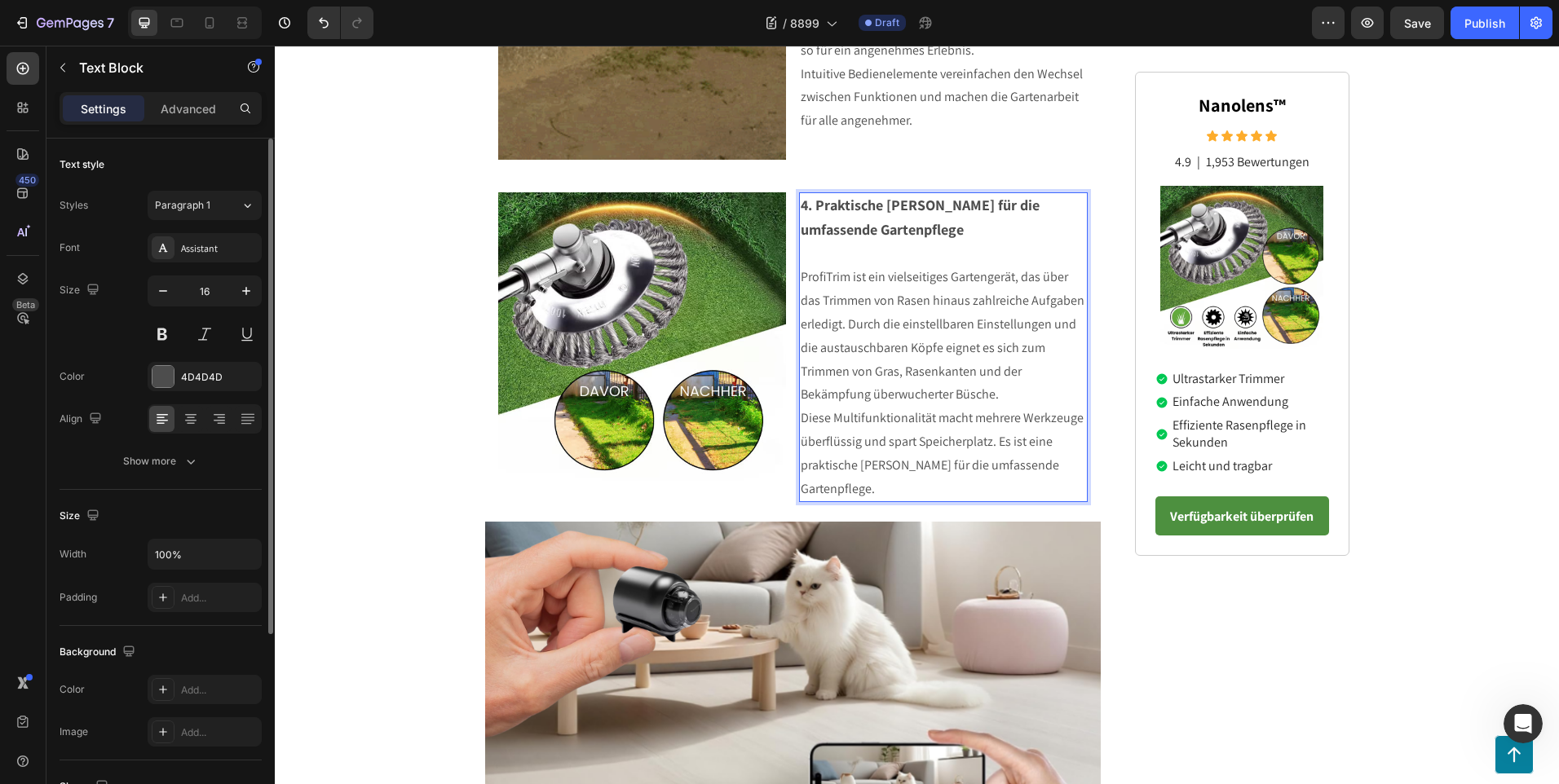
click at [1065, 470] on p "Diese Multifunktionalität macht mehrere Werkzeuge überflüssig und spart Speiche…" at bounding box center [943, 453] width 285 height 94
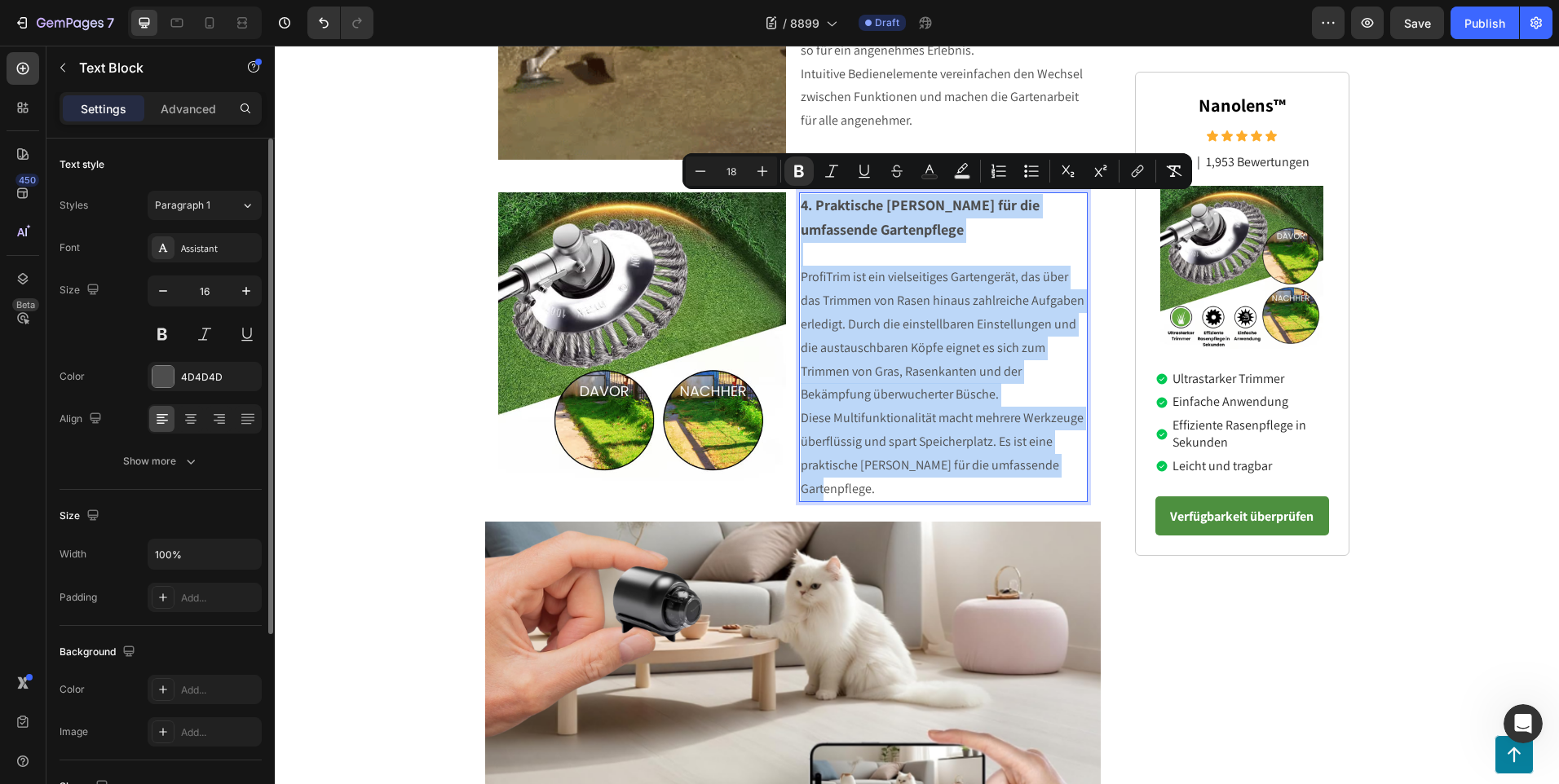
drag, startPoint x: 1065, startPoint y: 470, endPoint x: 797, endPoint y: 208, distance: 374.8
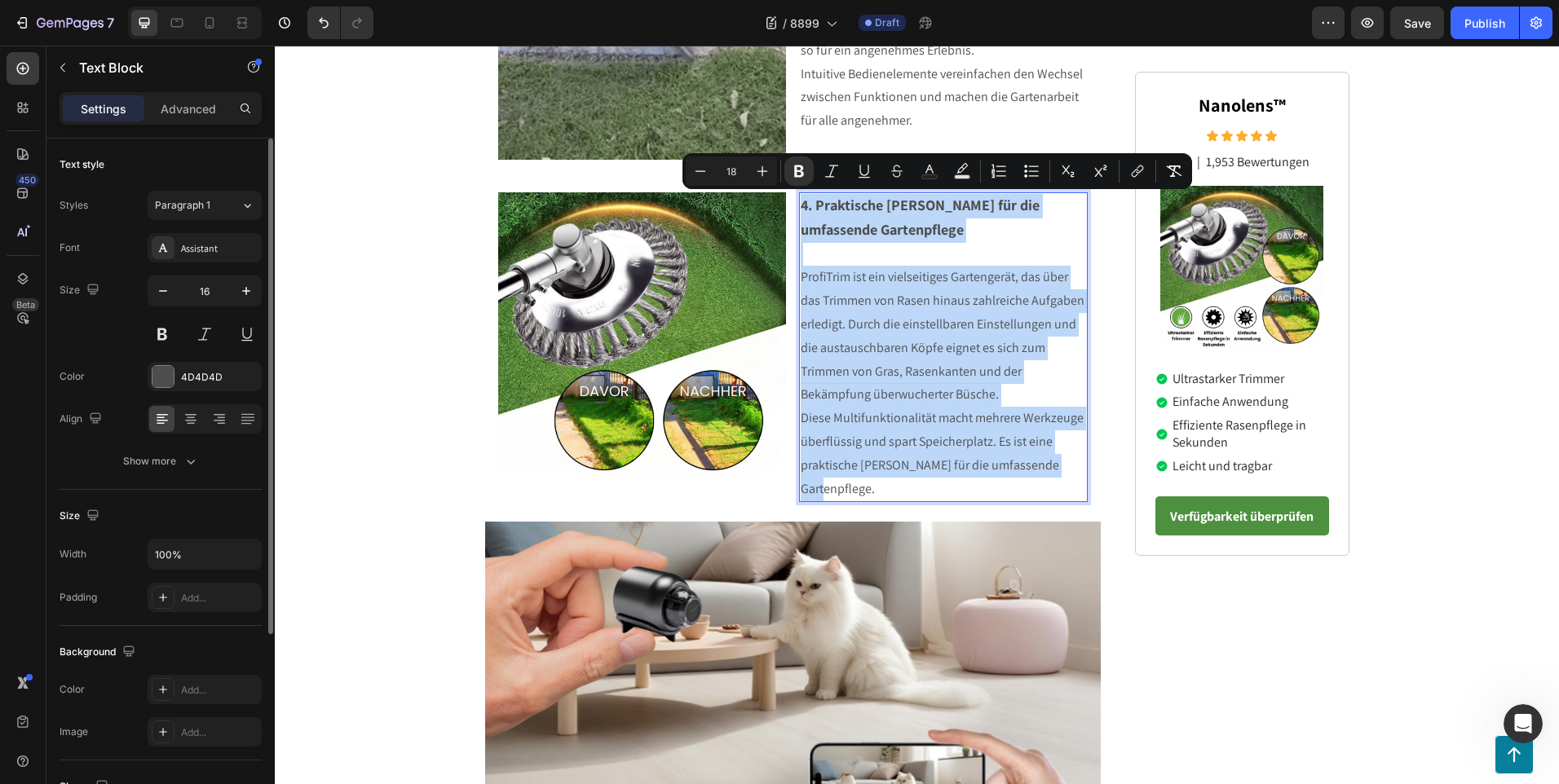
click at [799, 208] on div "4. Praktische [PERSON_NAME] für die umfassende Gartenpflege ProfiTrim ist ein v…" at bounding box center [943, 347] width 289 height 309
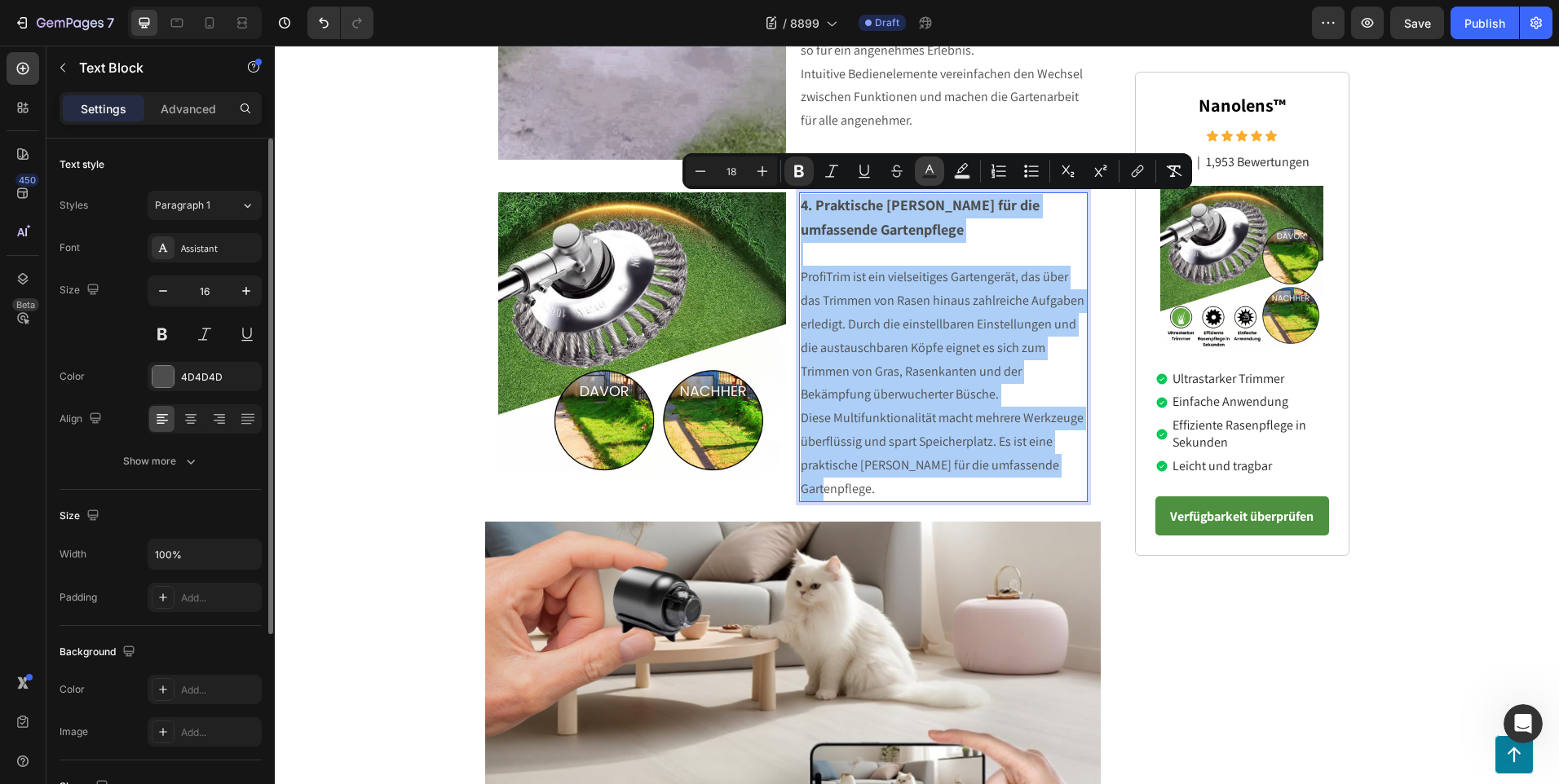
click at [928, 173] on icon "Editor contextual toolbar" at bounding box center [929, 172] width 17 height 17
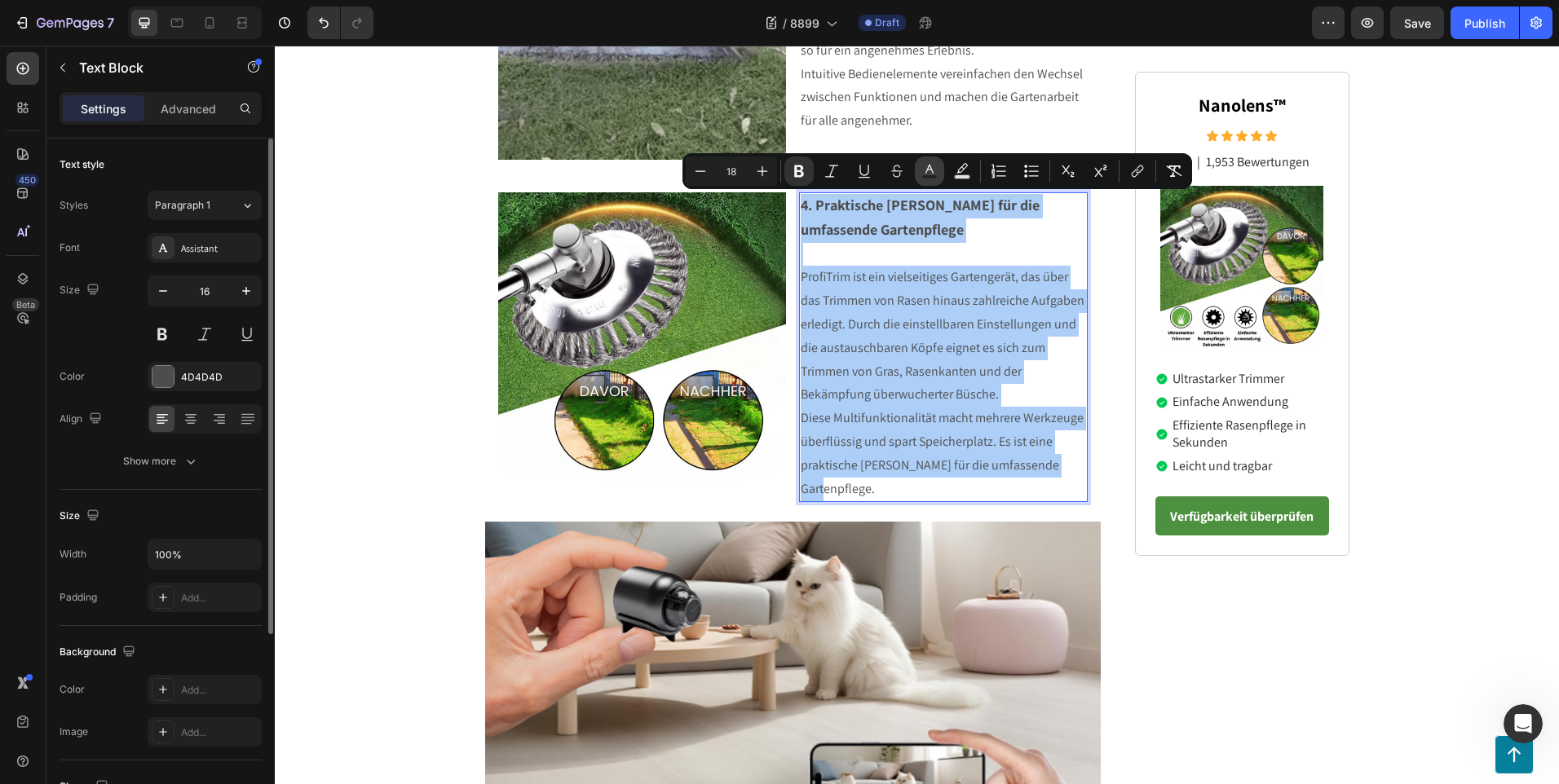
type input "4D4D4D"
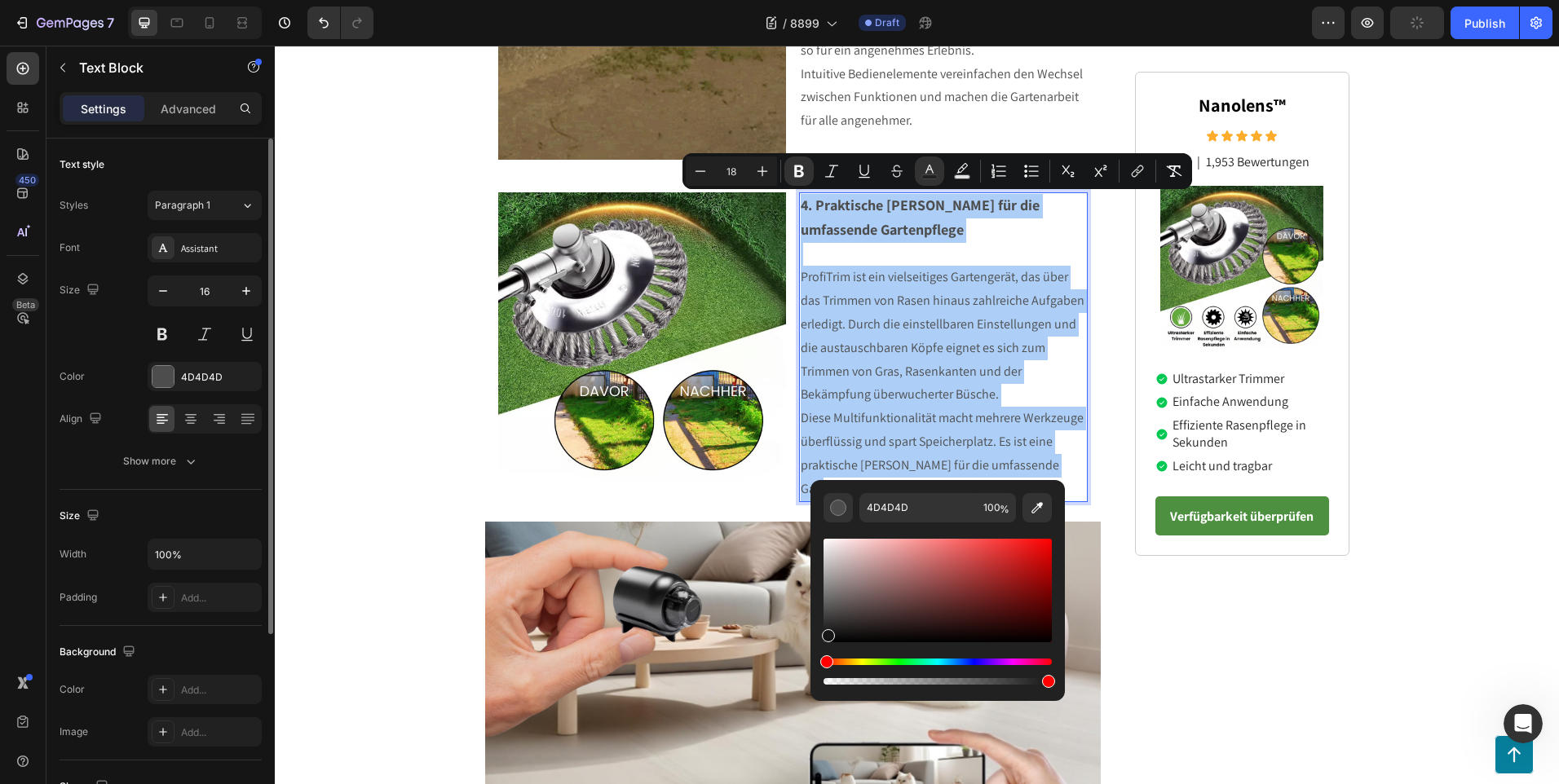
click at [826, 632] on div "Editor contextual toolbar" at bounding box center [937, 590] width 228 height 104
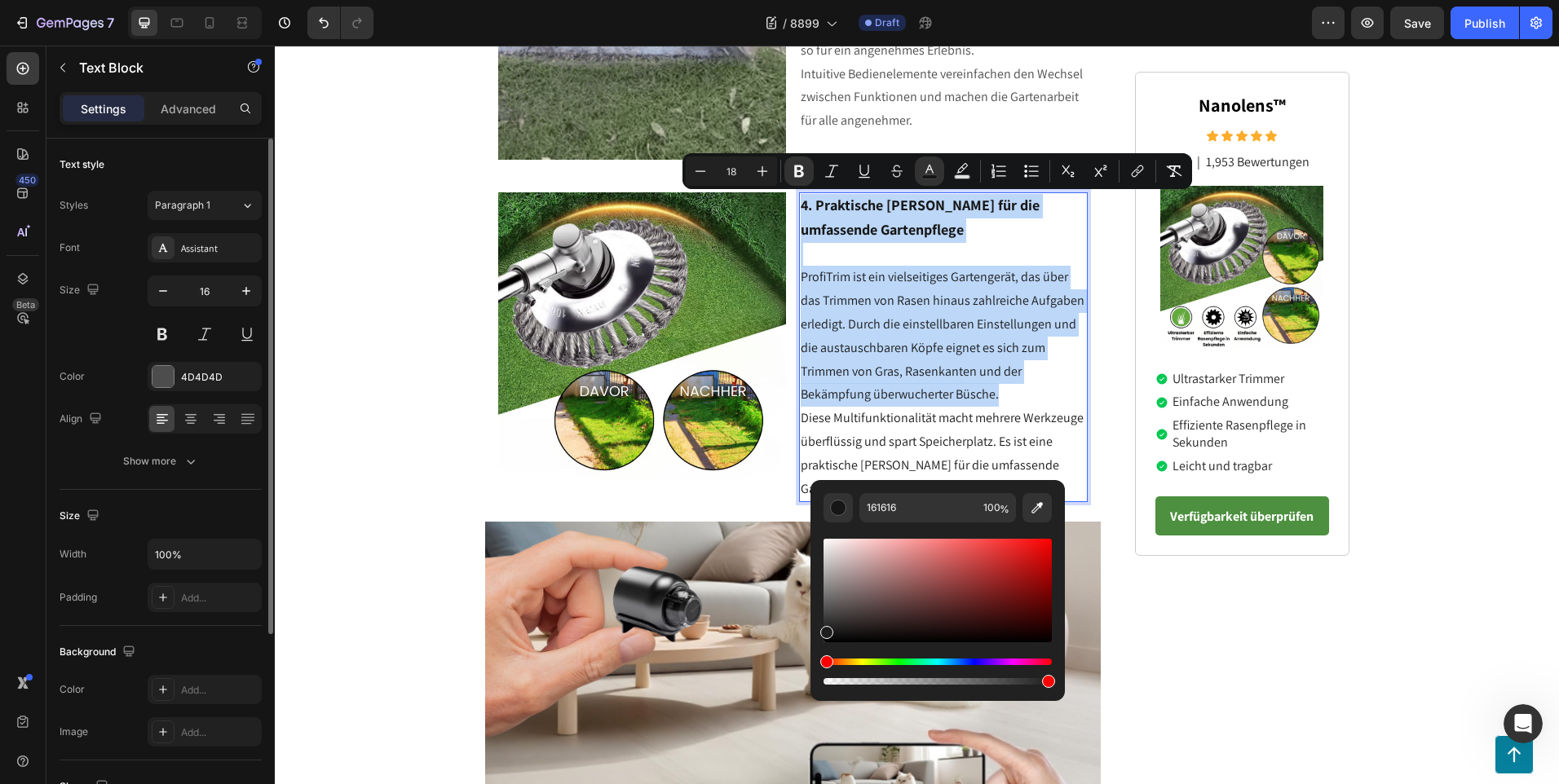
click at [824, 630] on div "Editor contextual toolbar" at bounding box center [937, 590] width 228 height 104
click at [824, 626] on div "Editor contextual toolbar" at bounding box center [937, 590] width 228 height 104
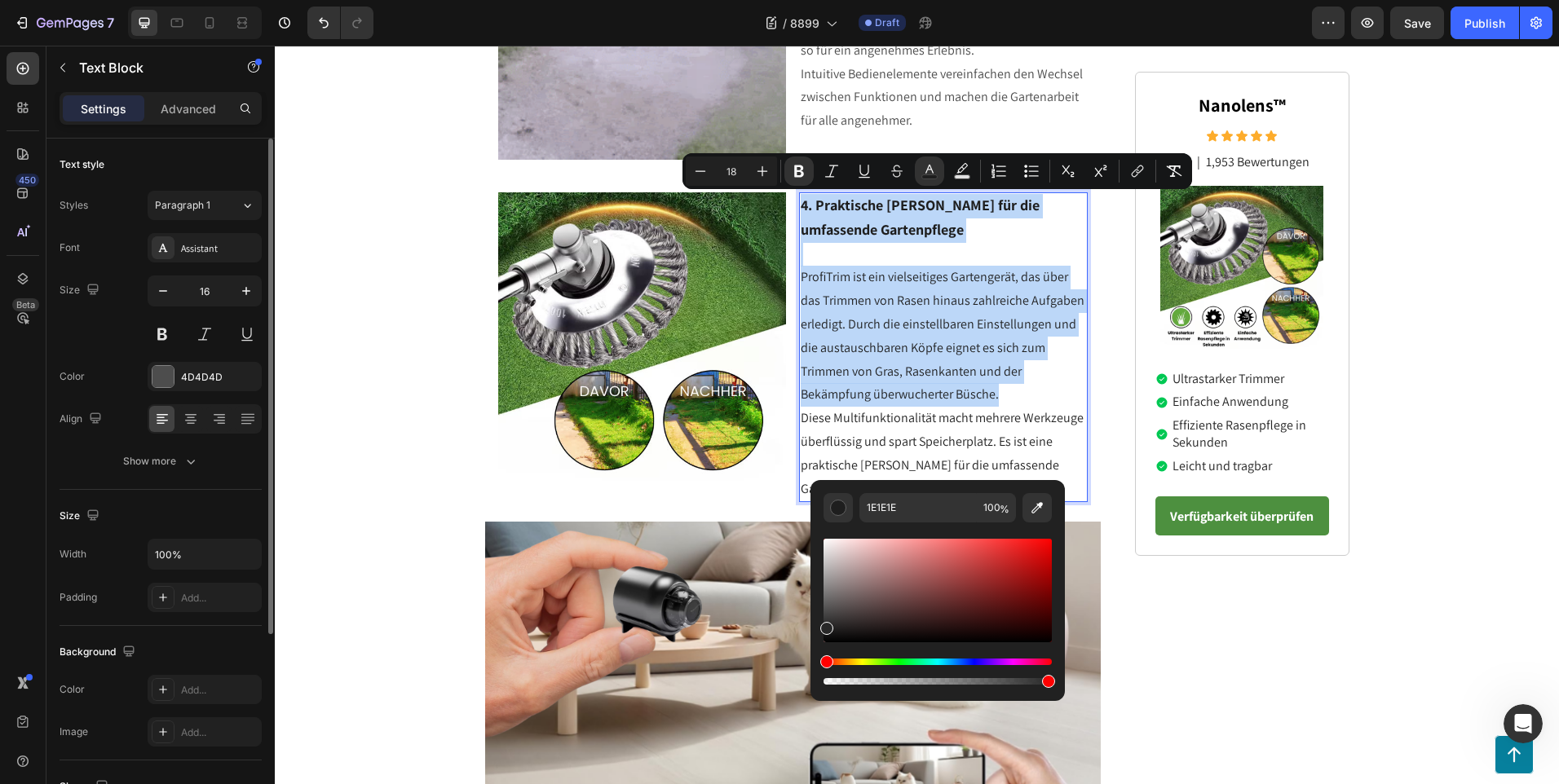
type input "282828"
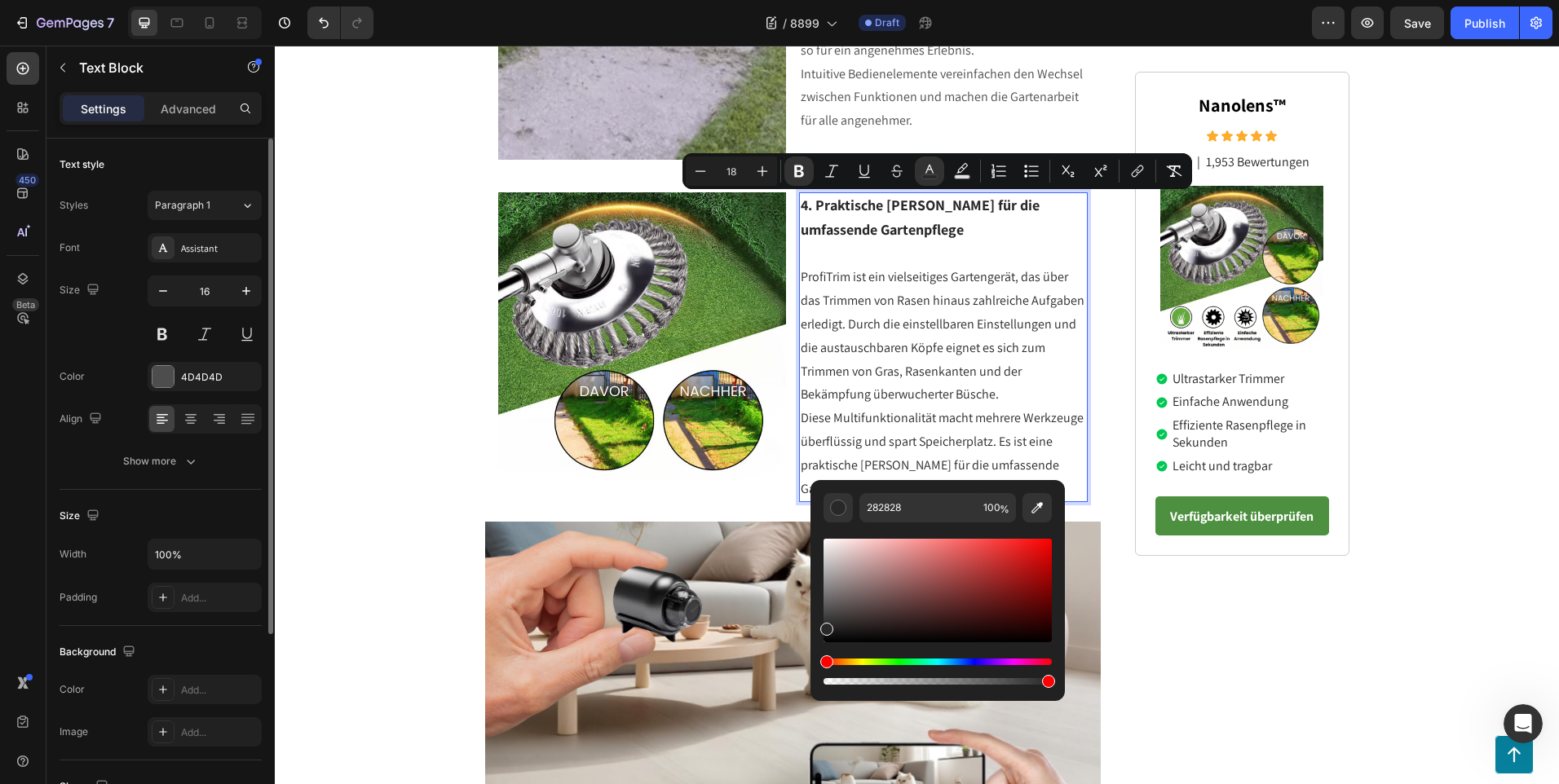
click at [965, 256] on p "4. Praktische [PERSON_NAME] für die umfassende Gartenpflege" at bounding box center [943, 230] width 285 height 71
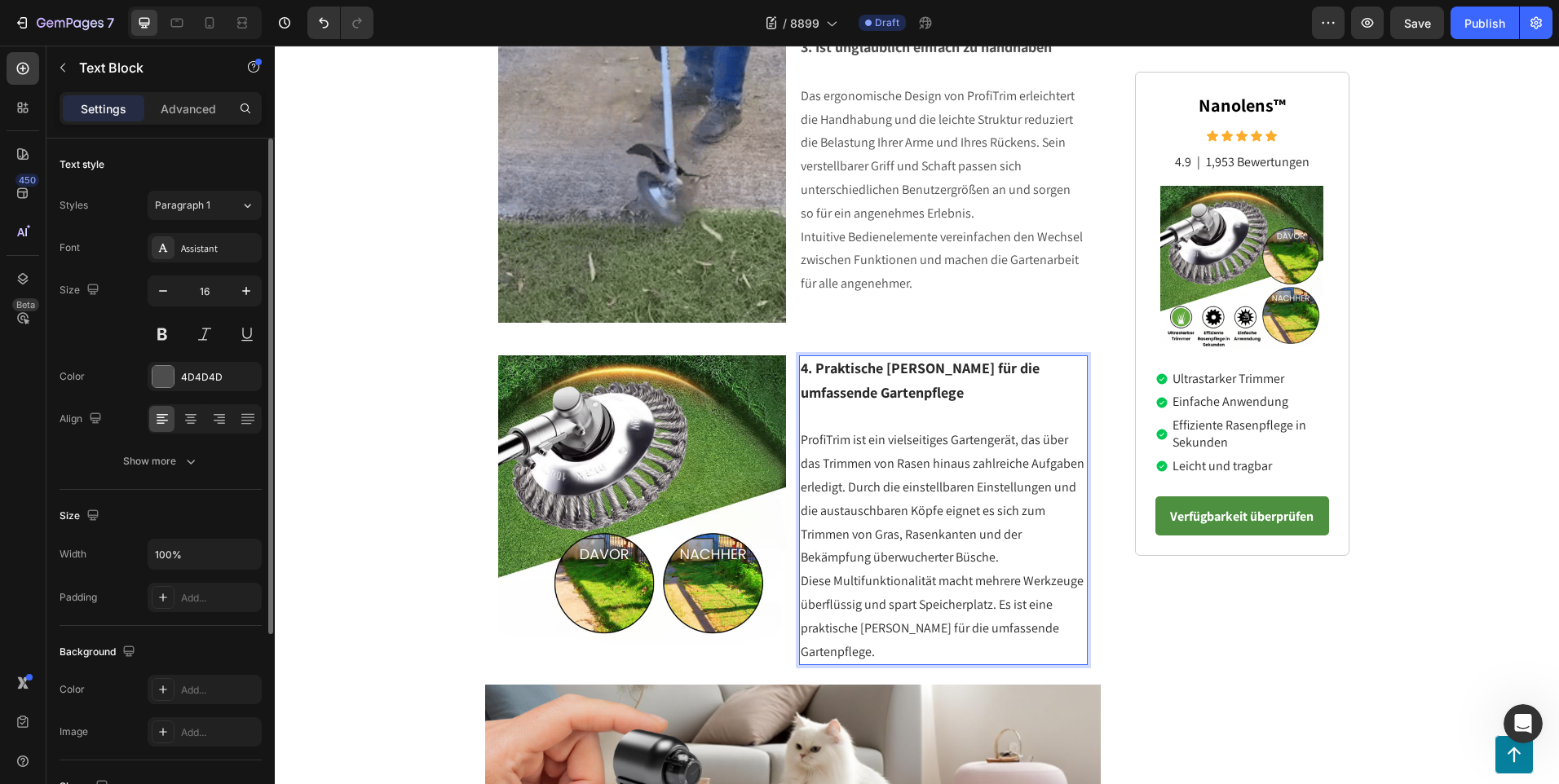
scroll to position [1299, 0]
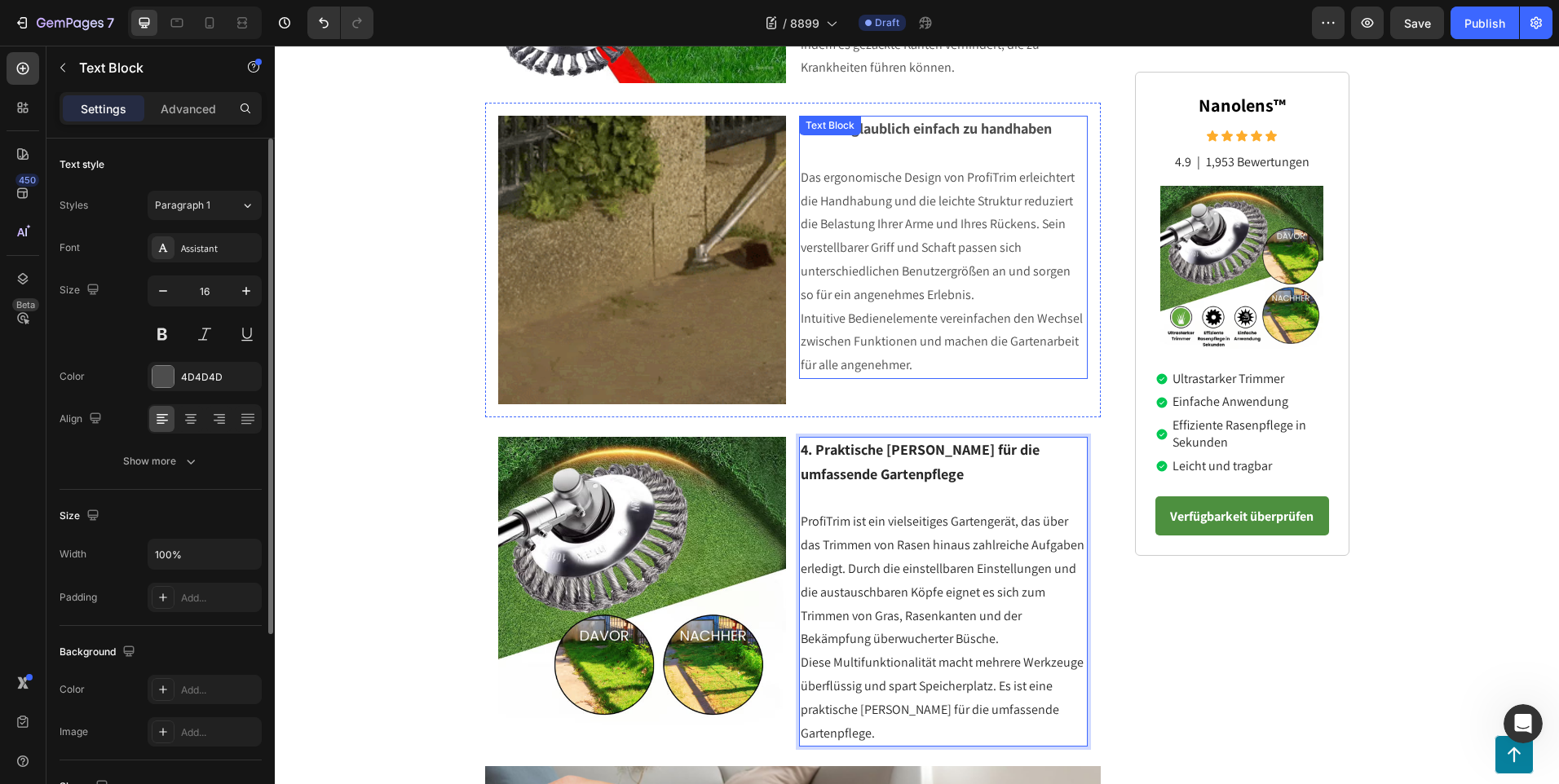
click at [943, 358] on p "Intuitive Bedienelemente vereinfachen den Wechsel zwischen Funktionen und mache…" at bounding box center [943, 342] width 285 height 70
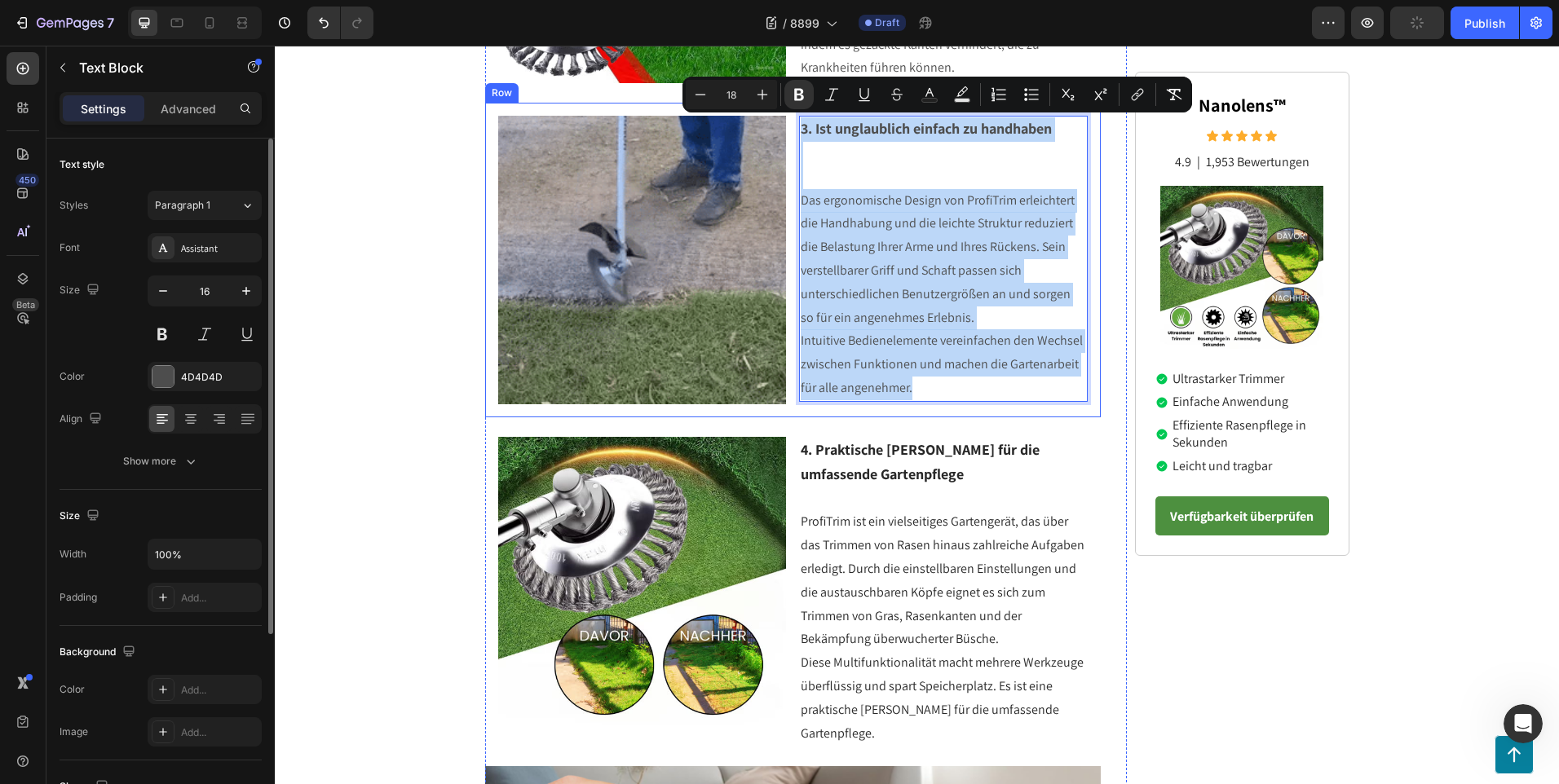
drag, startPoint x: 910, startPoint y: 387, endPoint x: 792, endPoint y: 129, distance: 283.7
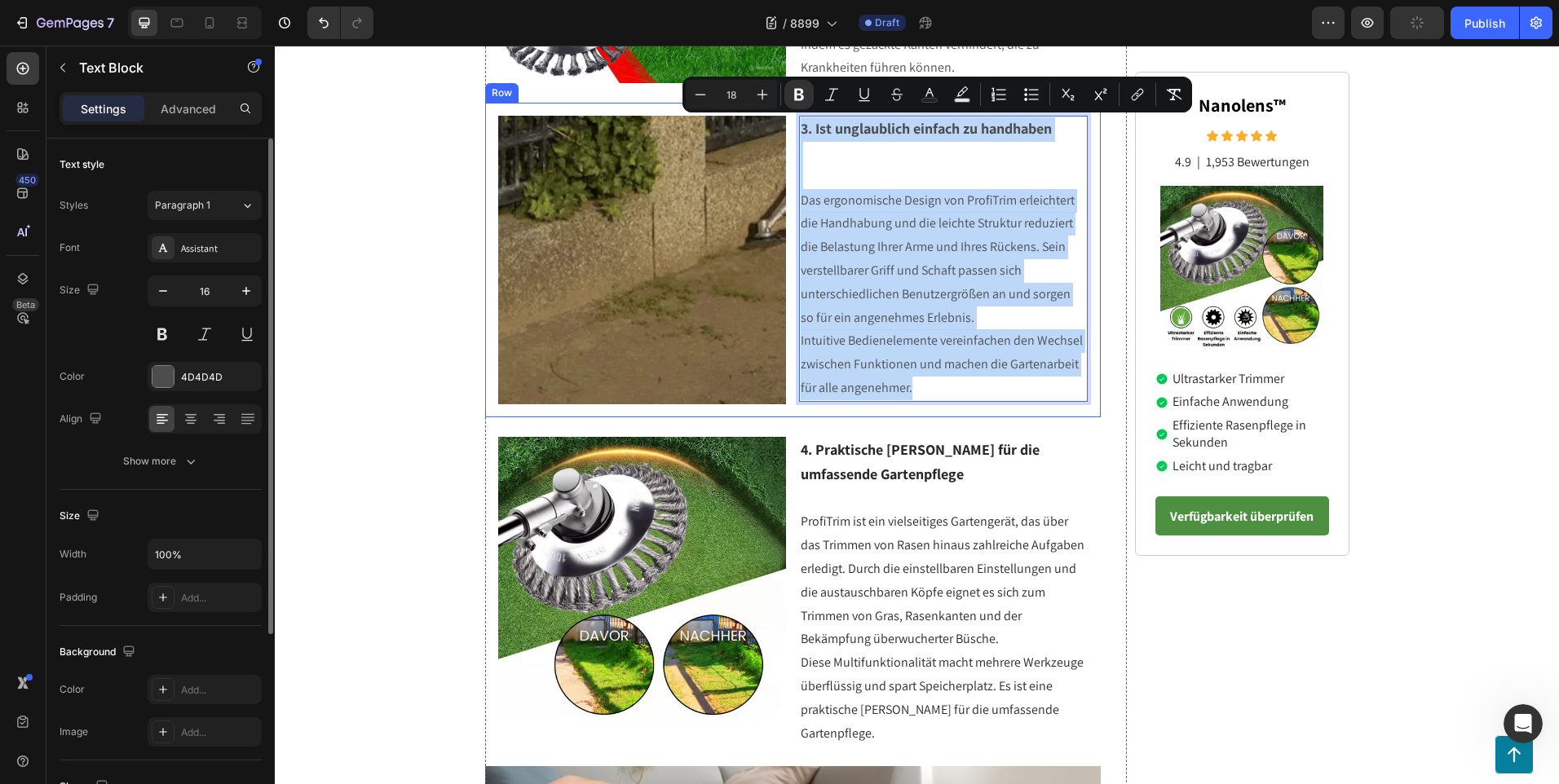
click at [792, 129] on div "Image 3. Ist unglaublich einfach zu handhaben Das ergonomische Design von Profi…" at bounding box center [793, 260] width 616 height 314
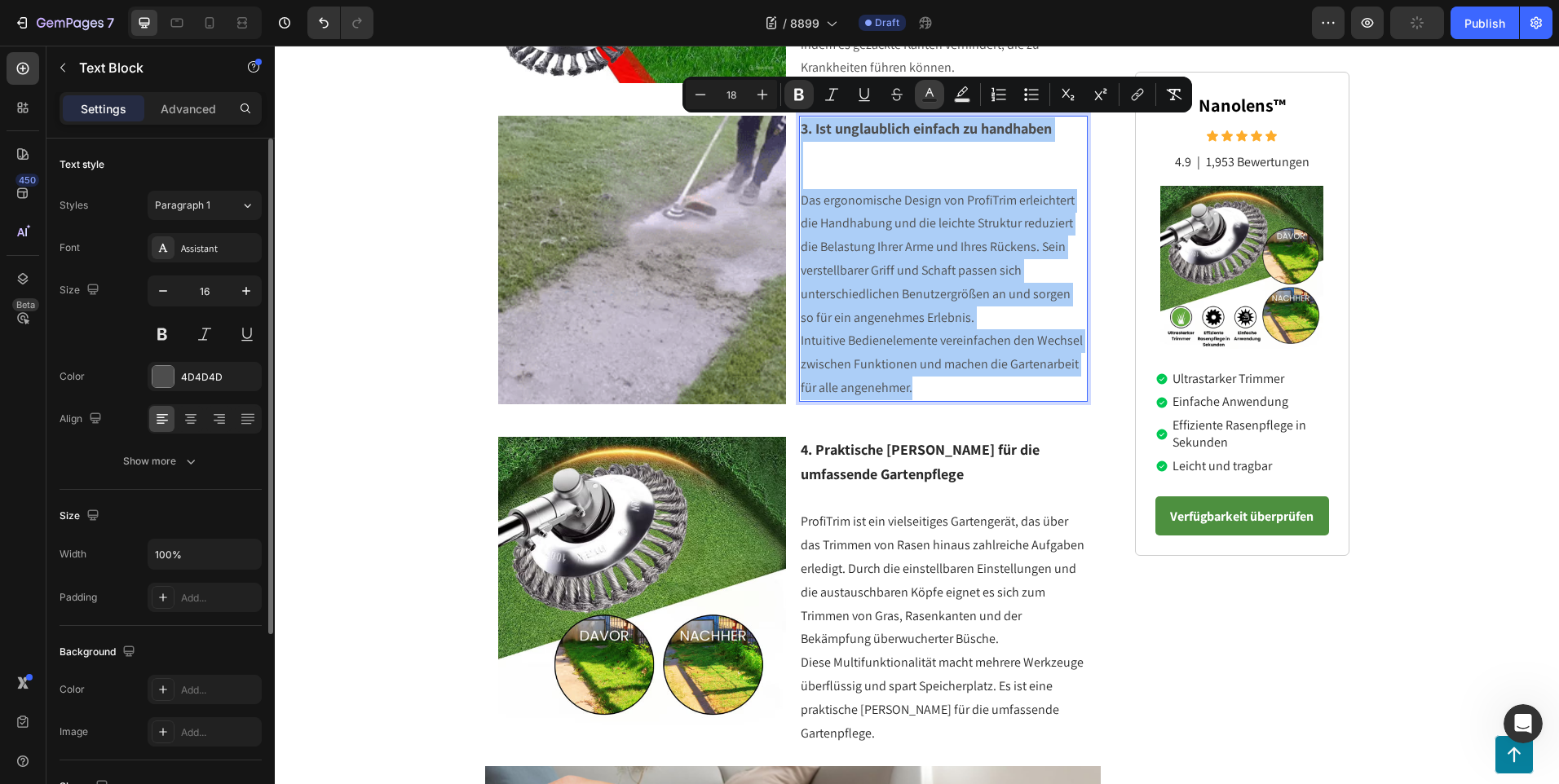
click at [928, 95] on icon "Editor contextual toolbar" at bounding box center [929, 95] width 17 height 17
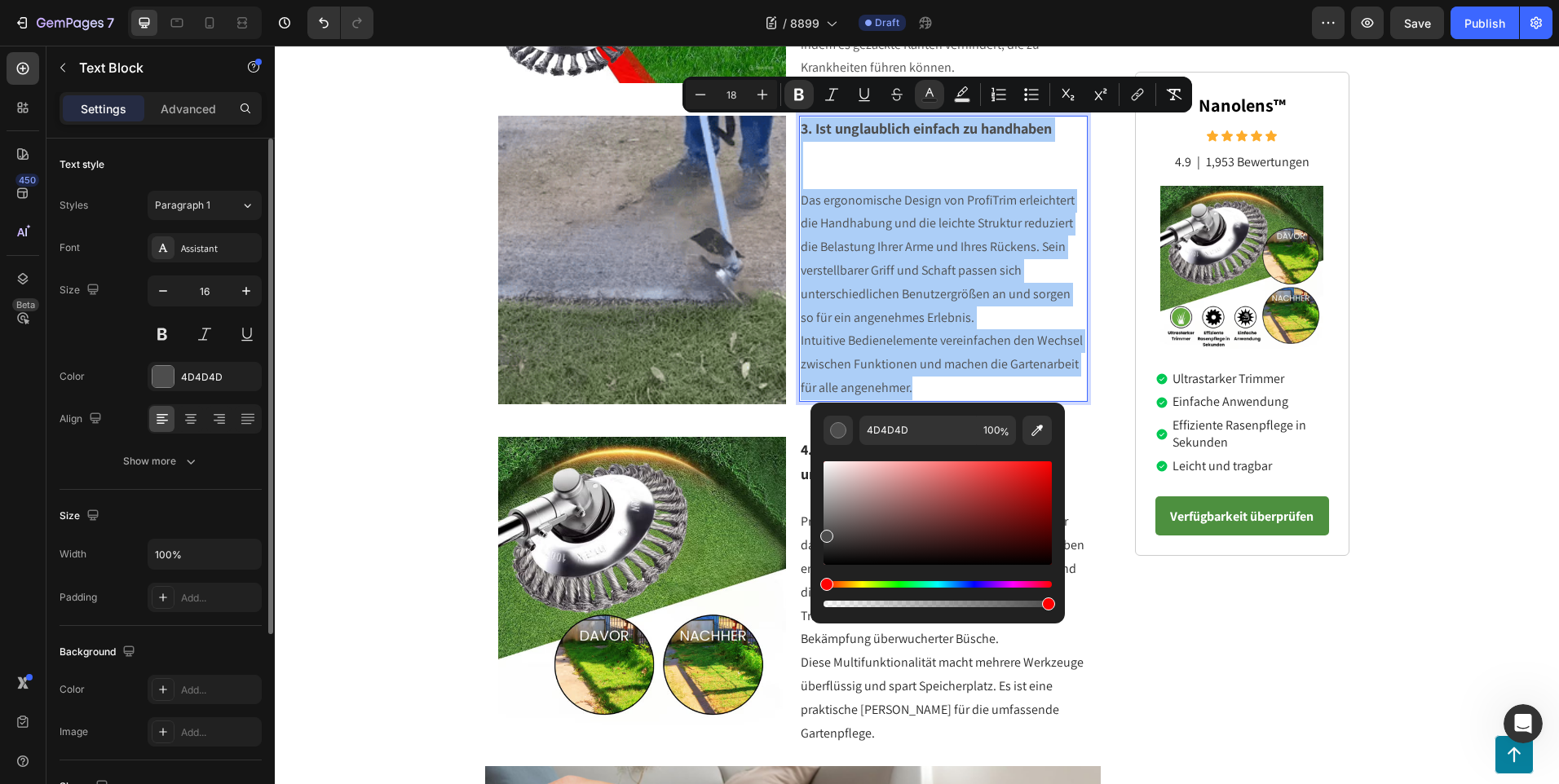
click at [826, 550] on div "Editor contextual toolbar" at bounding box center [937, 513] width 228 height 104
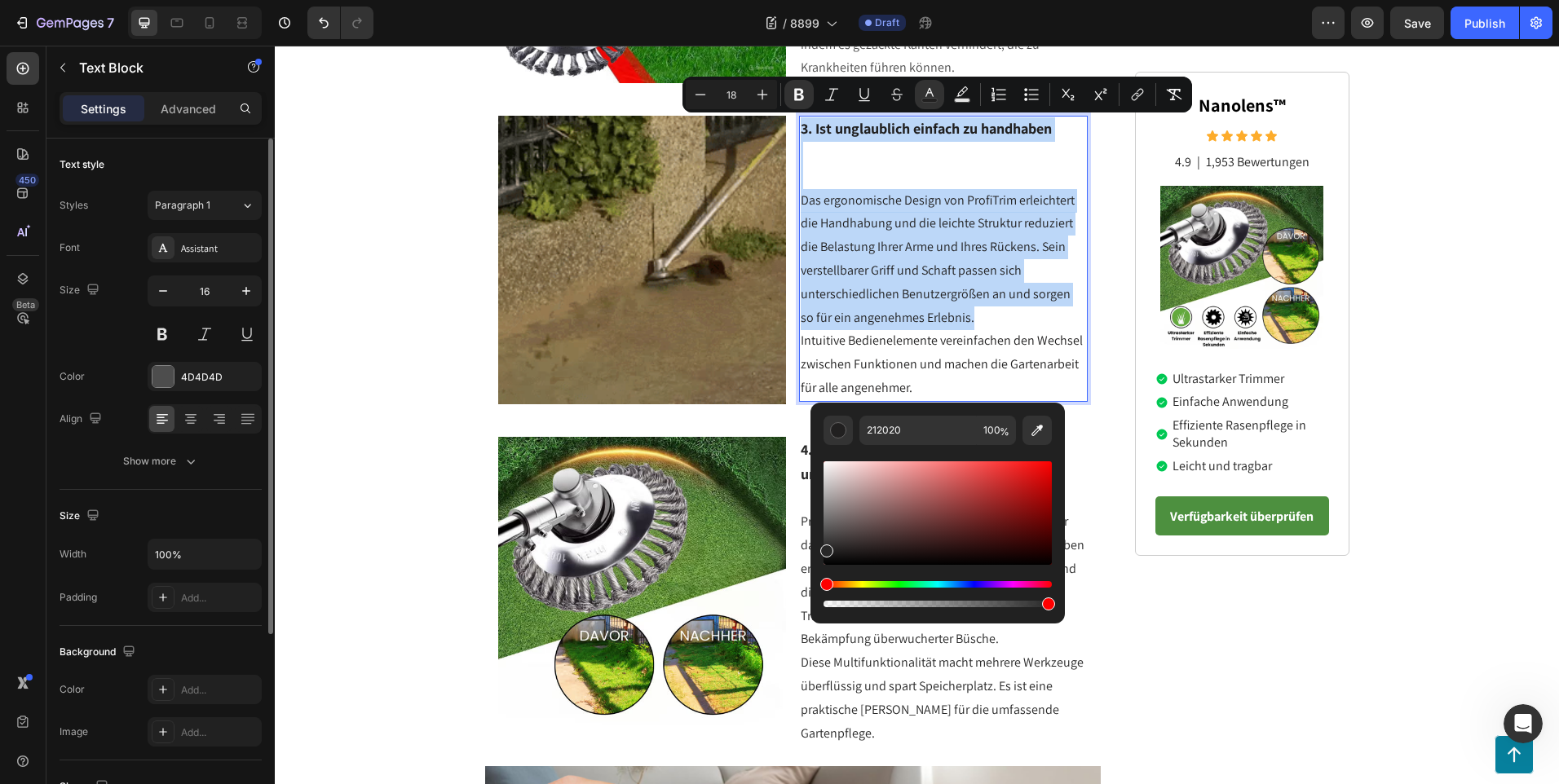
click at [824, 548] on div "Editor contextual toolbar" at bounding box center [937, 513] width 228 height 104
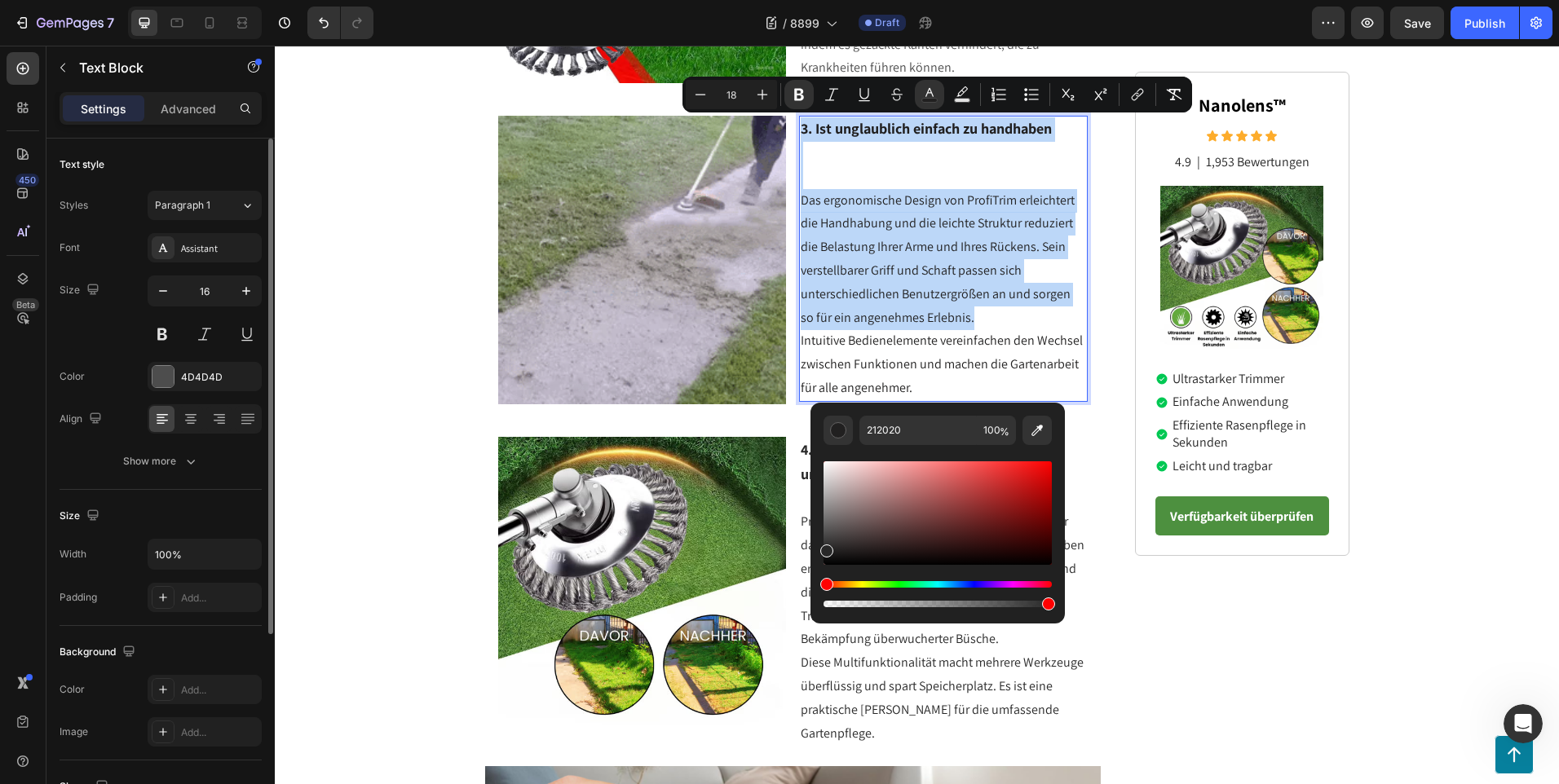
type input "282828"
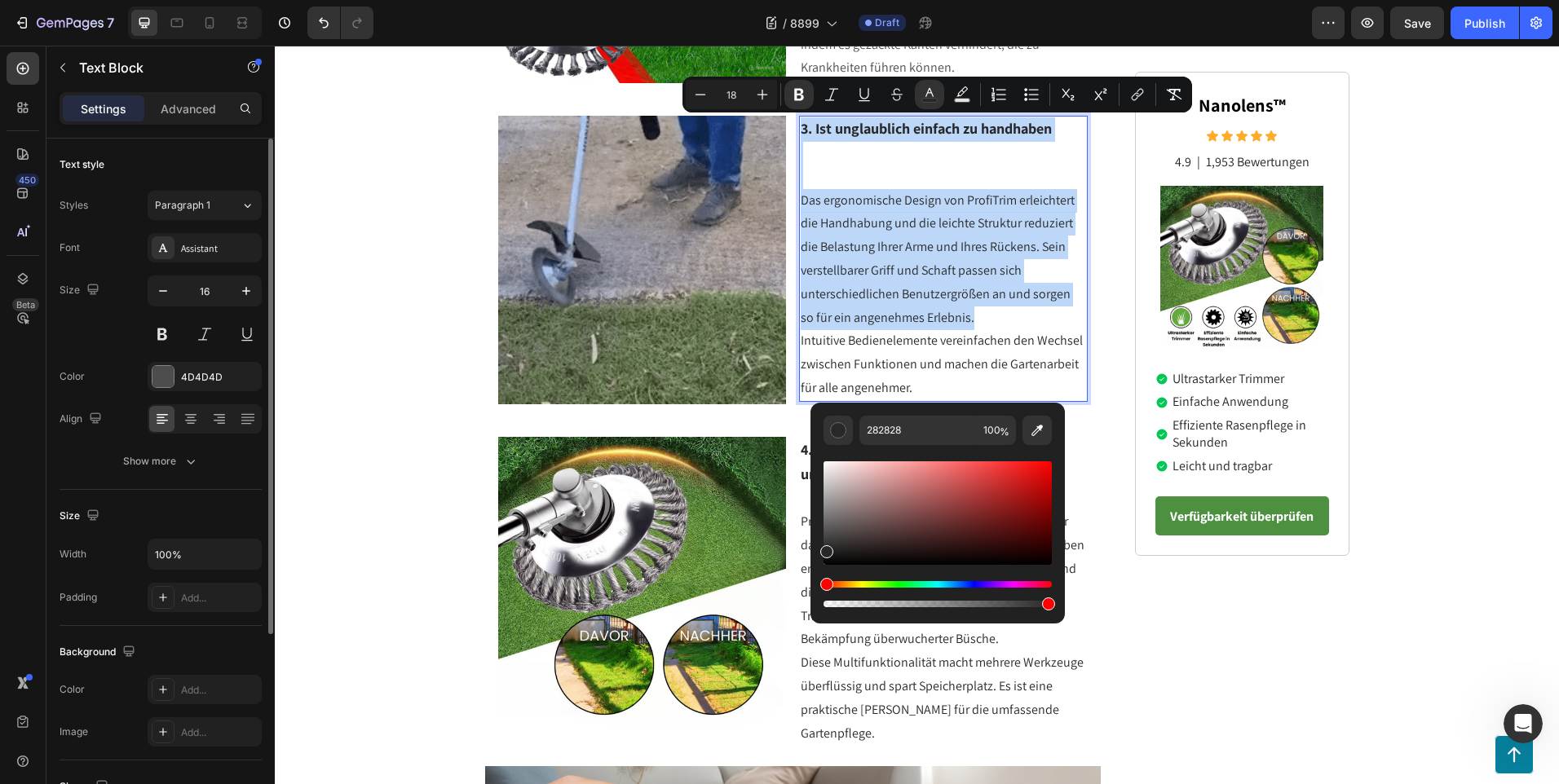
click at [807, 168] on p "Rich Text Editor. Editing area: main" at bounding box center [943, 165] width 285 height 47
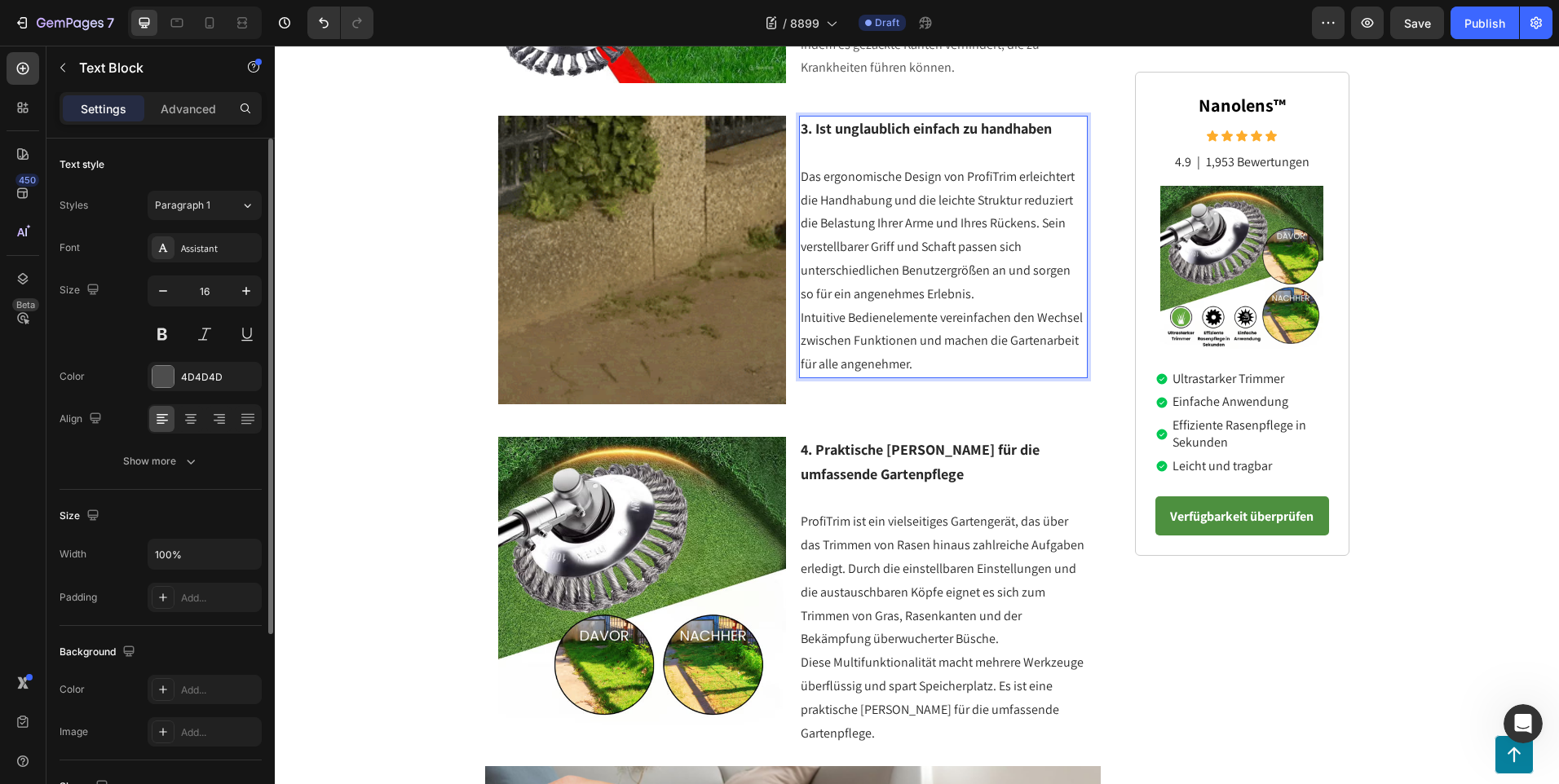
scroll to position [973, 0]
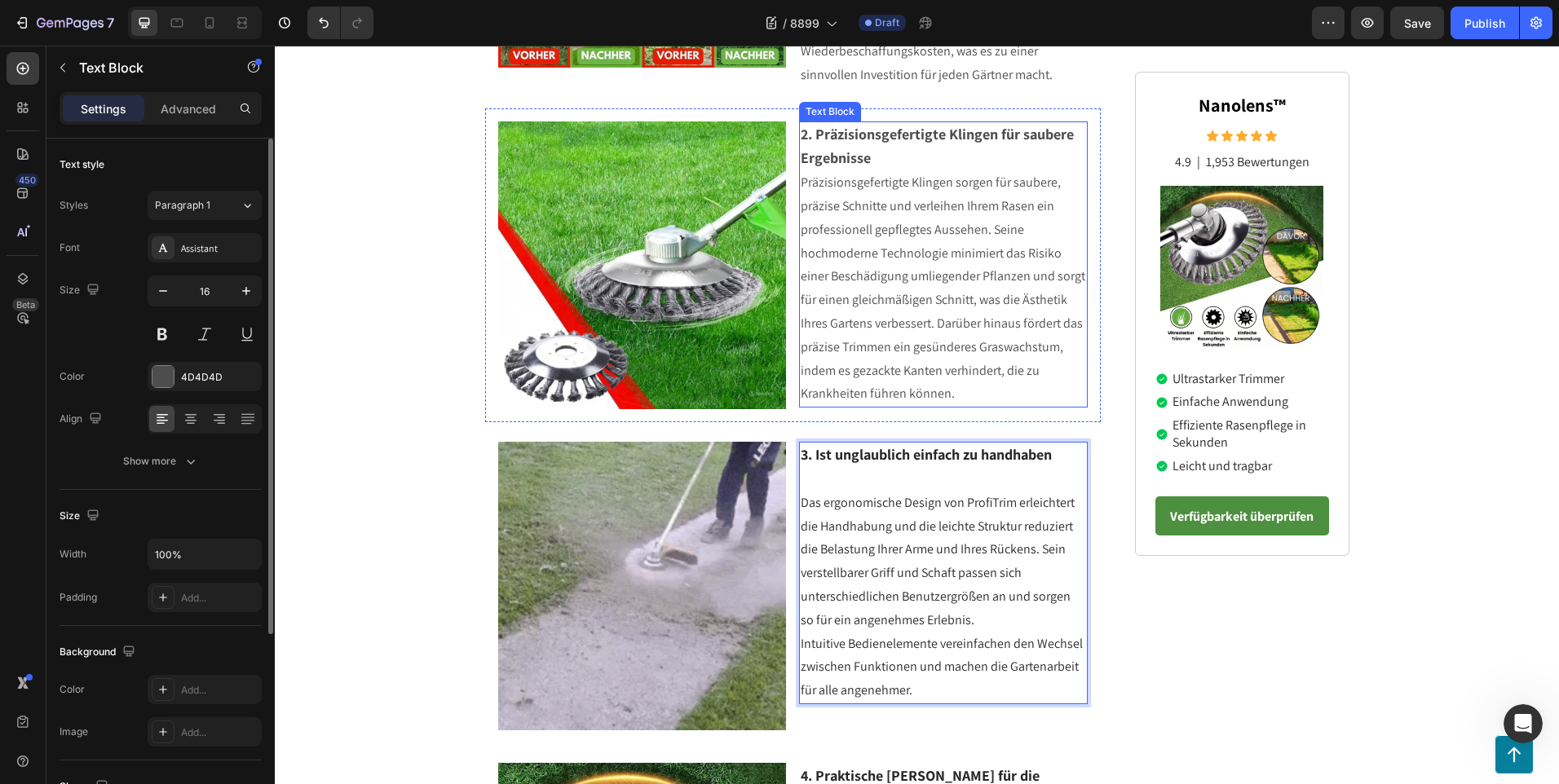
click at [952, 392] on p "Präzisionsgefertigte Klingen sorgen für saubere, präzise Schnitte und verleihen…" at bounding box center [943, 288] width 285 height 235
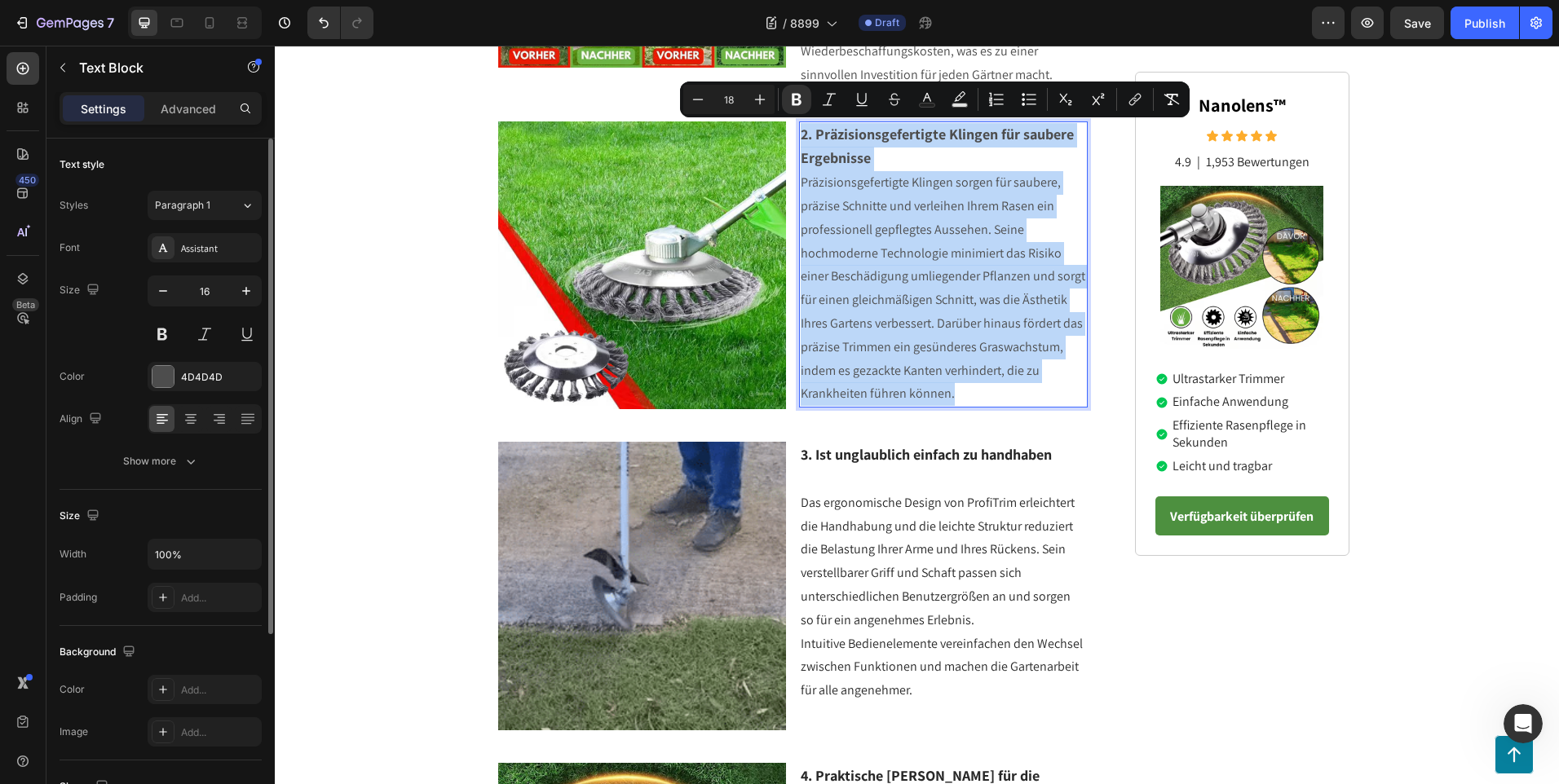
drag, startPoint x: 952, startPoint y: 392, endPoint x: 796, endPoint y: 136, distance: 299.8
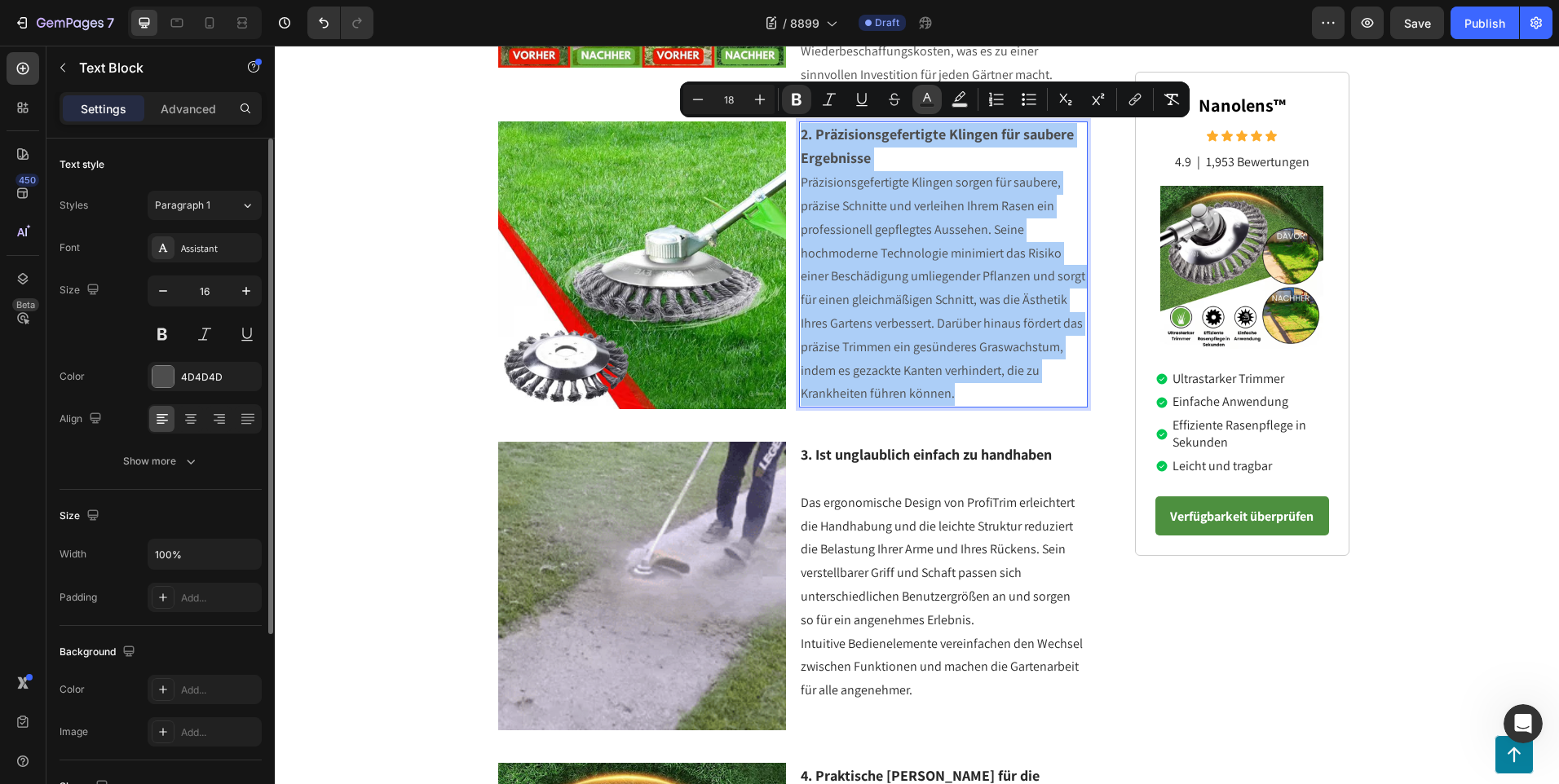
click at [928, 100] on icon "Editor contextual toolbar" at bounding box center [927, 100] width 17 height 17
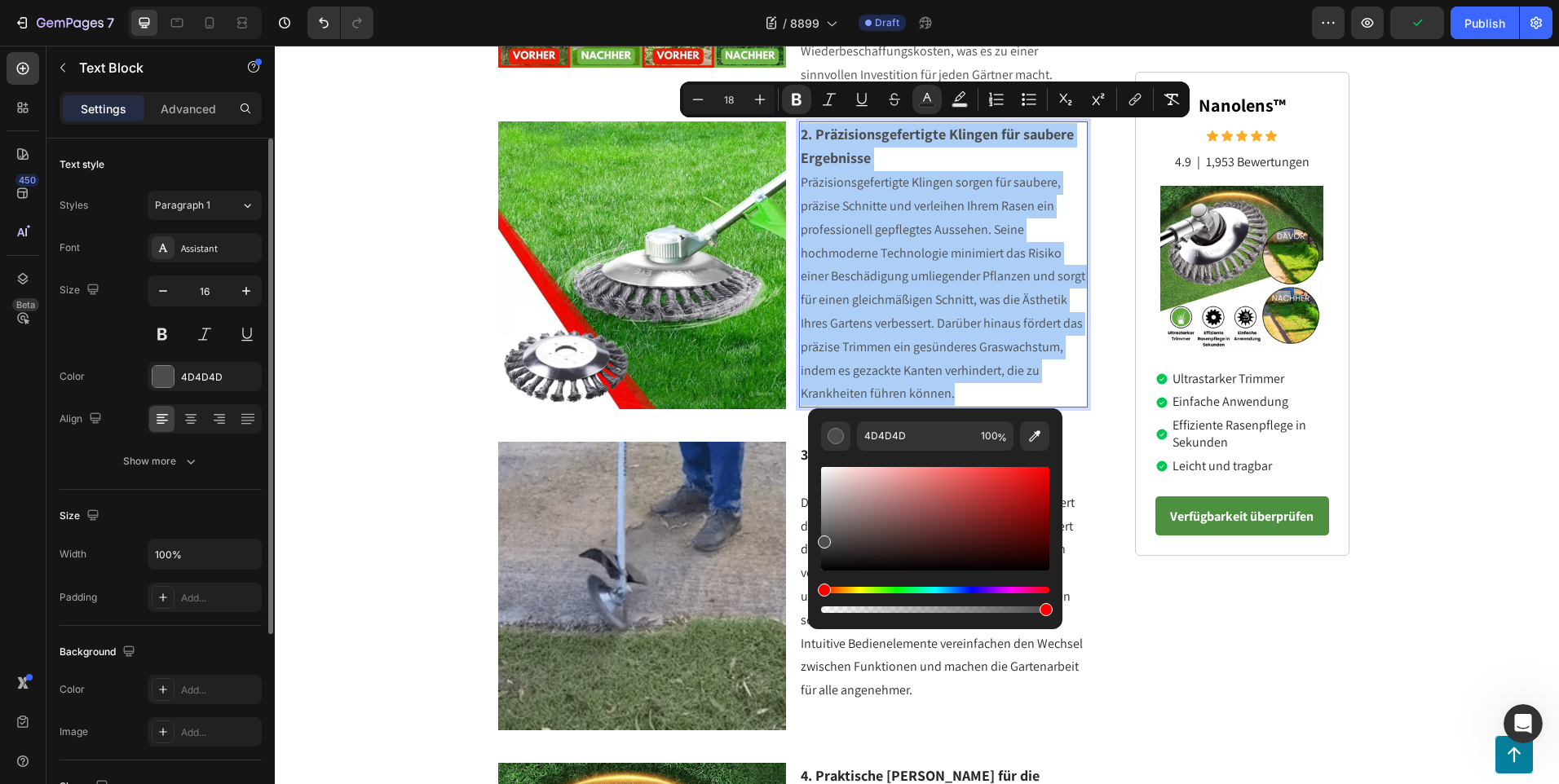
click at [821, 552] on div "Editor contextual toolbar" at bounding box center [934, 519] width 228 height 104
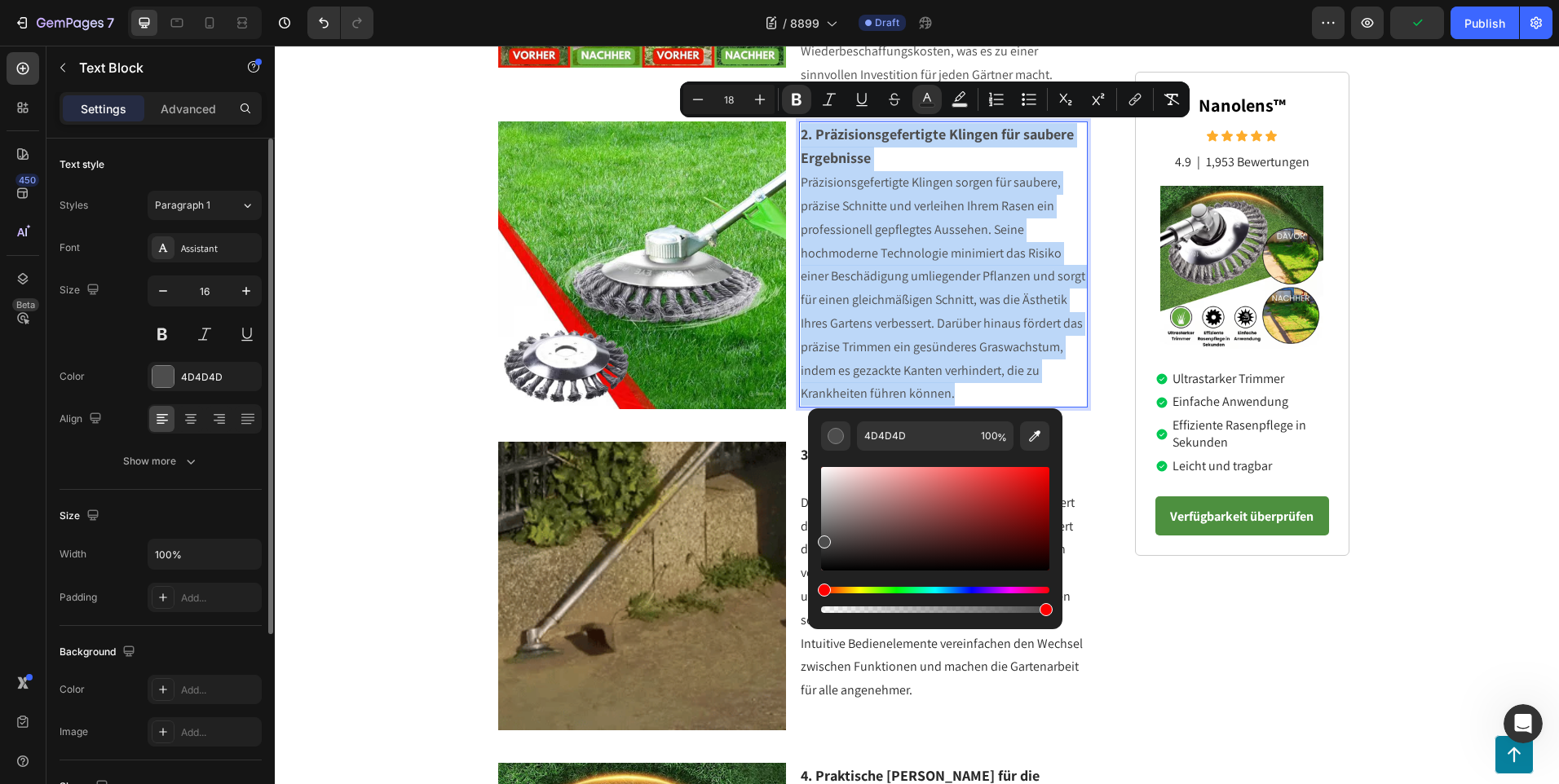
type input "2B2B2B"
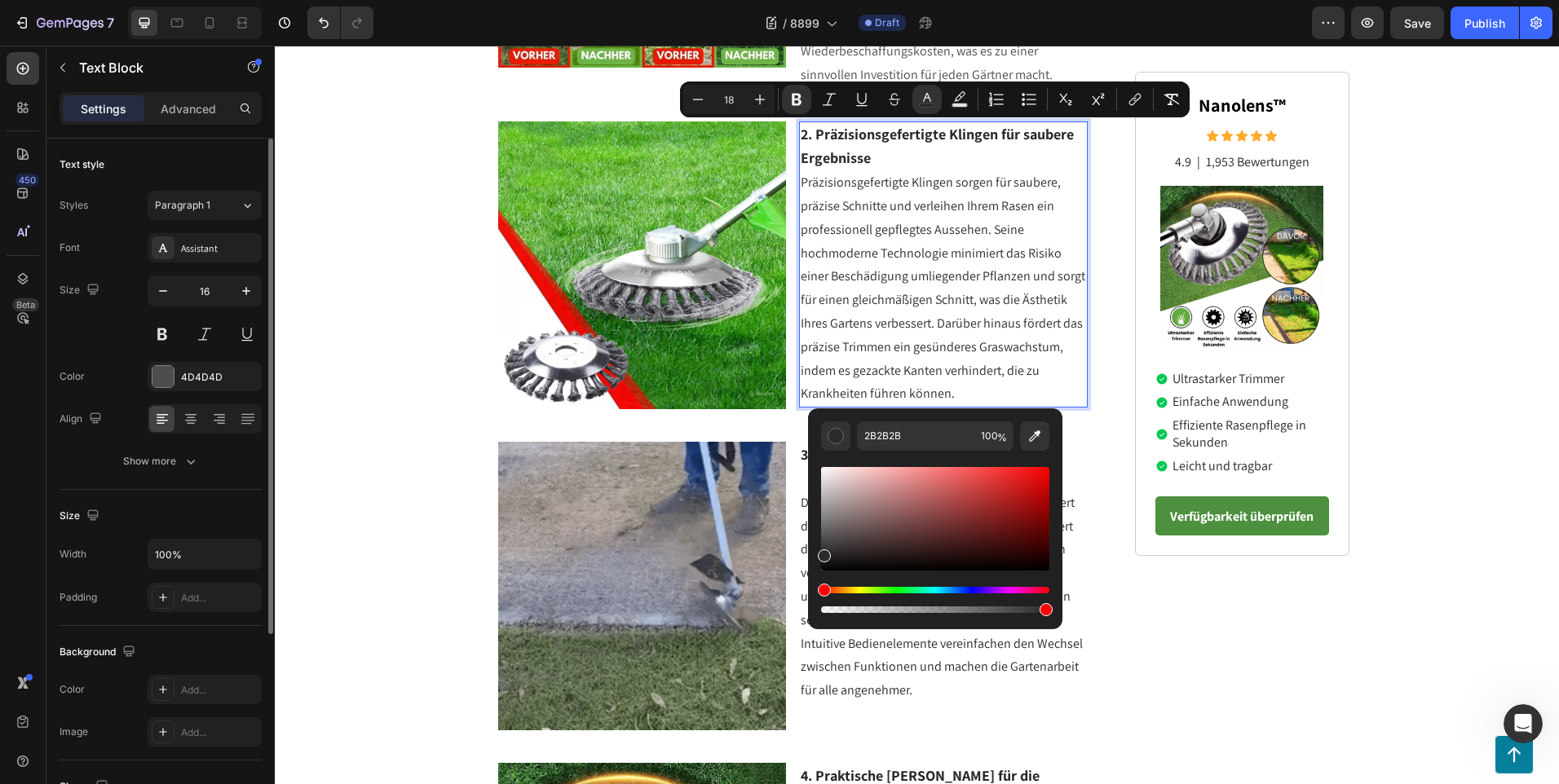
click at [989, 396] on p "Präzisionsgefertigte Klingen sorgen für saubere, präzise Schnitte und verleihen…" at bounding box center [943, 288] width 285 height 235
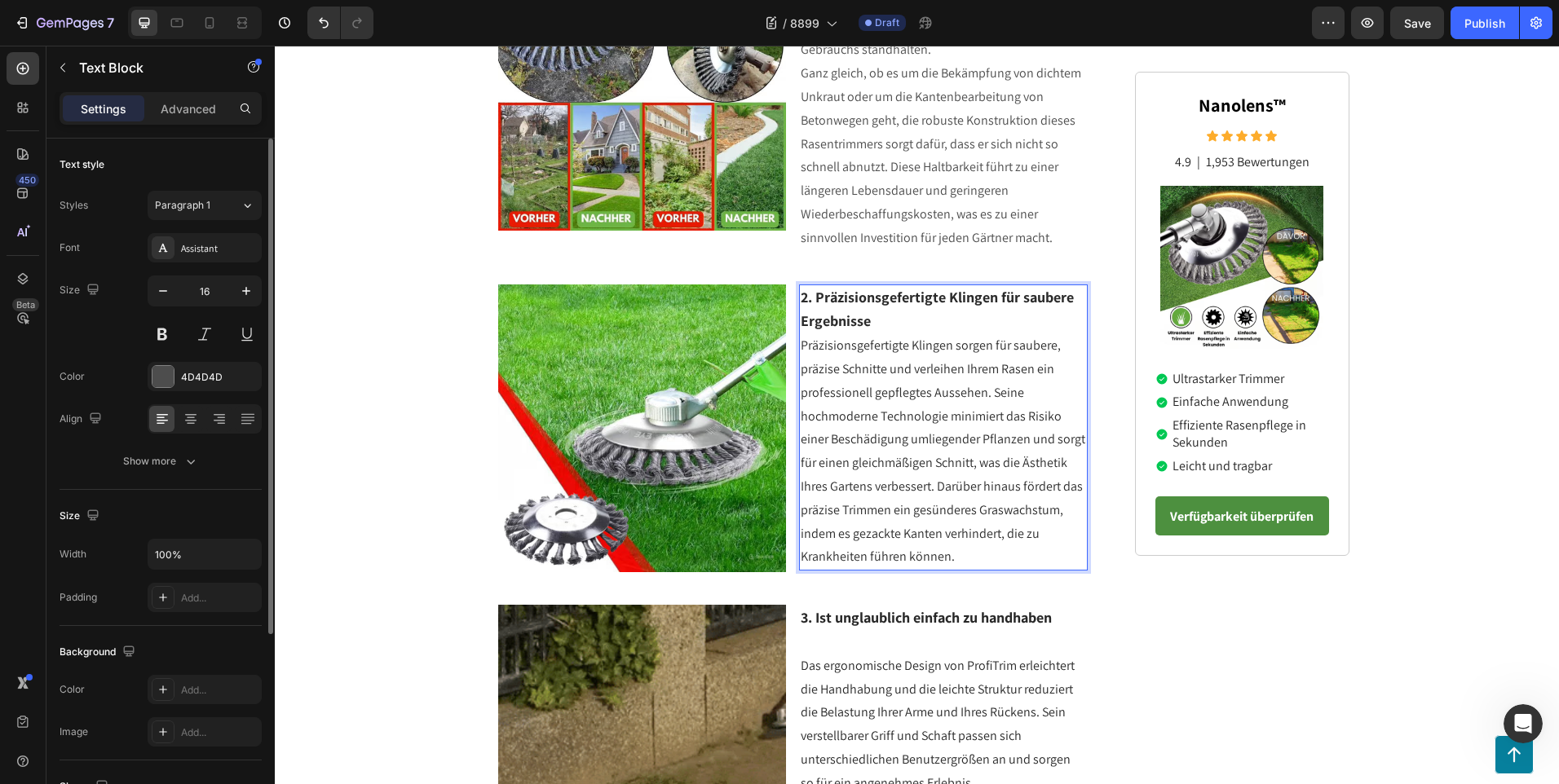
scroll to position [566, 0]
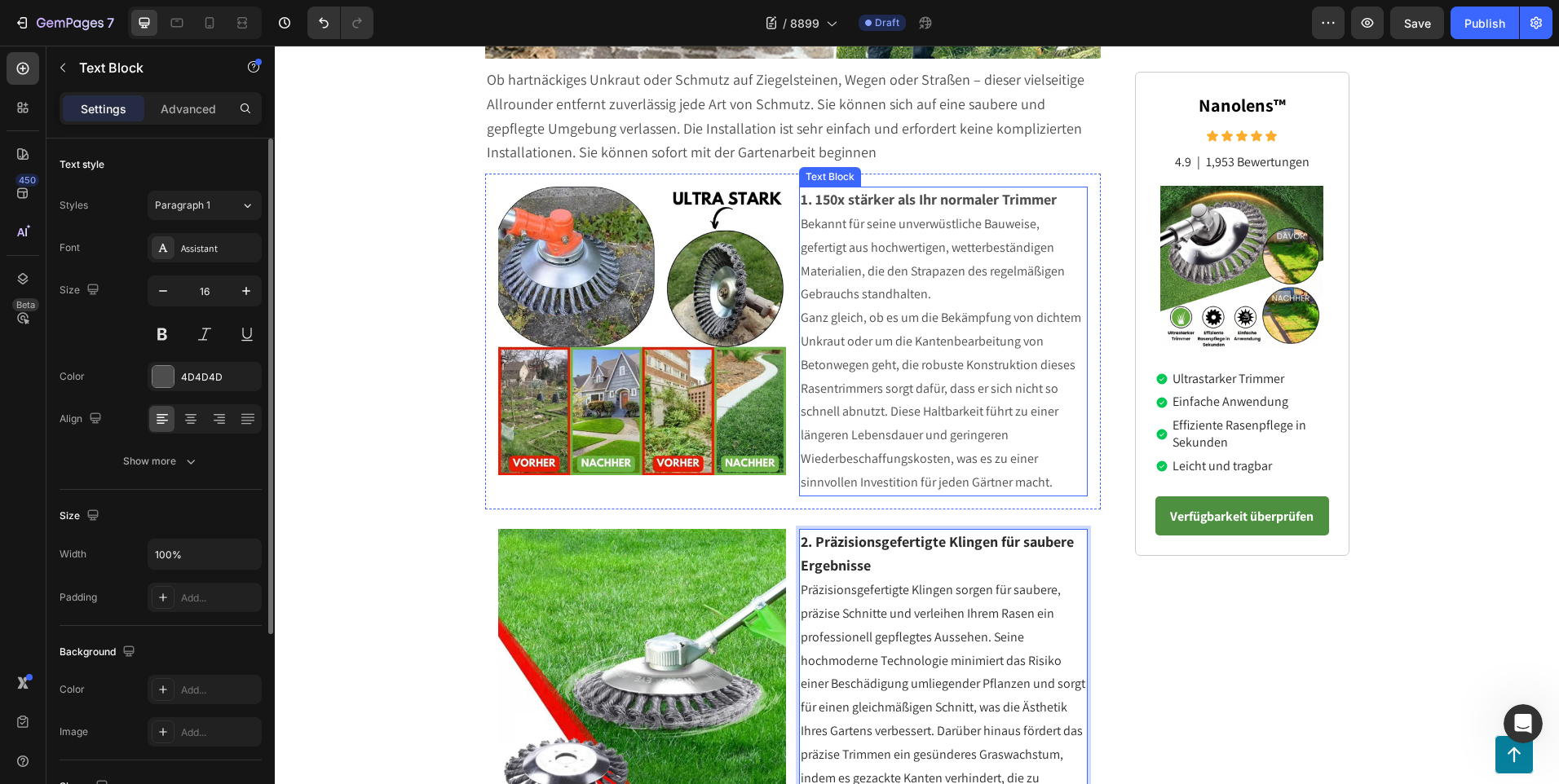
click at [1041, 475] on span "Ganz gleich, ob es um die Bekämpfung von dichtem Unkraut oder um die Kantenbear…" at bounding box center [941, 399] width 280 height 182
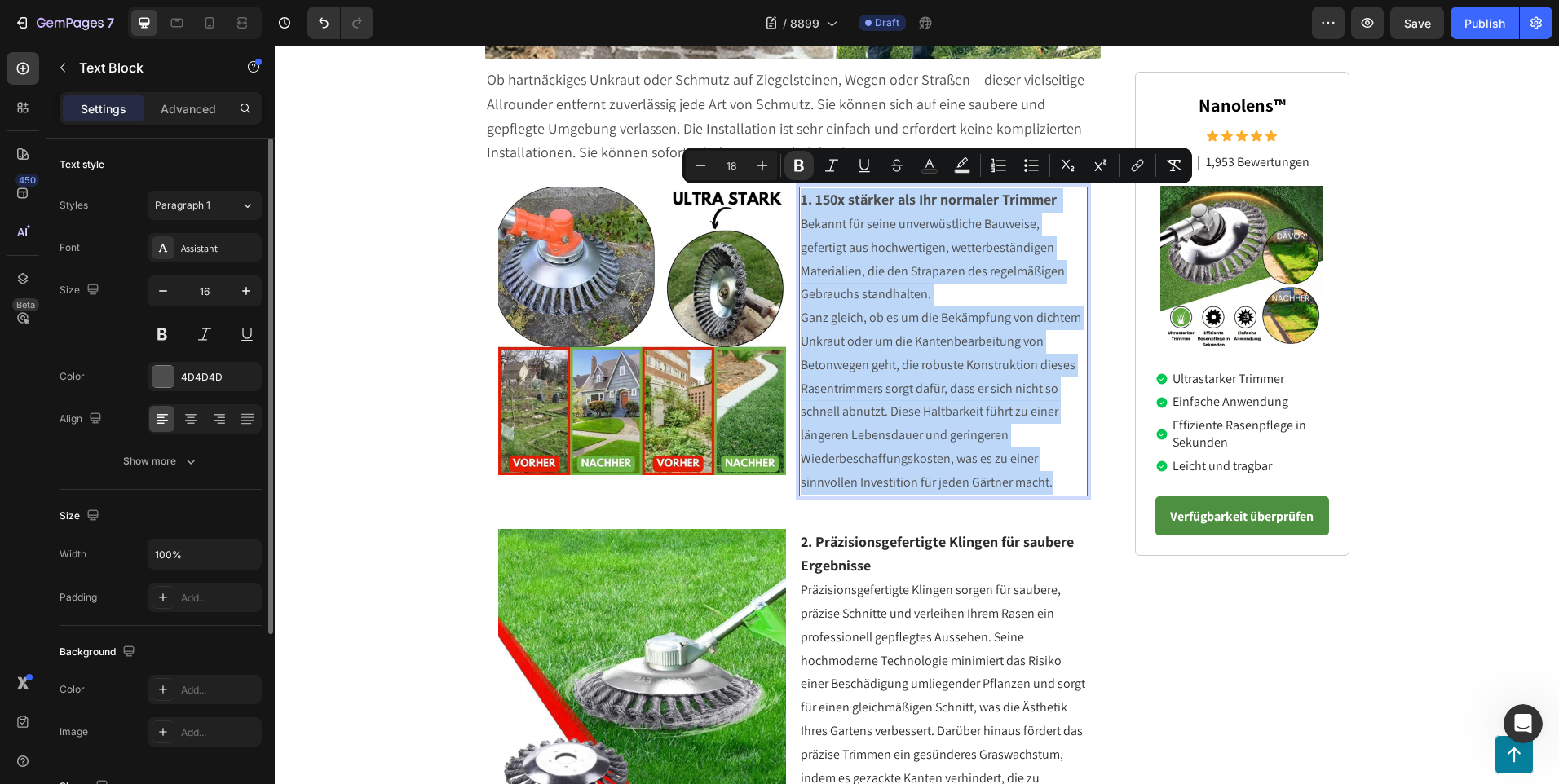
drag, startPoint x: 1052, startPoint y: 484, endPoint x: 822, endPoint y: 195, distance: 369.4
click at [801, 197] on div "1. 150x stärker als Ihr normaler Trimmer Bekannt für seine unverwüstliche Bauwe…" at bounding box center [943, 341] width 289 height 309
click at [1046, 475] on p "Ganz gleich, ob es um die Bekämpfung von dichtem Unkraut oder um die Kantenbear…" at bounding box center [943, 400] width 285 height 187
type input "16"
drag, startPoint x: 1054, startPoint y: 485, endPoint x: 789, endPoint y: 193, distance: 394.3
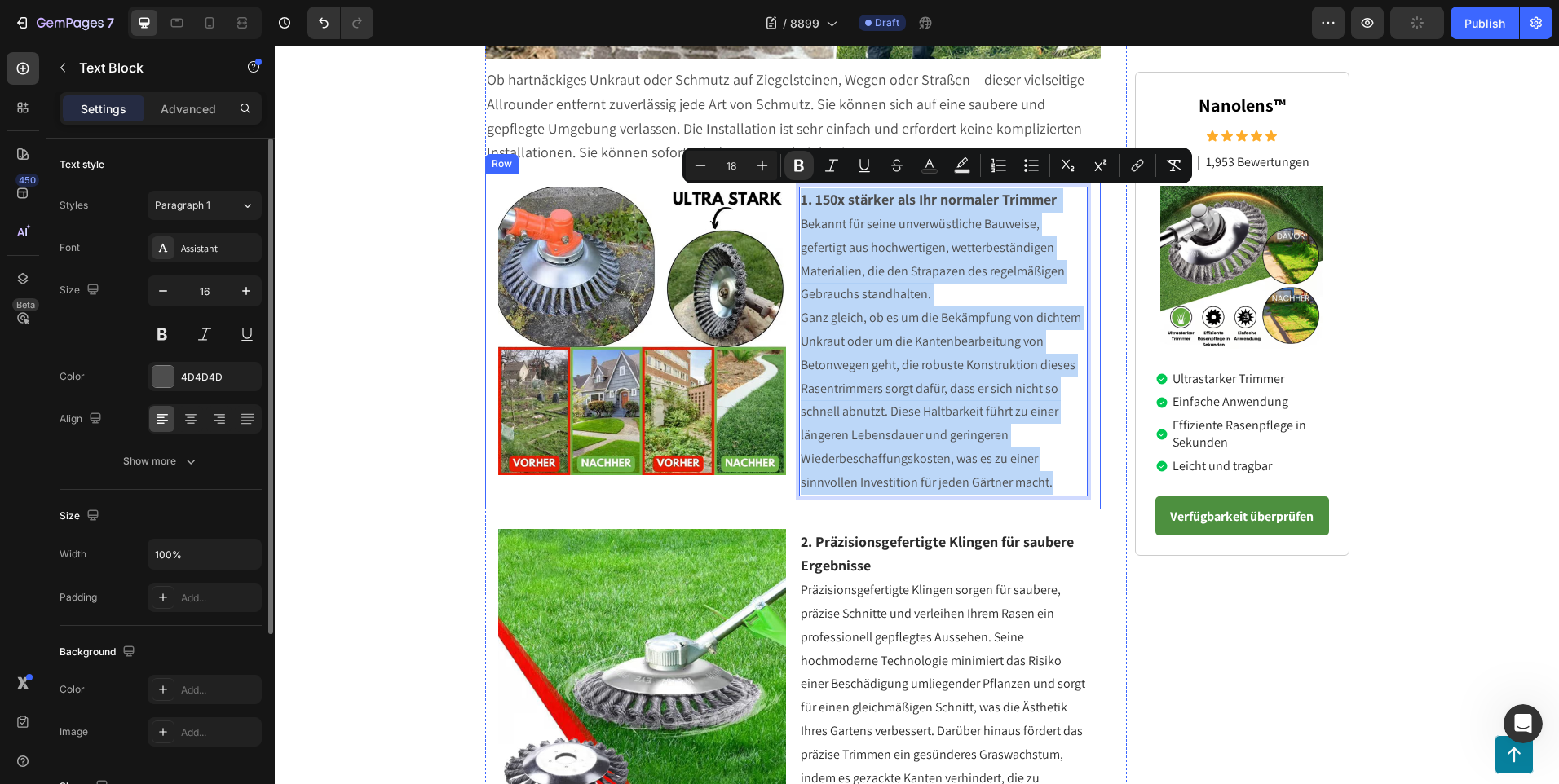
click at [789, 193] on div "Image 1. 150x stärker als Ihr normaler Trimmer Bekannt für seine unverwüstliche…" at bounding box center [793, 341] width 616 height 335
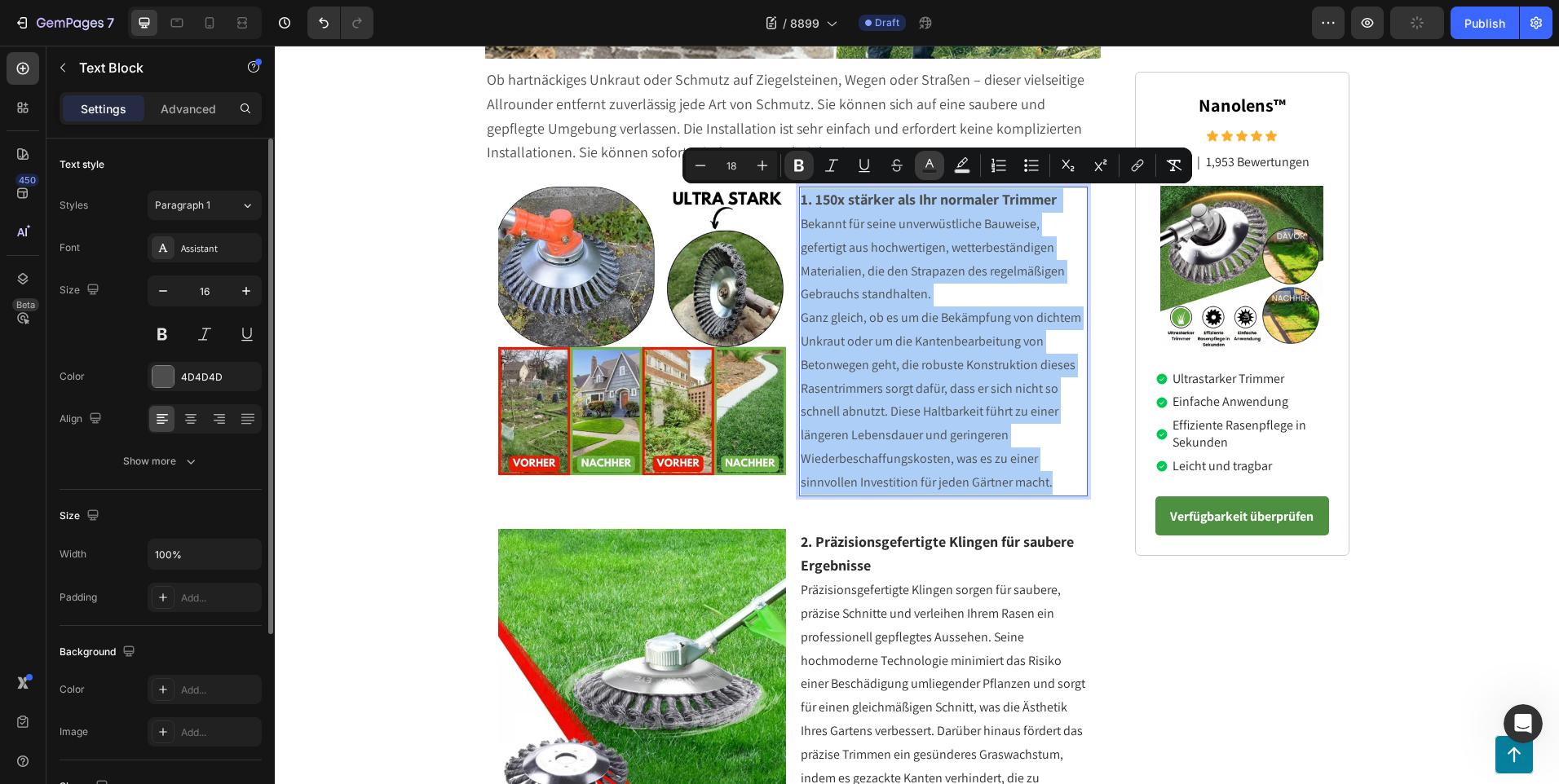
click at [931, 168] on icon "Editor contextual toolbar" at bounding box center [929, 166] width 17 height 17
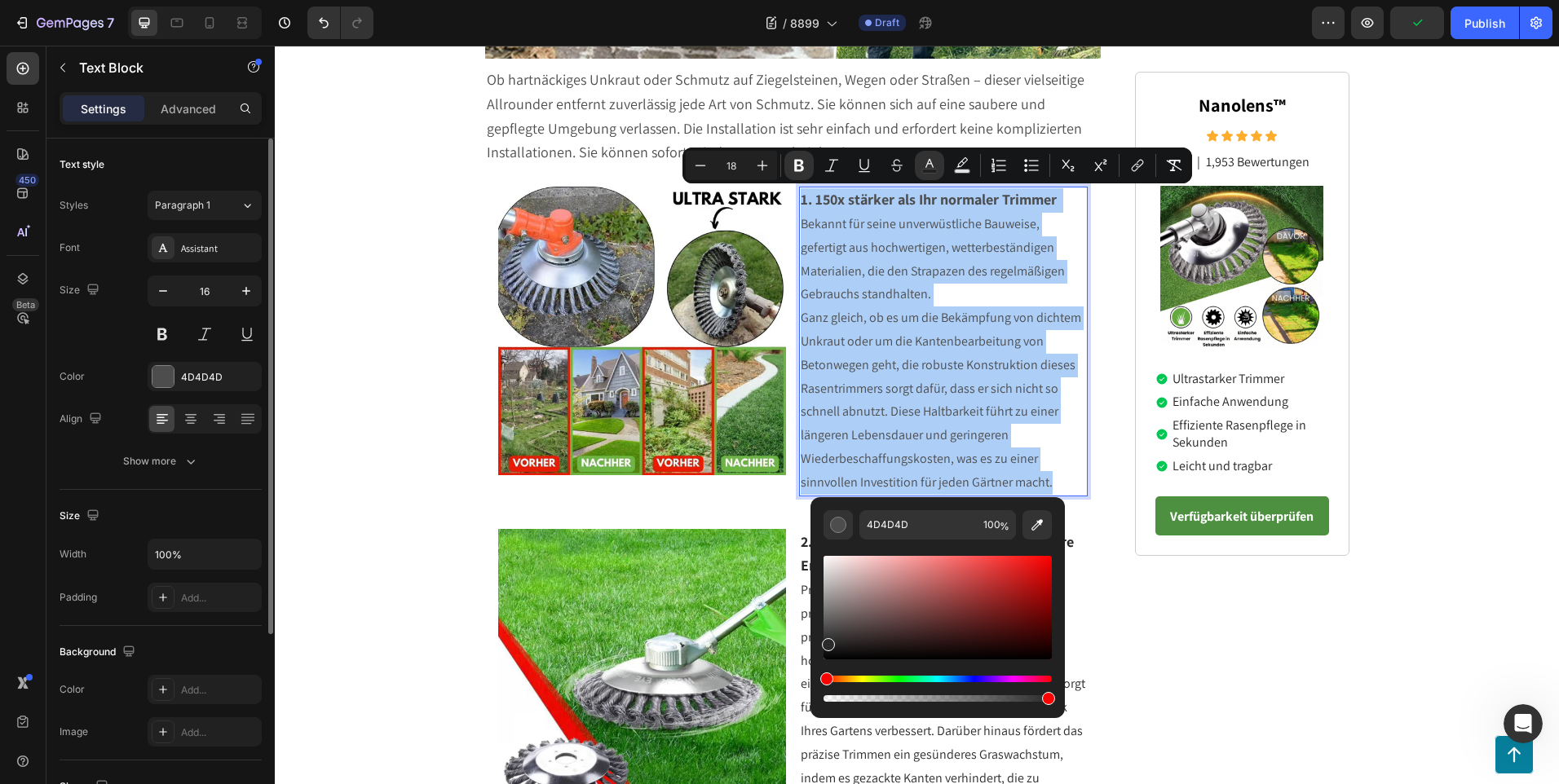
click at [826, 640] on div "Editor contextual toolbar" at bounding box center [937, 607] width 228 height 104
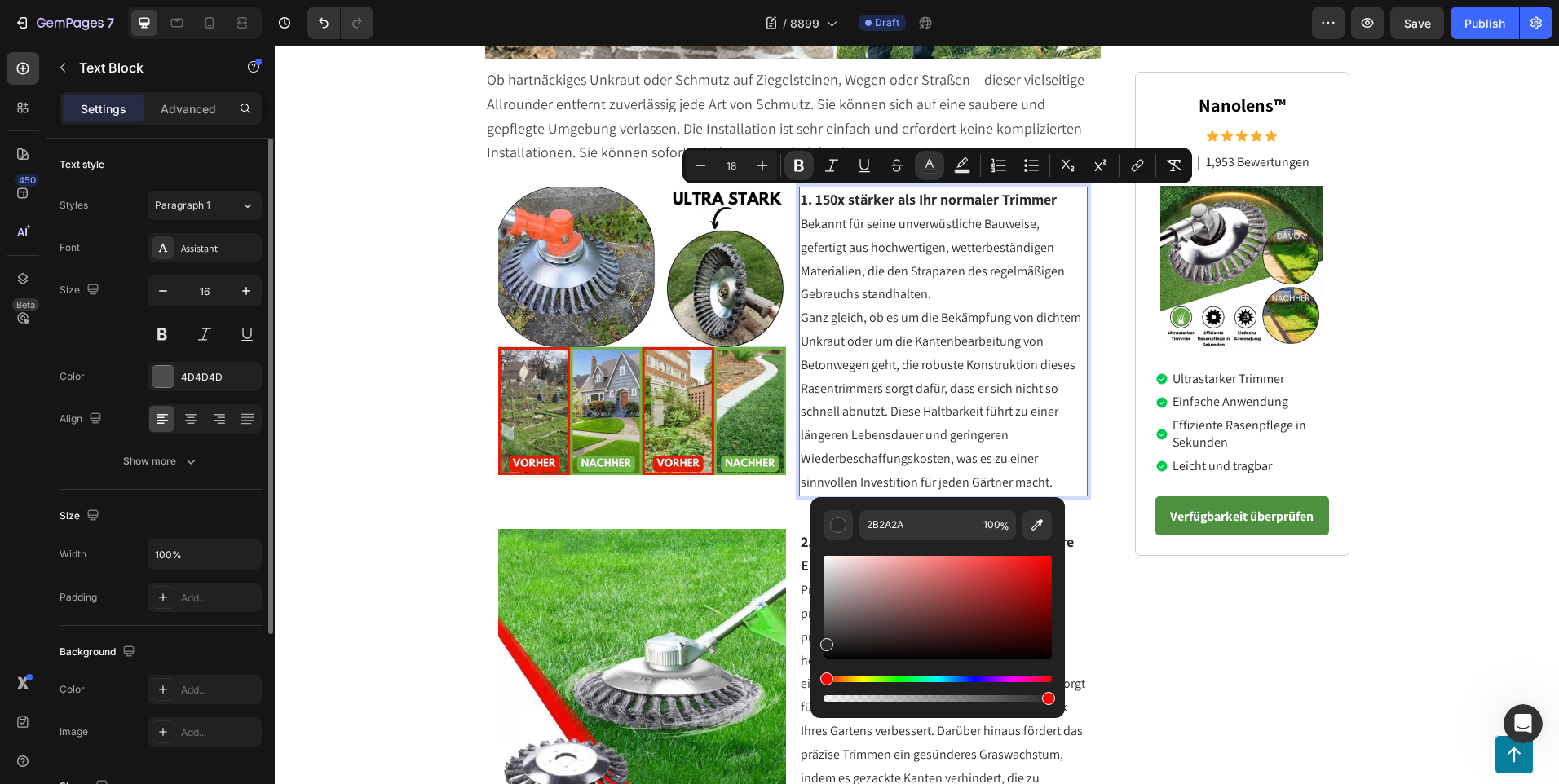
click at [824, 640] on div "Editor contextual toolbar" at bounding box center [937, 607] width 228 height 104
type input "2B2B2B"
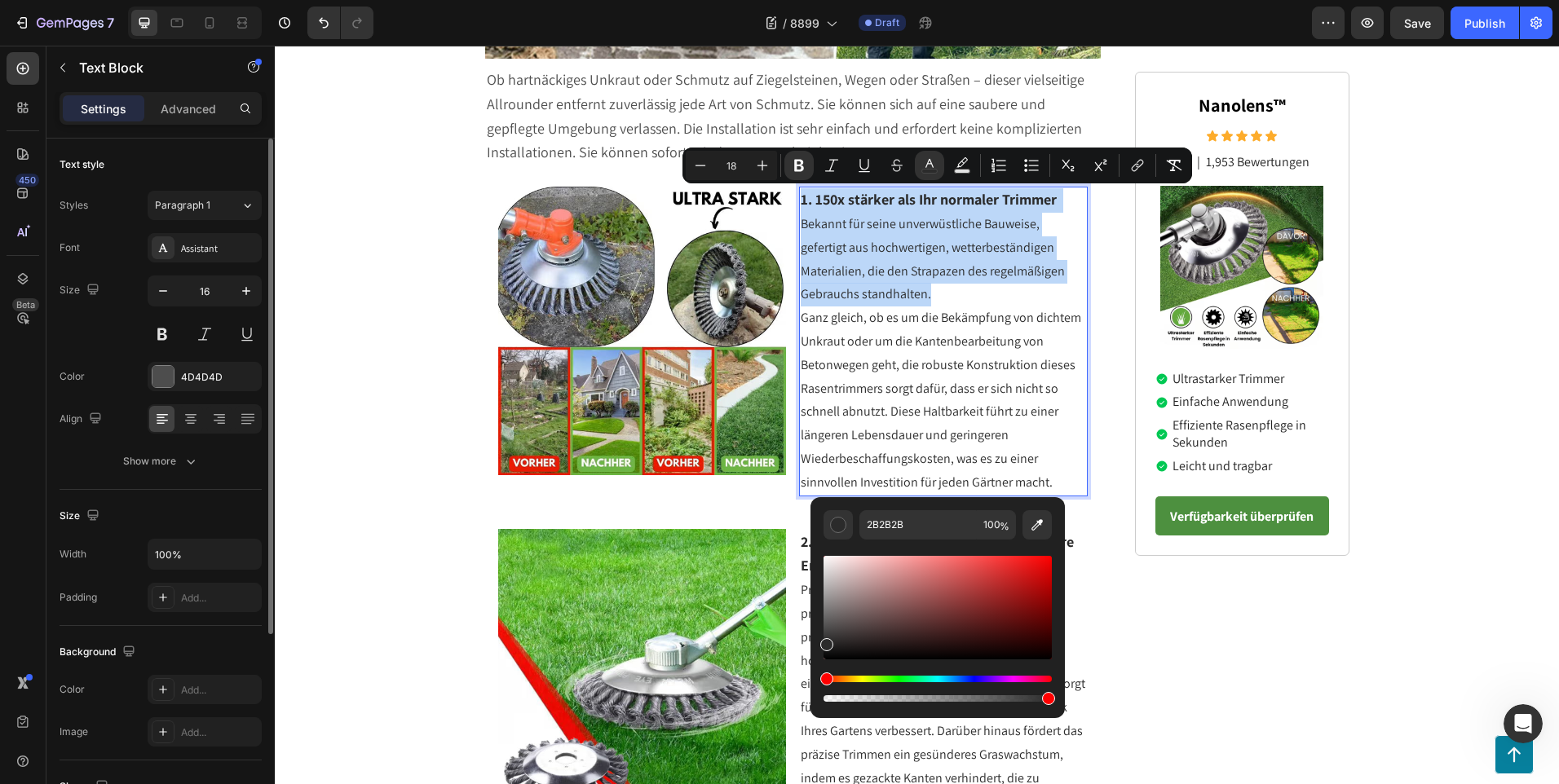
click at [1050, 454] on p "Ganz gleich, ob es um die Bekämpfung von dichtem Unkraut oder um die Kantenbear…" at bounding box center [943, 400] width 285 height 187
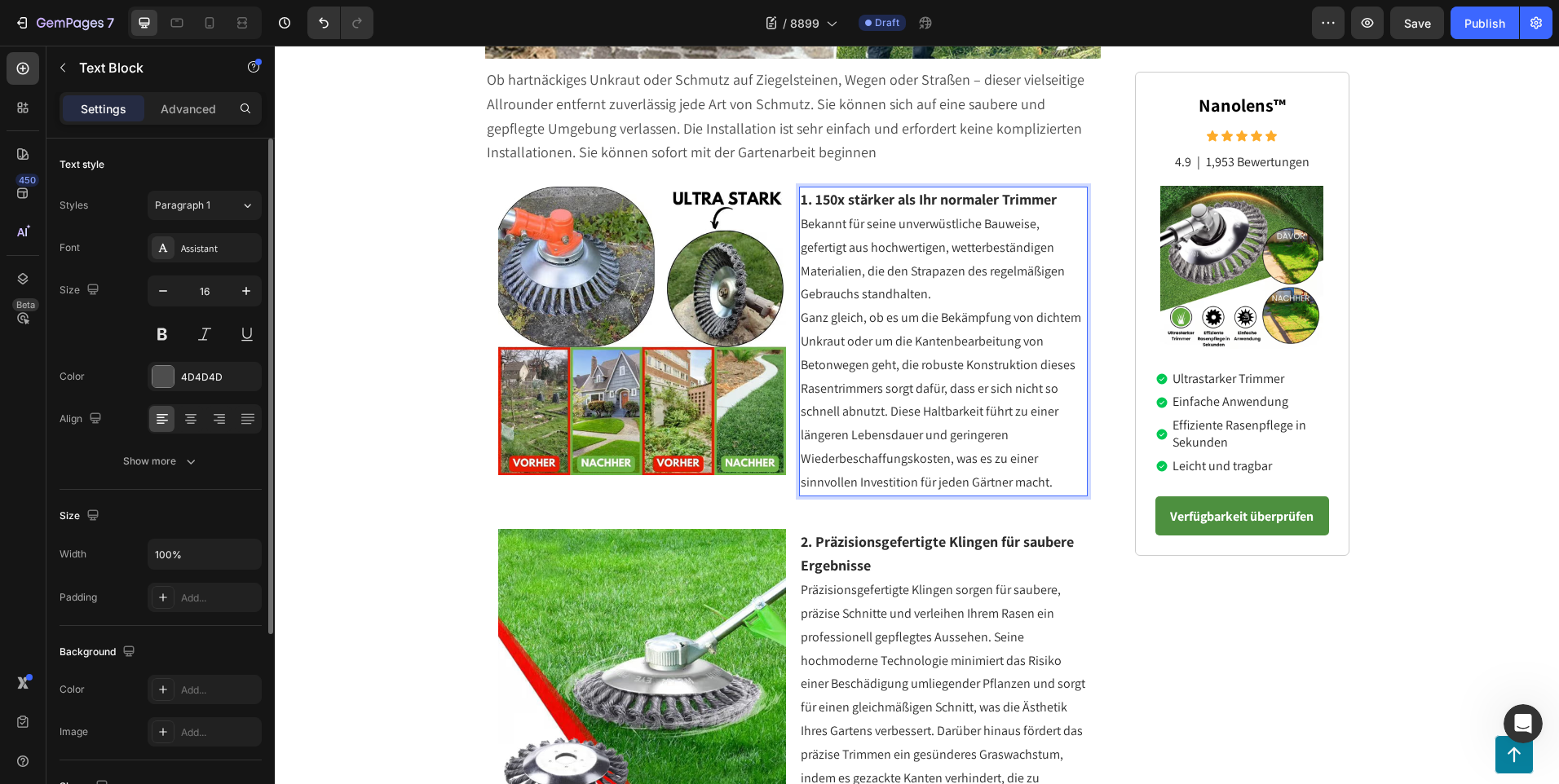
scroll to position [240, 0]
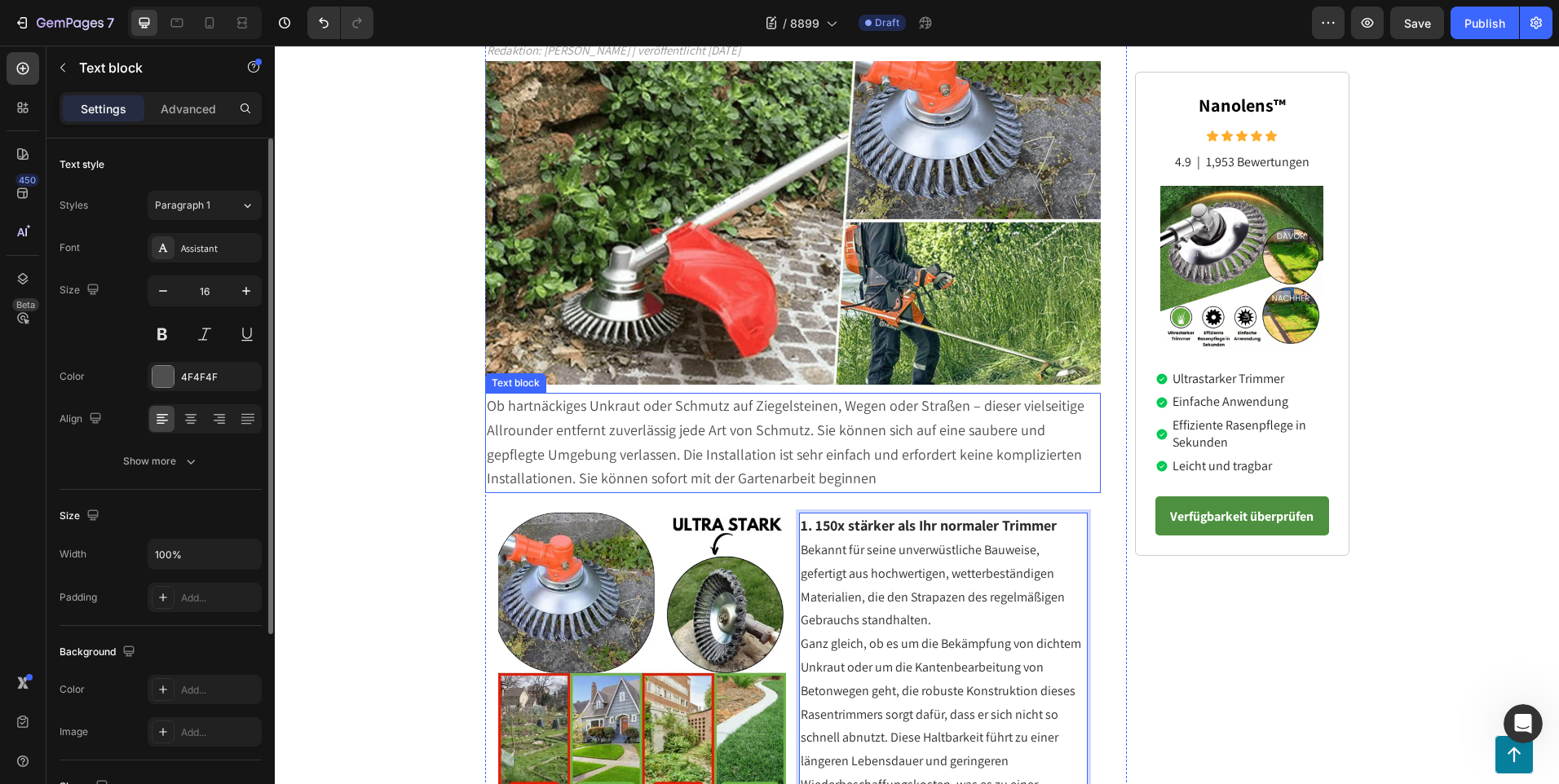
click at [881, 482] on p "Ob hartnäckiges Unkraut oder Schmutz auf Ziegelsteinen, Wegen oder Straßen – di…" at bounding box center [793, 443] width 613 height 97
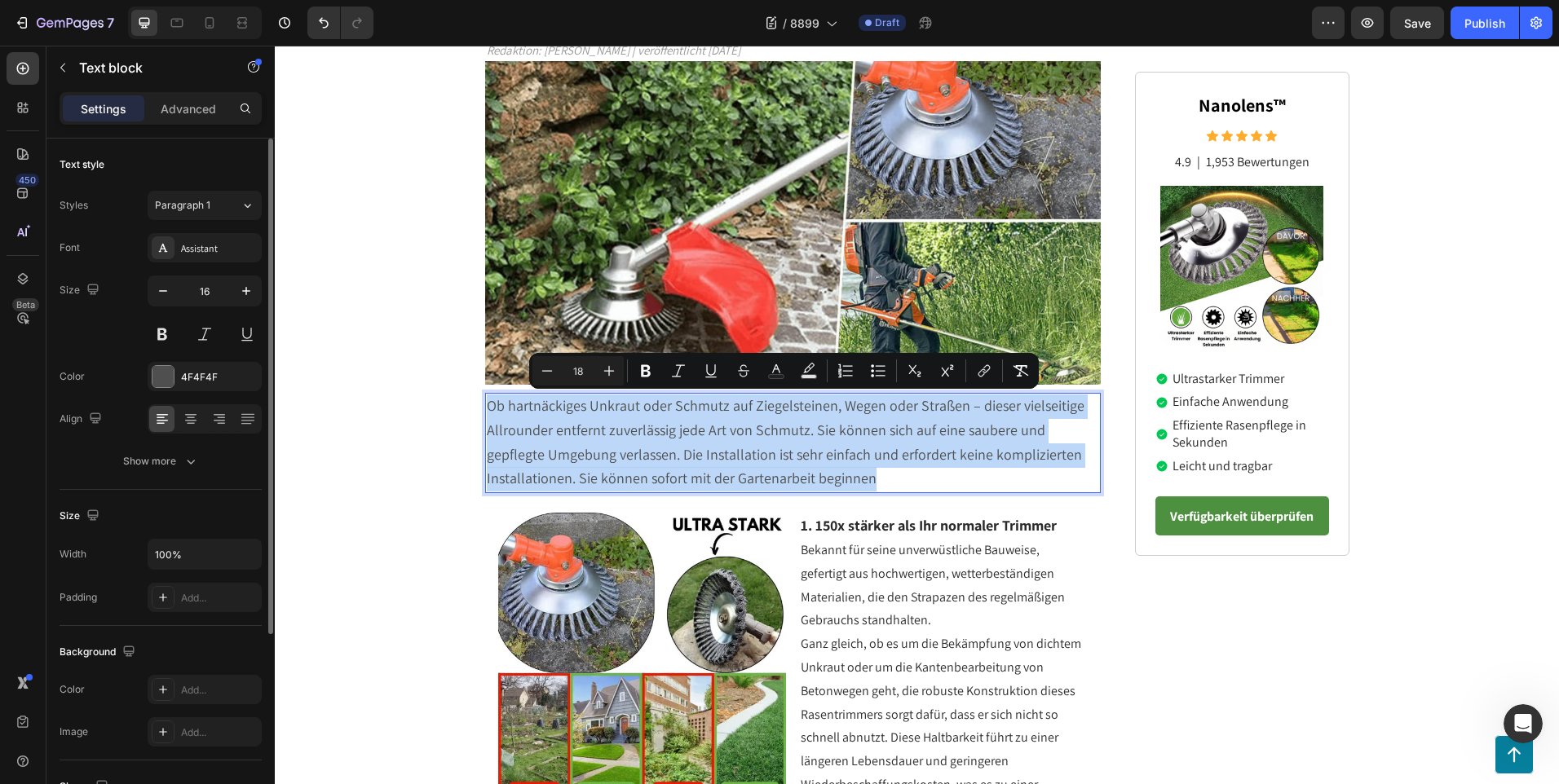
drag, startPoint x: 879, startPoint y: 478, endPoint x: 480, endPoint y: 401, distance: 406.4
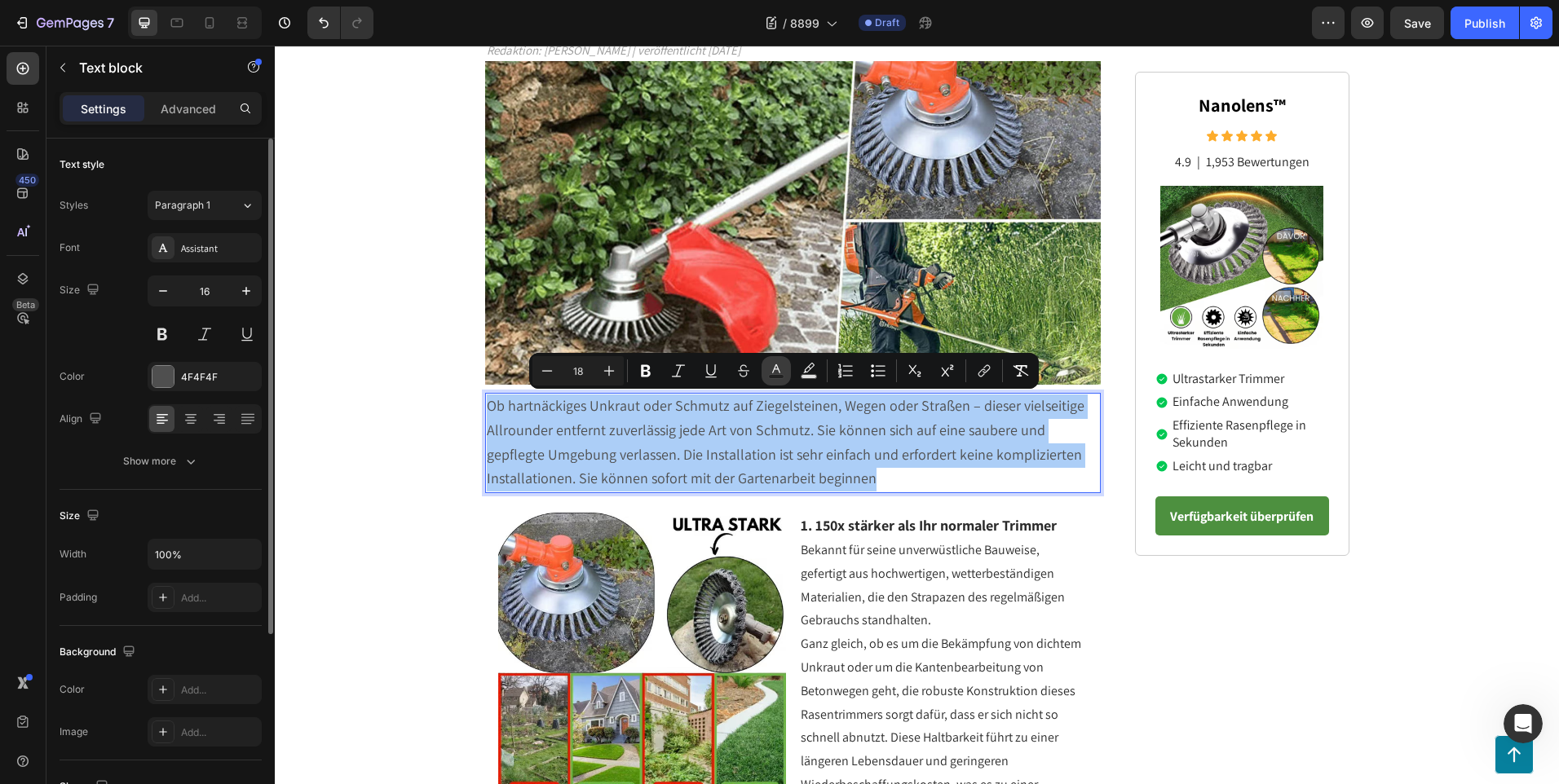
click at [778, 373] on icon "Editor contextual toolbar" at bounding box center [777, 371] width 17 height 17
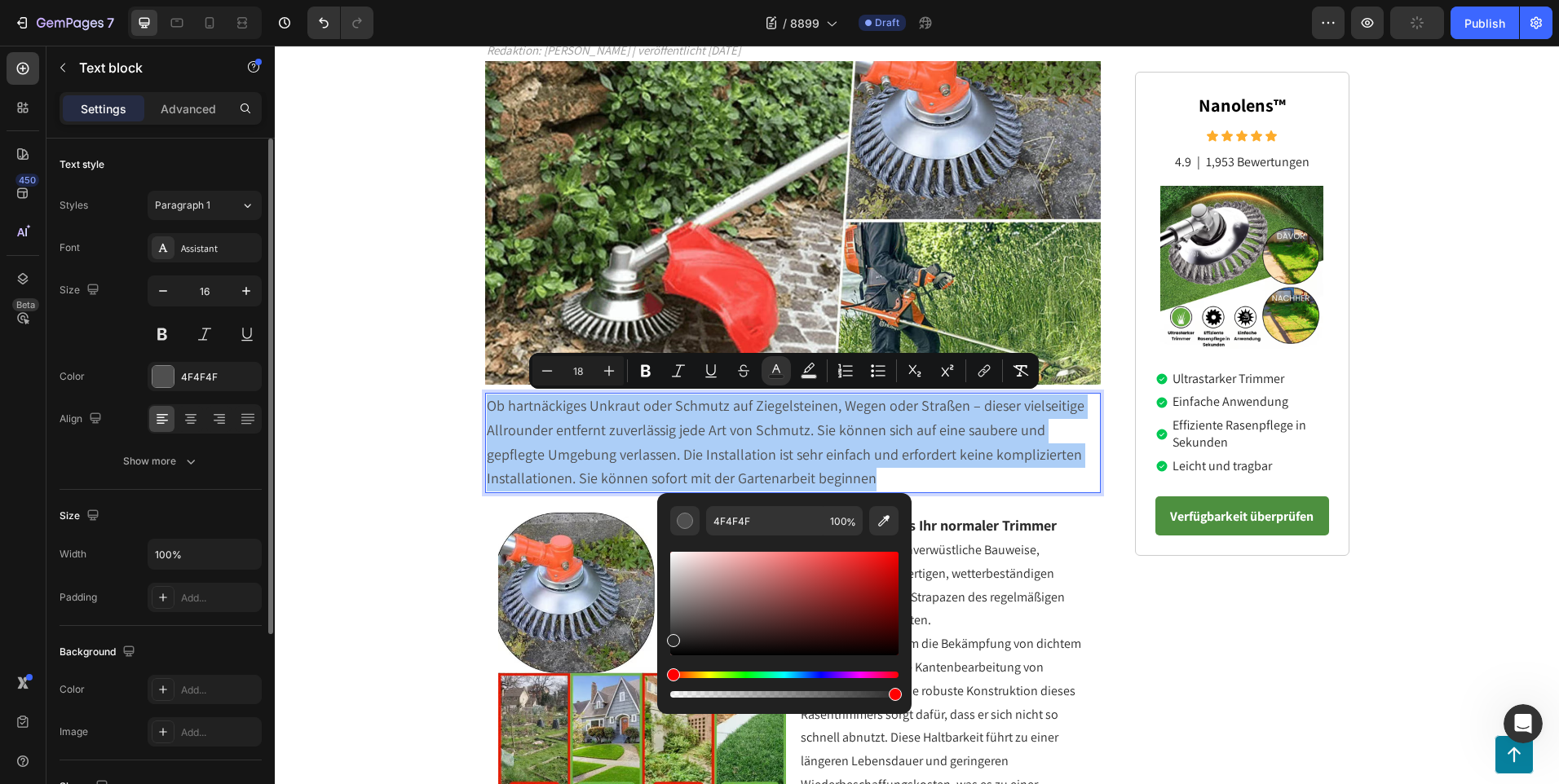
click at [671, 637] on div "Editor contextual toolbar" at bounding box center [784, 603] width 228 height 104
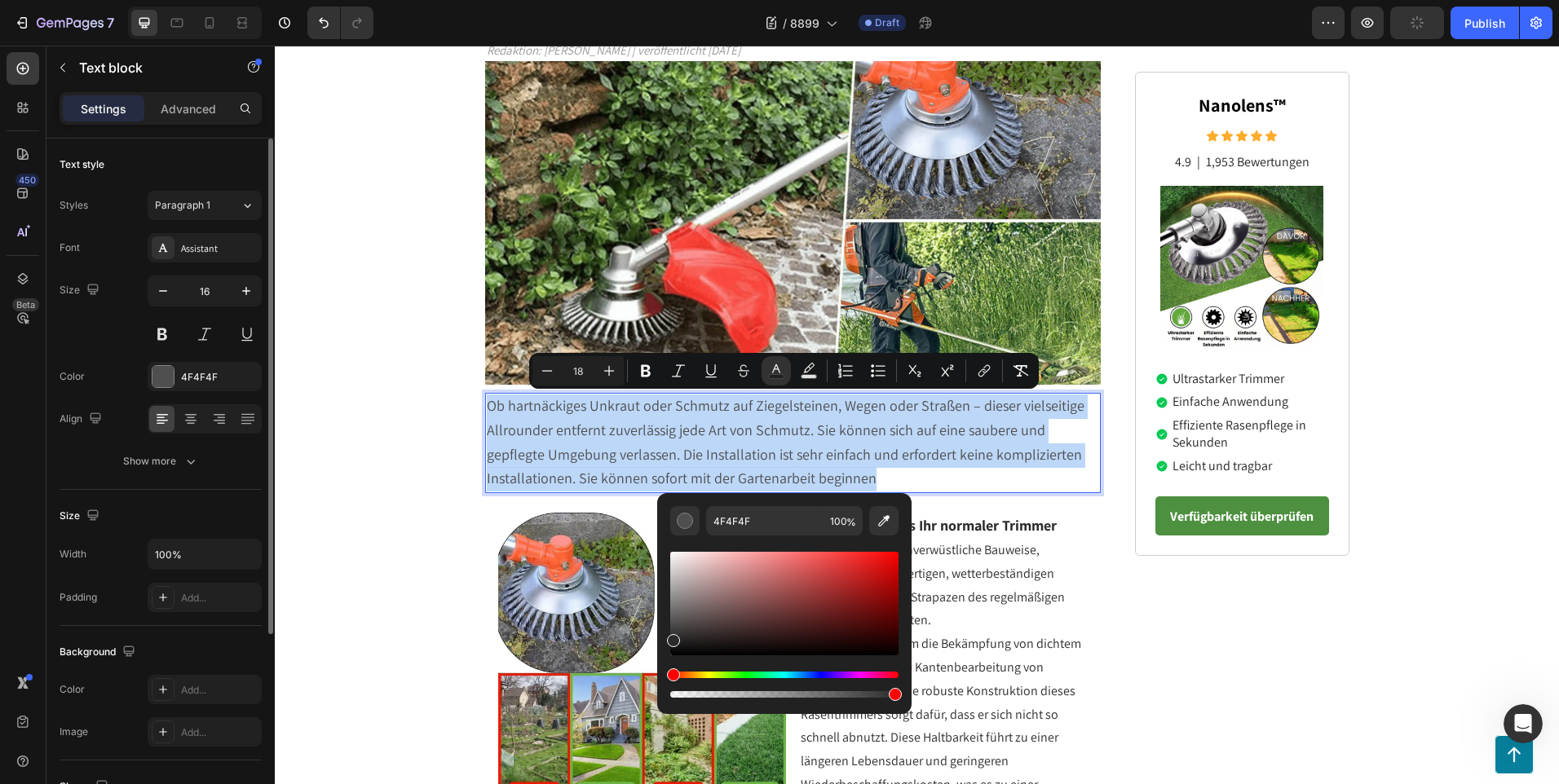
type input "2B2B2B"
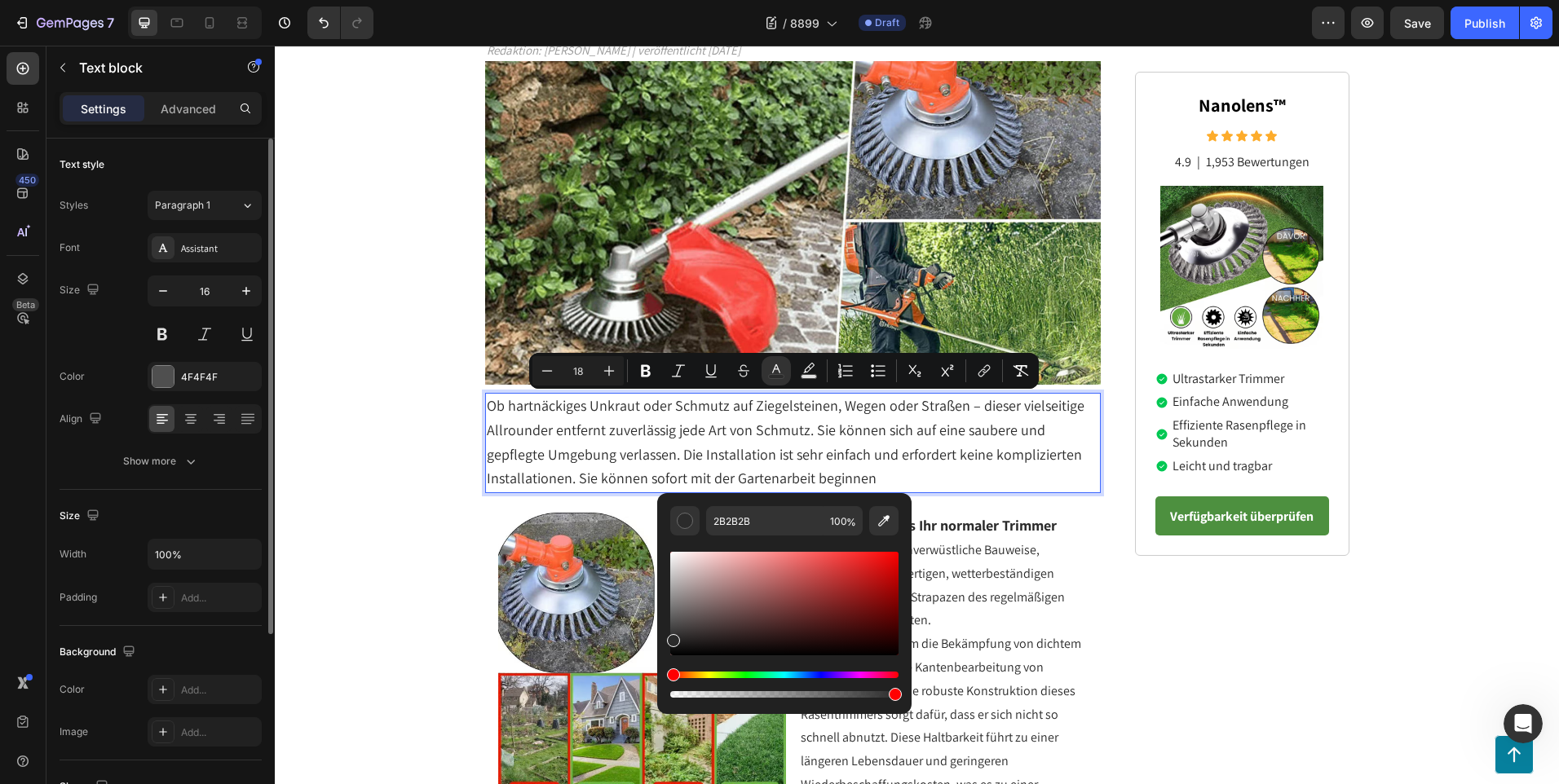
click at [1050, 476] on p "Ob hartnäckiges Unkraut oder Schmutz auf Ziegelsteinen, Wegen oder Straßen – di…" at bounding box center [793, 443] width 613 height 97
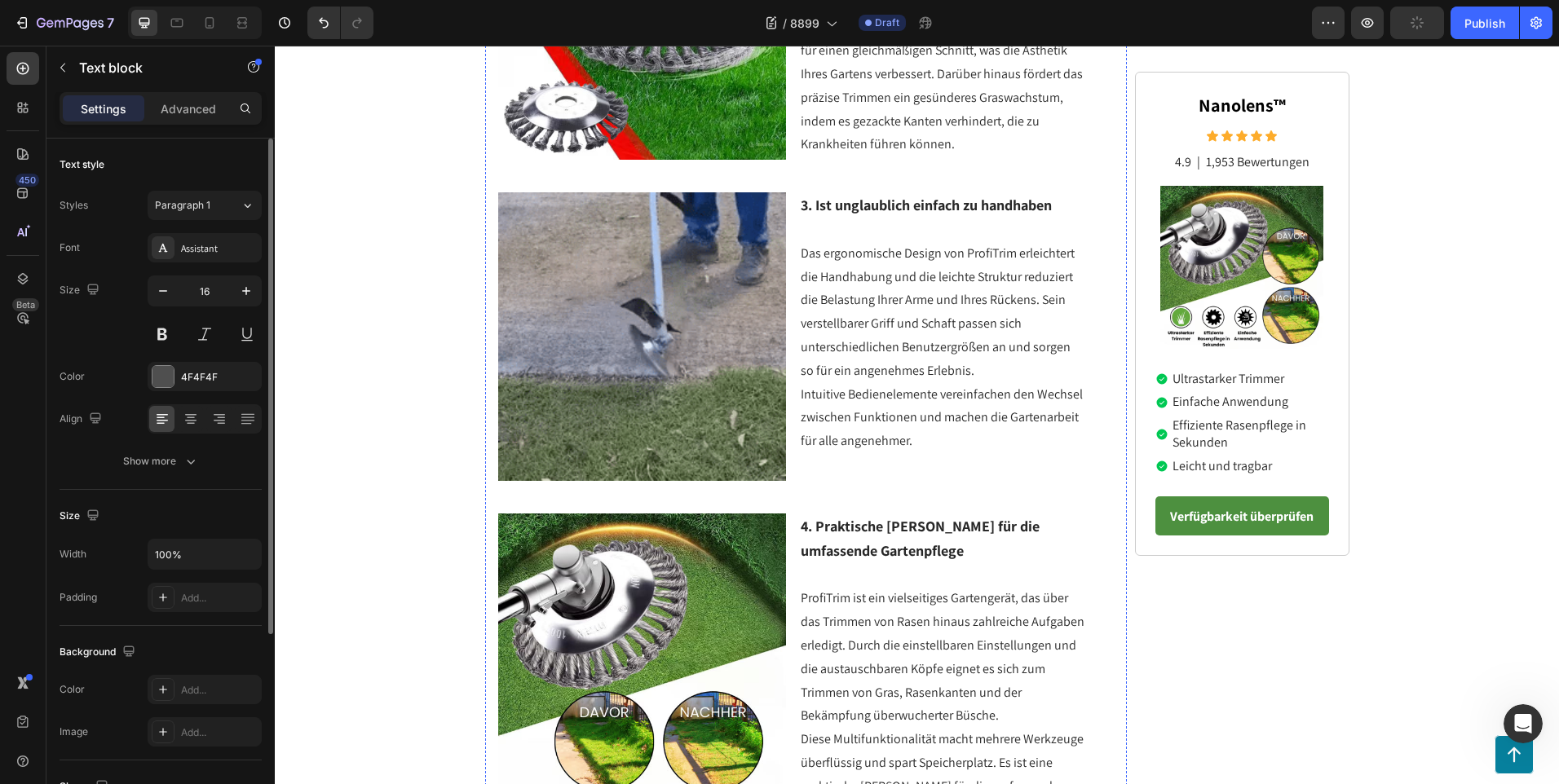
scroll to position [1549, 0]
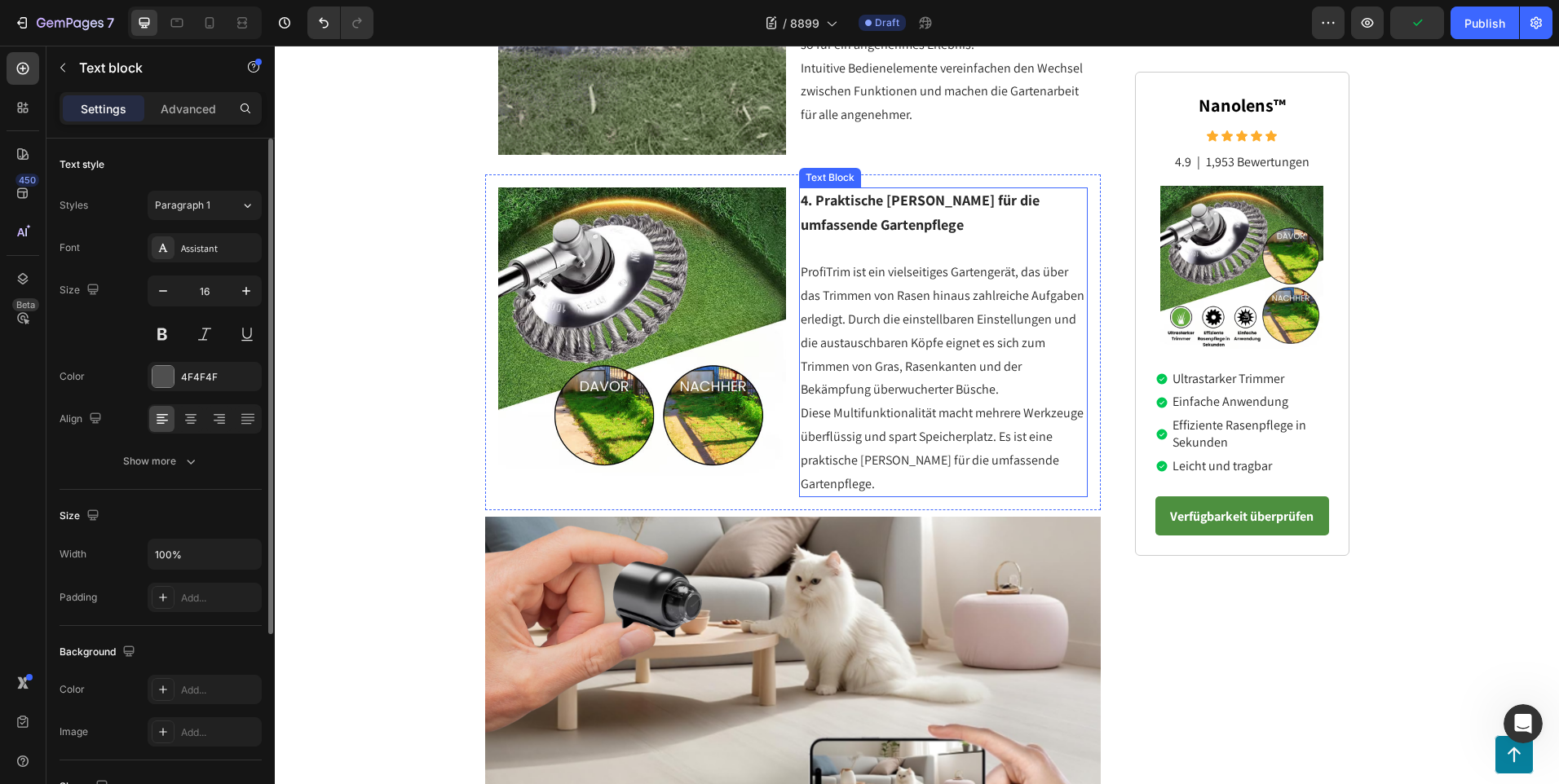
click at [1066, 446] on p "Diese Multifunktionalität macht mehrere Werkzeuge überflüssig und spart Speiche…" at bounding box center [943, 448] width 285 height 94
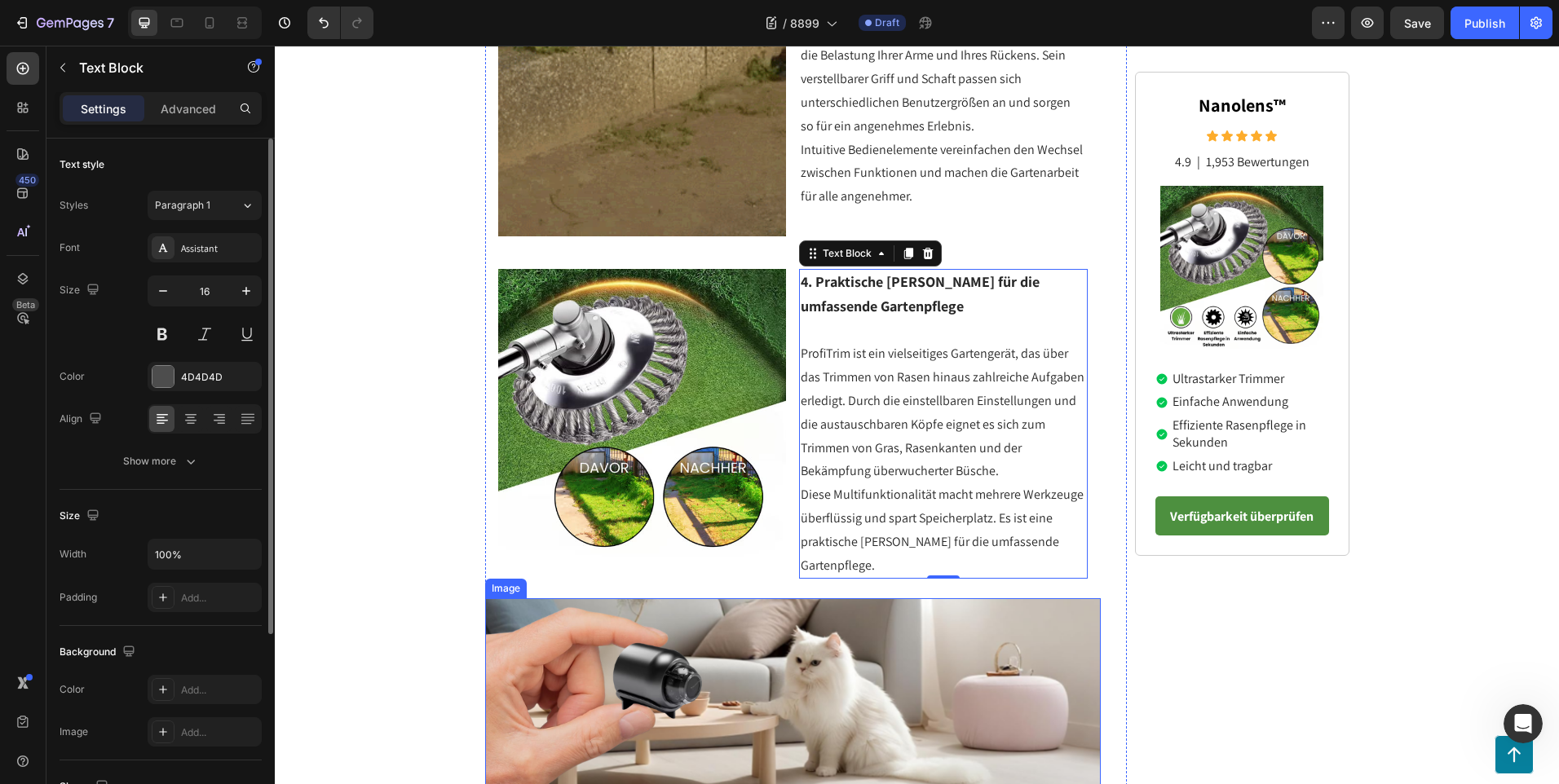
scroll to position [1794, 0]
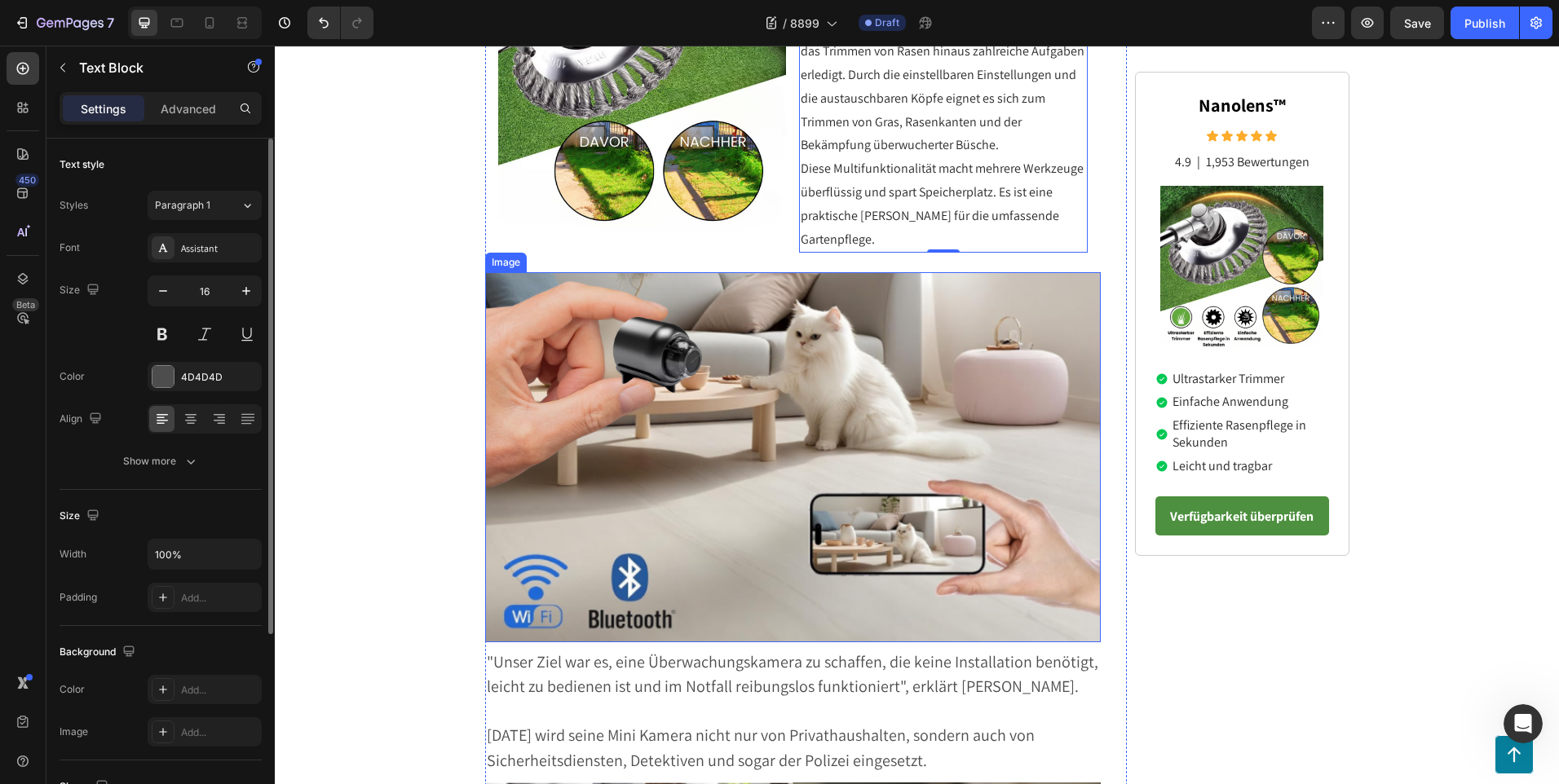
click at [1071, 382] on img at bounding box center [793, 456] width 616 height 369
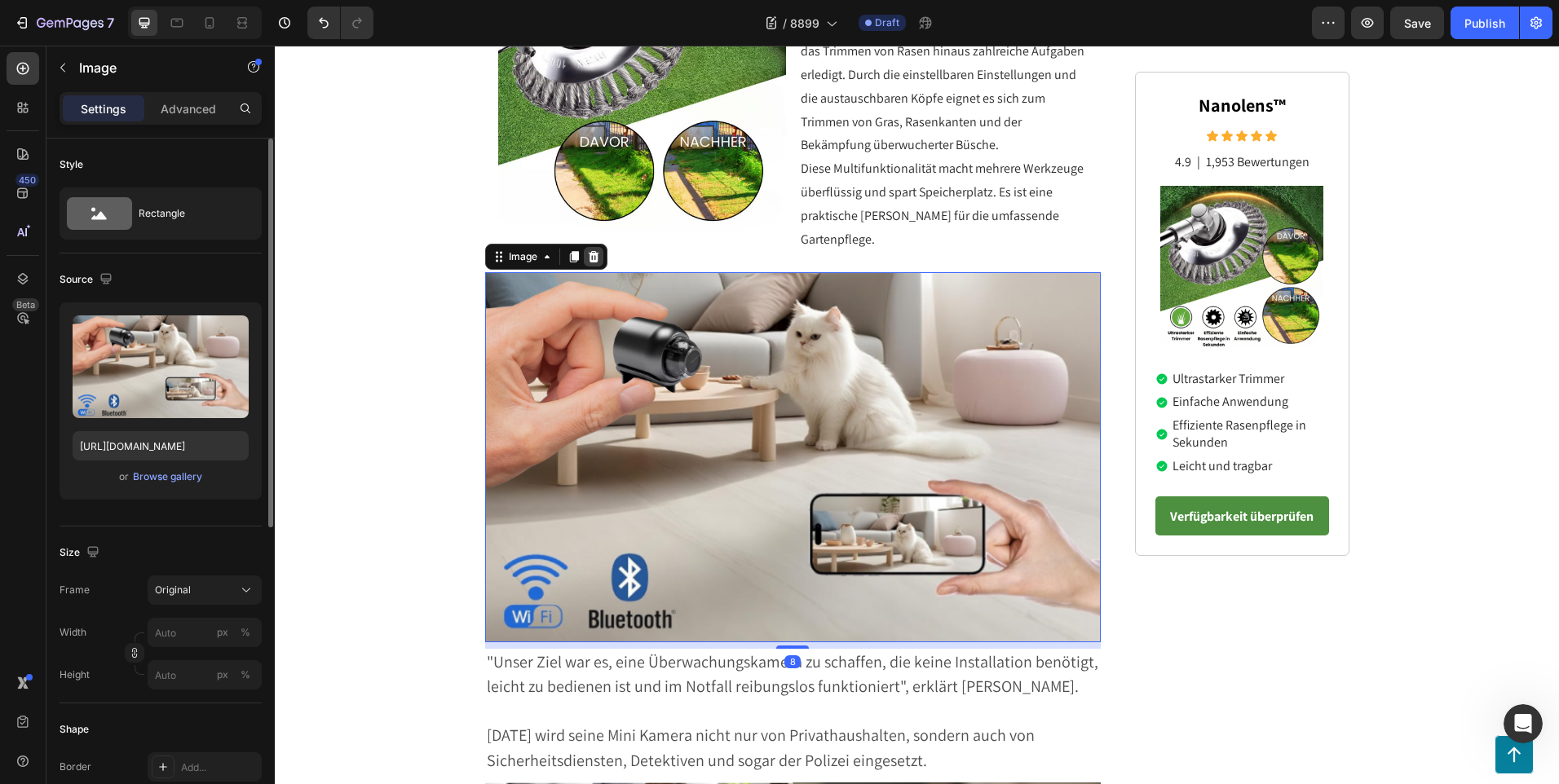
click at [587, 251] on icon at bounding box center [593, 257] width 13 height 13
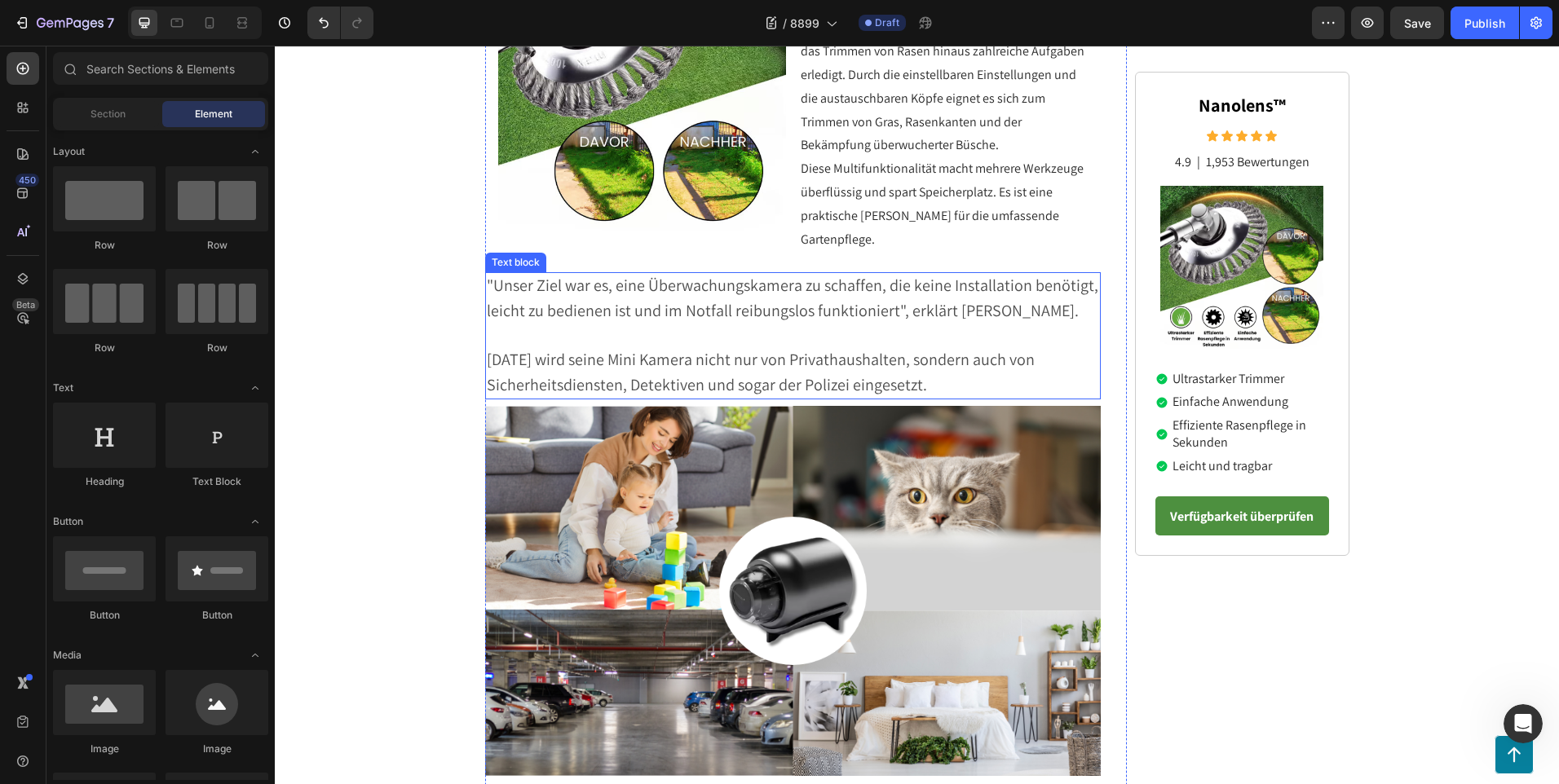
click at [603, 300] on p ""Unser Ziel war es, eine Überwachungskamera zu schaffen, die keine Installation…" at bounding box center [793, 299] width 613 height 51
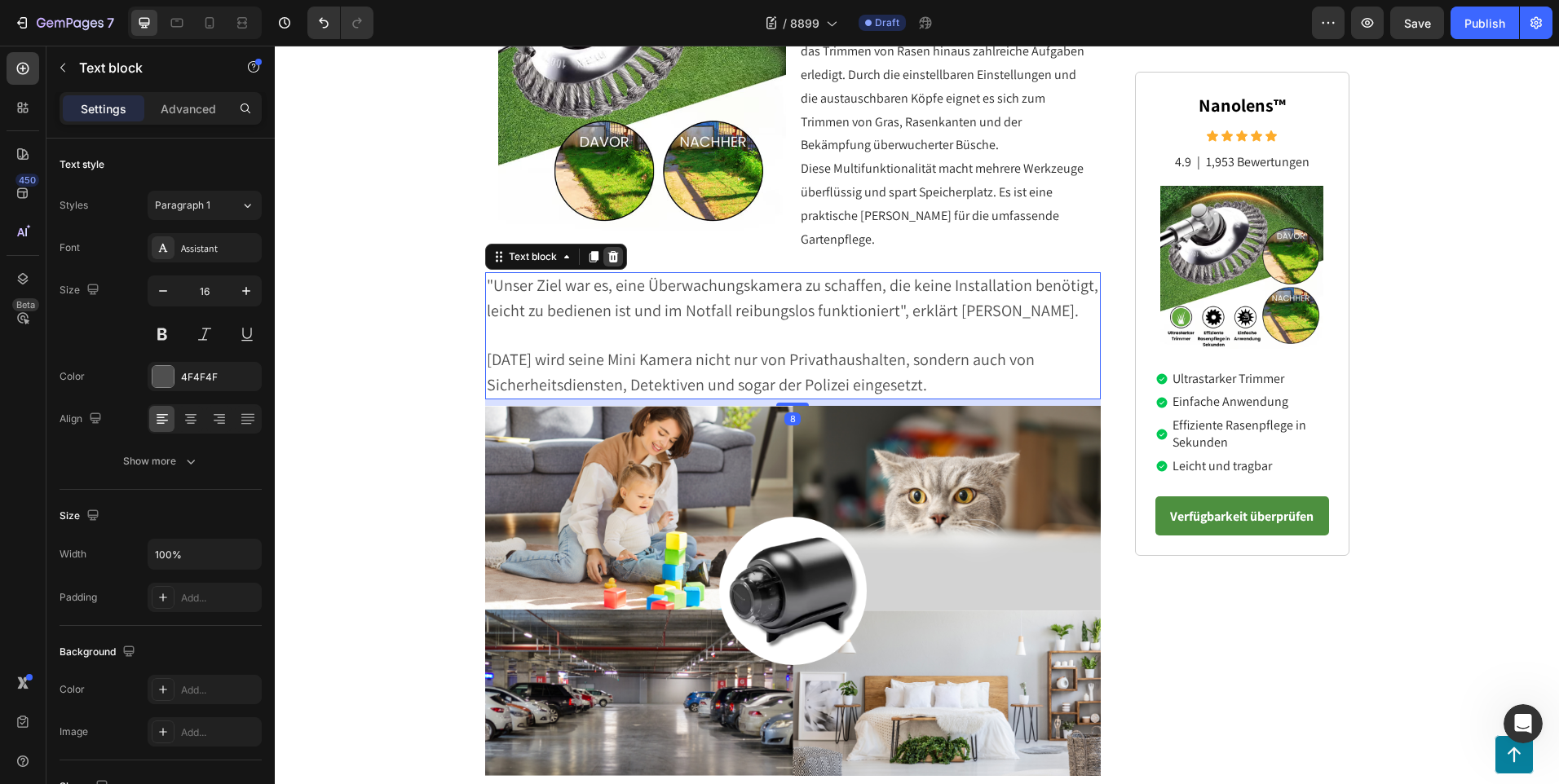
click at [607, 251] on icon at bounding box center [613, 257] width 13 height 13
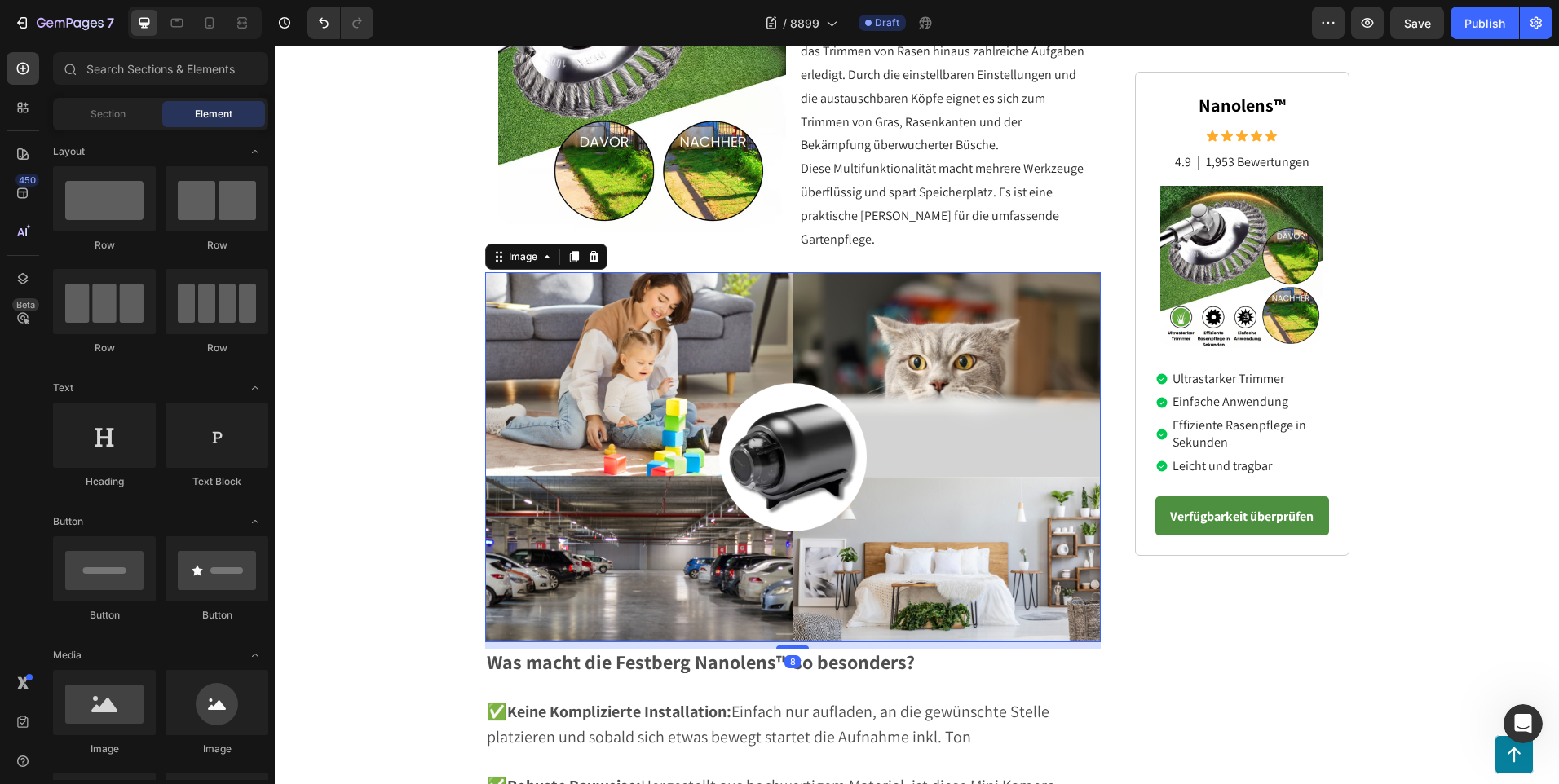
click at [609, 295] on img at bounding box center [793, 456] width 616 height 369
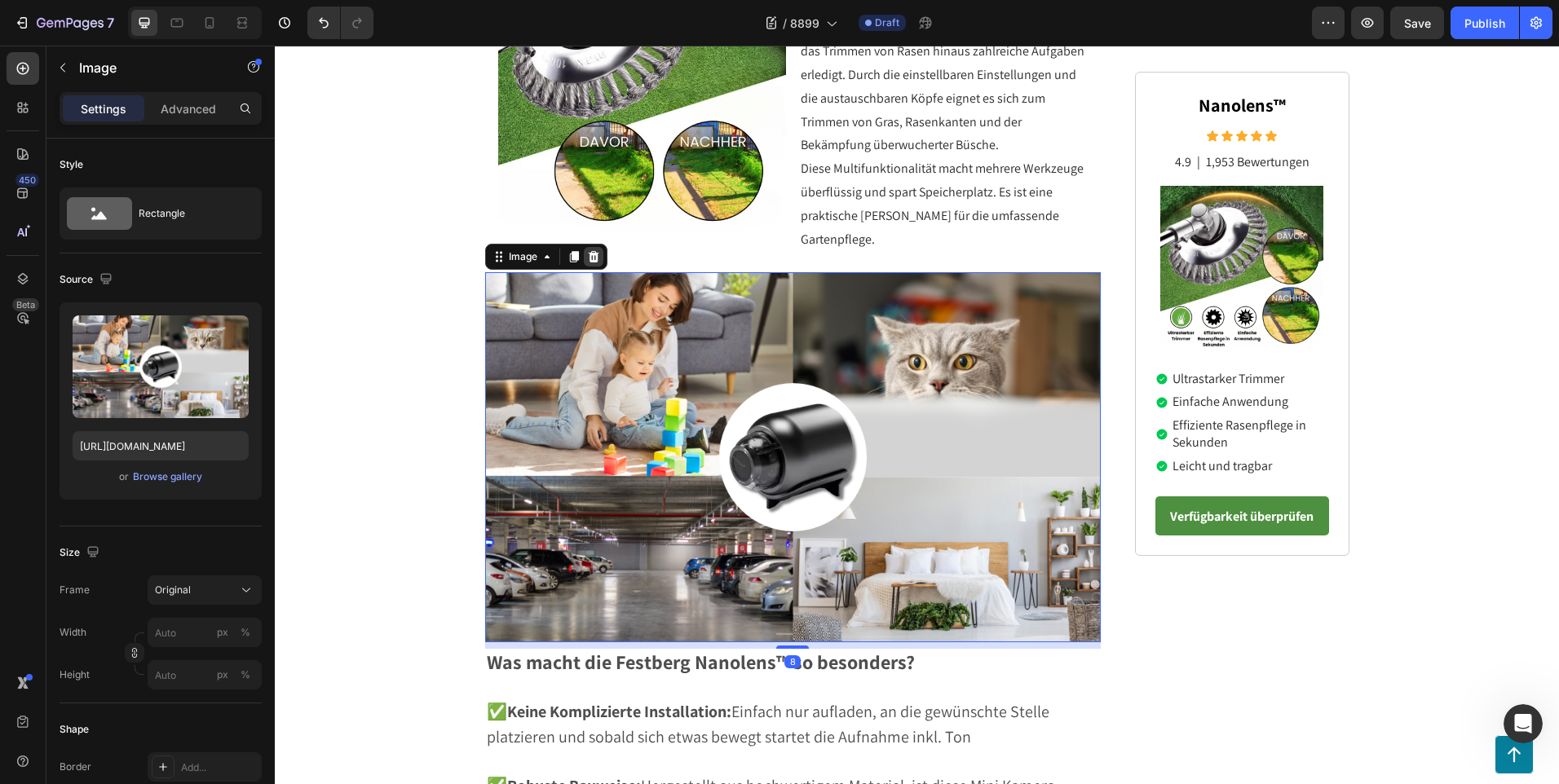
click at [586, 247] on div at bounding box center [593, 257] width 20 height 20
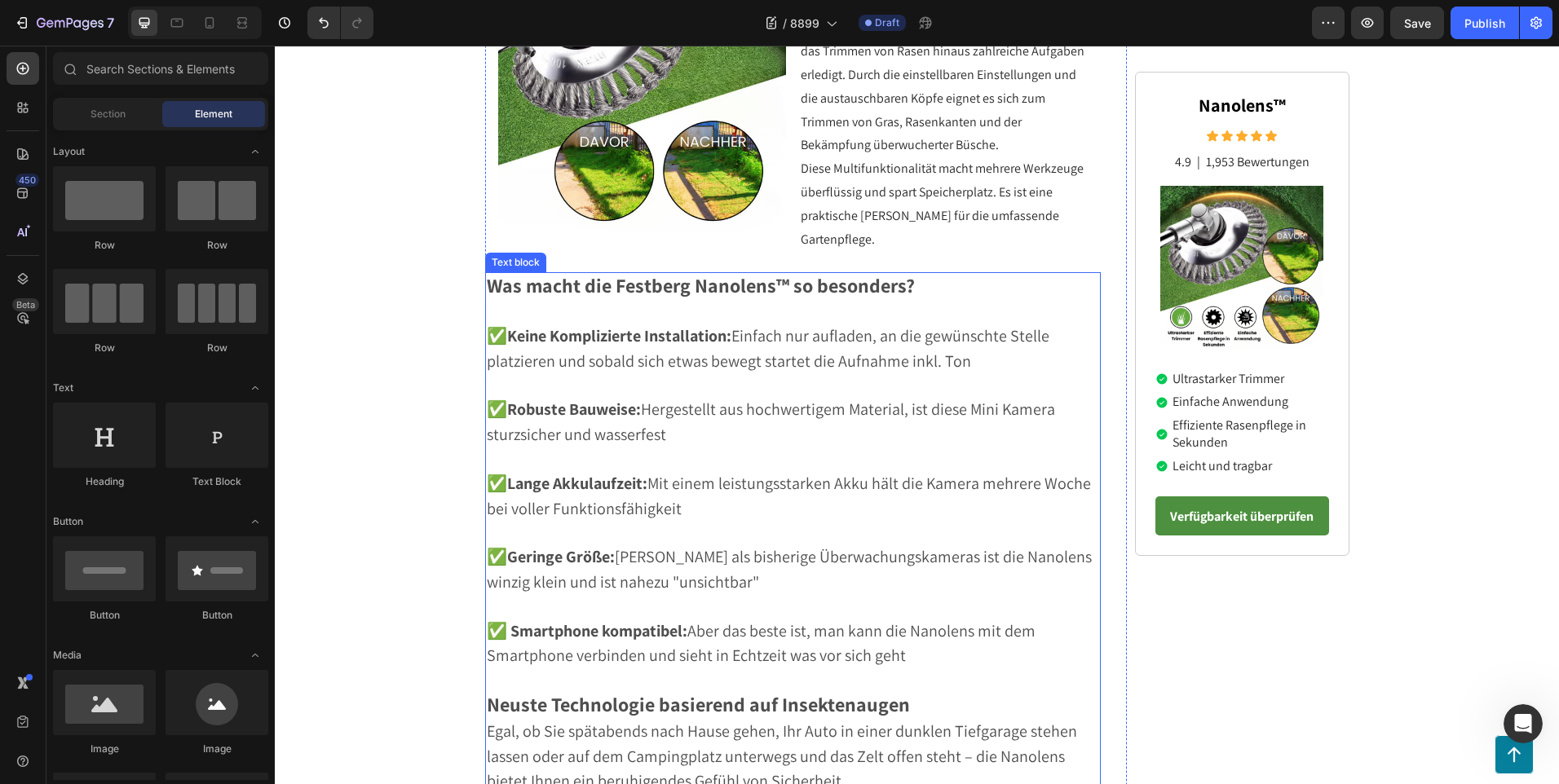
click at [586, 274] on strong "Was macht die Festberg Nanolens™ so besonders?" at bounding box center [701, 285] width 428 height 26
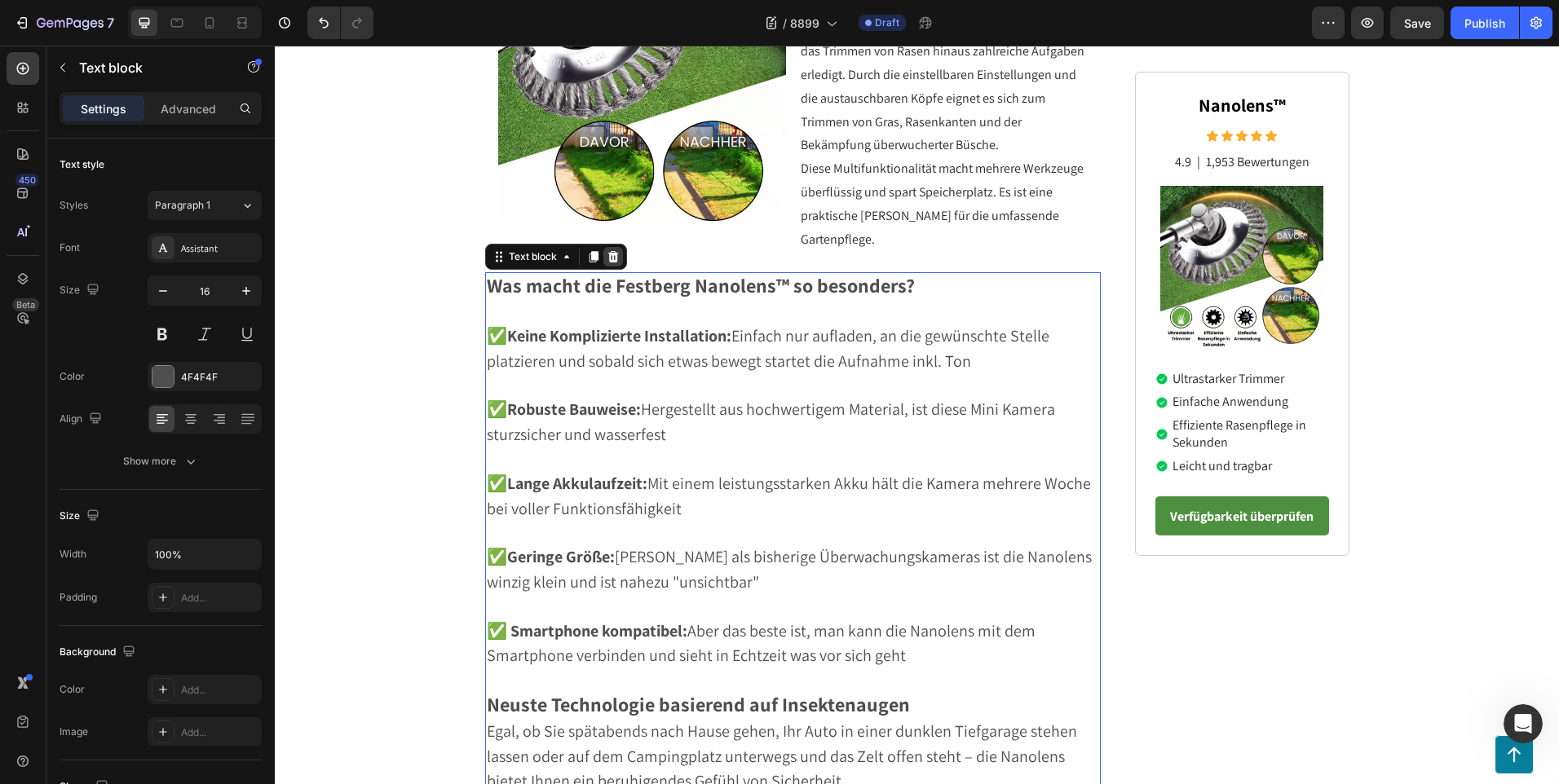
click at [603, 247] on div at bounding box center [613, 257] width 20 height 20
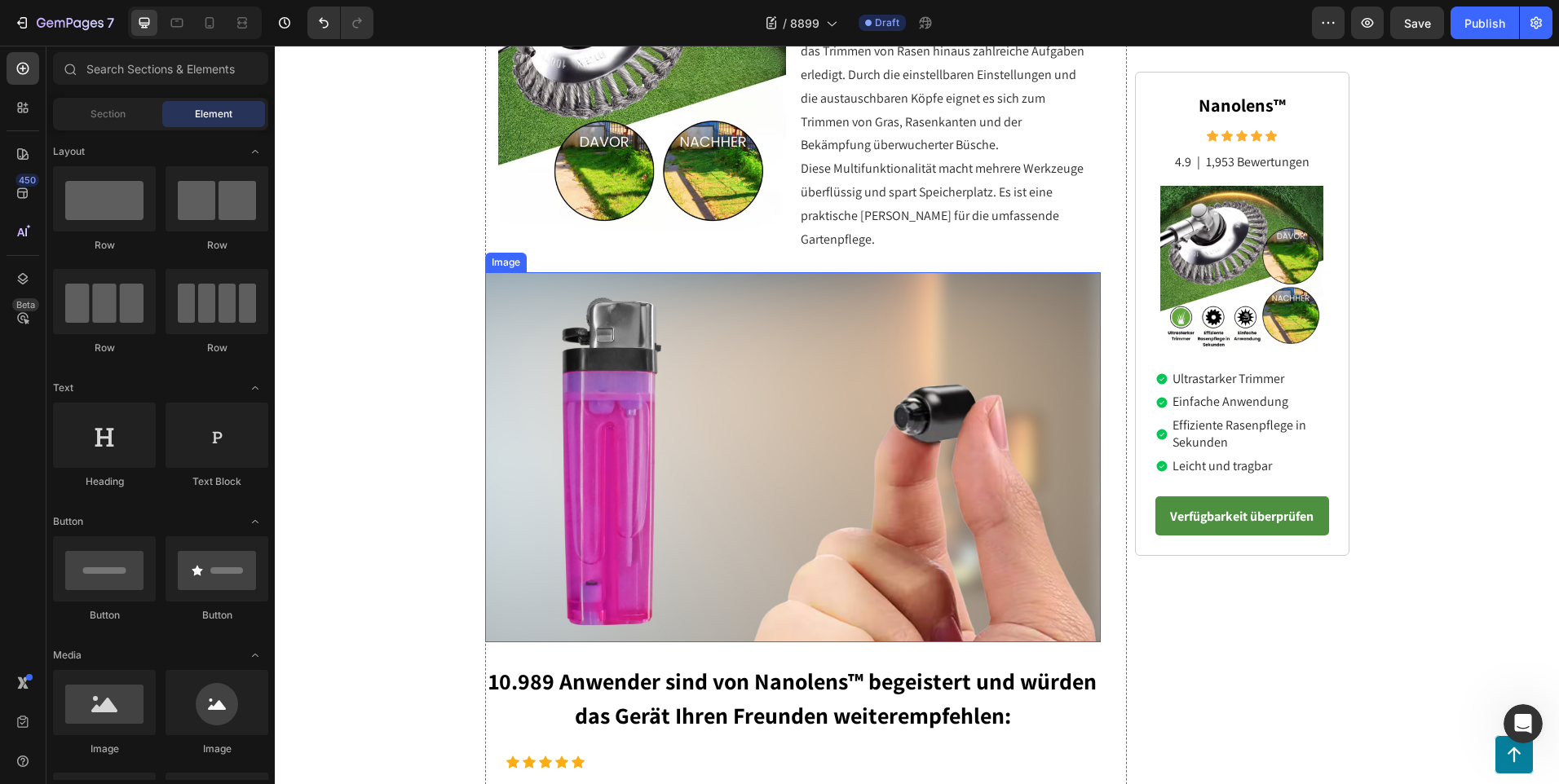
click at [636, 382] on img at bounding box center [793, 456] width 616 height 369
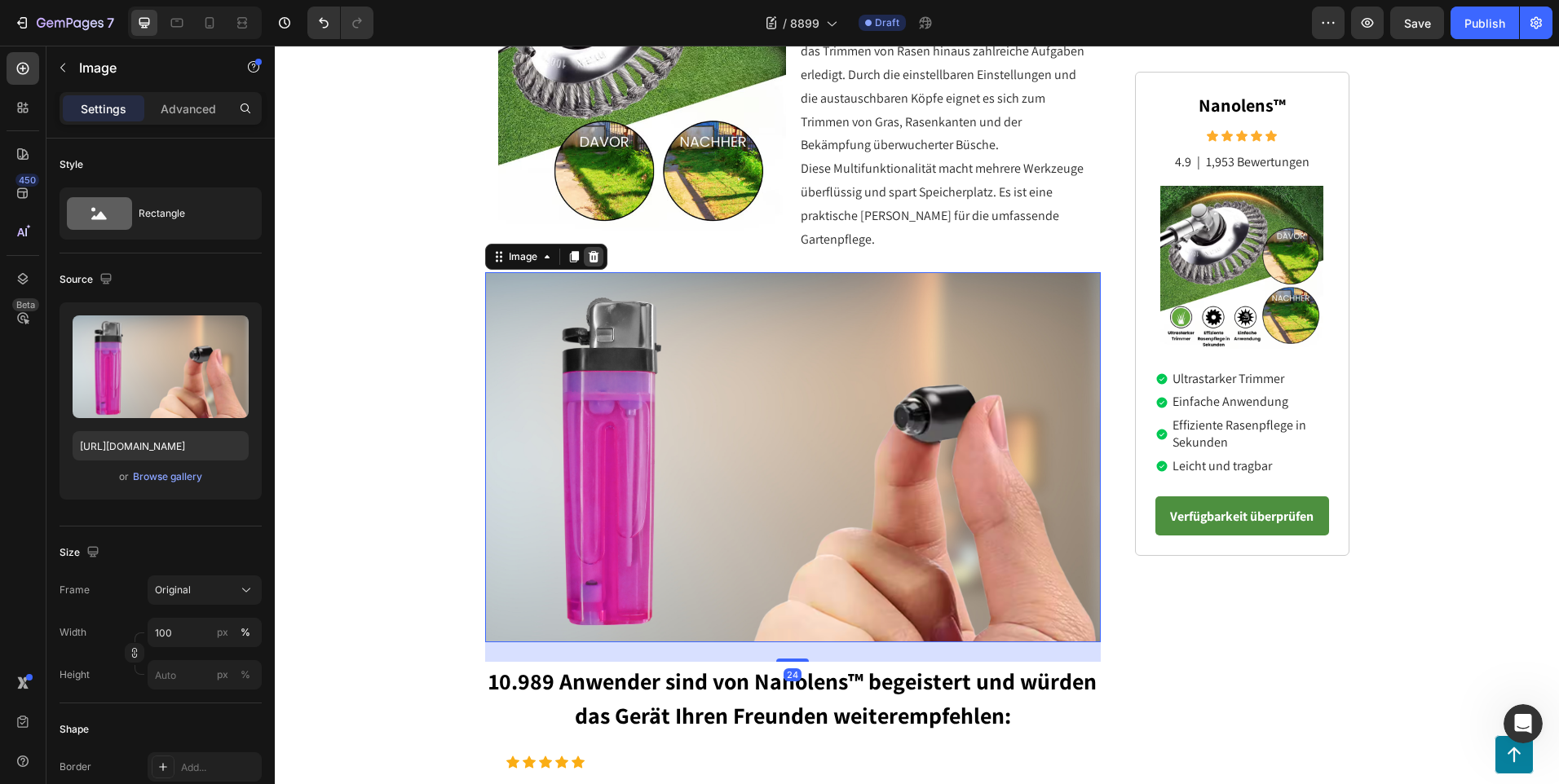
click at [588, 251] on icon at bounding box center [593, 257] width 13 height 13
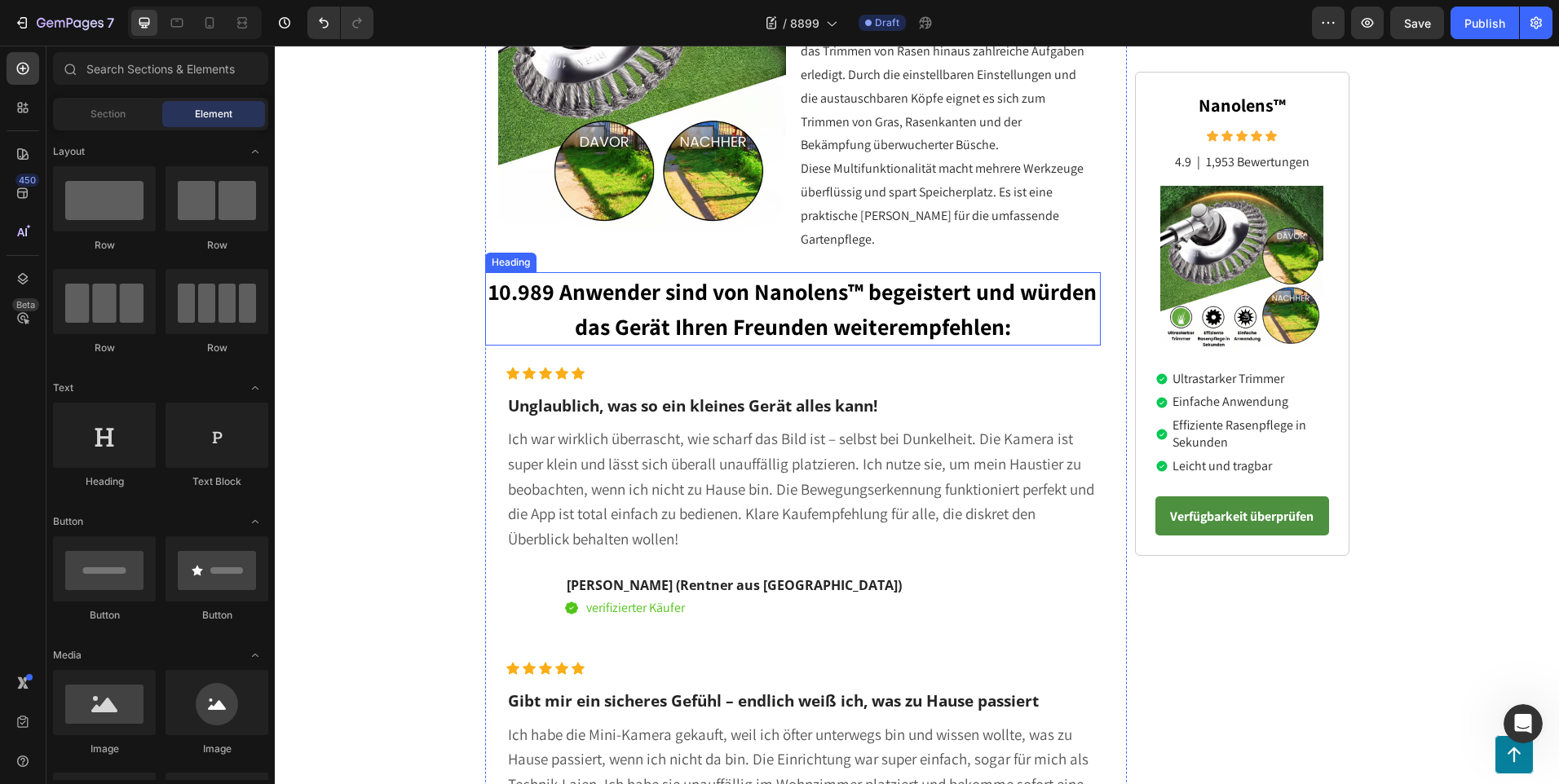
click at [596, 304] on strong "10.989 Anwender sind von Nanolens™ begeistert und würden das Gerät Ihren Freund…" at bounding box center [792, 309] width 608 height 66
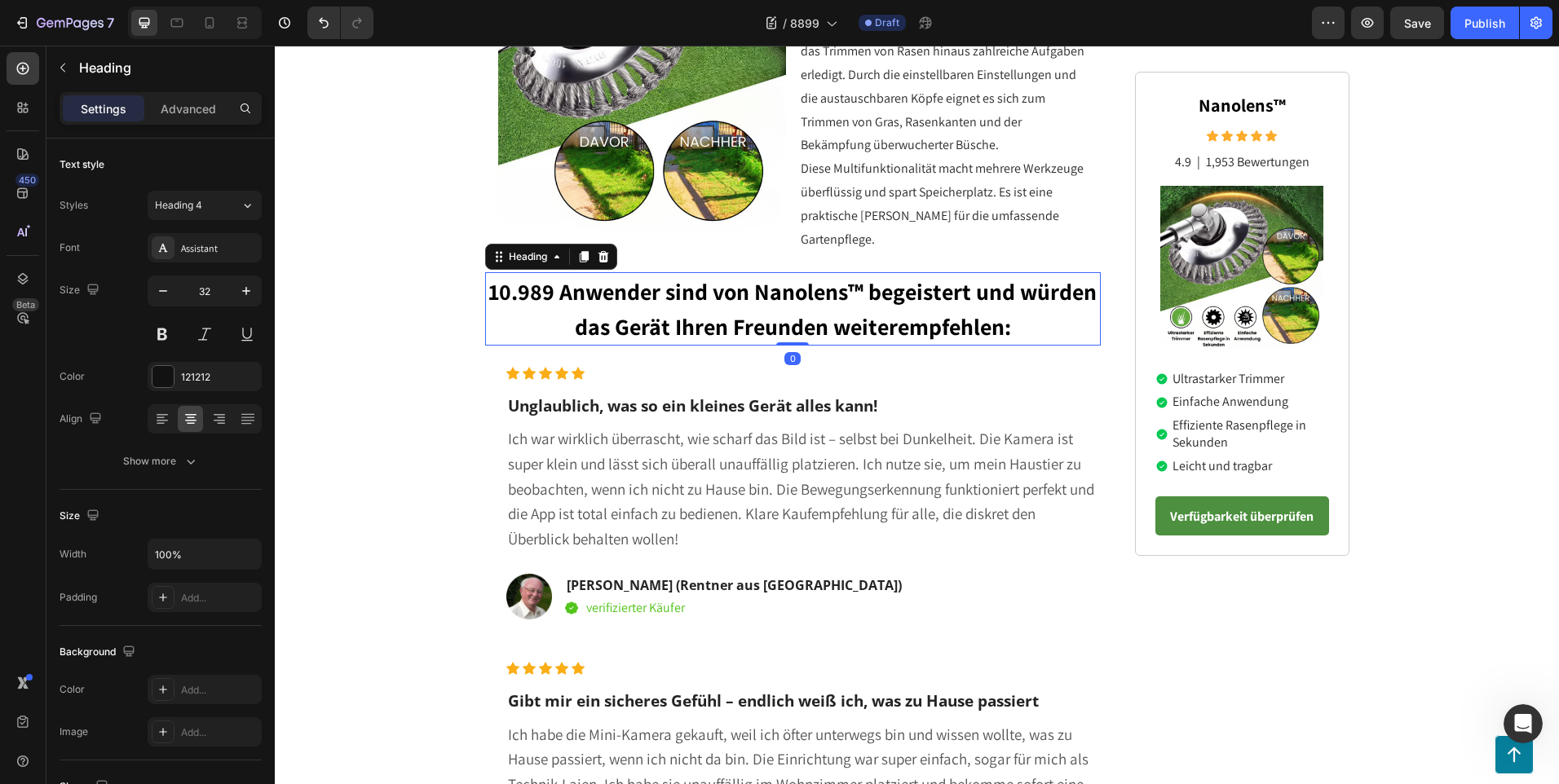
click at [597, 272] on h2 "10.989 Anwender sind von Nanolens™ begeistert und würden das Gerät Ihren Freund…" at bounding box center [793, 308] width 616 height 72
click at [523, 304] on p "10.989 Anwender sind von Nanolens™ begeistert und würden das Gerät Ihren Freund…" at bounding box center [793, 309] width 613 height 70
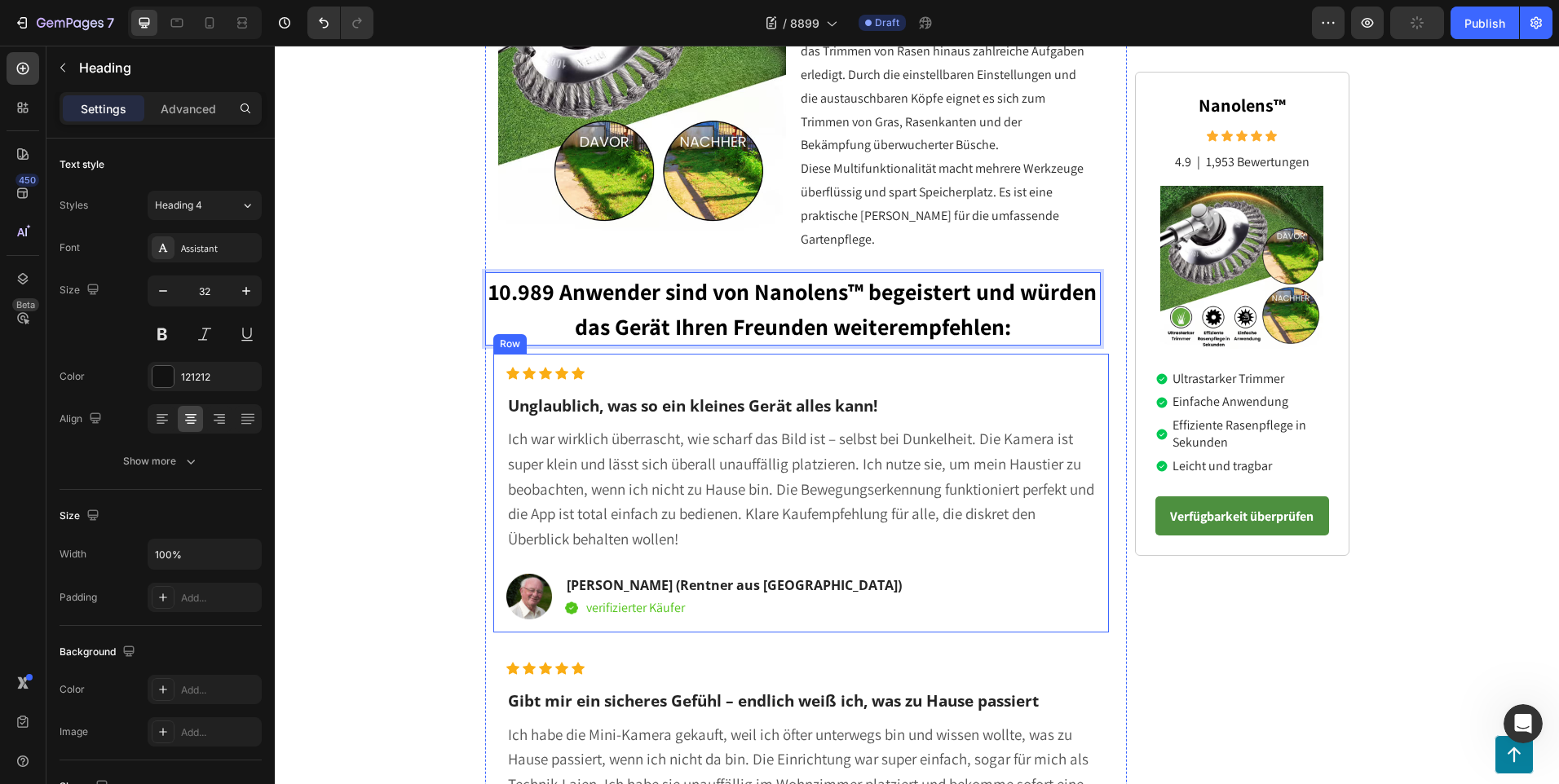
click at [570, 369] on div "Icon Icon Icon Icon Icon Icon List Hoz Unglaublich, was so ein kleines Gerät al…" at bounding box center [801, 493] width 590 height 253
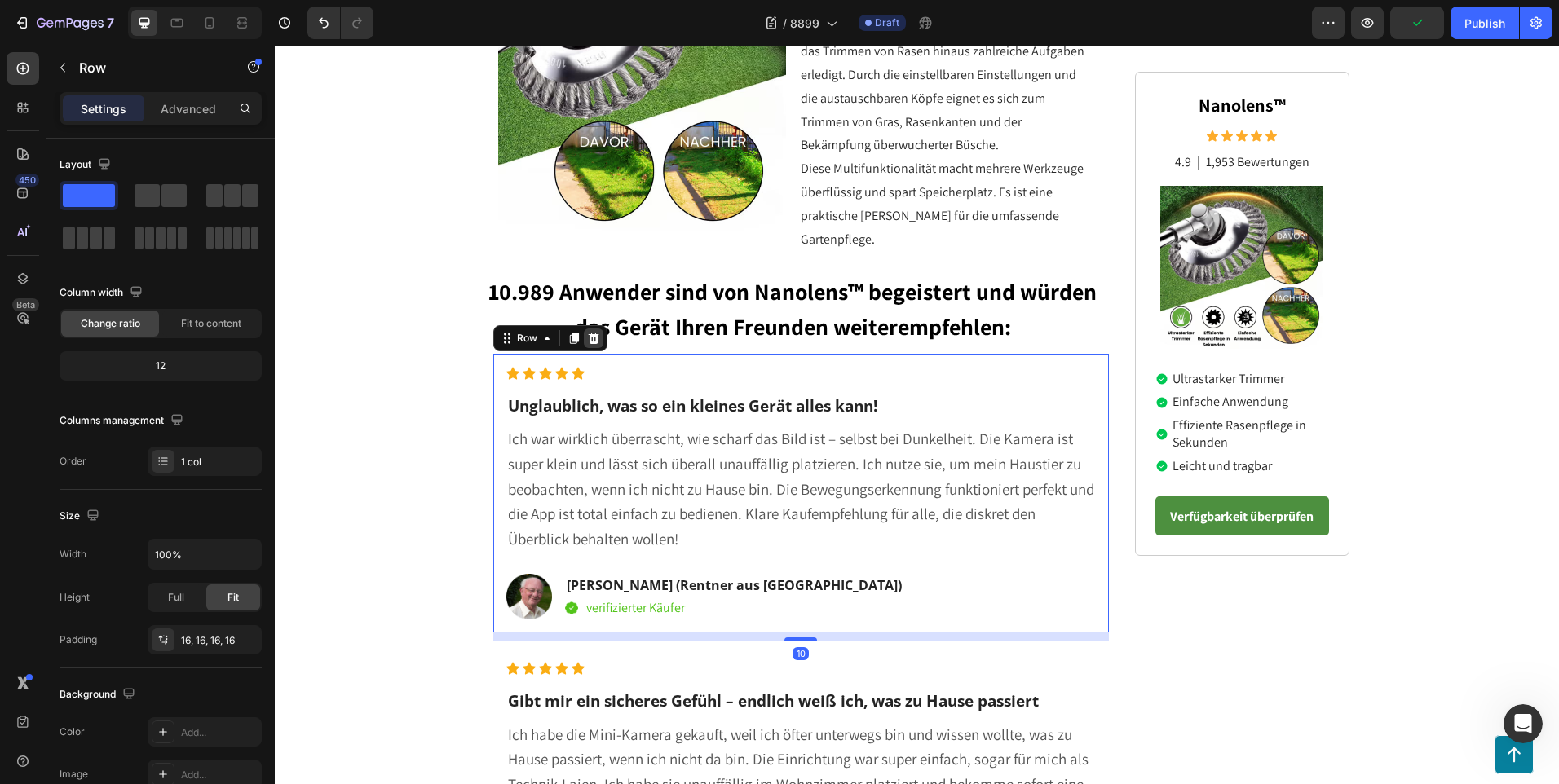
click at [583, 329] on div at bounding box center [593, 338] width 20 height 20
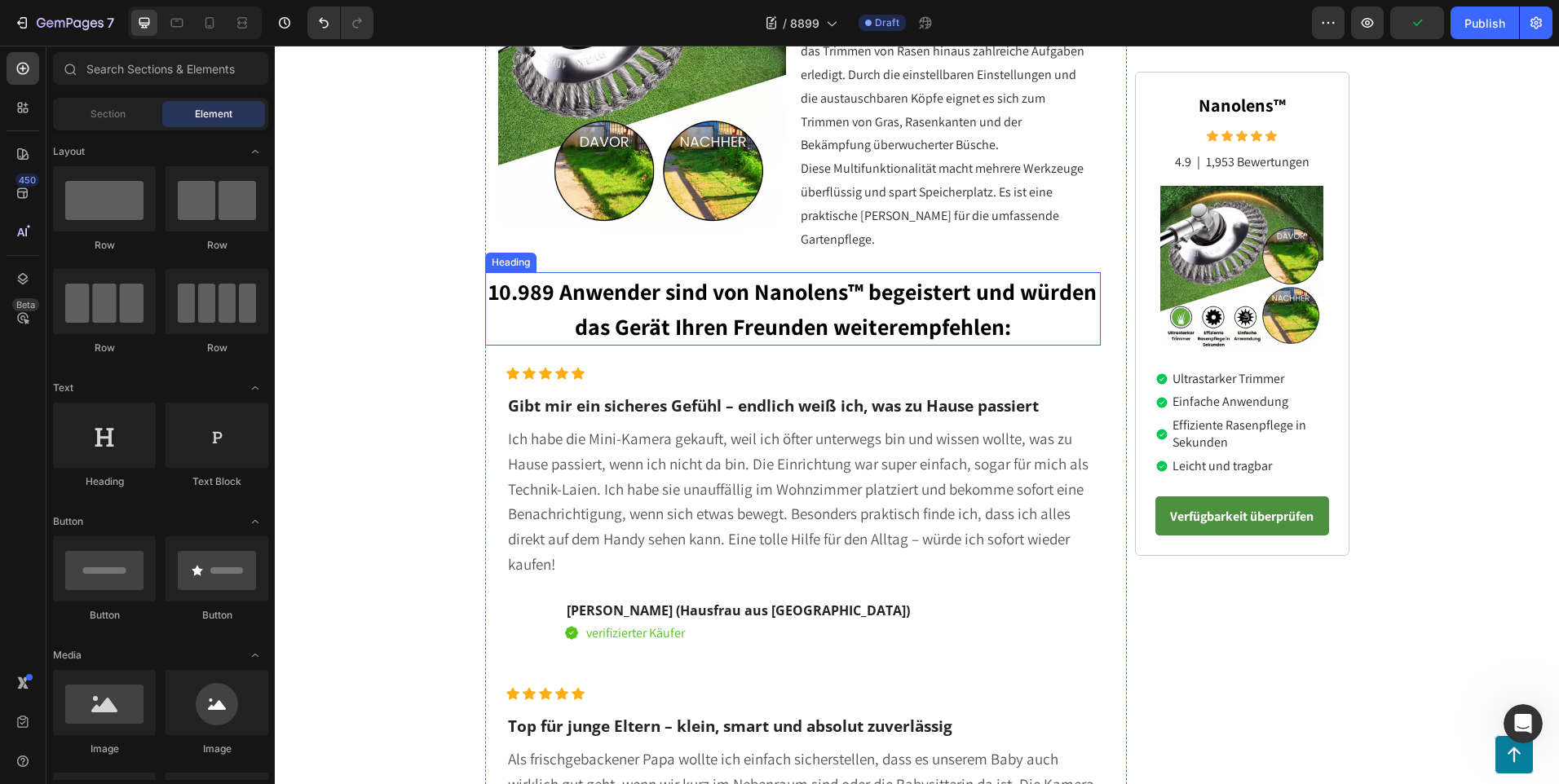
click at [541, 304] on p "⁠⁠⁠⁠⁠⁠⁠ 10.989 Anwender sind von Nanolens™ begeistert und würden das Gerät Ihre…" at bounding box center [793, 309] width 613 height 70
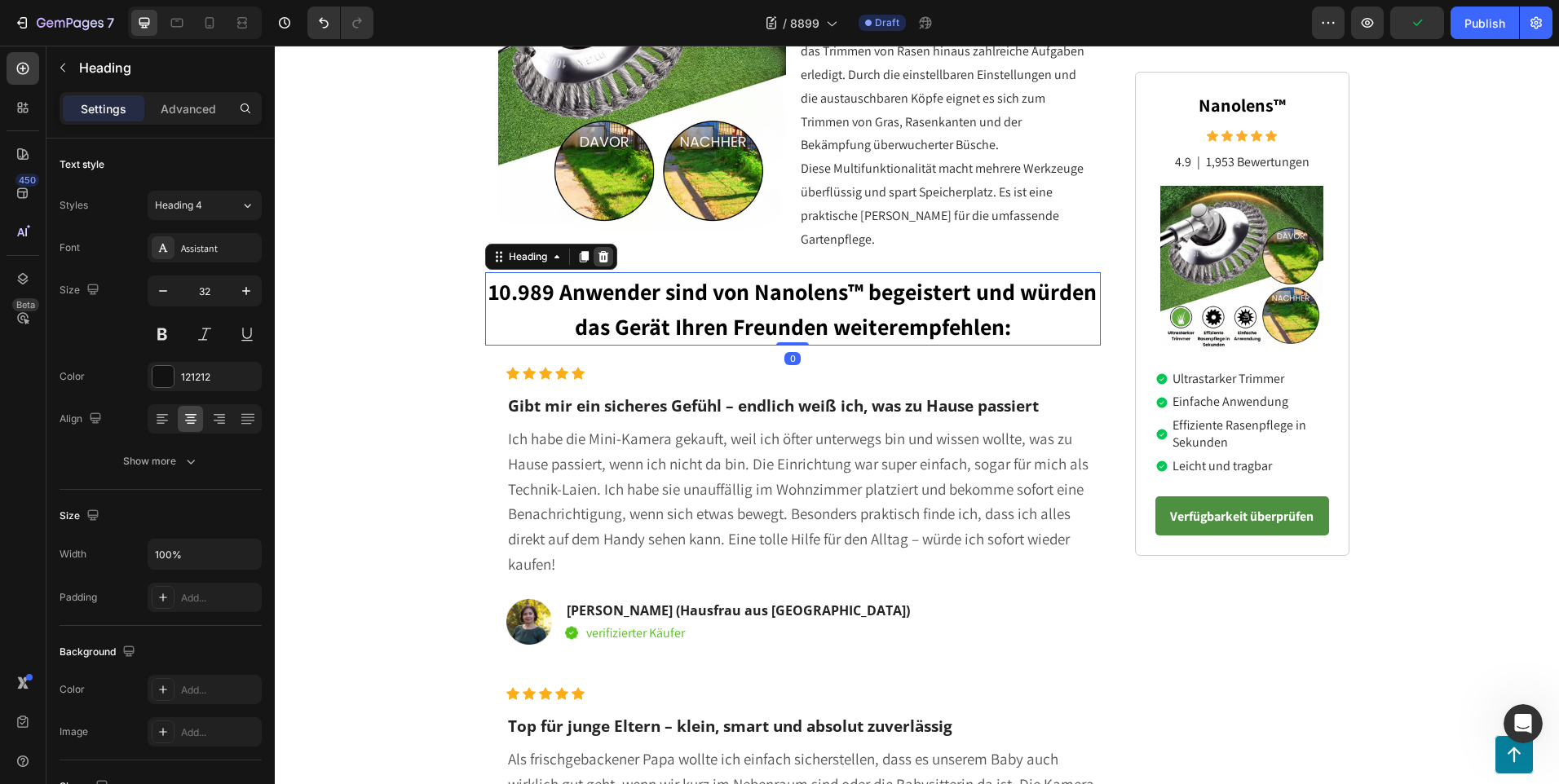
click at [597, 251] on icon at bounding box center [602, 257] width 11 height 12
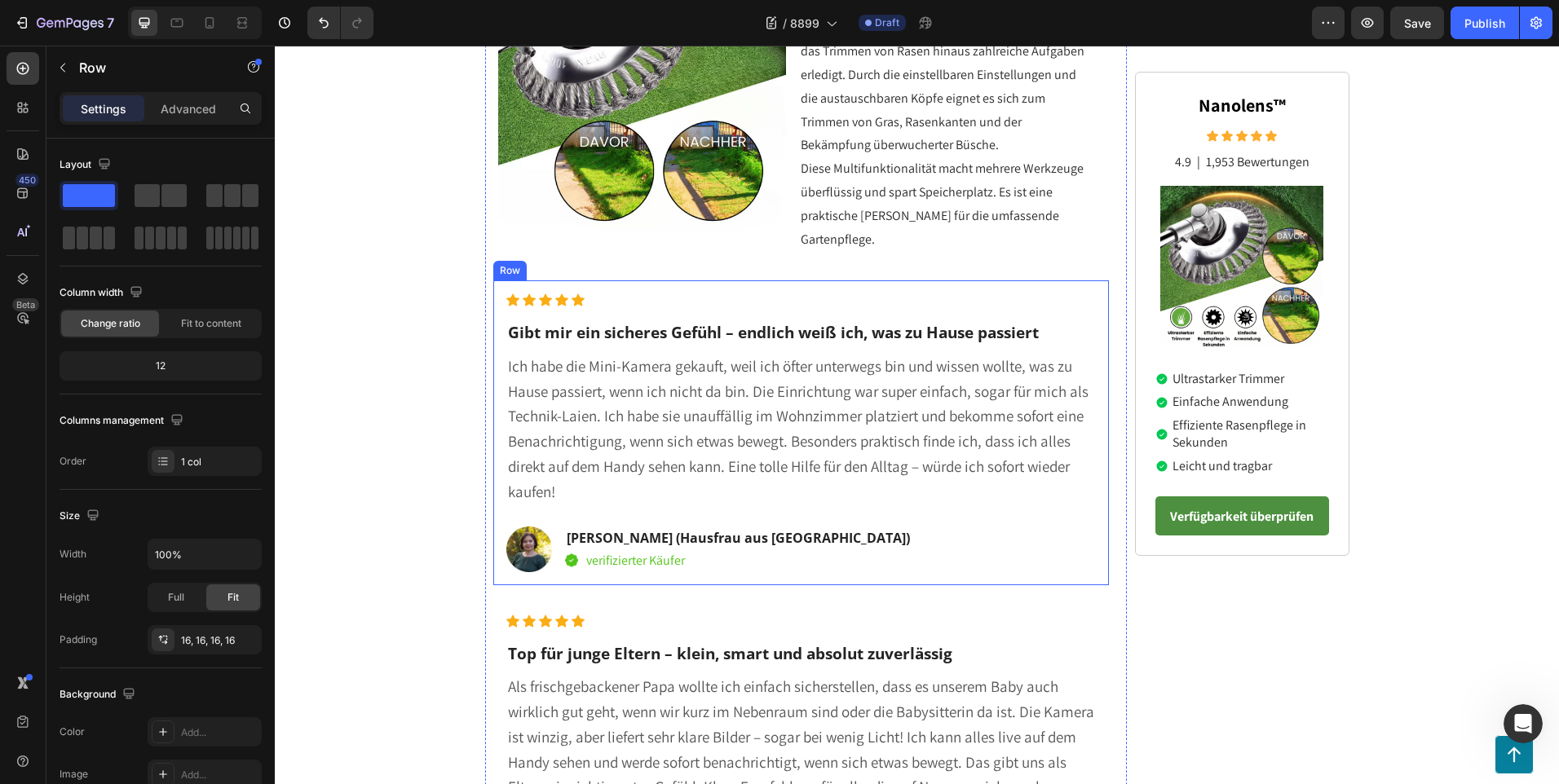
click at [493, 319] on div "Icon Icon Icon Icon Icon Icon List Hoz Gibt mir ein sicheres Gefühl – endlich w…" at bounding box center [801, 432] width 616 height 304
click at [587, 259] on icon at bounding box center [592, 265] width 11 height 12
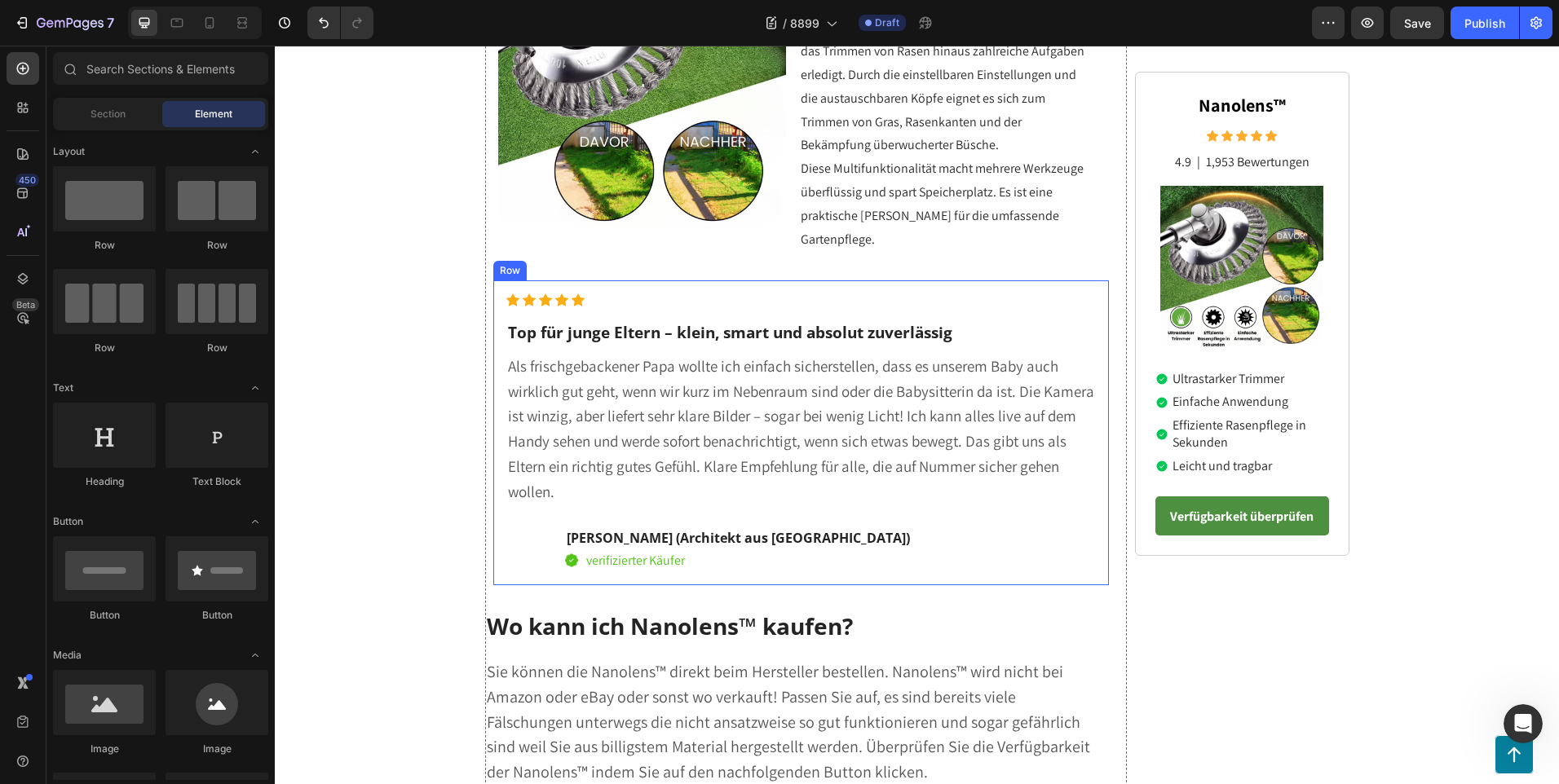
click at [495, 366] on div "Icon Icon Icon Icon Icon Icon List Hoz Top für junge Eltern – [PERSON_NAME], sm…" at bounding box center [801, 432] width 616 height 304
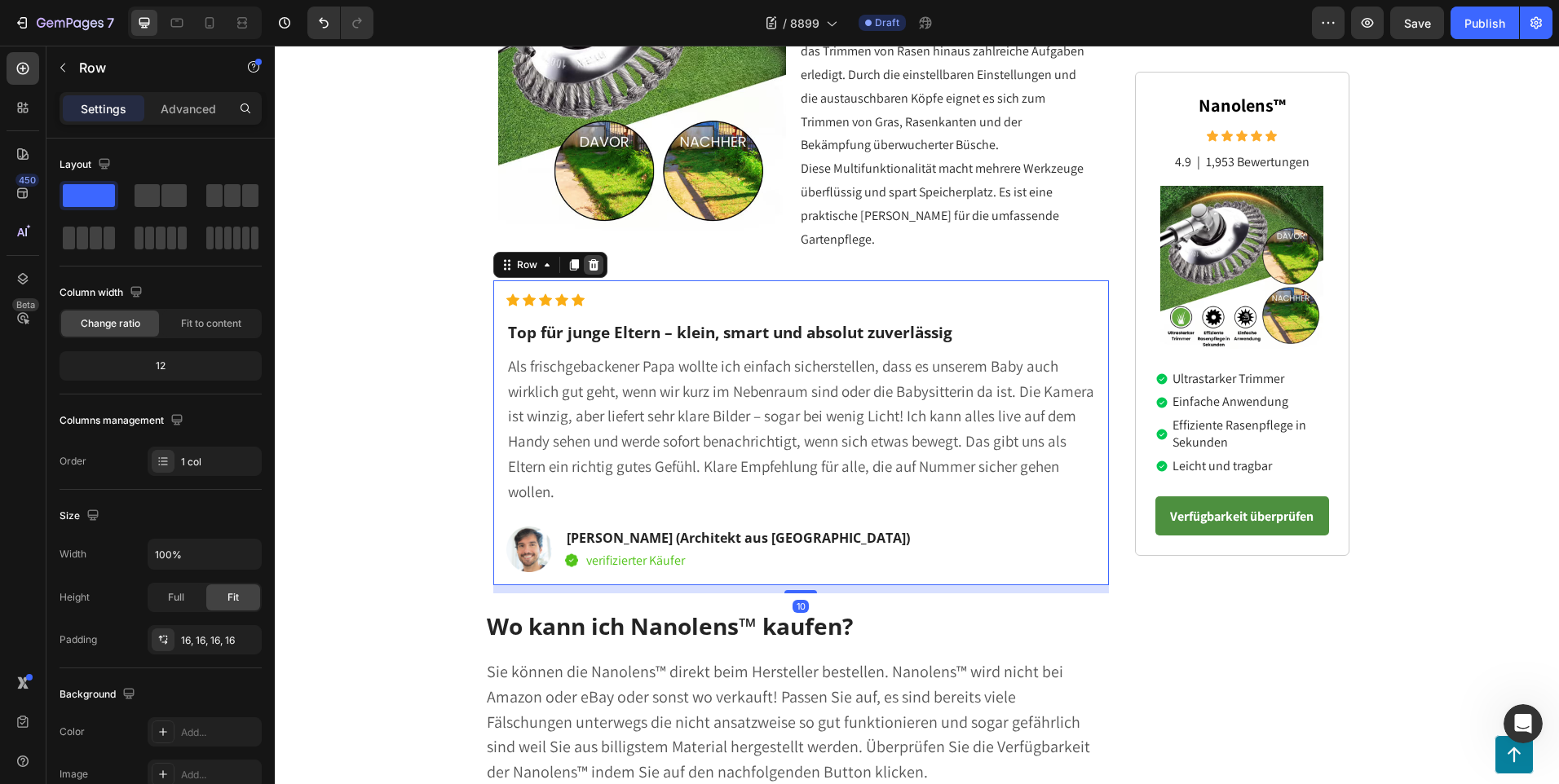
click at [583, 256] on div at bounding box center [593, 265] width 20 height 20
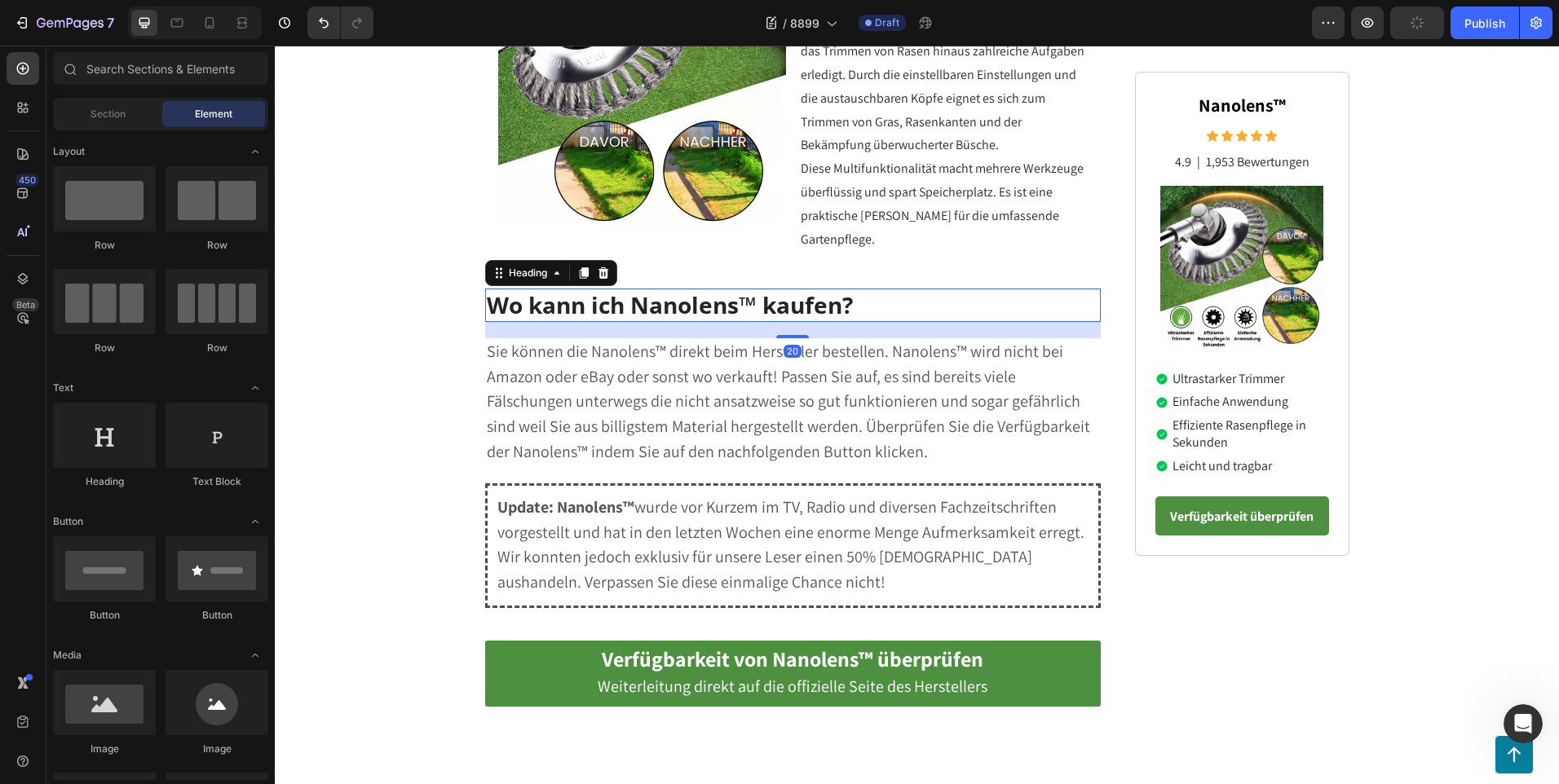
click at [874, 293] on h2 "Wo kann ich Nanolens™ kaufen?" at bounding box center [793, 304] width 616 height 32
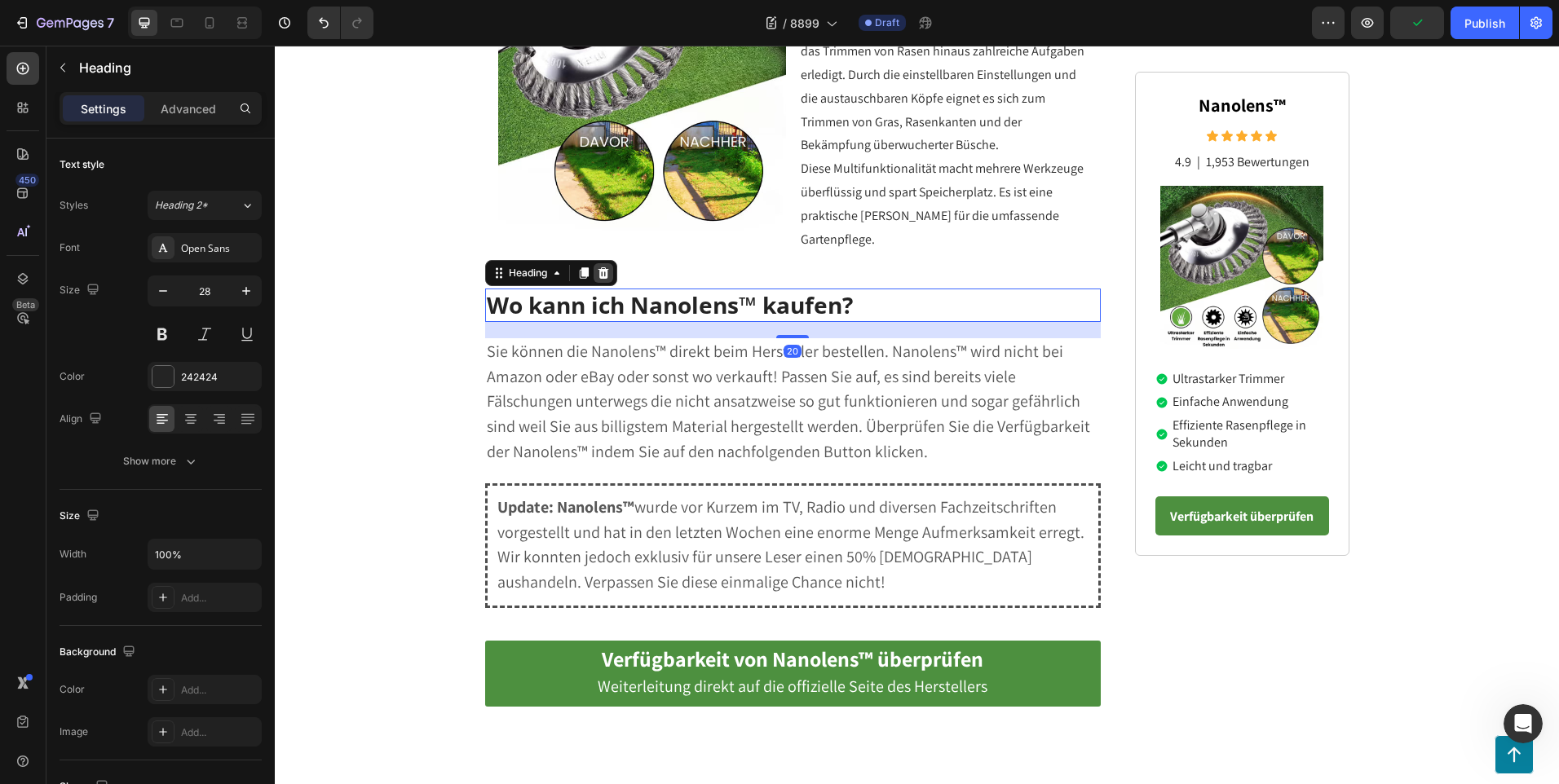
click at [604, 266] on icon at bounding box center [603, 273] width 13 height 13
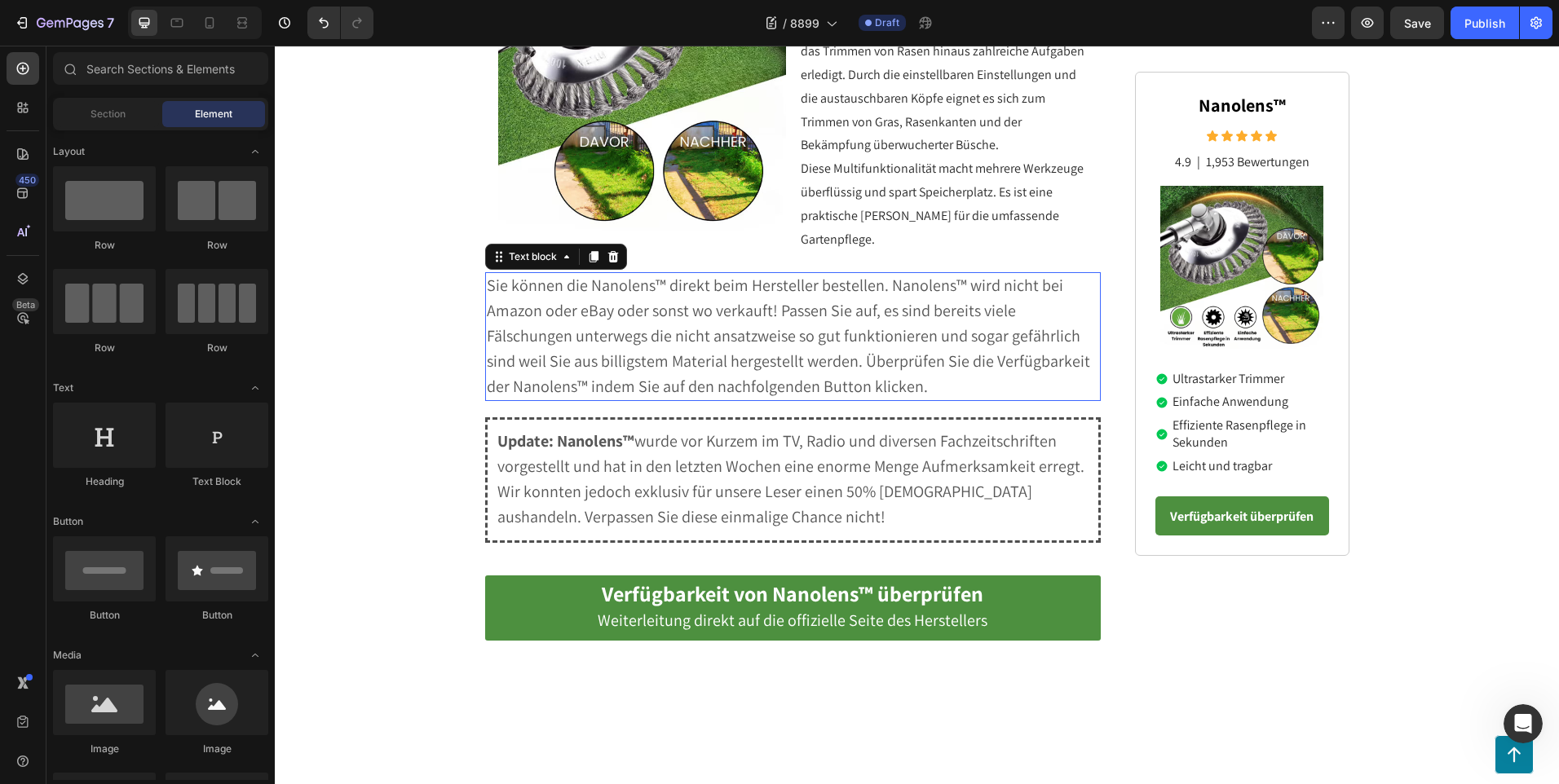
click at [831, 354] on p "Sie können die Nanolens™ direkt beim Hersteller bestellen. Nanolens™ wird nicht…" at bounding box center [793, 336] width 613 height 125
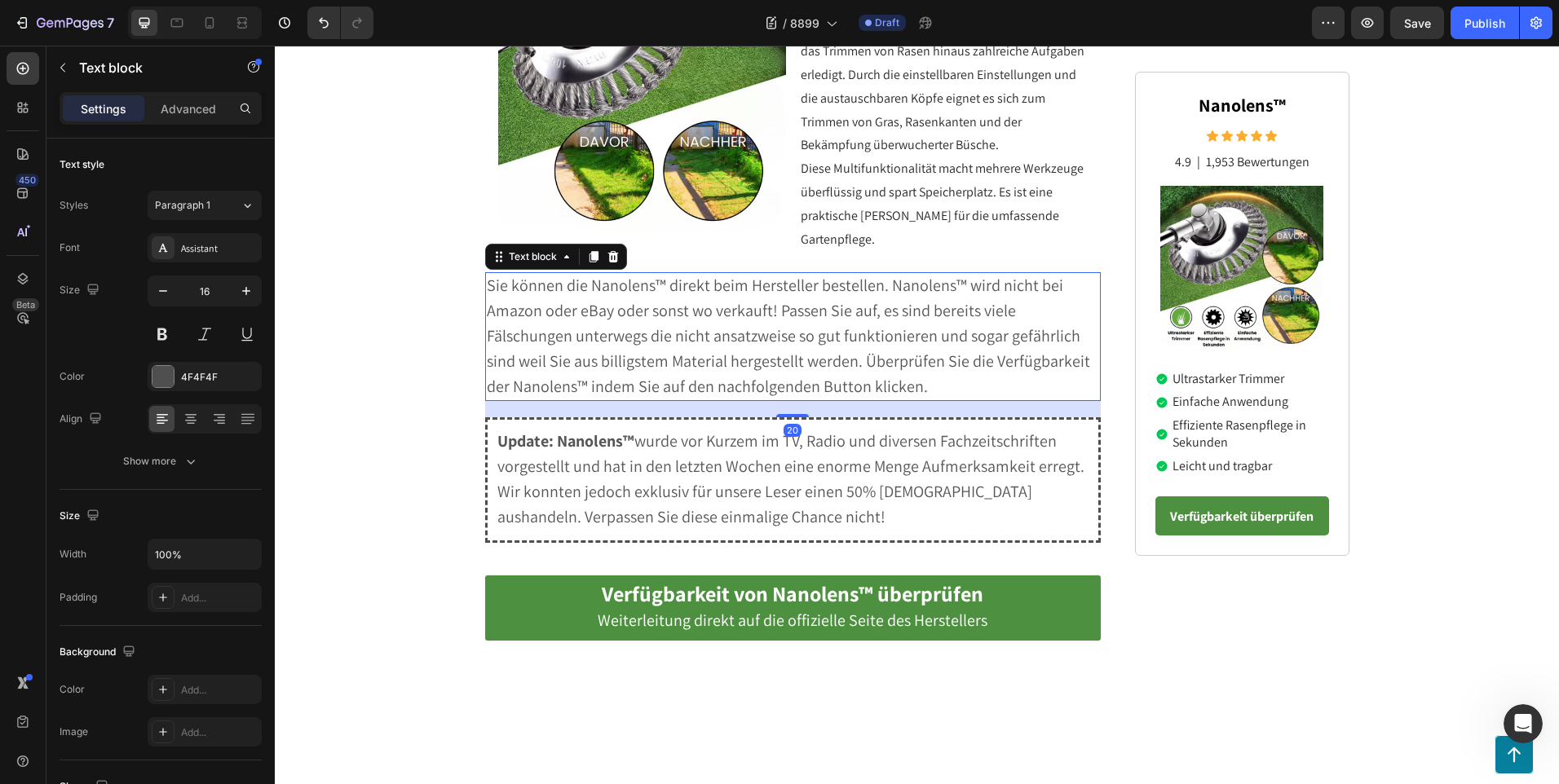
scroll to position [1712, 0]
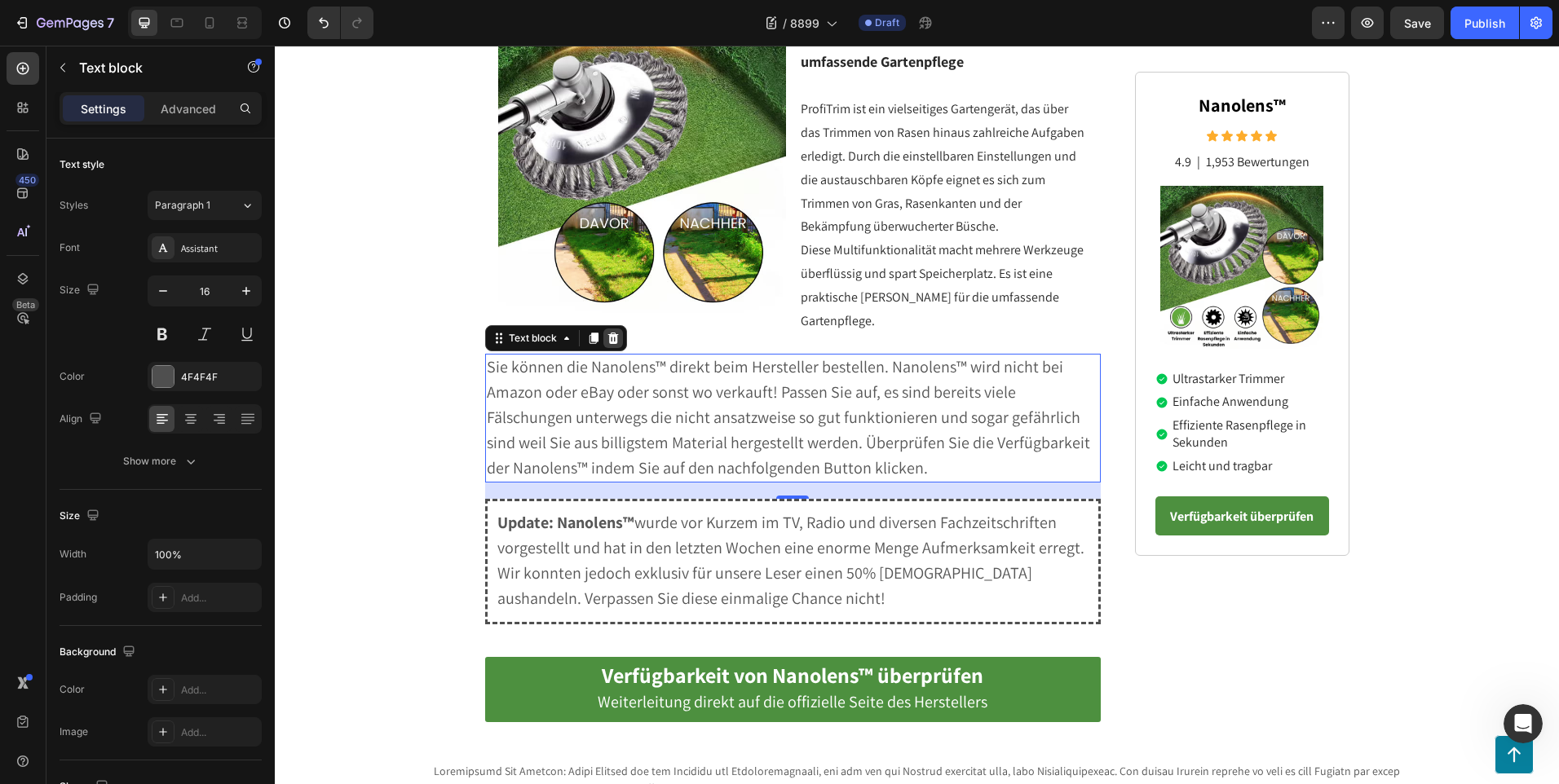
click at [607, 332] on icon at bounding box center [613, 338] width 13 height 13
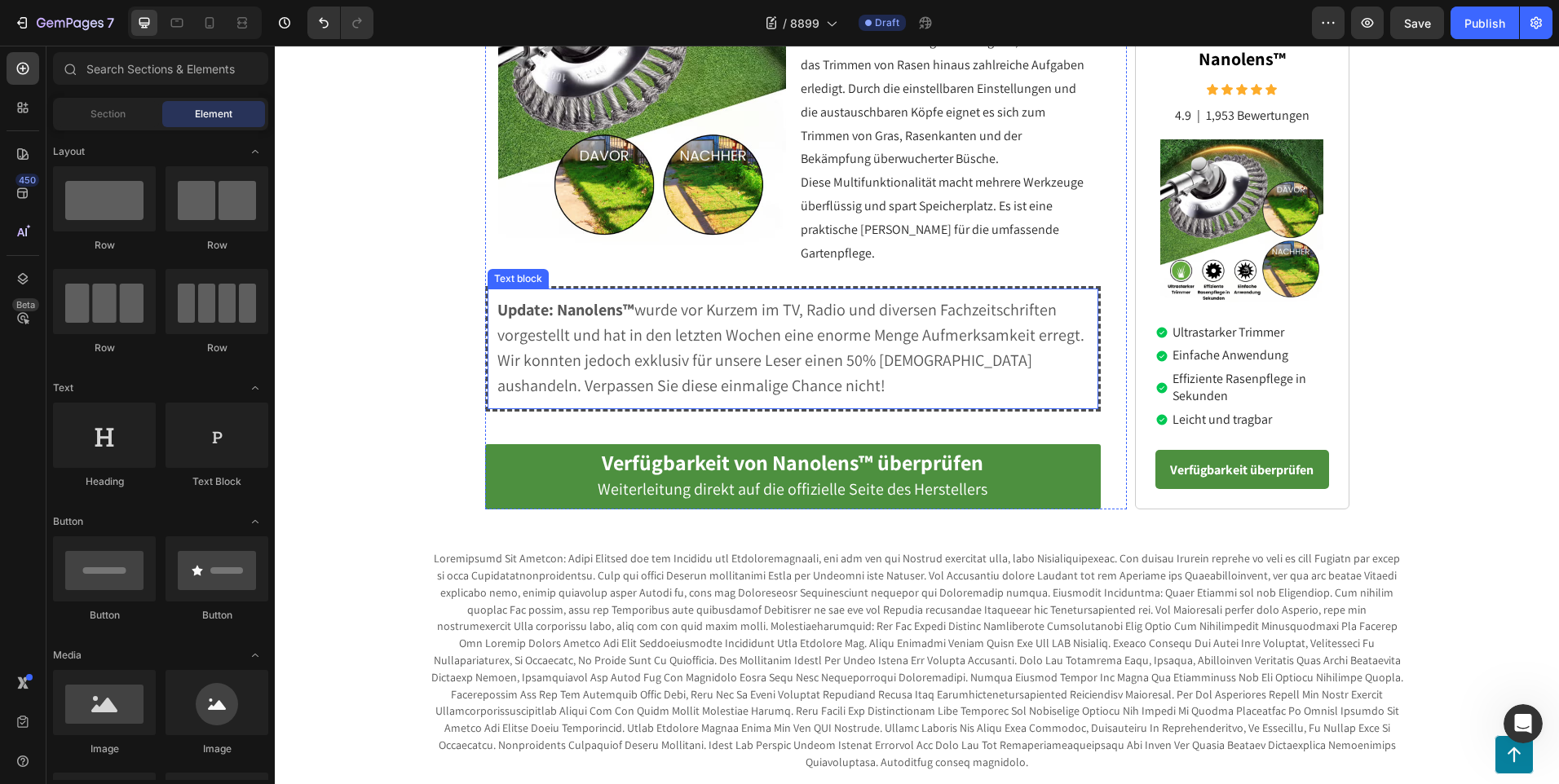
scroll to position [1616, 0]
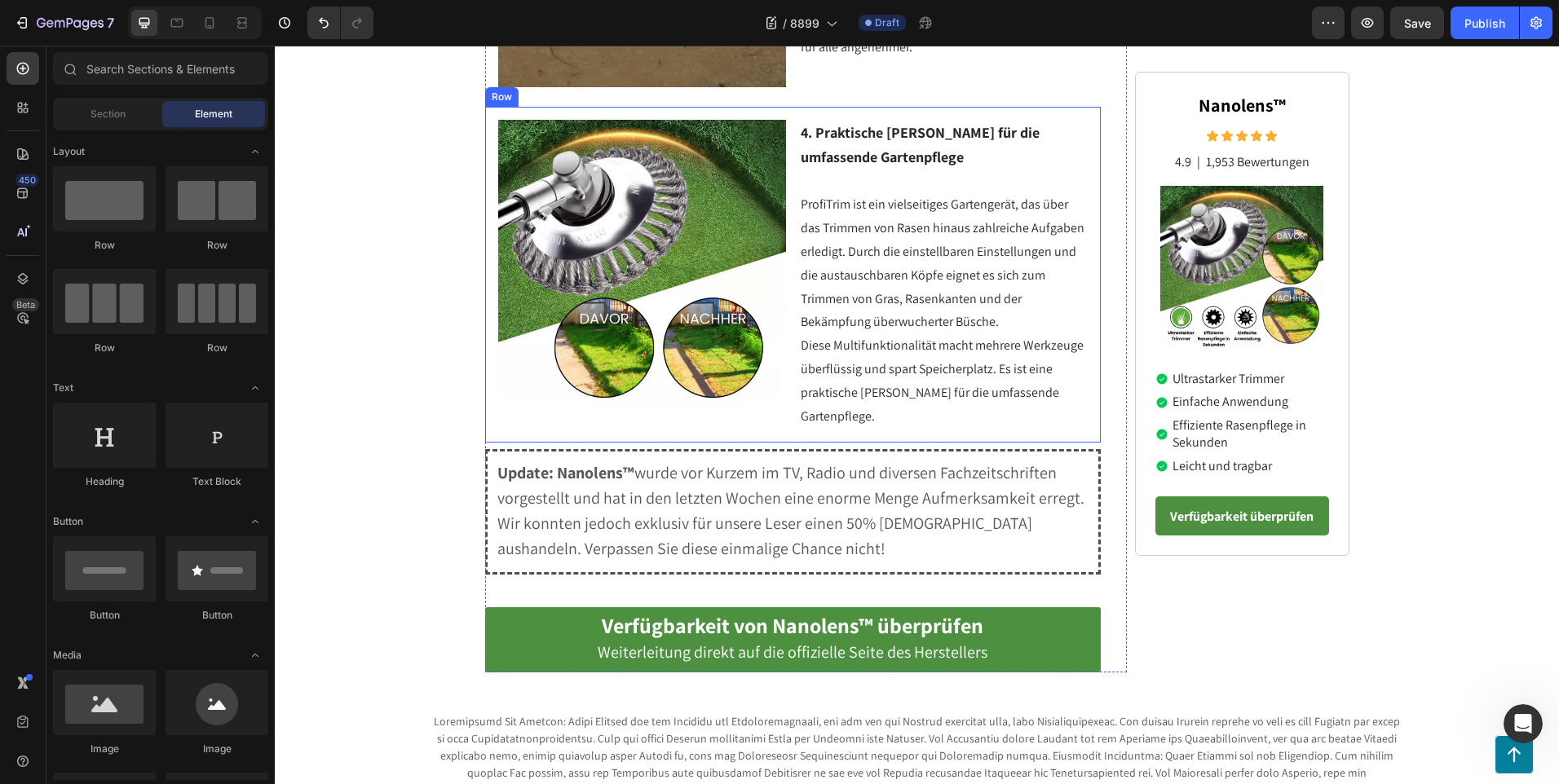
click at [486, 340] on div "Image 4. Praktische [PERSON_NAME] für die umfassende Gartenpflege ProfiTrim ist…" at bounding box center [793, 275] width 616 height 336
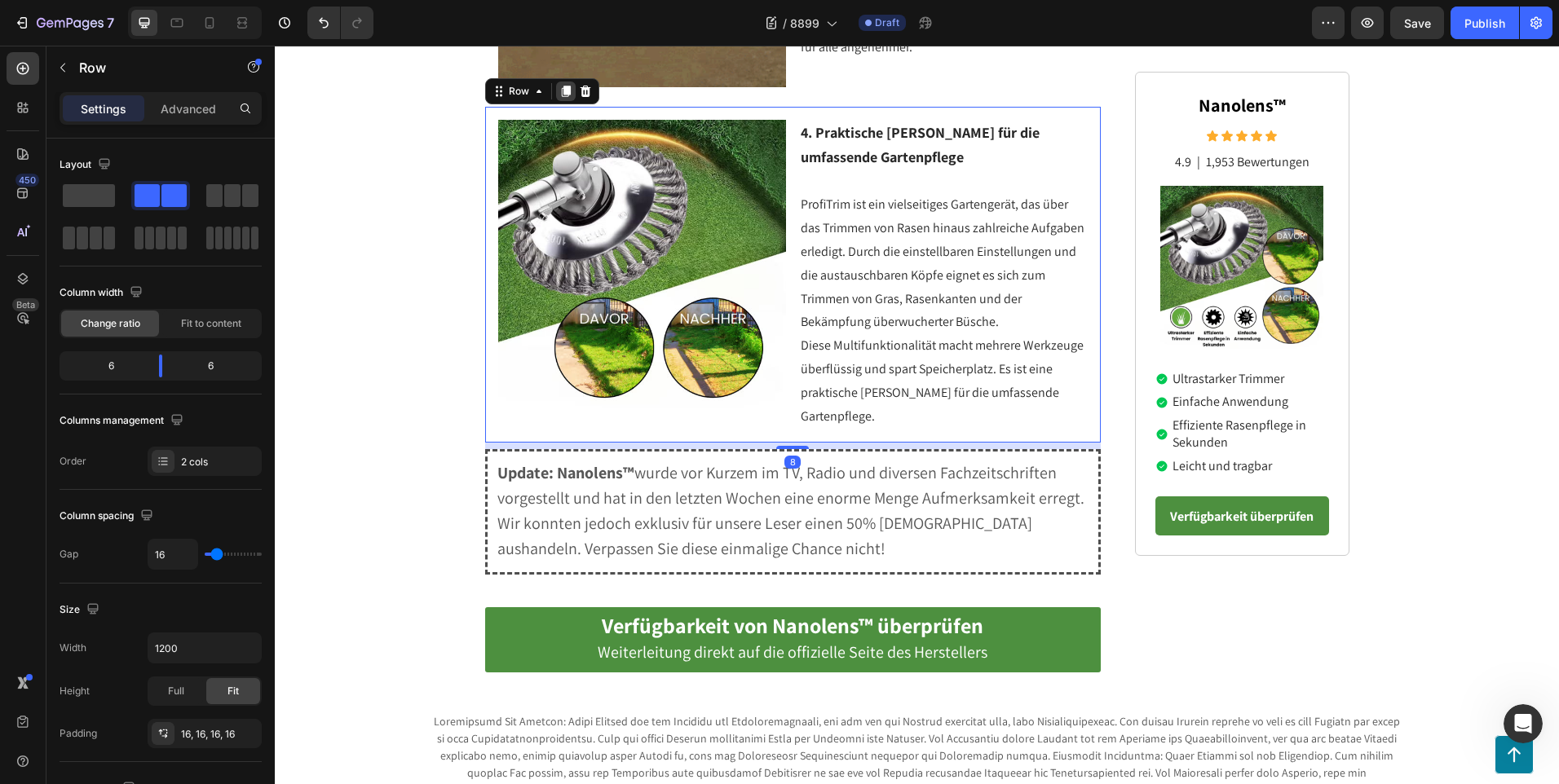
click at [563, 91] on icon at bounding box center [565, 91] width 9 height 12
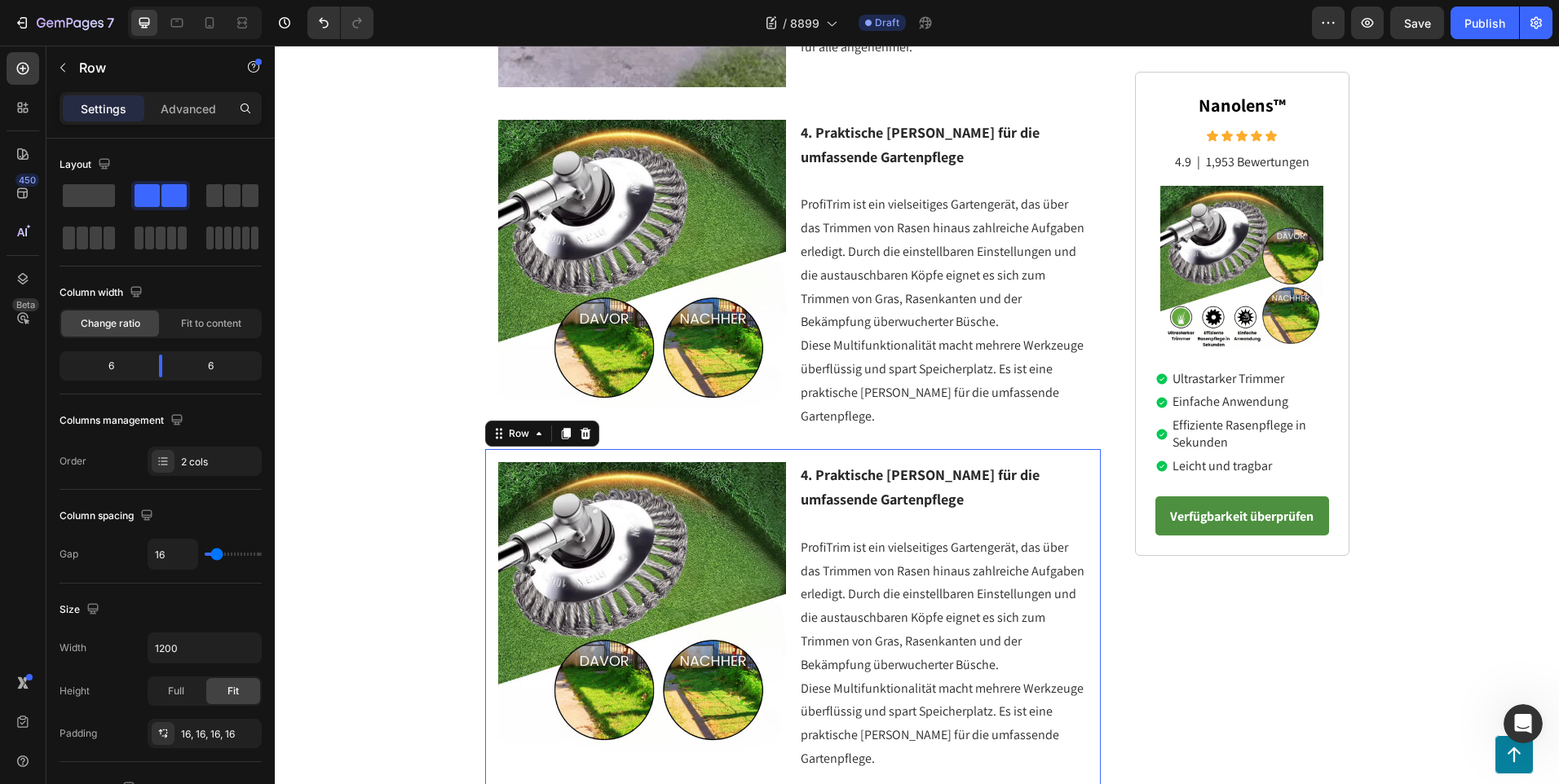
click at [489, 478] on div "Image 4. Praktische [PERSON_NAME] für die umfassende Gartenpflege ProfiTrim ist…" at bounding box center [793, 616] width 616 height 336
click at [561, 429] on icon at bounding box center [565, 435] width 9 height 12
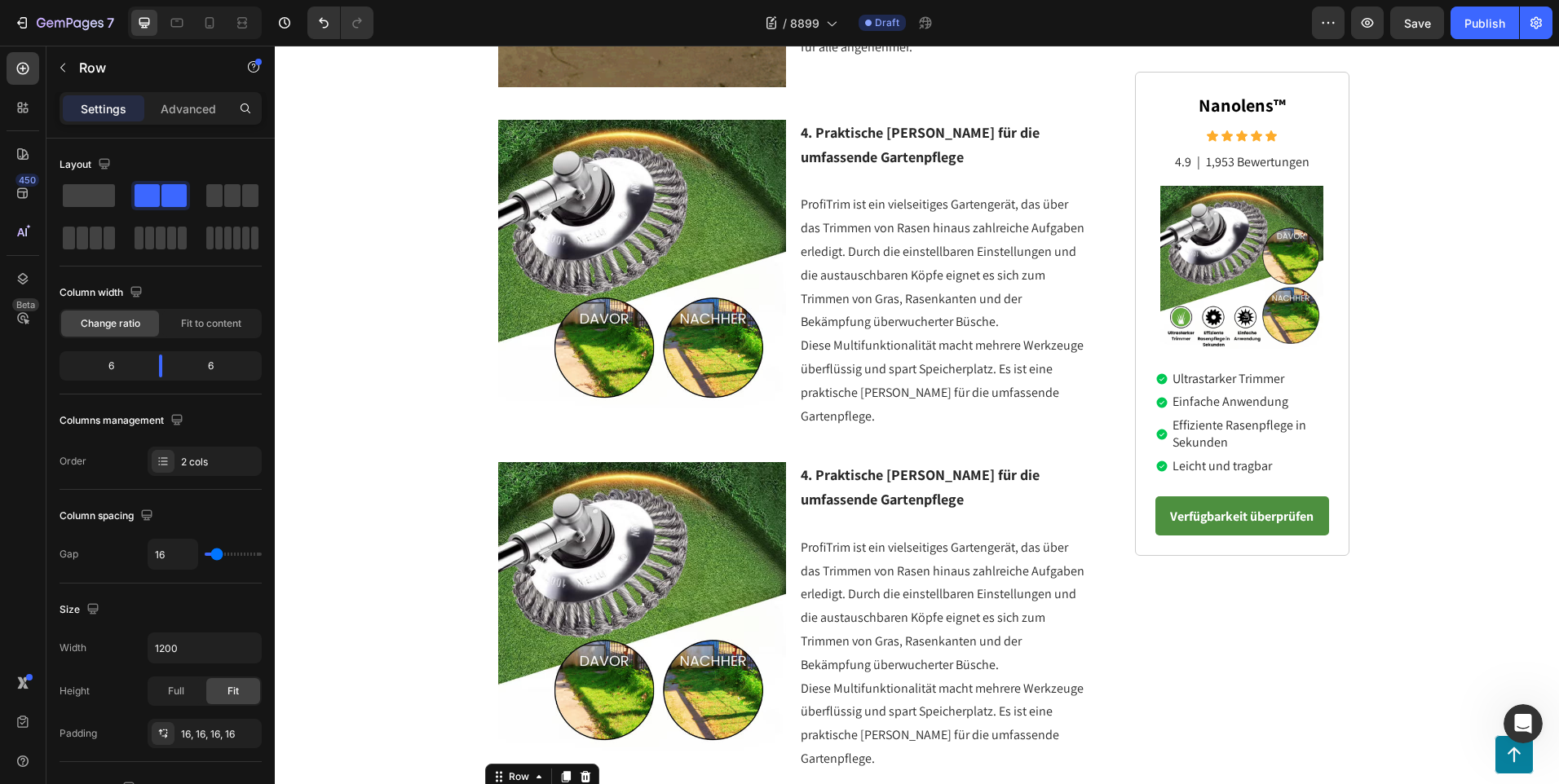
scroll to position [2263, 0]
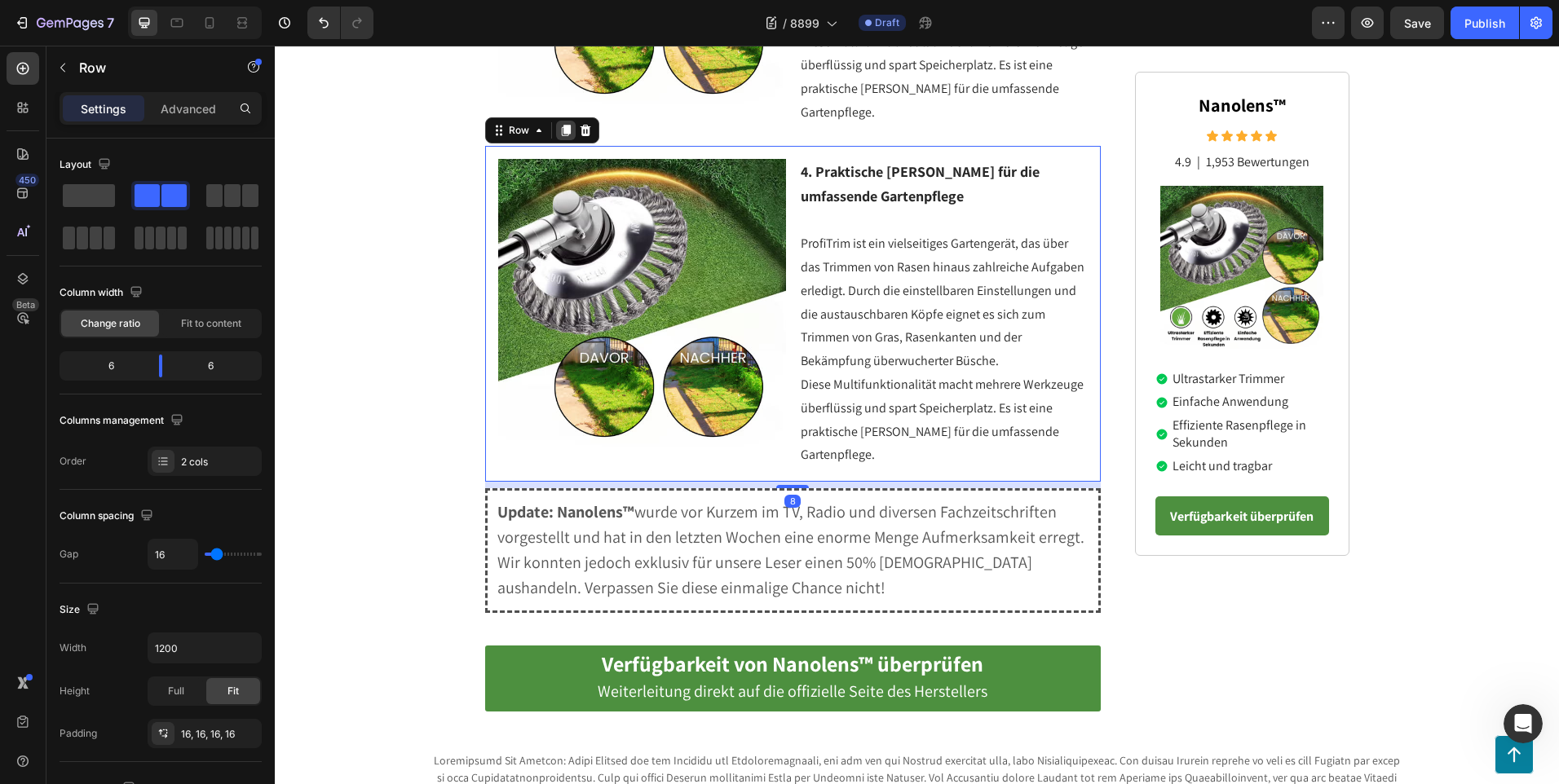
click at [563, 124] on icon at bounding box center [565, 130] width 9 height 12
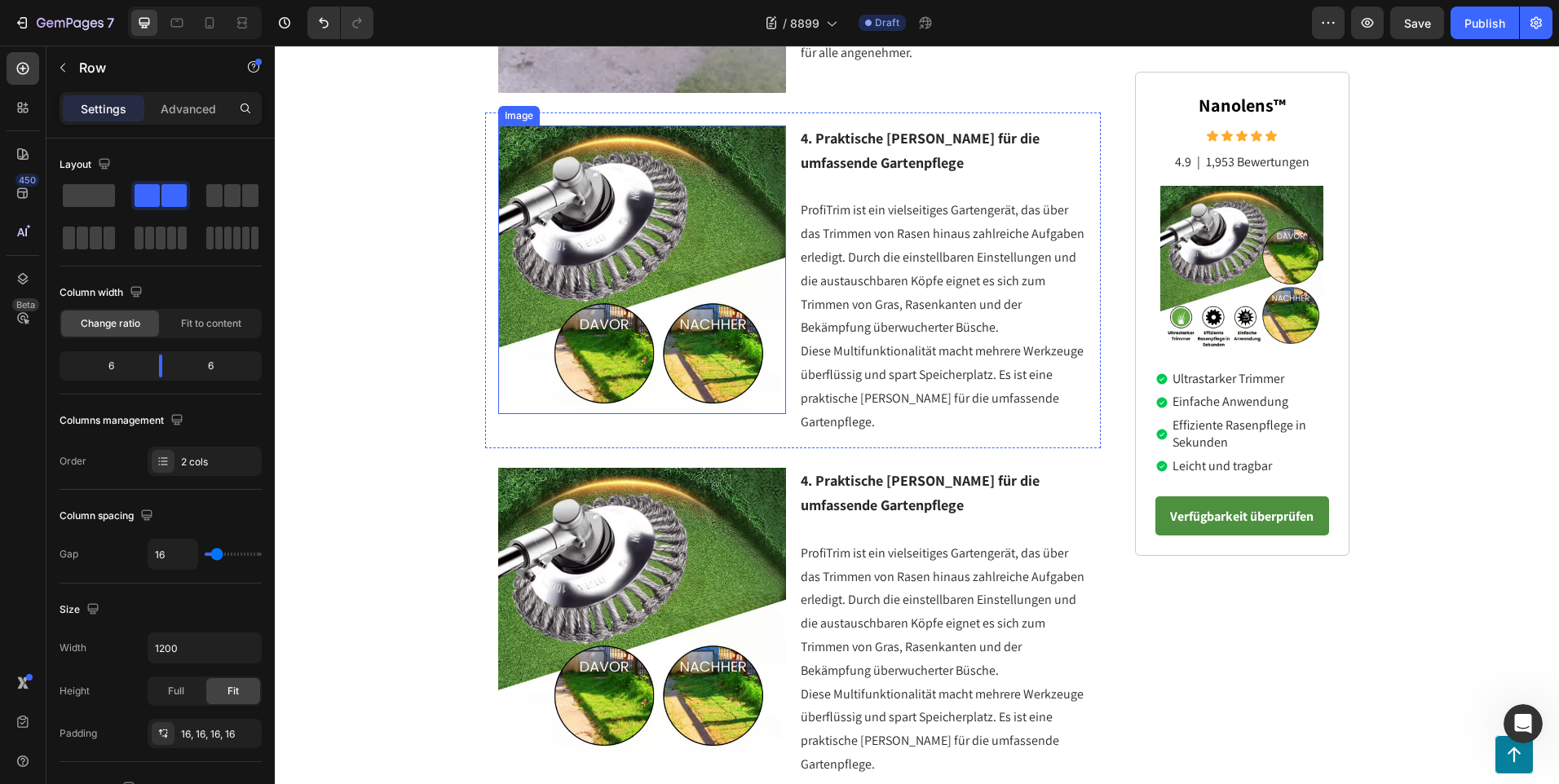
scroll to position [1855, 0]
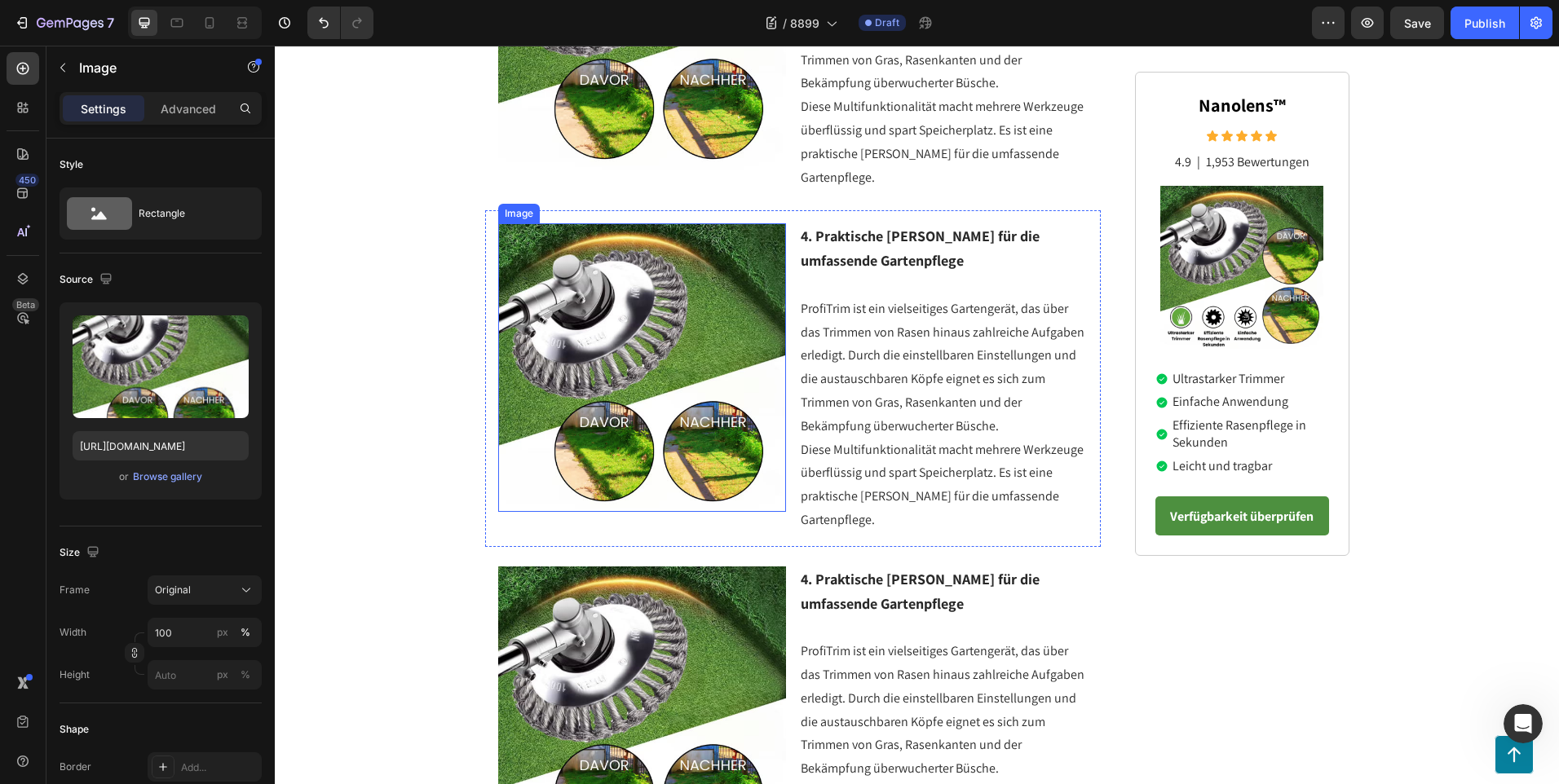
click at [686, 332] on img at bounding box center [642, 368] width 289 height 289
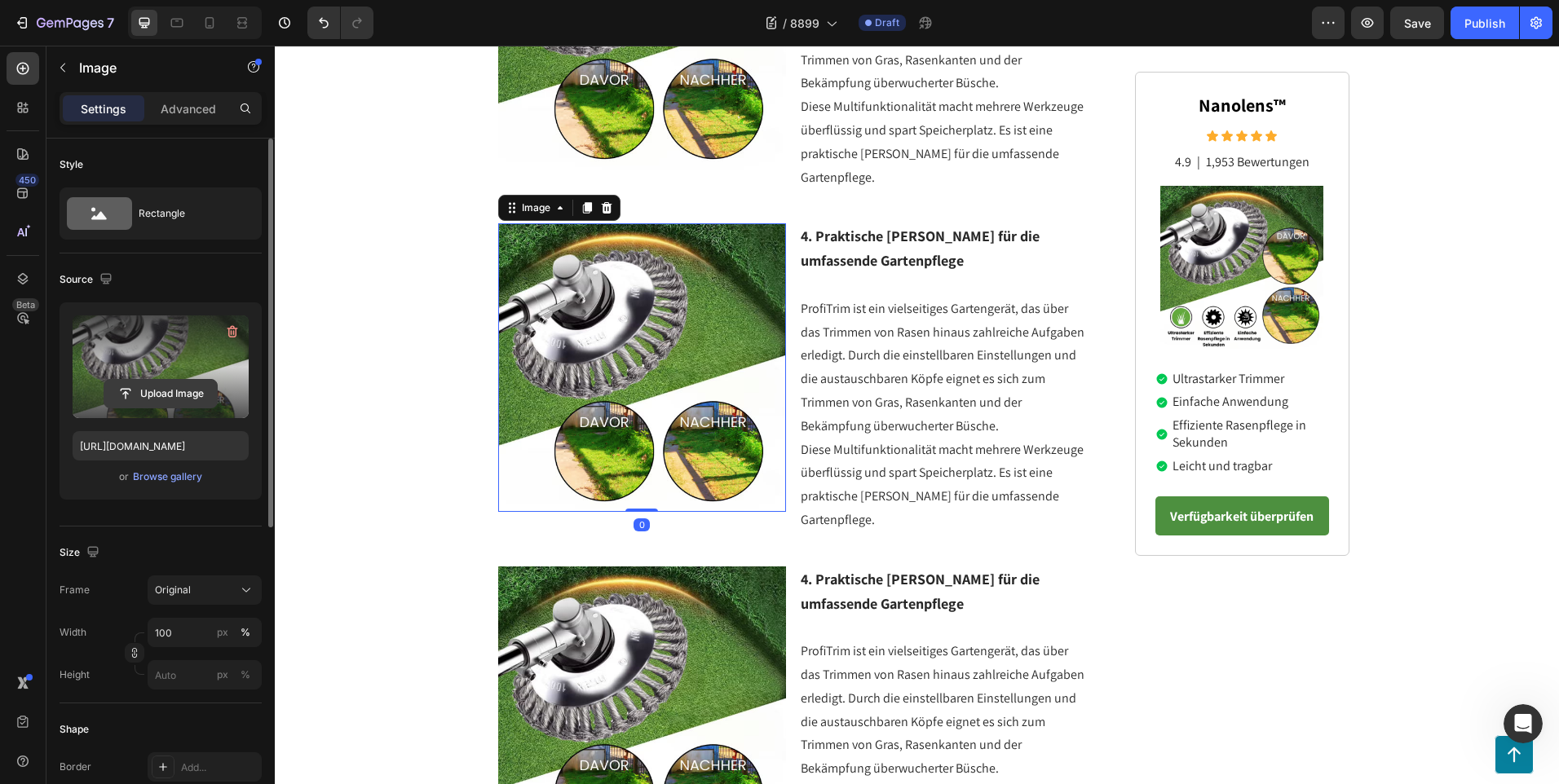
click at [166, 392] on input "file" at bounding box center [161, 393] width 113 height 27
click at [171, 386] on input "file" at bounding box center [161, 393] width 113 height 27
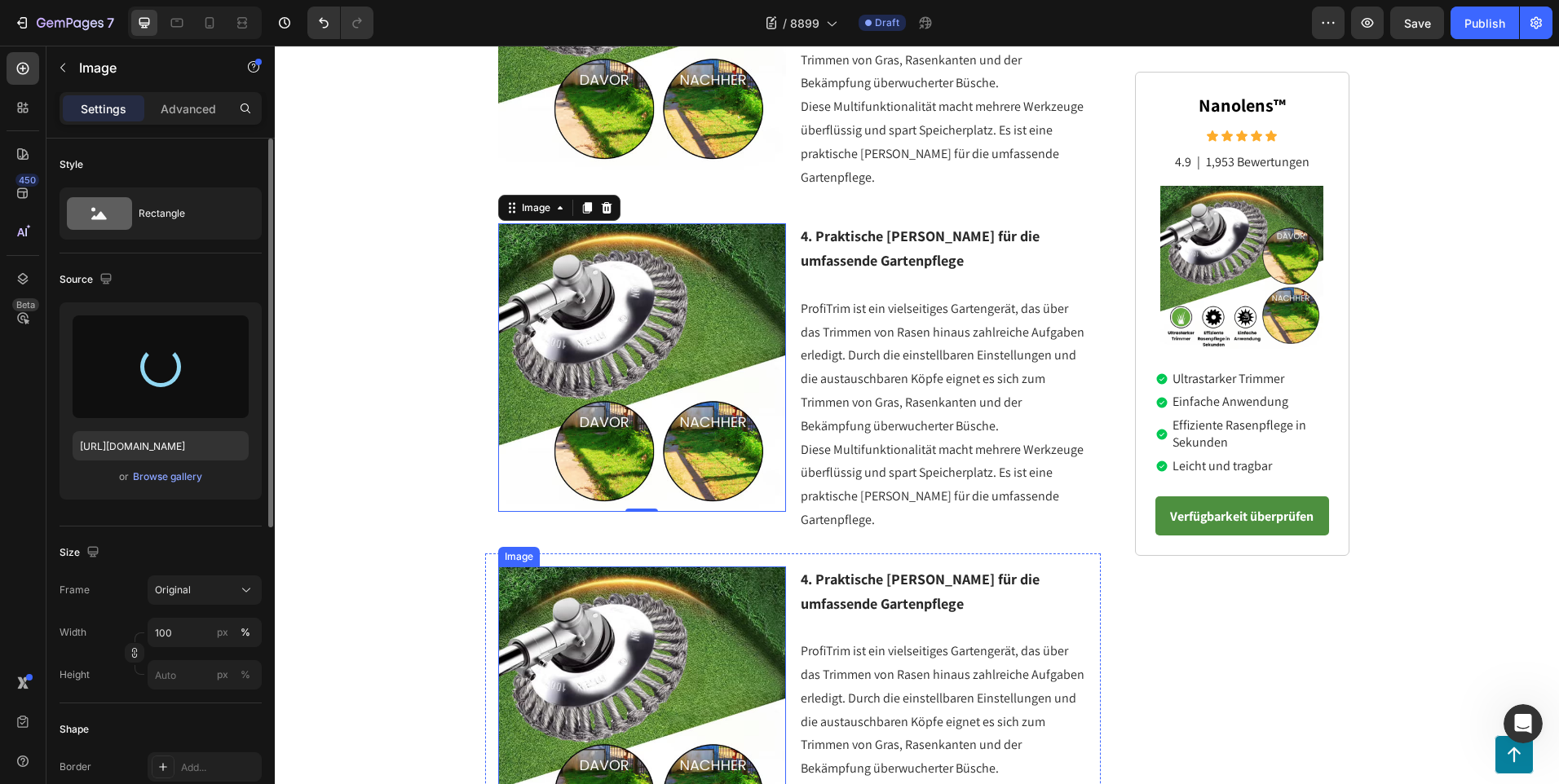
type input "[URL][DOMAIN_NAME]"
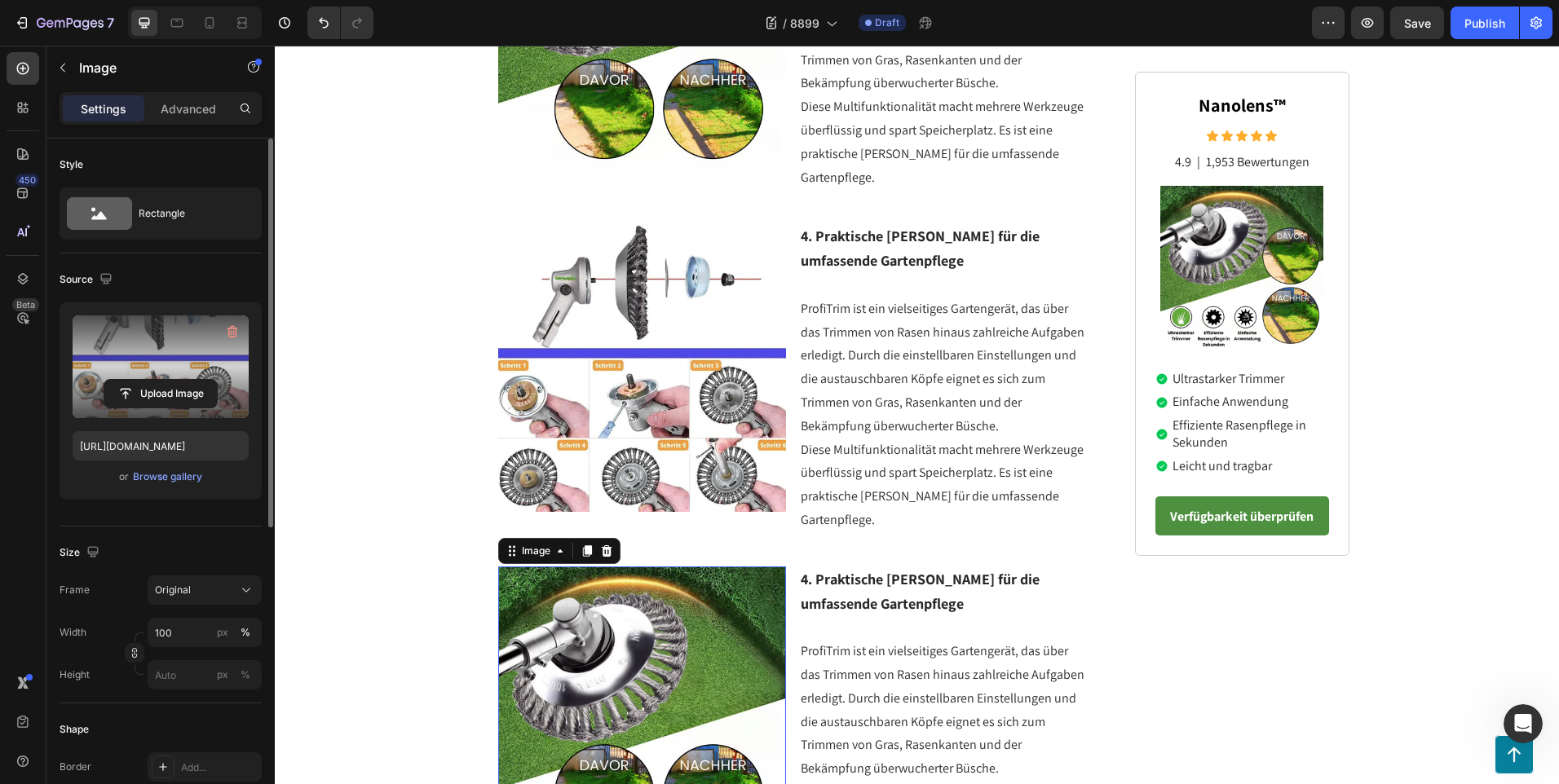
click at [650, 602] on img at bounding box center [642, 711] width 289 height 289
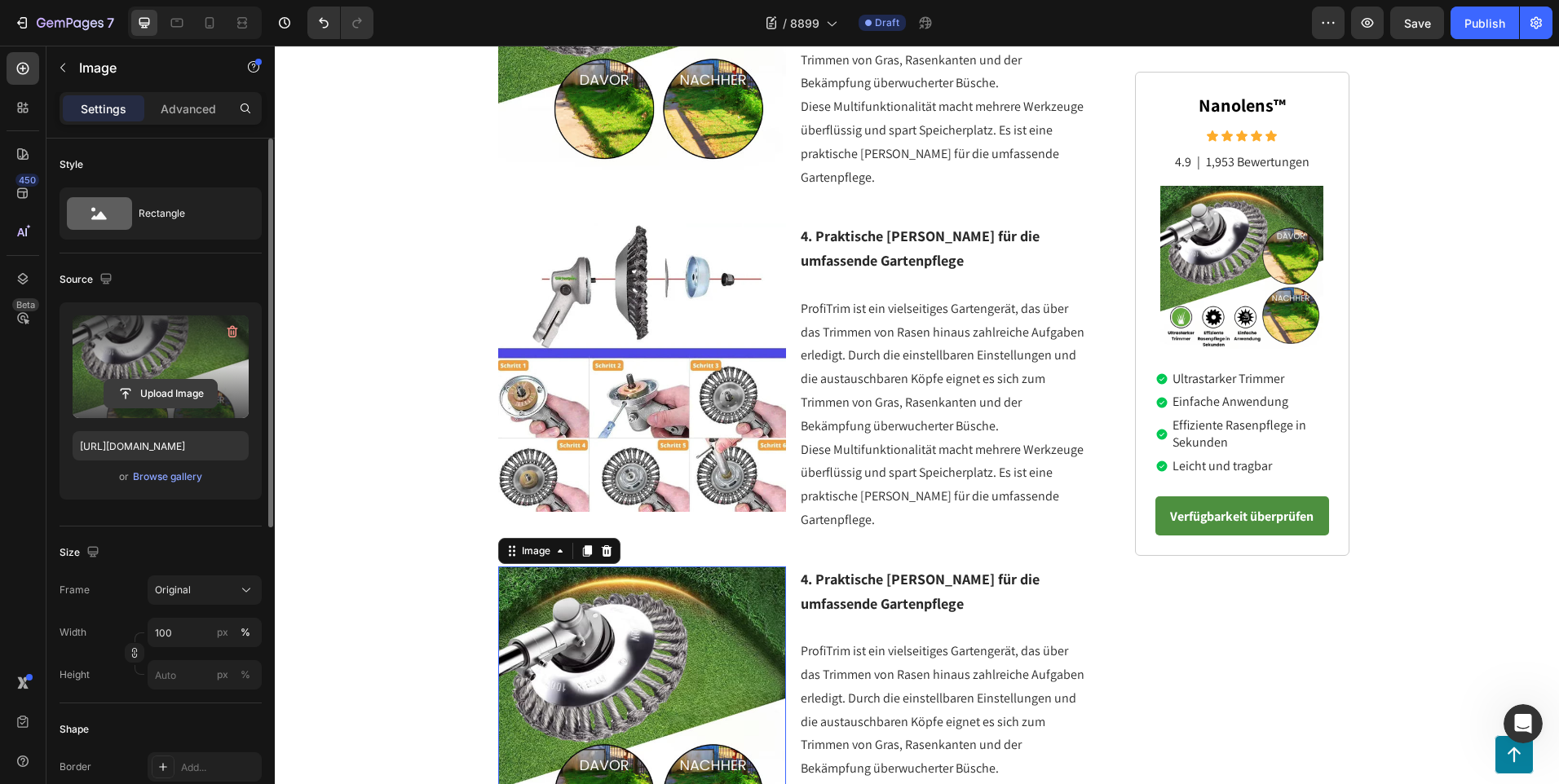
click at [164, 389] on input "file" at bounding box center [161, 393] width 113 height 27
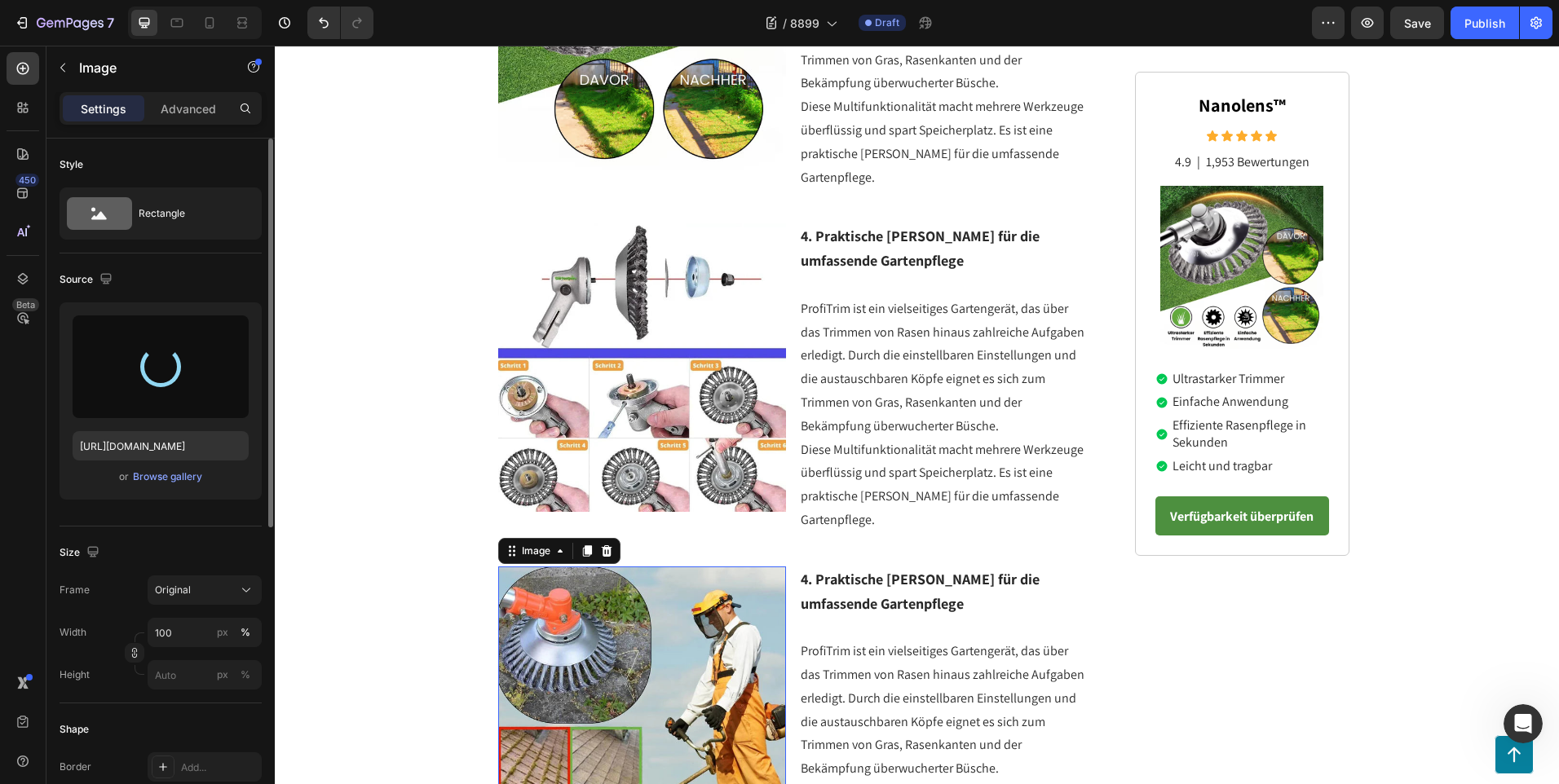
type input "[URL][DOMAIN_NAME]"
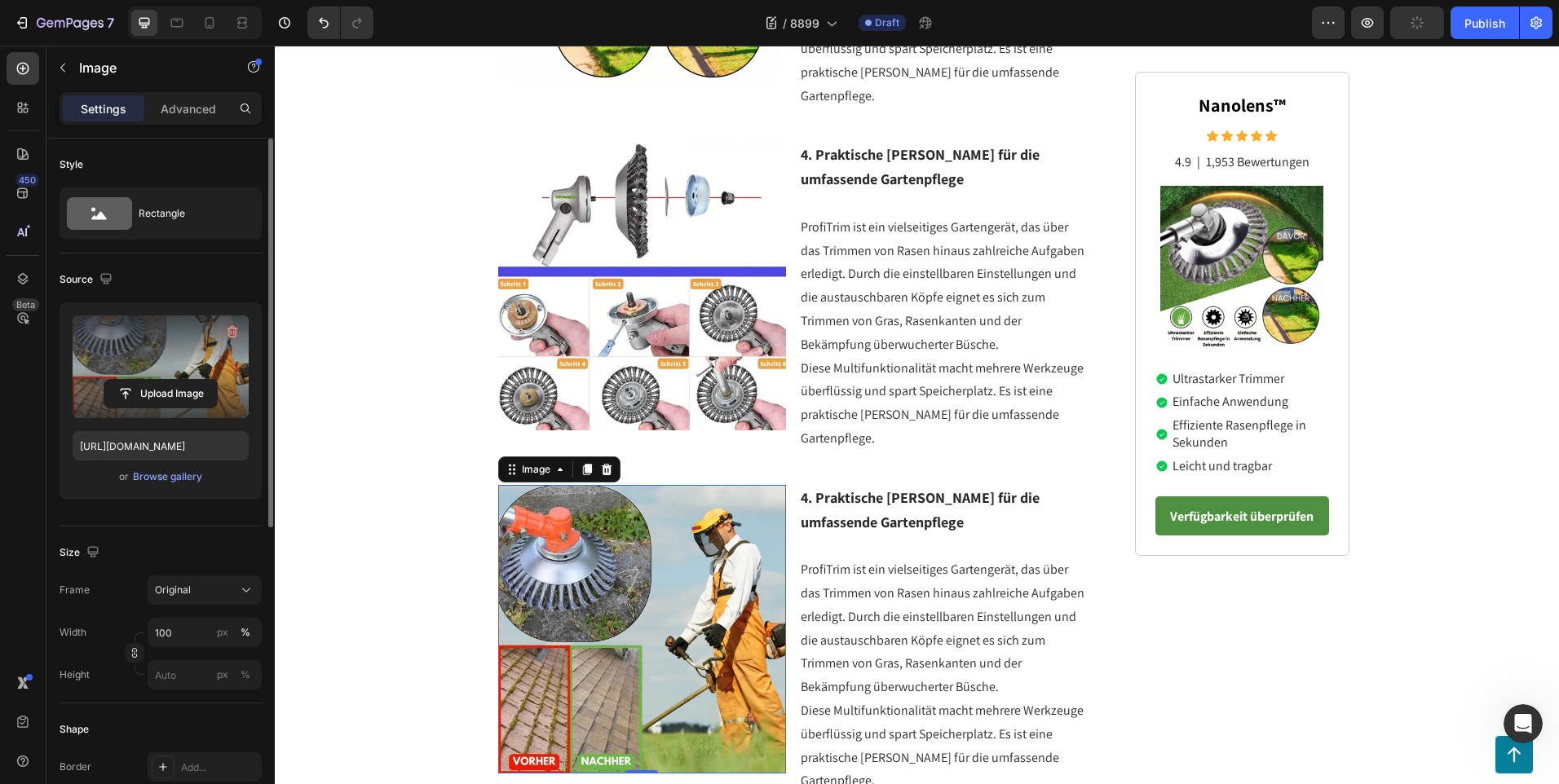
scroll to position [2181, 0]
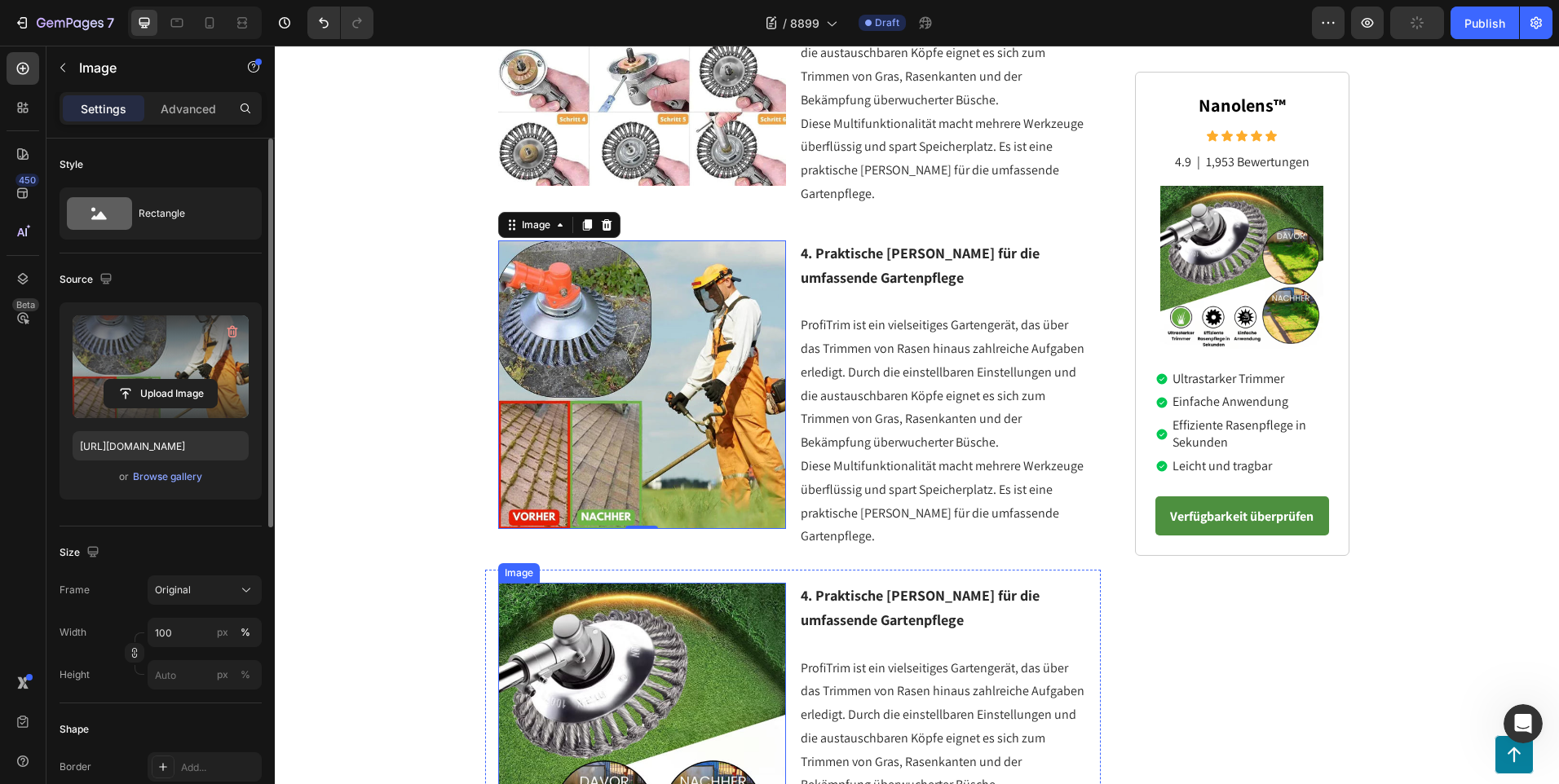
click at [659, 639] on img at bounding box center [642, 728] width 289 height 289
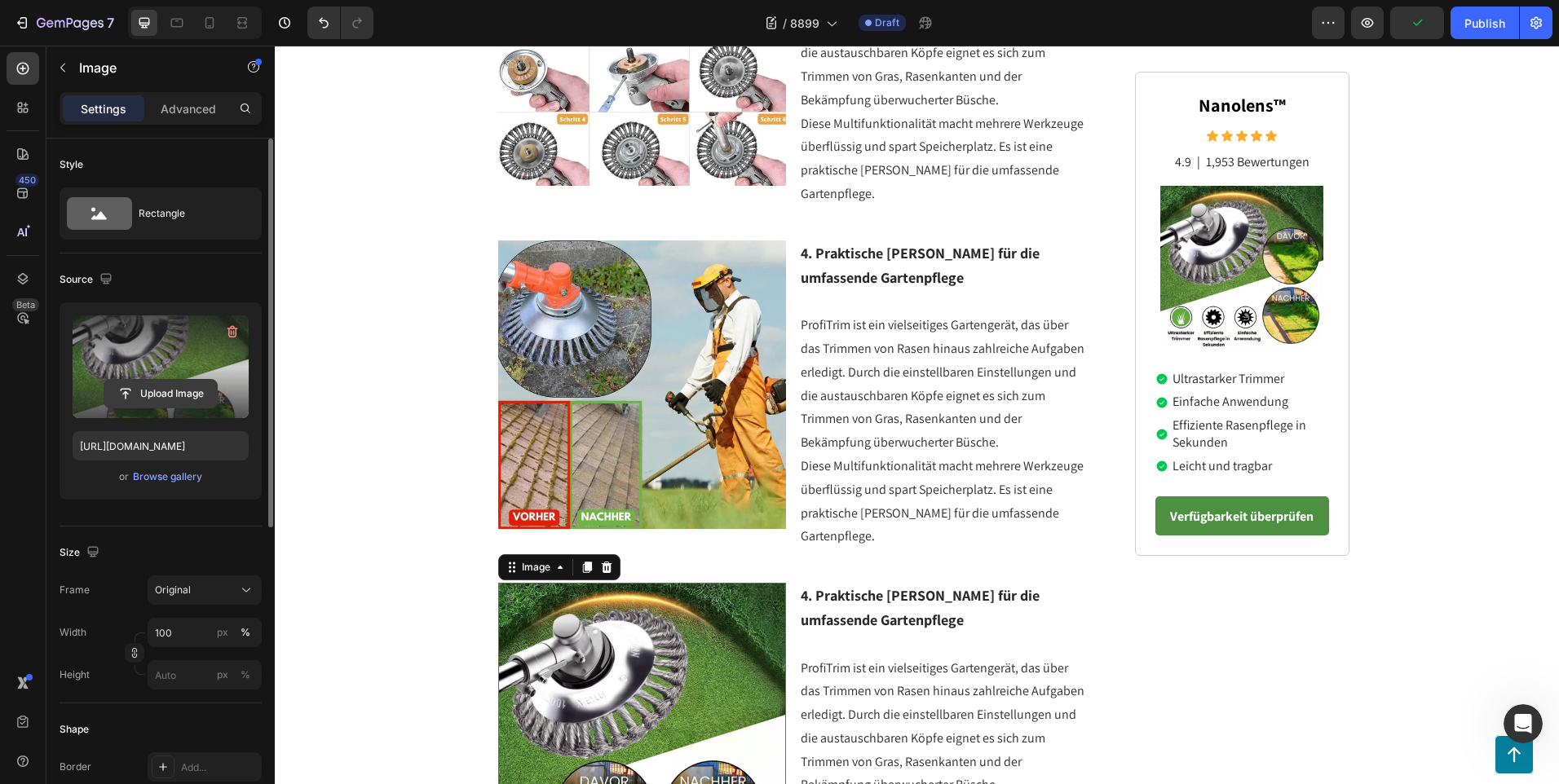
click at [151, 396] on input "file" at bounding box center [161, 393] width 113 height 27
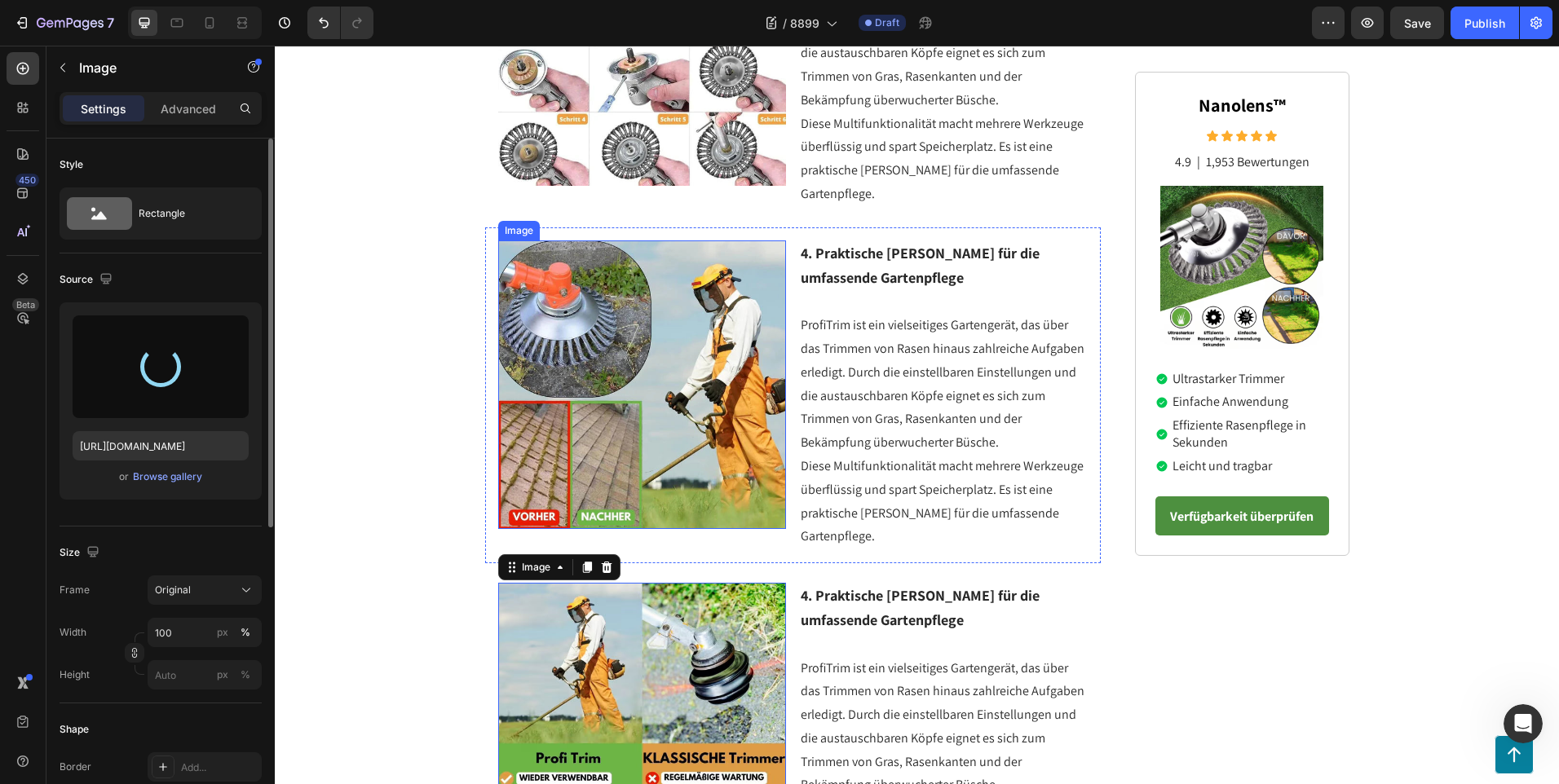
type input "[URL][DOMAIN_NAME]"
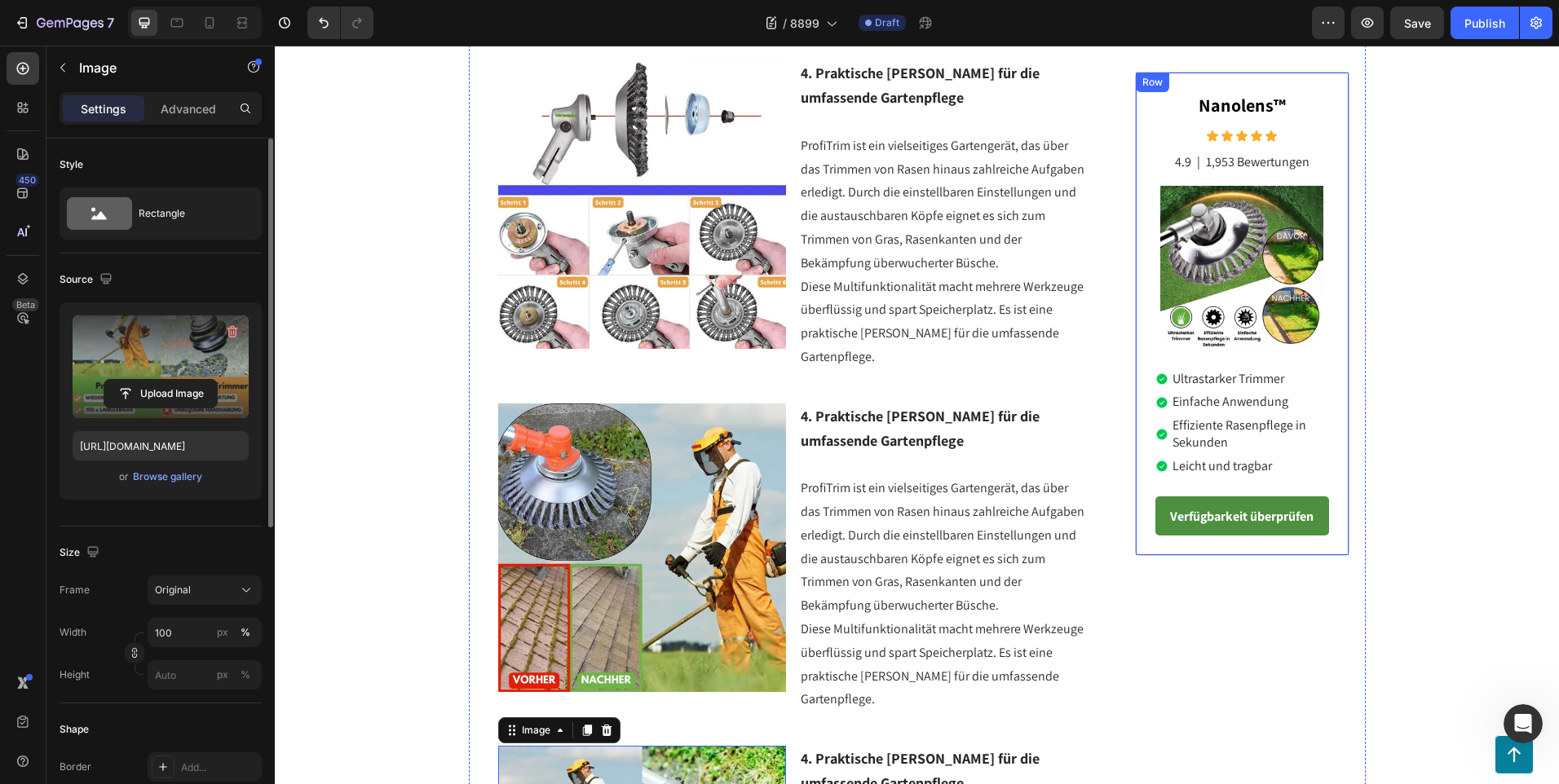
scroll to position [1937, 0]
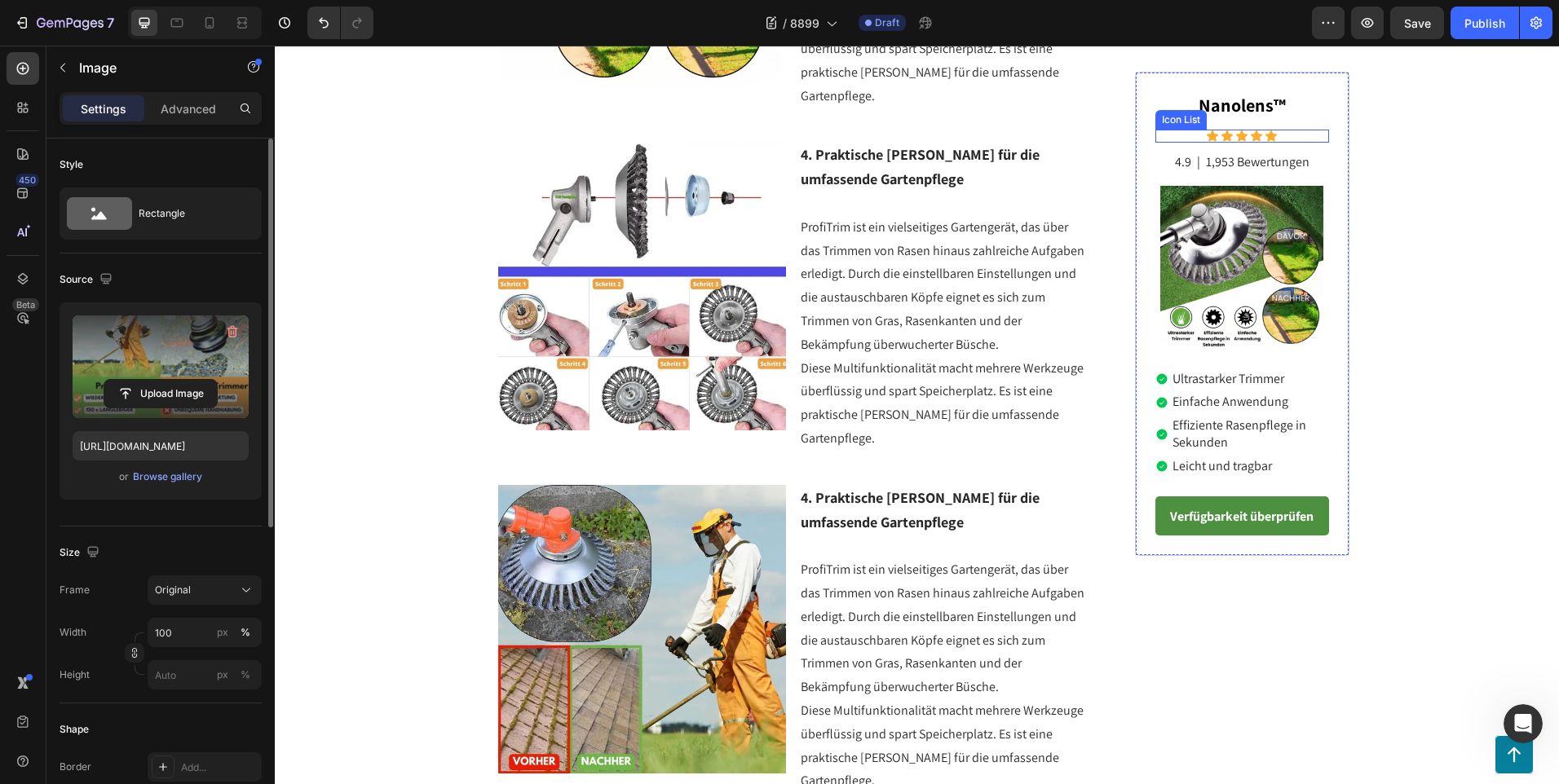
click at [1167, 134] on div "Icon Icon Icon Icon Icon" at bounding box center [1241, 136] width 173 height 13
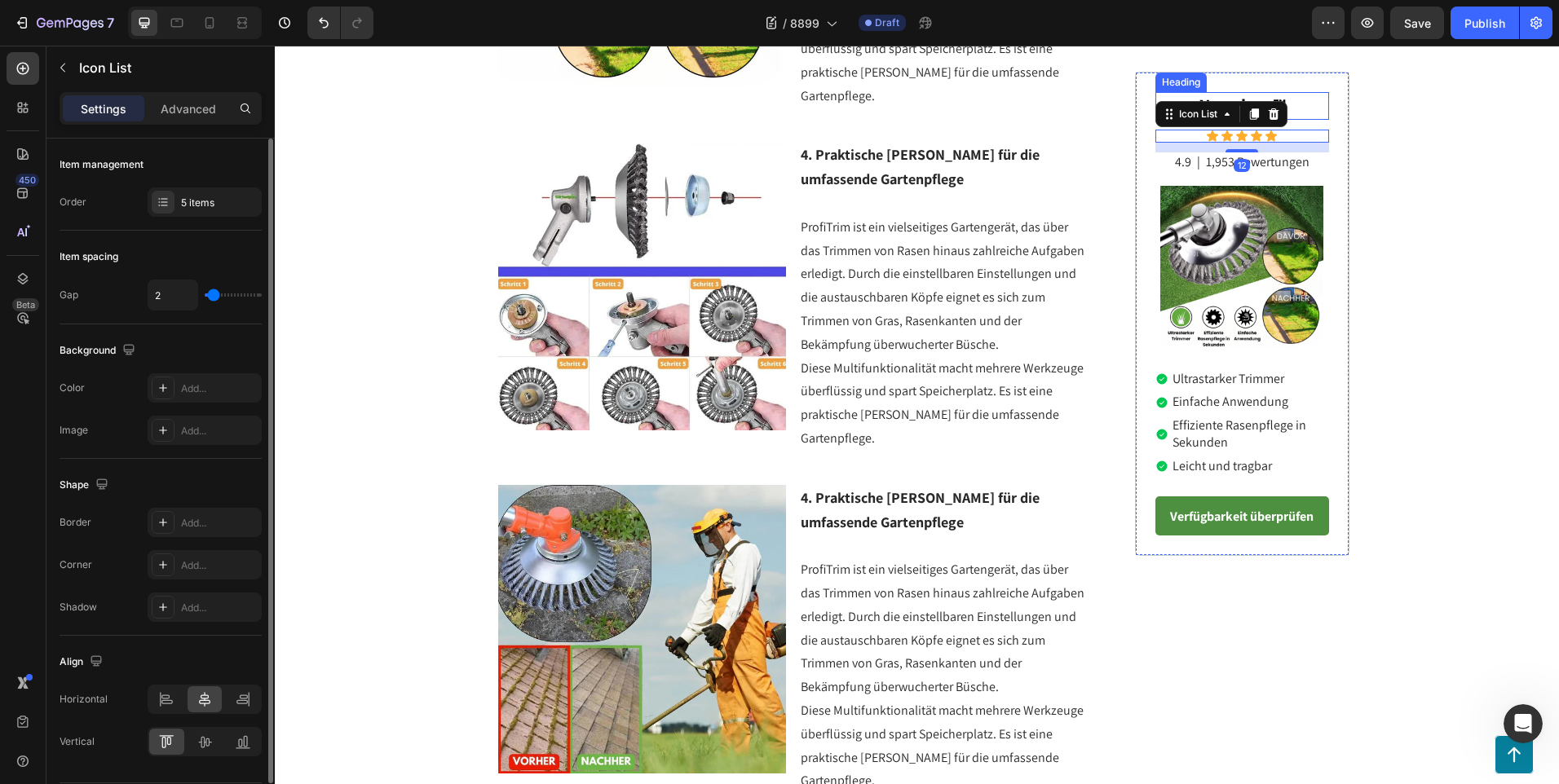
click at [1291, 100] on h2 "Nanolens™" at bounding box center [1241, 105] width 173 height 27
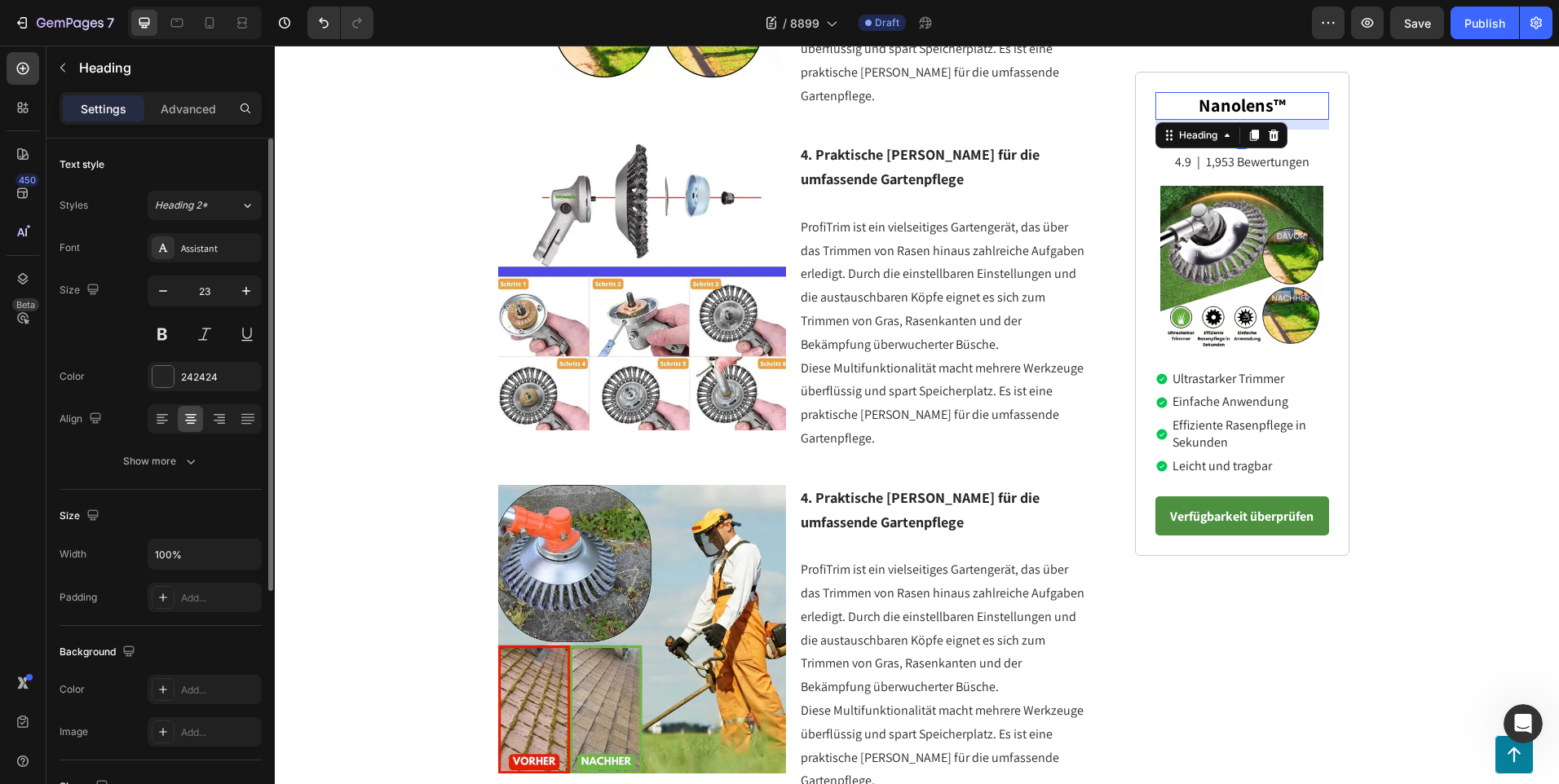
click at [1292, 102] on h2 "Nanolens™" at bounding box center [1241, 105] width 173 height 27
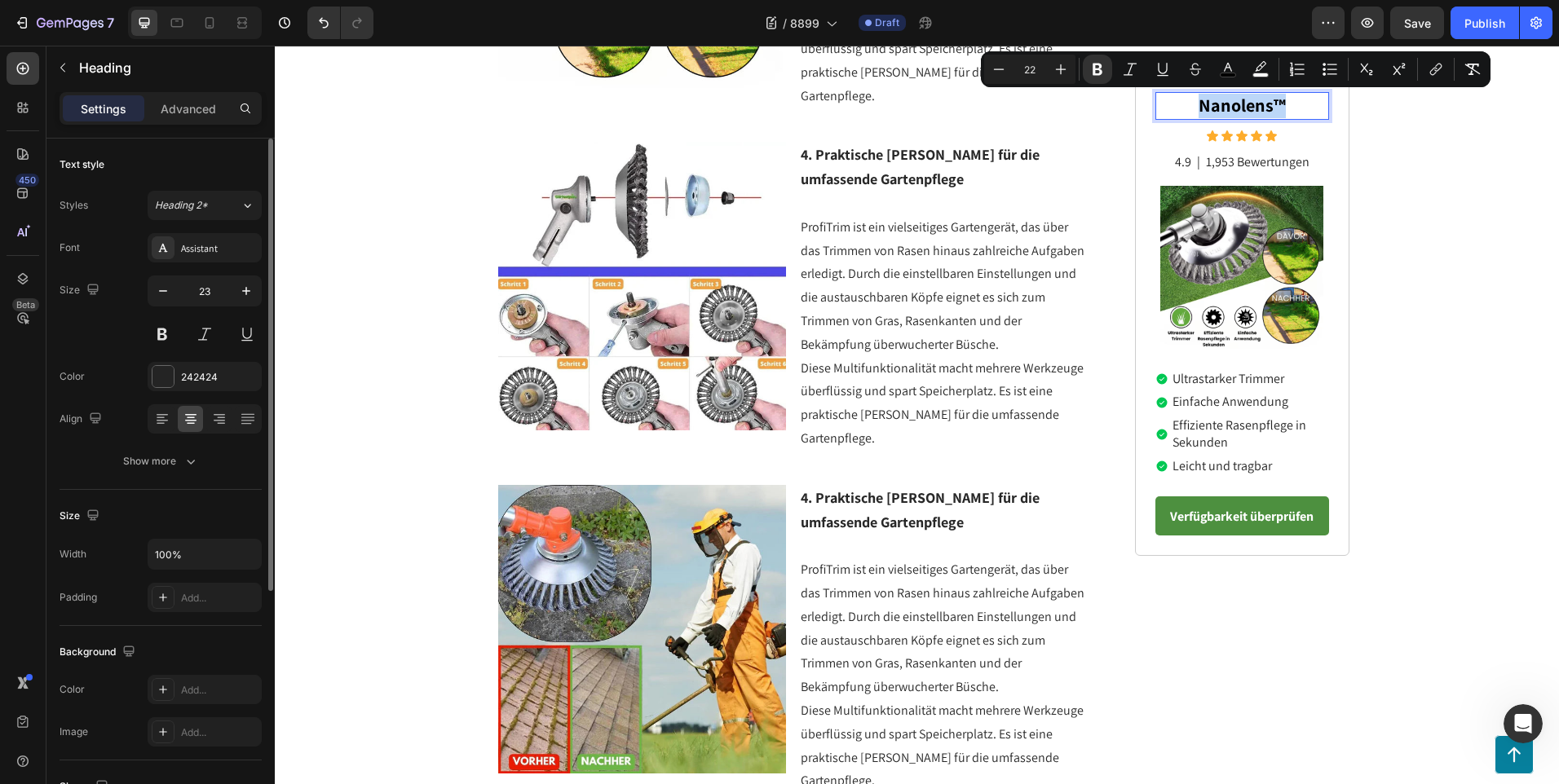
drag, startPoint x: 1292, startPoint y: 104, endPoint x: 1188, endPoint y: 106, distance: 104.0
click at [1188, 106] on p "Nanolens™" at bounding box center [1241, 105] width 170 height 24
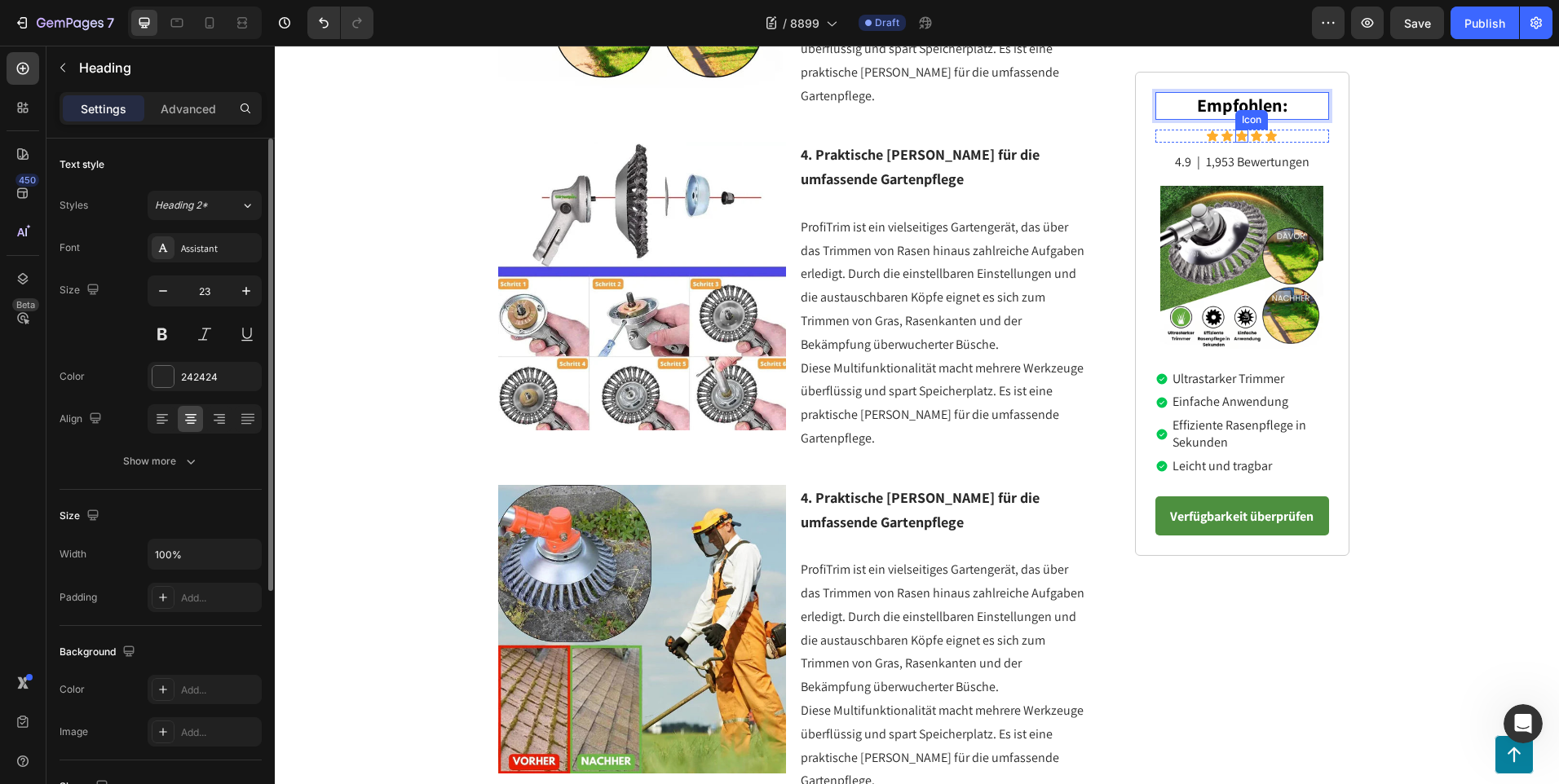
click at [1235, 131] on icon at bounding box center [1242, 136] width 13 height 13
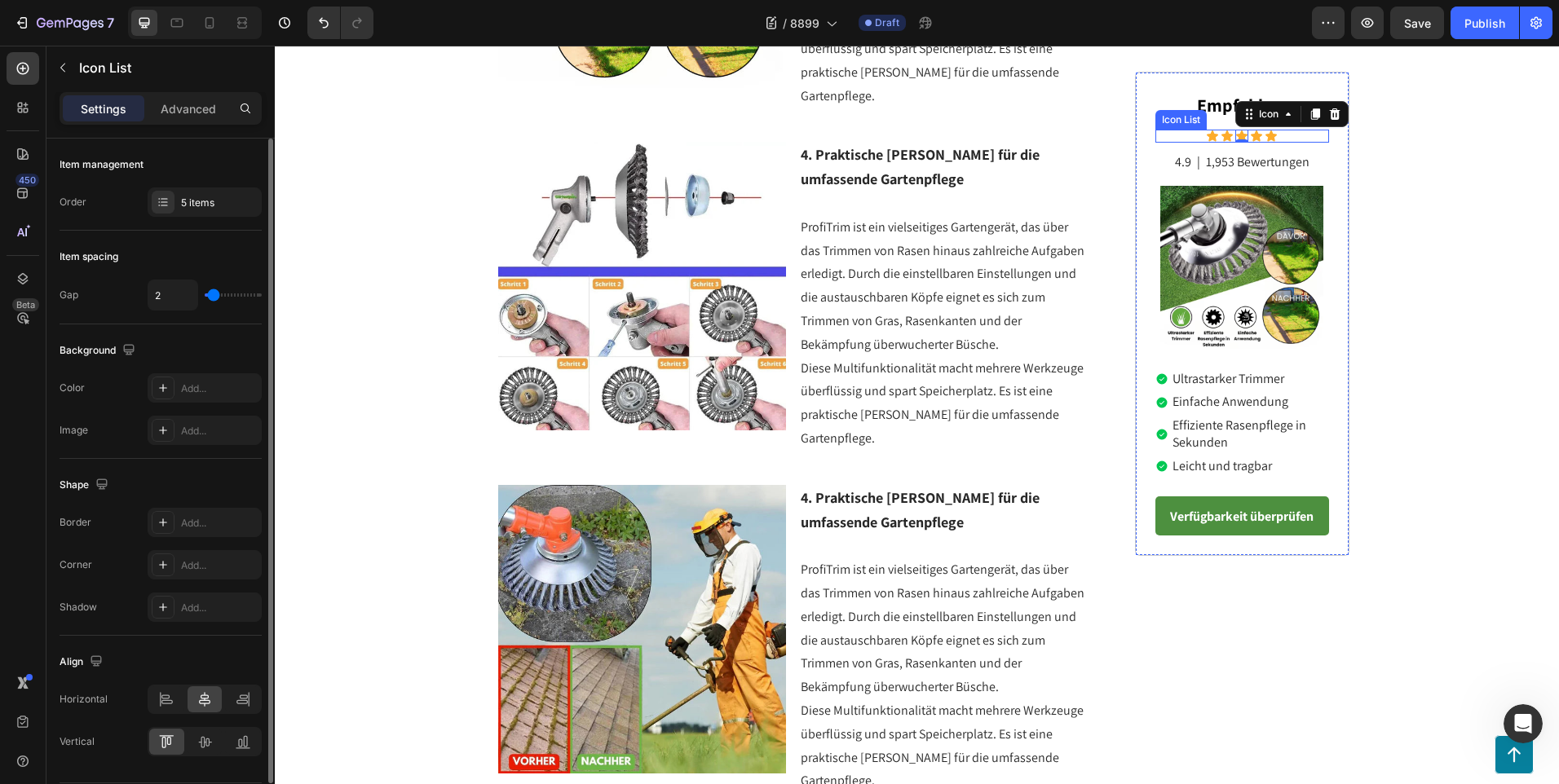
click at [1184, 139] on div "Icon Icon Icon 0 Icon Icon" at bounding box center [1241, 136] width 173 height 13
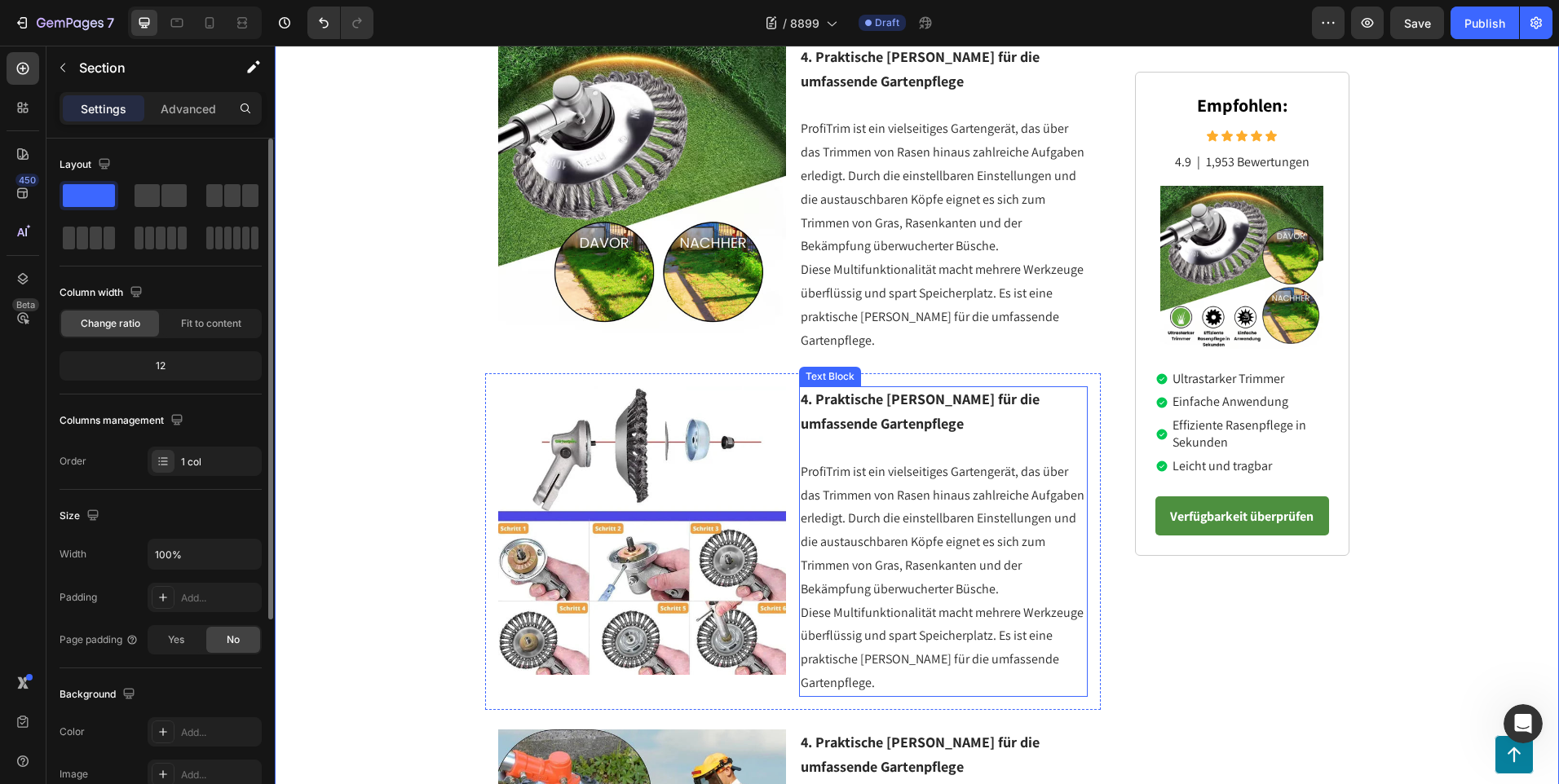
scroll to position [1774, 0]
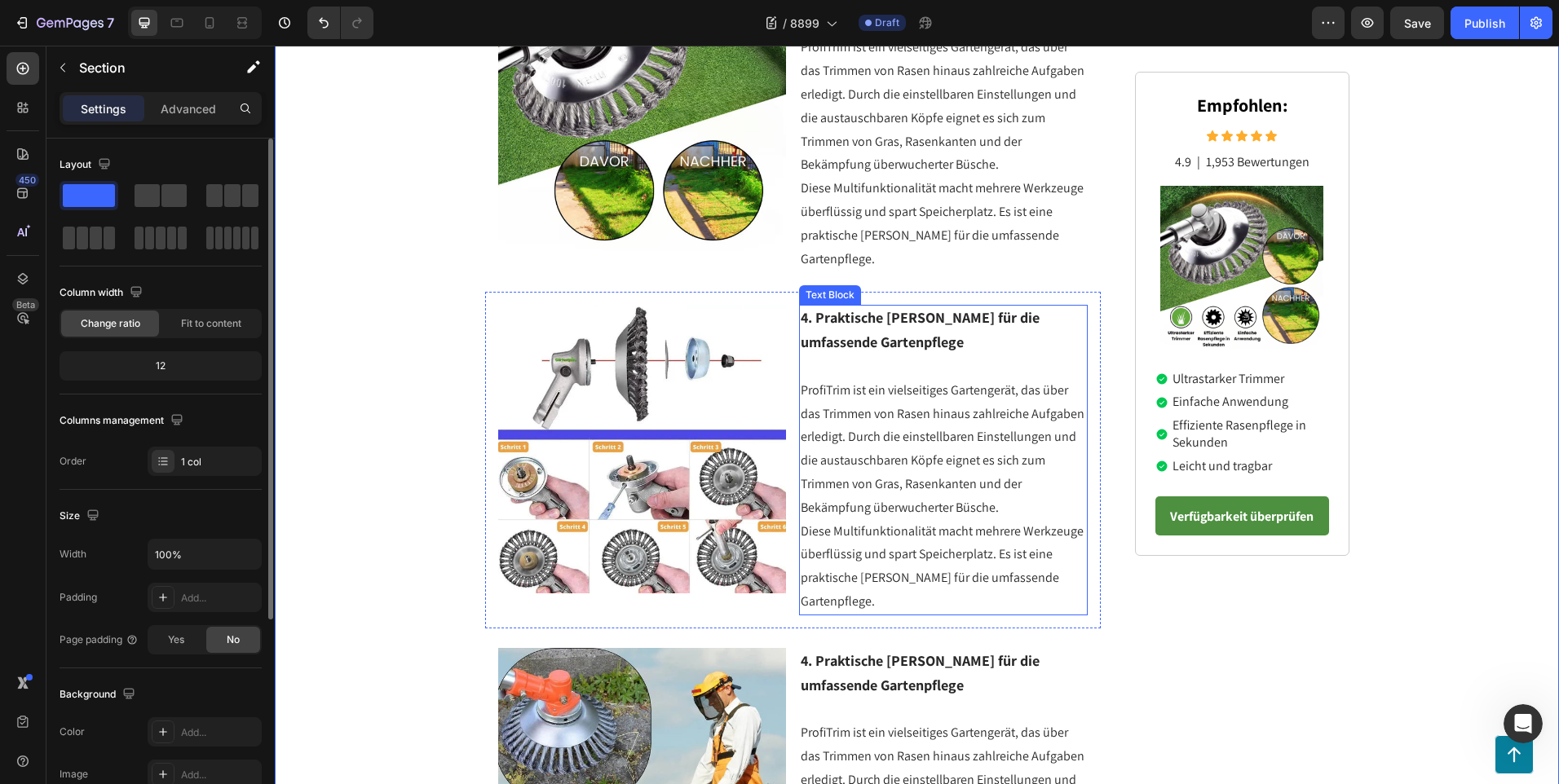
click at [1064, 553] on p "Diese Multifunktionalität macht mehrere Werkzeuge überflüssig und spart Speiche…" at bounding box center [943, 567] width 285 height 94
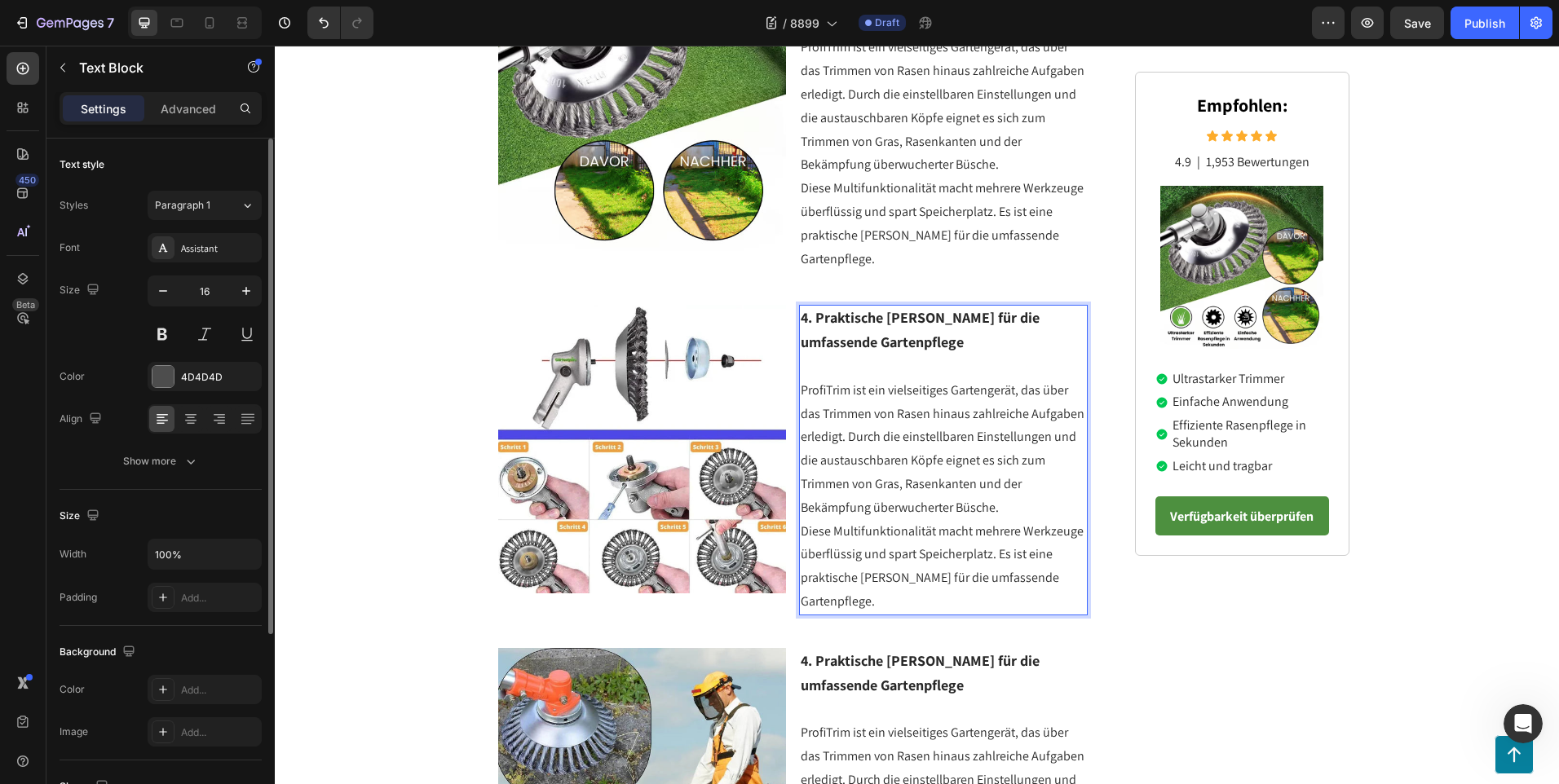
click at [1067, 556] on p "Diese Multifunktionalität macht mehrere Werkzeuge überflüssig und spart Speiche…" at bounding box center [943, 567] width 285 height 94
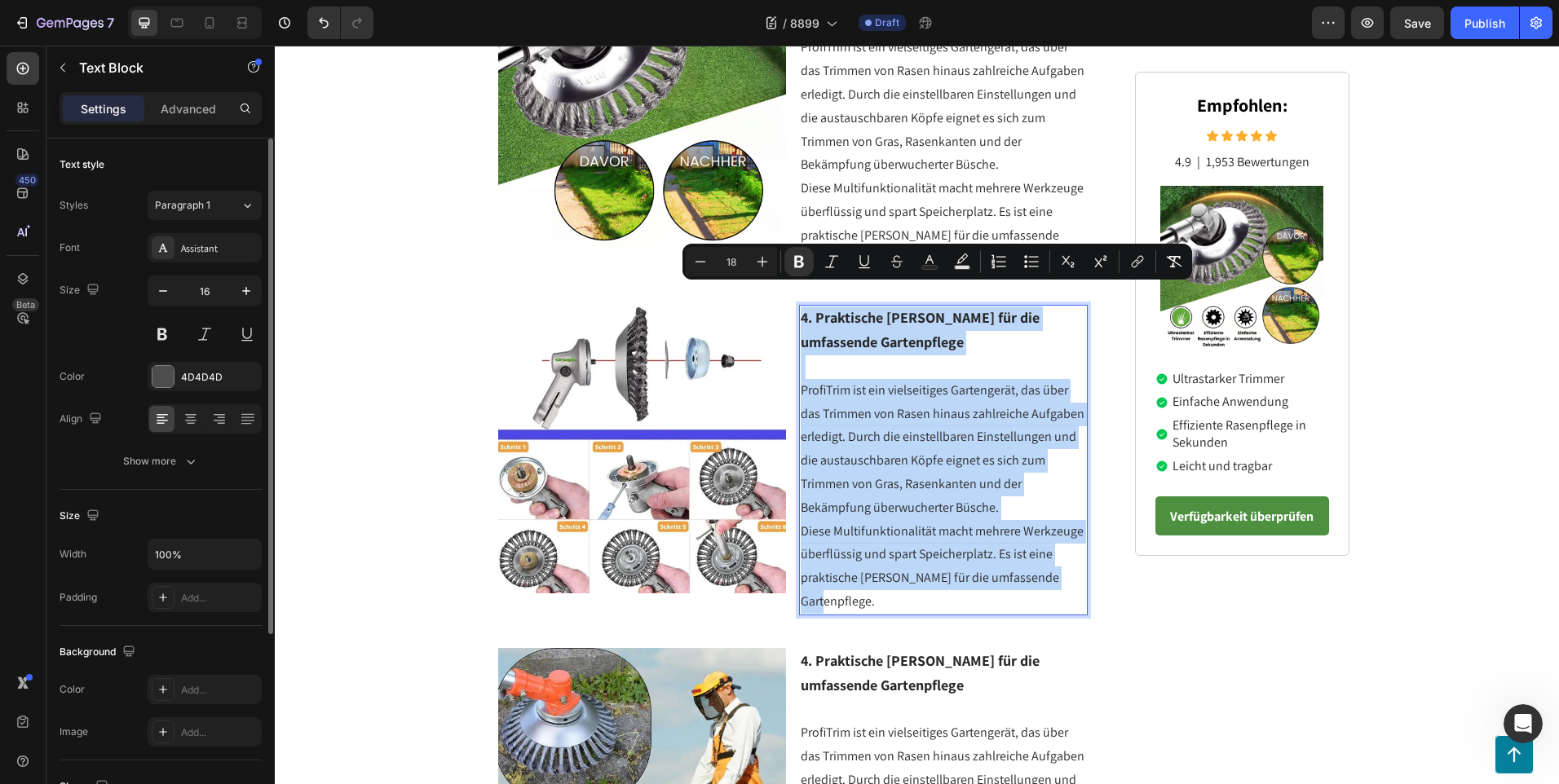
drag, startPoint x: 1067, startPoint y: 558, endPoint x: 797, endPoint y: 295, distance: 376.9
click at [799, 304] on div "4. Praktische [PERSON_NAME] für die umfassende Gartenpflege ProfiTrim ist ein v…" at bounding box center [943, 459] width 289 height 309
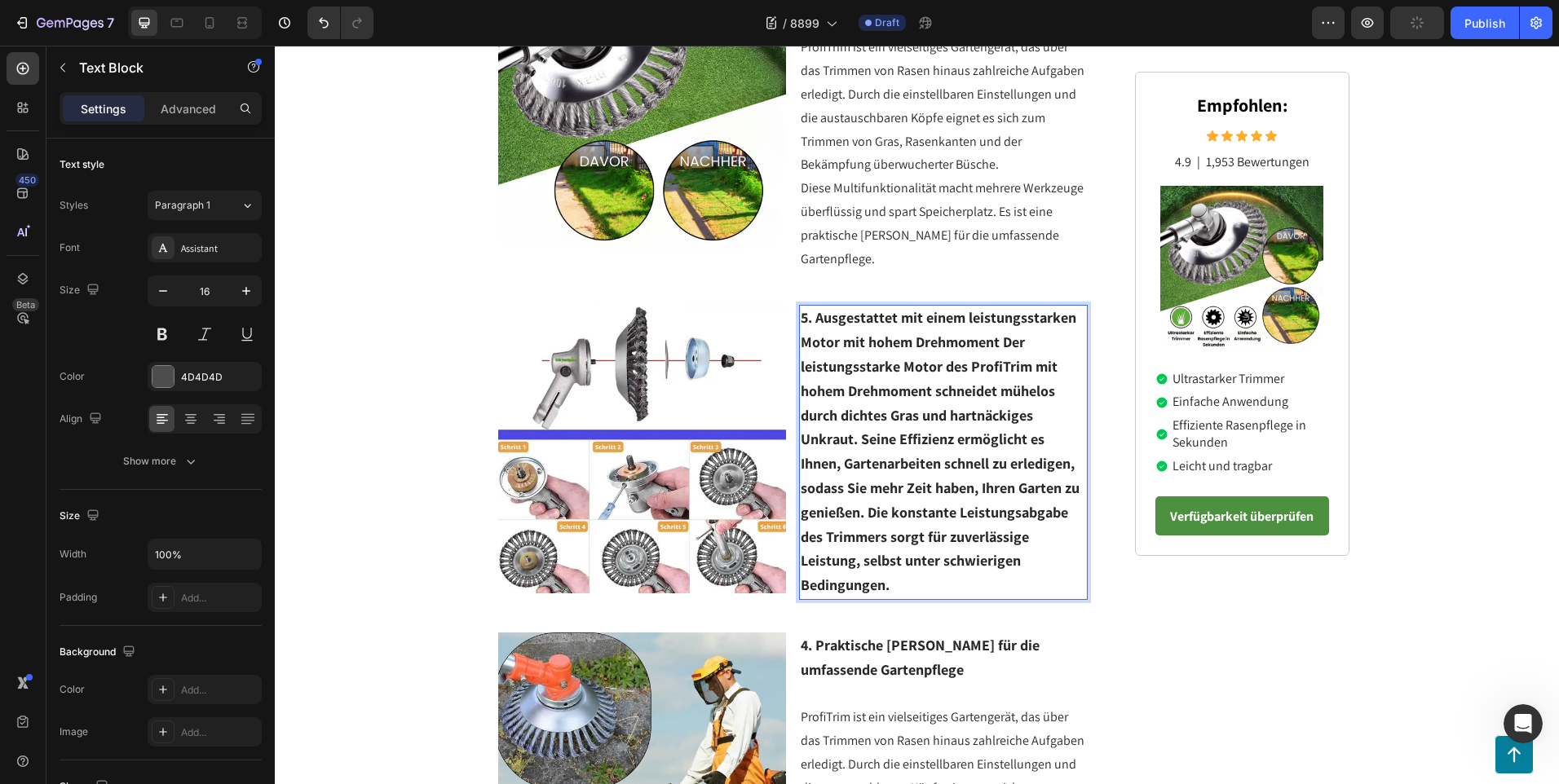
click at [999, 322] on strong "5. Ausgestattet mit einem leistungsstarken Motor mit hohem Drehmoment Der leist…" at bounding box center [940, 450] width 279 height 286
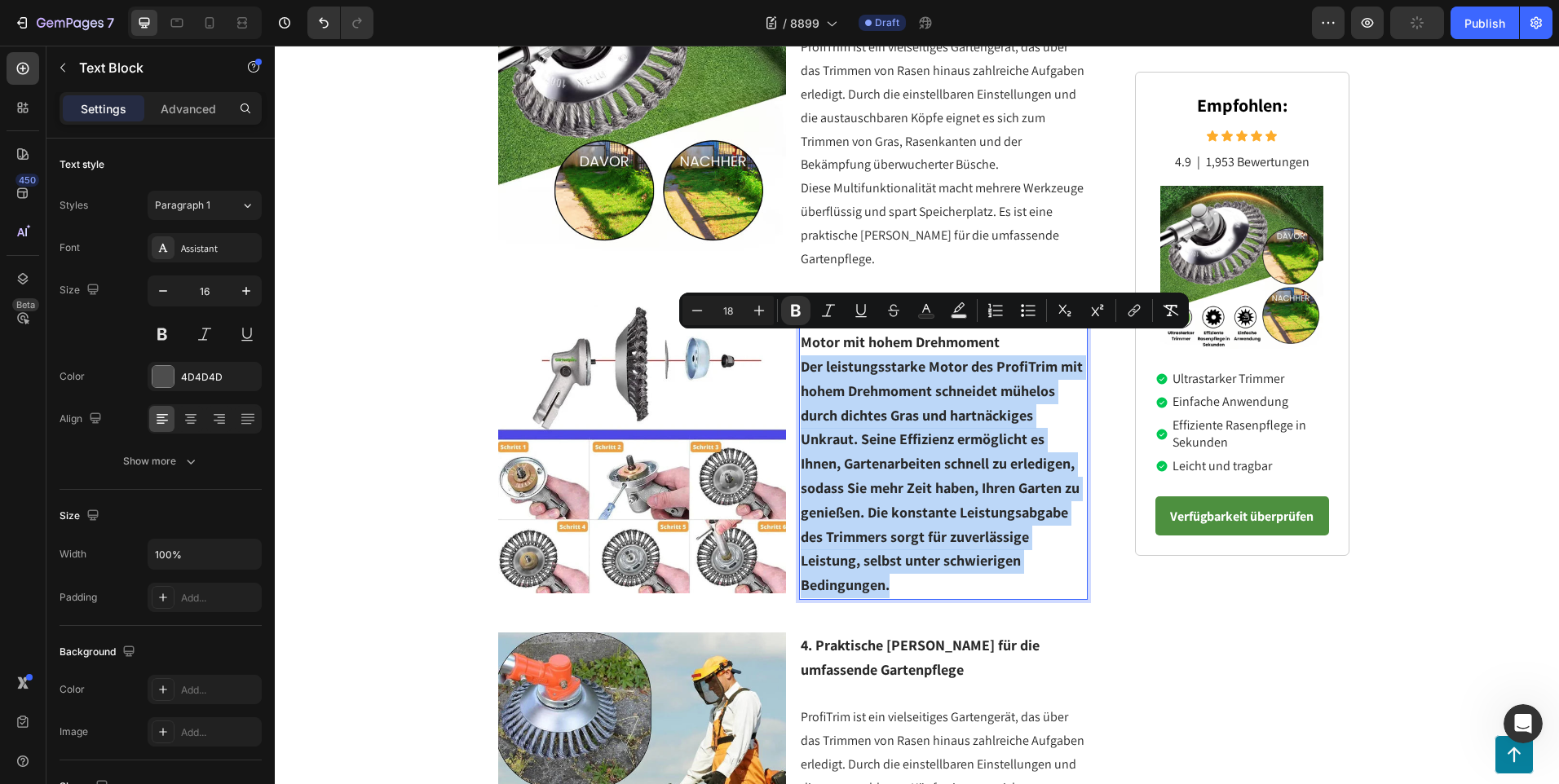
drag, startPoint x: 899, startPoint y: 558, endPoint x: 799, endPoint y: 350, distance: 230.8
click at [801, 355] on p "Der leistungsstarke Motor des ProfiTrim mit hohem Drehmoment schneidet mühelos …" at bounding box center [943, 476] width 285 height 243
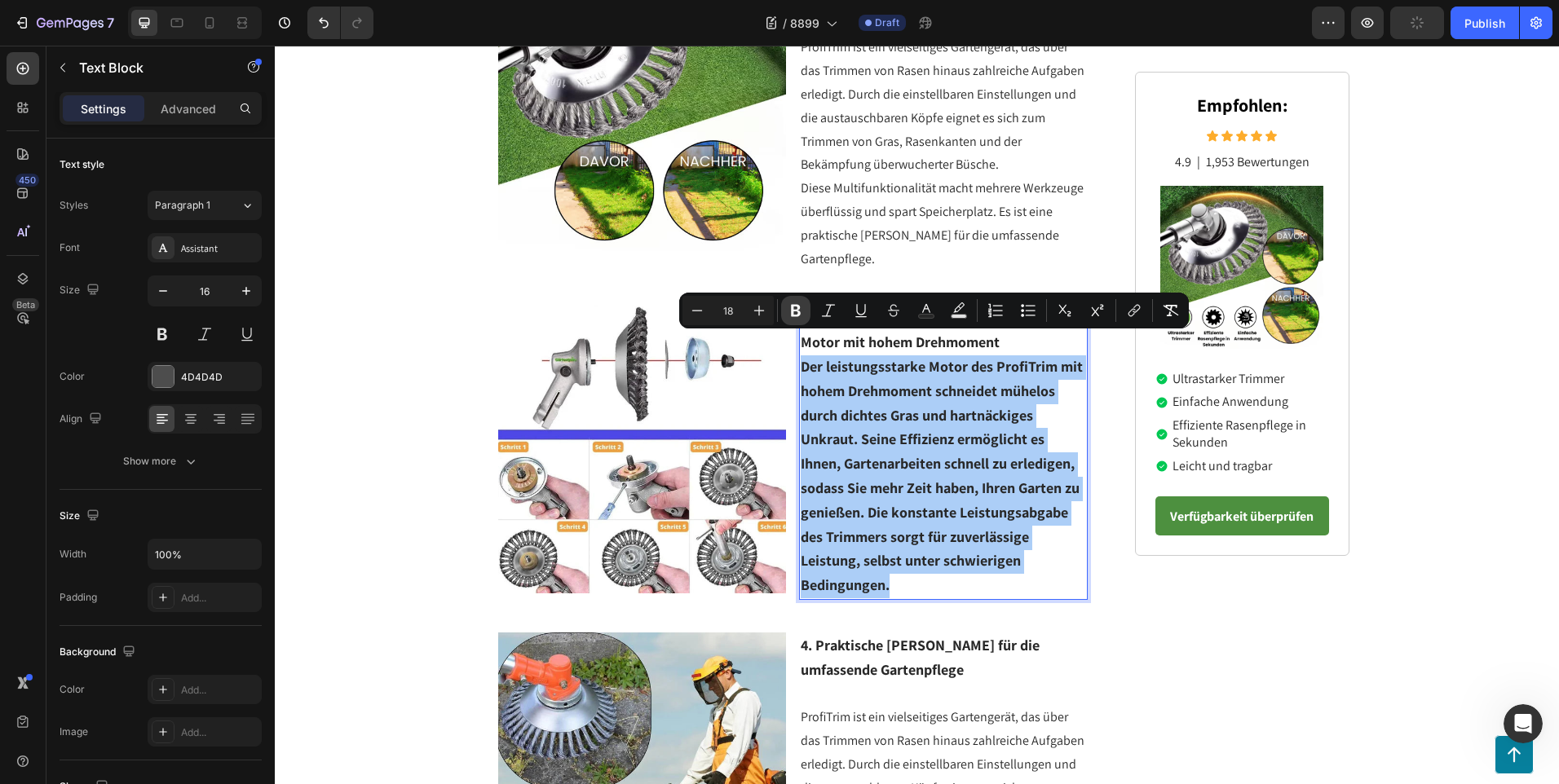
click at [787, 310] on icon "Editor contextual toolbar" at bounding box center [796, 311] width 17 height 17
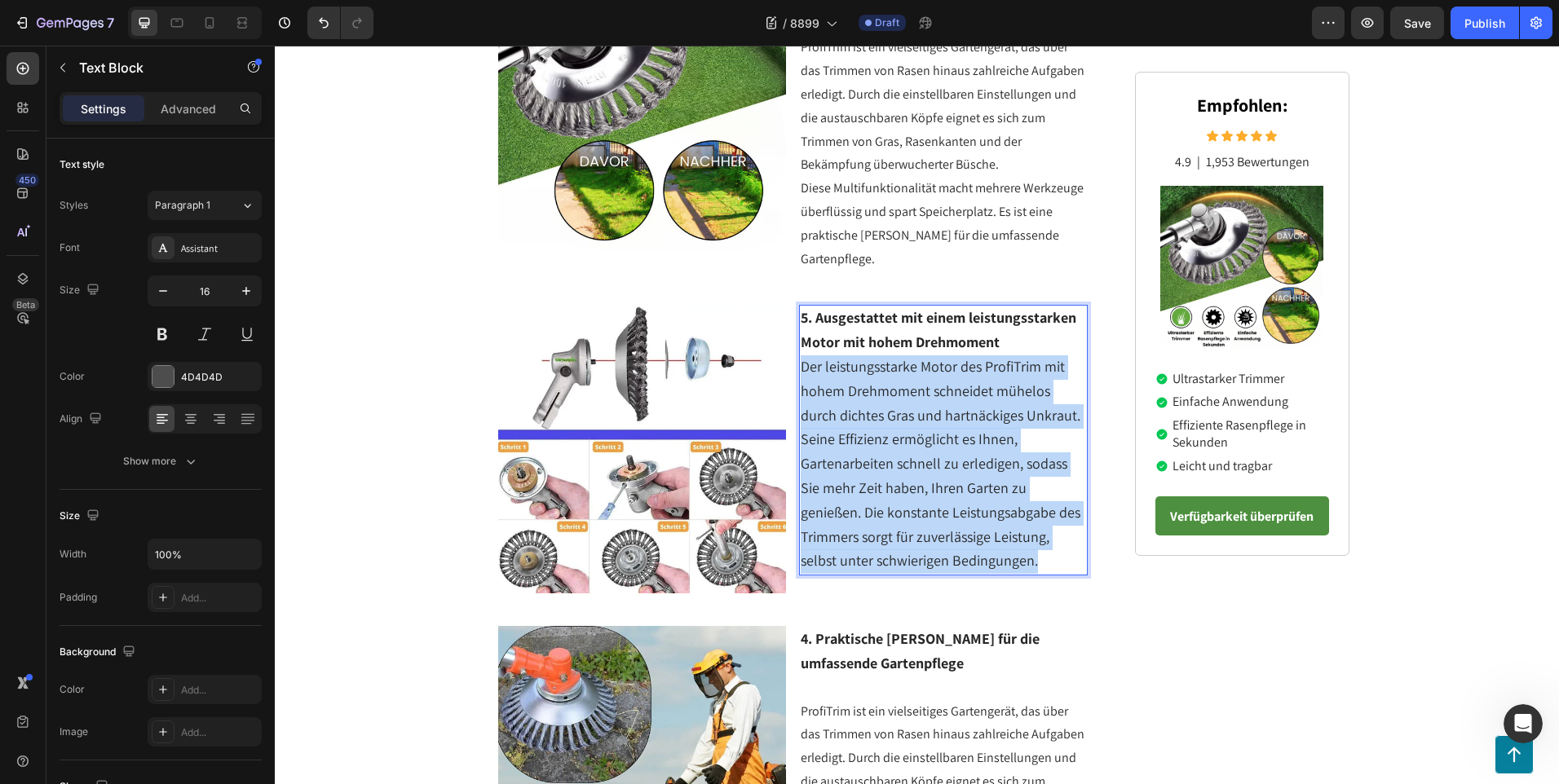
drag, startPoint x: 963, startPoint y: 534, endPoint x: 796, endPoint y: 349, distance: 249.2
click at [801, 355] on p "Der leistungsstarke Motor des ProfiTrim mit hohem Drehmoment schneidet mühelos …" at bounding box center [943, 464] width 285 height 218
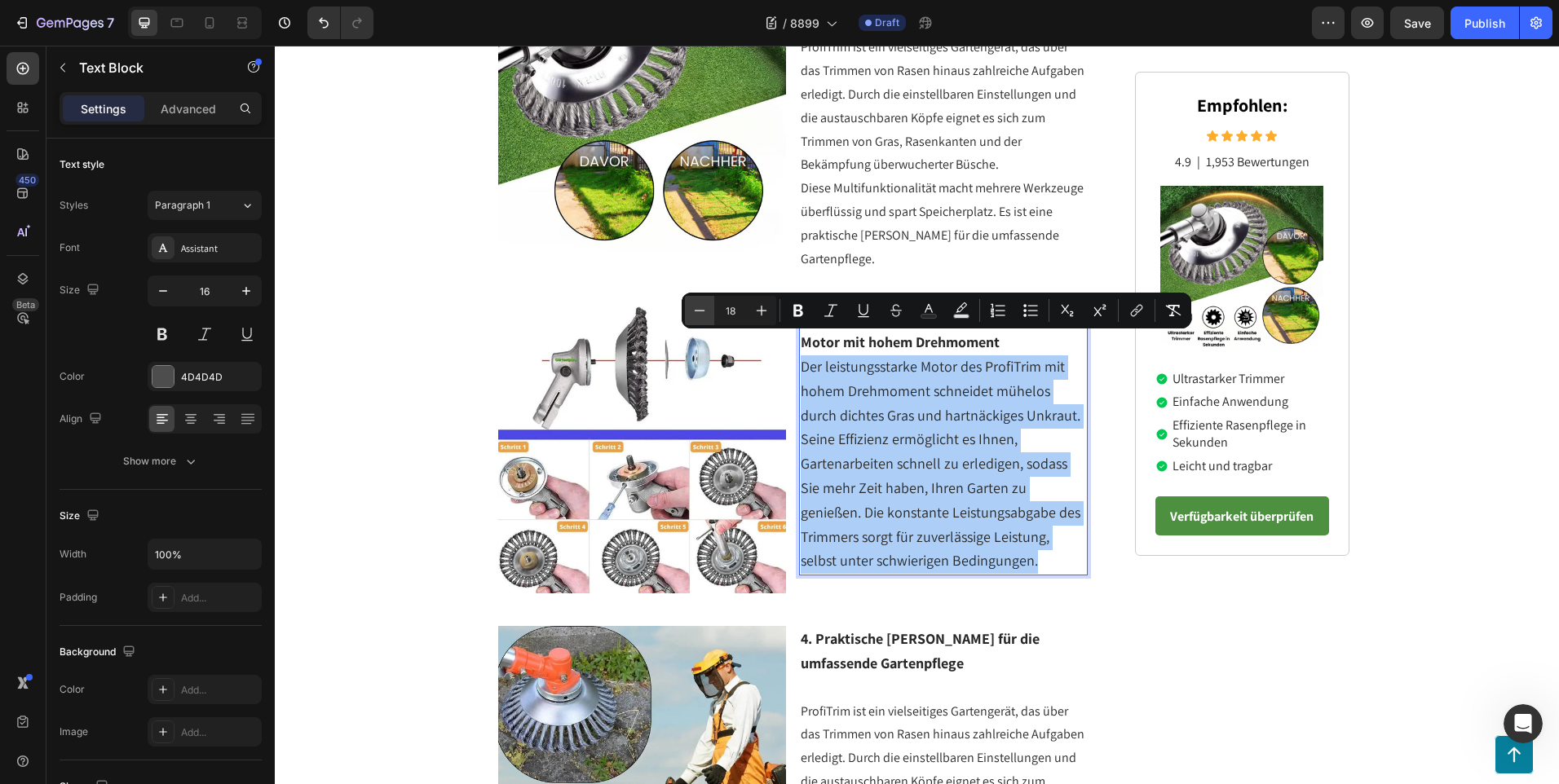
click at [700, 310] on icon "Editor contextual toolbar" at bounding box center [699, 309] width 11 height 1
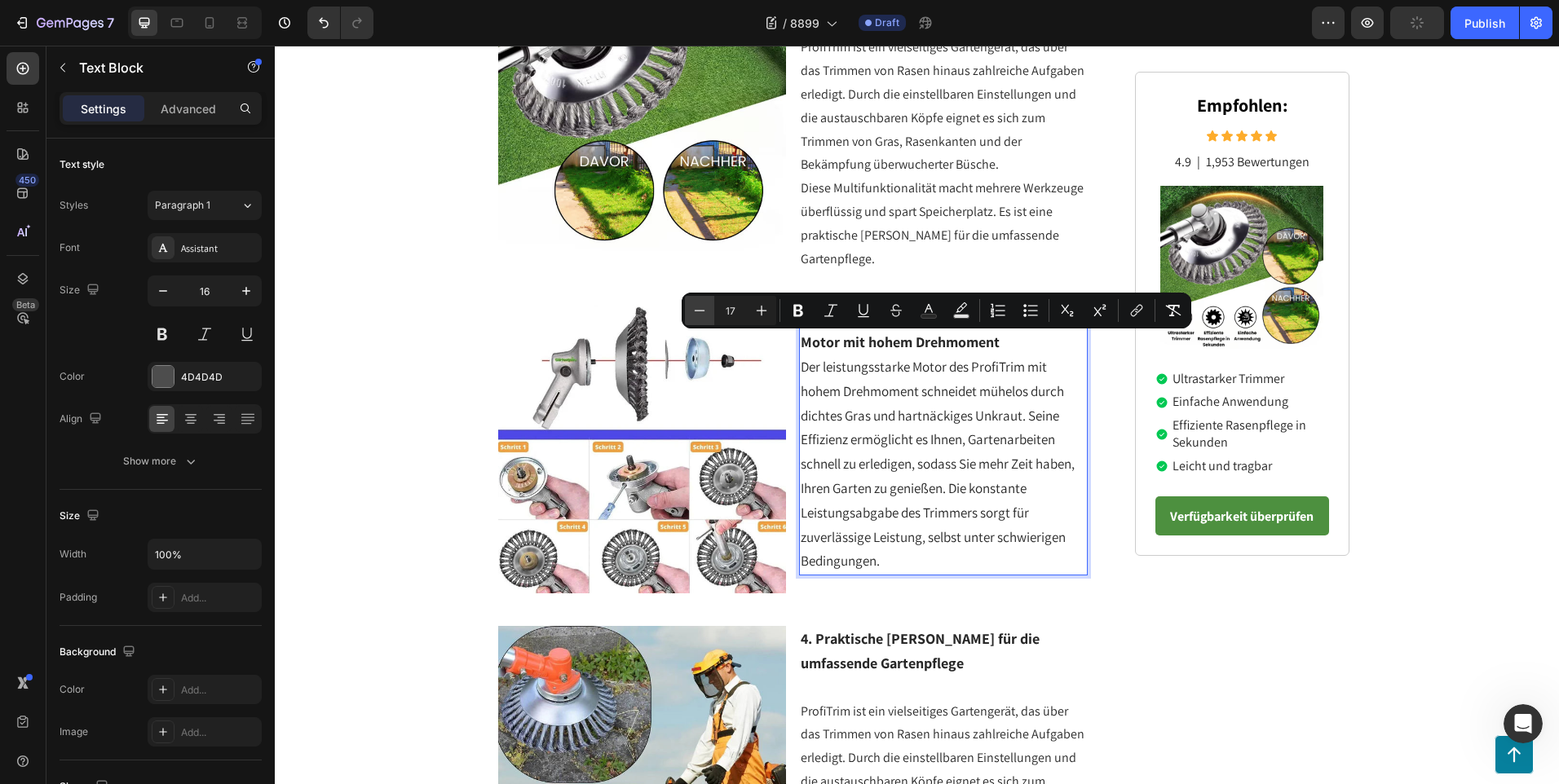
click at [700, 310] on icon "Editor contextual toolbar" at bounding box center [699, 309] width 11 height 1
type input "16"
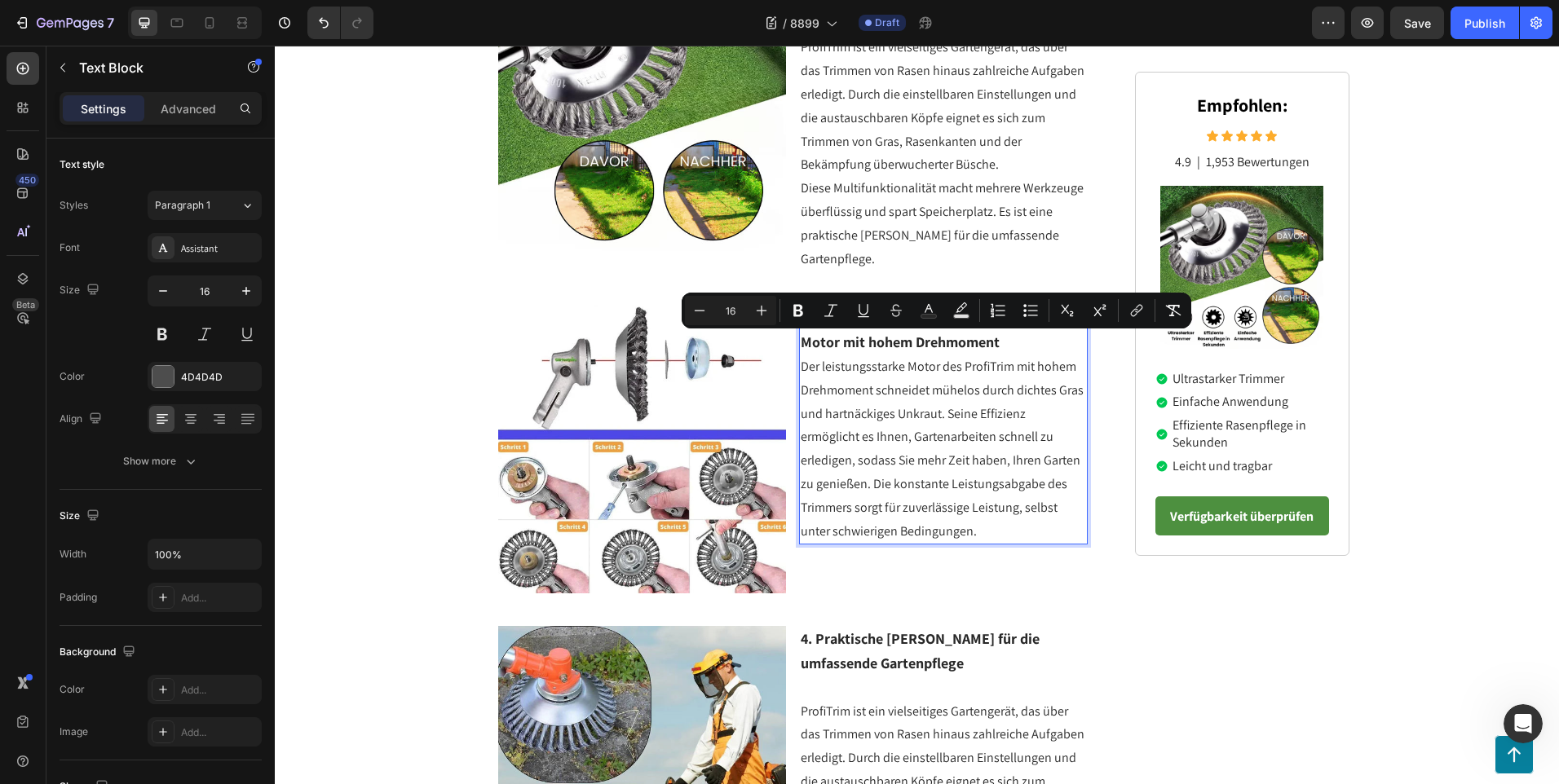
click at [1074, 498] on p "Der leistungsstarke Motor des ProfiTrim mit hohem Drehmoment schneidet mühelos …" at bounding box center [943, 449] width 285 height 187
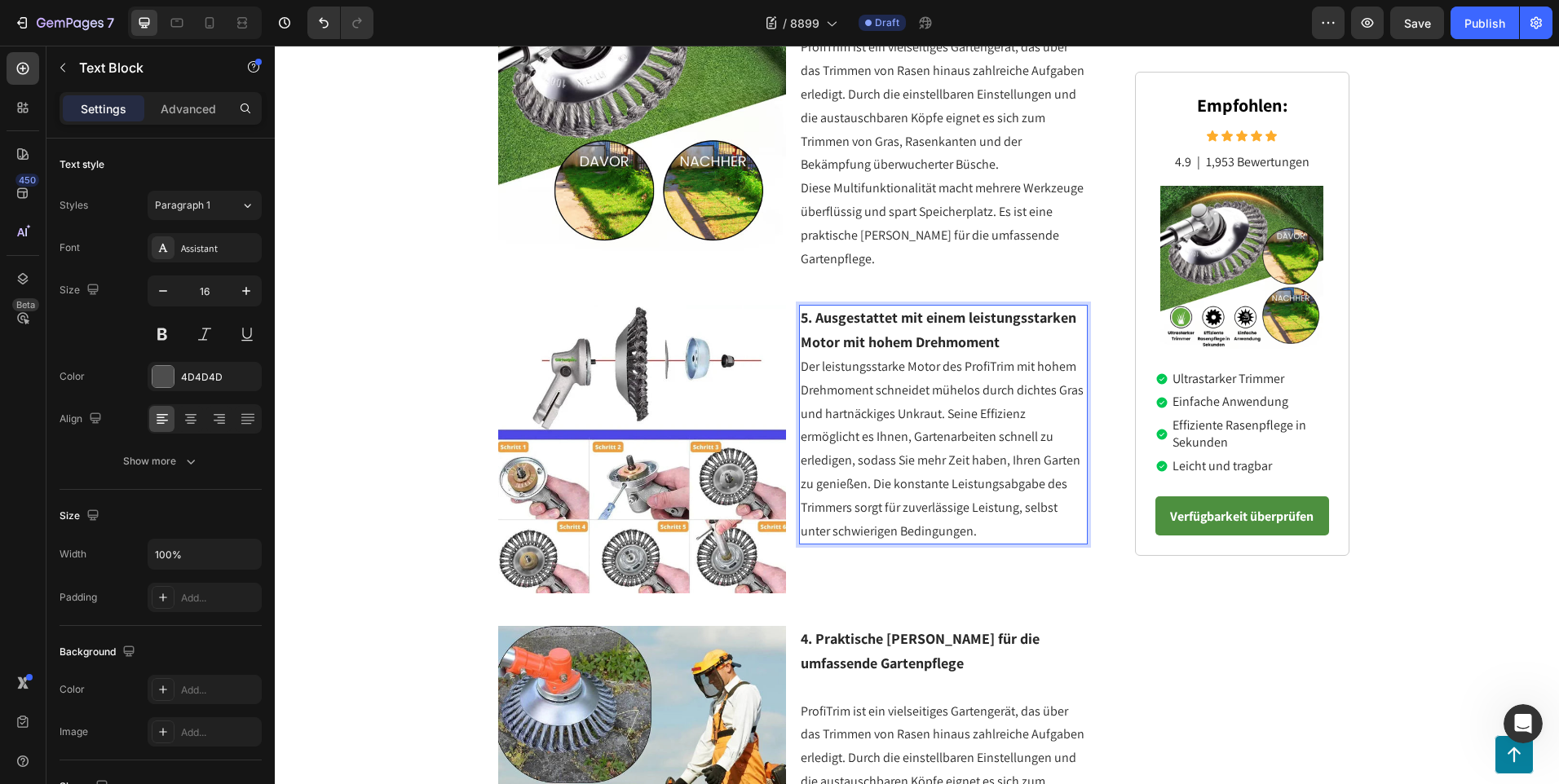
click at [1001, 323] on p "5. Ausgestattet mit einem leistungsstarken Motor mit hohem Drehmoment" at bounding box center [943, 330] width 285 height 49
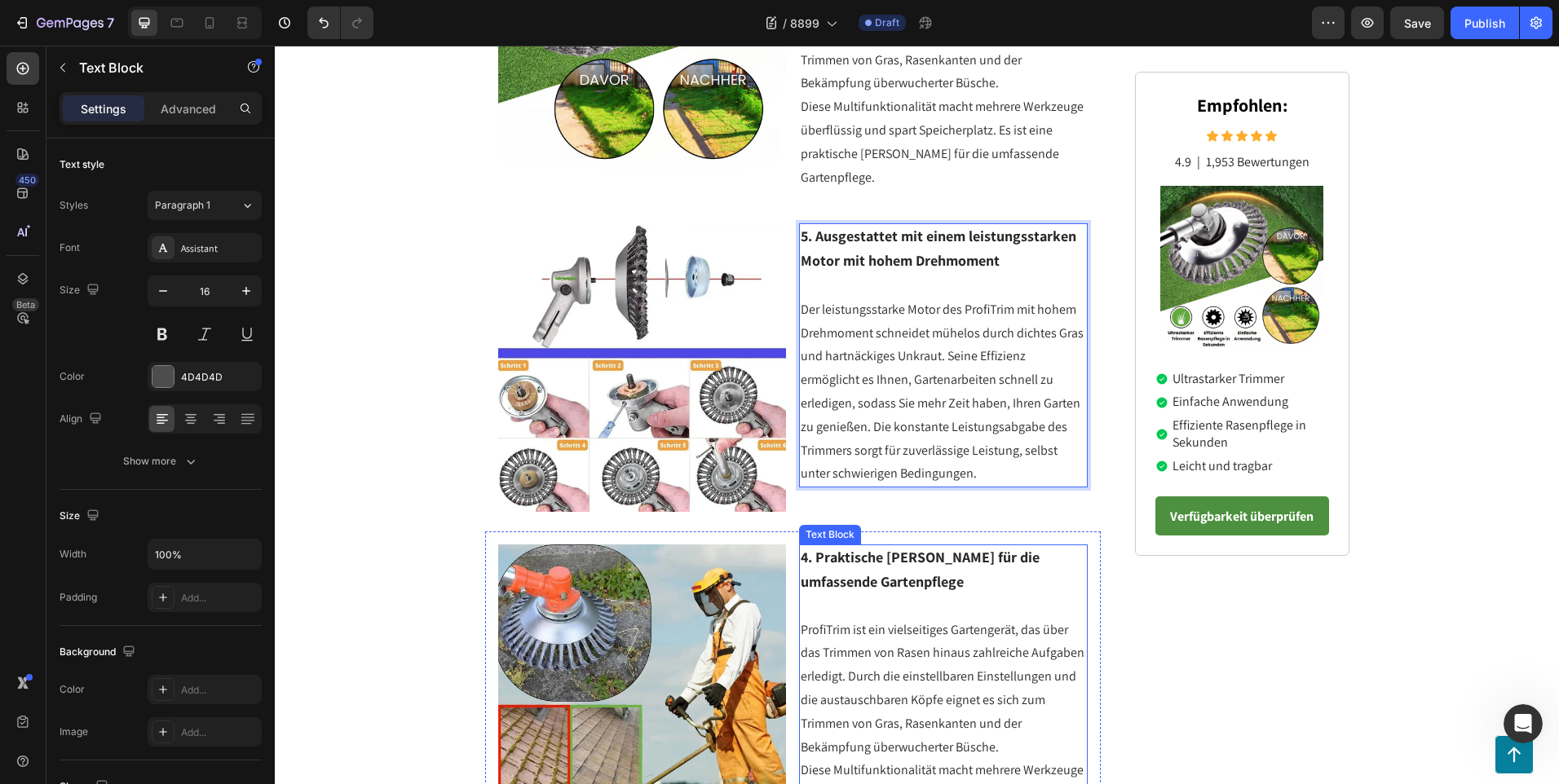
scroll to position [2181, 0]
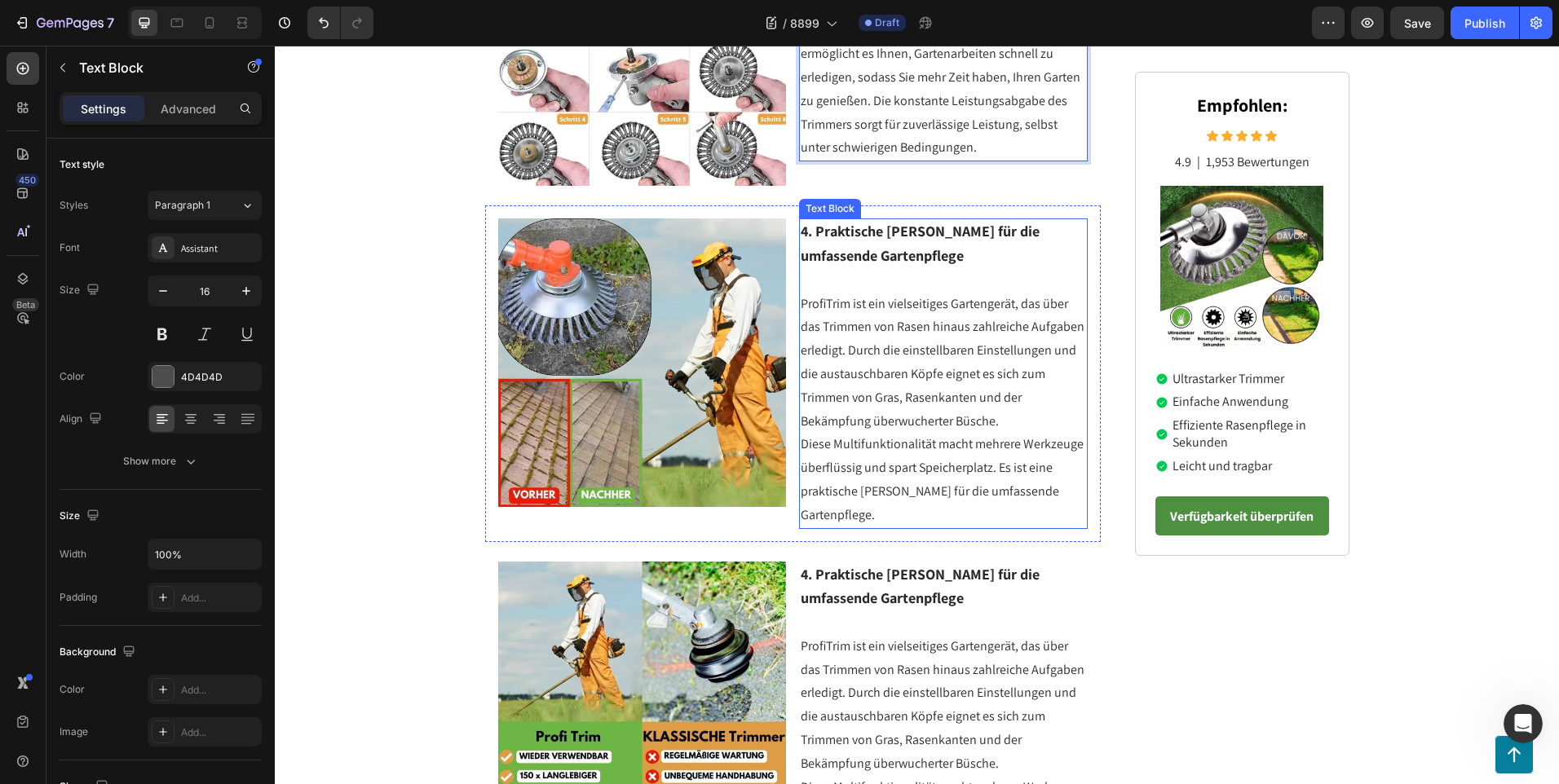
click at [1011, 452] on span "Diese Multifunktionalität macht mehrere Werkzeuge überflüssig und spart Speiche…" at bounding box center [942, 479] width 283 height 87
click at [1063, 465] on p "Diese Multifunktionalität macht mehrere Werkzeuge überflüssig und spart Speiche…" at bounding box center [943, 480] width 285 height 94
click at [1067, 469] on p "Diese Multifunktionalität macht mehrere Werkzeuge überflüssig und spart Speiche…" at bounding box center [943, 480] width 285 height 94
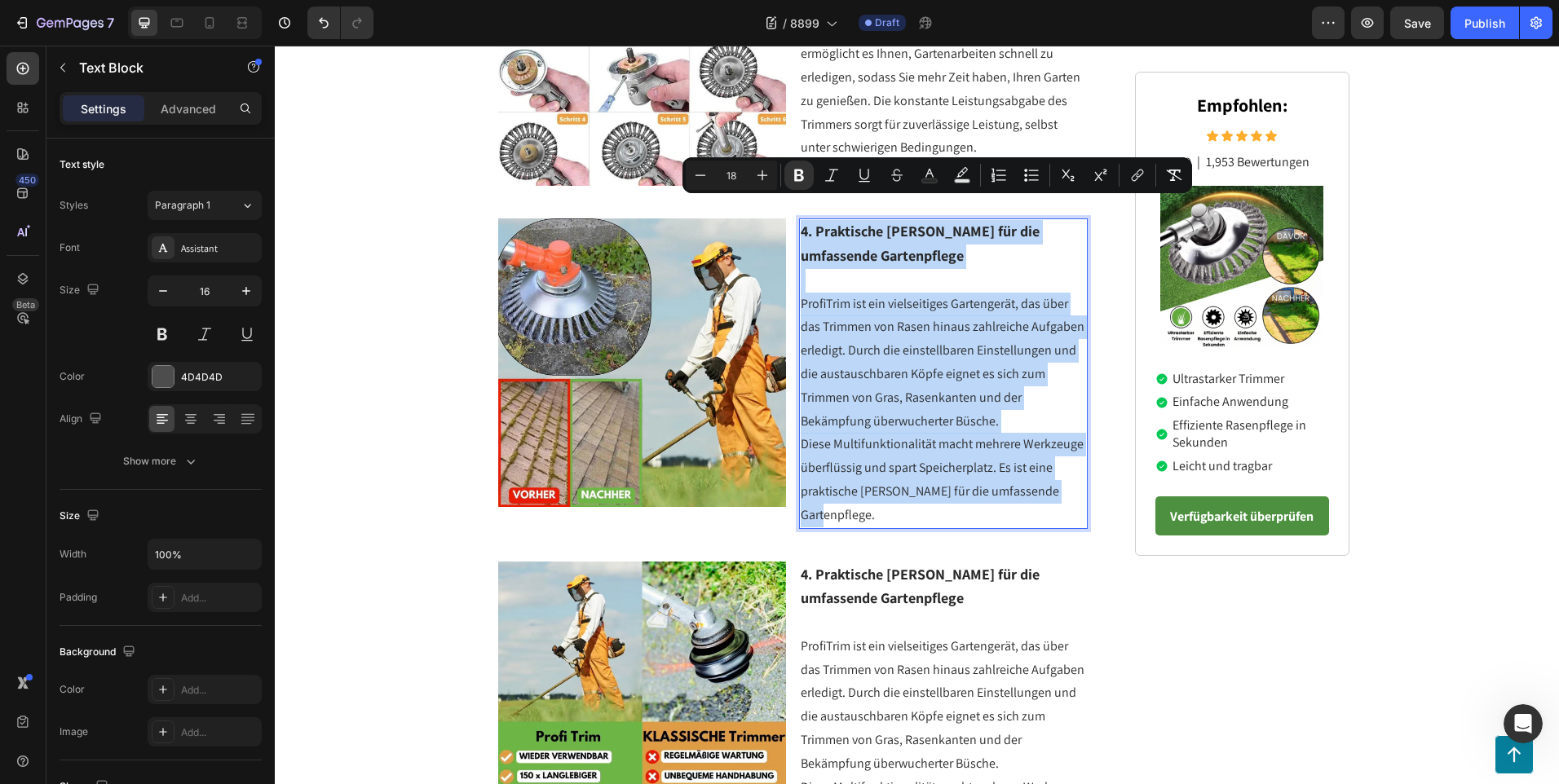
drag, startPoint x: 1067, startPoint y: 469, endPoint x: 792, endPoint y: 210, distance: 377.8
click at [799, 218] on div "4. Praktische [PERSON_NAME] für die umfassende Gartenpflege ProfiTrim ist ein v…" at bounding box center [943, 373] width 289 height 309
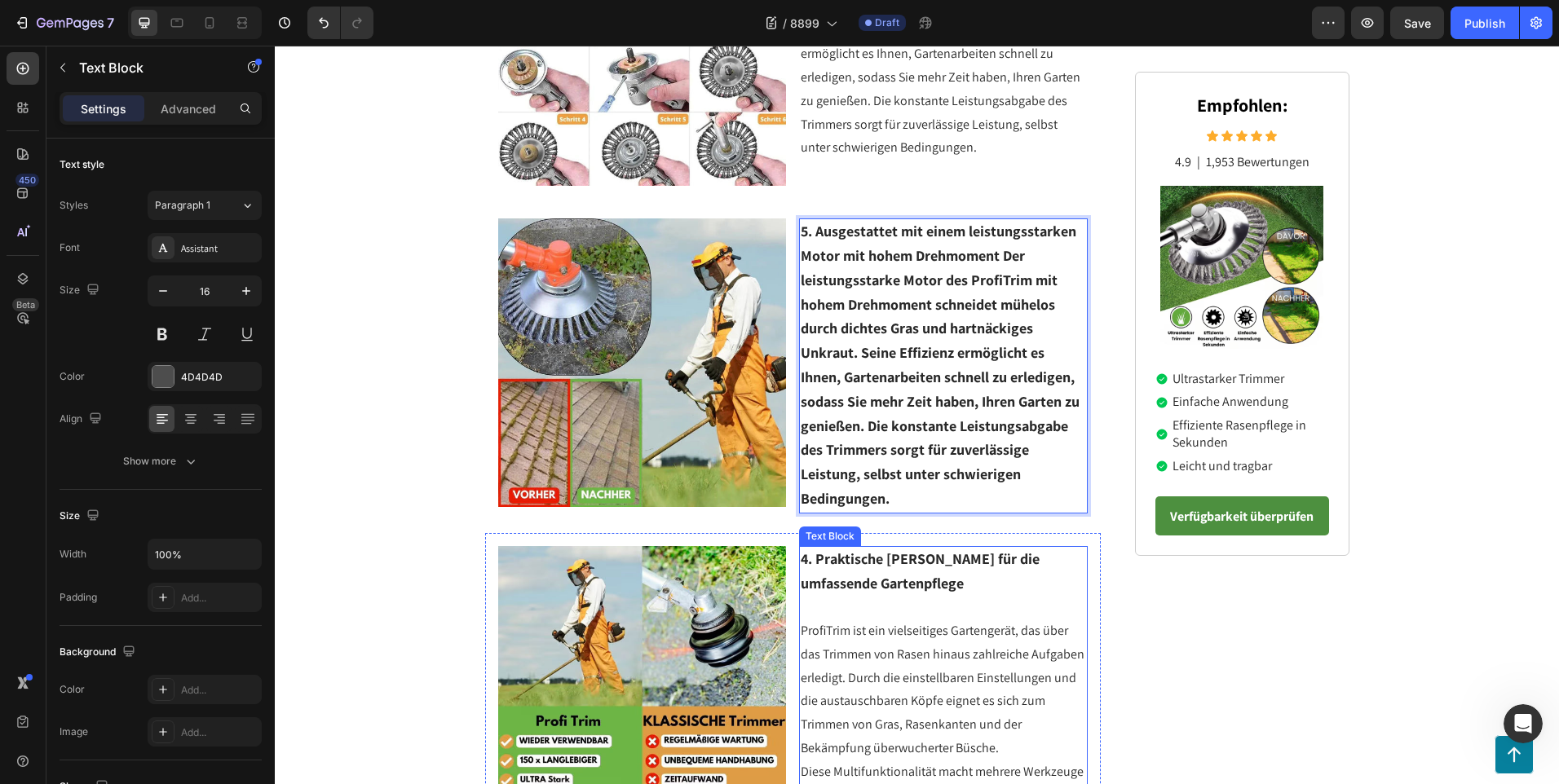
scroll to position [1937, 0]
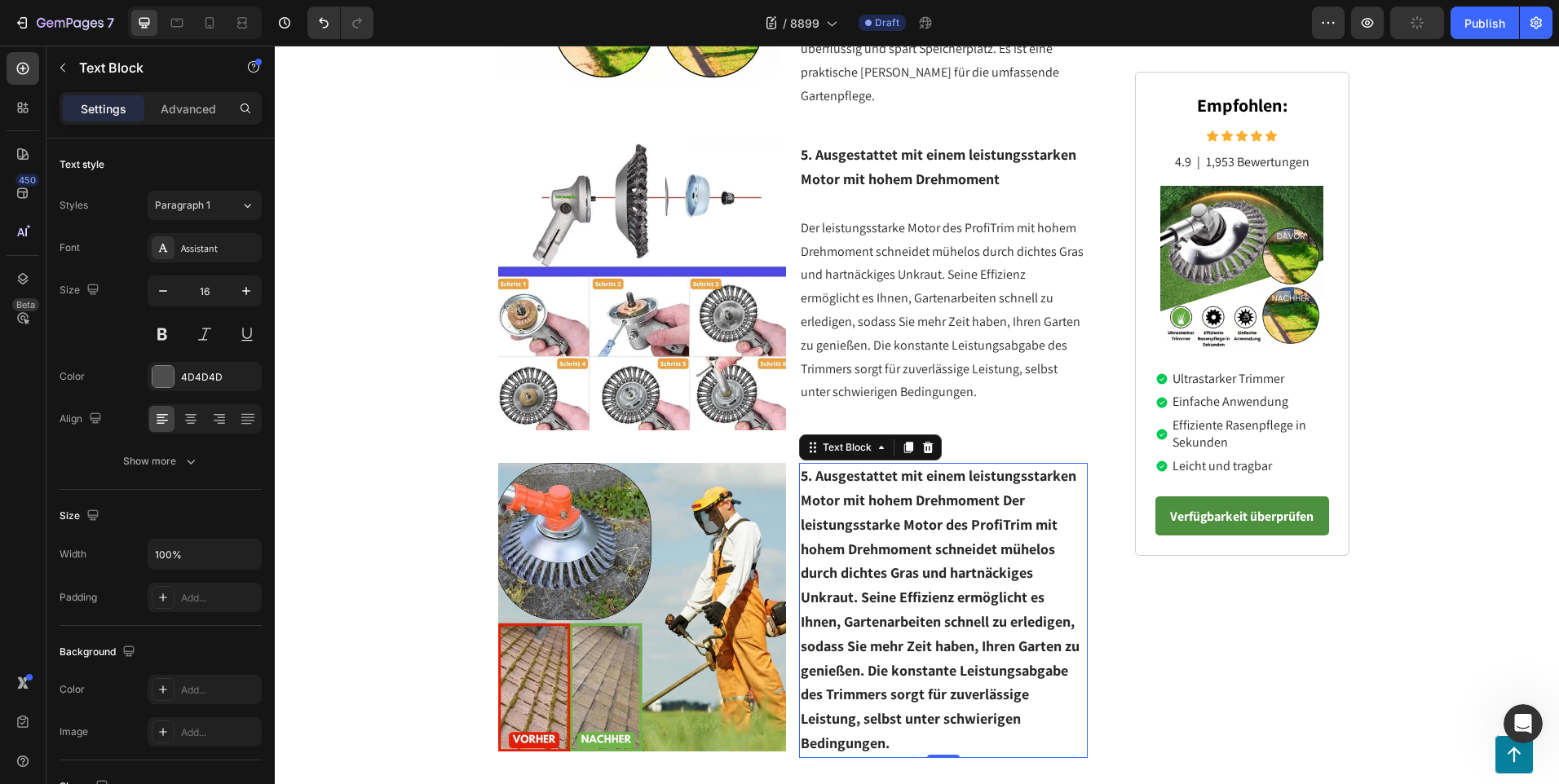
click at [891, 714] on p "5. Ausgestattet mit einem leistungsstarken Motor mit hohem Drehmoment Der leist…" at bounding box center [943, 611] width 285 height 292
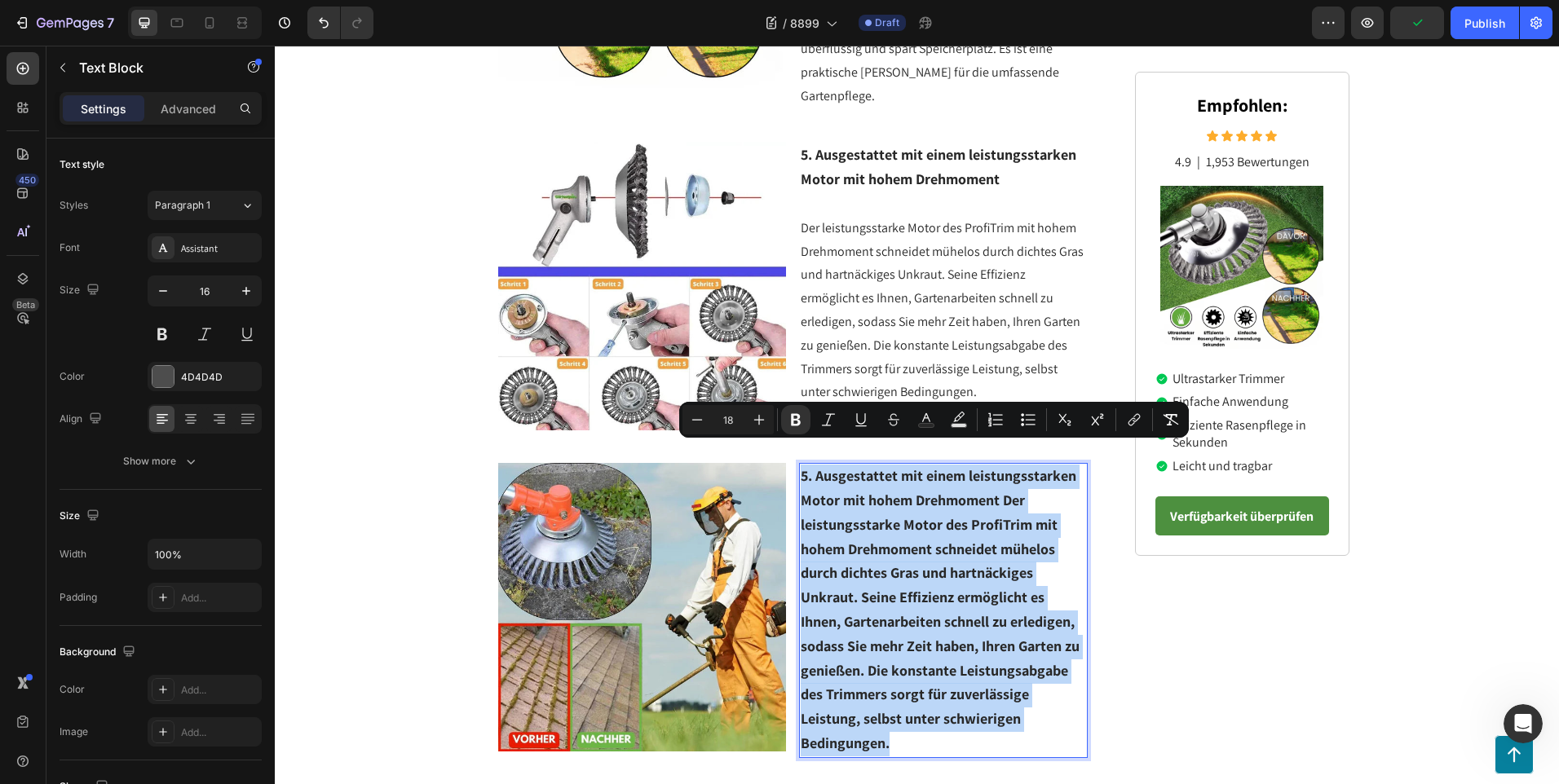
drag, startPoint x: 891, startPoint y: 718, endPoint x: 798, endPoint y: 454, distance: 279.9
click at [801, 465] on p "5. Ausgestattet mit einem leistungsstarken Motor mit hohem Drehmoment Der leist…" at bounding box center [943, 611] width 285 height 292
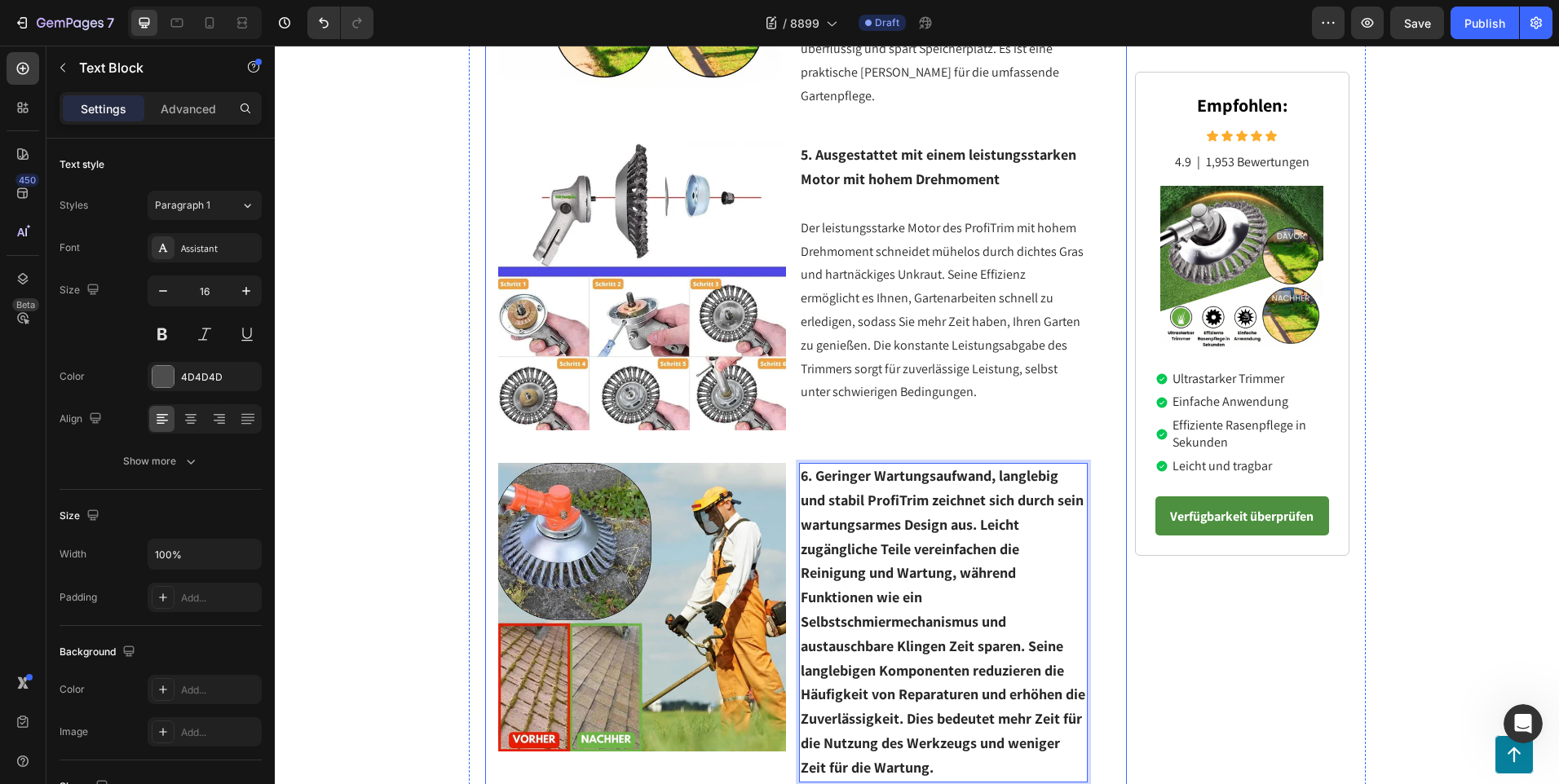
scroll to position [2100, 0]
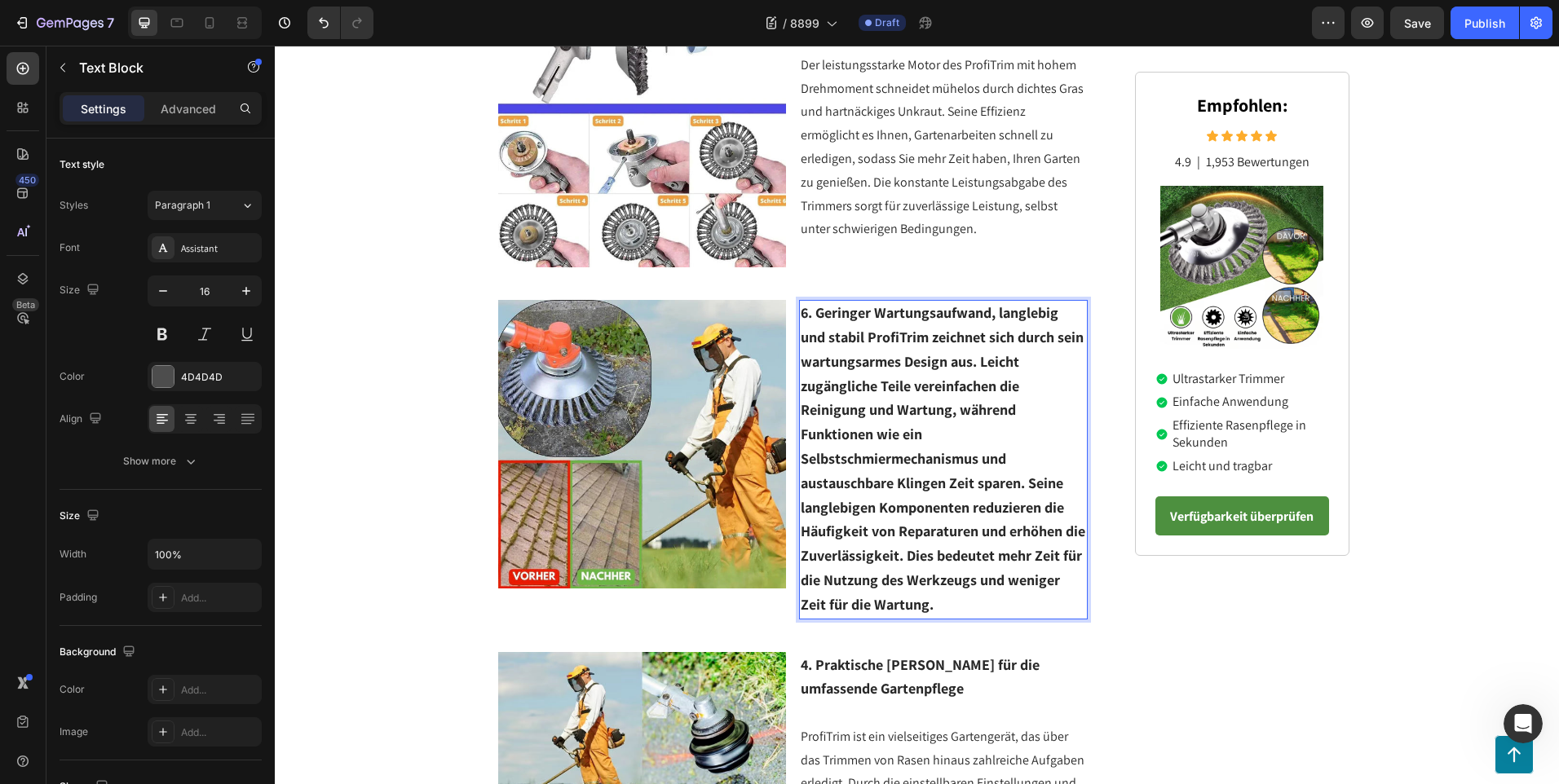
click at [943, 579] on p "6. Geringer Wartungsaufwand, langlebig und stabil ProfiTrim zeichnet sich durch…" at bounding box center [943, 460] width 285 height 315
click at [864, 316] on strong "6. Geringer Wartungsaufwand, langlebig und stabil ProfiTrim zeichnet sich durch…" at bounding box center [943, 459] width 285 height 310
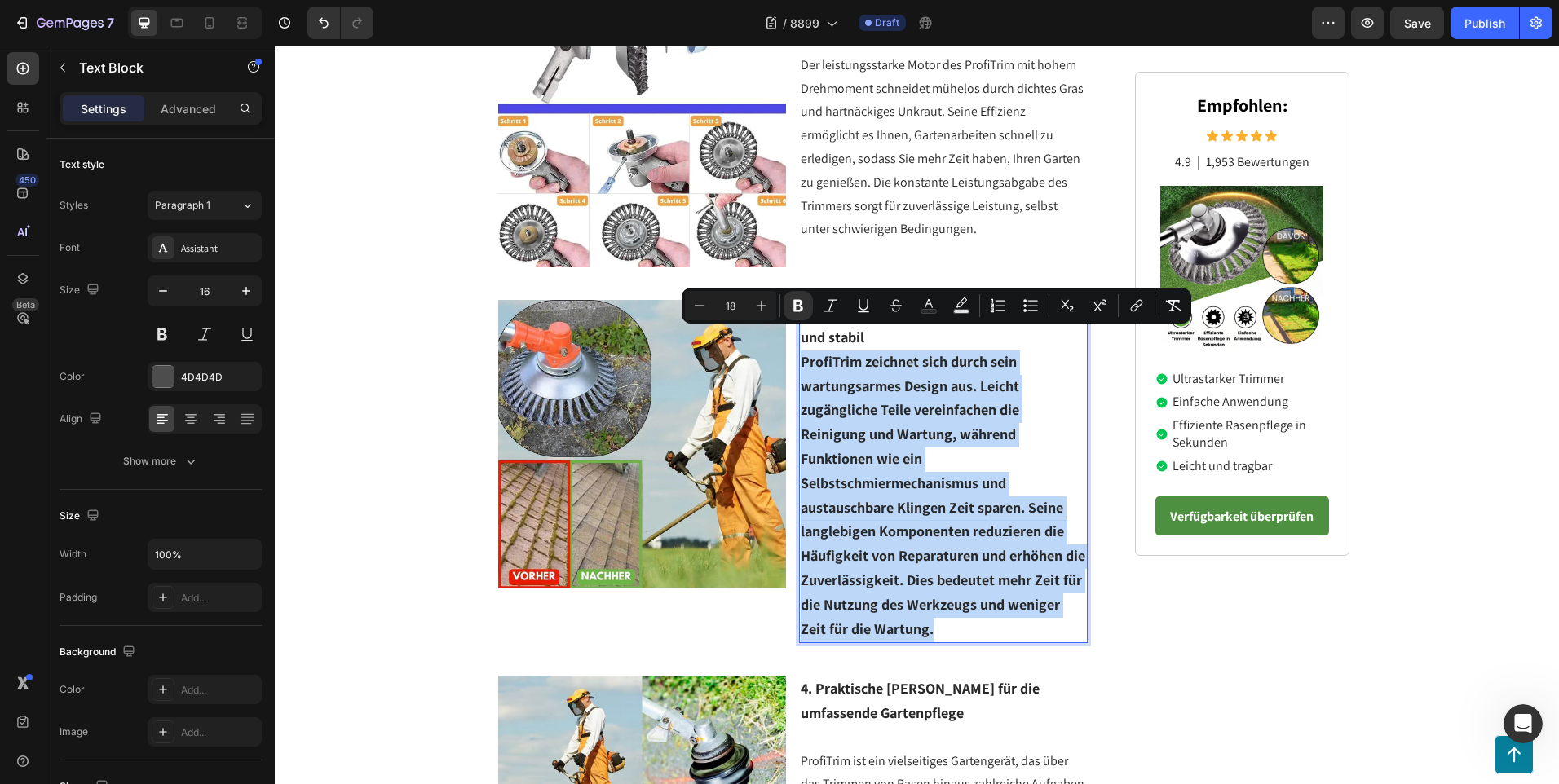
drag, startPoint x: 940, startPoint y: 605, endPoint x: 797, endPoint y: 345, distance: 296.7
click at [801, 350] on p "ProfiTrim zeichnet sich durch sein wartungsarmes Design aus. Leicht zugängliche…" at bounding box center [943, 496] width 285 height 292
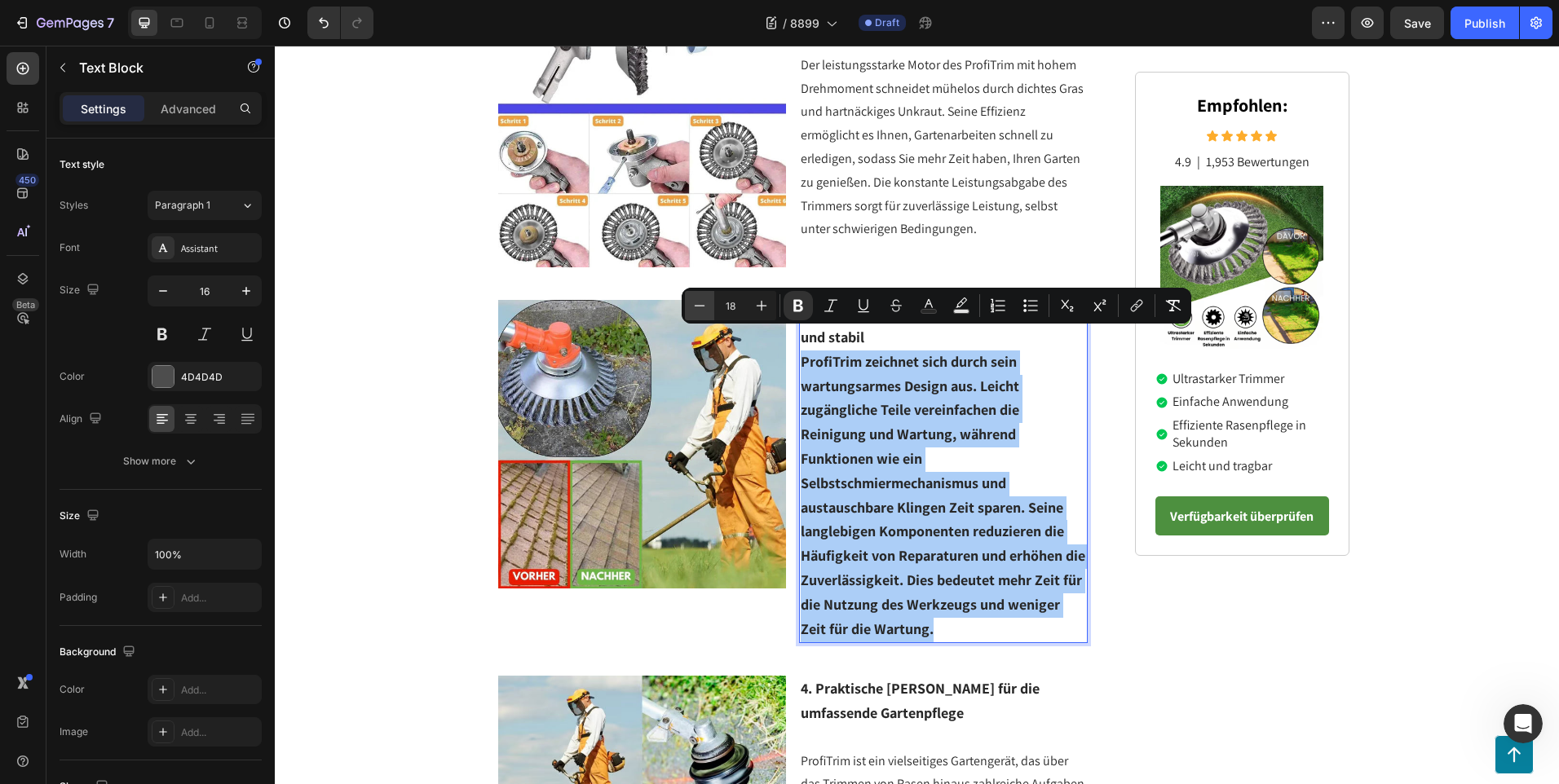
click at [709, 305] on button "Minus" at bounding box center [699, 305] width 29 height 29
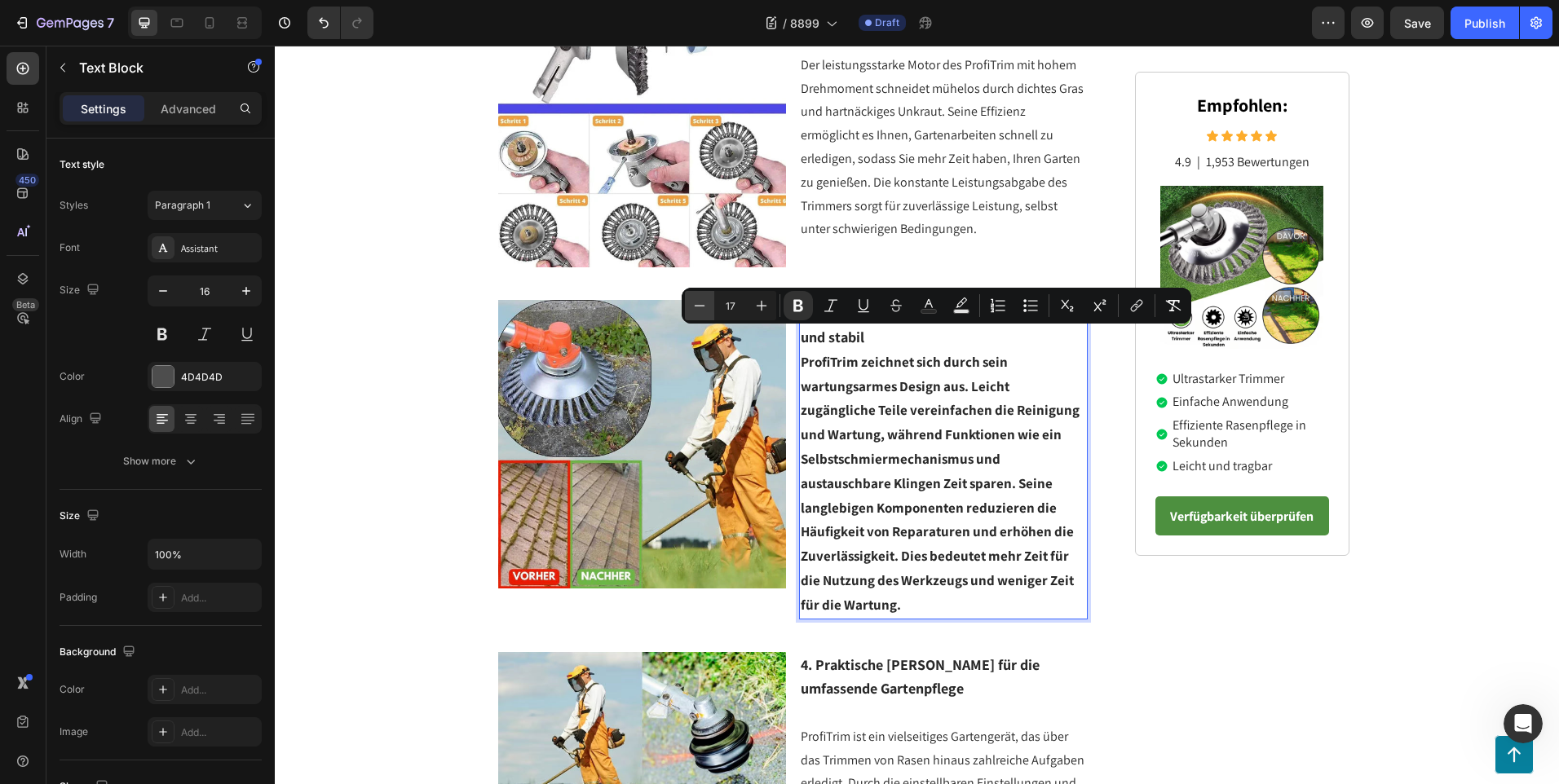
click at [709, 305] on button "Minus" at bounding box center [699, 305] width 29 height 29
type input "16"
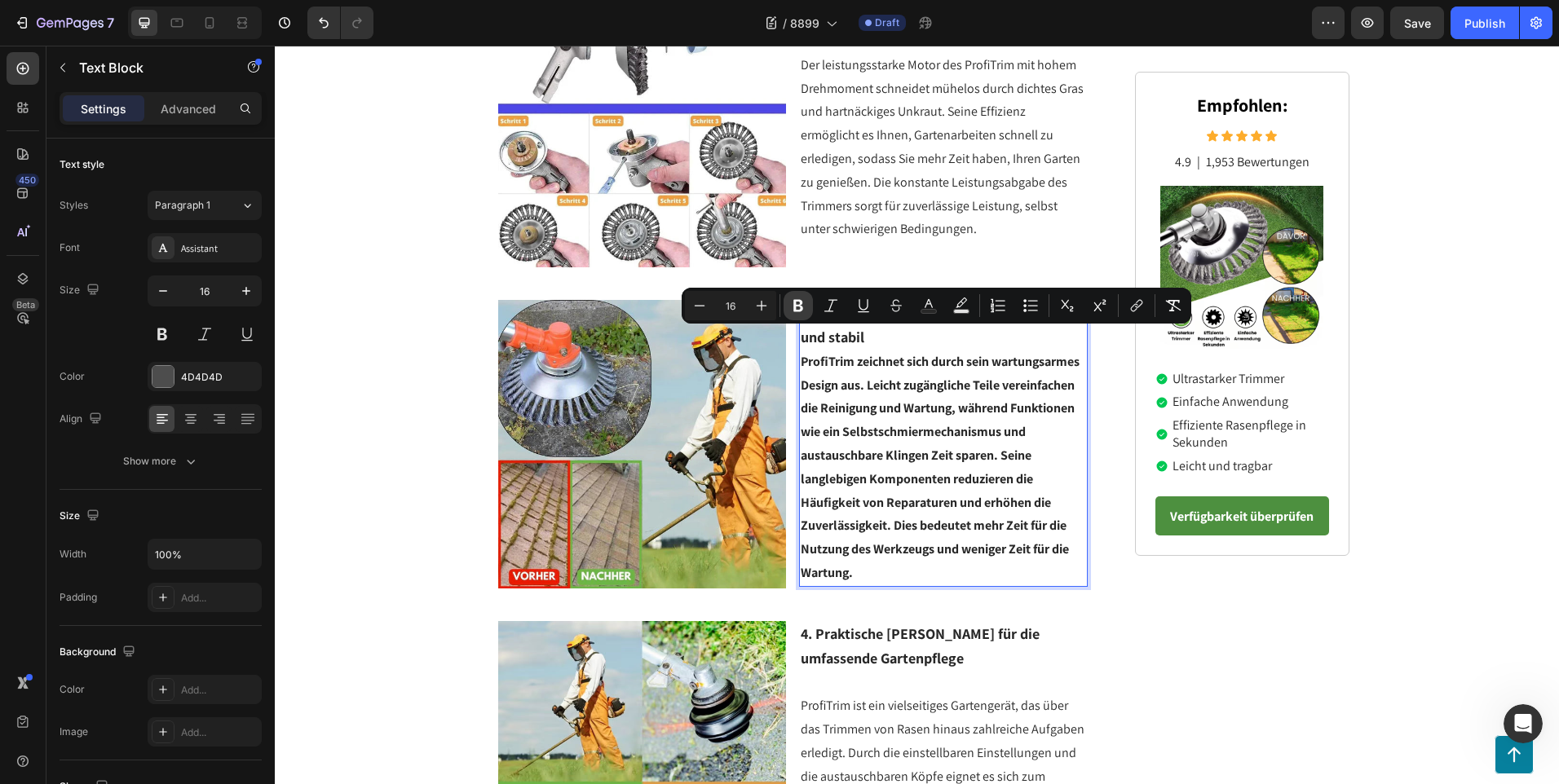
click at [794, 304] on icon "Editor contextual toolbar" at bounding box center [798, 306] width 10 height 12
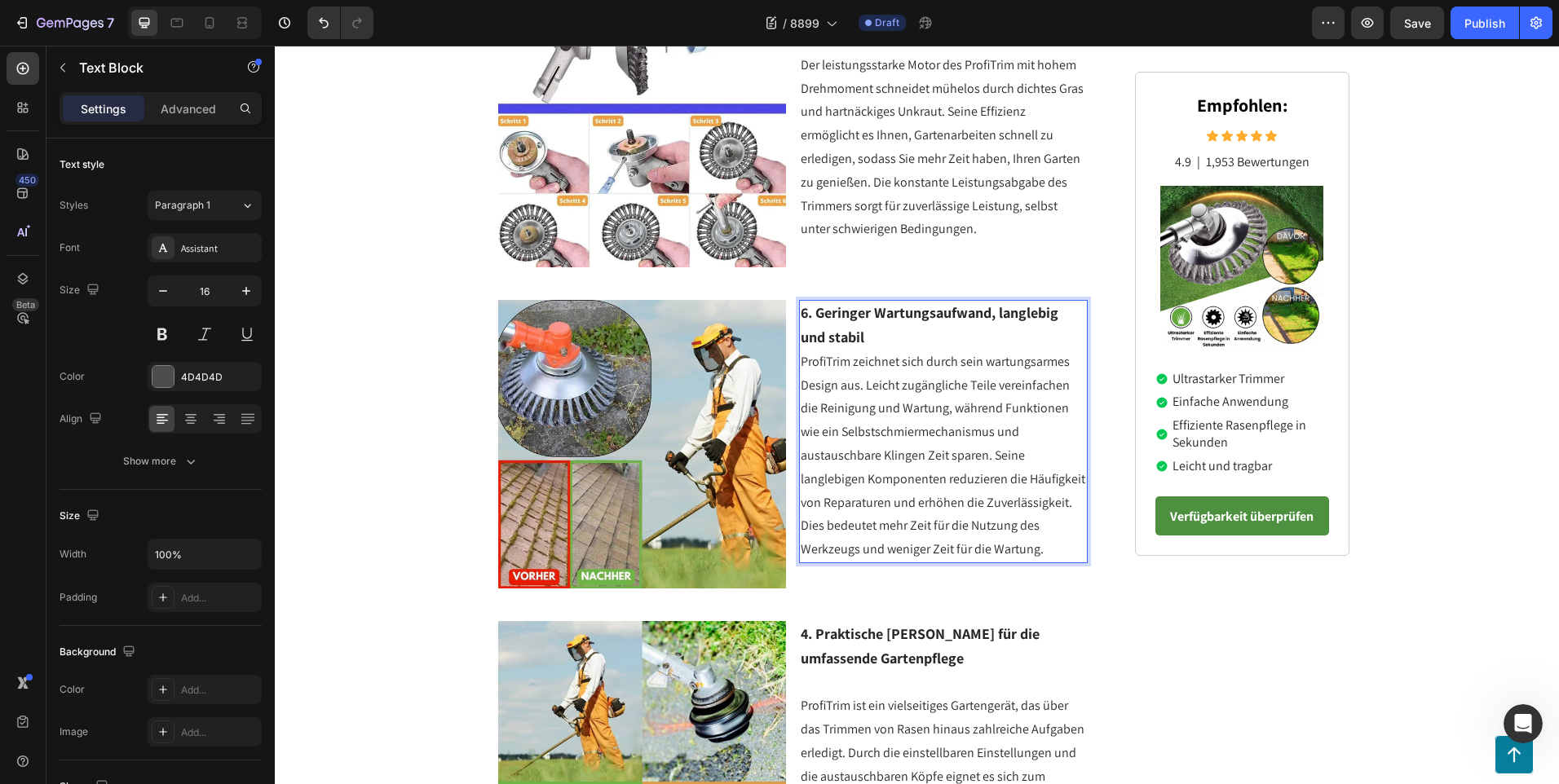
click at [876, 318] on p "6. Geringer Wartungsaufwand, langlebig und stabil" at bounding box center [943, 326] width 285 height 49
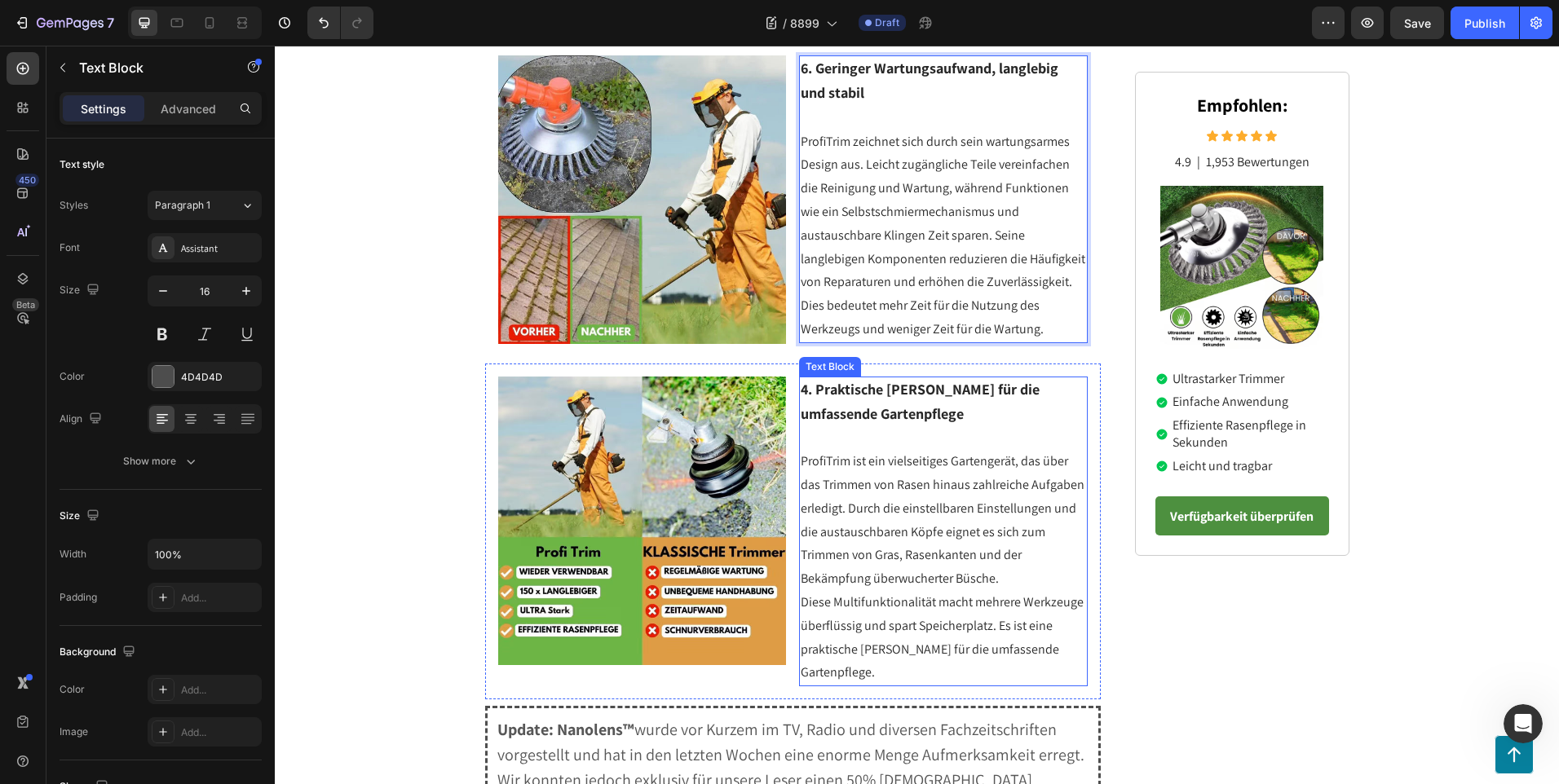
scroll to position [2426, 0]
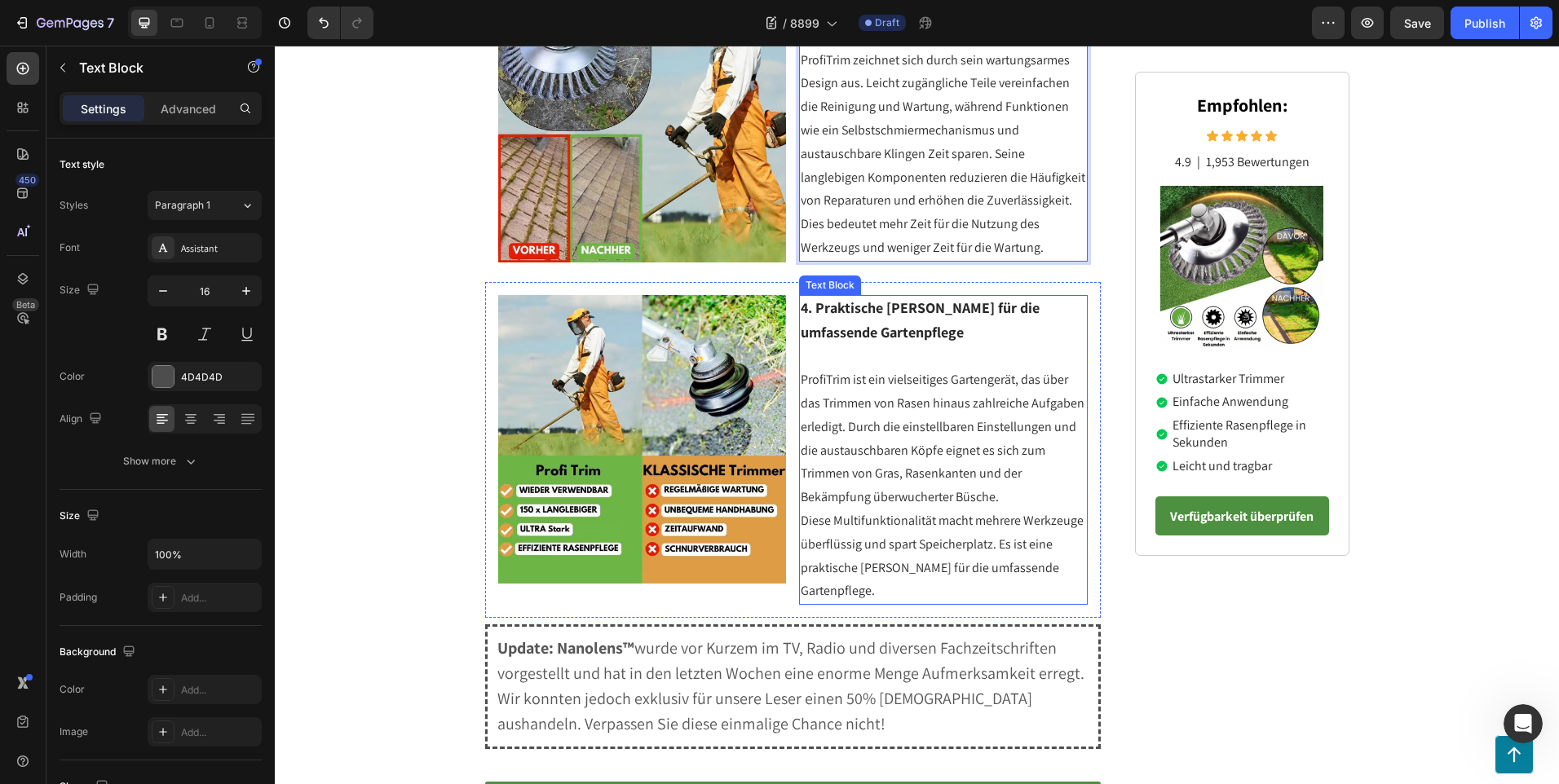
click at [1054, 543] on span "Diese Multifunktionalität macht mehrere Werkzeuge überflüssig und spart Speiche…" at bounding box center [942, 555] width 283 height 87
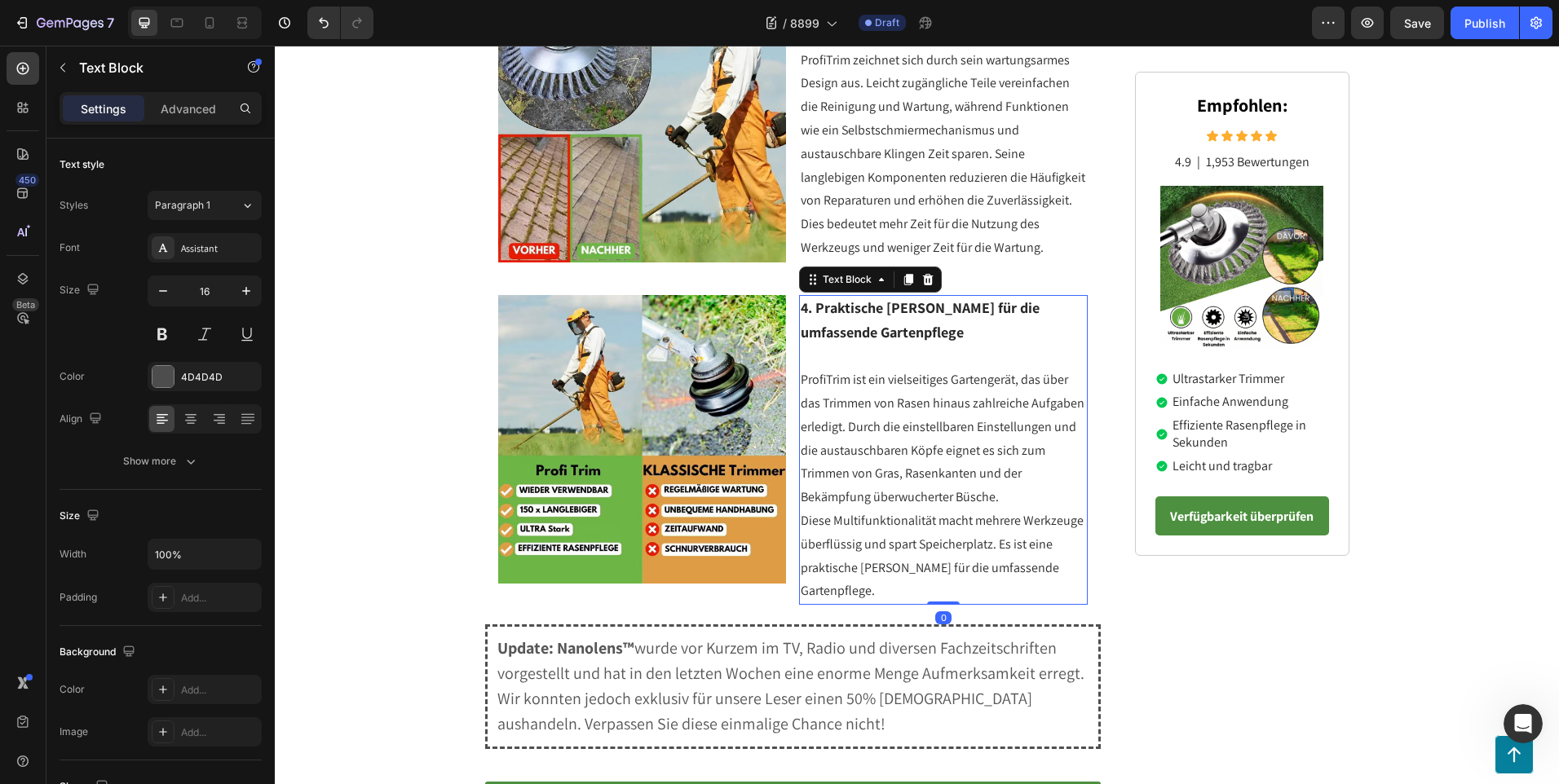
click at [1061, 543] on span "Diese Multifunktionalität macht mehrere Werkzeuge überflüssig und spart Speiche…" at bounding box center [942, 555] width 283 height 87
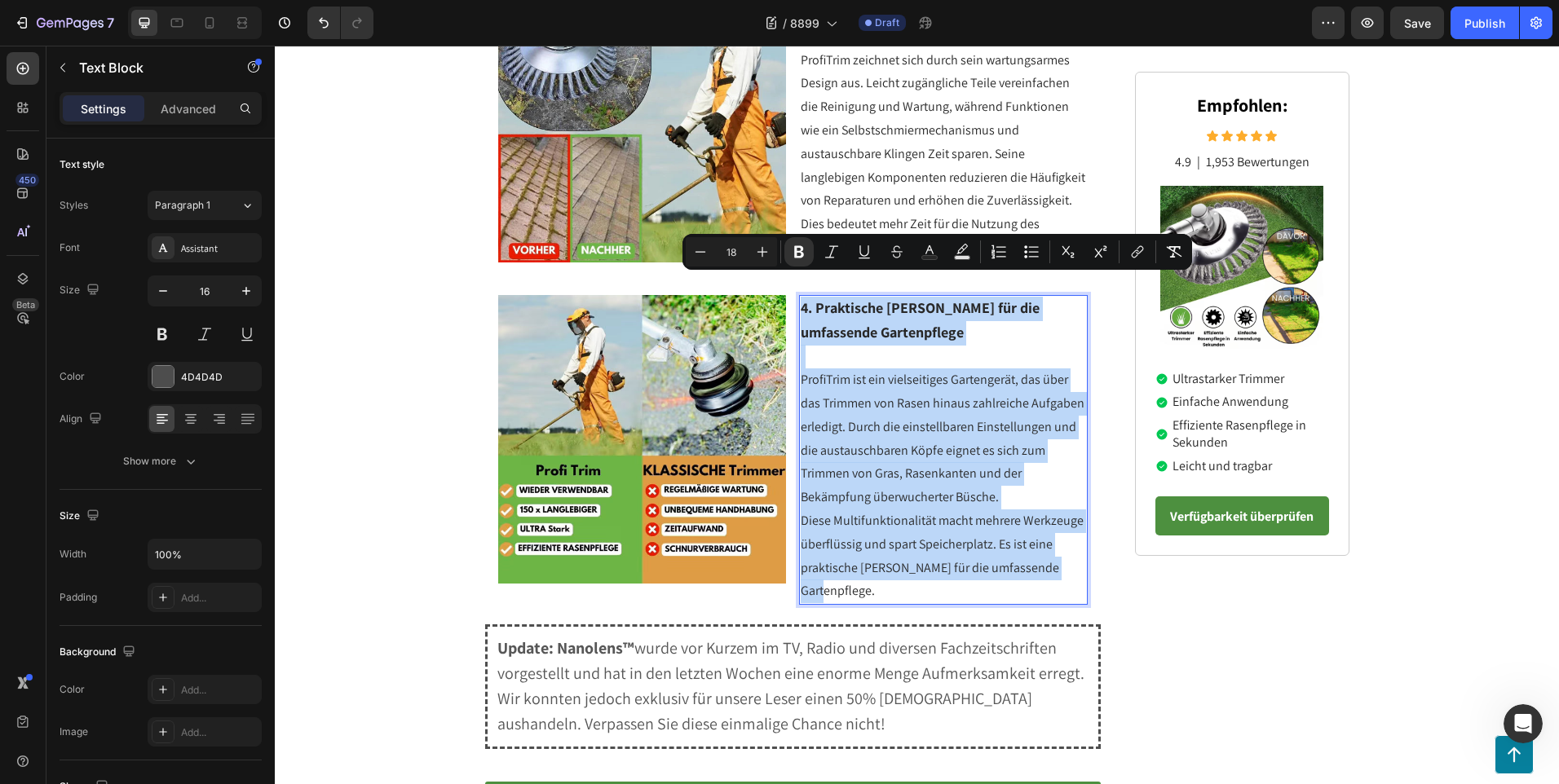
drag, startPoint x: 1067, startPoint y: 546, endPoint x: 794, endPoint y: 290, distance: 374.3
click at [799, 295] on div "4. Praktische [PERSON_NAME] für die umfassende Gartenpflege ProfiTrim ist ein v…" at bounding box center [943, 450] width 289 height 309
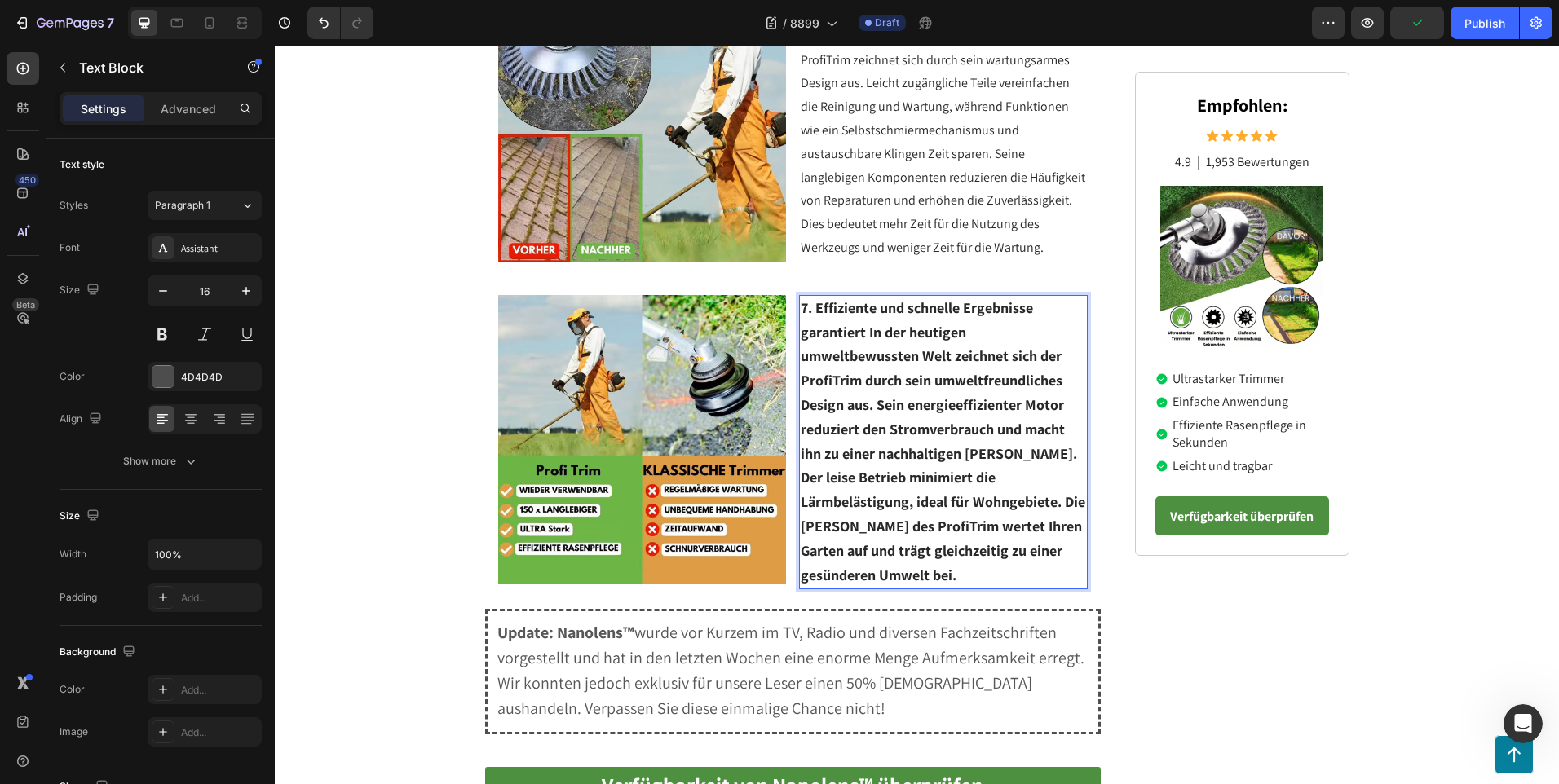
click at [861, 313] on strong "7. Effiziente und schnelle Ergebnisse garantiert In der heutigen umweltbewusste…" at bounding box center [943, 441] width 285 height 286
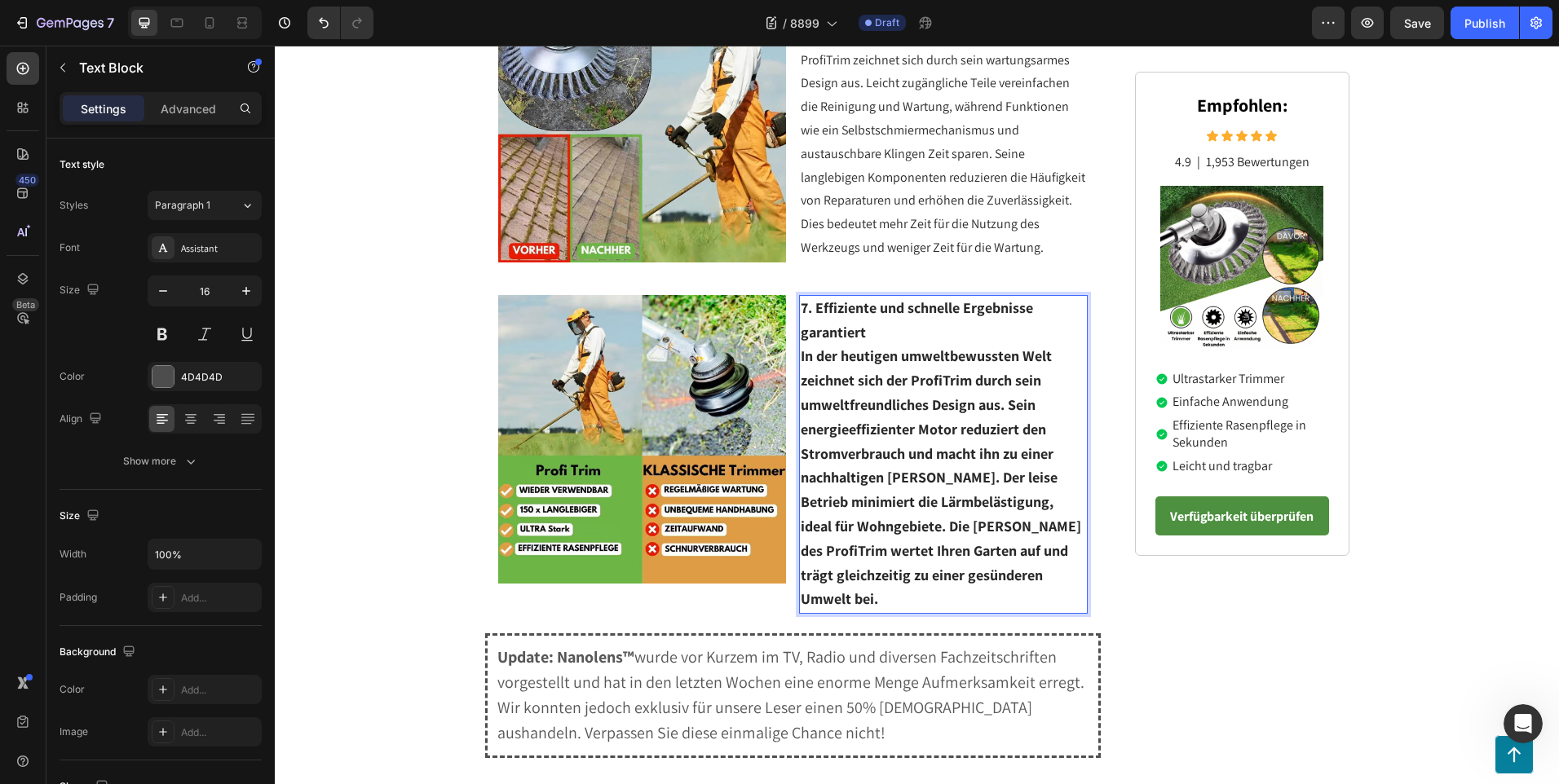
click at [864, 312] on p "7. Effiziente und schnelle Ergebnisse garantiert" at bounding box center [943, 321] width 285 height 49
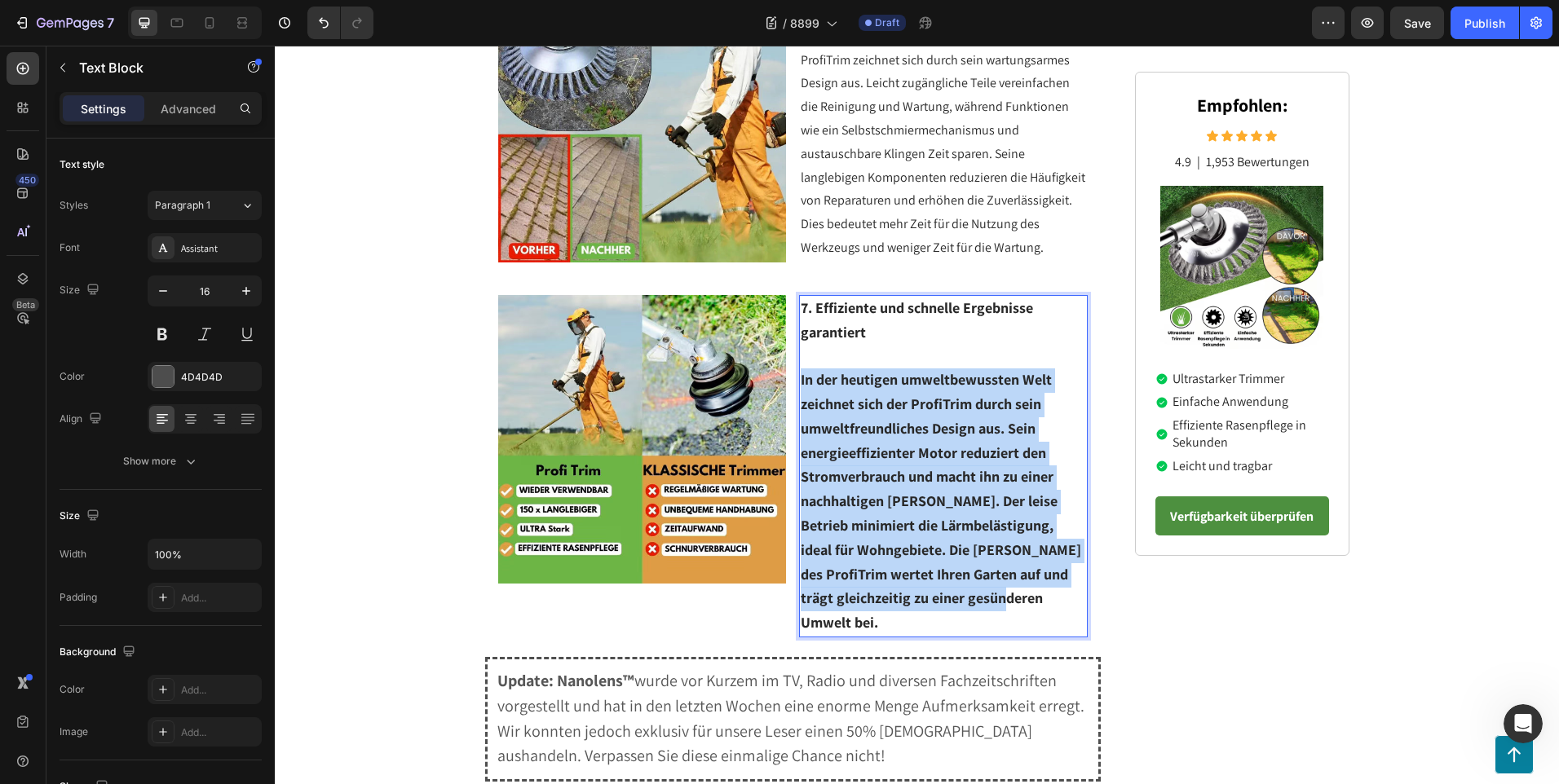
drag, startPoint x: 990, startPoint y: 580, endPoint x: 795, endPoint y: 359, distance: 294.7
click at [801, 368] on p "In der heutigen umweltbewussten Welt zeichnet sich der ProfiTrim durch sein umw…" at bounding box center [943, 502] width 285 height 267
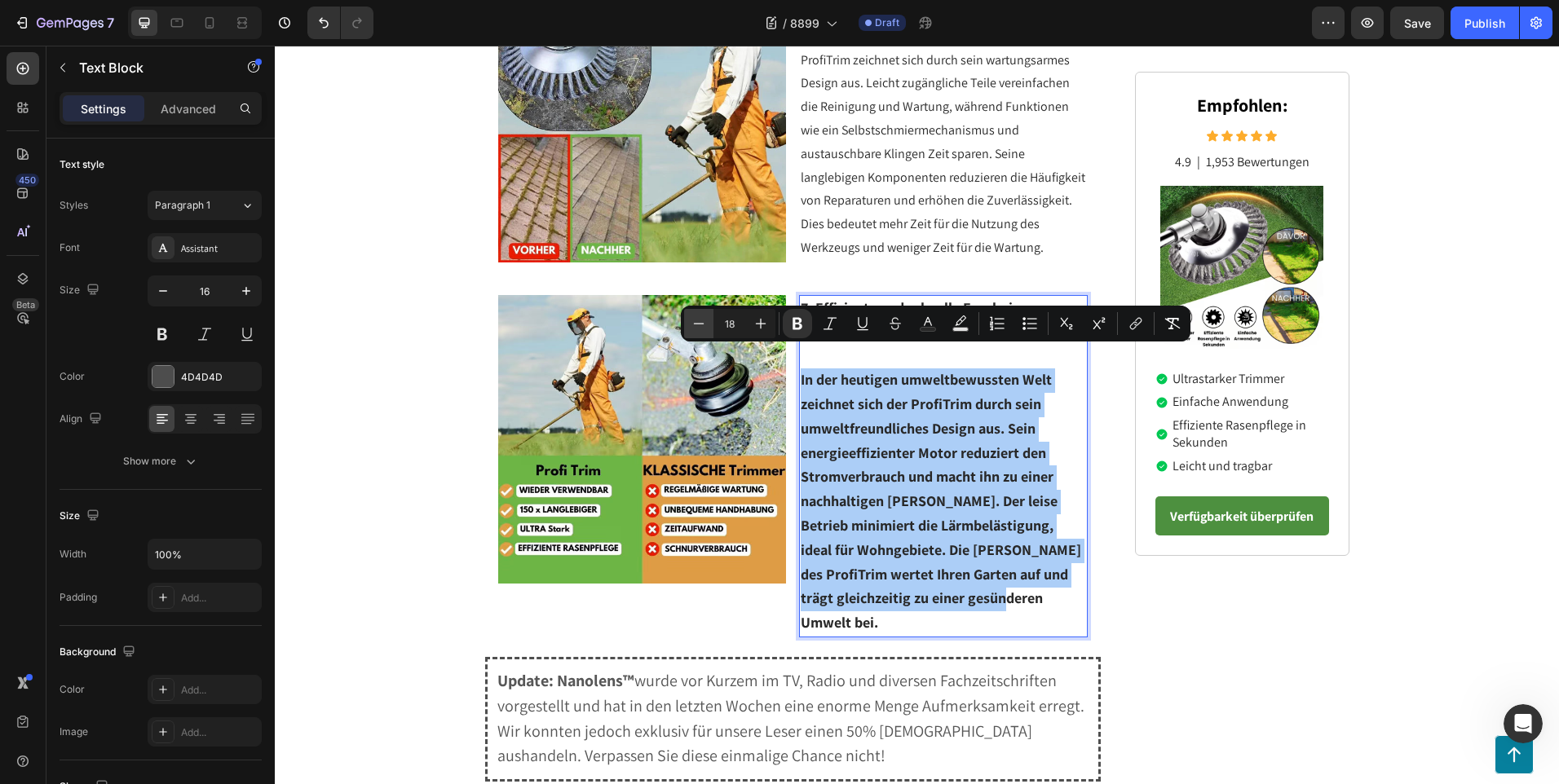
click at [701, 322] on icon "Editor contextual toolbar" at bounding box center [699, 324] width 17 height 17
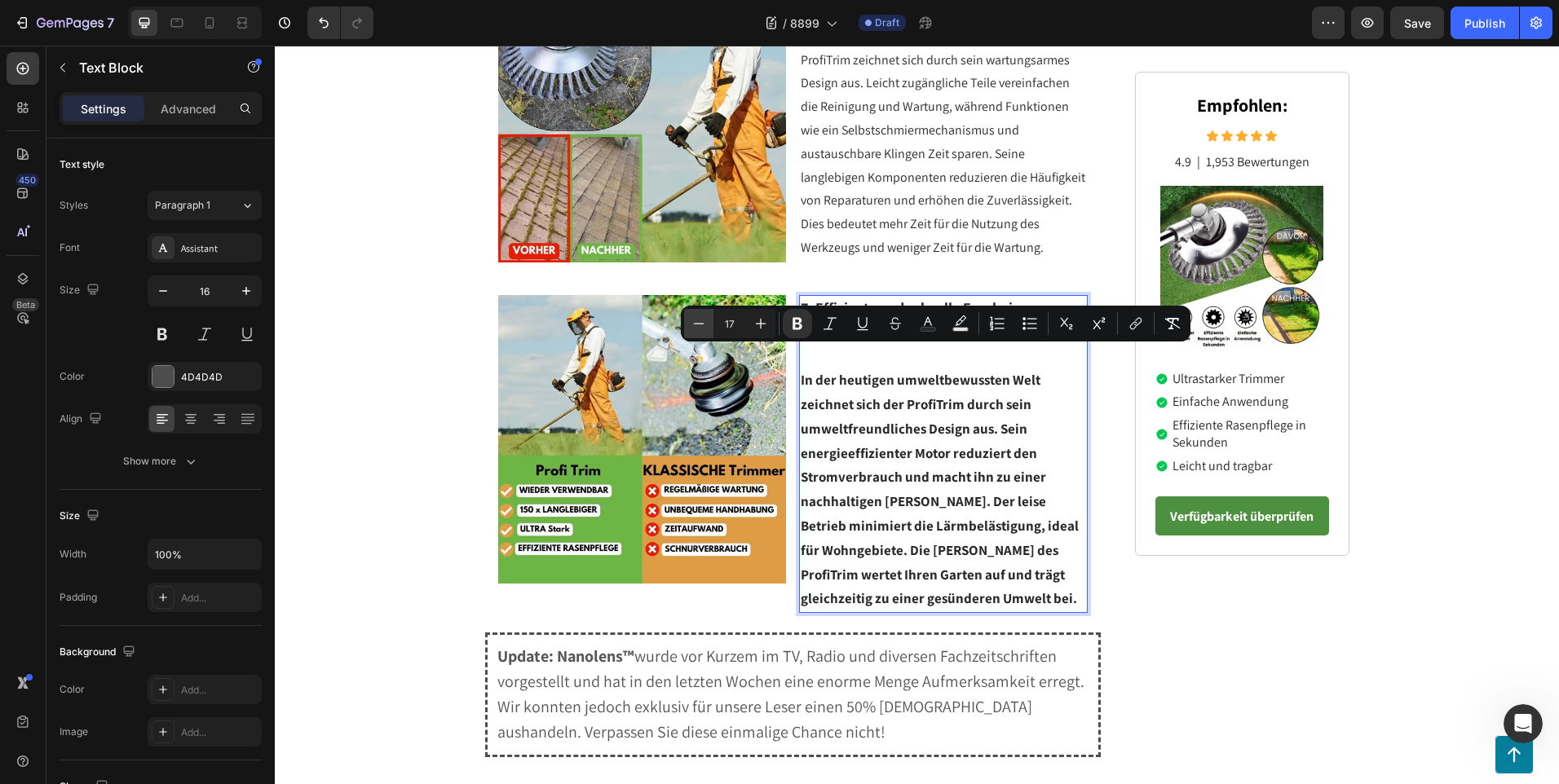
click at [701, 322] on icon "Editor contextual toolbar" at bounding box center [699, 324] width 17 height 17
type input "16"
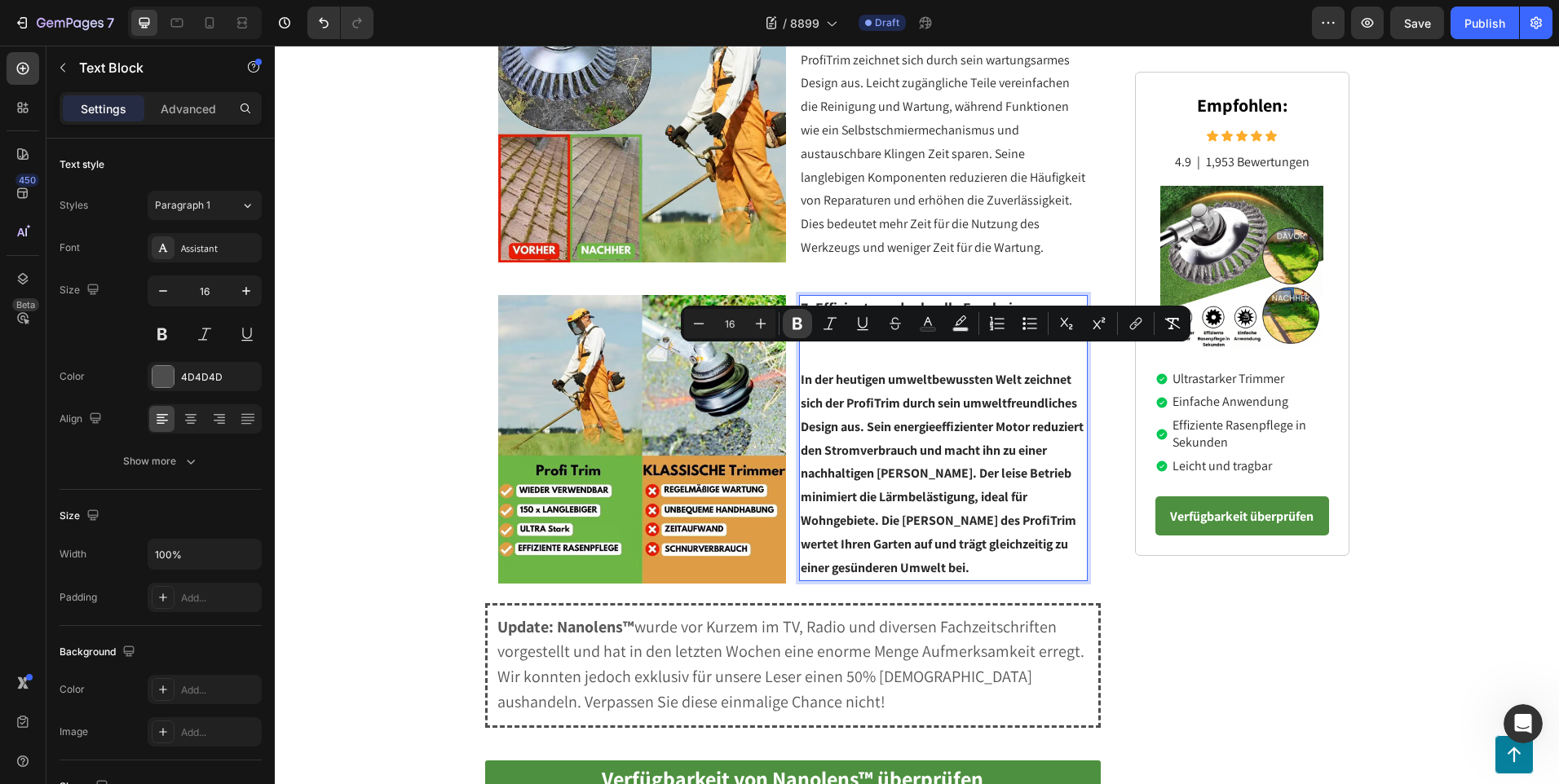
click at [795, 322] on icon "Editor contextual toolbar" at bounding box center [797, 324] width 10 height 12
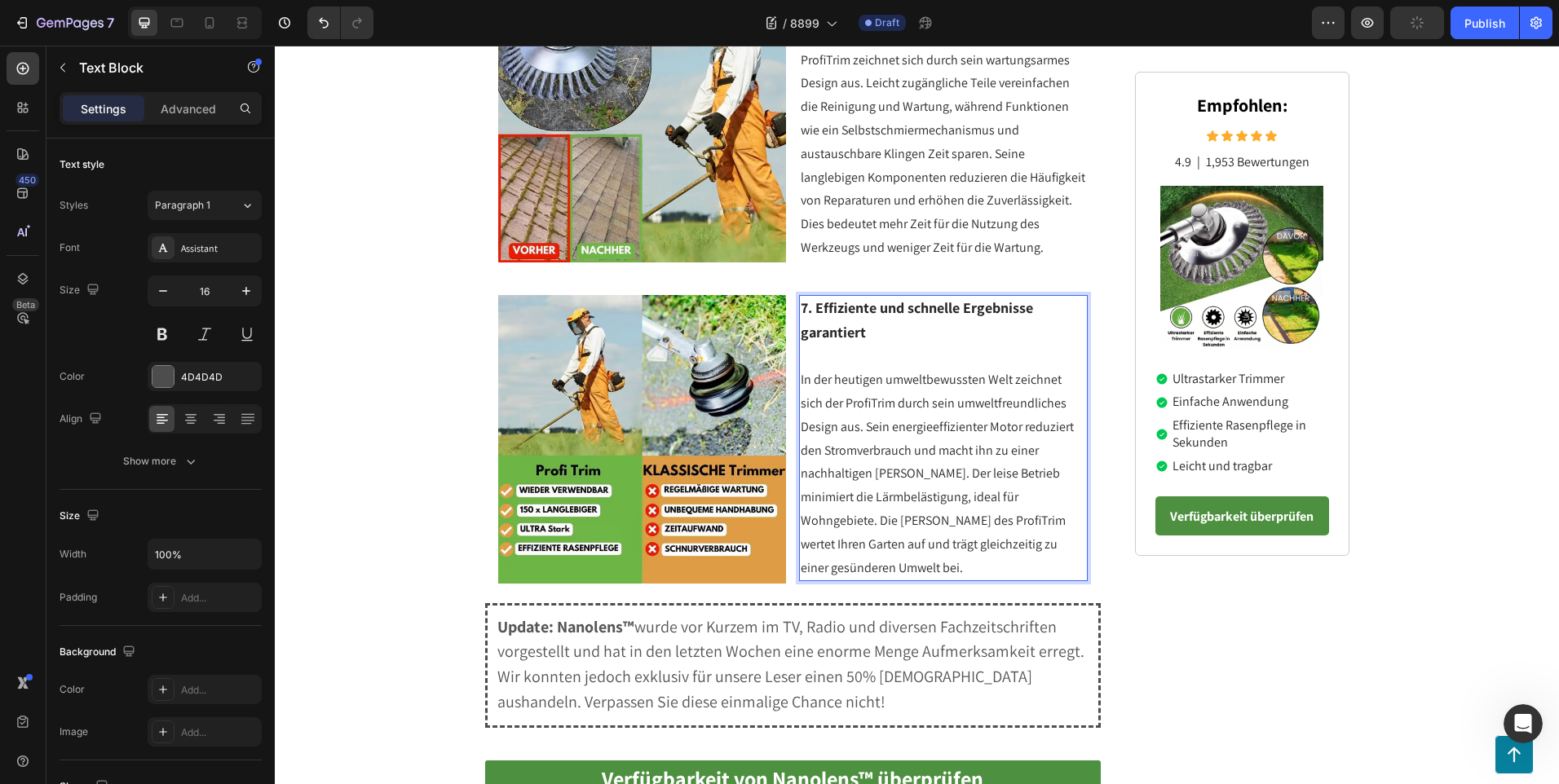
click at [859, 407] on span "In der heutigen umweltbewussten Welt zeichnet sich der ProfiTrim durch sein umw…" at bounding box center [937, 473] width 273 height 205
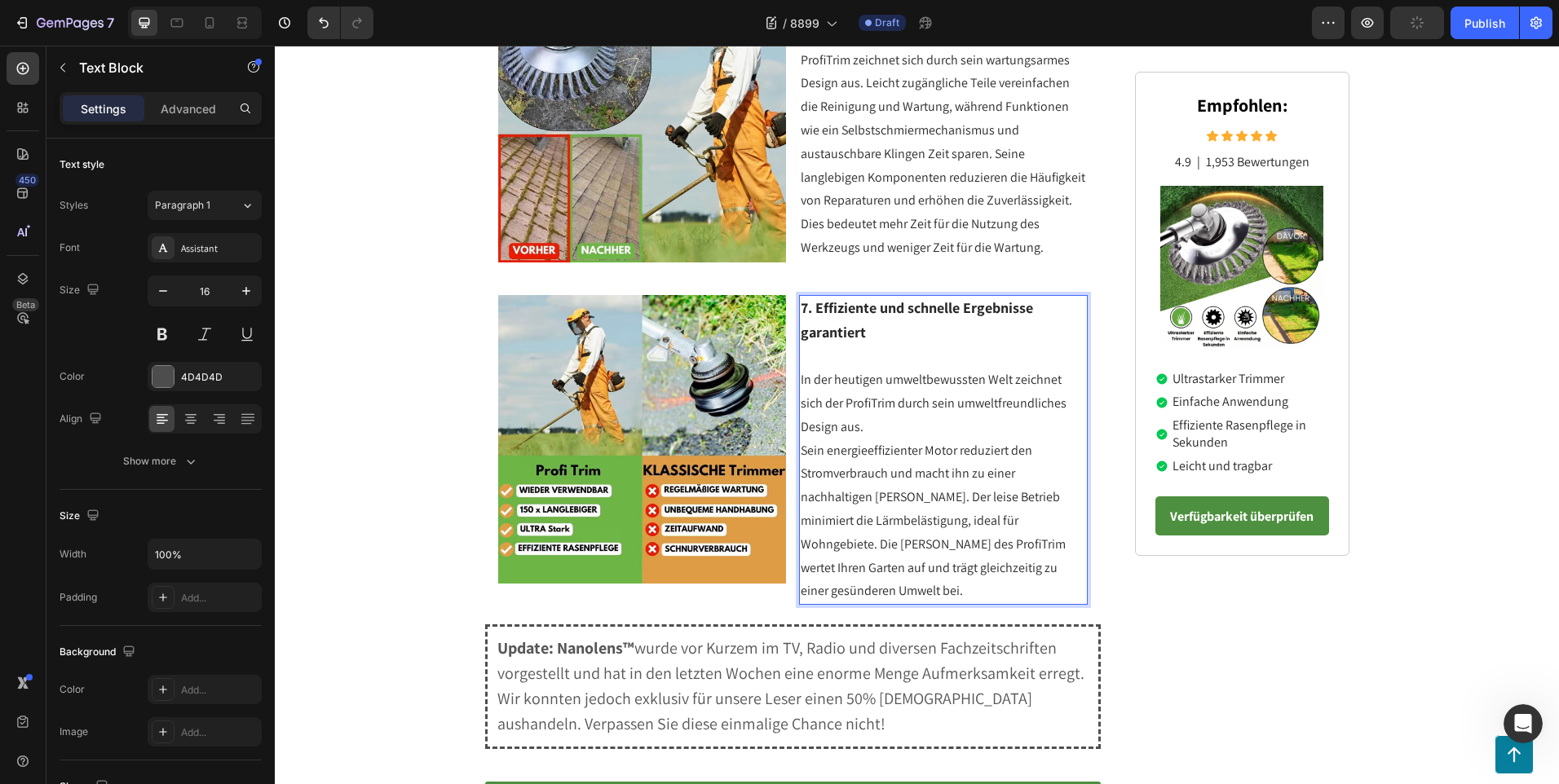
click at [801, 442] on span "Sein energieeffizienter Motor reduziert den Stromverbrauch und macht ihn zu ein…" at bounding box center [933, 521] width 265 height 158
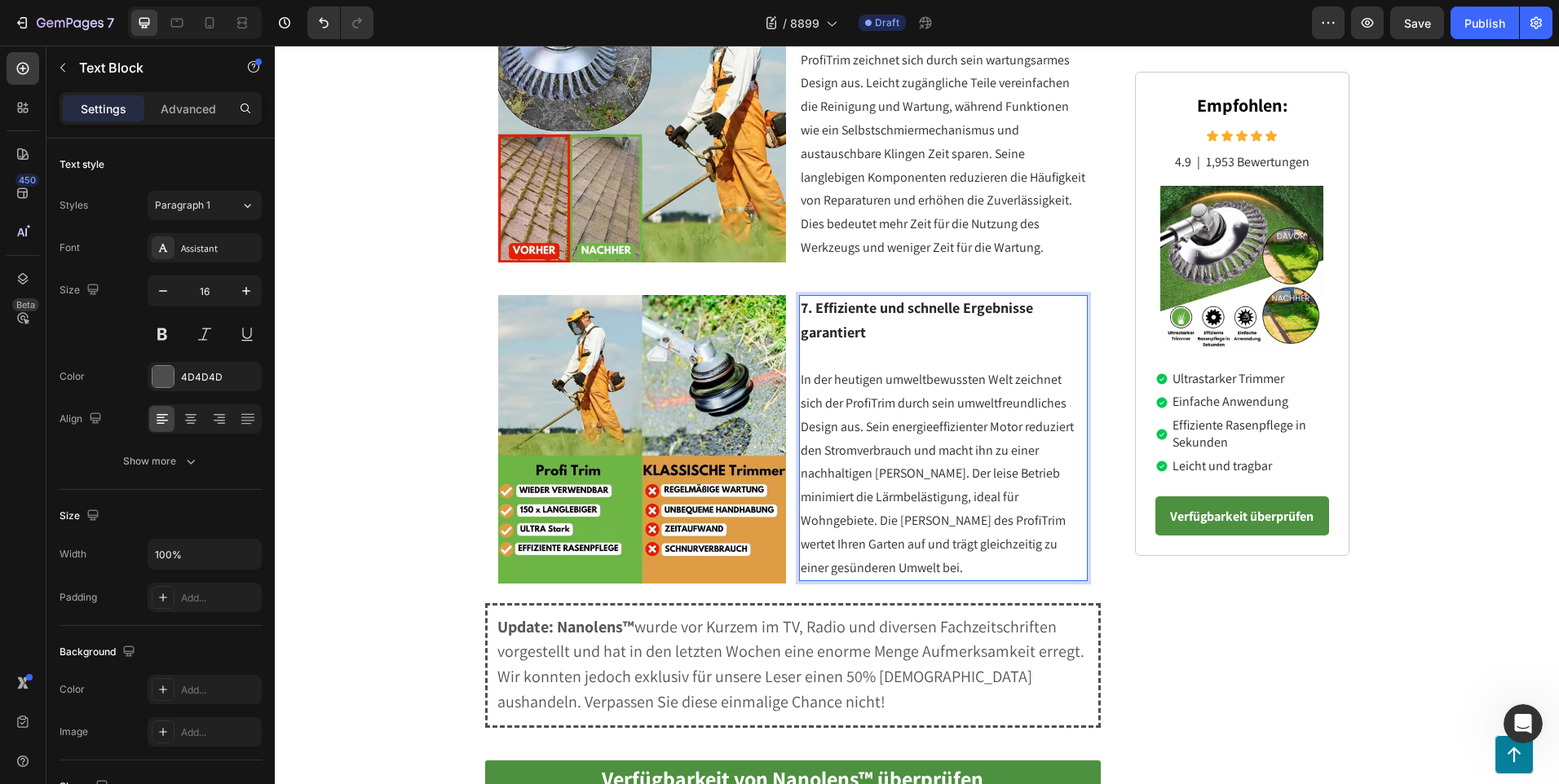
click at [902, 453] on span "In der heutigen umweltbewussten Welt zeichnet sich der ProfiTrim durch sein umw…" at bounding box center [937, 473] width 273 height 205
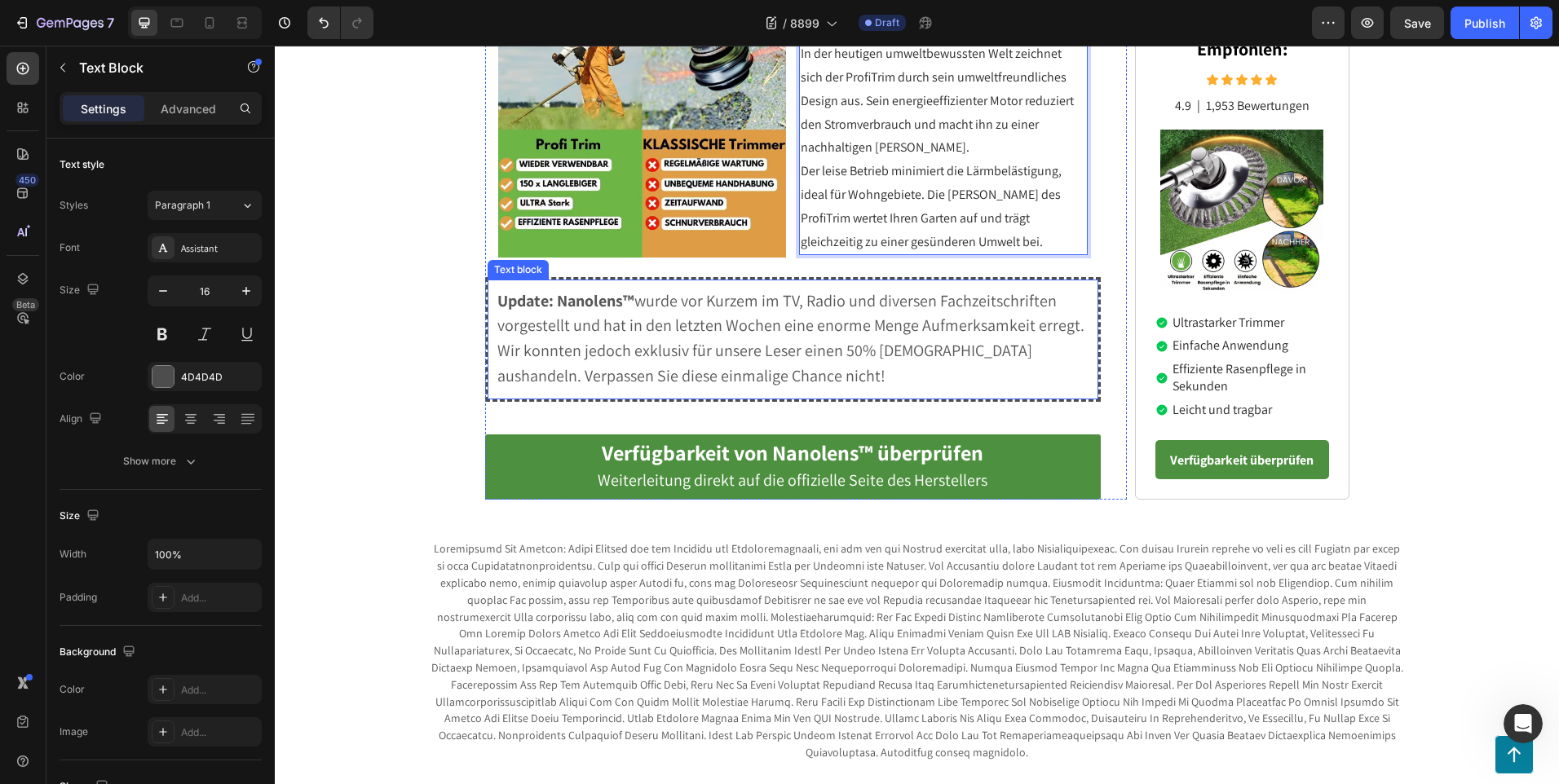
scroll to position [2507, 0]
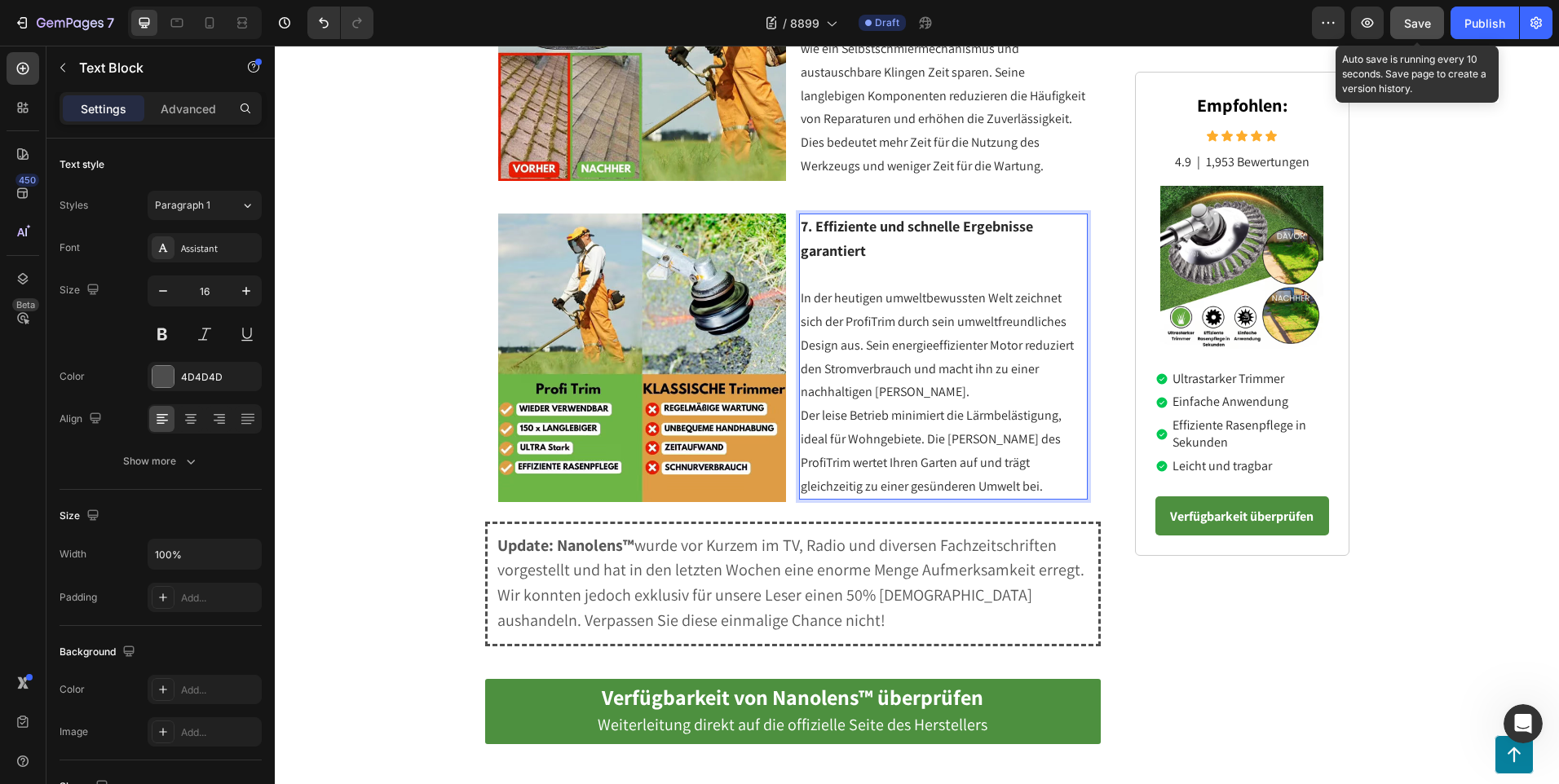
click at [1408, 24] on span "Save" at bounding box center [1417, 23] width 27 height 14
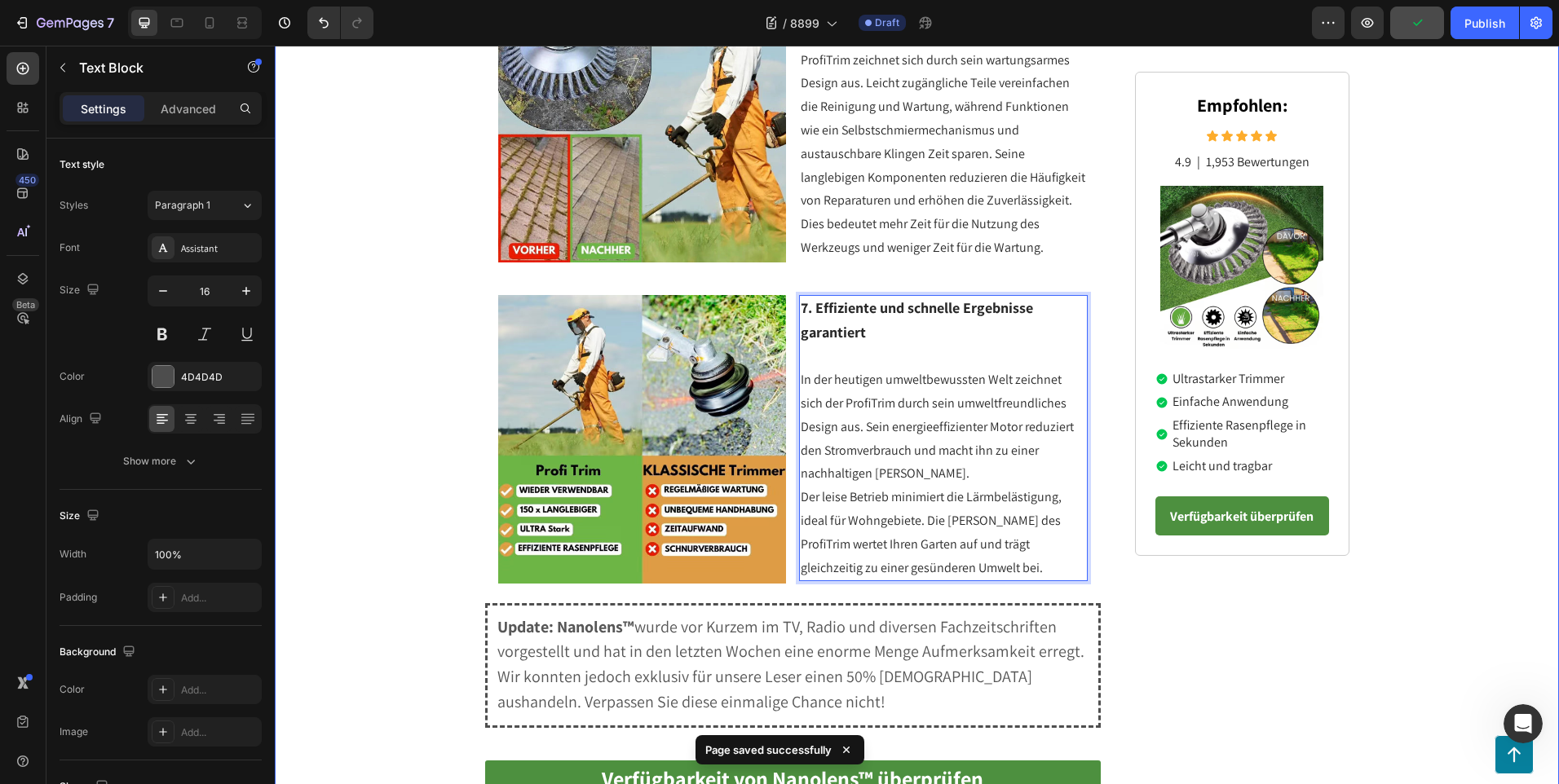
scroll to position [2263, 0]
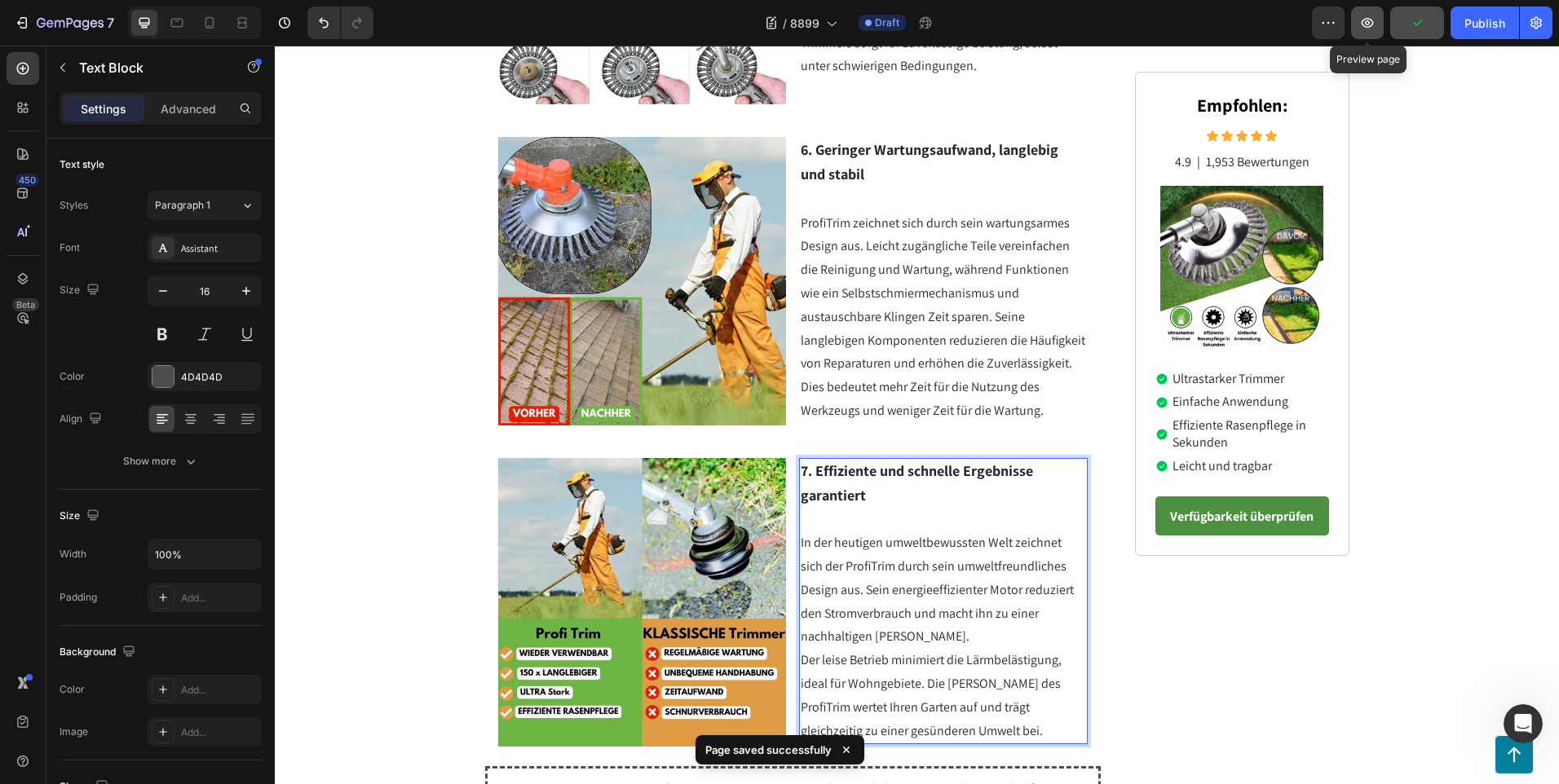
click at [1362, 22] on icon "button" at bounding box center [1367, 23] width 17 height 17
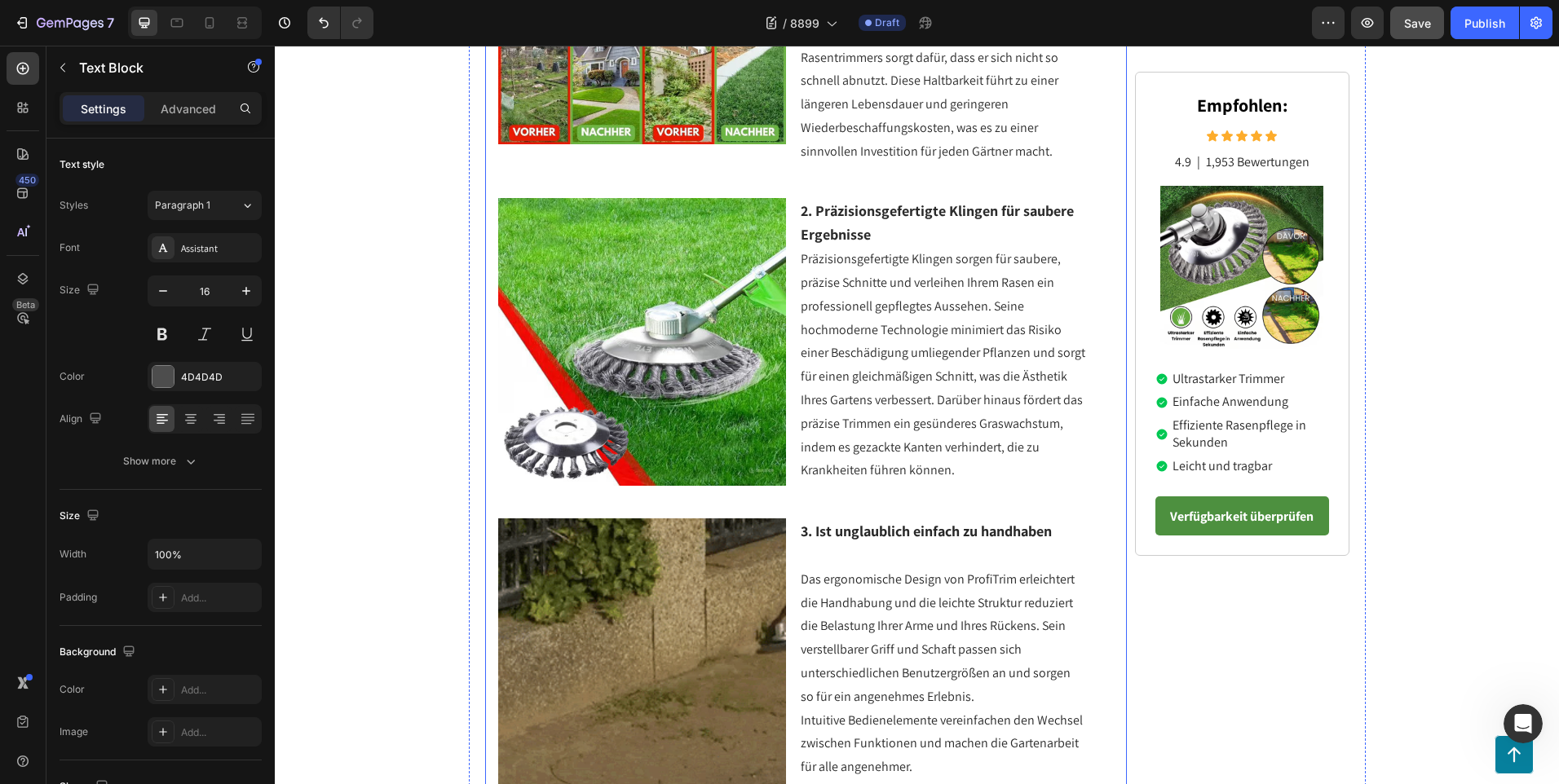
scroll to position [652, 0]
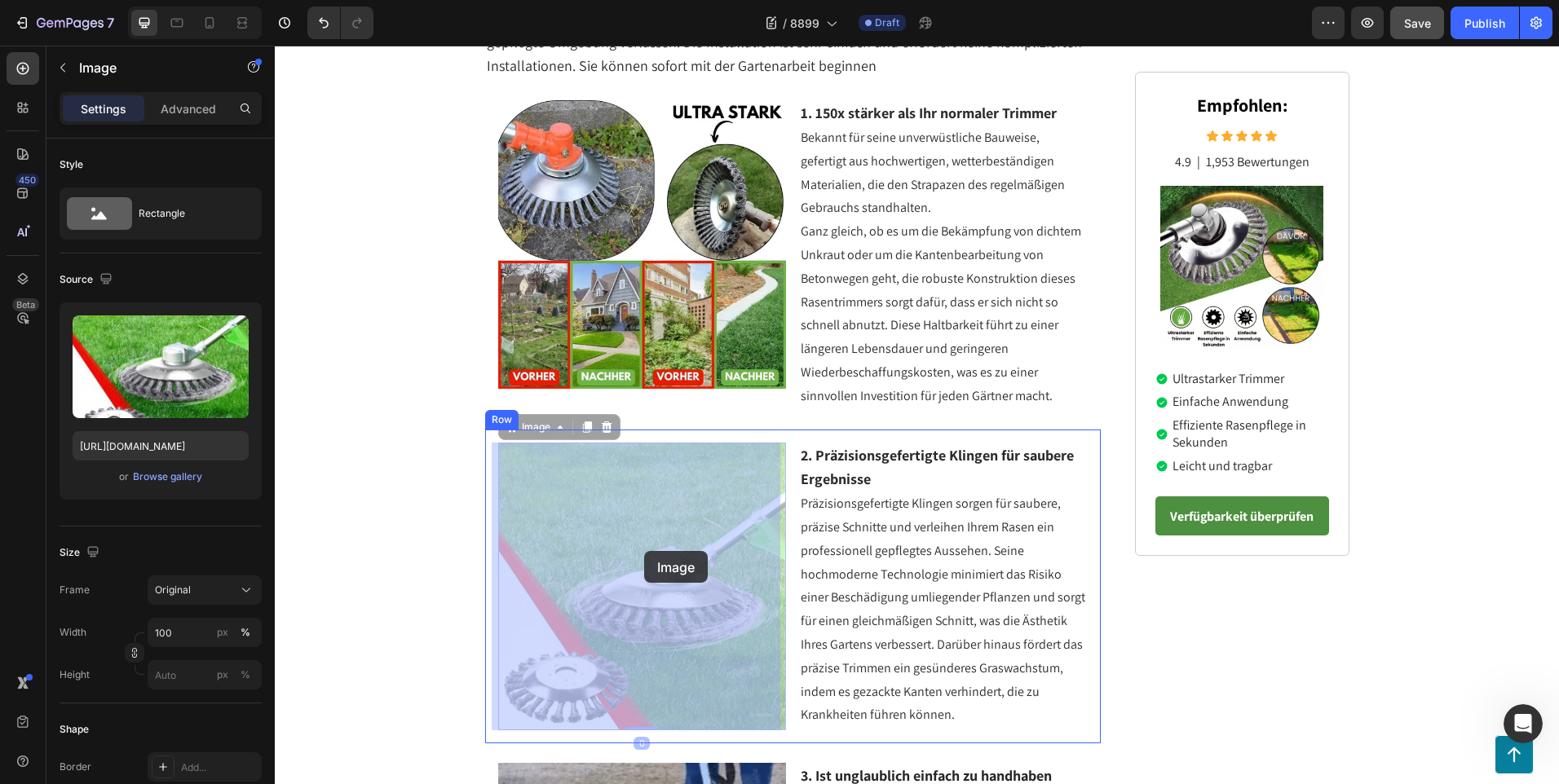
drag, startPoint x: 724, startPoint y: 512, endPoint x: 644, endPoint y: 551, distance: 89.0
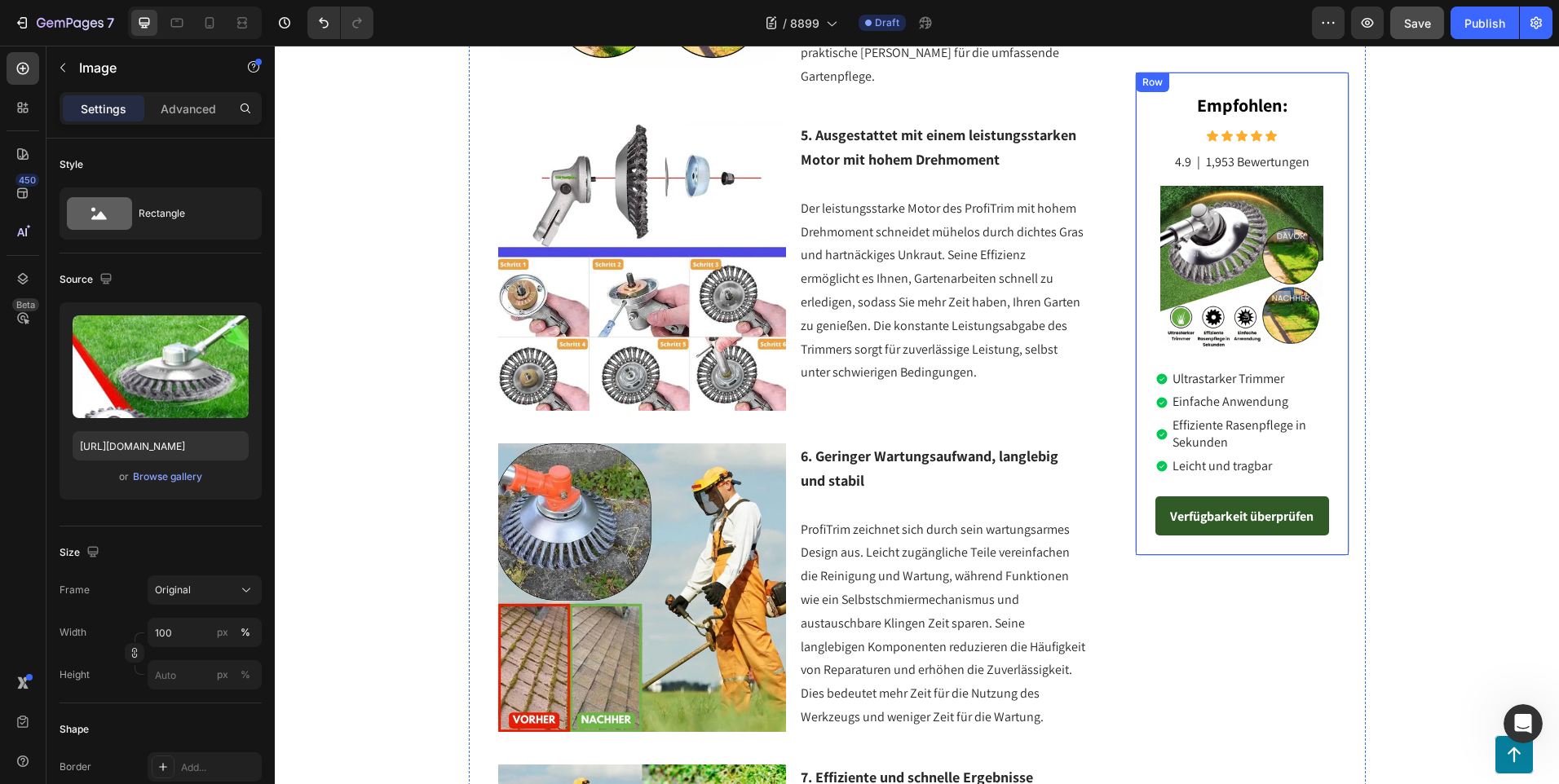
scroll to position [1712, 0]
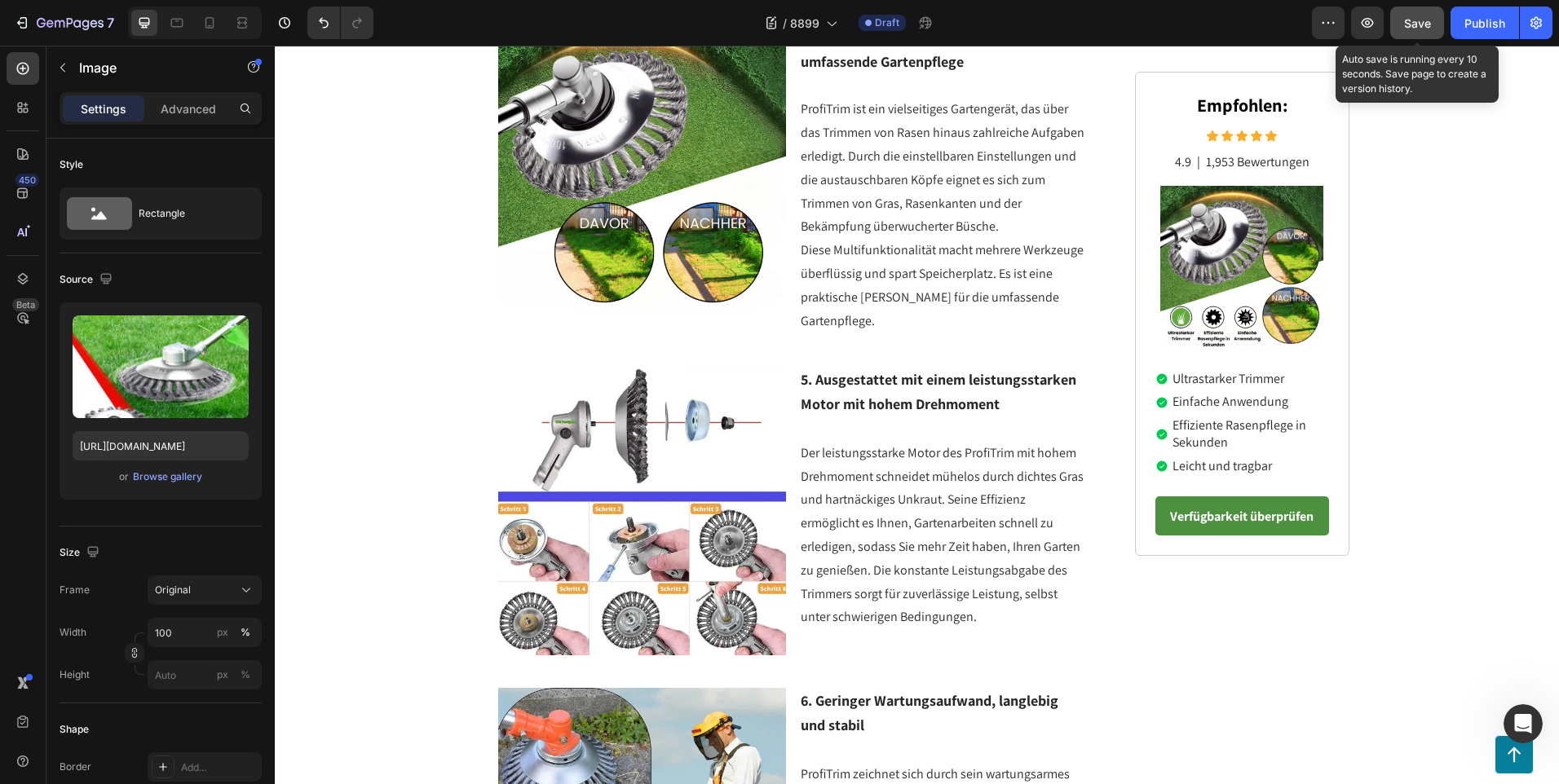
click at [1418, 25] on span "Save" at bounding box center [1417, 23] width 27 height 14
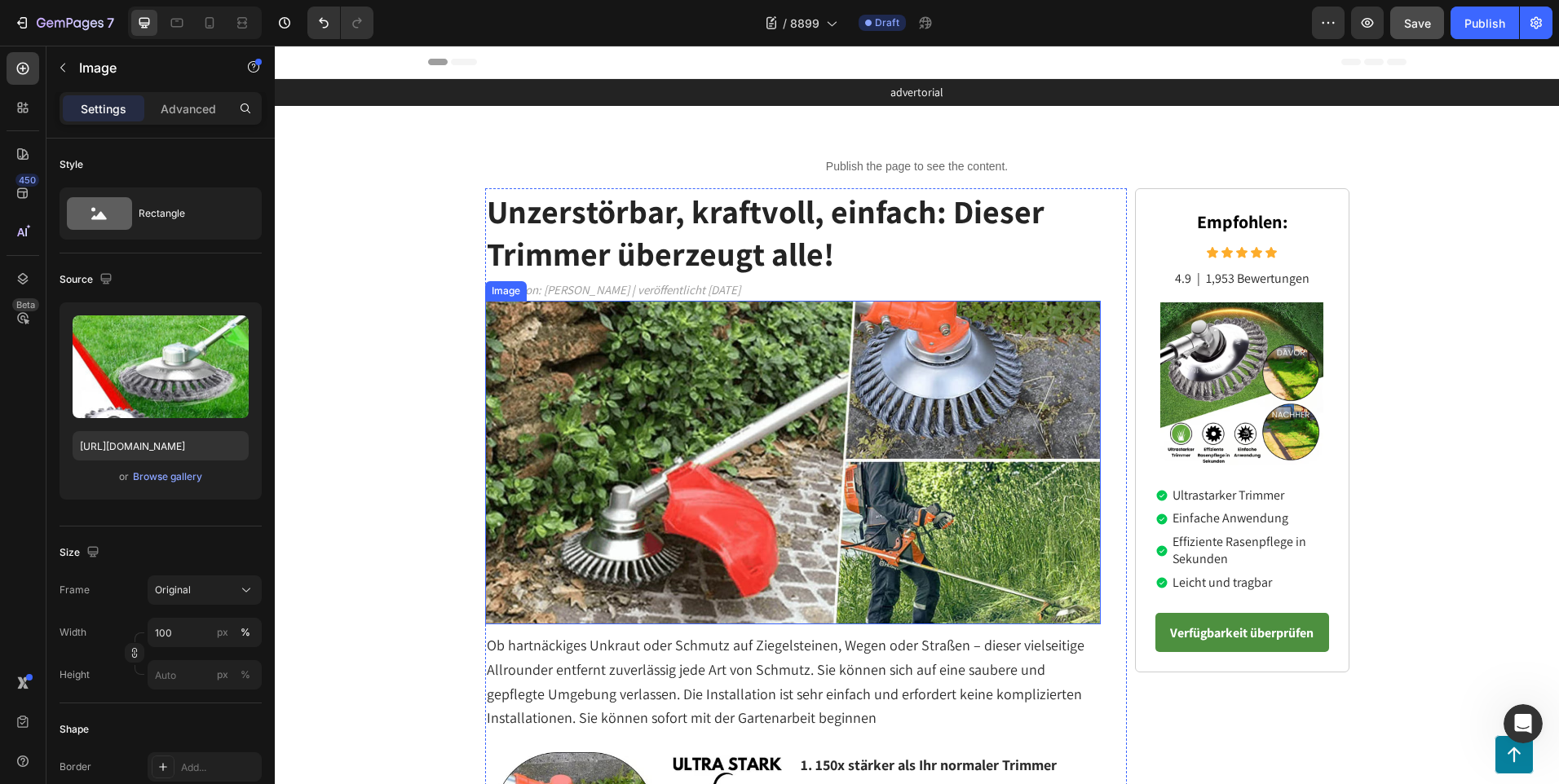
scroll to position [163, 0]
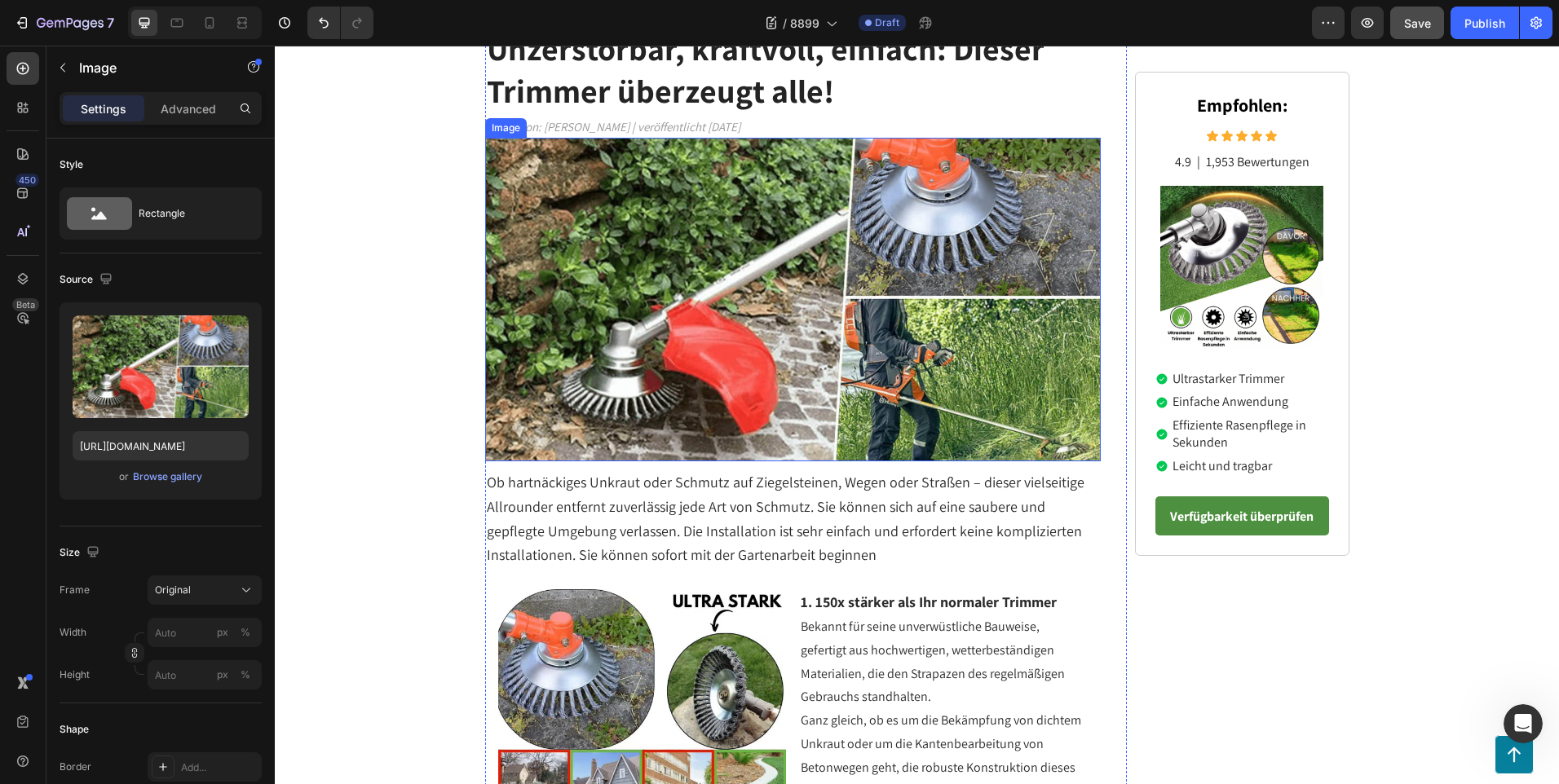
click at [737, 420] on img at bounding box center [793, 299] width 616 height 324
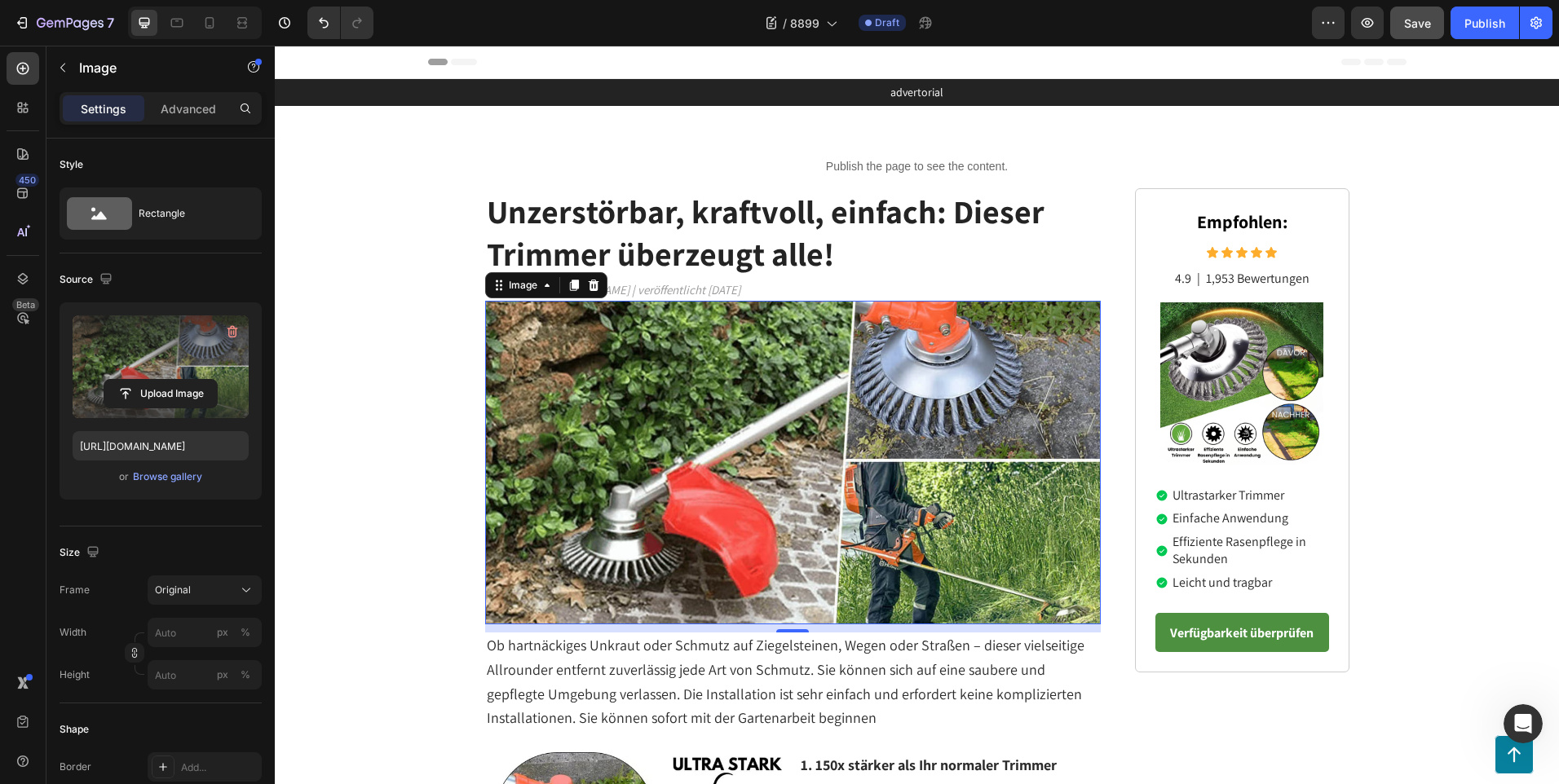
click at [182, 368] on label at bounding box center [160, 367] width 176 height 103
click at [182, 380] on input "file" at bounding box center [161, 393] width 113 height 27
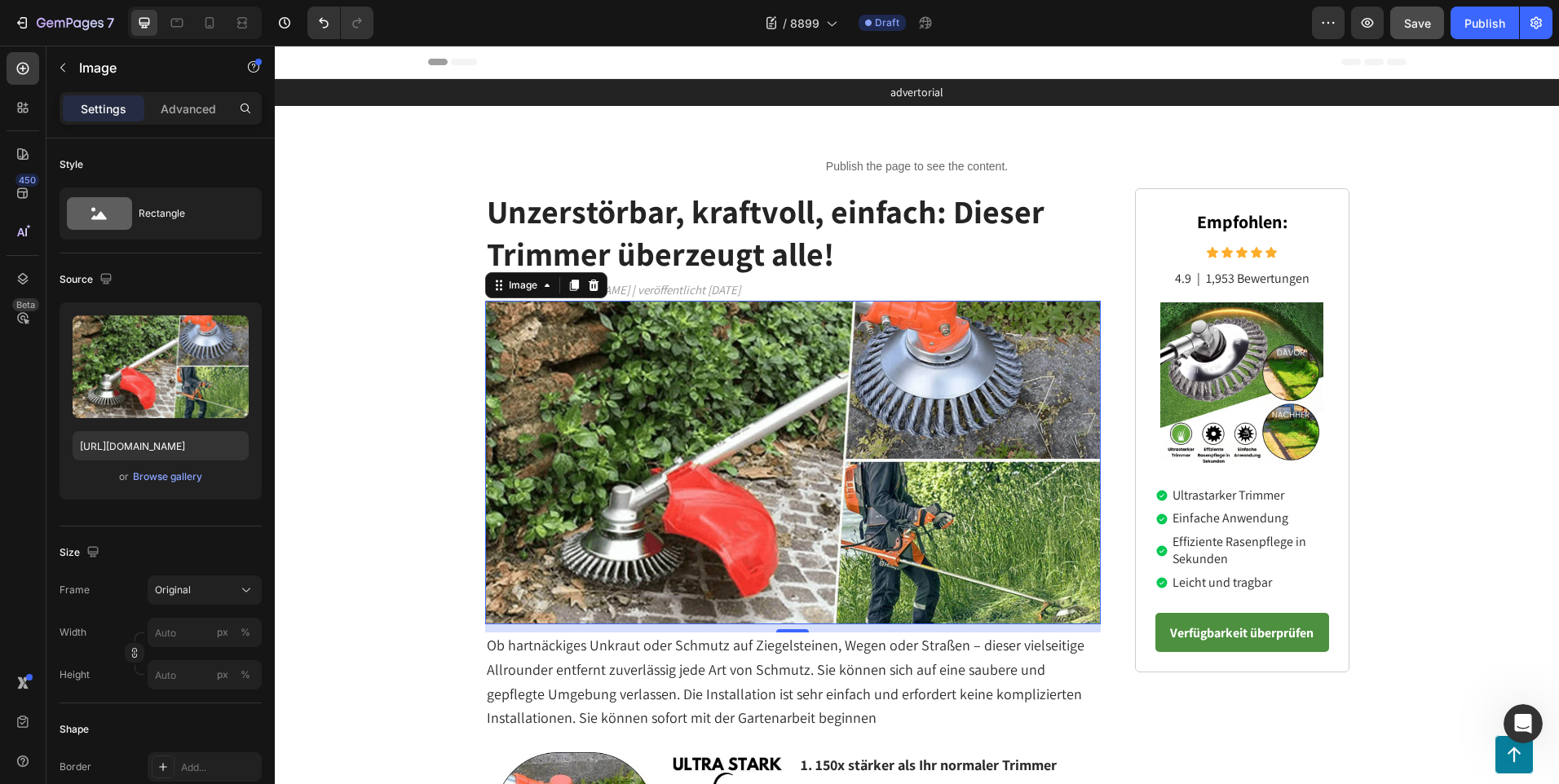
click at [704, 413] on img at bounding box center [793, 463] width 616 height 324
click at [1413, 22] on span "Save" at bounding box center [1417, 23] width 27 height 14
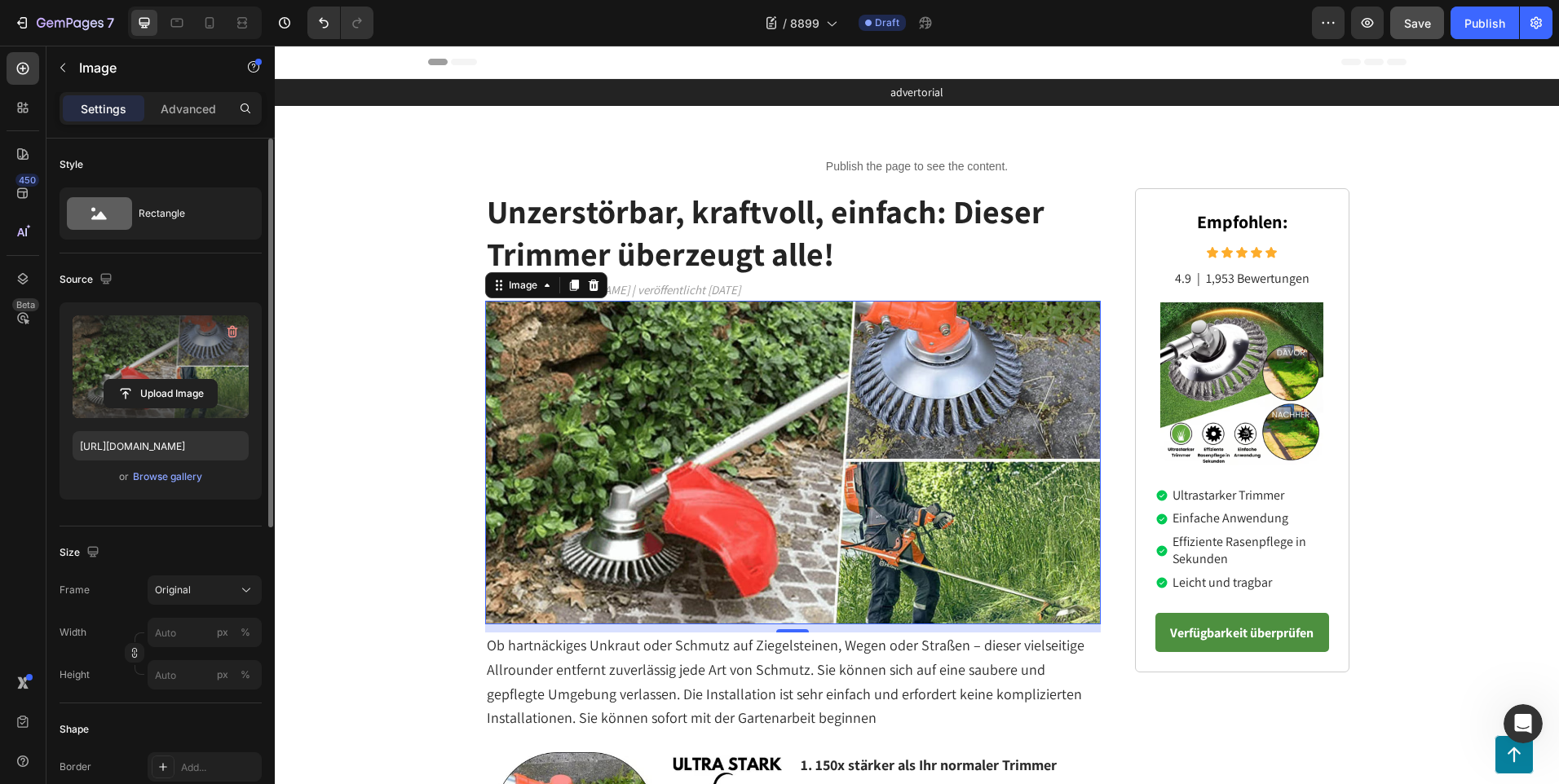
click at [183, 358] on label at bounding box center [160, 367] width 176 height 103
click at [183, 380] on input "file" at bounding box center [161, 393] width 113 height 27
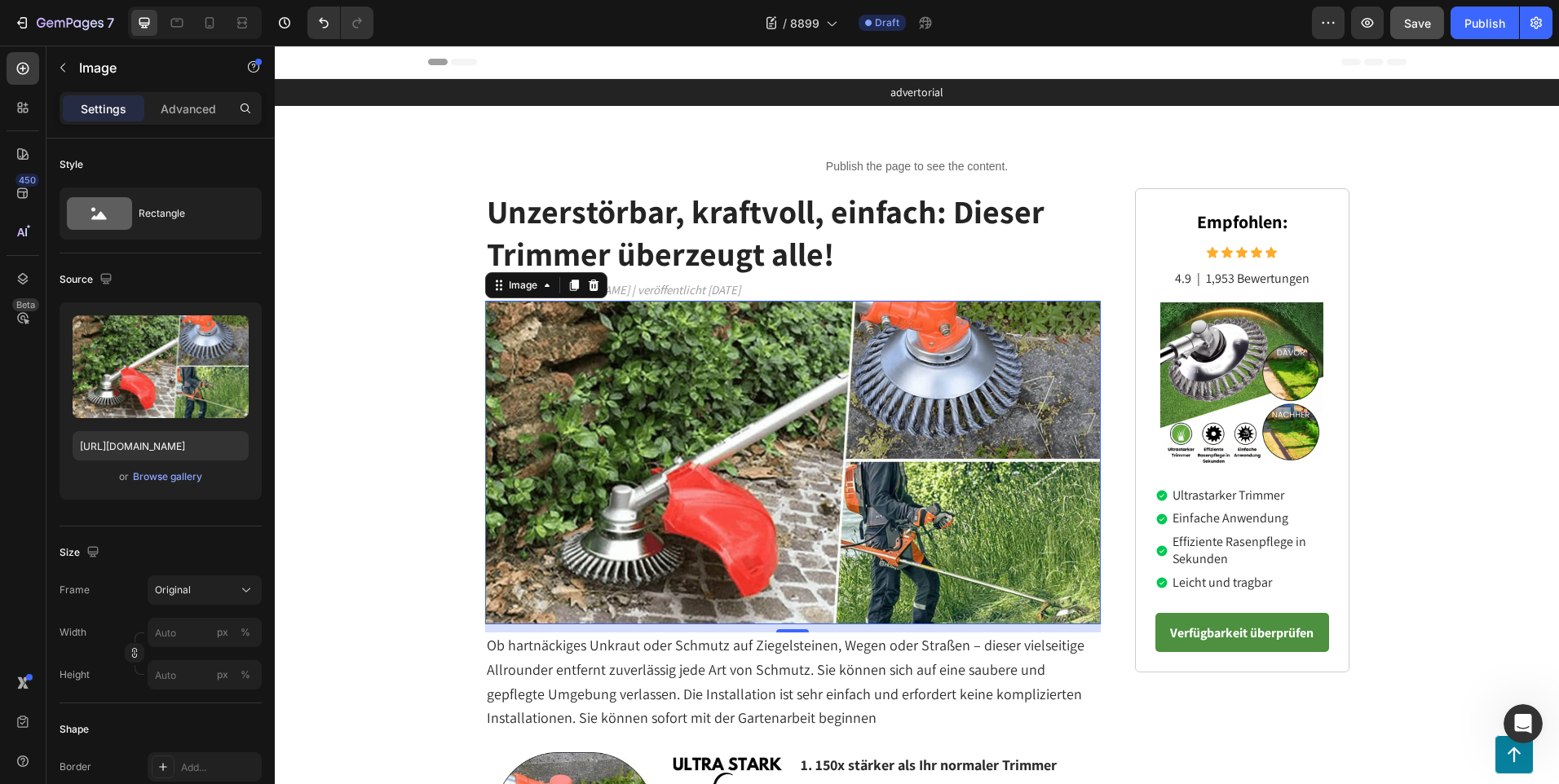
click at [767, 413] on img at bounding box center [793, 463] width 616 height 324
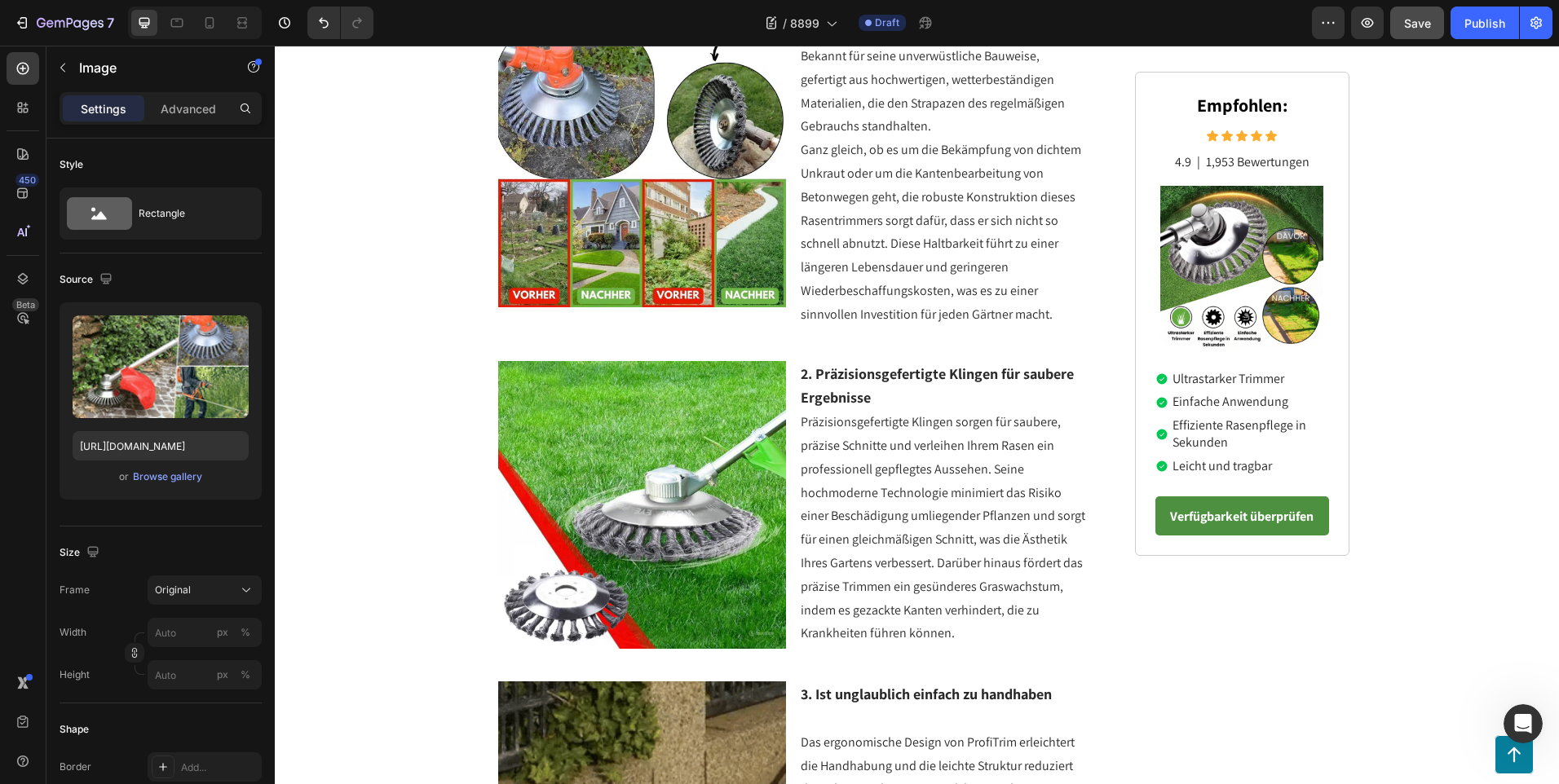
scroll to position [489, 0]
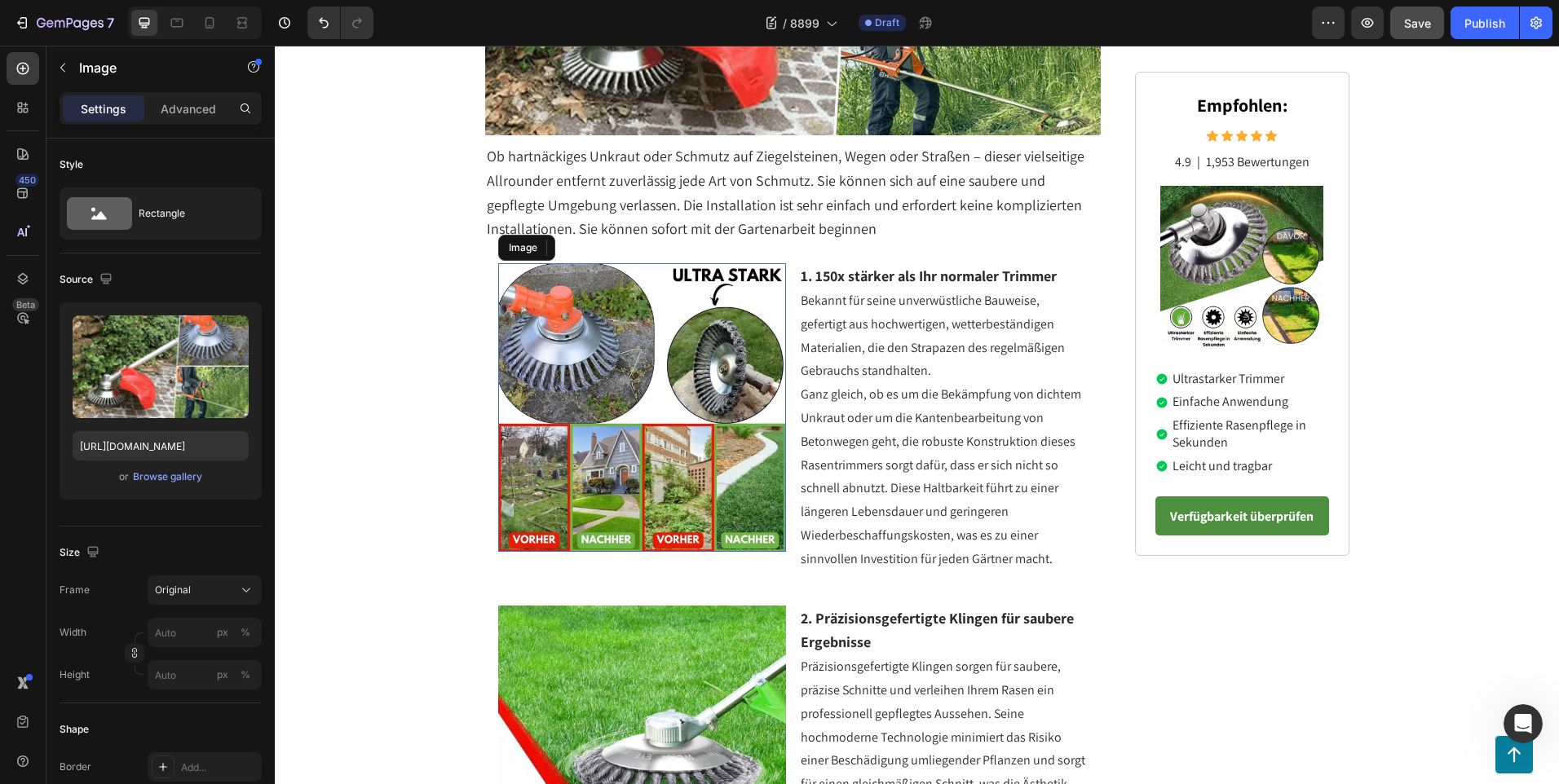
click at [656, 402] on img at bounding box center [642, 407] width 289 height 289
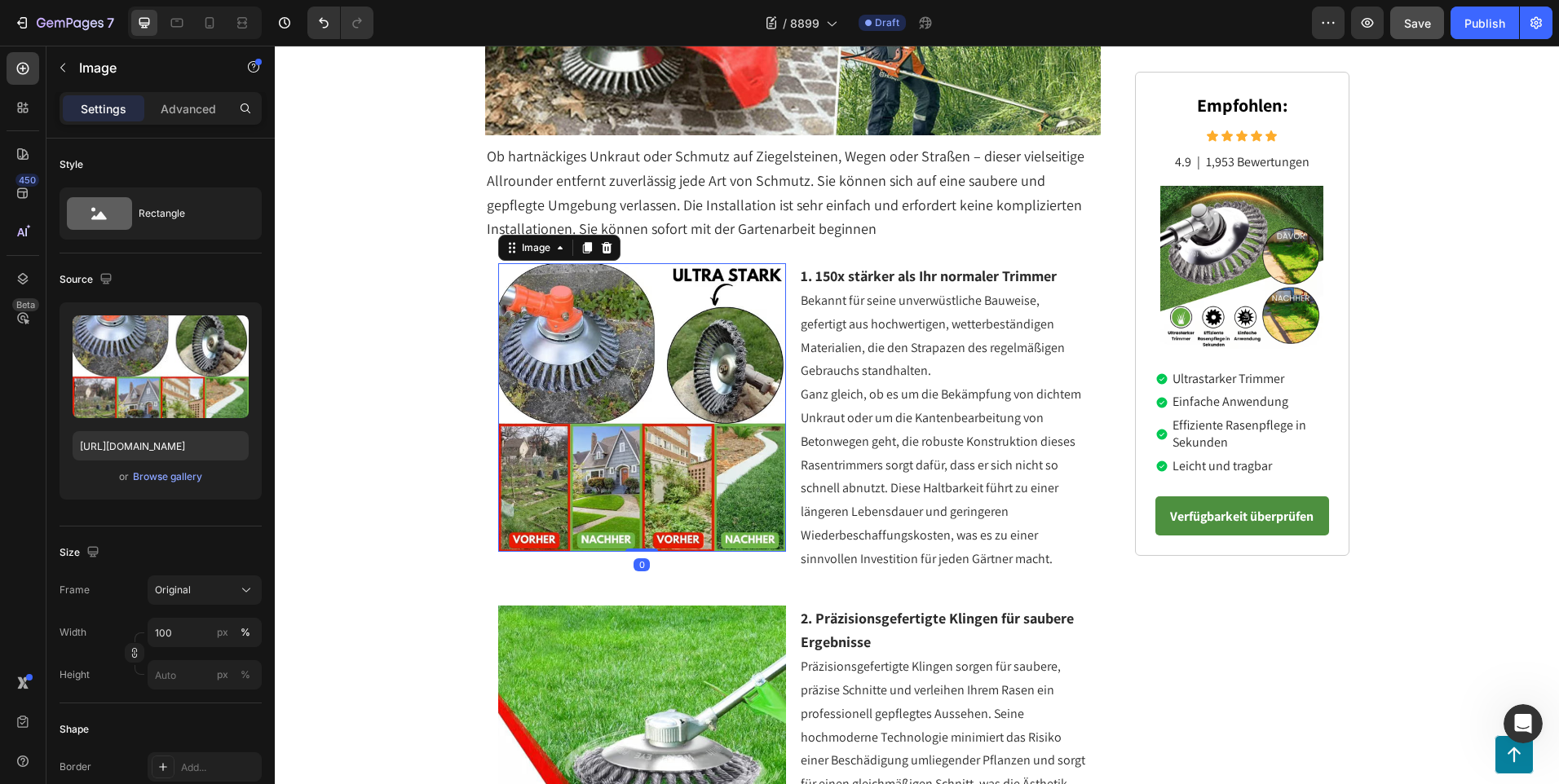
click at [716, 368] on img at bounding box center [642, 407] width 289 height 289
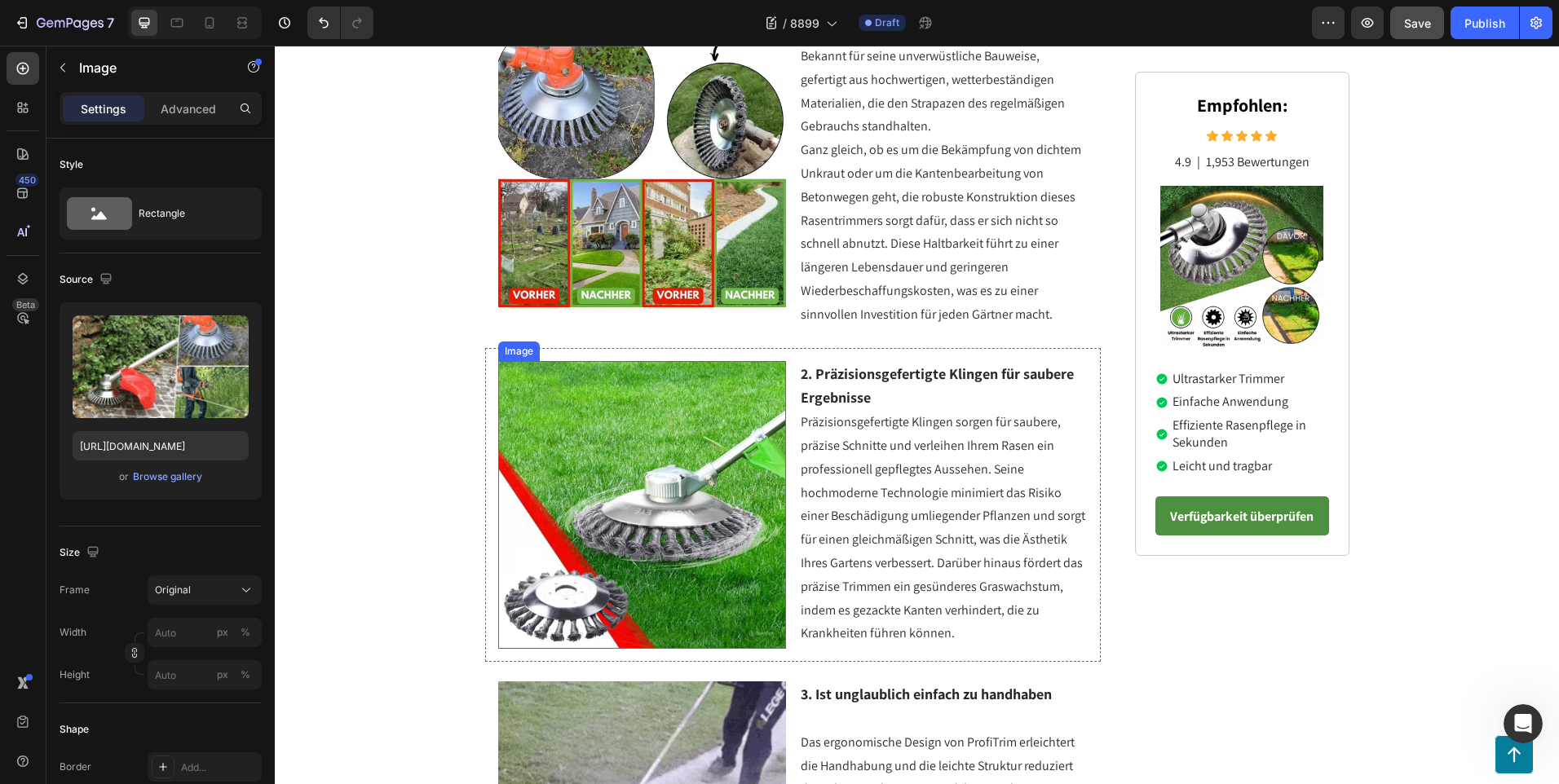
click at [716, 410] on img at bounding box center [642, 505] width 289 height 289
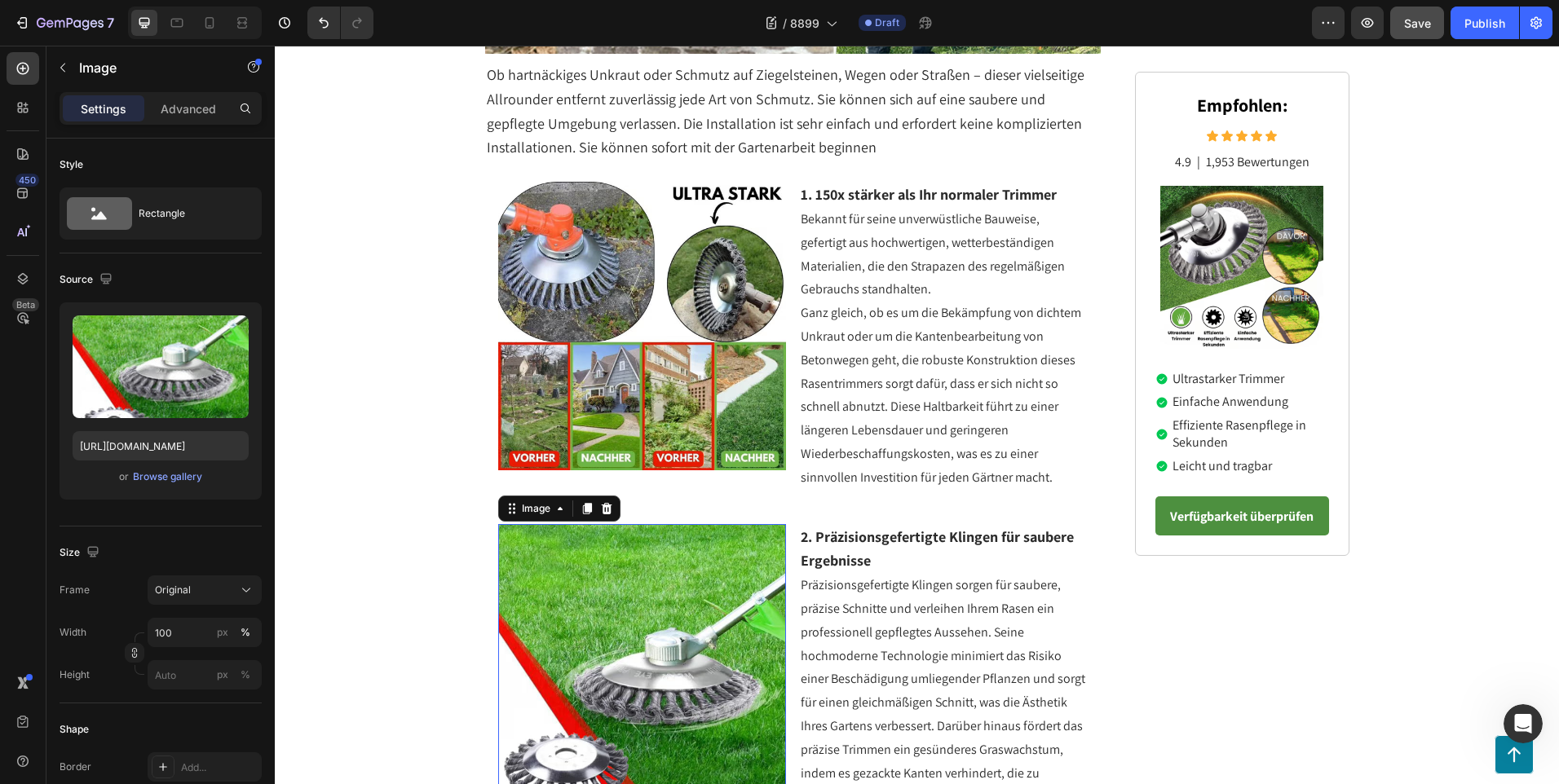
scroll to position [326, 0]
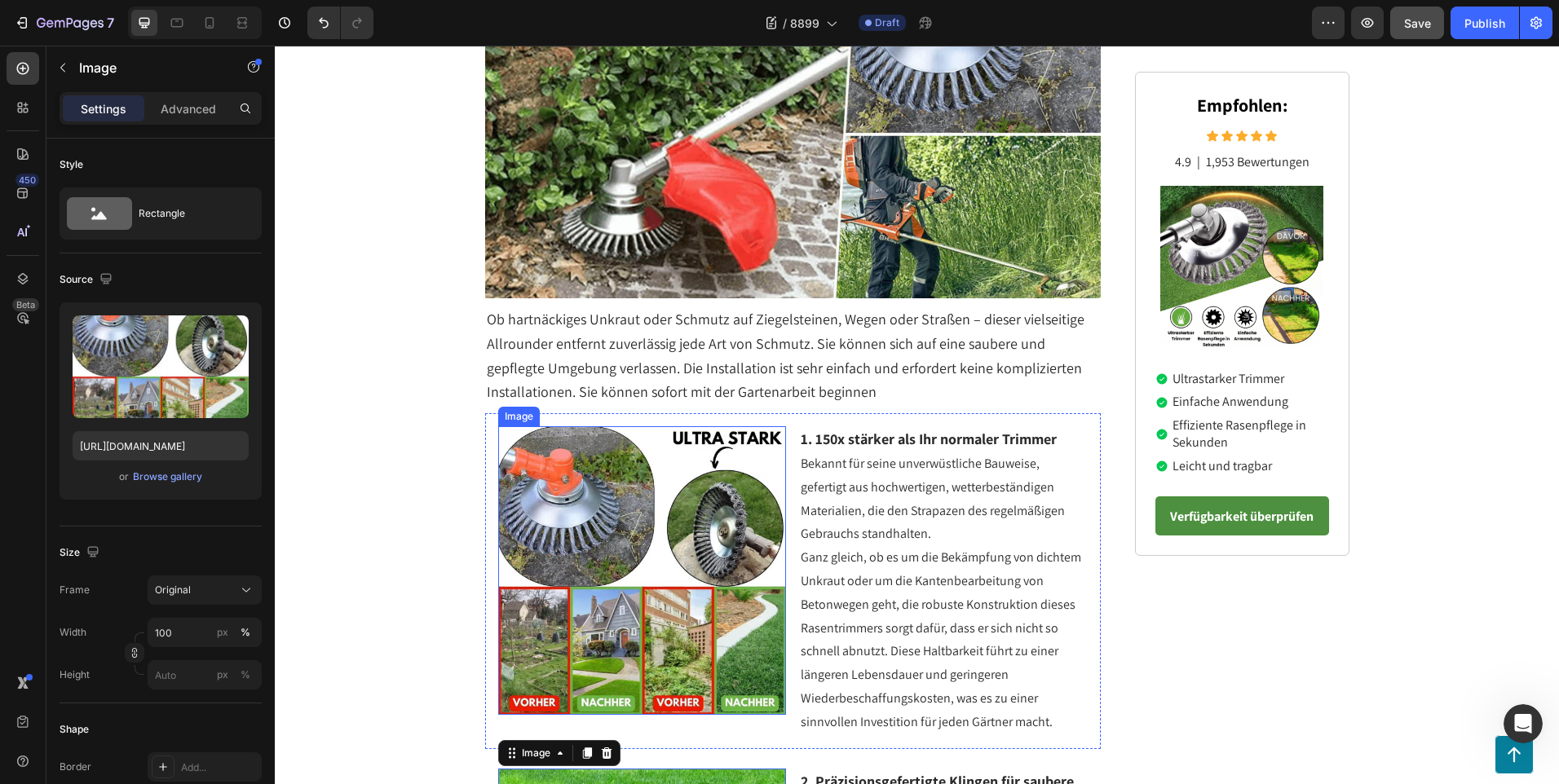
click at [598, 458] on img at bounding box center [642, 571] width 289 height 289
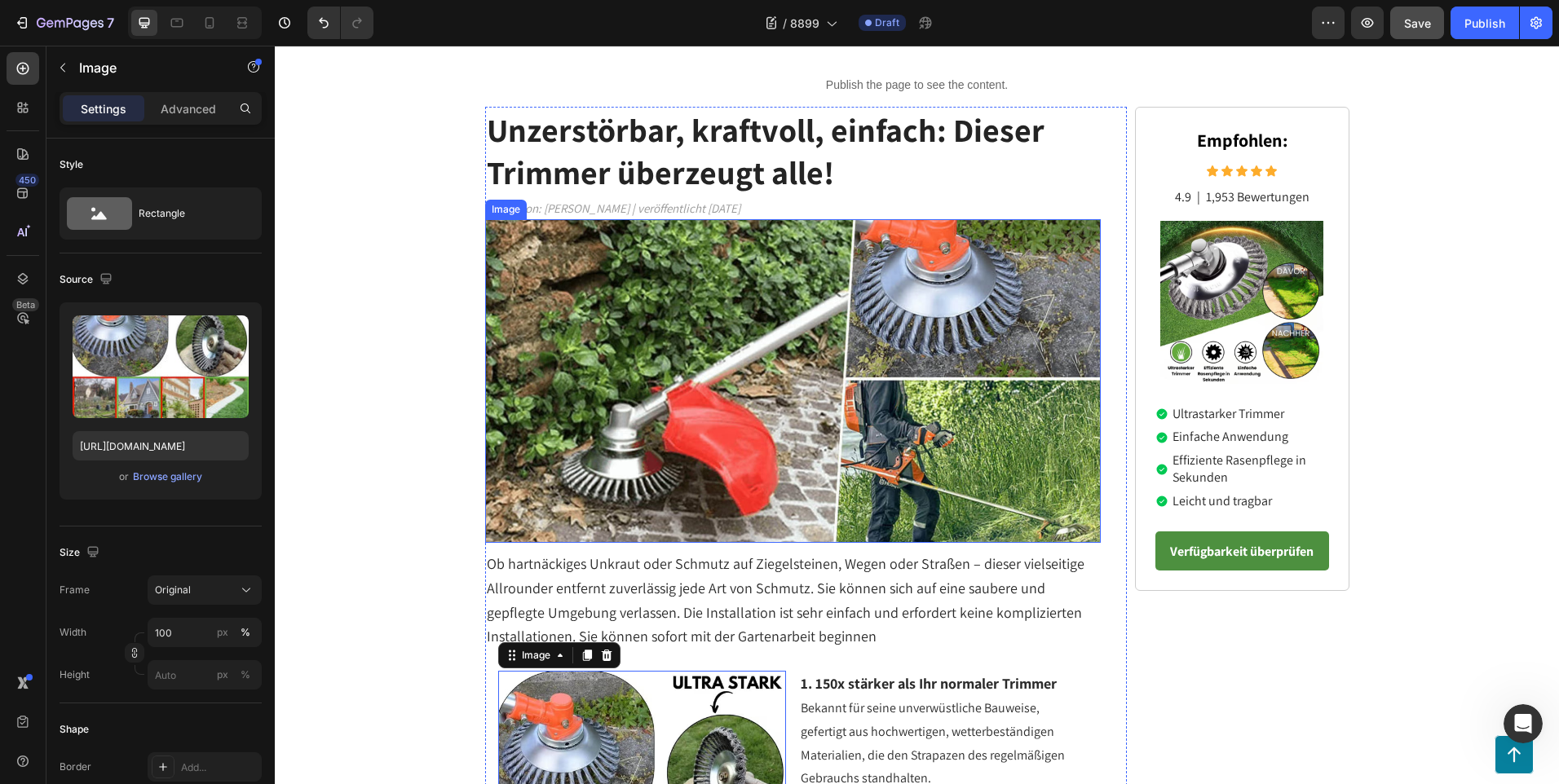
scroll to position [0, 0]
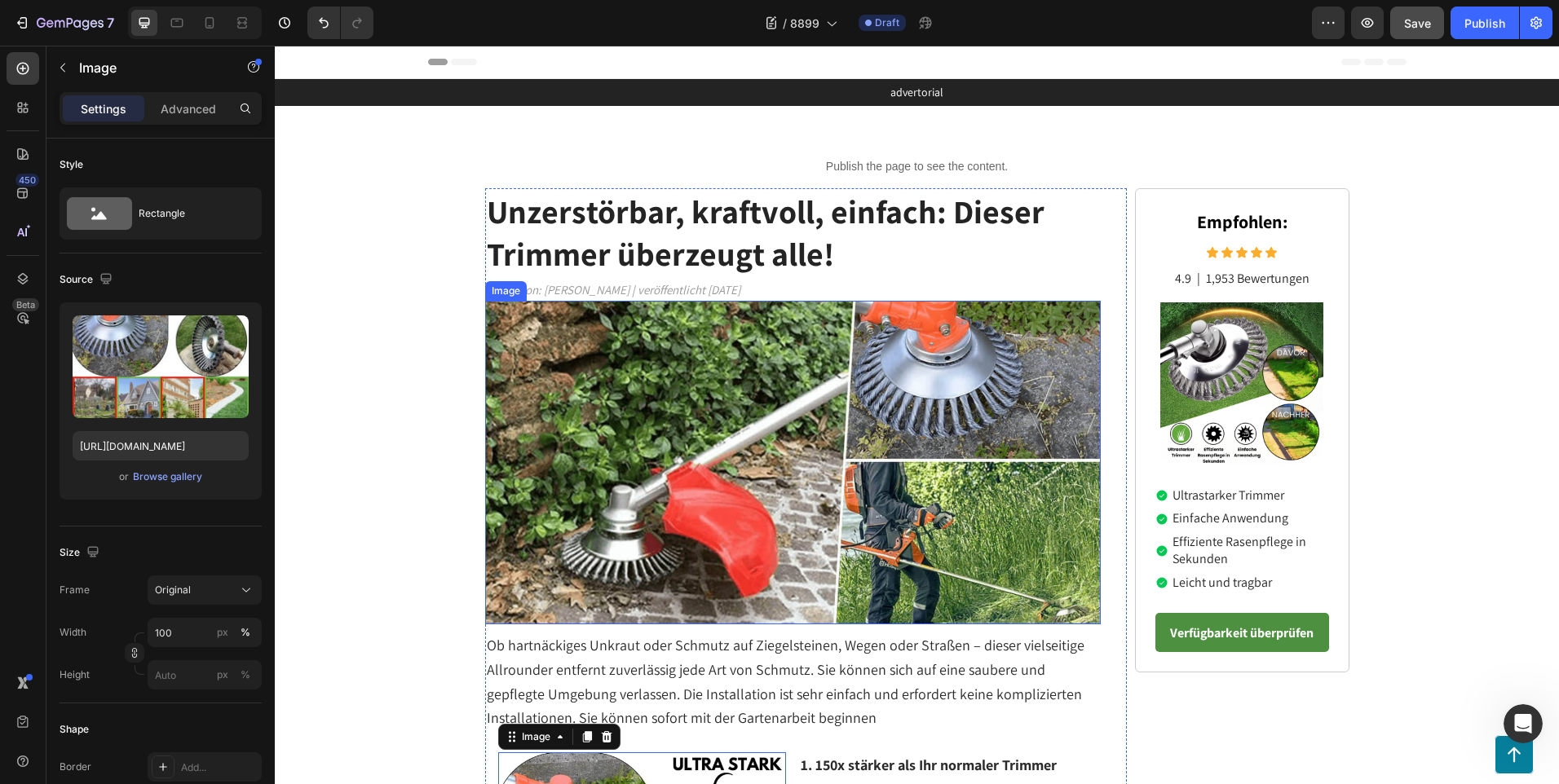
click at [646, 385] on img at bounding box center [793, 463] width 616 height 324
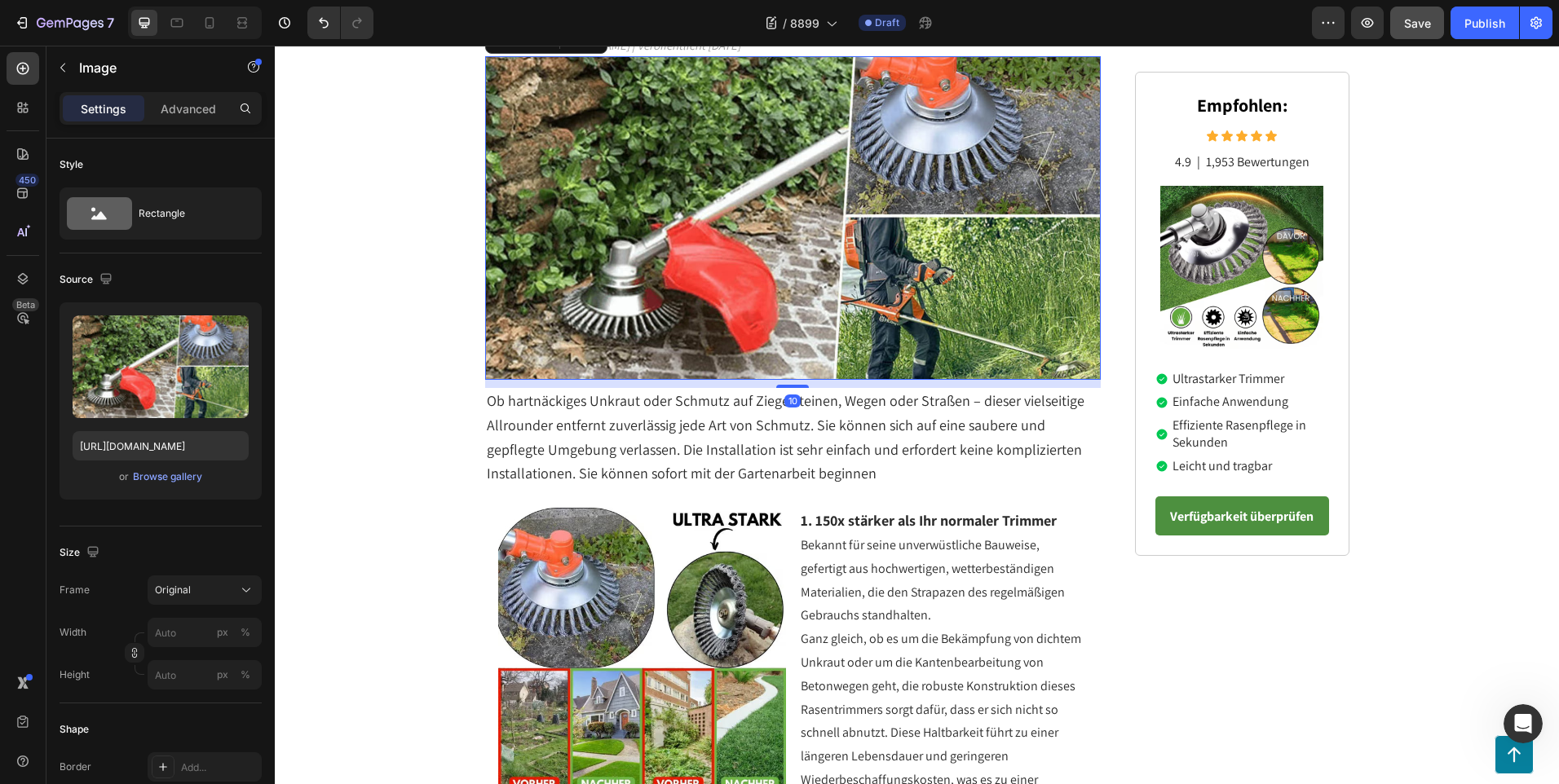
scroll to position [407, 0]
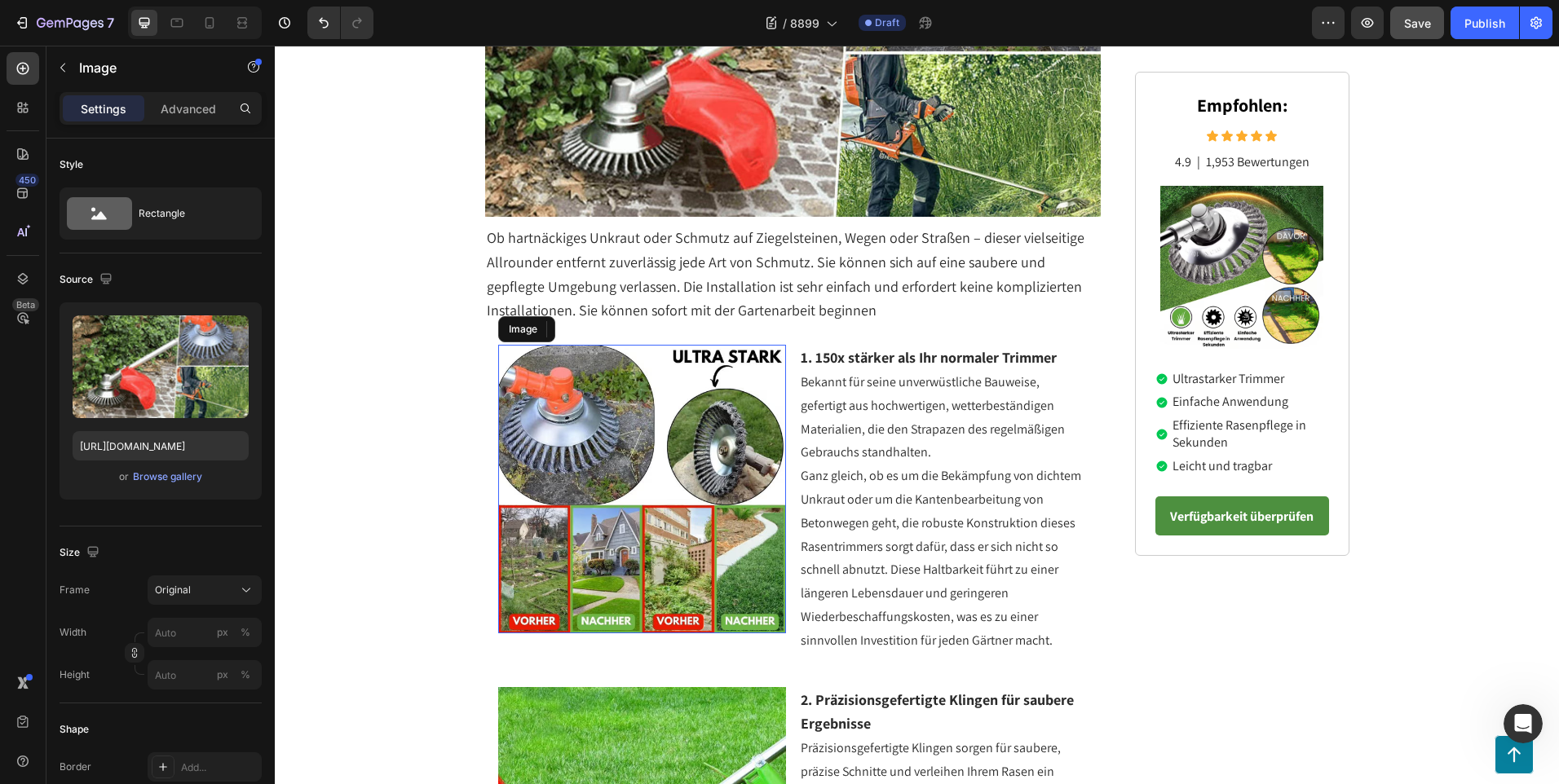
click at [603, 428] on img at bounding box center [642, 489] width 289 height 289
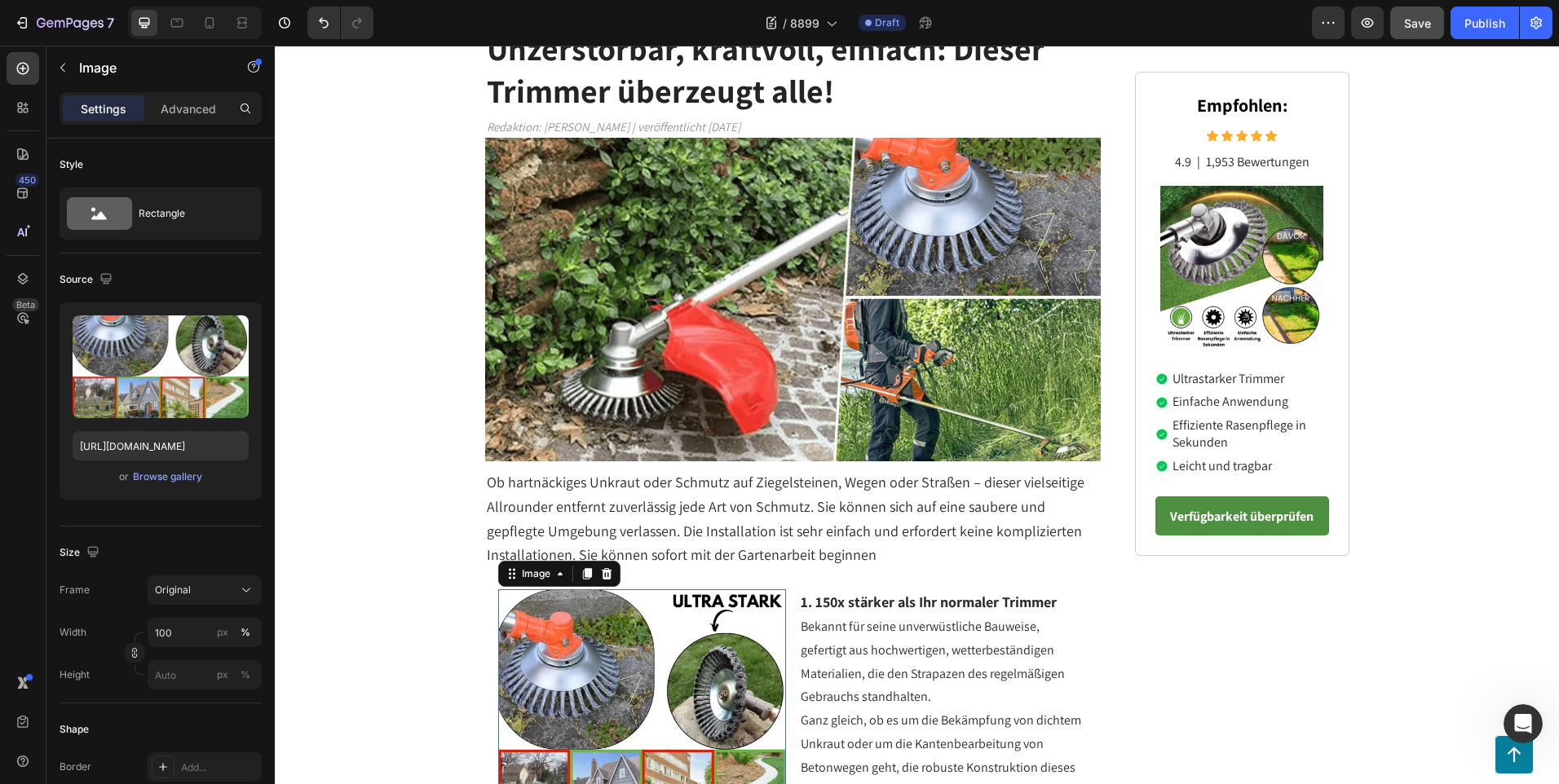
scroll to position [0, 0]
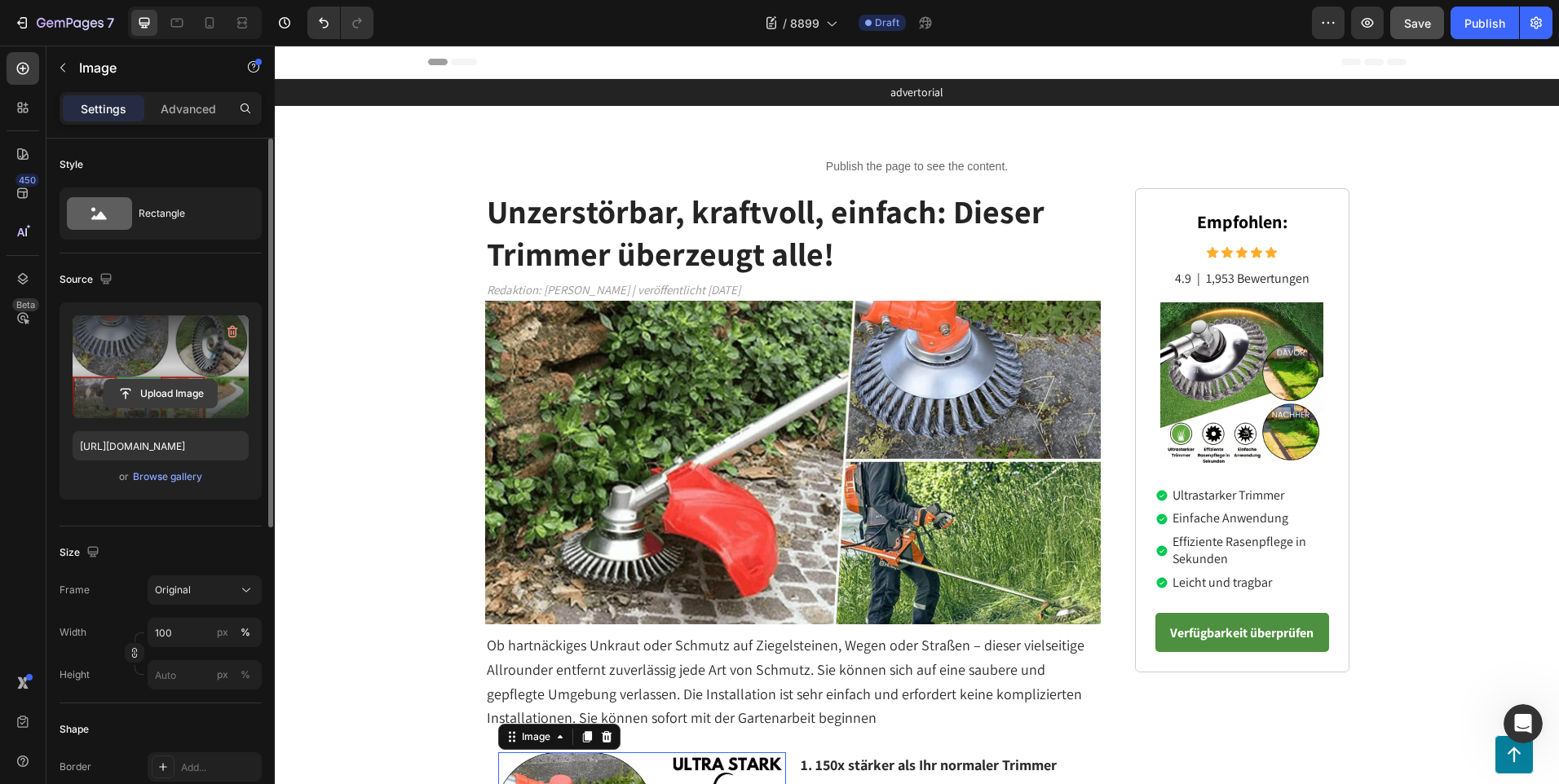
click at [184, 388] on input "file" at bounding box center [161, 393] width 113 height 27
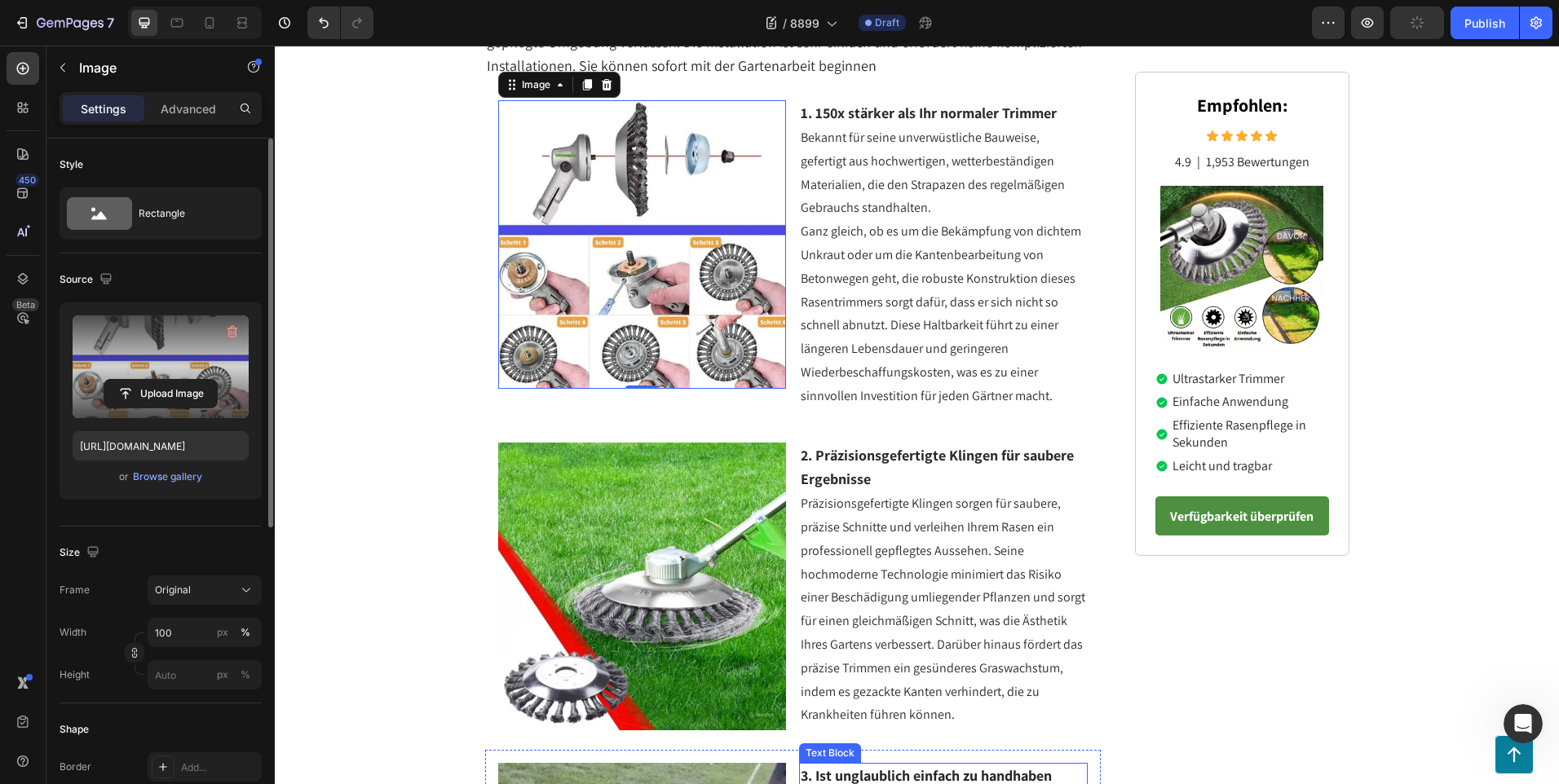
scroll to position [407, 0]
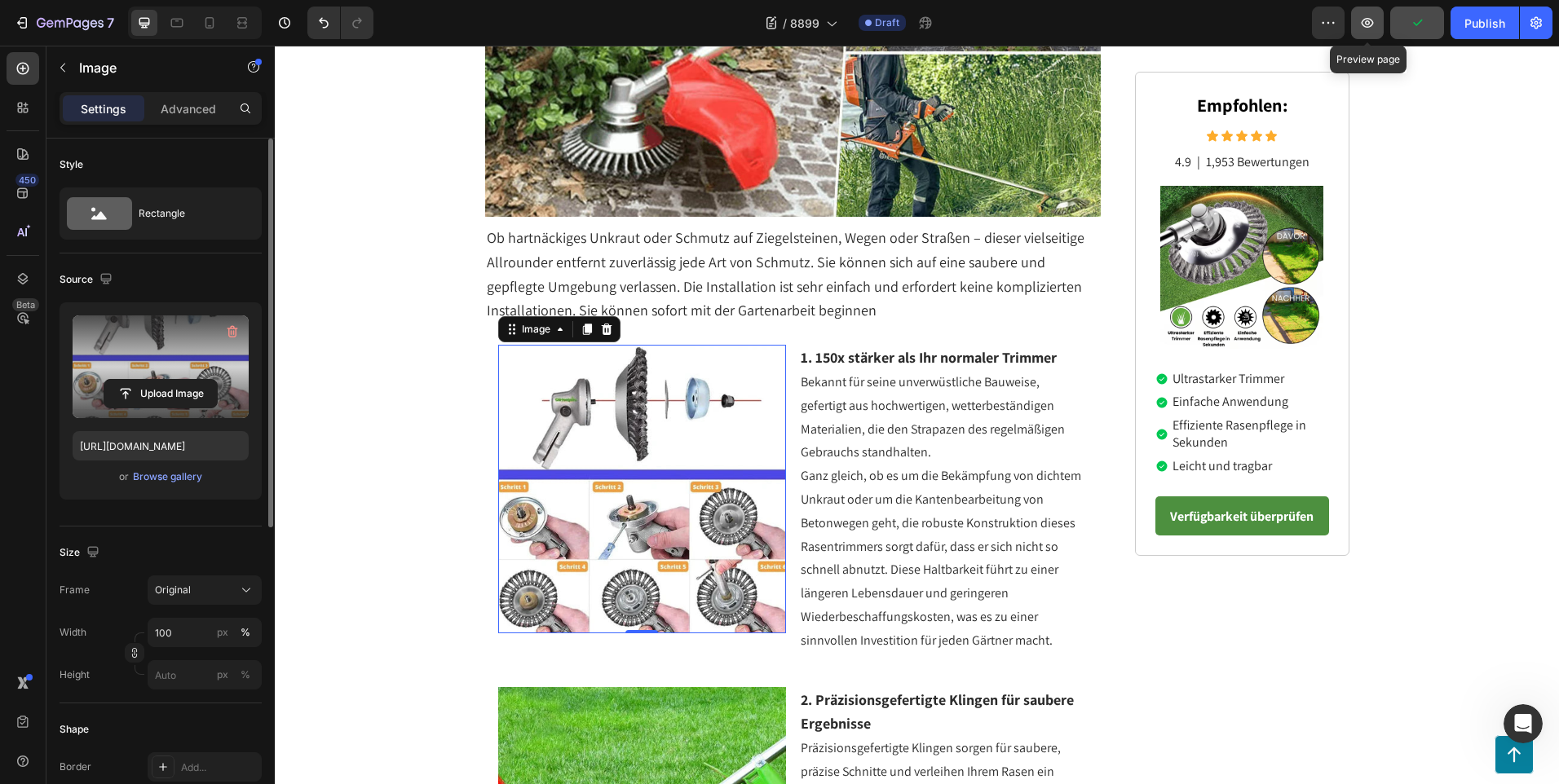
click at [1367, 19] on icon "button" at bounding box center [1367, 23] width 12 height 10
click at [165, 383] on input "file" at bounding box center [161, 393] width 113 height 27
click at [183, 348] on label at bounding box center [160, 367] width 176 height 103
click at [183, 380] on input "file" at bounding box center [161, 393] width 113 height 27
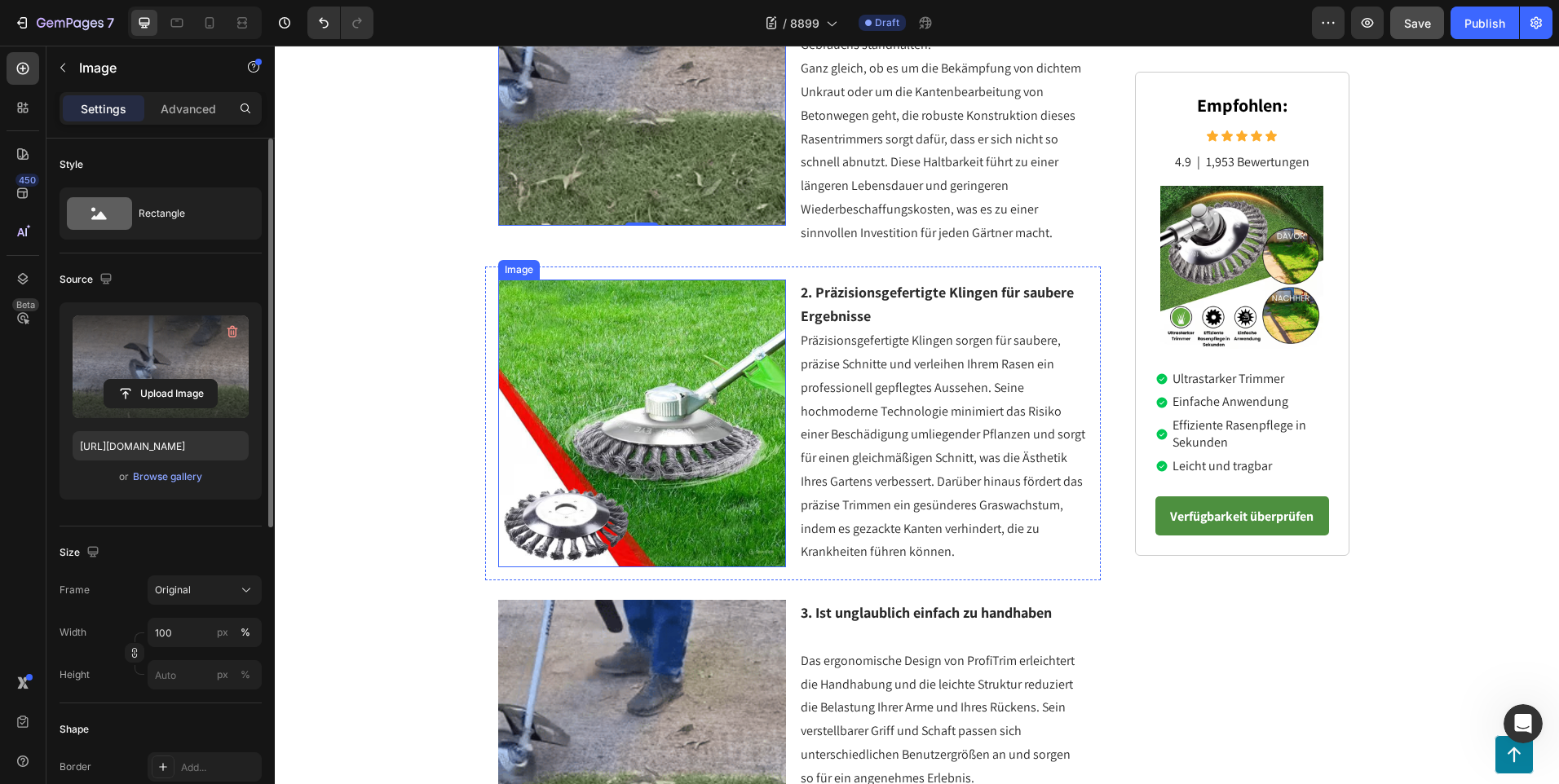
scroll to position [571, 0]
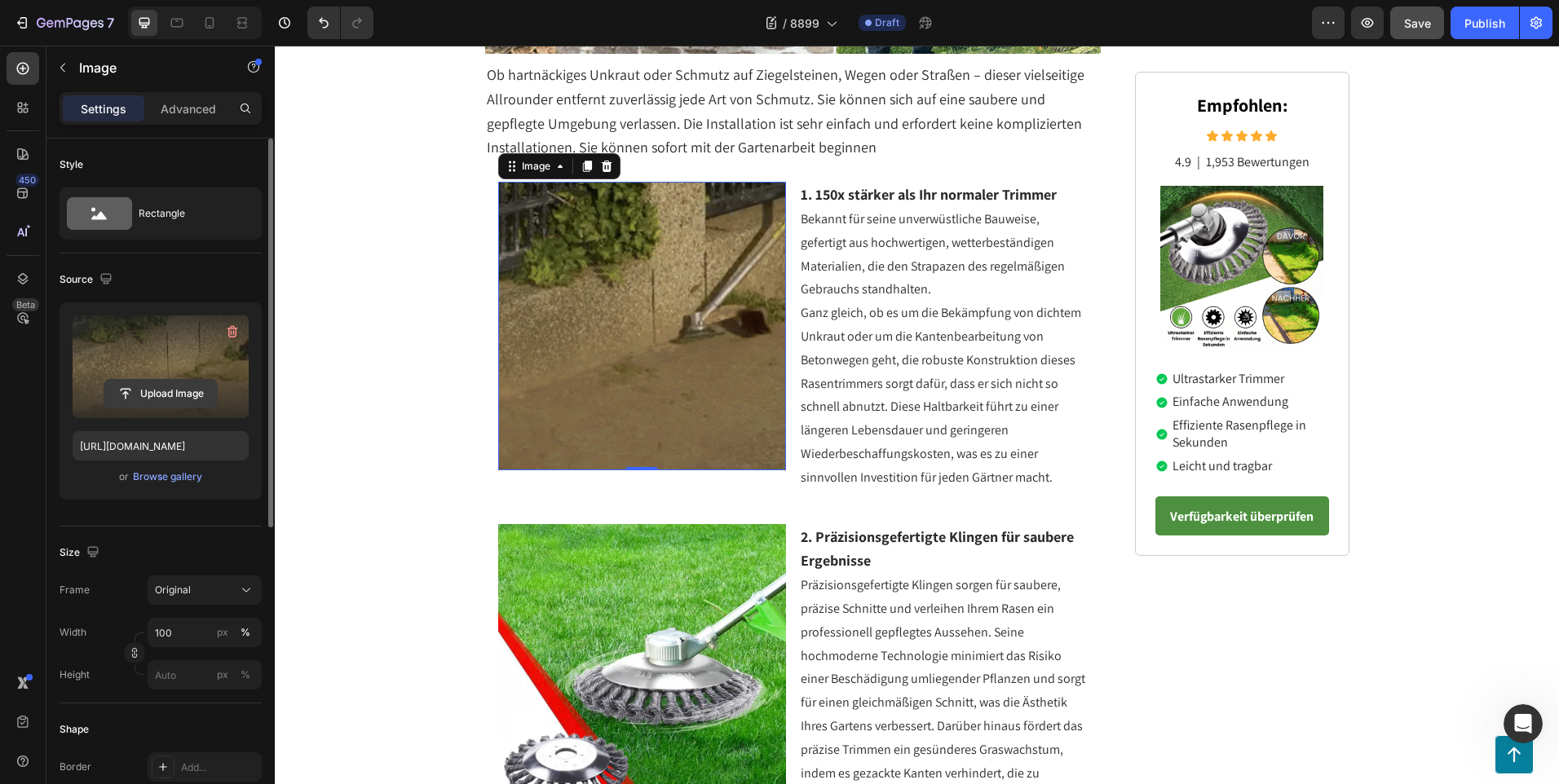
click at [175, 386] on input "file" at bounding box center [161, 393] width 113 height 27
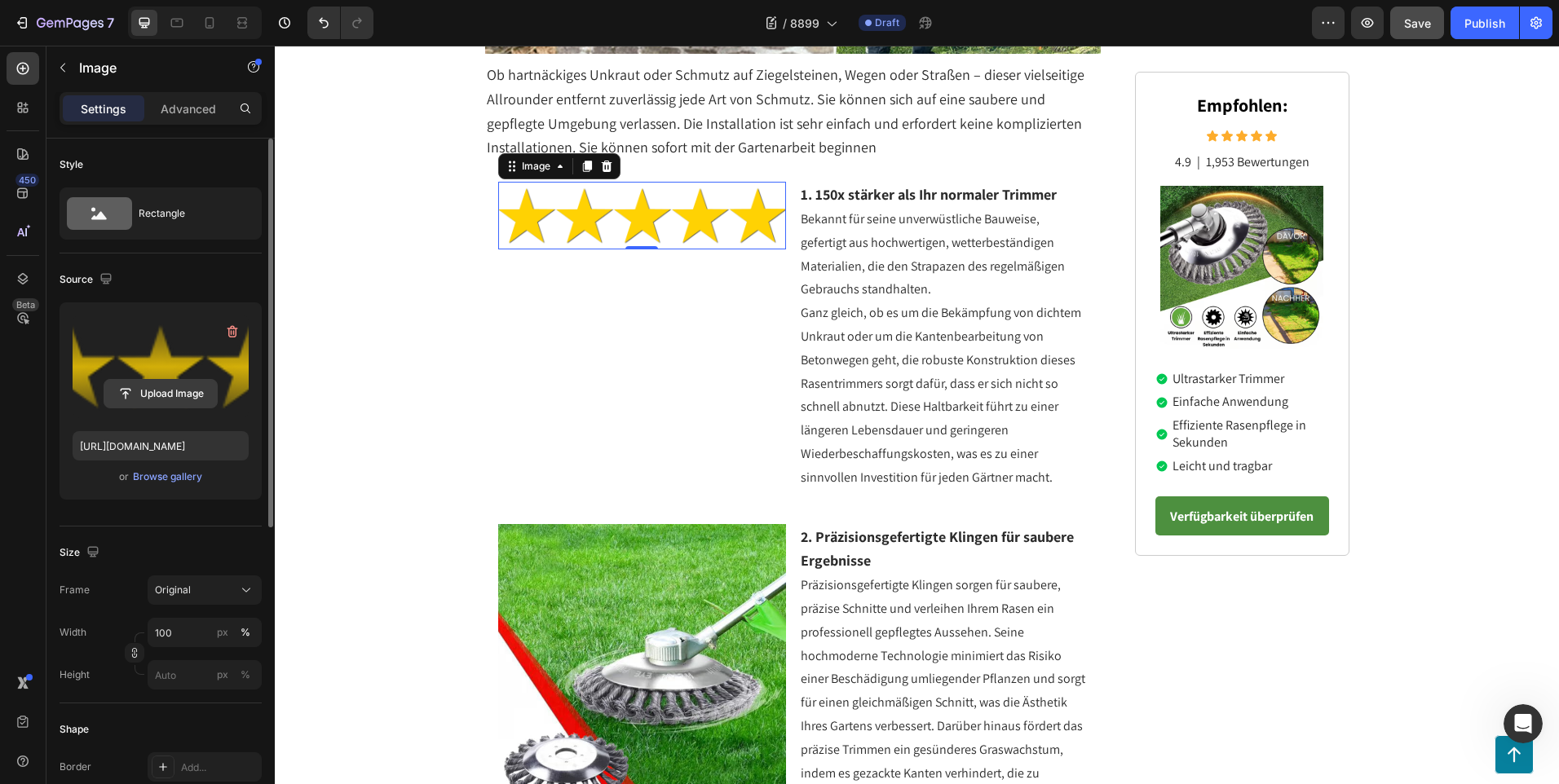
click at [178, 392] on input "file" at bounding box center [161, 393] width 113 height 27
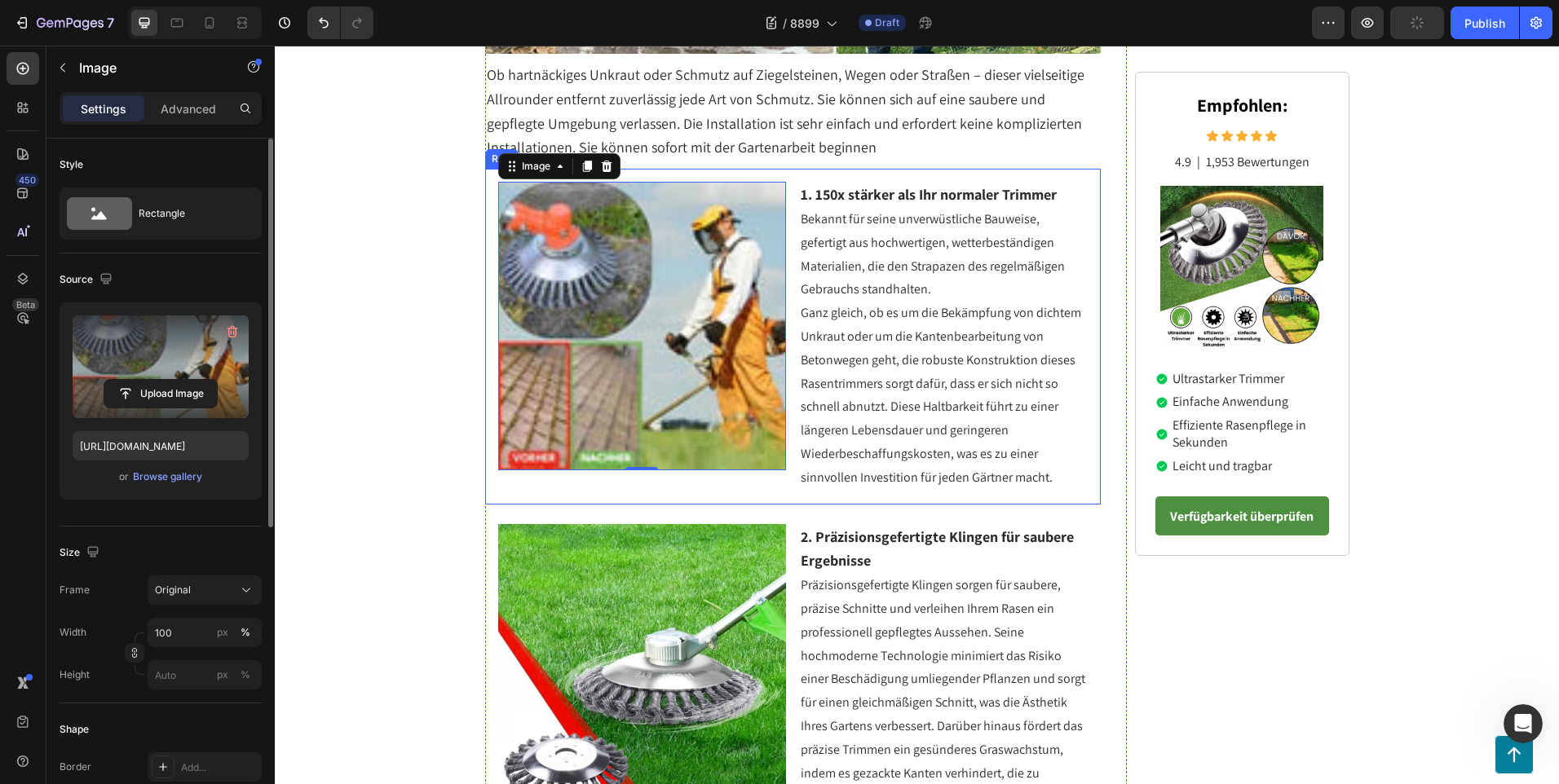
type input "[URL][DOMAIN_NAME]"
click at [714, 363] on img at bounding box center [642, 326] width 289 height 289
click at [727, 490] on div "Image 0" at bounding box center [642, 336] width 289 height 309
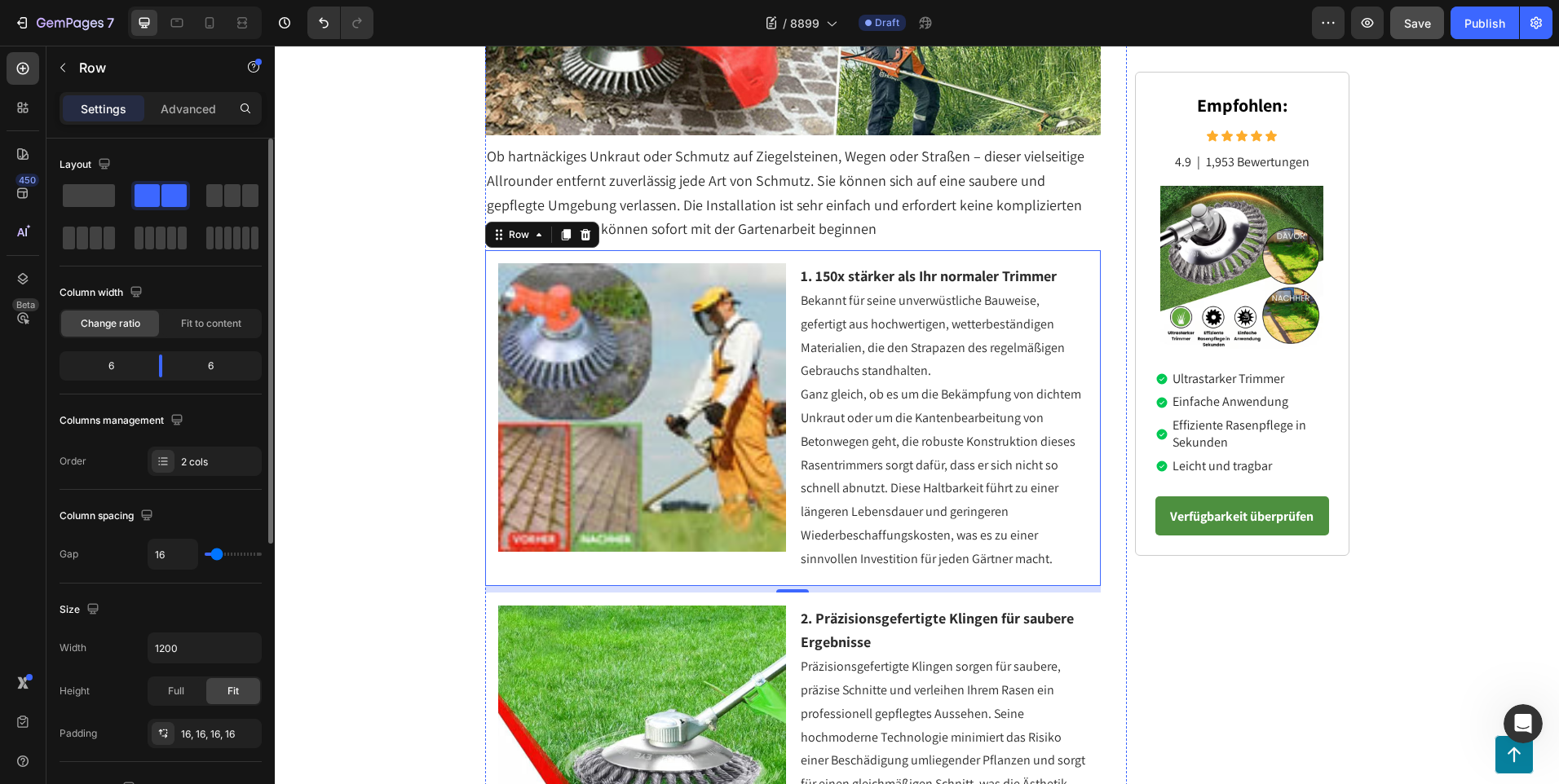
scroll to position [326, 0]
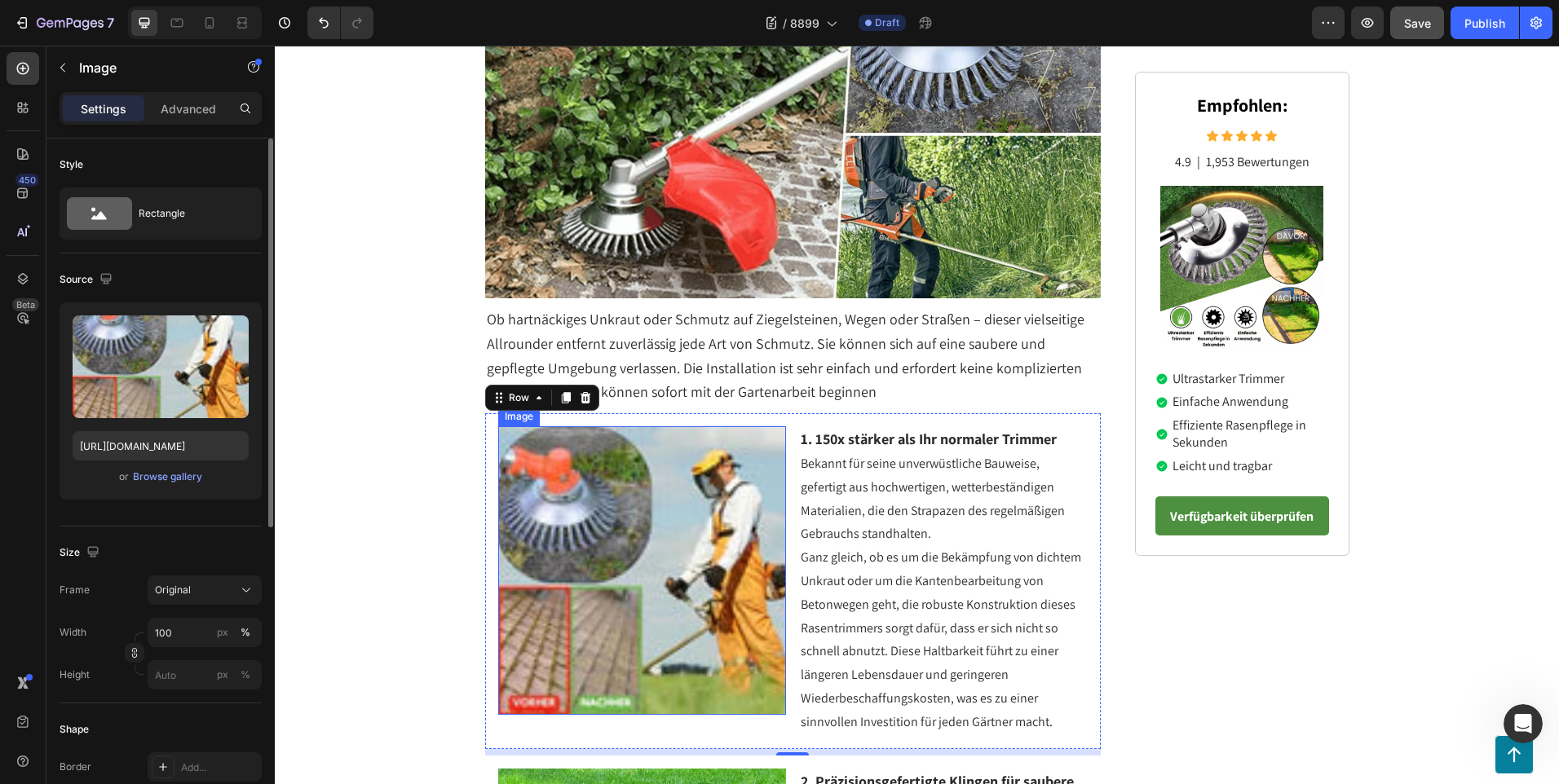
click at [620, 469] on img at bounding box center [642, 571] width 289 height 289
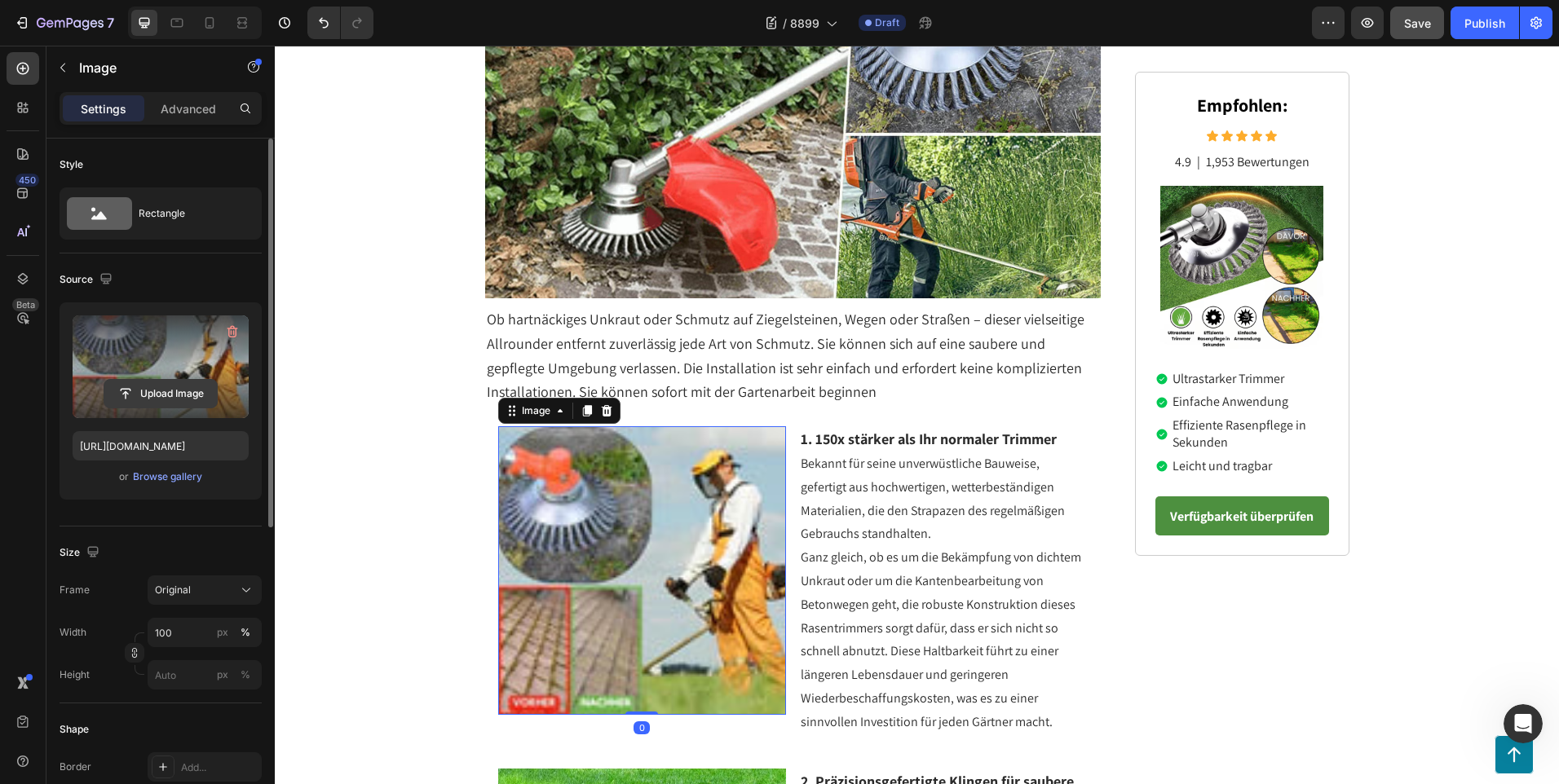
click at [166, 395] on input "file" at bounding box center [161, 393] width 113 height 27
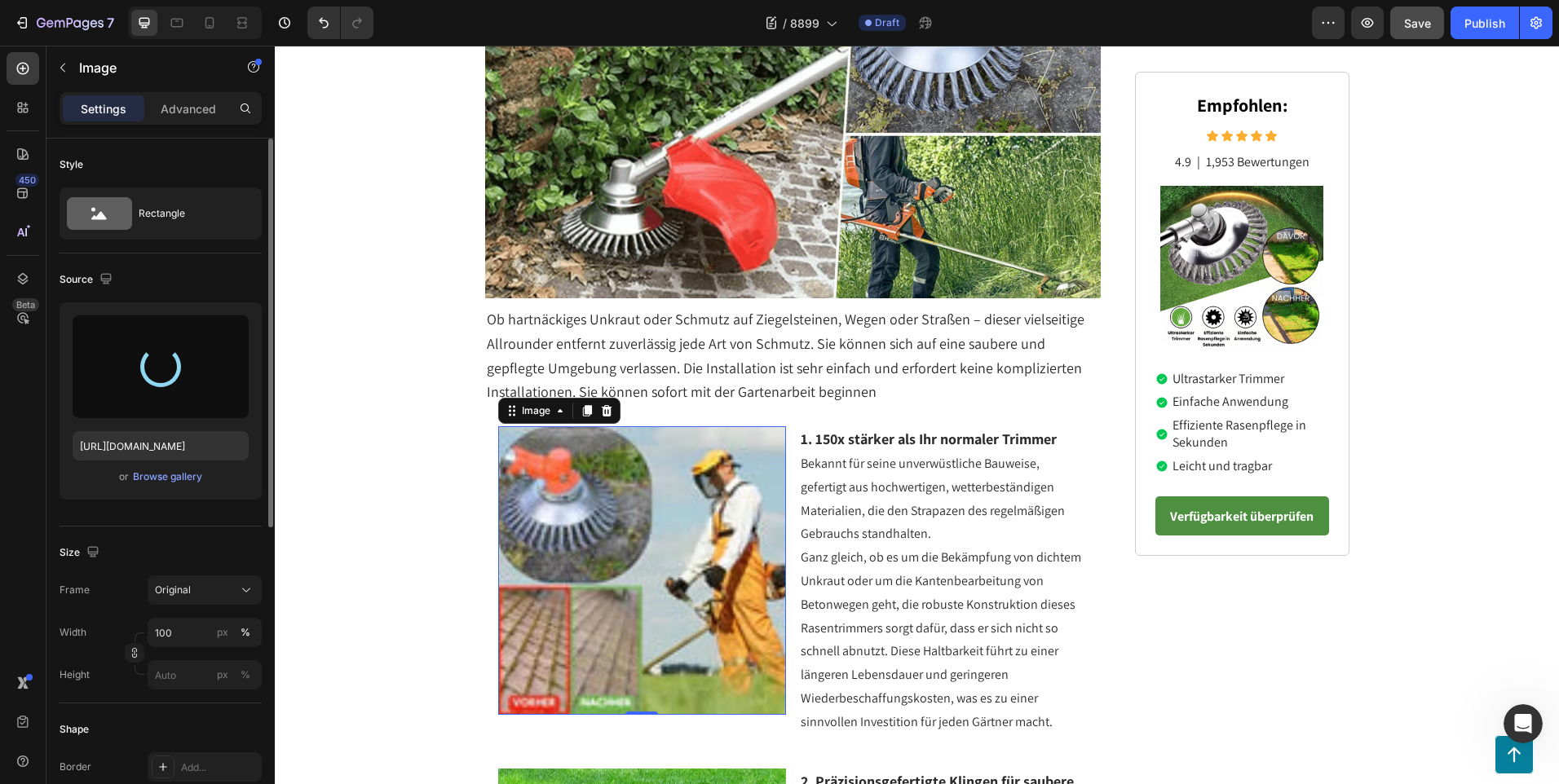
type input "[URL][DOMAIN_NAME]"
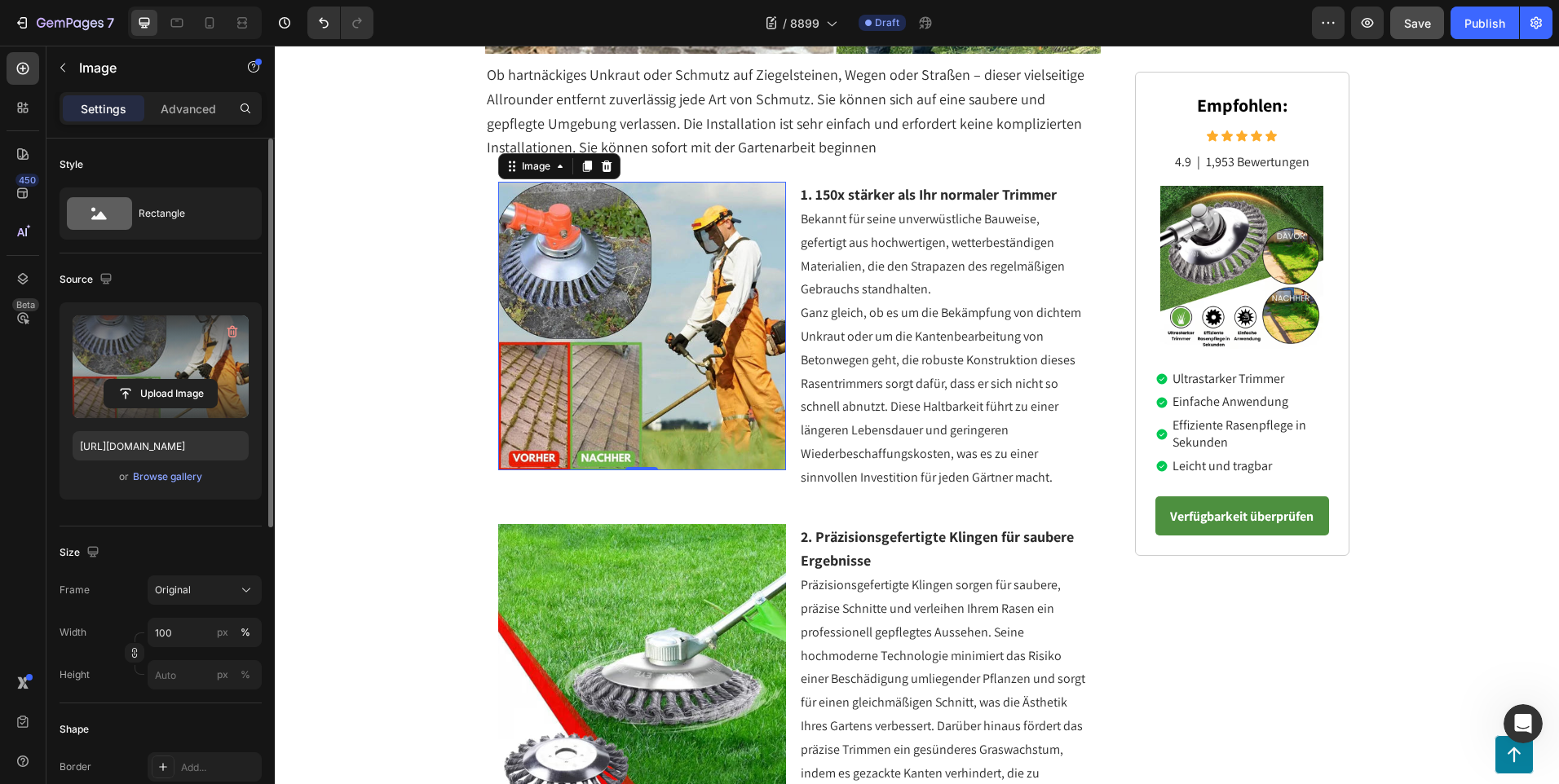
scroll to position [407, 0]
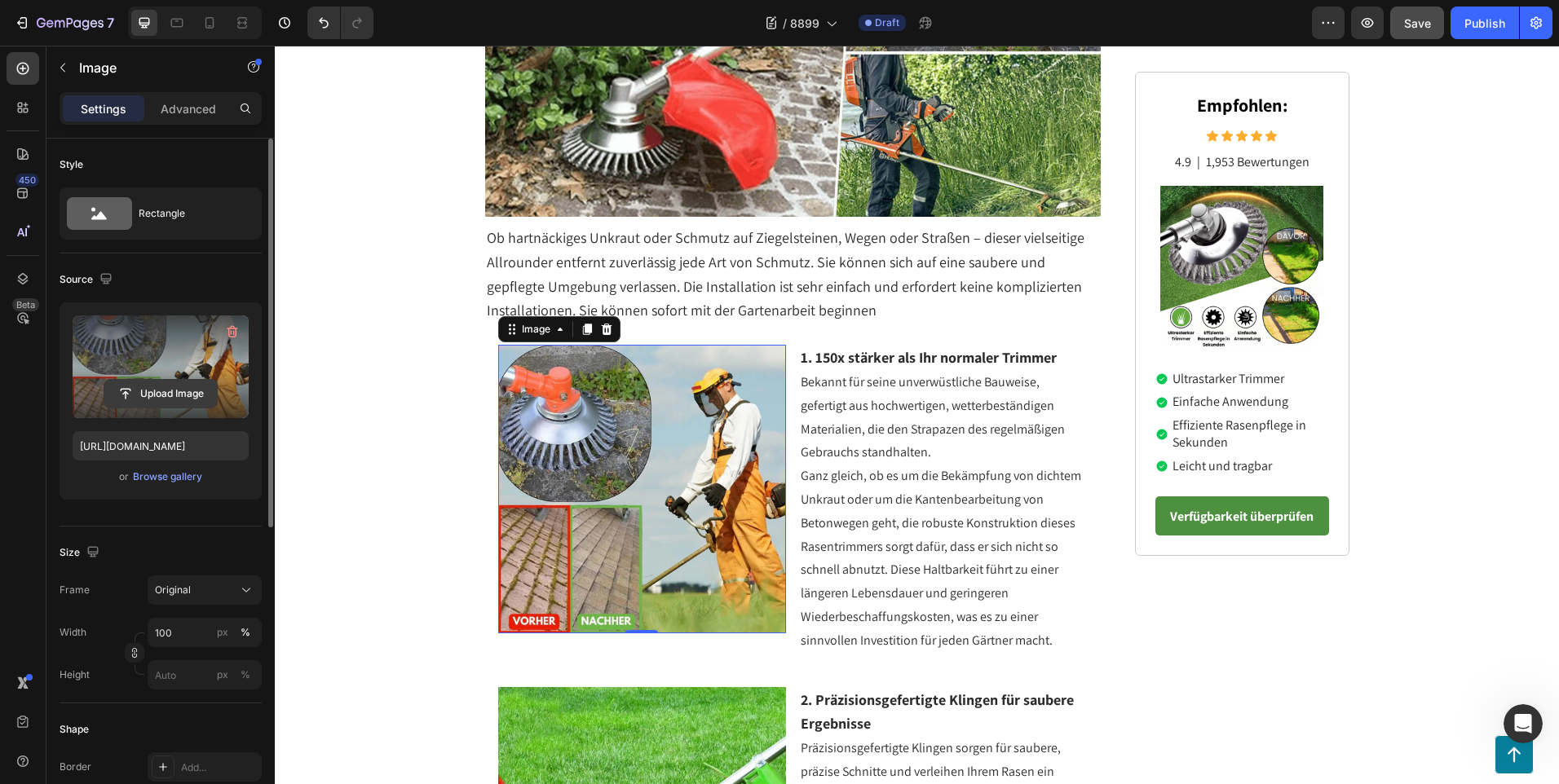
click at [171, 396] on input "file" at bounding box center [161, 393] width 113 height 27
type input "C:\fakepath\7.avif"
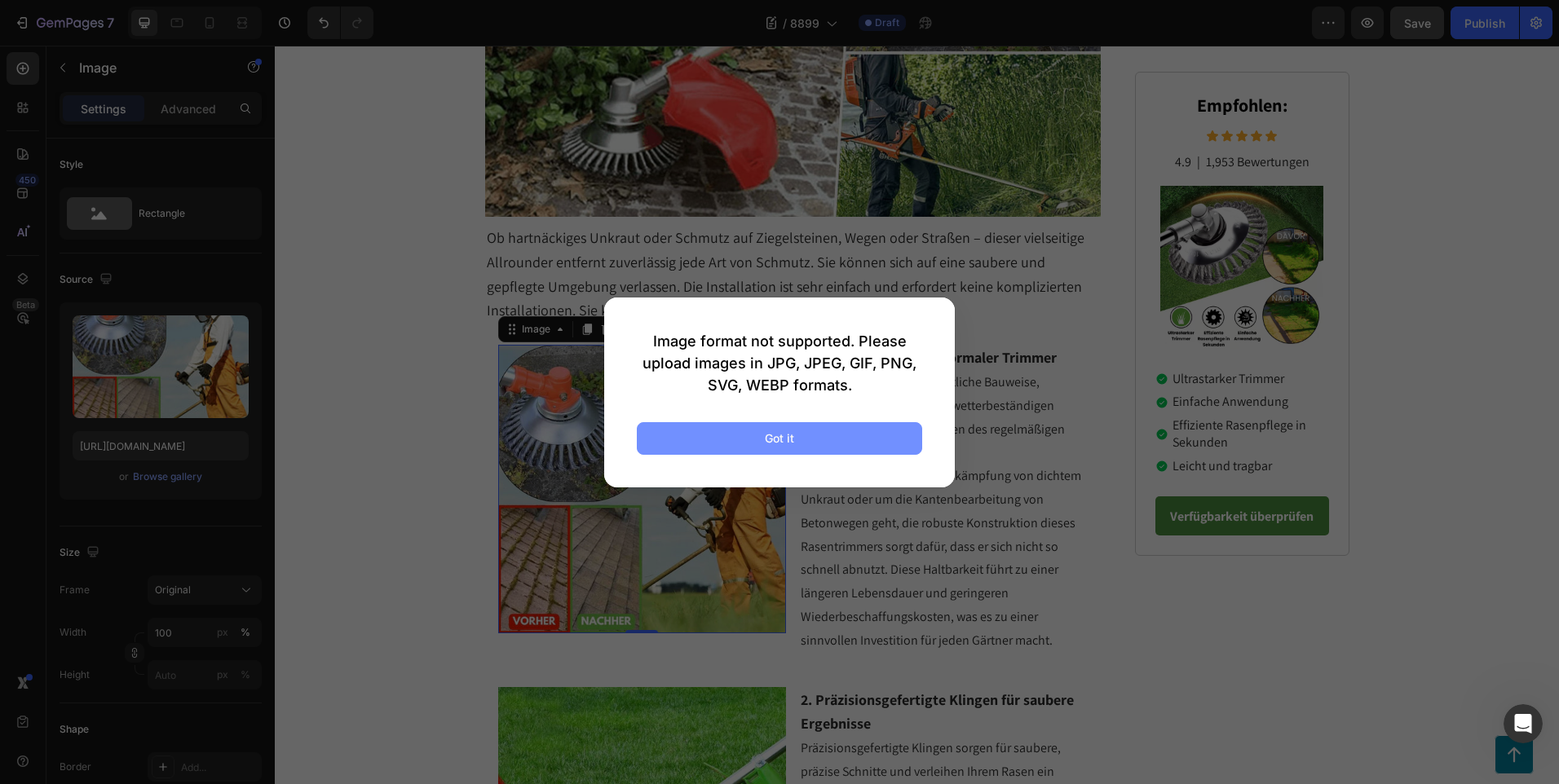
click at [772, 437] on div "Got it" at bounding box center [779, 438] width 29 height 17
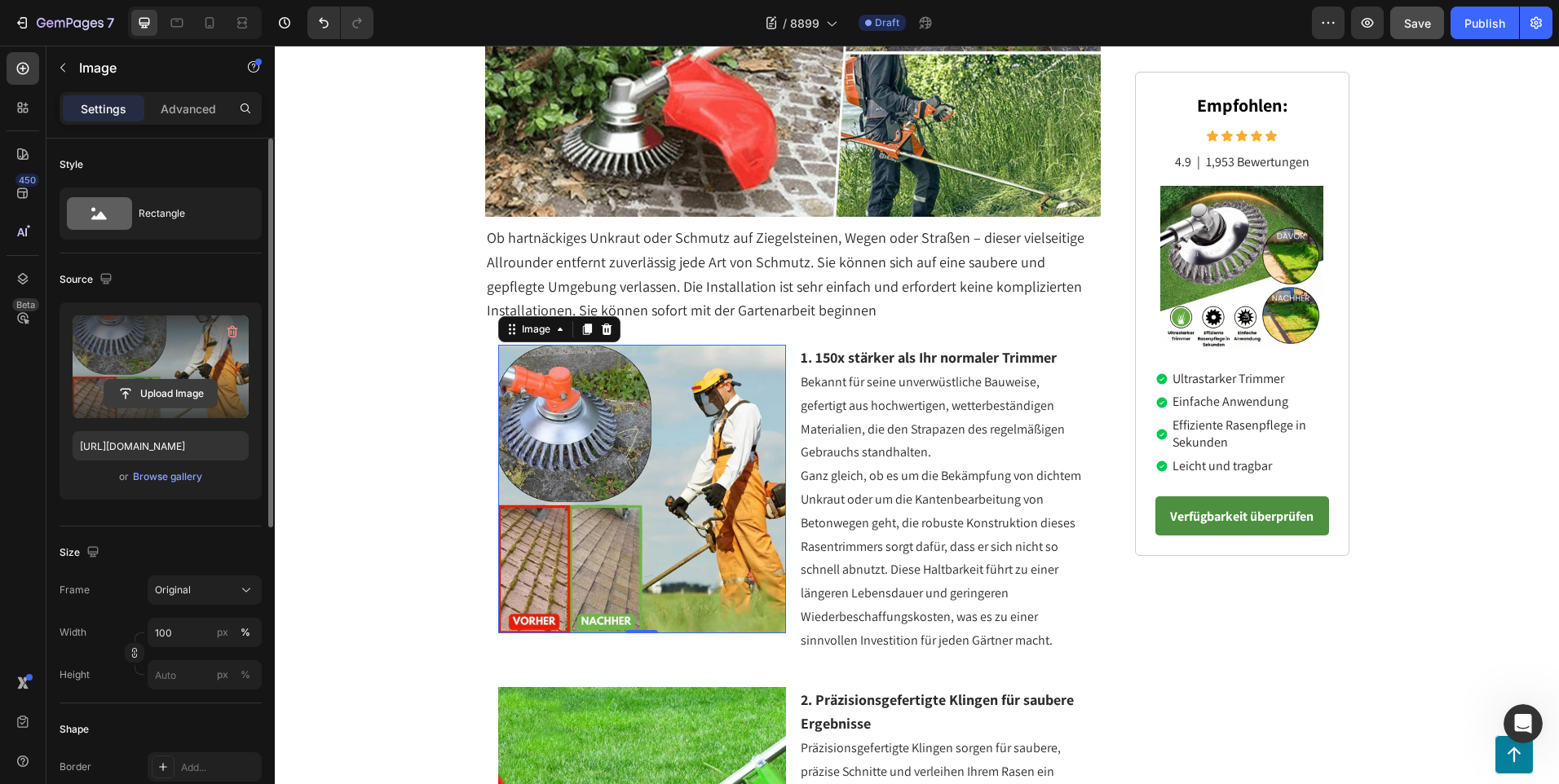
click at [188, 393] on input "file" at bounding box center [161, 393] width 113 height 27
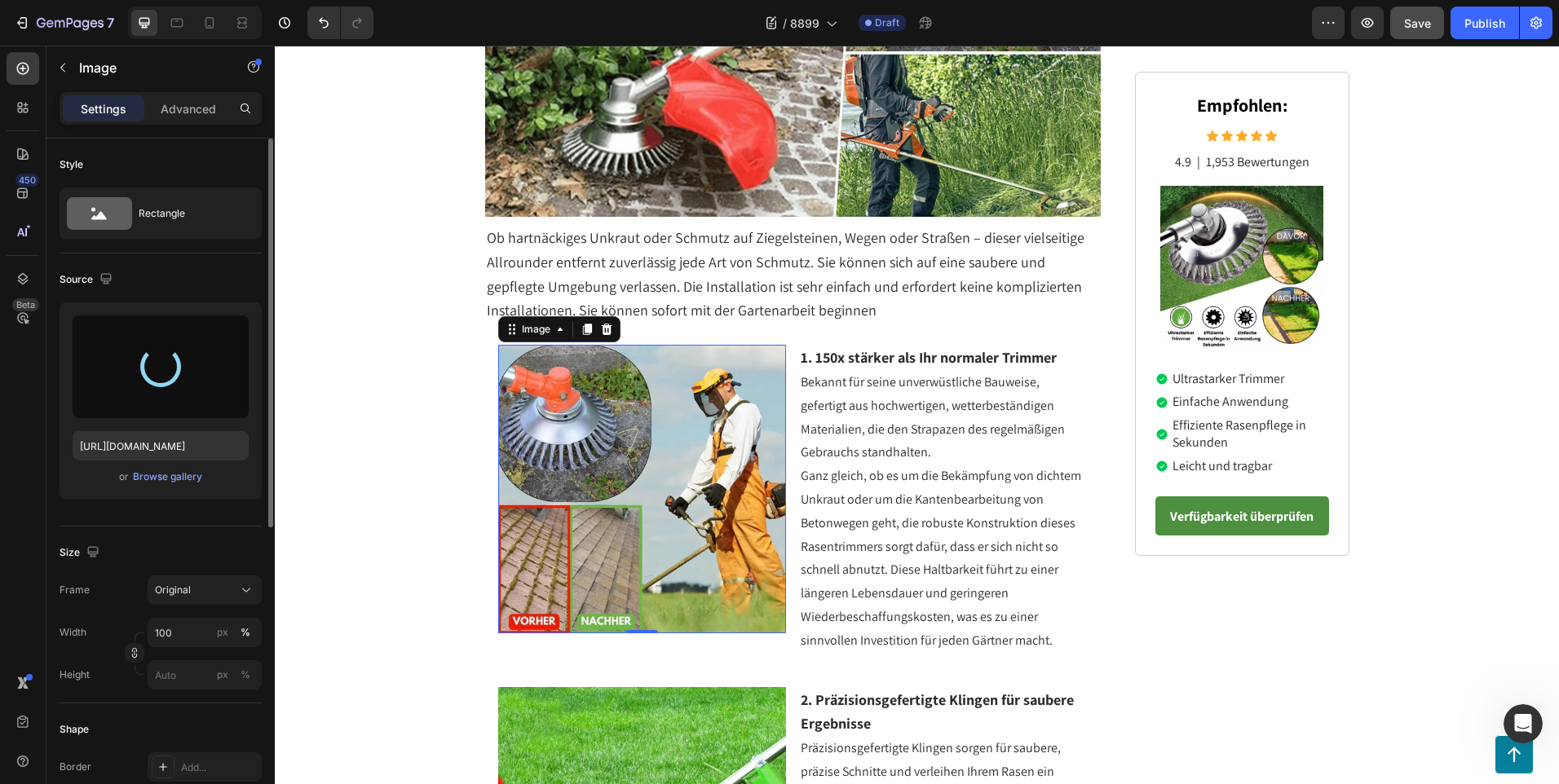
type input "[URL][DOMAIN_NAME]"
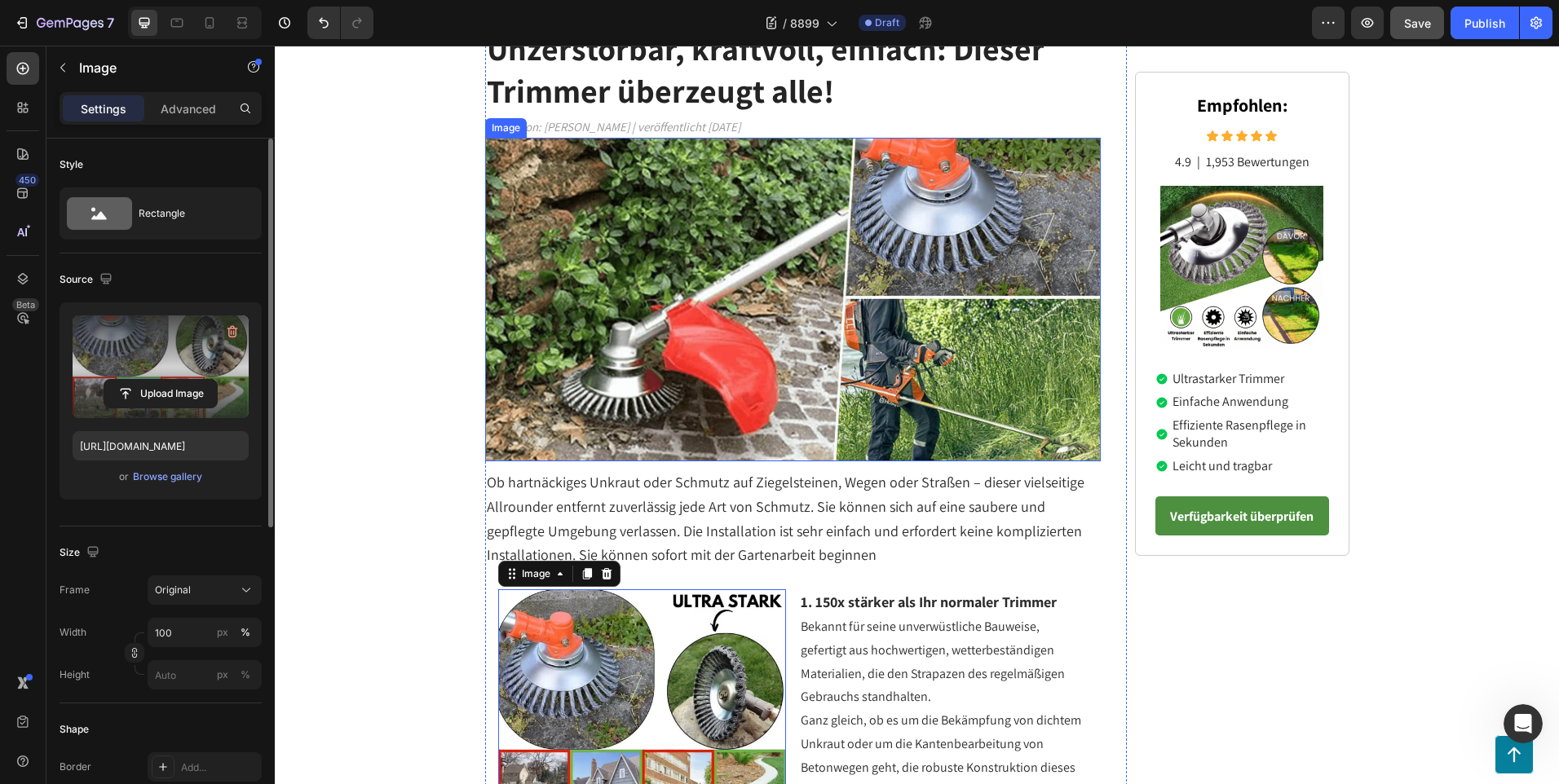
scroll to position [81, 0]
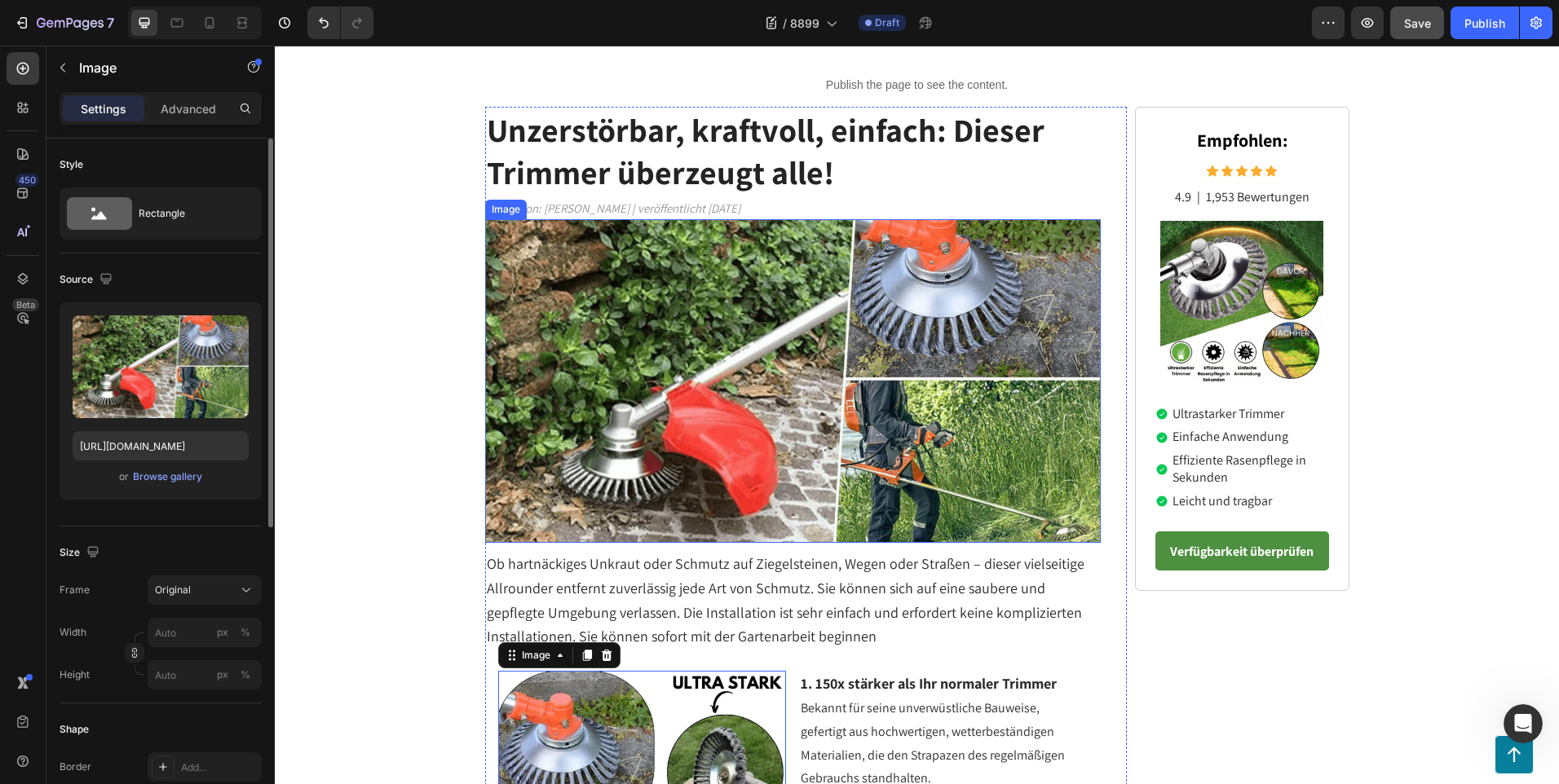
click at [801, 370] on img at bounding box center [793, 381] width 616 height 324
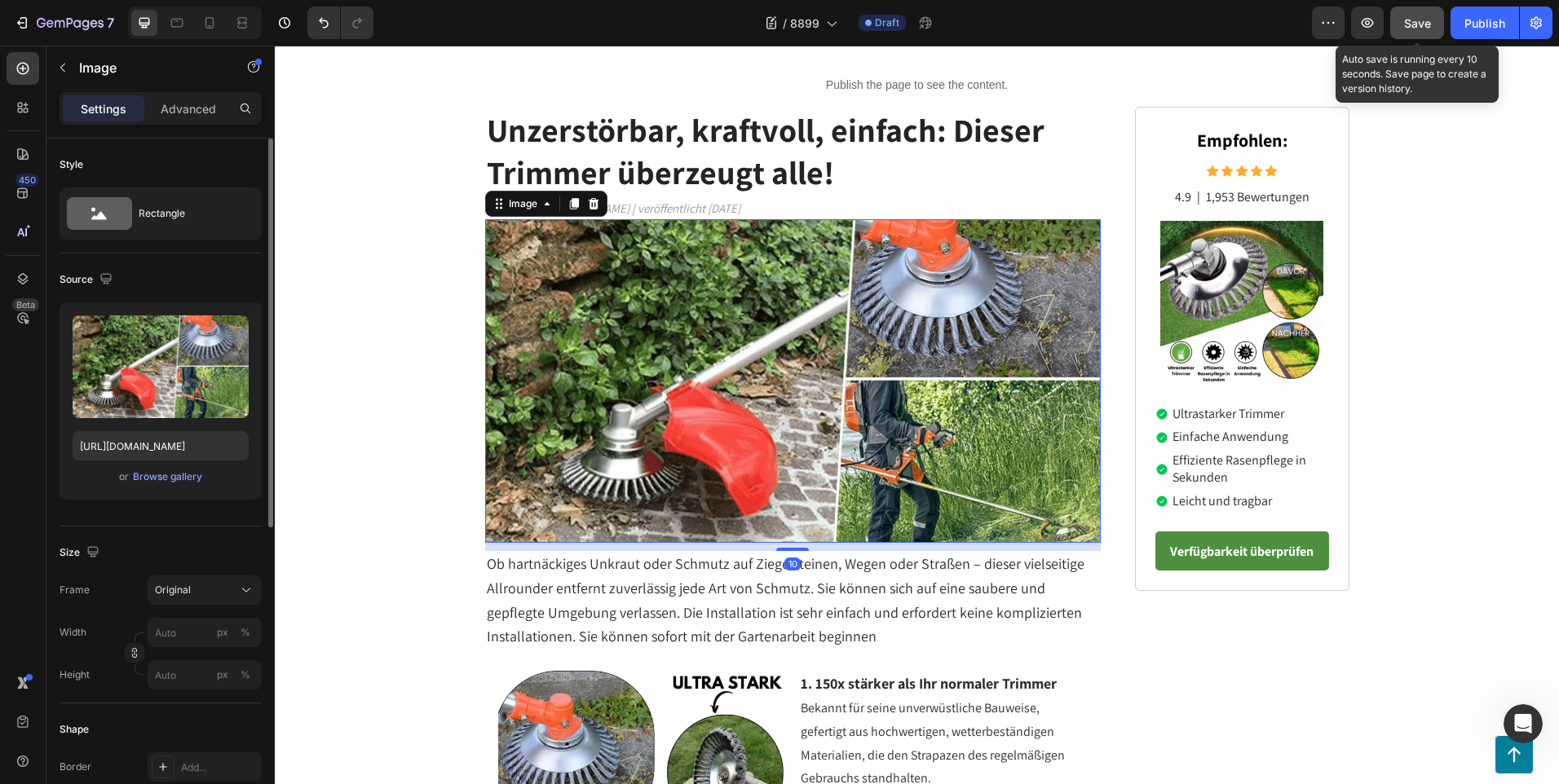
click at [1416, 25] on span "Save" at bounding box center [1417, 23] width 27 height 14
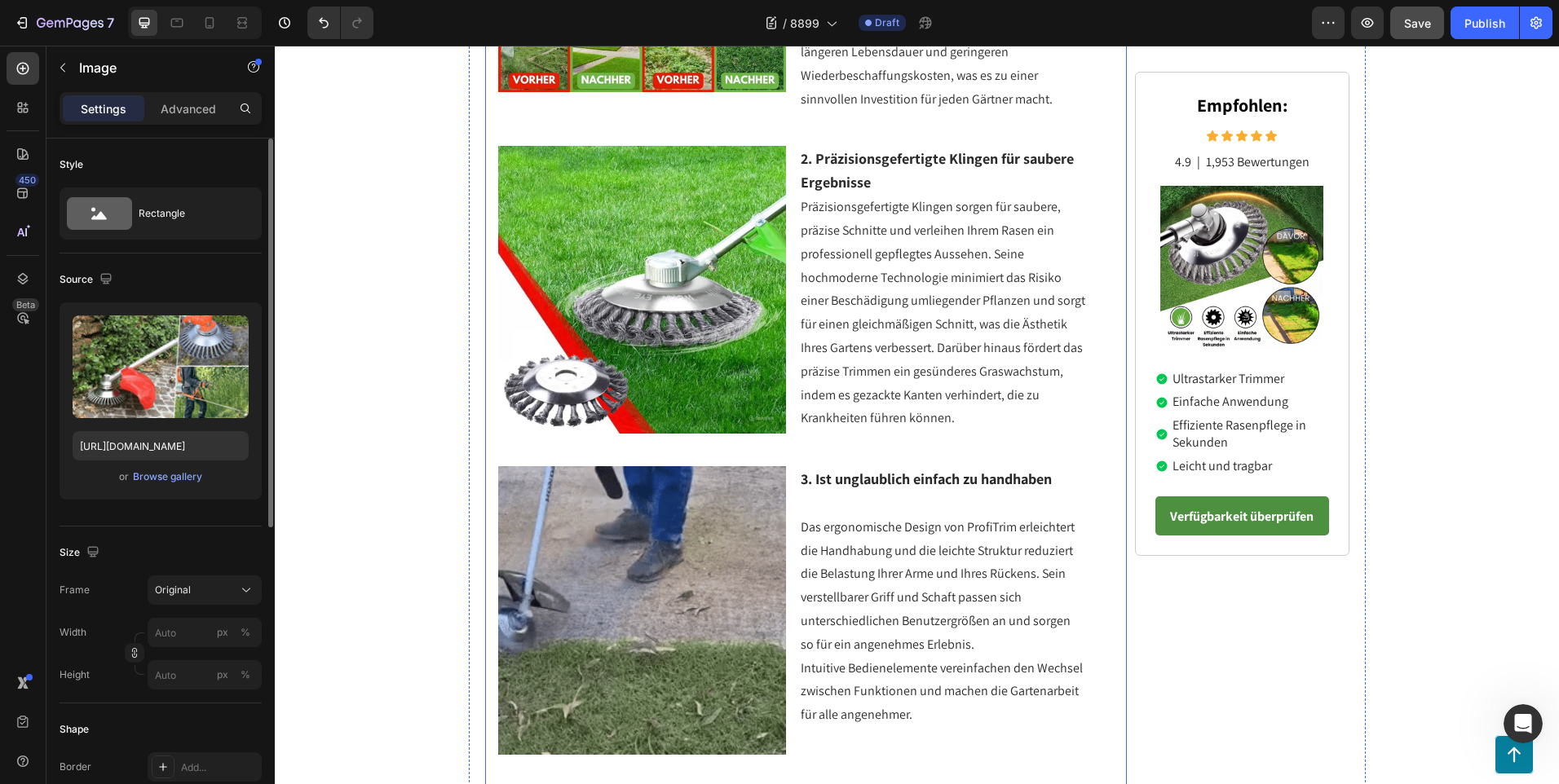
scroll to position [786, 0]
